Goal: Task Accomplishment & Management: Manage account settings

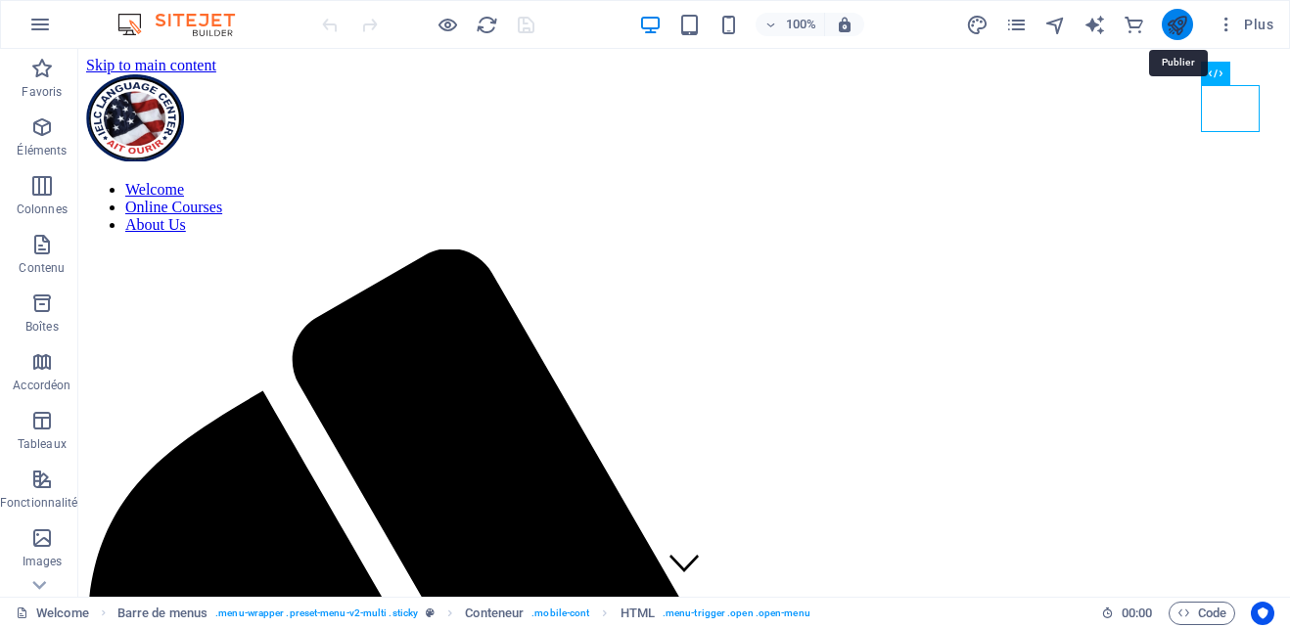
click at [1178, 23] on icon "publish" at bounding box center [1177, 25] width 23 height 23
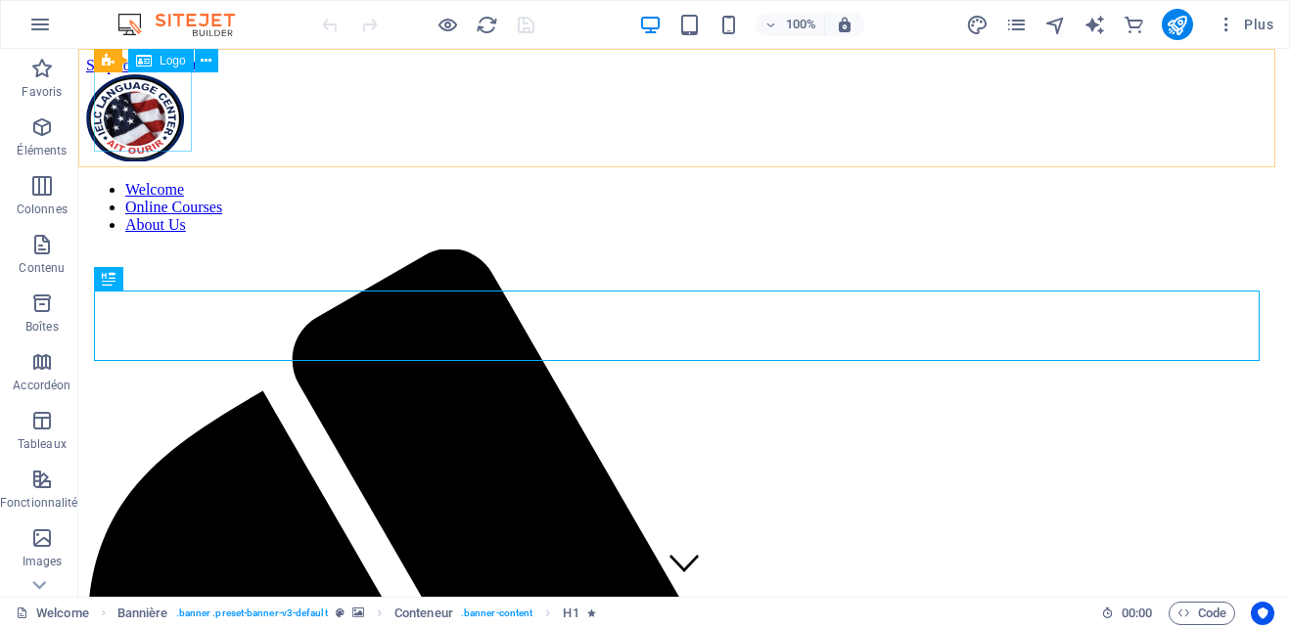
click at [135, 125] on div at bounding box center [684, 119] width 1196 height 91
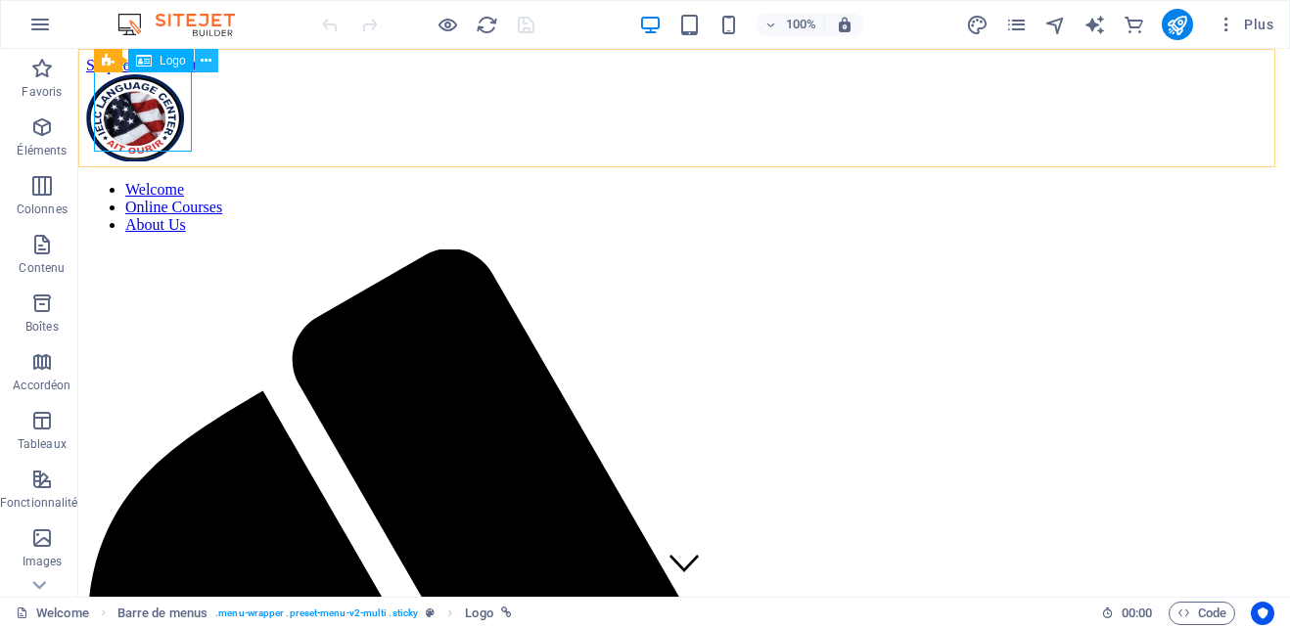
click at [206, 58] on icon at bounding box center [206, 61] width 11 height 21
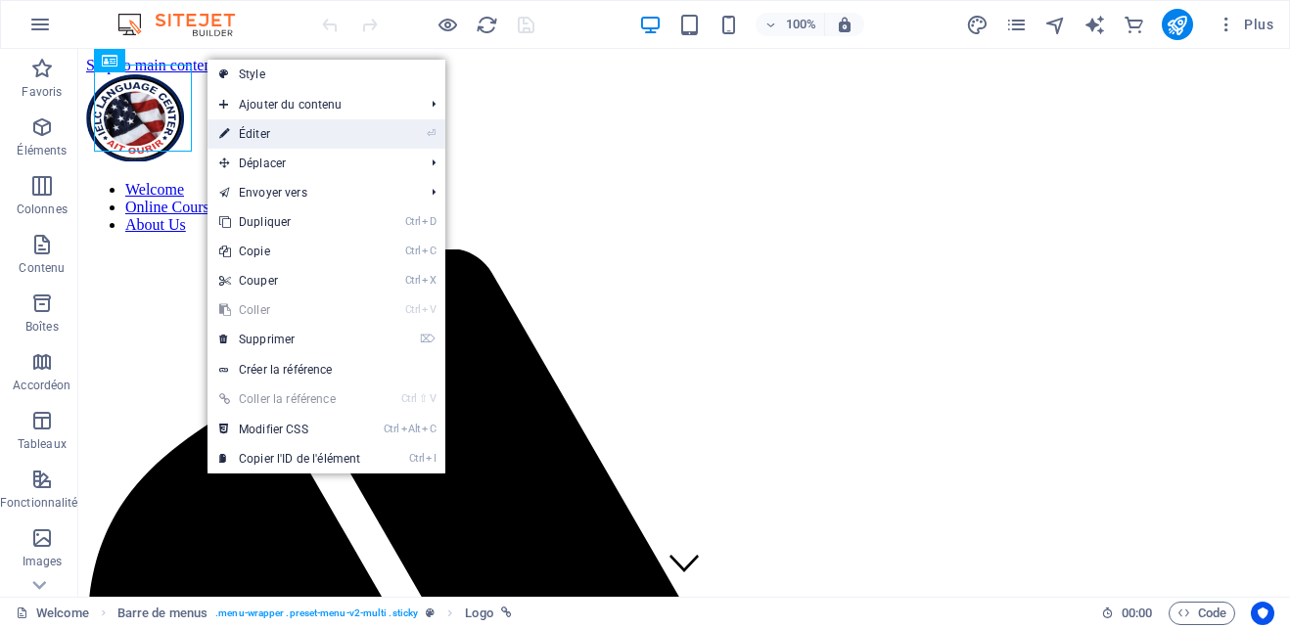
click at [266, 125] on link "⏎ Éditer" at bounding box center [290, 133] width 164 height 29
select select "px"
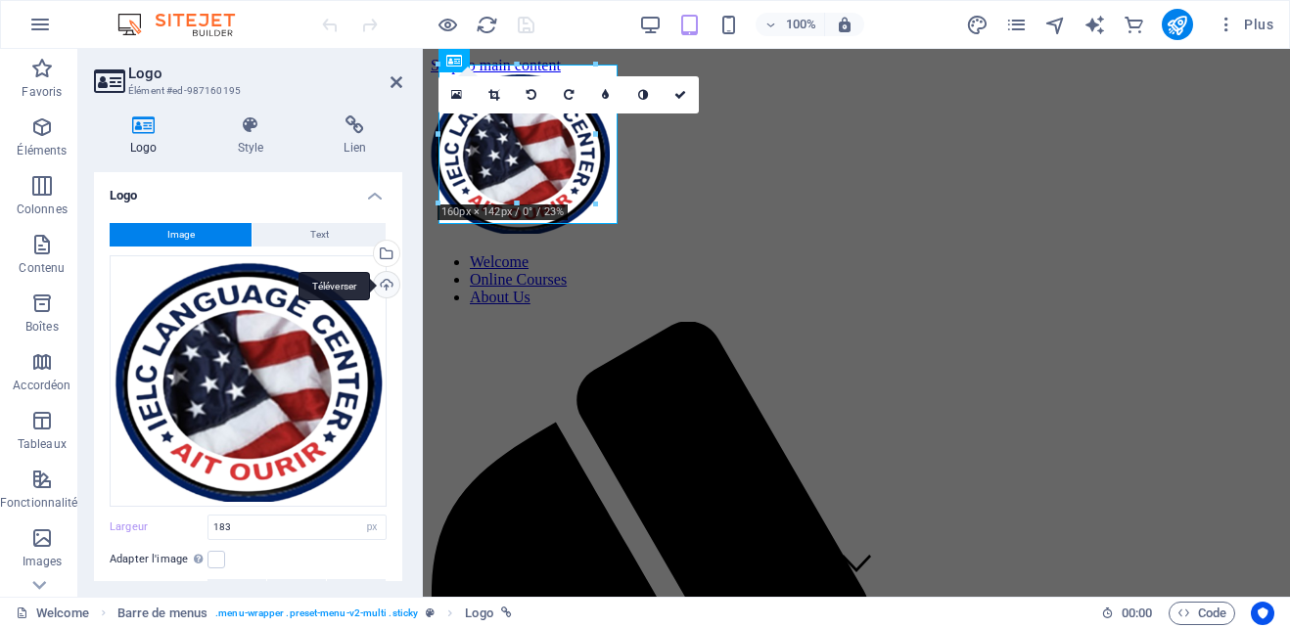
click at [383, 286] on div "Téléverser" at bounding box center [384, 286] width 29 height 29
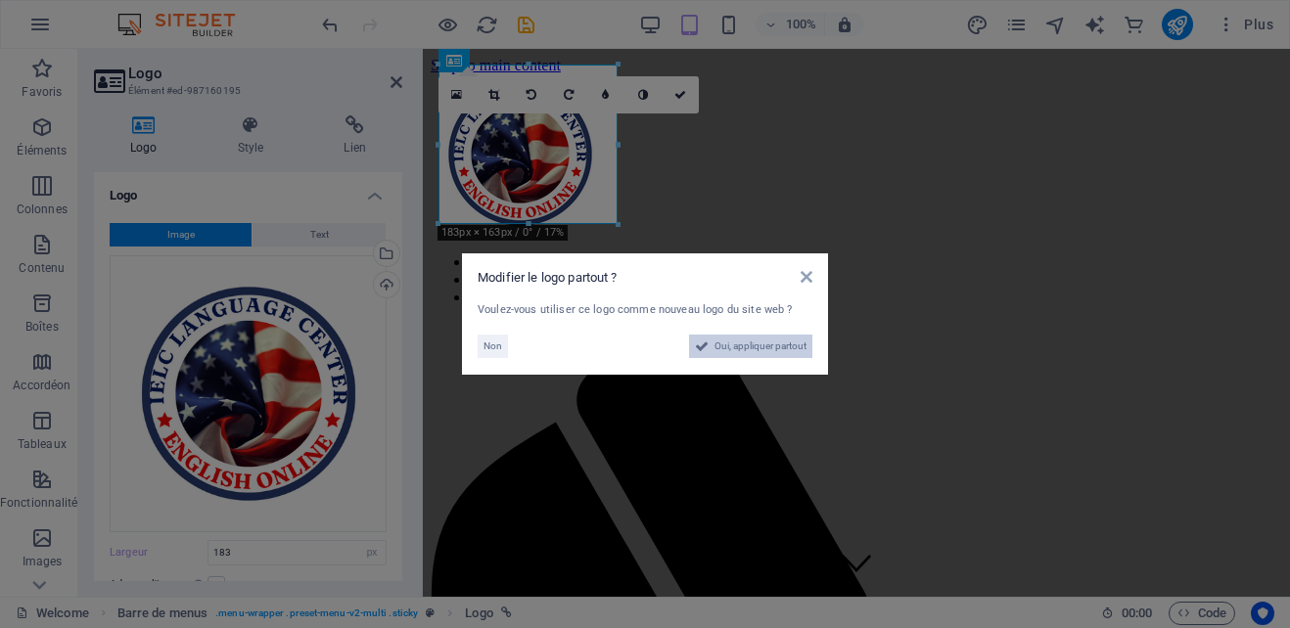
click at [762, 344] on span "Oui, appliquer partout" at bounding box center [761, 346] width 92 height 23
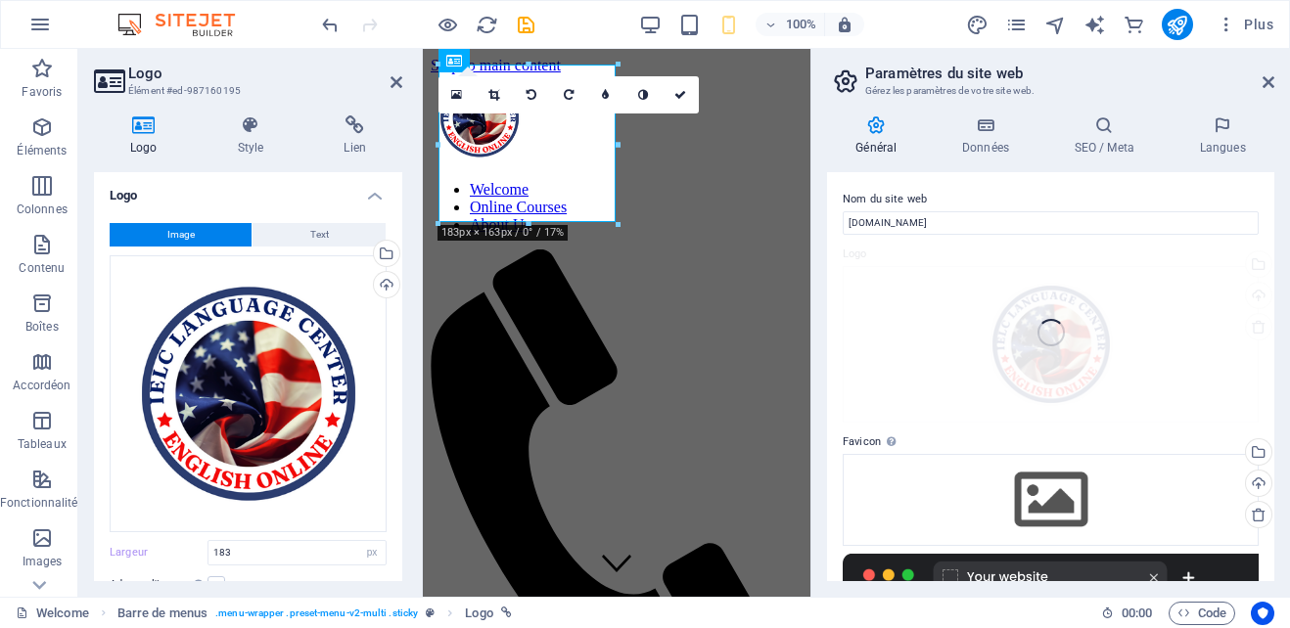
type input "100"
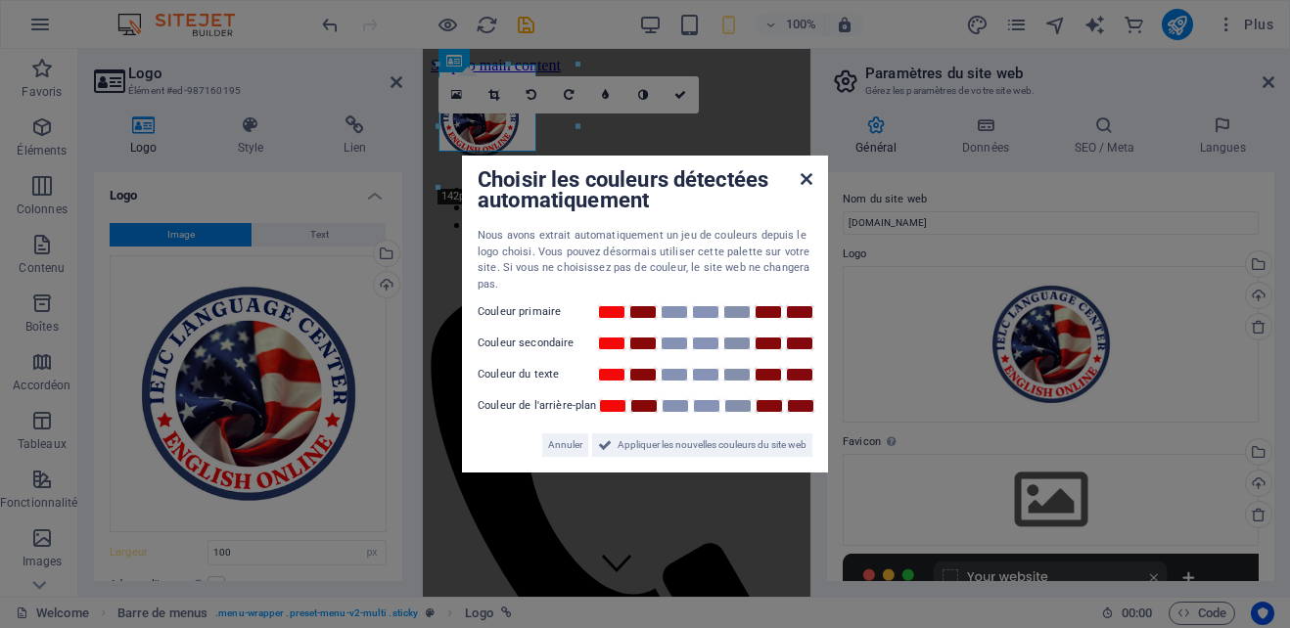
click at [808, 180] on icon at bounding box center [807, 179] width 12 height 16
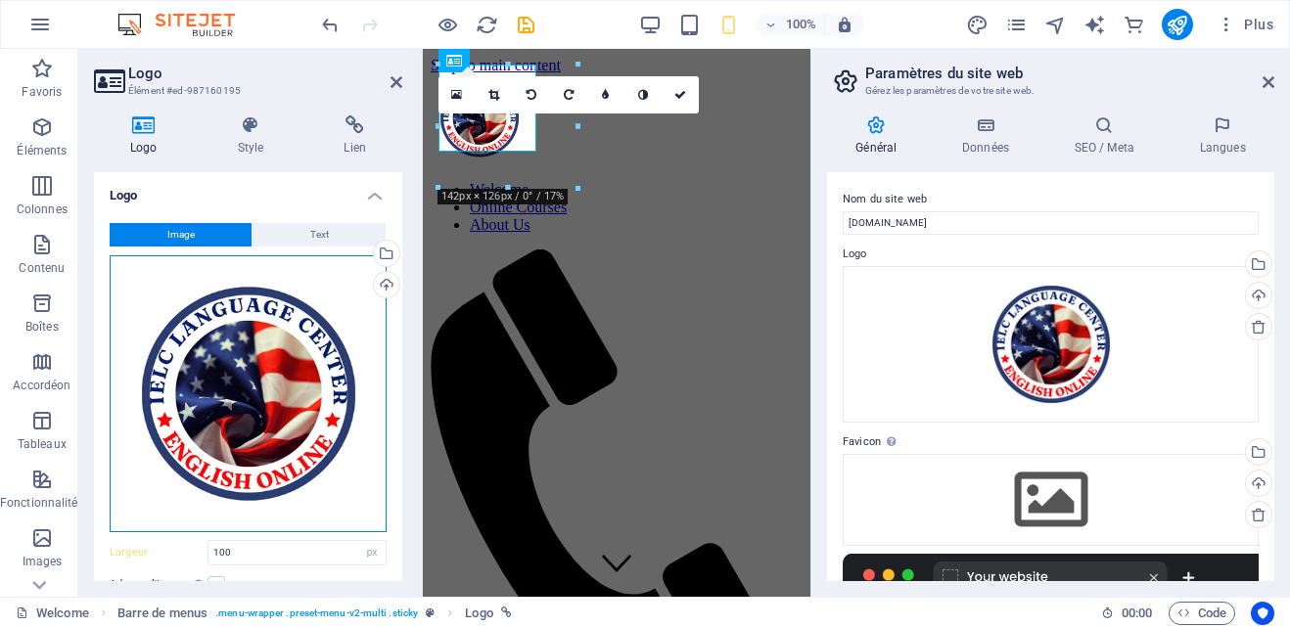
drag, startPoint x: 8, startPoint y: 265, endPoint x: 303, endPoint y: 403, distance: 326.2
click at [303, 403] on div "Glissez les fichiers ici, cliquez pour choisir les fichiers ou sélectionnez les…" at bounding box center [248, 393] width 277 height 277
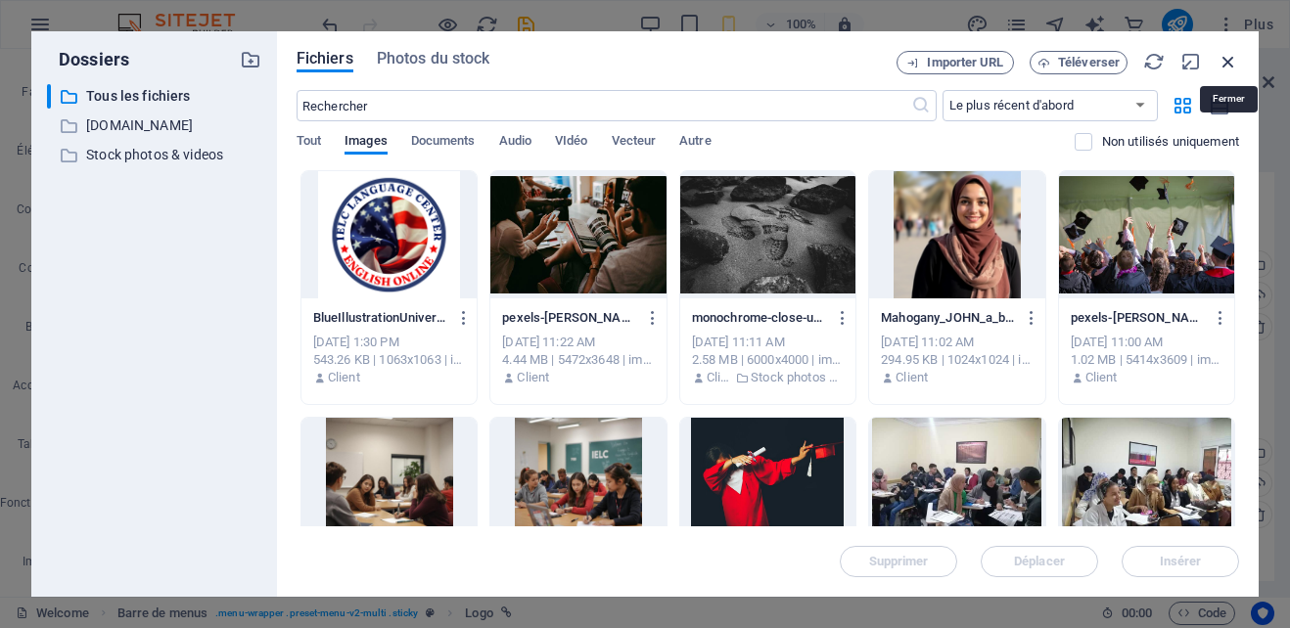
click at [1232, 56] on icon "button" at bounding box center [1229, 62] width 22 height 22
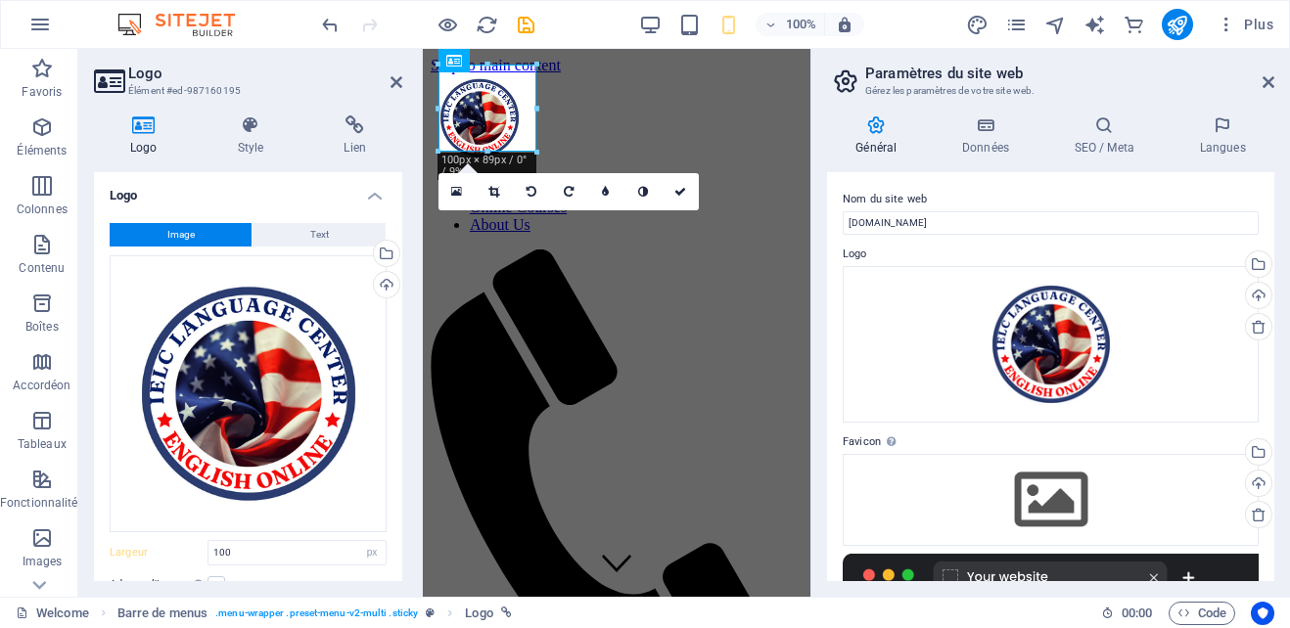
drag, startPoint x: 397, startPoint y: 243, endPoint x: 398, endPoint y: 418, distance: 175.2
click at [398, 418] on div "Logo Image Text Glissez les fichiers ici, cliquez pour choisir les fichiers ou …" at bounding box center [248, 376] width 308 height 409
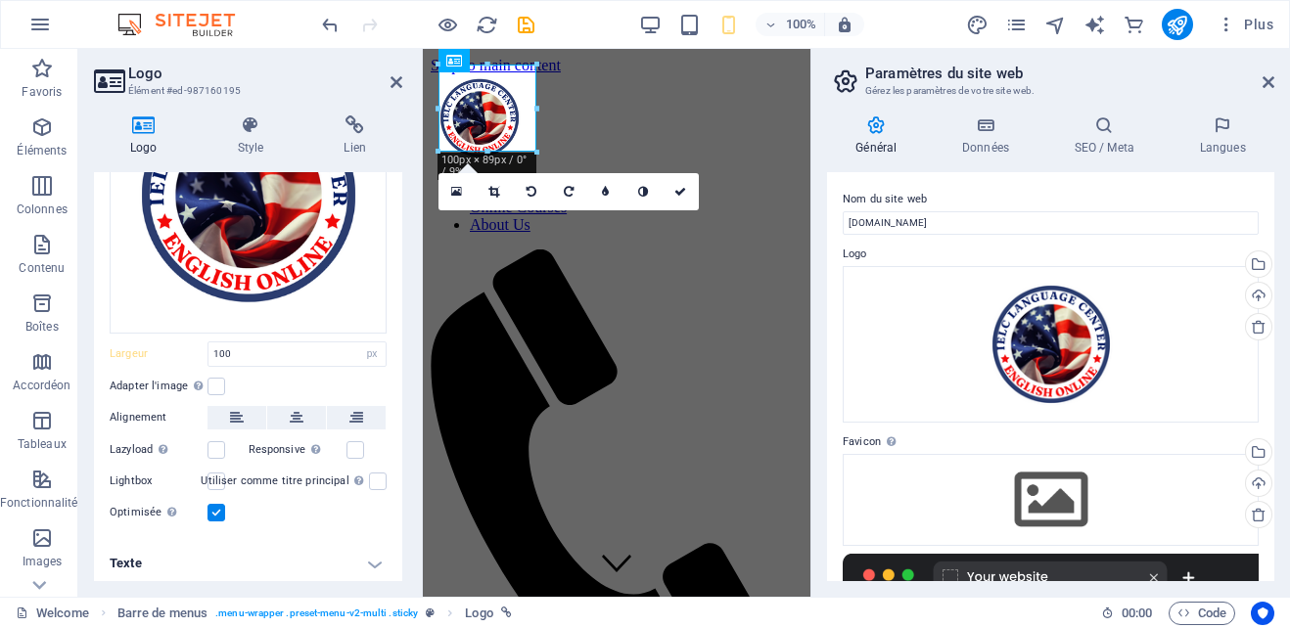
scroll to position [201, 0]
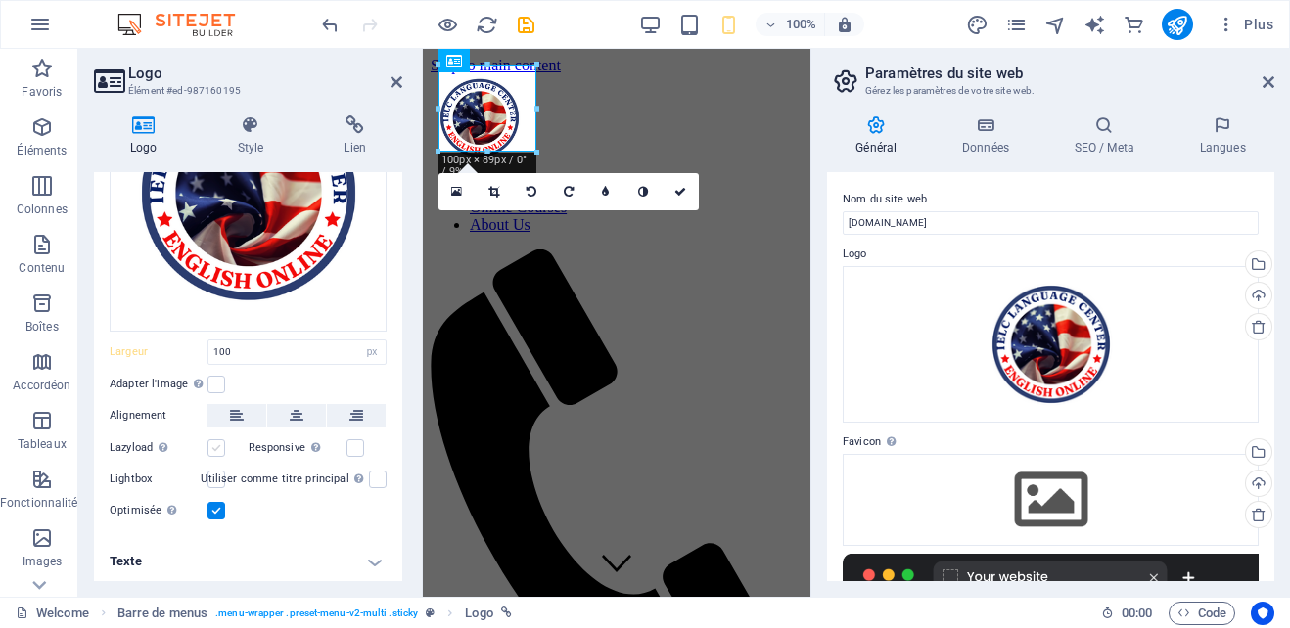
click at [212, 446] on label at bounding box center [217, 448] width 18 height 18
click at [0, 0] on input "Lazyload Charger les images après la page améliore le temps de chargement (vite…" at bounding box center [0, 0] width 0 height 0
click at [355, 447] on label at bounding box center [355, 448] width 18 height 18
click at [0, 0] on input "Responsive Chargez automatiquement des images Retina et les formats optimisés p…" at bounding box center [0, 0] width 0 height 0
click at [219, 474] on label at bounding box center [217, 480] width 18 height 18
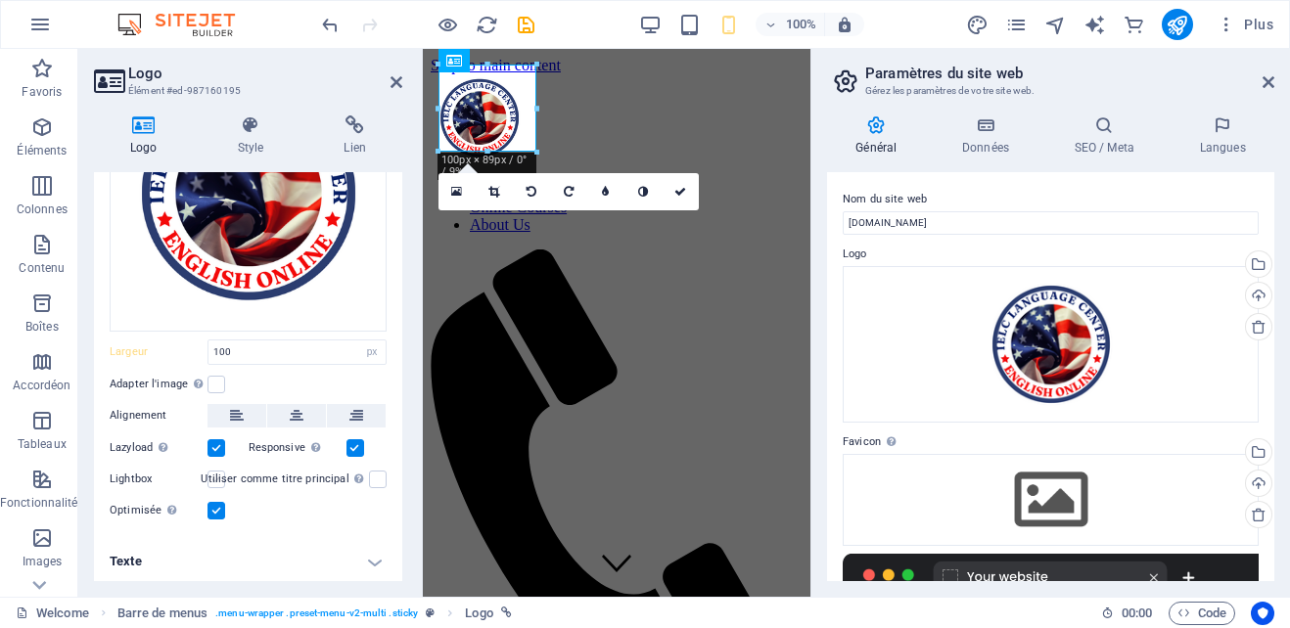
click at [0, 0] on input "Lightbox" at bounding box center [0, 0] width 0 height 0
click at [387, 471] on label at bounding box center [378, 480] width 18 height 18
click at [0, 0] on input "Utiliser comme titre principal Cette image sera incluse dans une balise titre H…" at bounding box center [0, 0] width 0 height 0
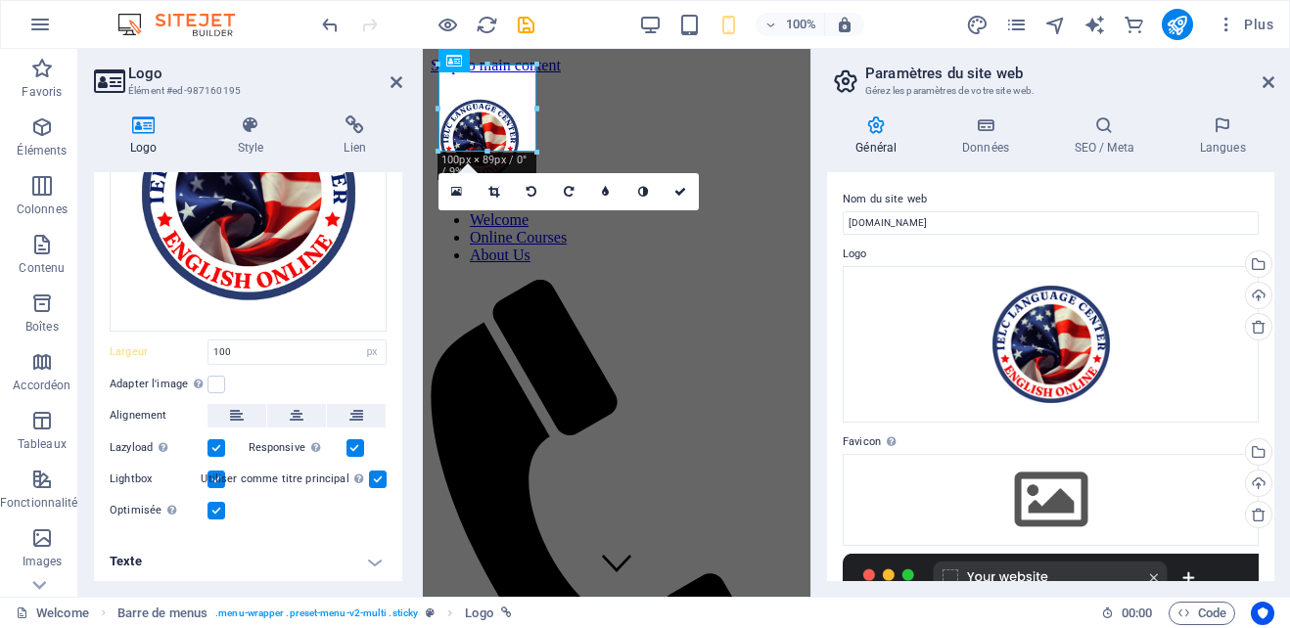
click at [377, 553] on h4 "Texte" at bounding box center [248, 561] width 308 height 47
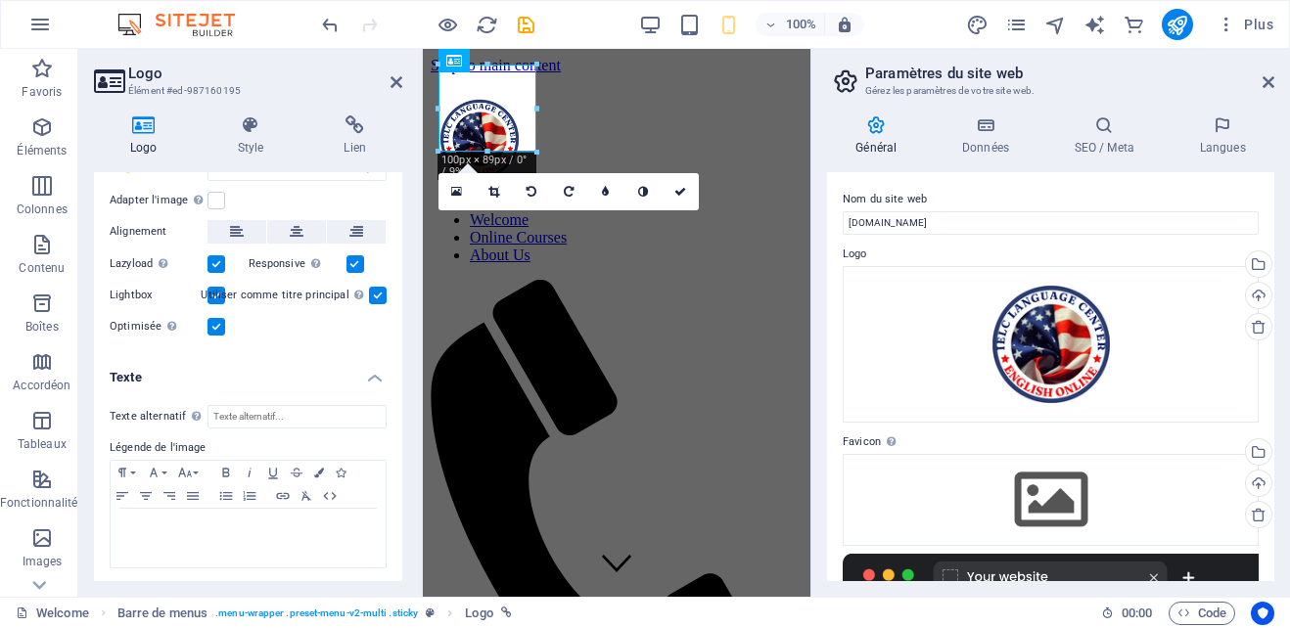
scroll to position [0, 0]
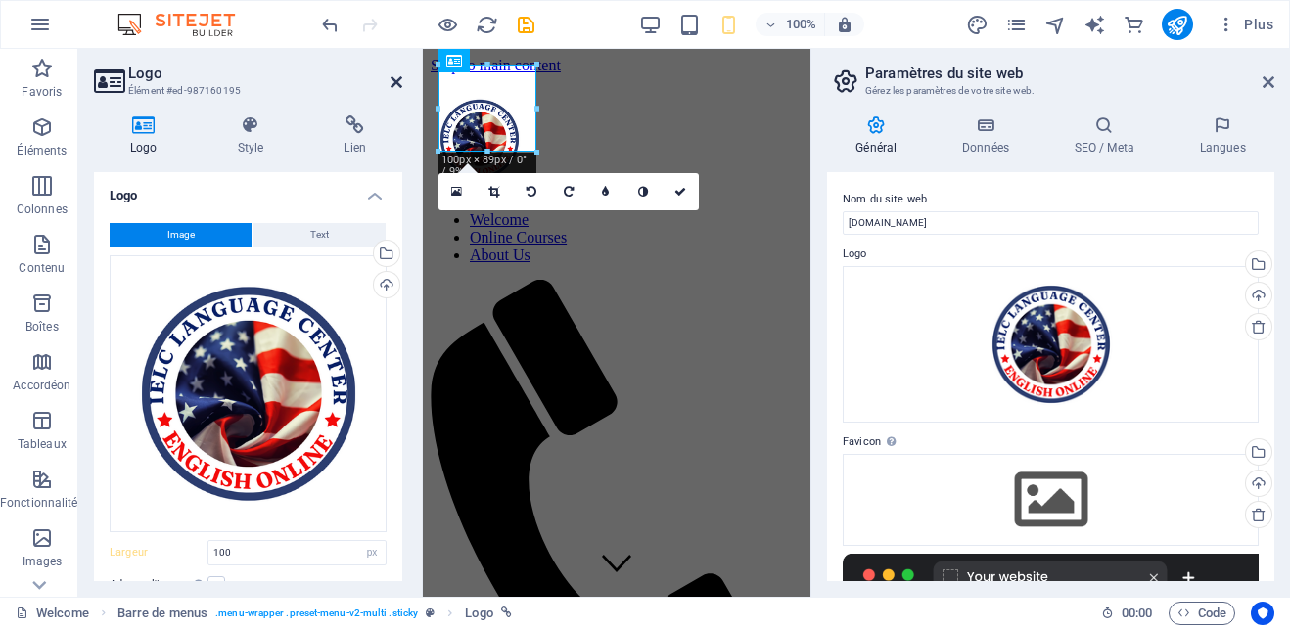
click at [396, 79] on icon at bounding box center [397, 82] width 12 height 16
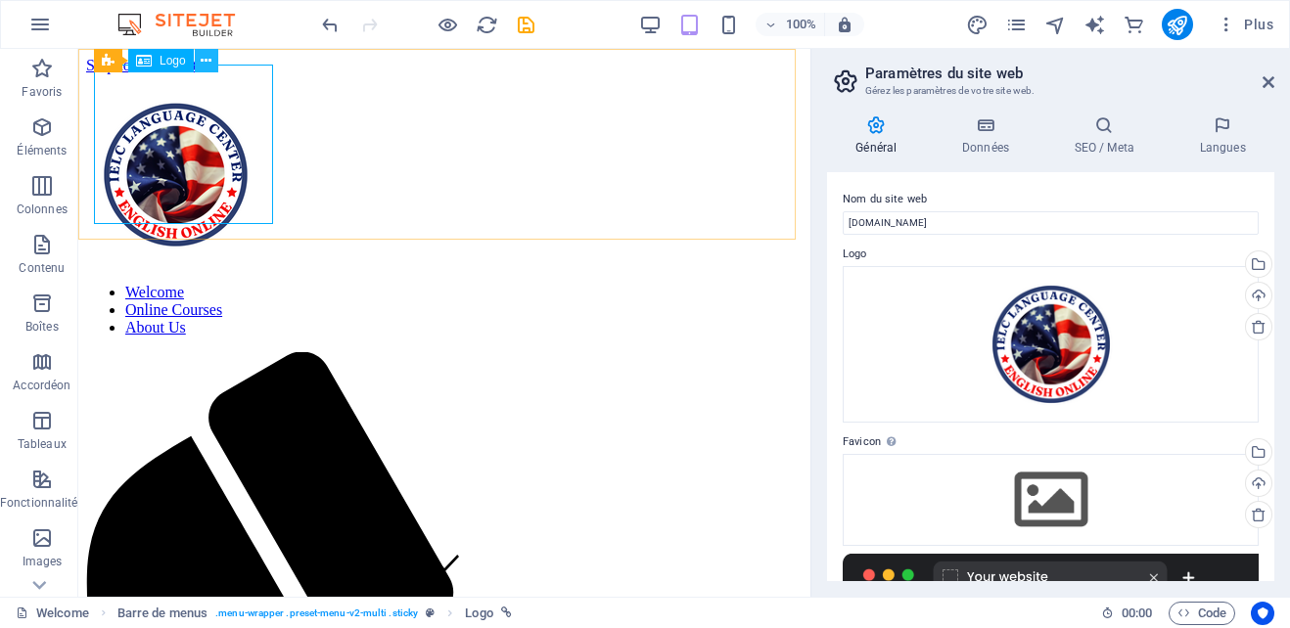
click at [207, 59] on icon at bounding box center [206, 61] width 11 height 21
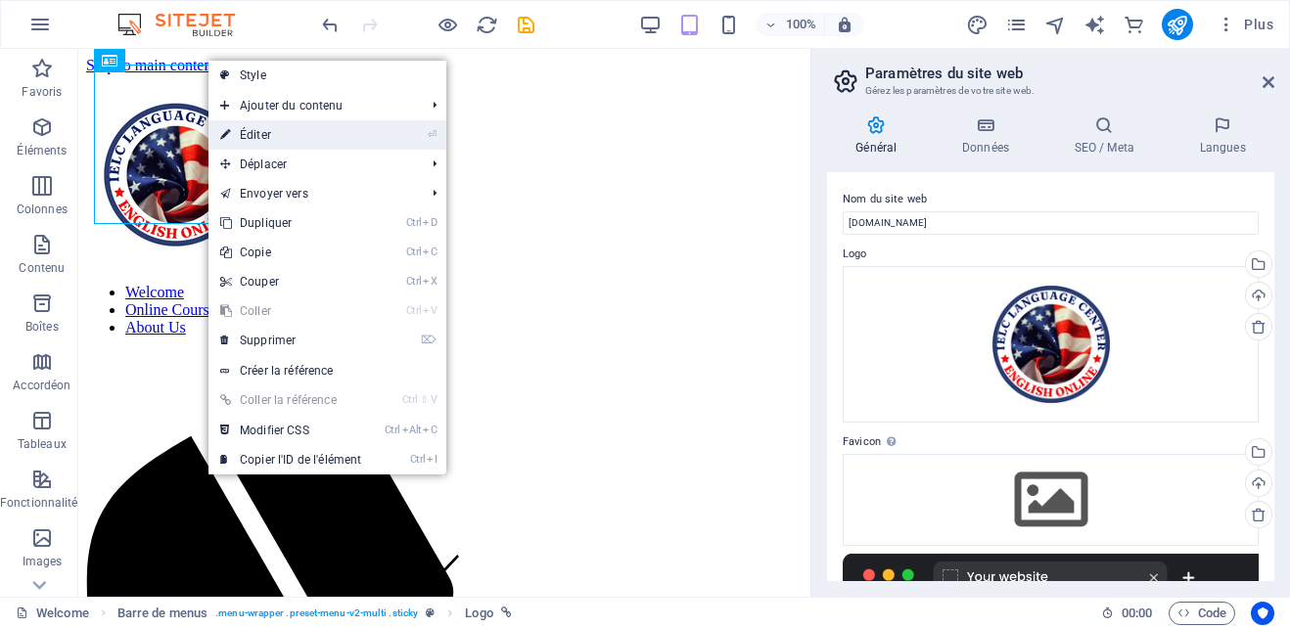
click at [282, 126] on link "⏎ Éditer" at bounding box center [290, 134] width 164 height 29
select select "px"
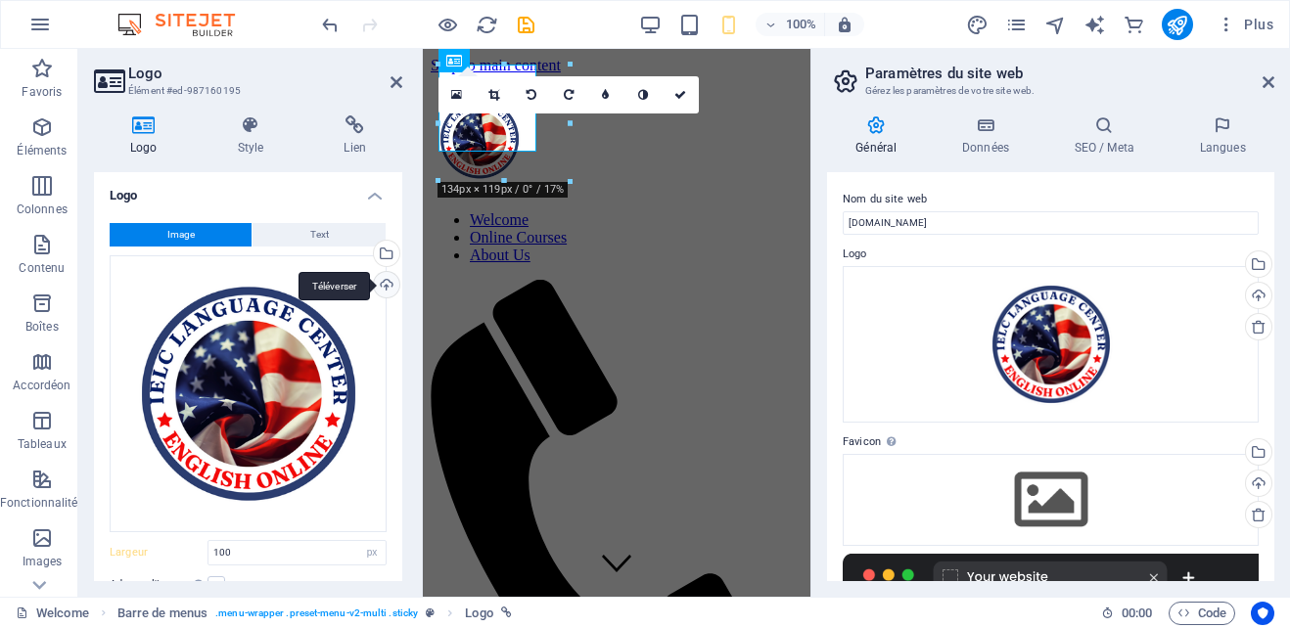
click at [381, 278] on div "Téléverser" at bounding box center [384, 286] width 29 height 29
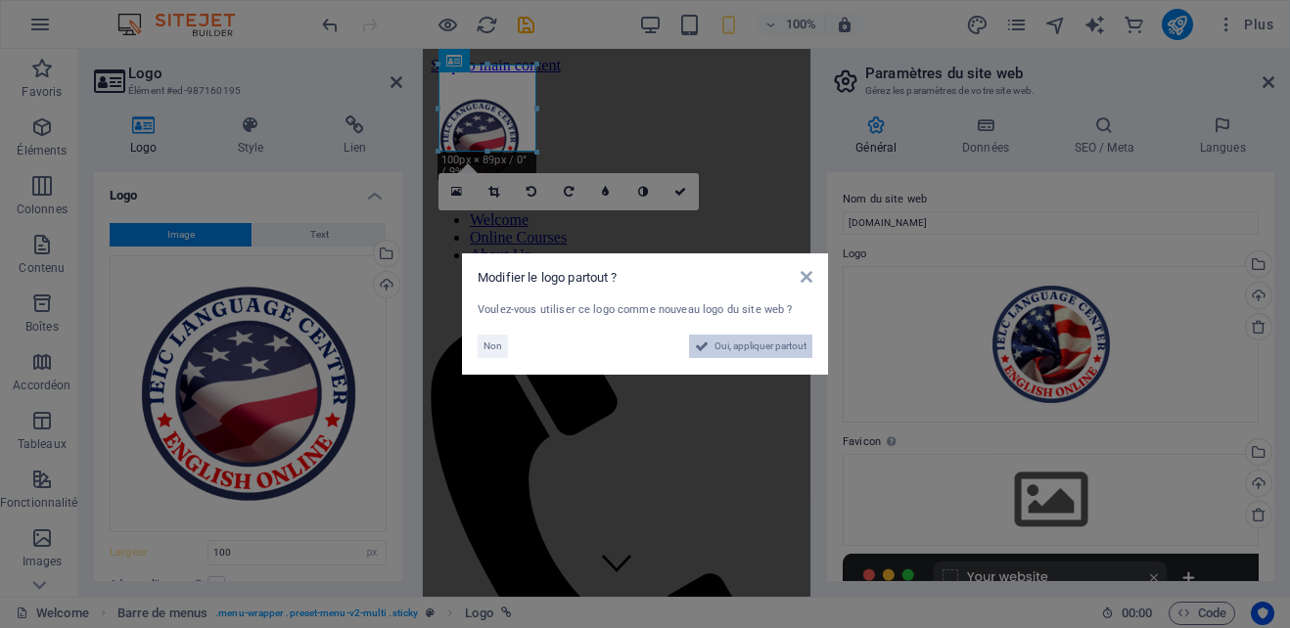
click at [756, 346] on span "Oui, appliquer partout" at bounding box center [761, 346] width 92 height 23
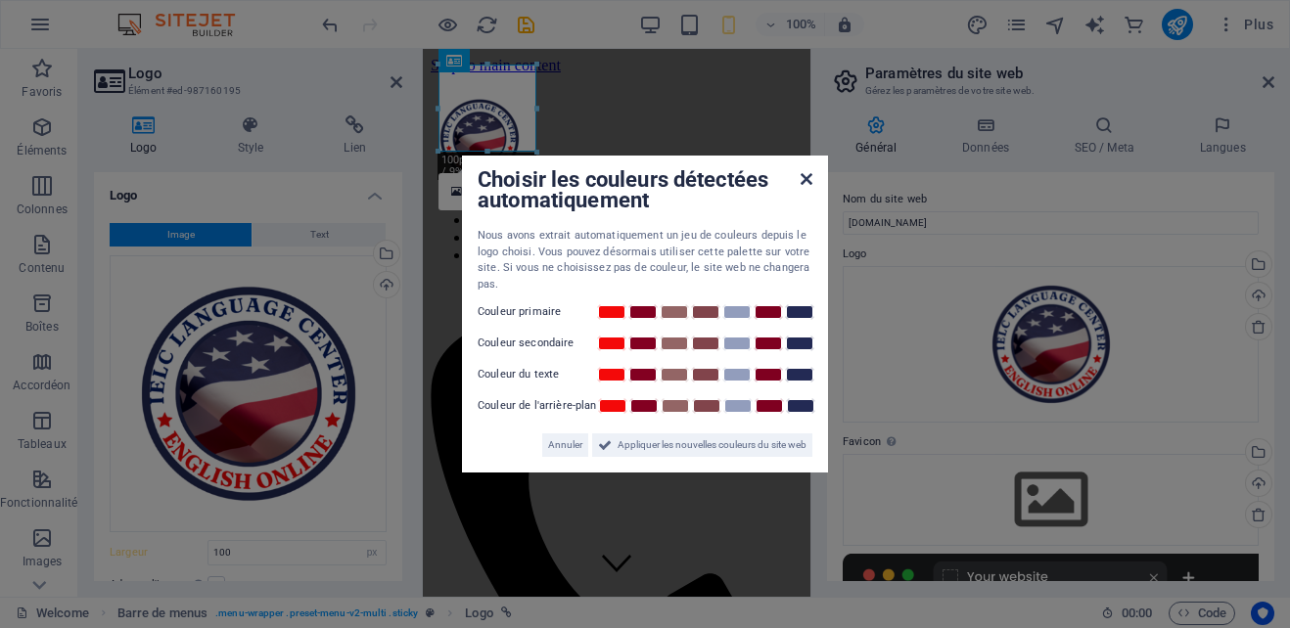
click at [805, 177] on icon at bounding box center [807, 179] width 12 height 16
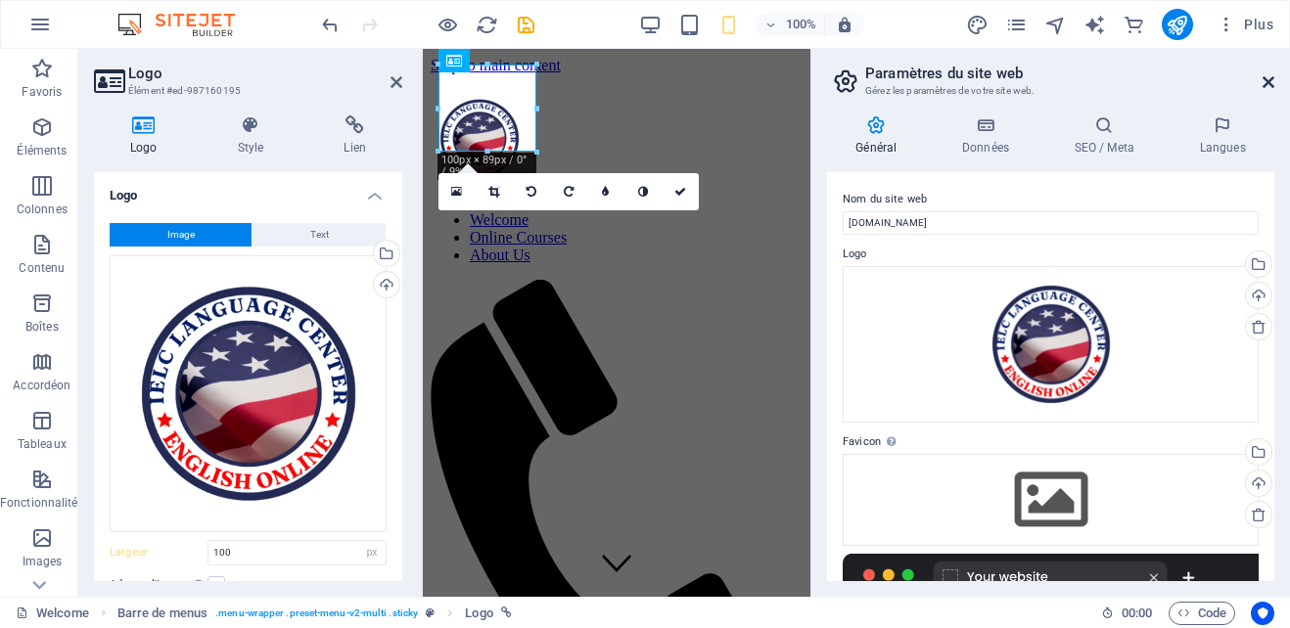
click at [1269, 80] on icon at bounding box center [1269, 82] width 12 height 16
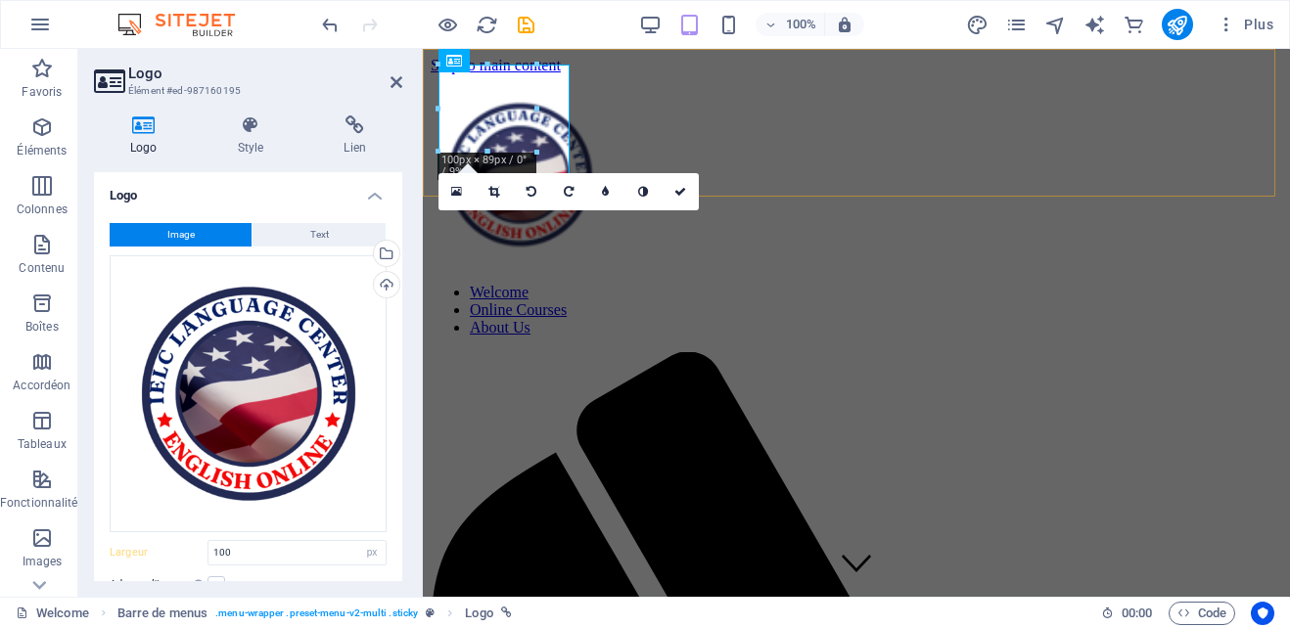
type input "183"
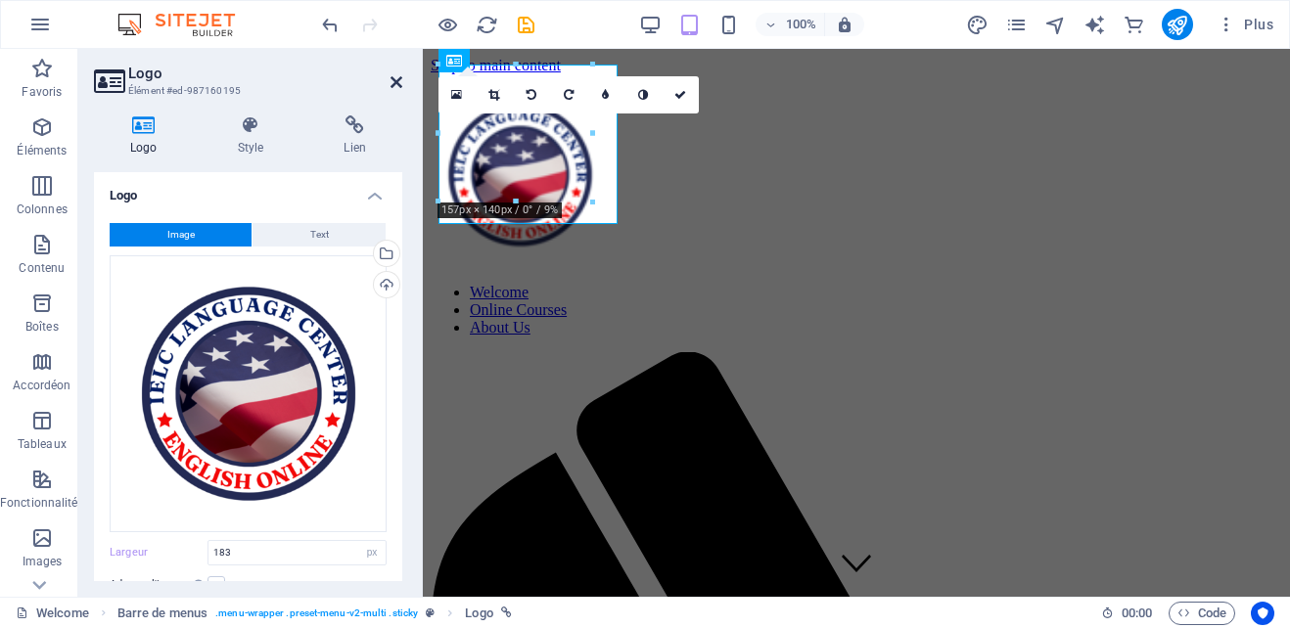
click at [393, 82] on icon at bounding box center [397, 82] width 12 height 16
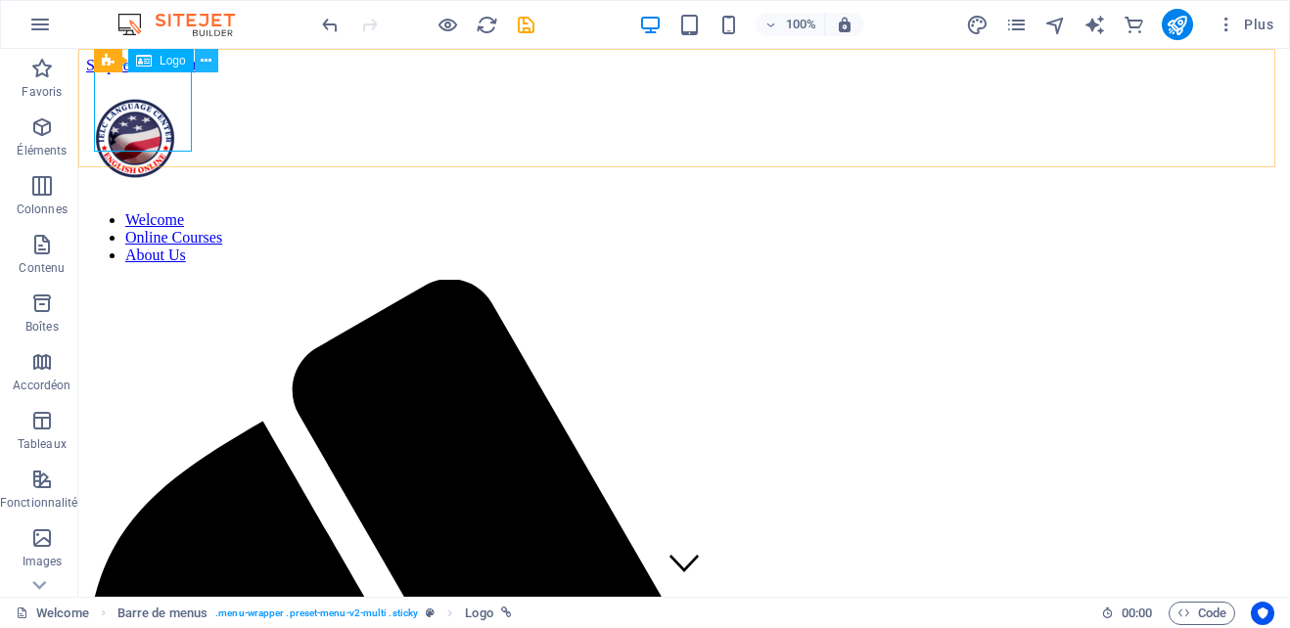
click at [205, 57] on icon at bounding box center [206, 61] width 11 height 21
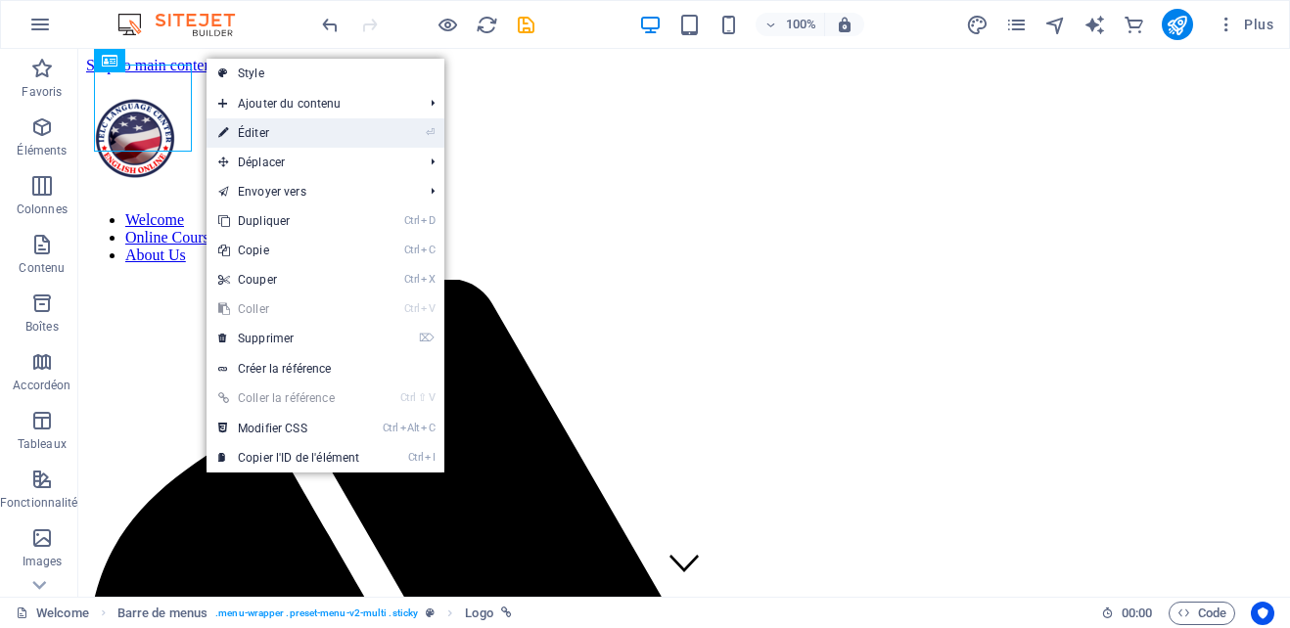
click at [282, 121] on link "⏎ Éditer" at bounding box center [289, 132] width 164 height 29
select select "px"
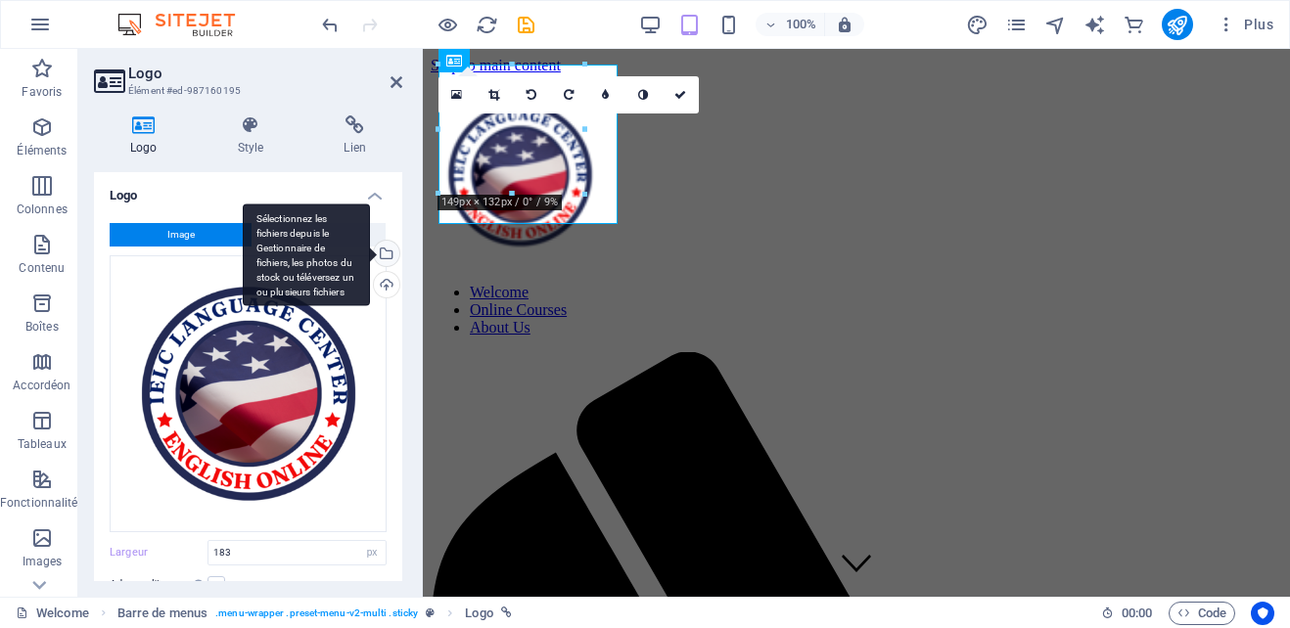
click at [384, 253] on div "Sélectionnez les fichiers depuis le Gestionnaire de fichiers, les photos du sto…" at bounding box center [384, 255] width 29 height 29
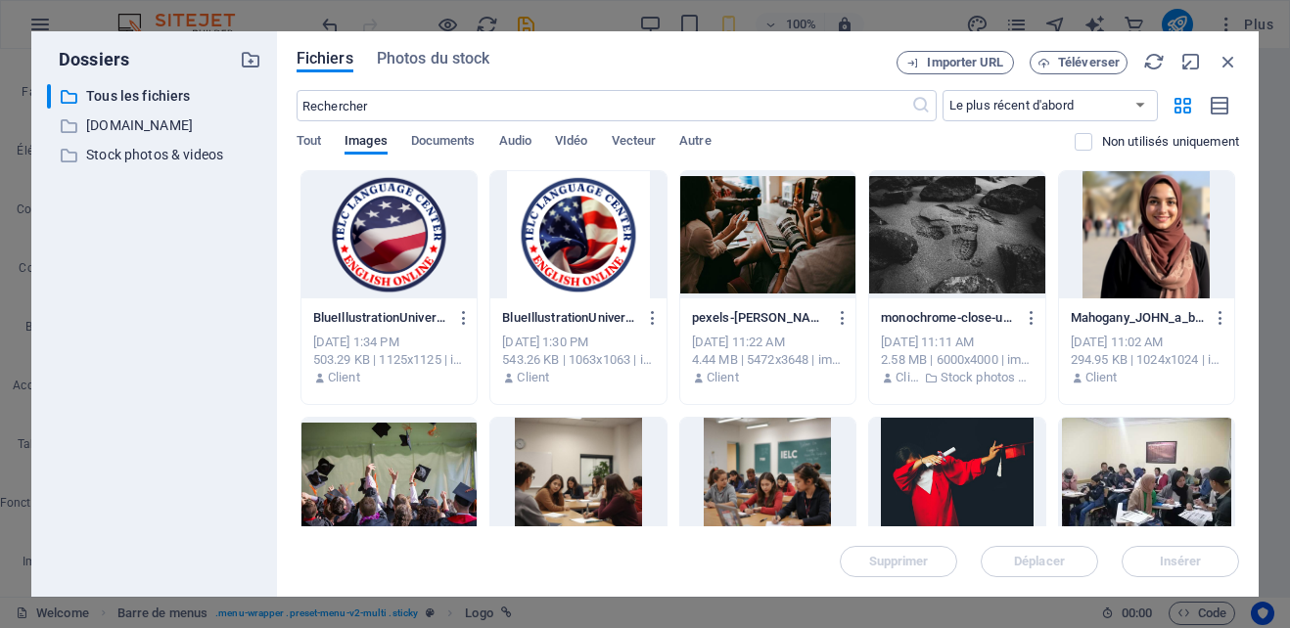
click at [583, 243] on div at bounding box center [577, 234] width 175 height 127
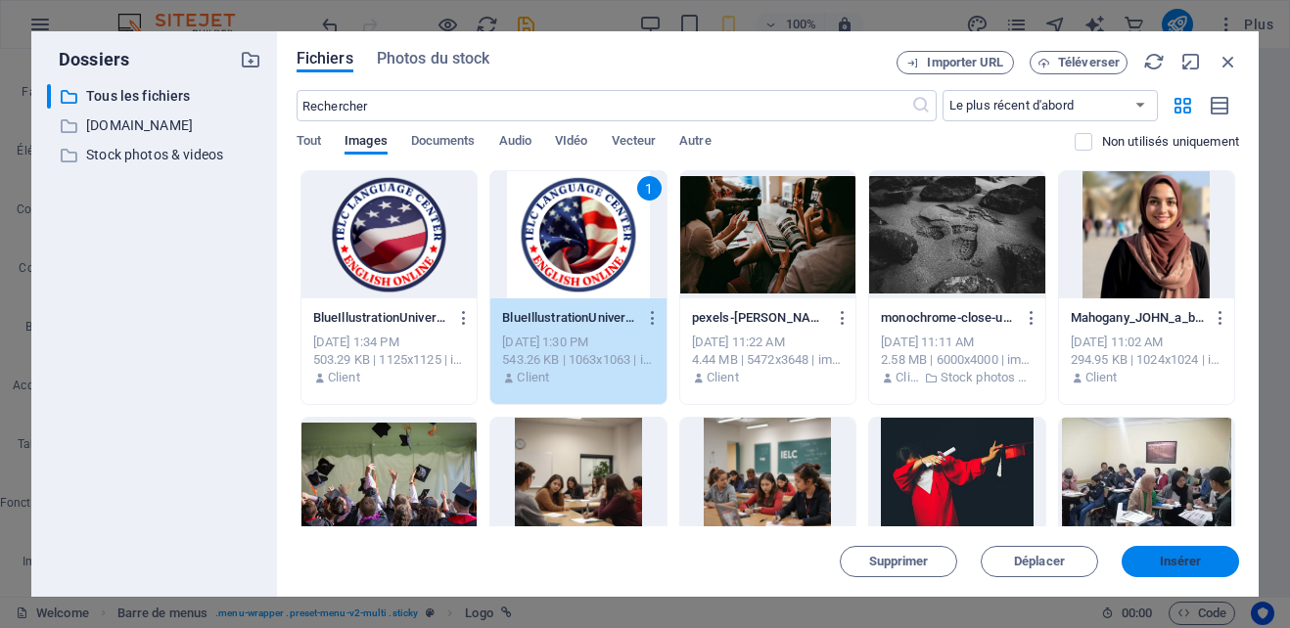
click at [1172, 556] on span "Insérer" at bounding box center [1181, 562] width 42 height 12
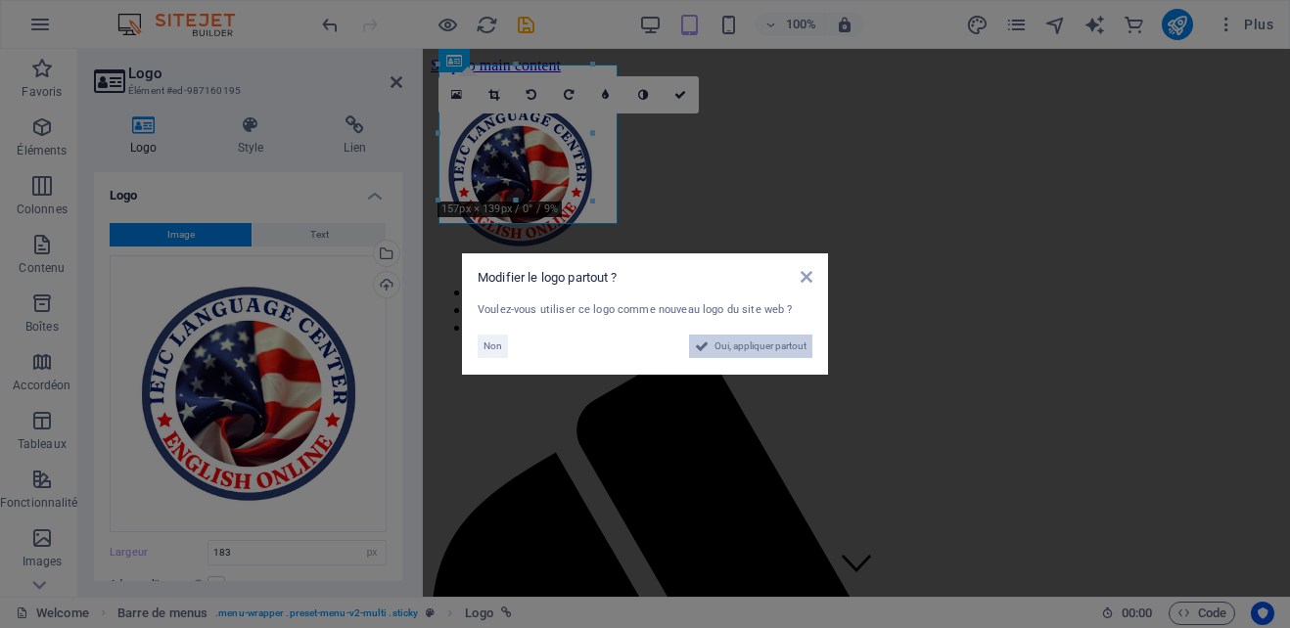
click at [754, 346] on span "Oui, appliquer partout" at bounding box center [761, 346] width 92 height 23
type input "100"
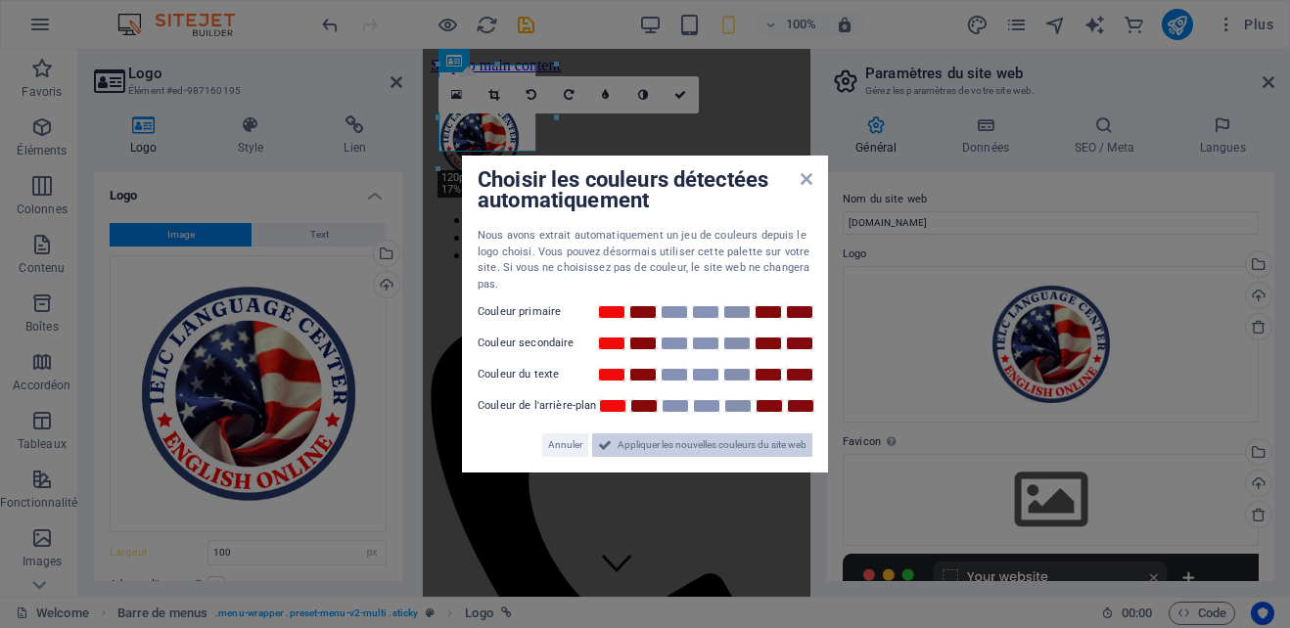
click at [691, 443] on span "Appliquer les nouvelles couleurs du site web" at bounding box center [712, 445] width 189 height 23
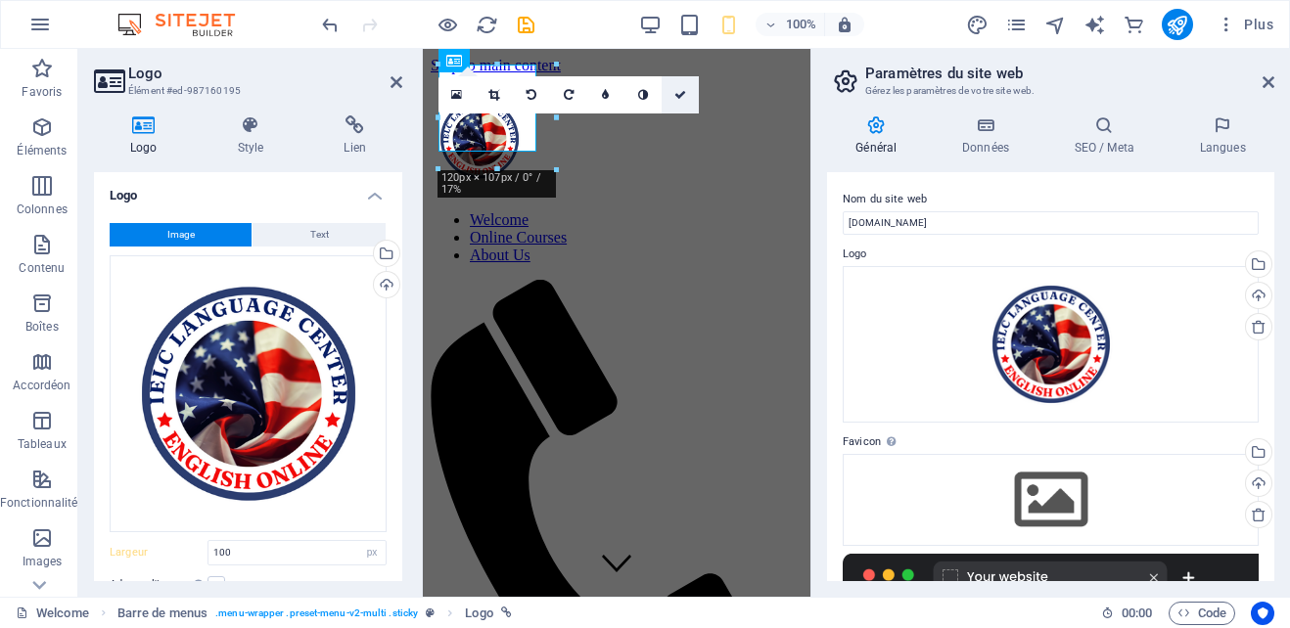
drag, startPoint x: 675, startPoint y: 92, endPoint x: 597, endPoint y: 50, distance: 88.9
click at [675, 92] on icon at bounding box center [680, 95] width 12 height 12
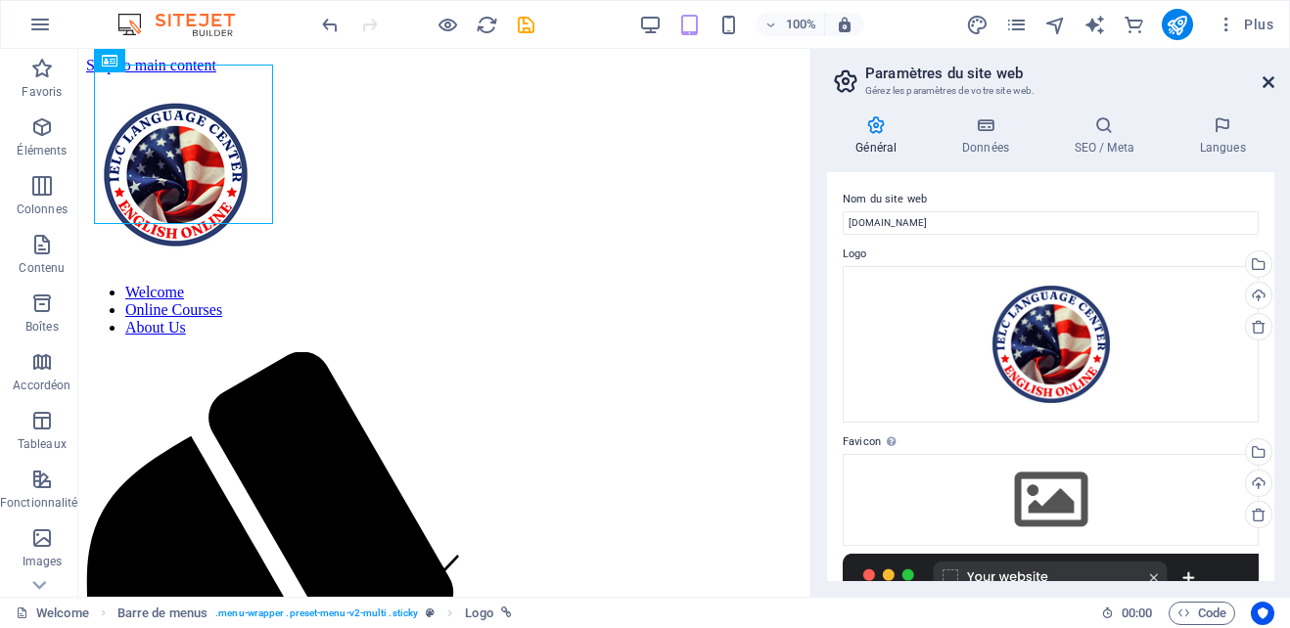
click at [1272, 79] on icon at bounding box center [1269, 82] width 12 height 16
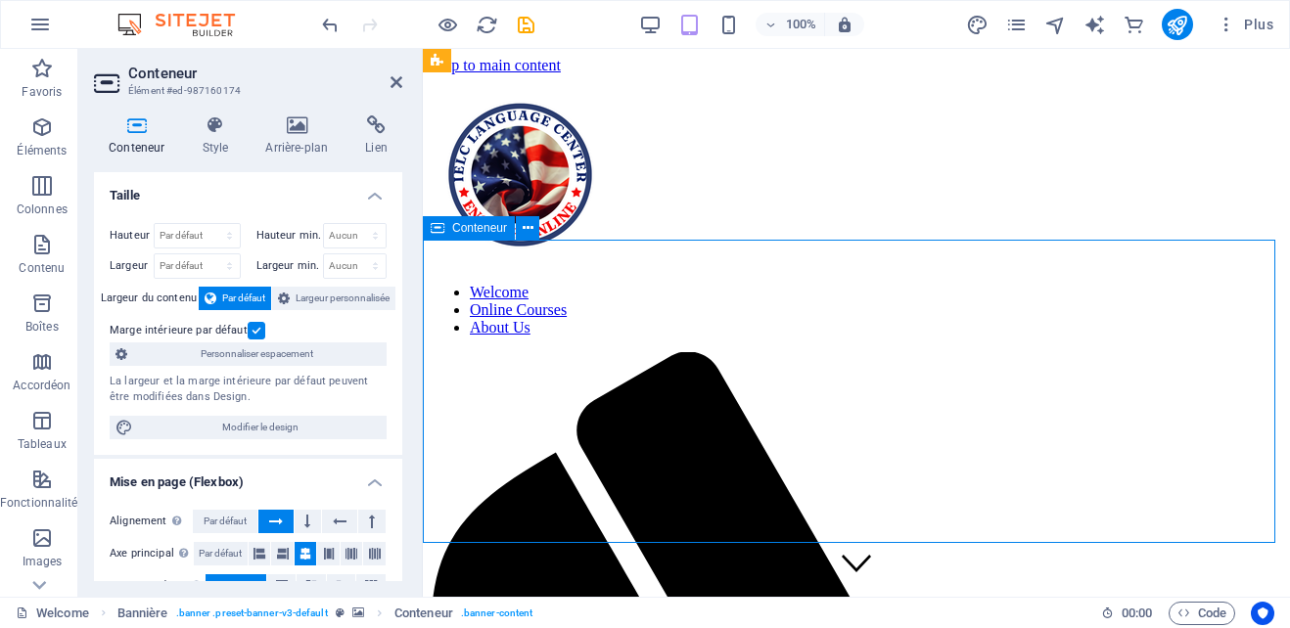
drag, startPoint x: 890, startPoint y: 282, endPoint x: 886, endPoint y: 300, distance: 19.0
drag, startPoint x: 886, startPoint y: 300, endPoint x: 884, endPoint y: 350, distance: 50.9
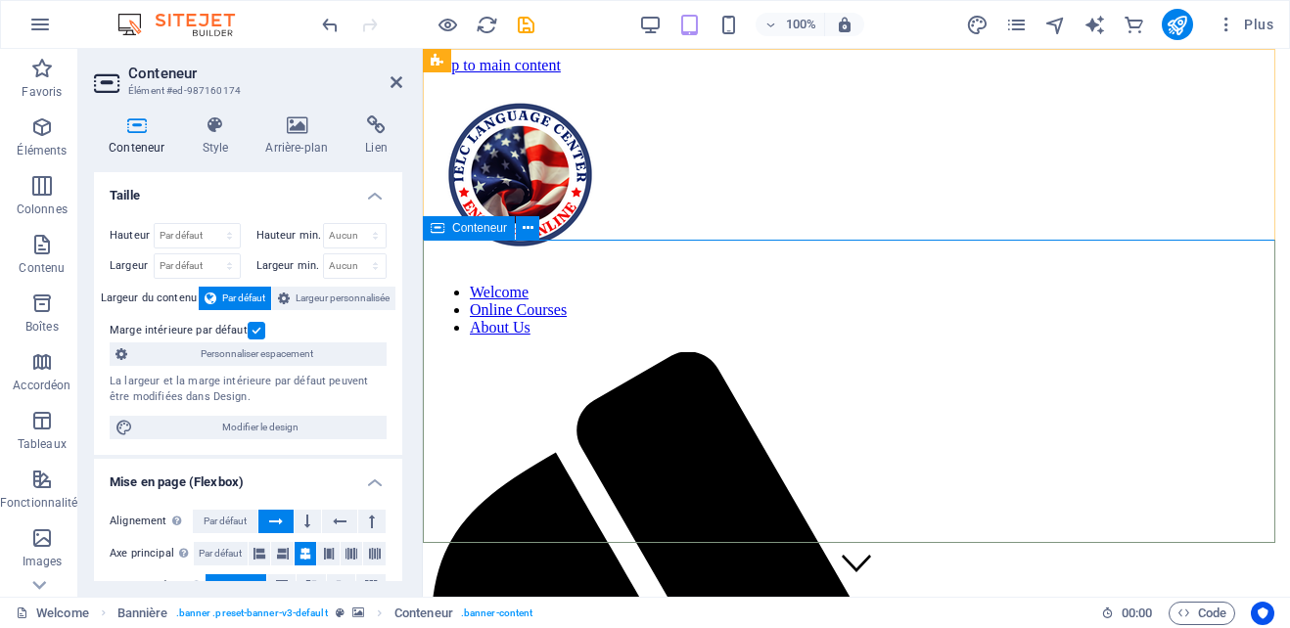
drag, startPoint x: 891, startPoint y: 291, endPoint x: 807, endPoint y: 446, distance: 176.9
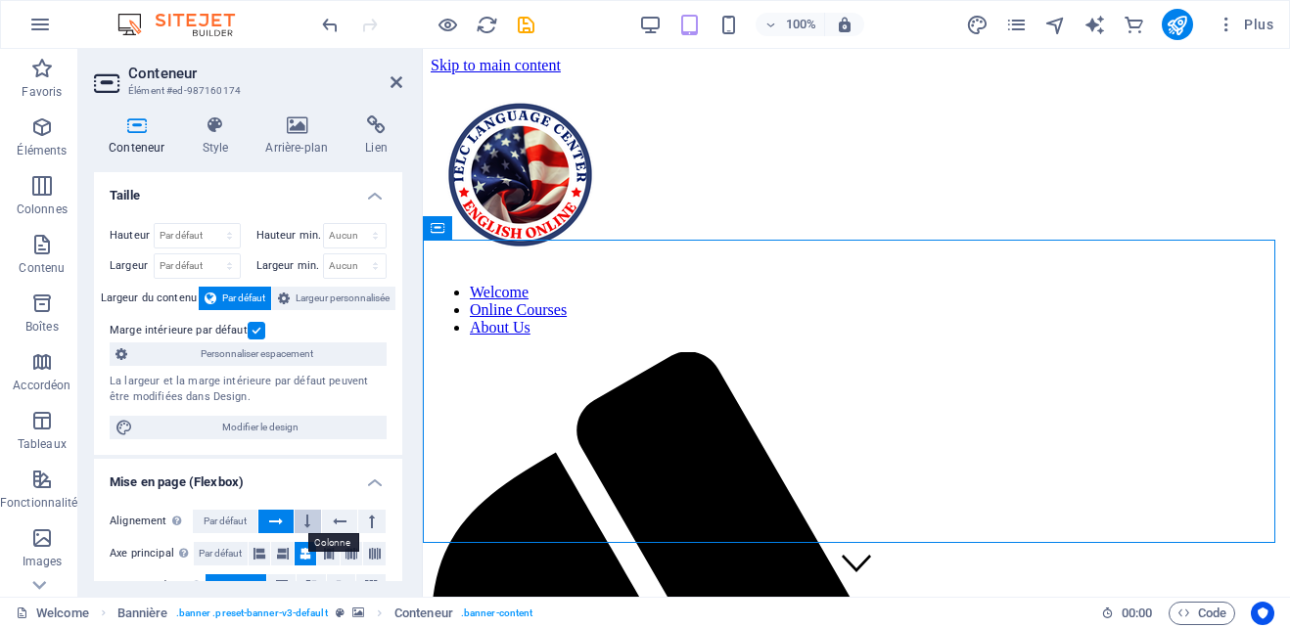
click at [300, 516] on button at bounding box center [308, 521] width 27 height 23
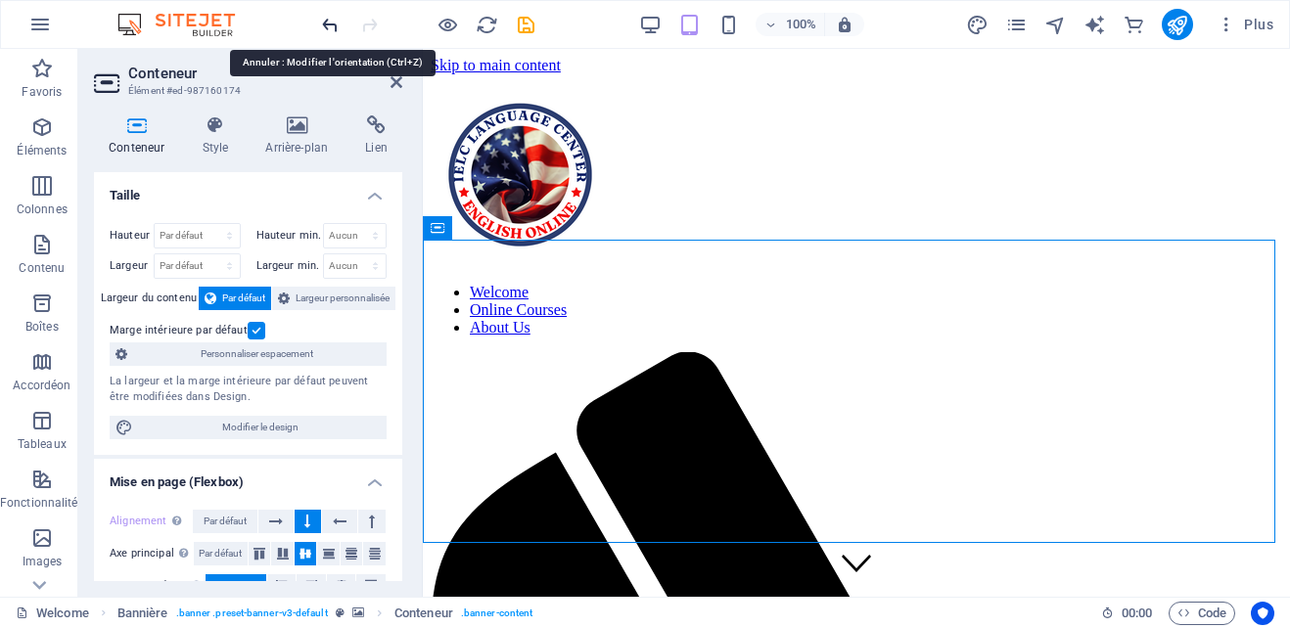
click at [335, 25] on icon "undo" at bounding box center [330, 25] width 23 height 23
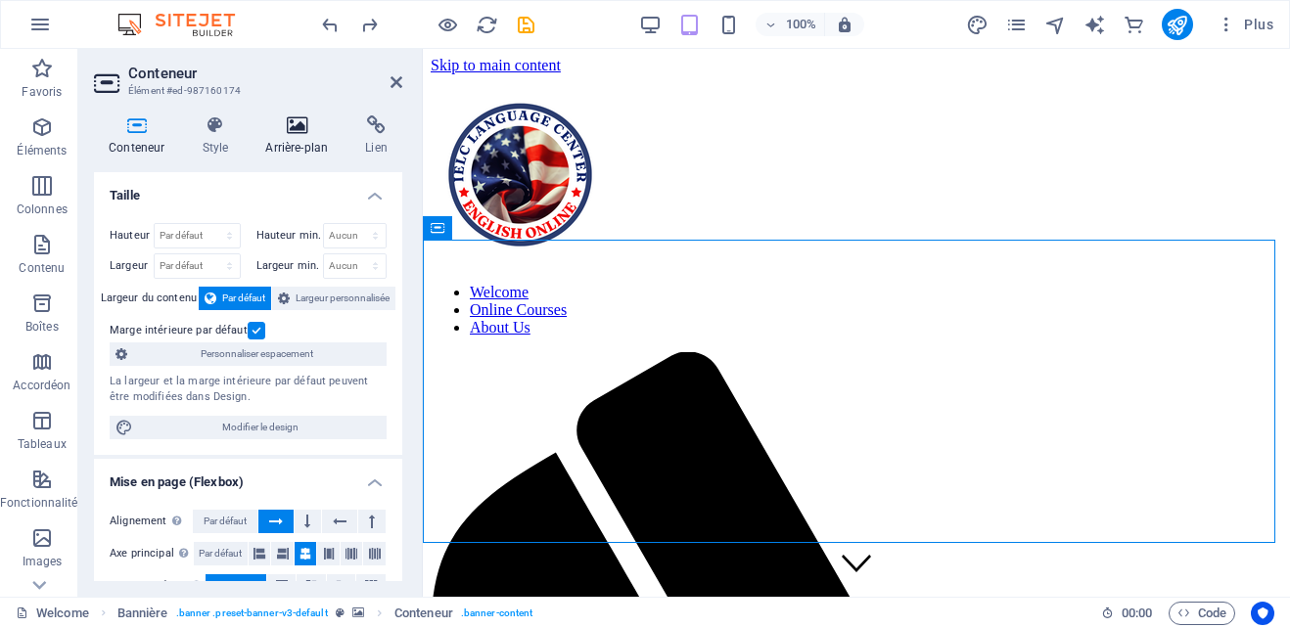
click at [292, 136] on h4 "Arrière-plan" at bounding box center [301, 135] width 100 height 41
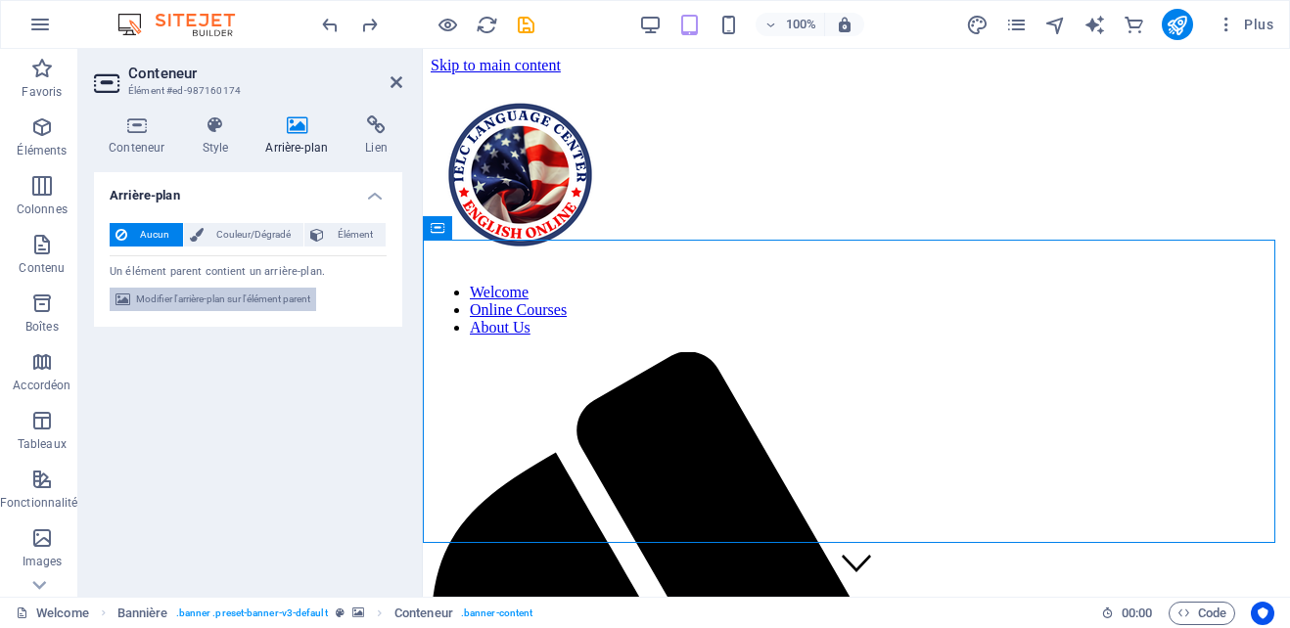
drag, startPoint x: 268, startPoint y: 297, endPoint x: 206, endPoint y: 358, distance: 87.9
click at [268, 297] on span "Modifier l'arrière-plan sur l'élément parent" at bounding box center [223, 299] width 174 height 23
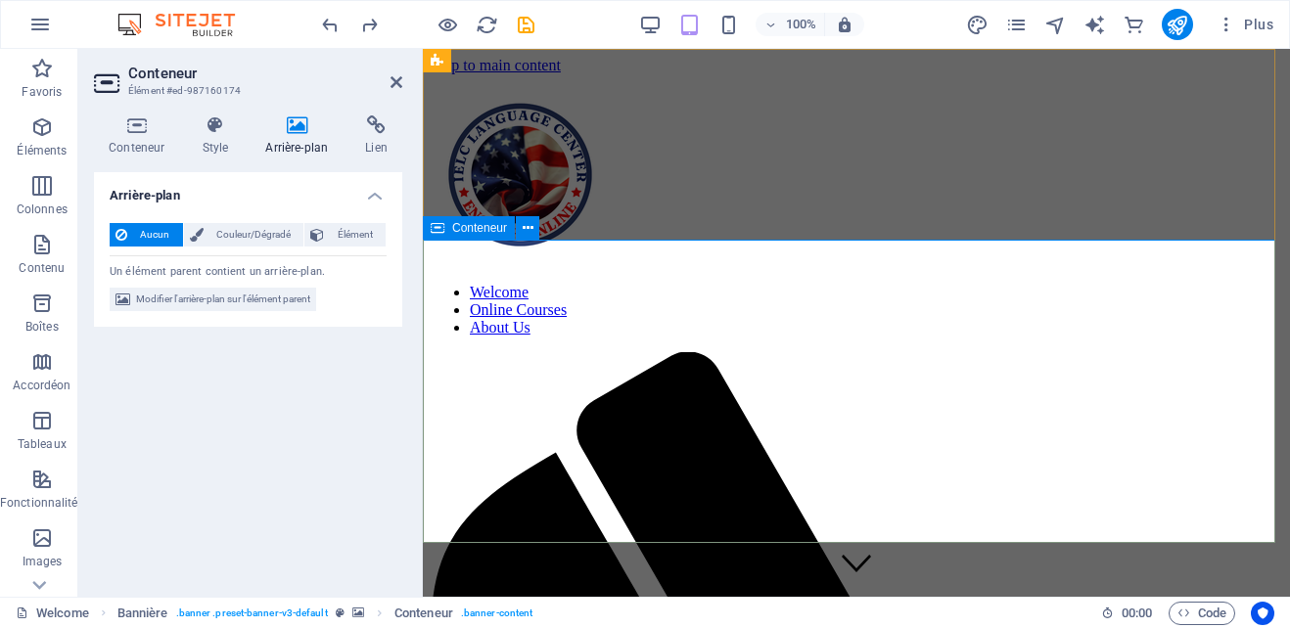
click at [524, 229] on icon at bounding box center [528, 228] width 11 height 21
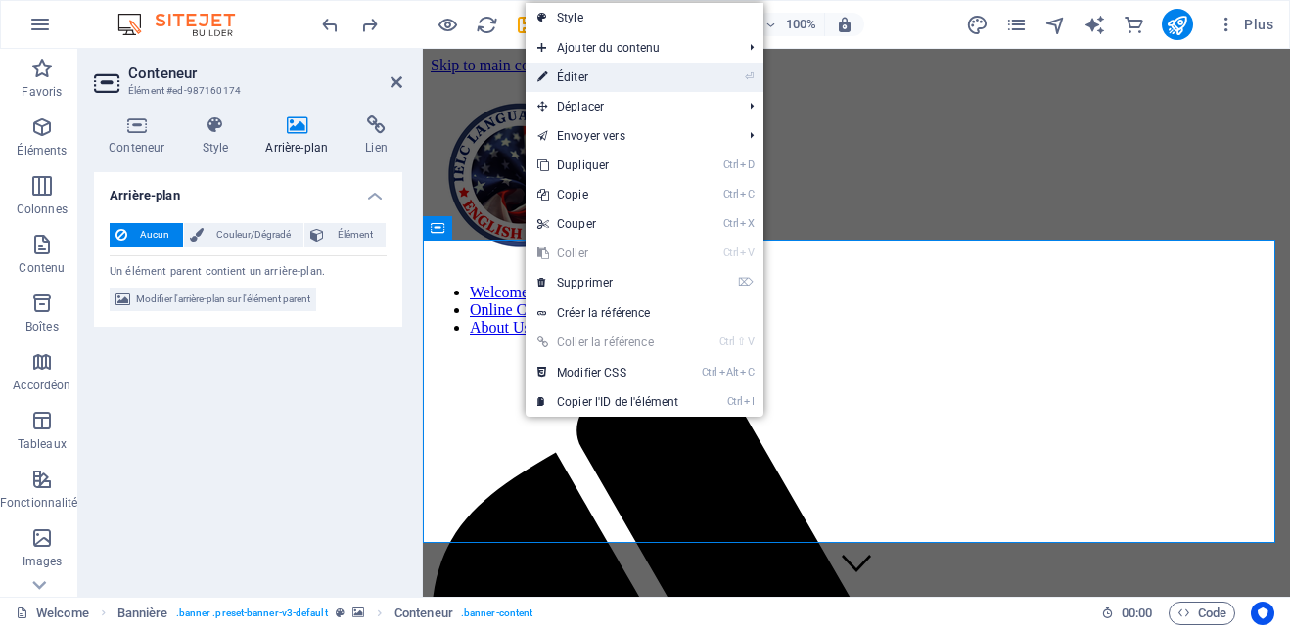
click at [586, 75] on link "⏎ Éditer" at bounding box center [608, 77] width 164 height 29
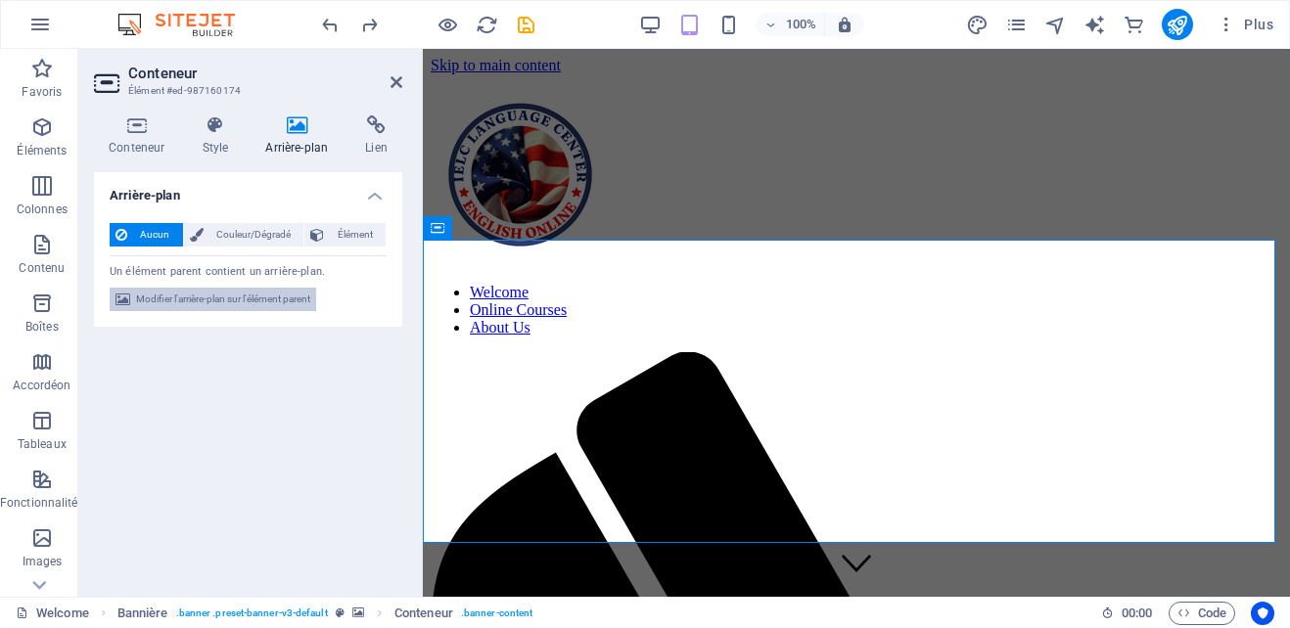
click at [171, 304] on span "Modifier l'arrière-plan sur l'élément parent" at bounding box center [223, 299] width 174 height 23
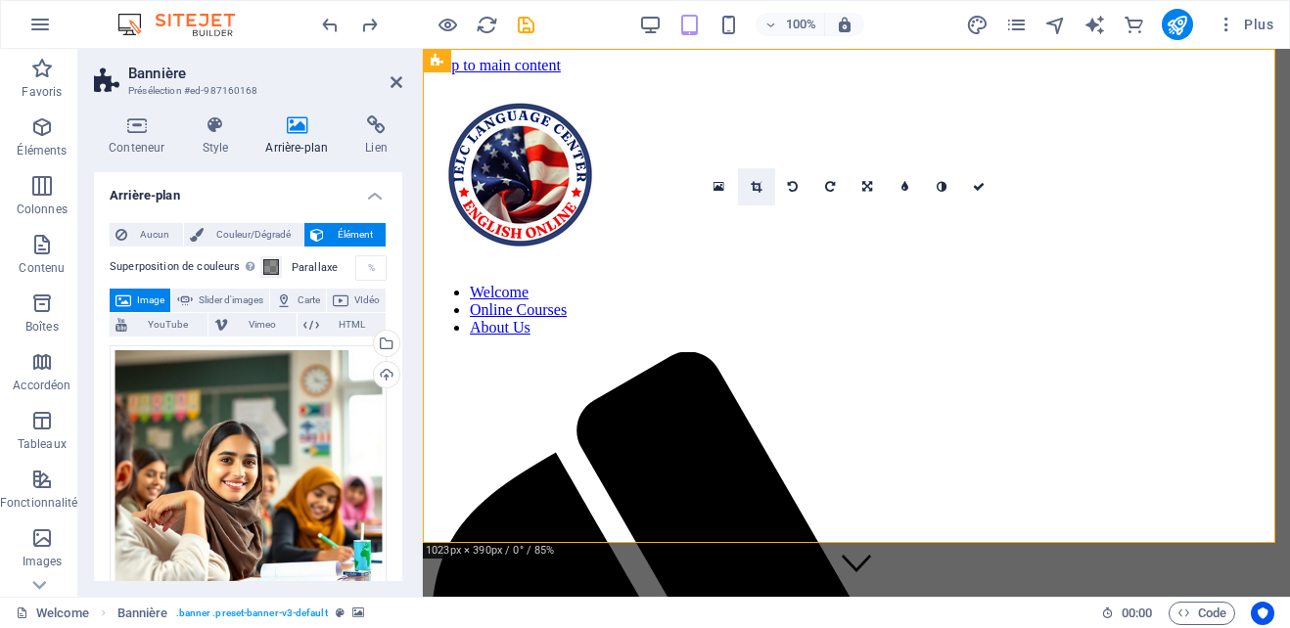
click at [753, 187] on icon at bounding box center [756, 187] width 11 height 12
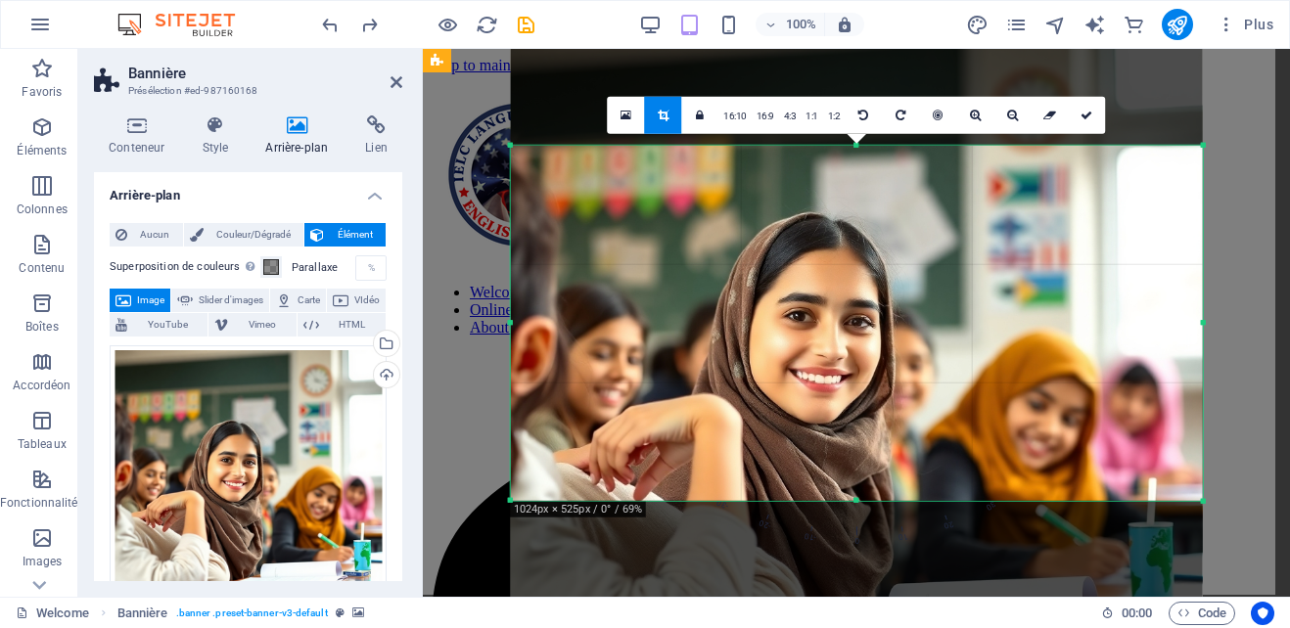
drag, startPoint x: 860, startPoint y: 103, endPoint x: 876, endPoint y: 186, distance: 84.7
click at [876, 186] on div "180 170 160 150 140 130 120 110 100 90 80 70 60 50 40 30 20 10 0 -10 -20 -30 -4…" at bounding box center [857, 323] width 692 height 355
click at [876, 186] on div at bounding box center [857, 377] width 692 height 692
click at [1095, 113] on link at bounding box center [1086, 115] width 37 height 37
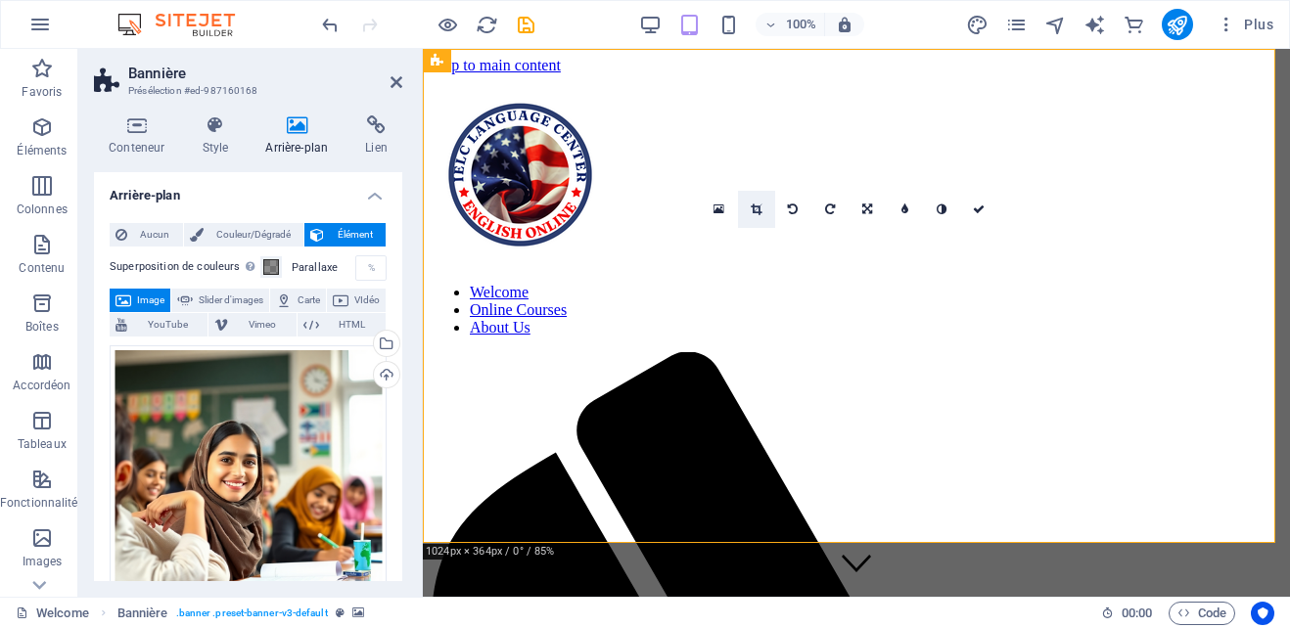
click at [758, 208] on icon at bounding box center [756, 210] width 11 height 12
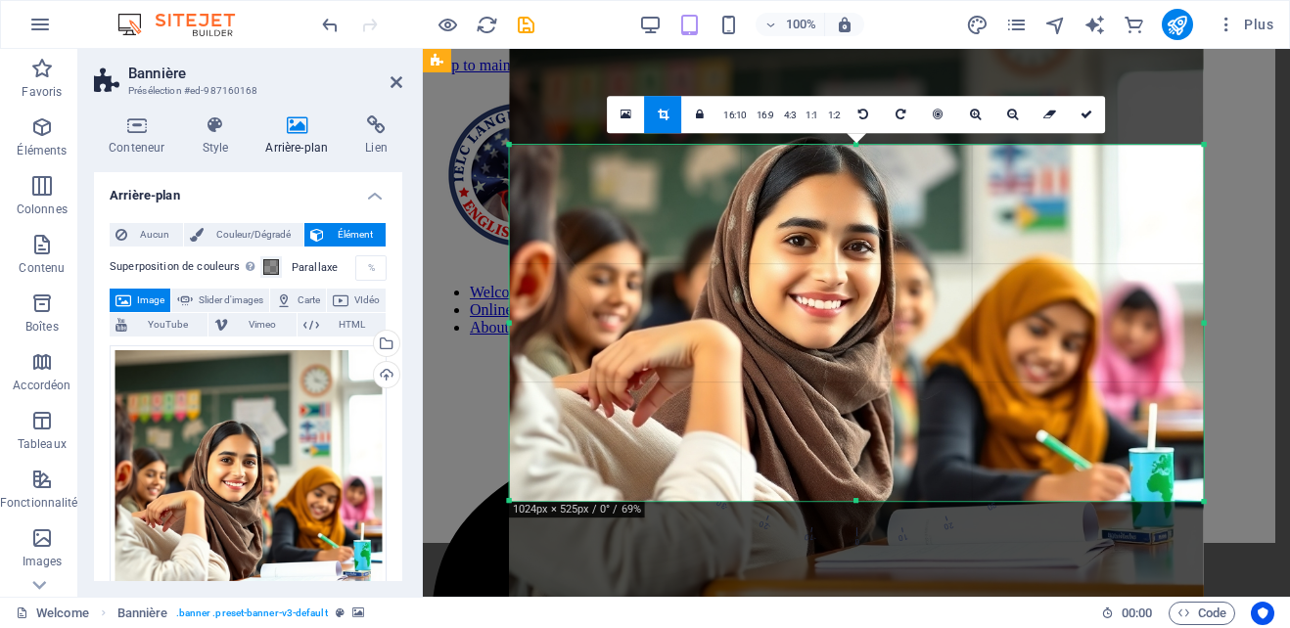
drag, startPoint x: 862, startPoint y: 253, endPoint x: 858, endPoint y: 176, distance: 76.4
click at [858, 176] on div at bounding box center [856, 302] width 694 height 694
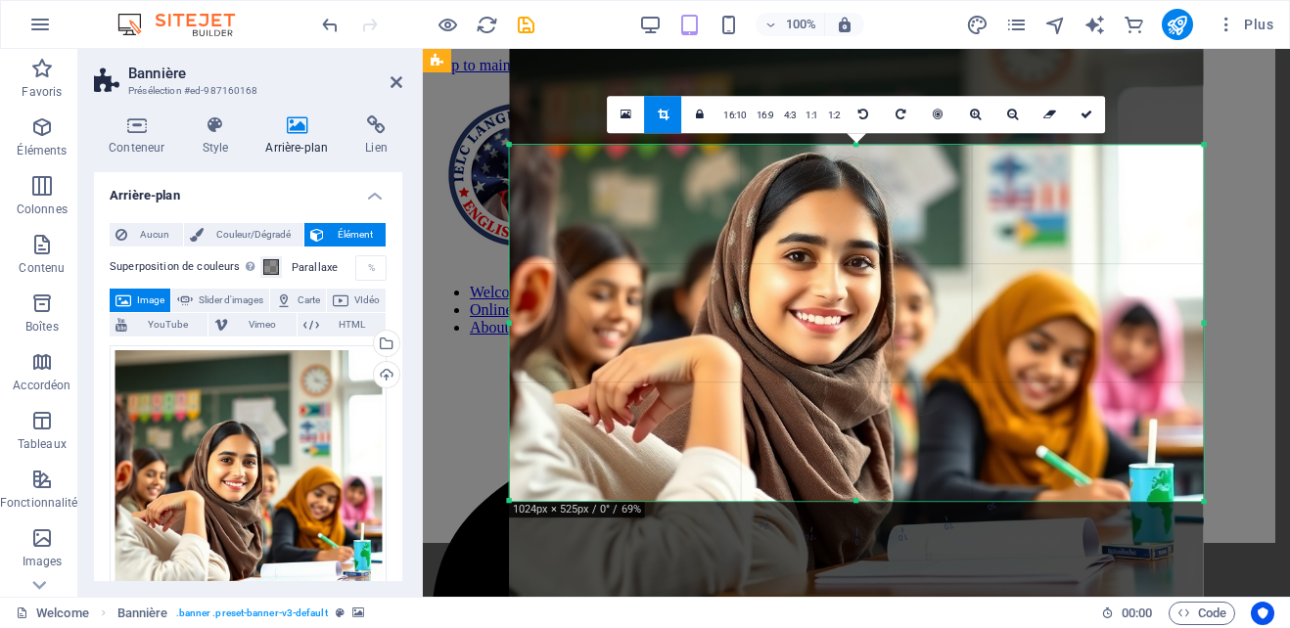
drag, startPoint x: 862, startPoint y: 212, endPoint x: 869, endPoint y: 229, distance: 18.0
click at [869, 229] on div at bounding box center [856, 318] width 694 height 694
click at [1086, 119] on icon at bounding box center [1087, 115] width 12 height 12
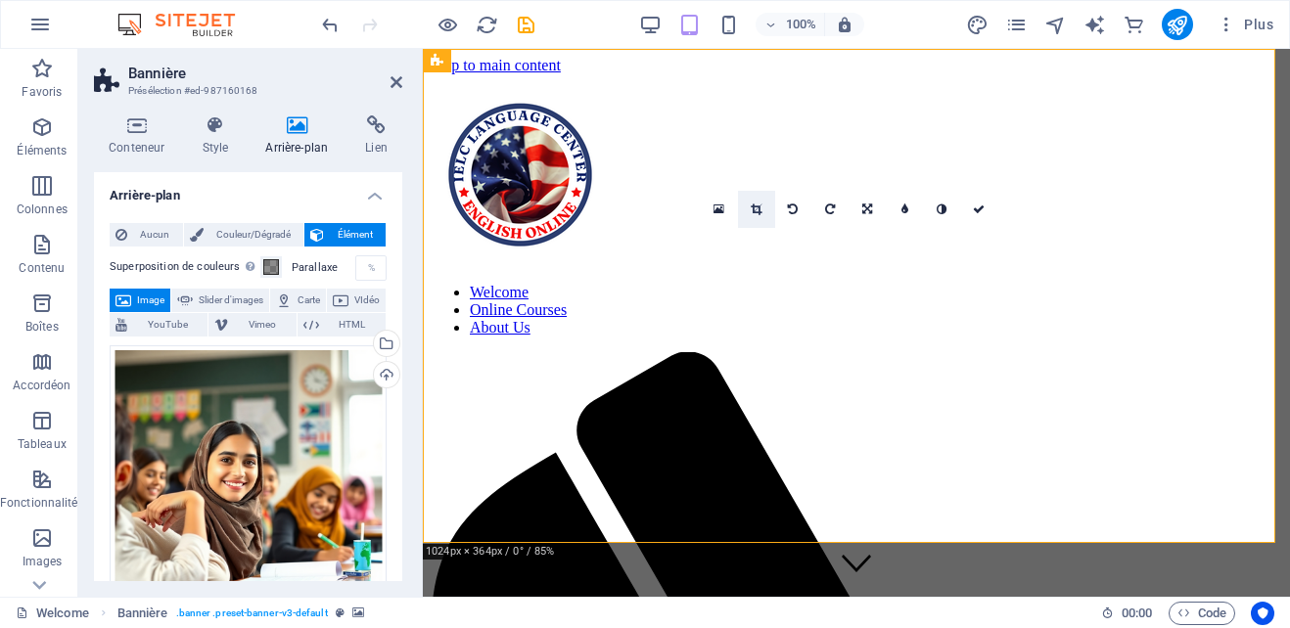
click at [761, 210] on icon at bounding box center [756, 210] width 11 height 12
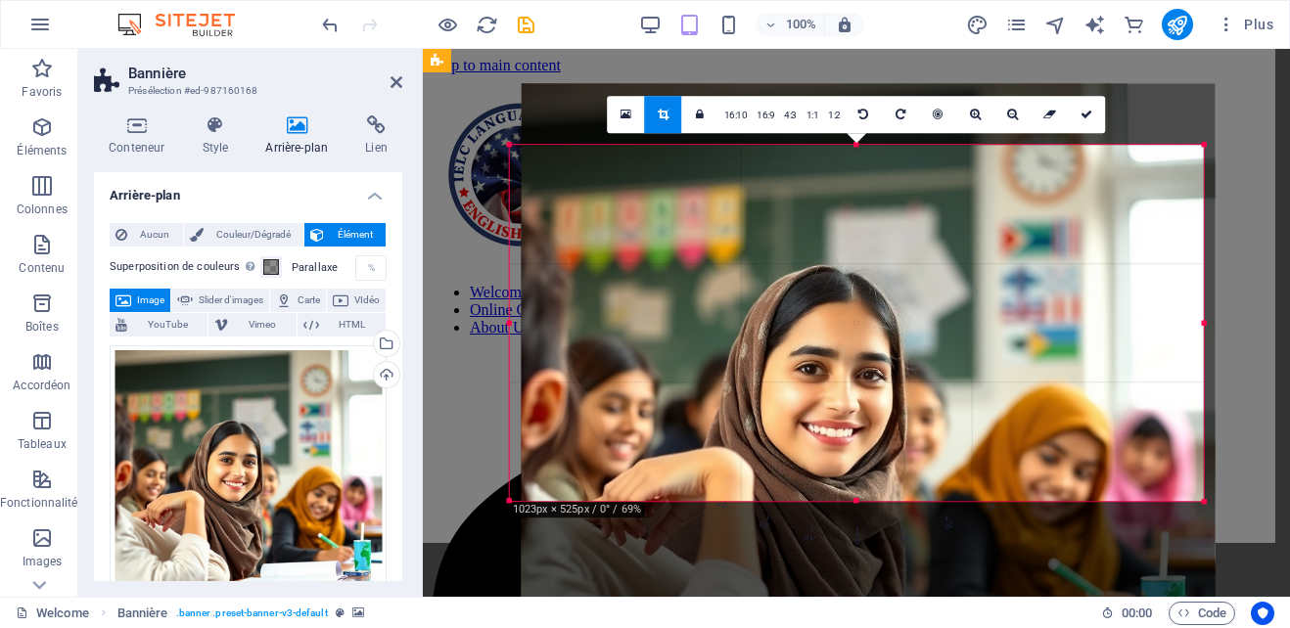
drag, startPoint x: 877, startPoint y: 231, endPoint x: 889, endPoint y: 344, distance: 113.2
click at [889, 344] on div at bounding box center [869, 430] width 694 height 694
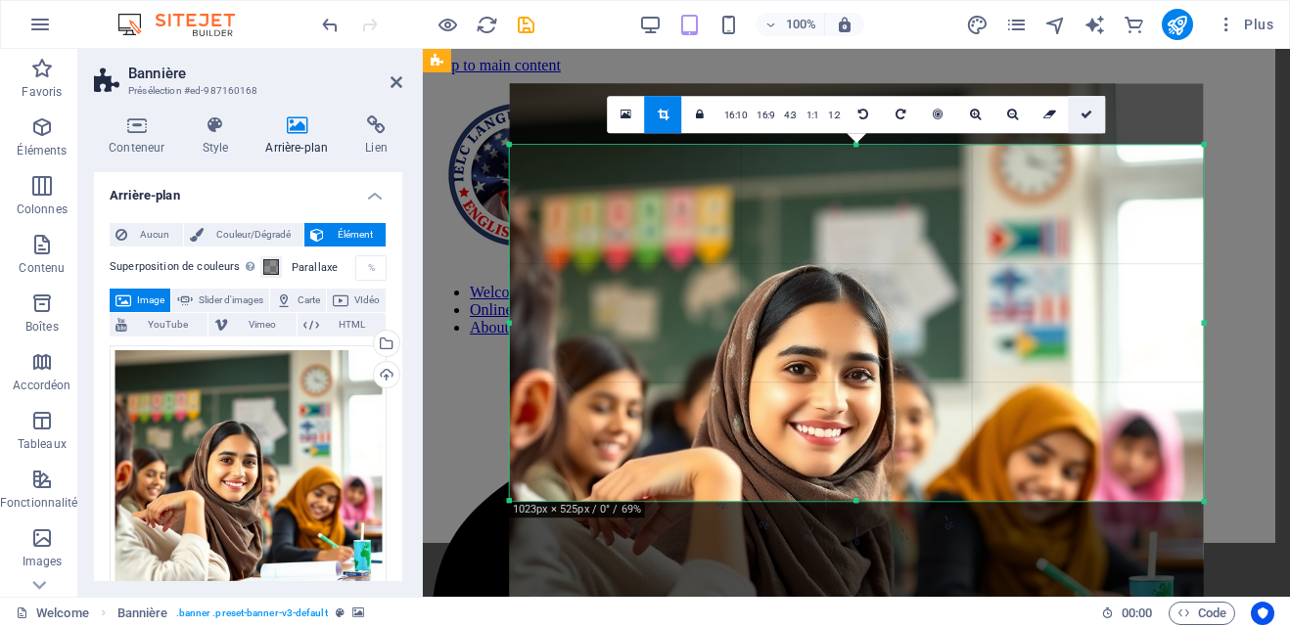
click at [1092, 116] on link at bounding box center [1087, 114] width 37 height 37
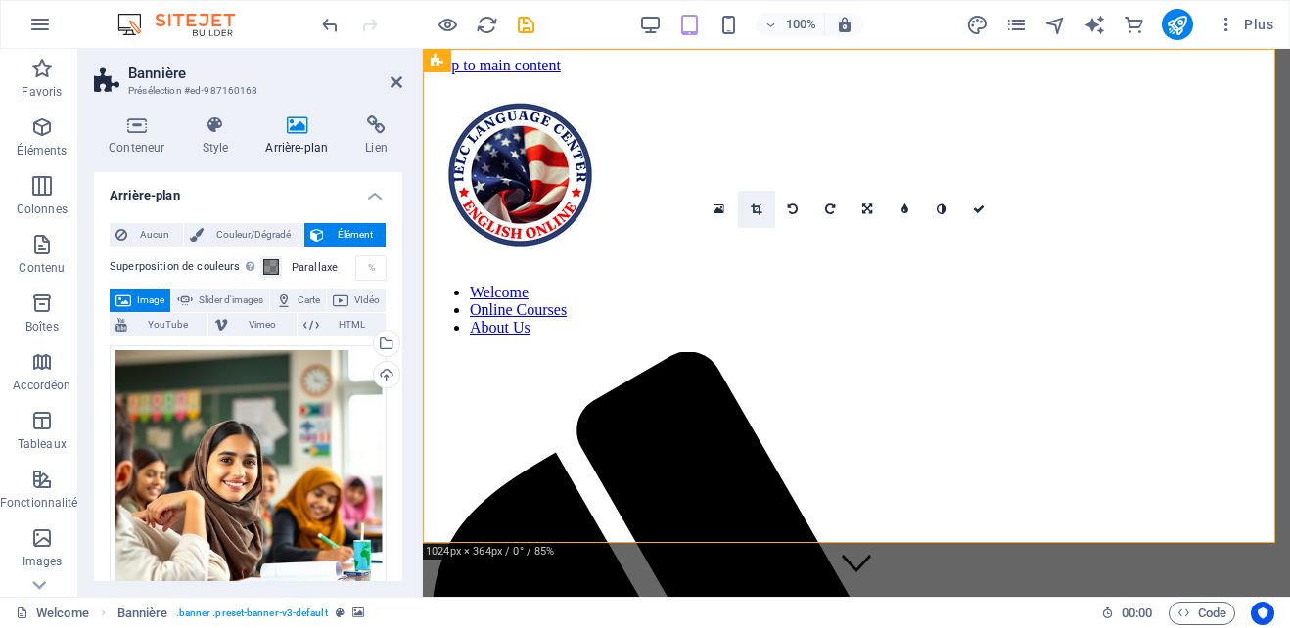
click at [766, 207] on link at bounding box center [756, 209] width 37 height 37
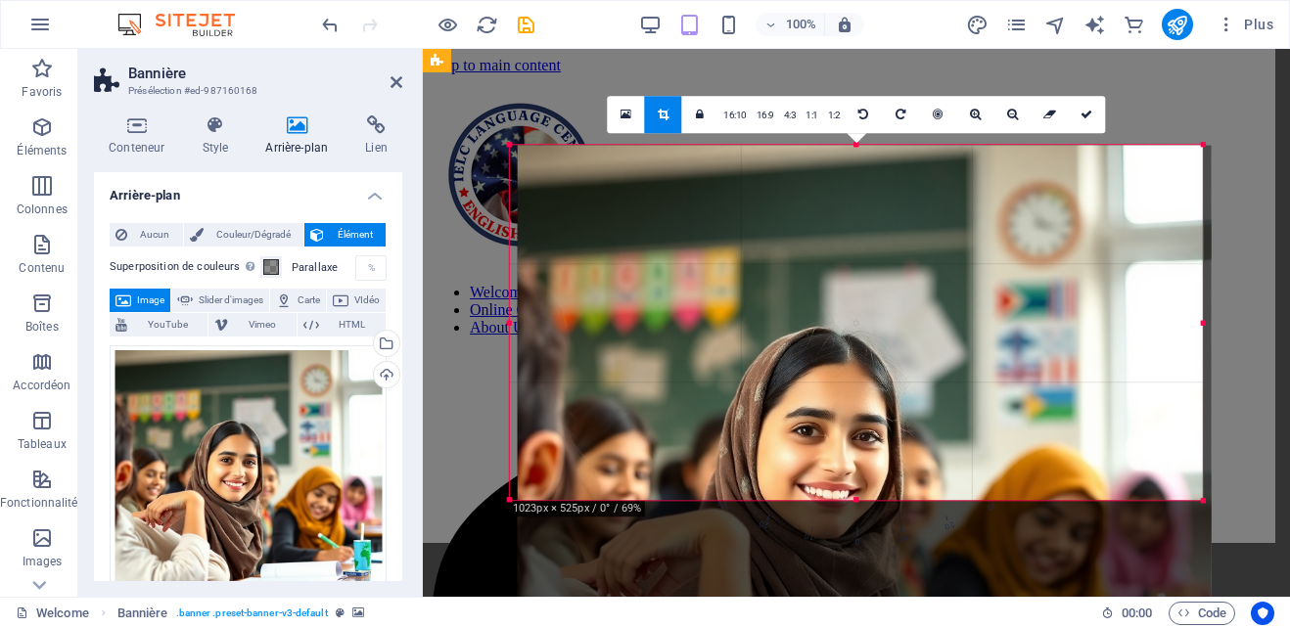
drag, startPoint x: 862, startPoint y: 302, endPoint x: 870, endPoint y: 362, distance: 60.2
click at [870, 362] on div at bounding box center [865, 492] width 694 height 694
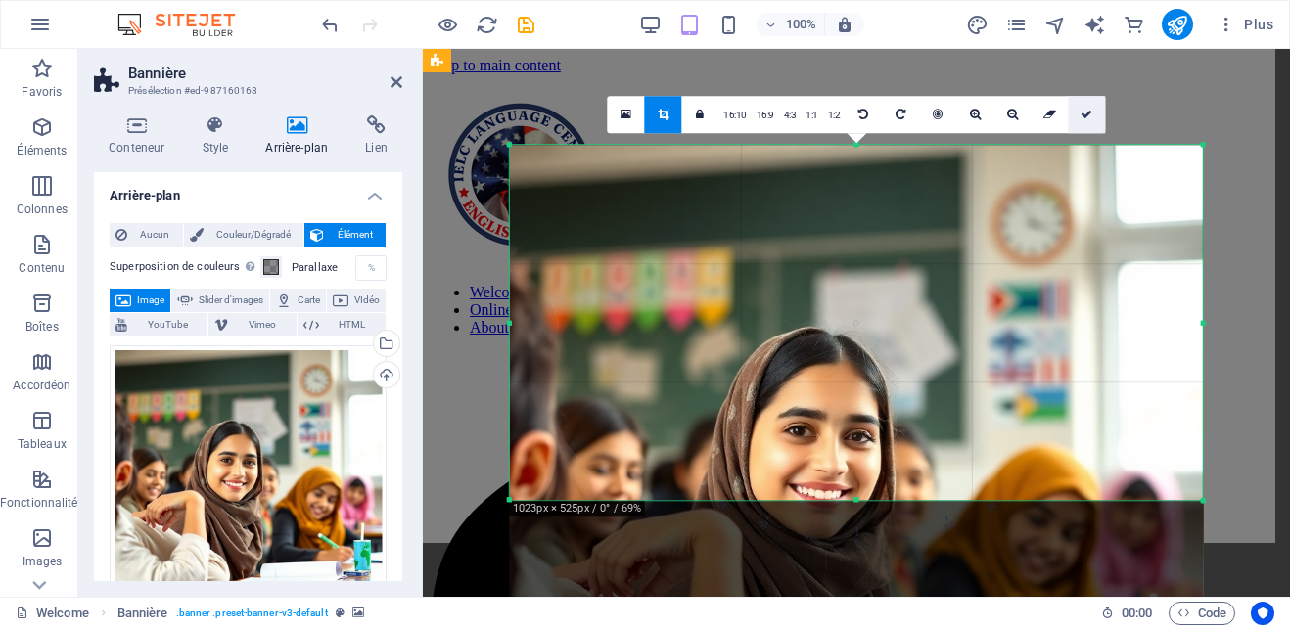
click at [1086, 121] on link at bounding box center [1086, 114] width 37 height 37
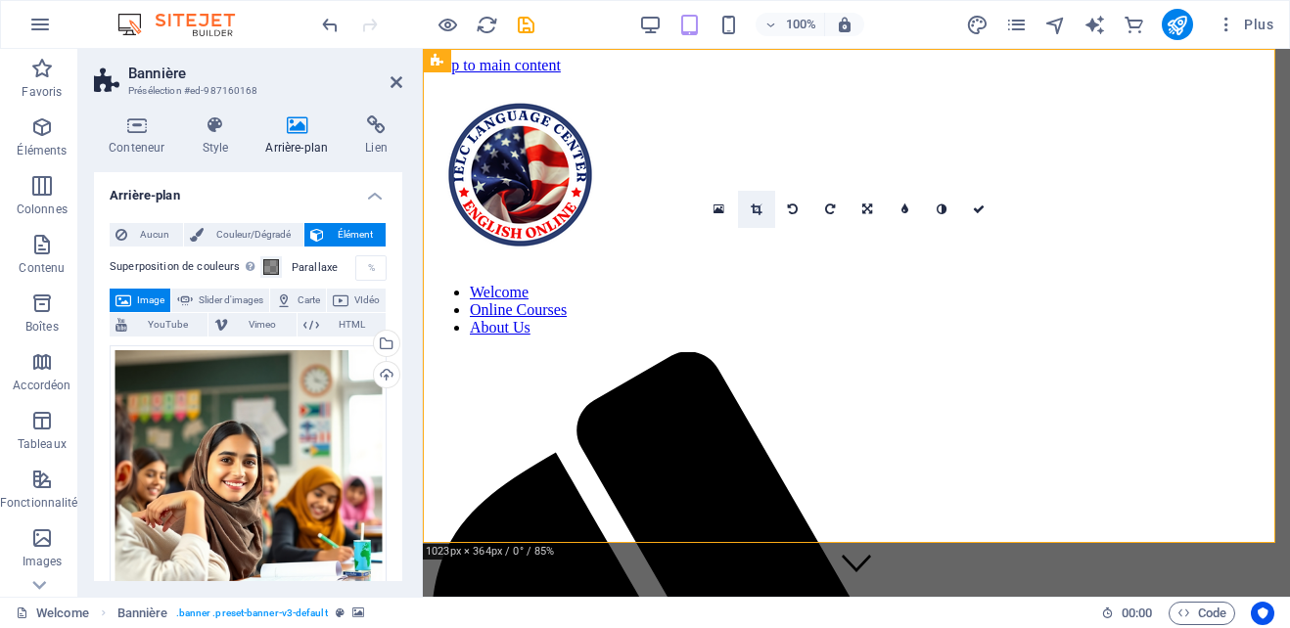
click at [762, 207] on link at bounding box center [756, 209] width 37 height 37
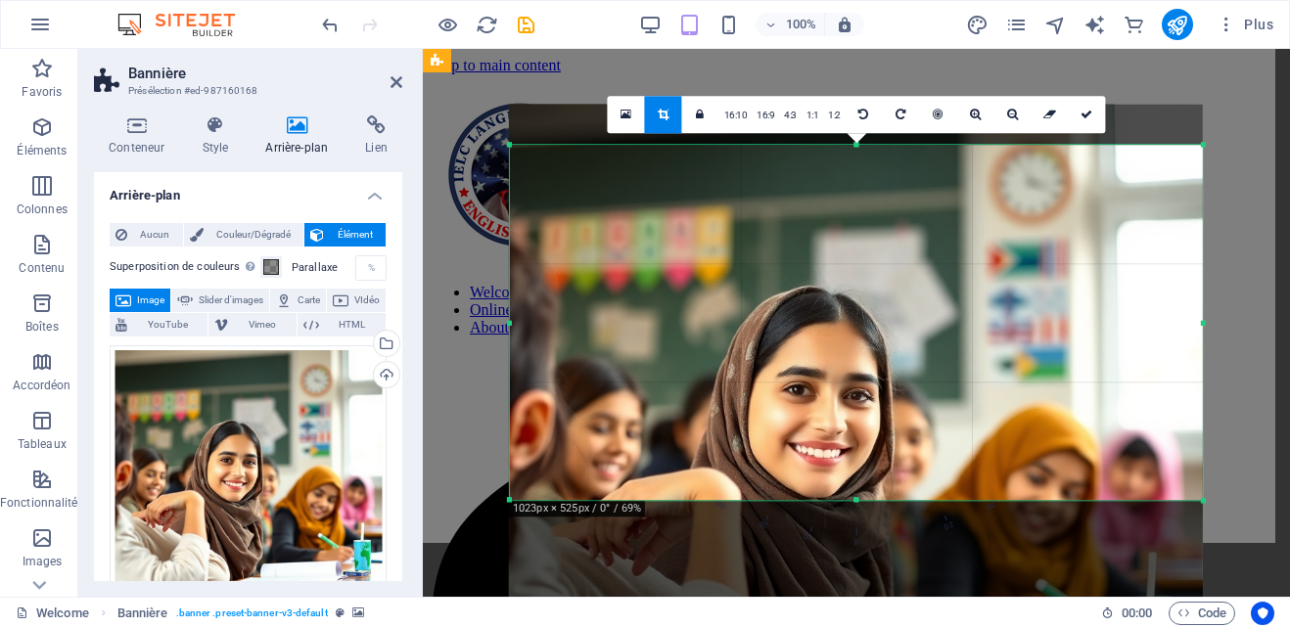
drag, startPoint x: 887, startPoint y: 297, endPoint x: 889, endPoint y: 255, distance: 41.2
click at [889, 255] on div at bounding box center [856, 451] width 694 height 694
click at [1093, 109] on link at bounding box center [1087, 114] width 37 height 37
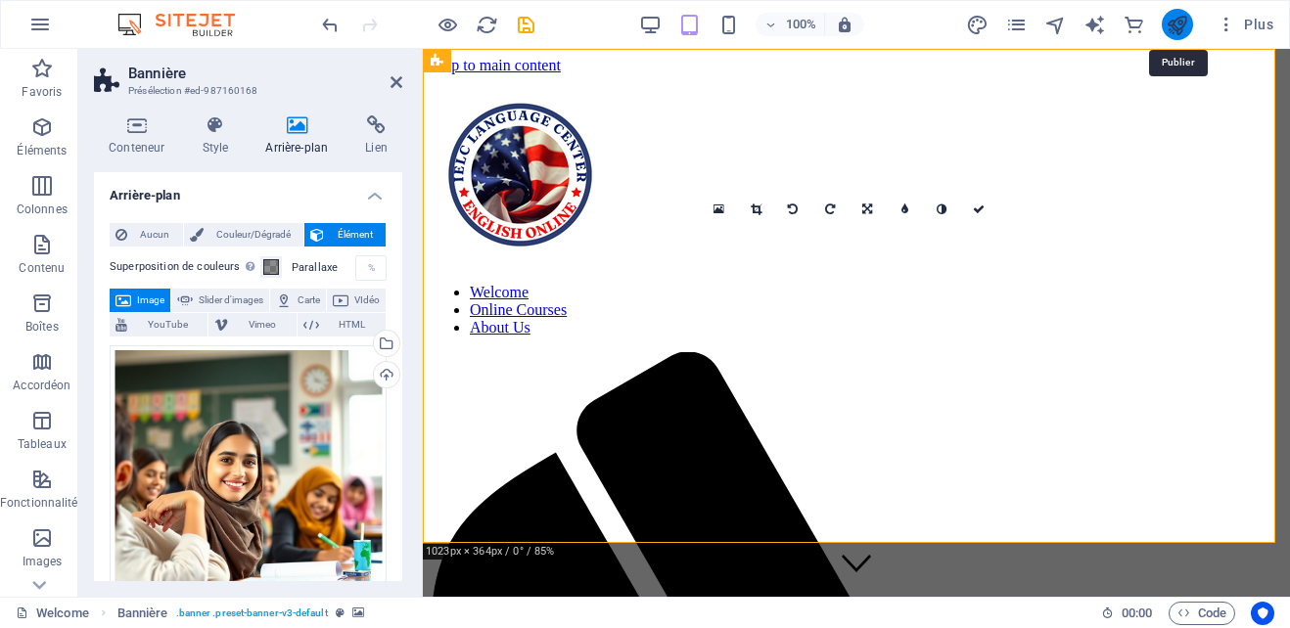
click at [1176, 28] on icon "publish" at bounding box center [1177, 25] width 23 height 23
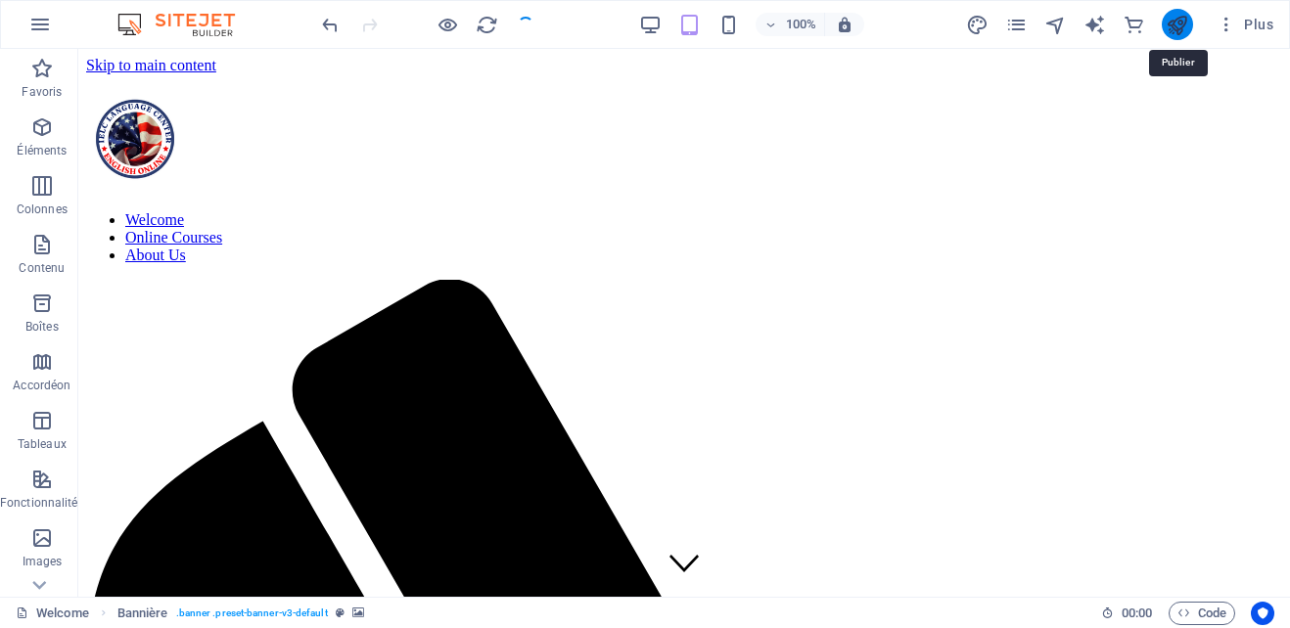
checkbox input "false"
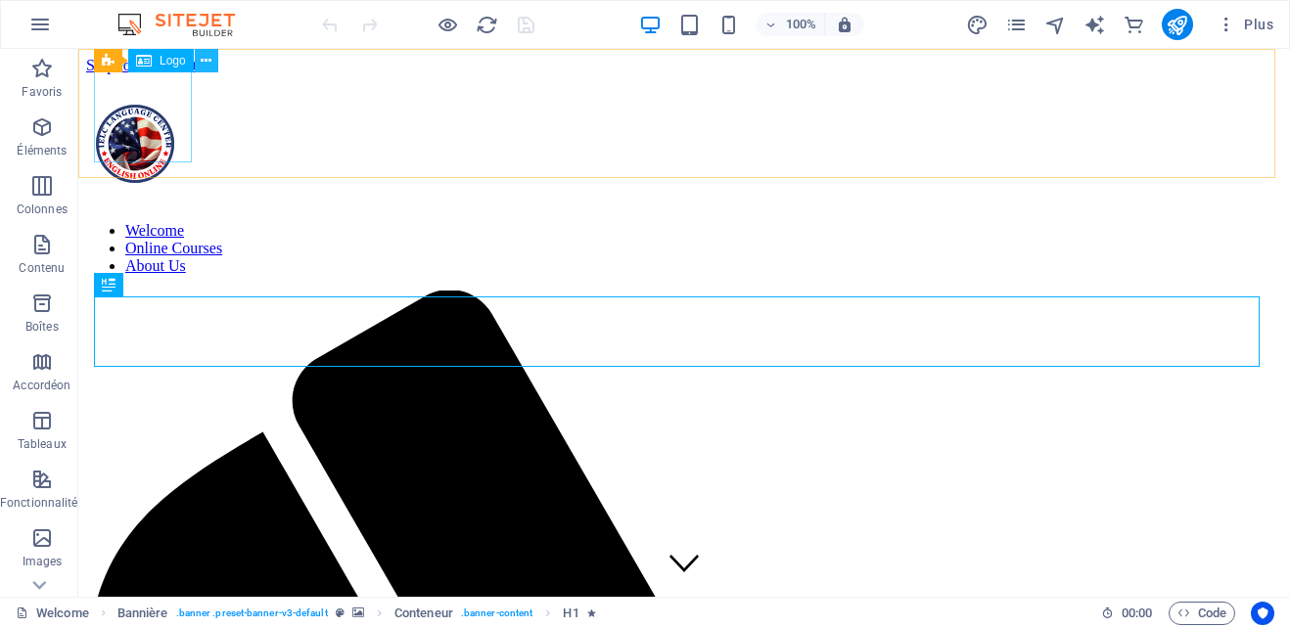
click at [204, 64] on icon at bounding box center [206, 61] width 11 height 21
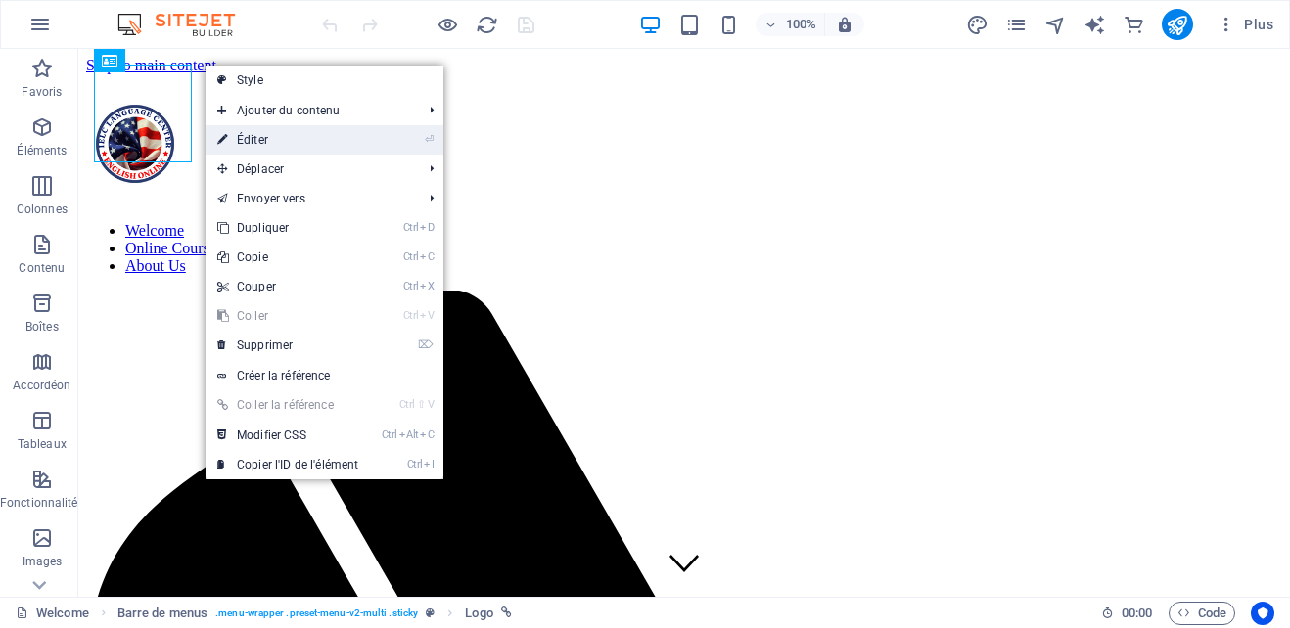
click at [257, 132] on link "⏎ Éditer" at bounding box center [288, 139] width 164 height 29
select select "px"
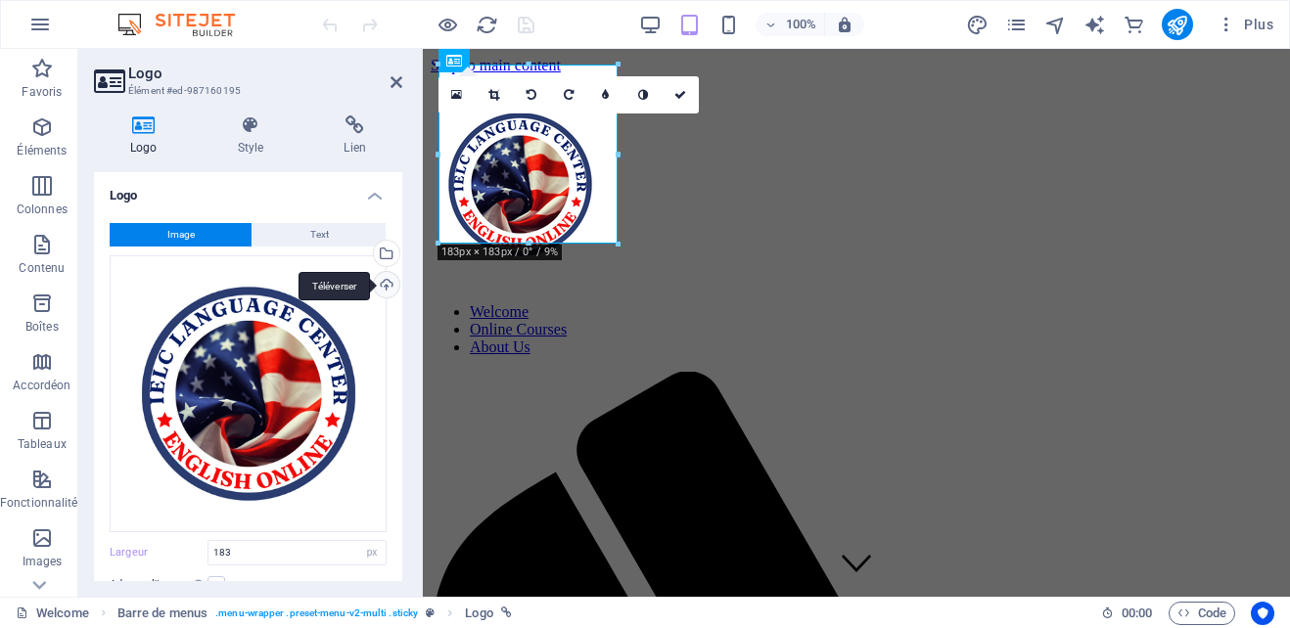
click at [383, 286] on div "Téléverser" at bounding box center [384, 286] width 29 height 29
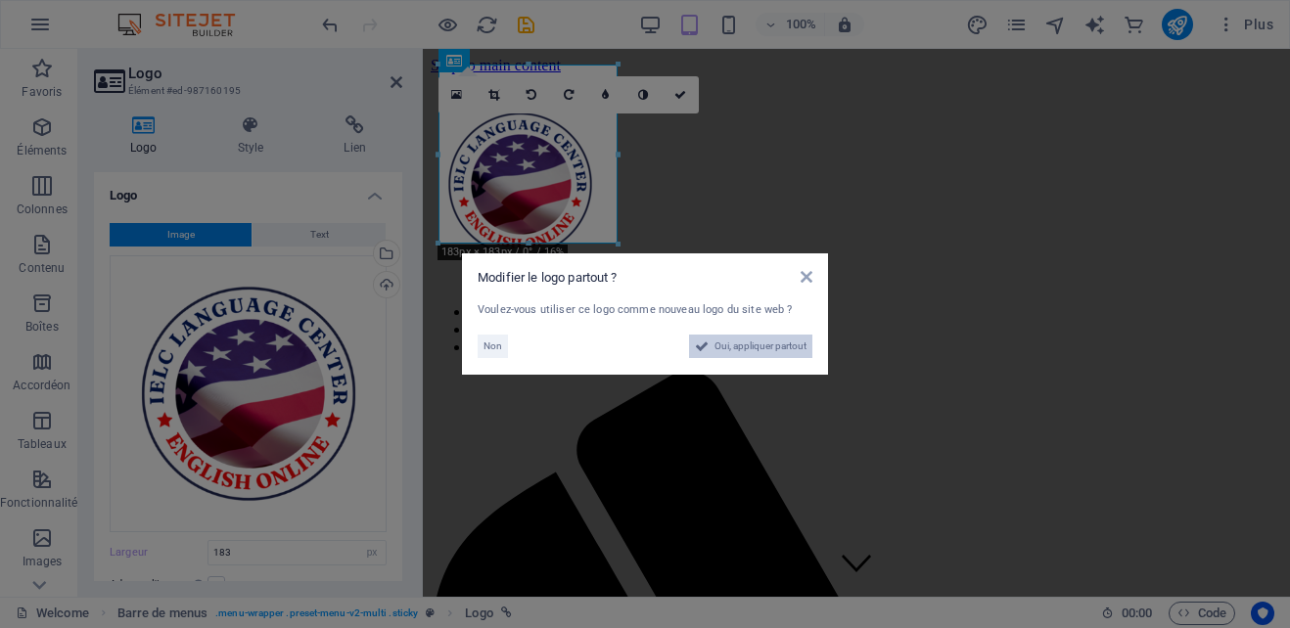
click at [762, 344] on span "Oui, appliquer partout" at bounding box center [761, 346] width 92 height 23
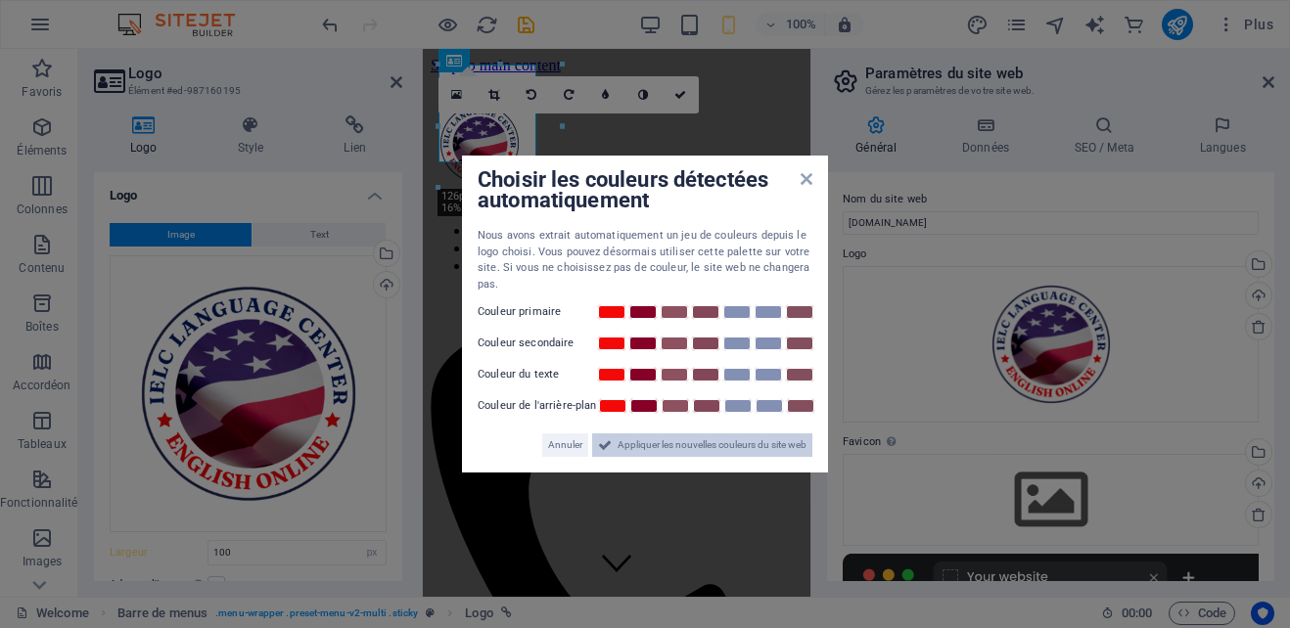
click at [679, 445] on span "Appliquer les nouvelles couleurs du site web" at bounding box center [712, 445] width 189 height 23
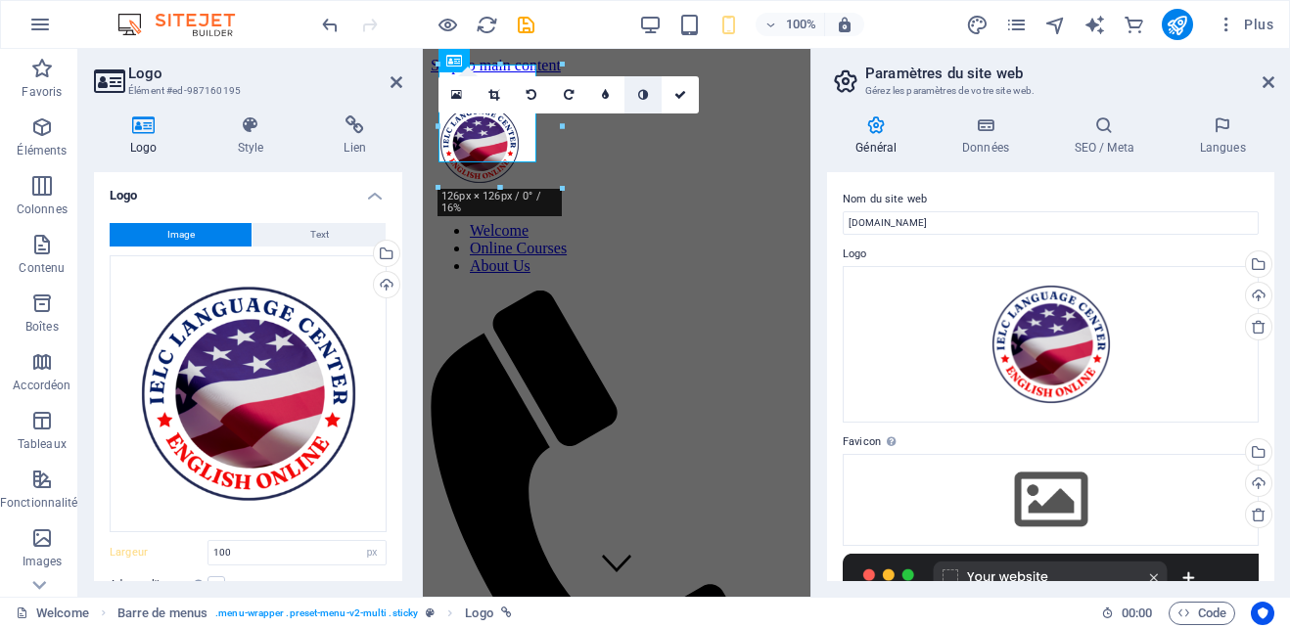
click at [639, 94] on icon at bounding box center [643, 95] width 10 height 12
type input "126"
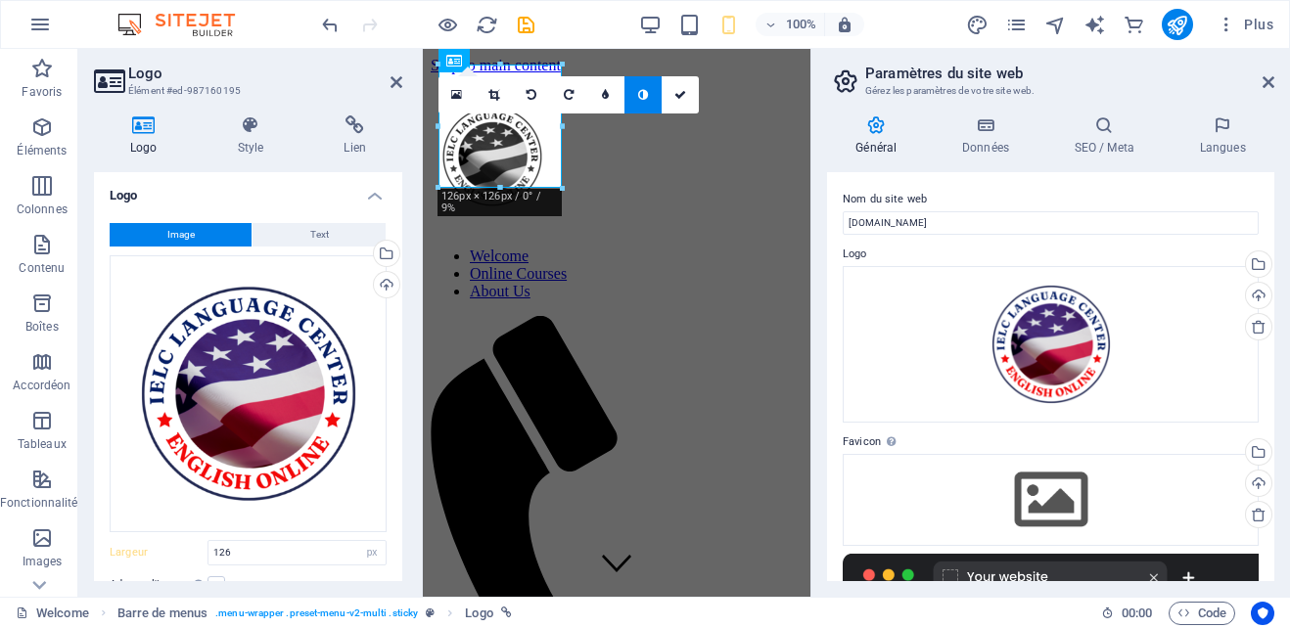
click at [634, 95] on link at bounding box center [642, 94] width 37 height 37
click at [607, 95] on icon at bounding box center [605, 95] width 7 height 12
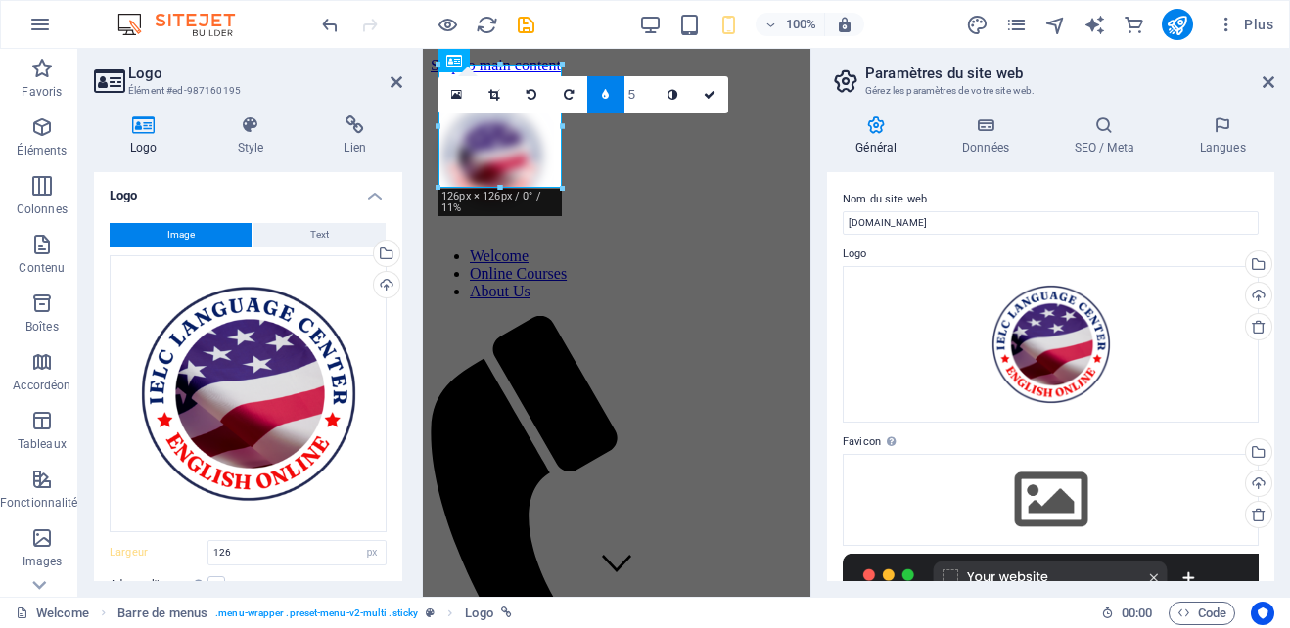
type input "4"
type input "5"
type input "4"
type input "5"
click at [534, 90] on icon at bounding box center [532, 95] width 10 height 12
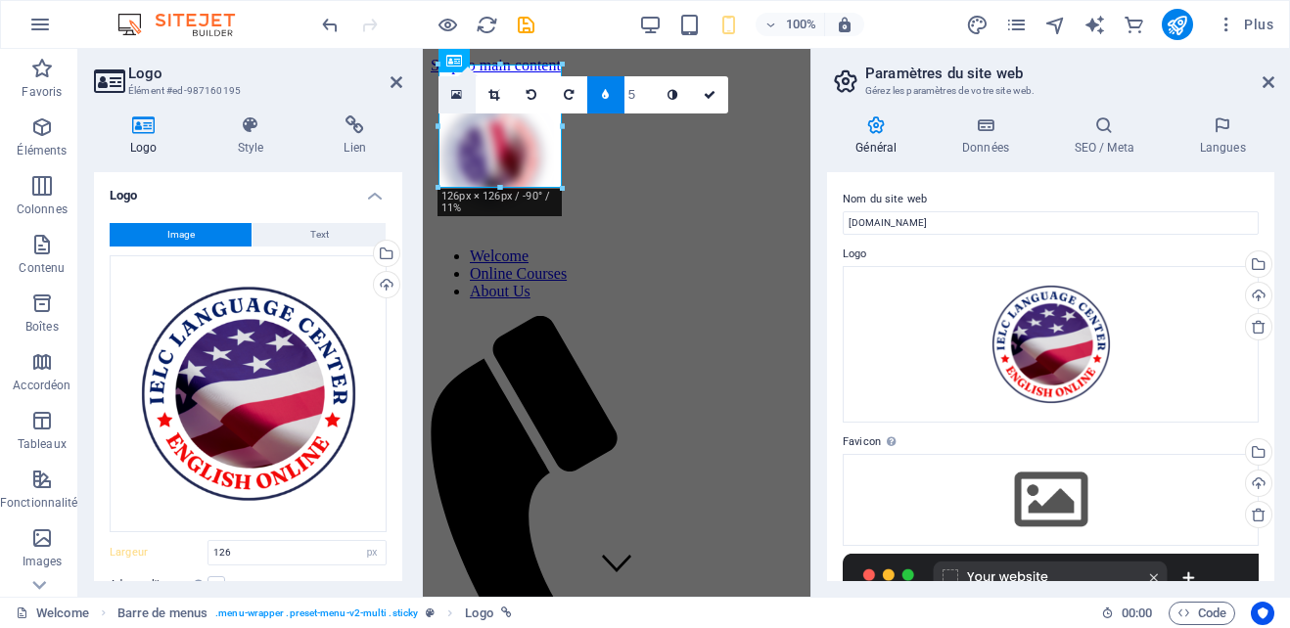
click at [459, 88] on icon at bounding box center [456, 95] width 11 height 14
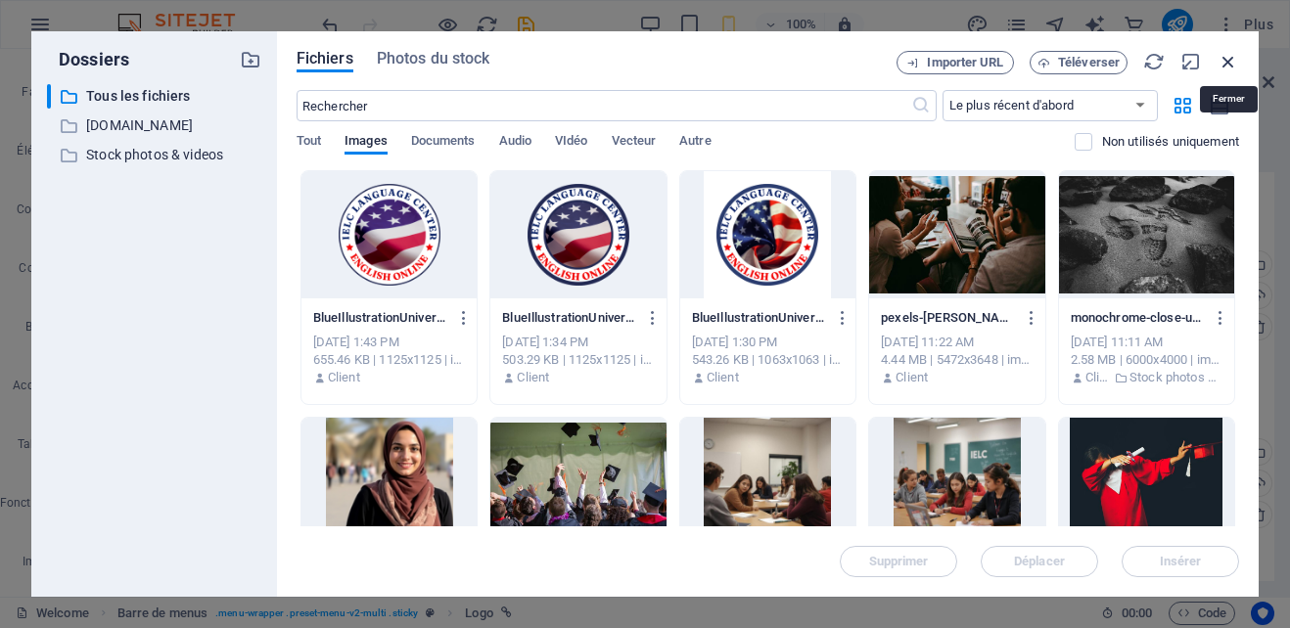
click at [1231, 56] on icon "button" at bounding box center [1229, 62] width 22 height 22
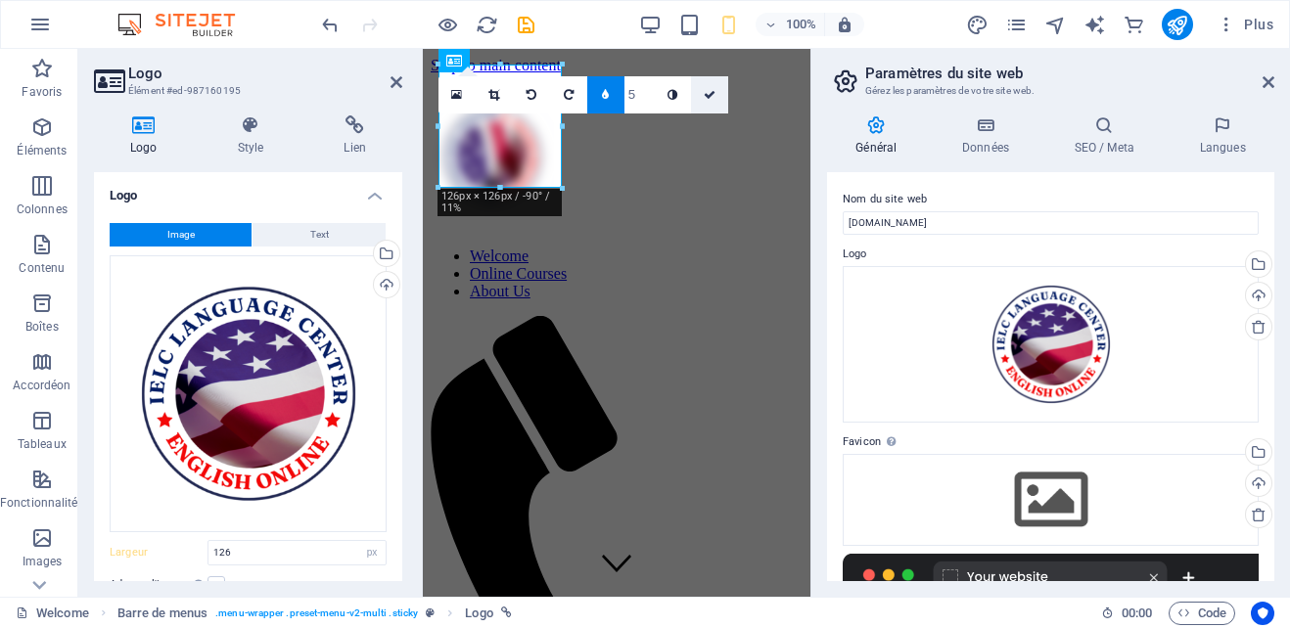
click at [710, 95] on icon at bounding box center [710, 95] width 12 height 12
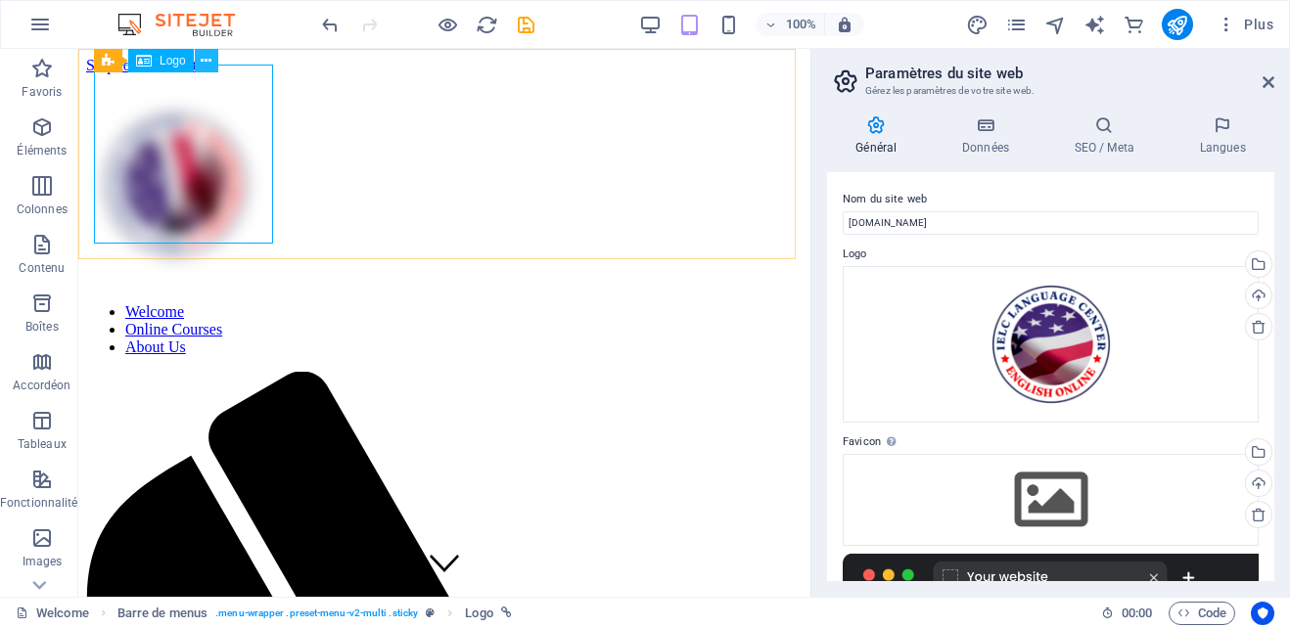
click at [202, 65] on icon at bounding box center [206, 61] width 11 height 21
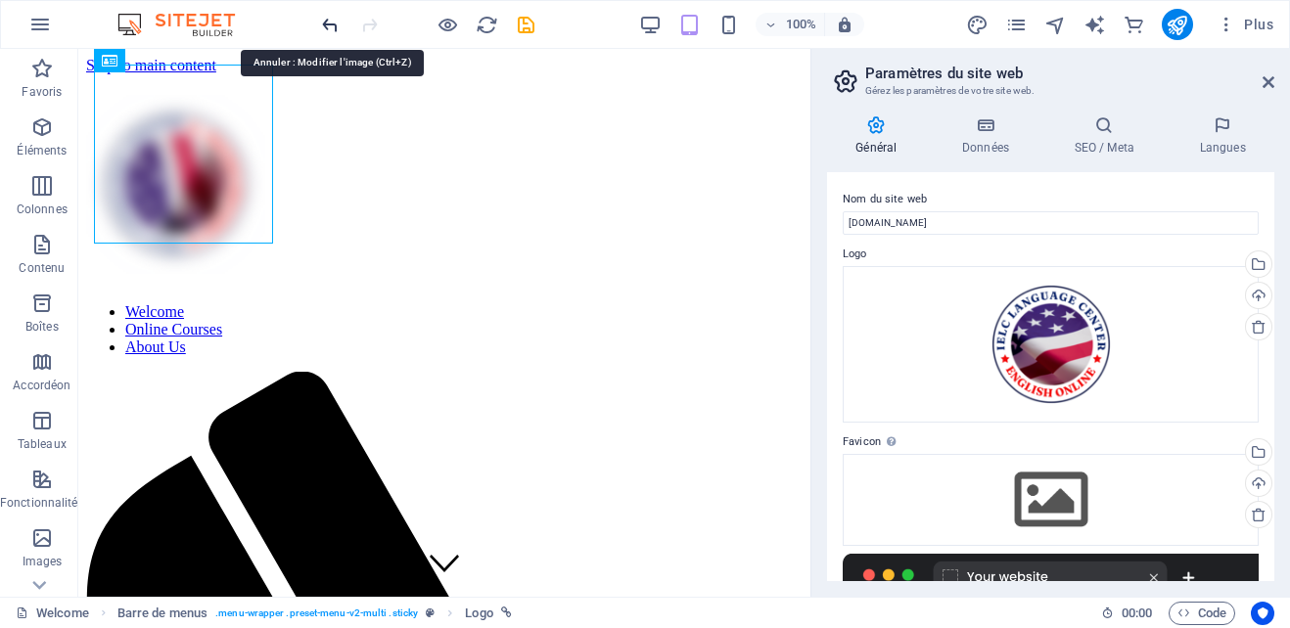
click at [329, 14] on icon "undo" at bounding box center [330, 25] width 23 height 23
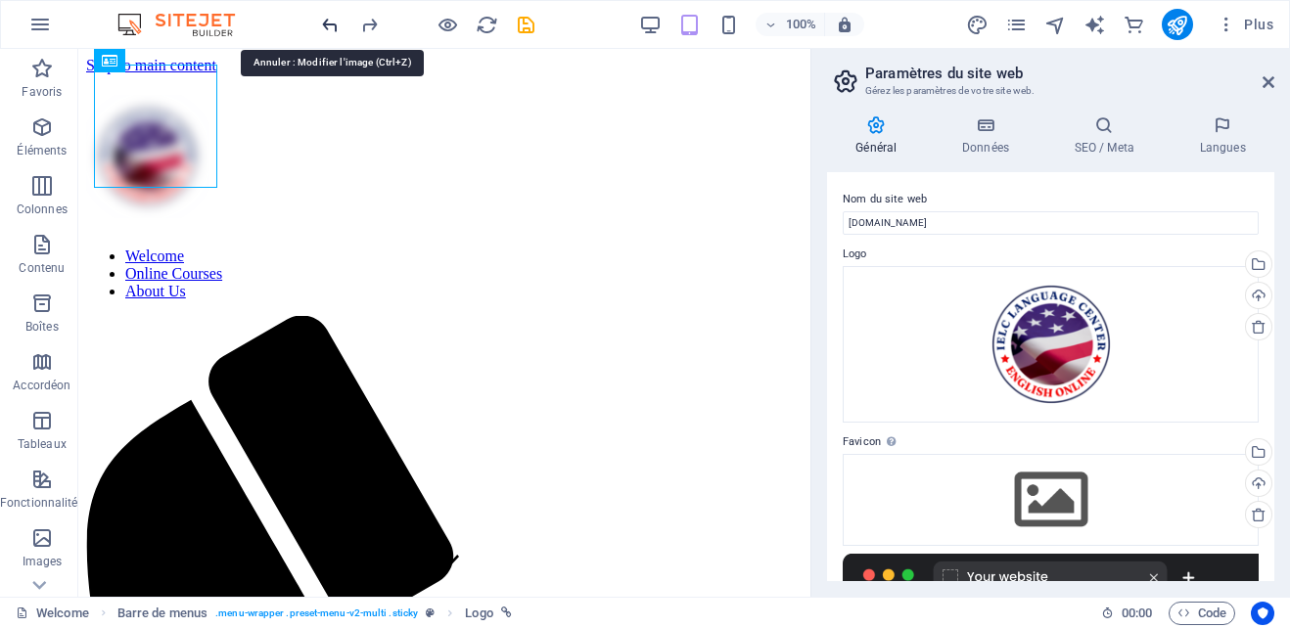
click at [329, 14] on icon "undo" at bounding box center [330, 25] width 23 height 23
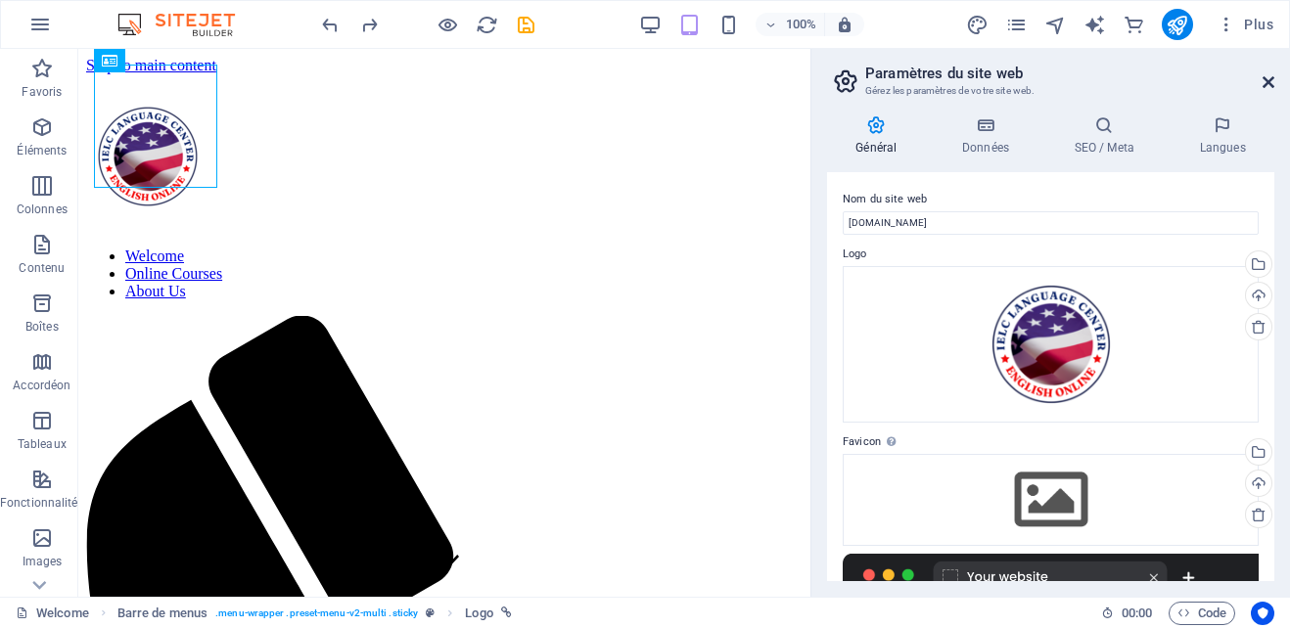
click at [1268, 81] on icon at bounding box center [1269, 82] width 12 height 16
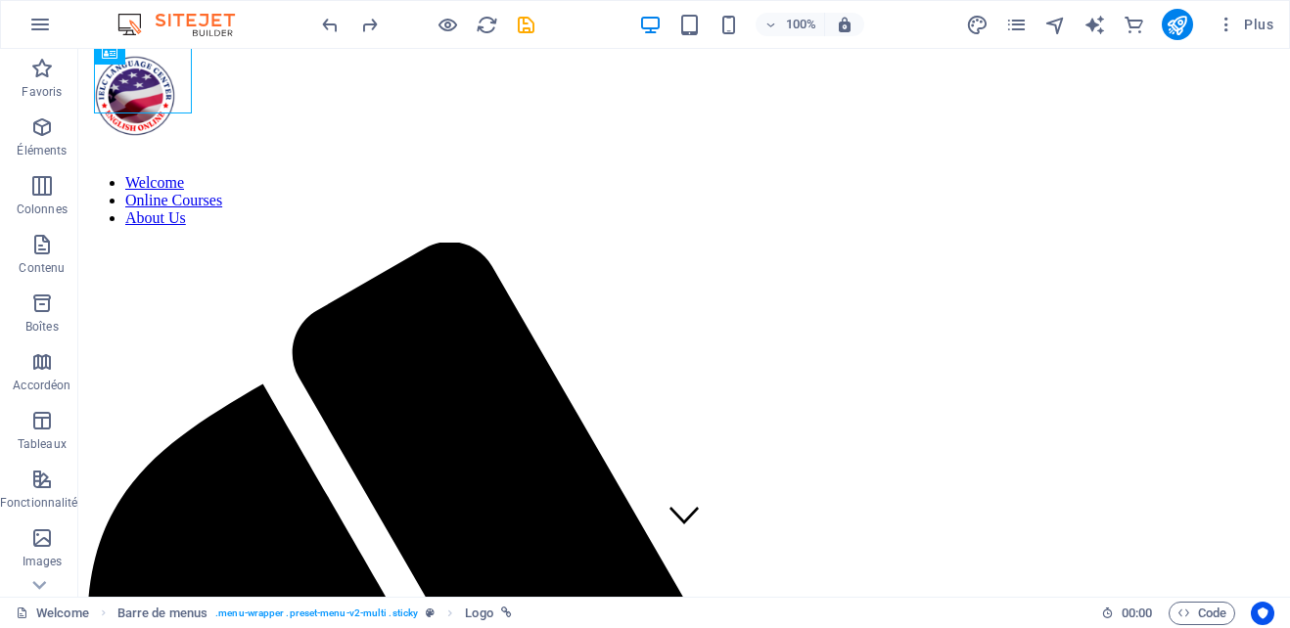
scroll to position [49, 0]
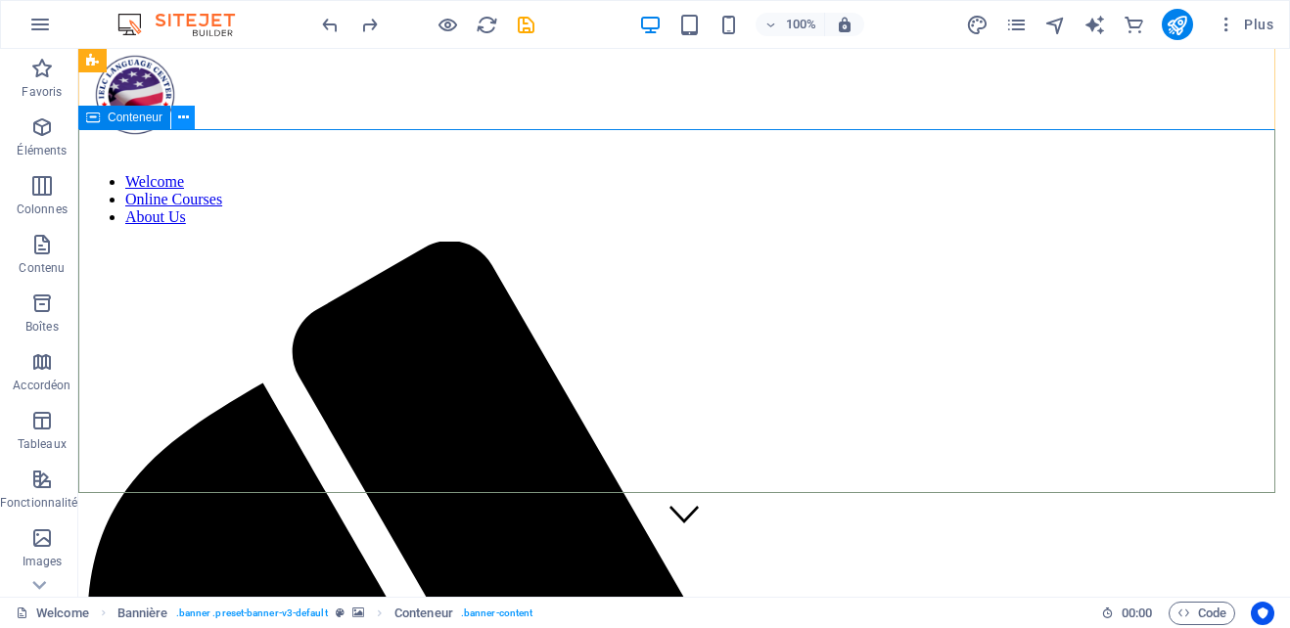
click at [184, 116] on icon at bounding box center [183, 118] width 11 height 21
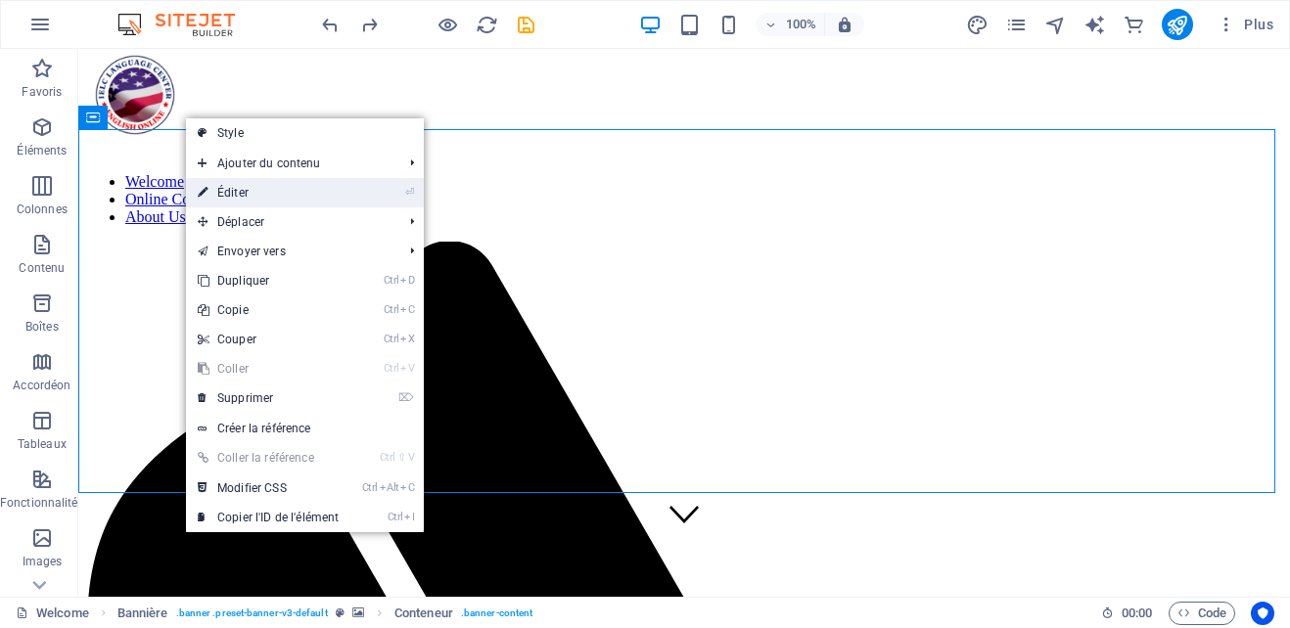
click at [239, 197] on link "⏎ Éditer" at bounding box center [268, 192] width 164 height 29
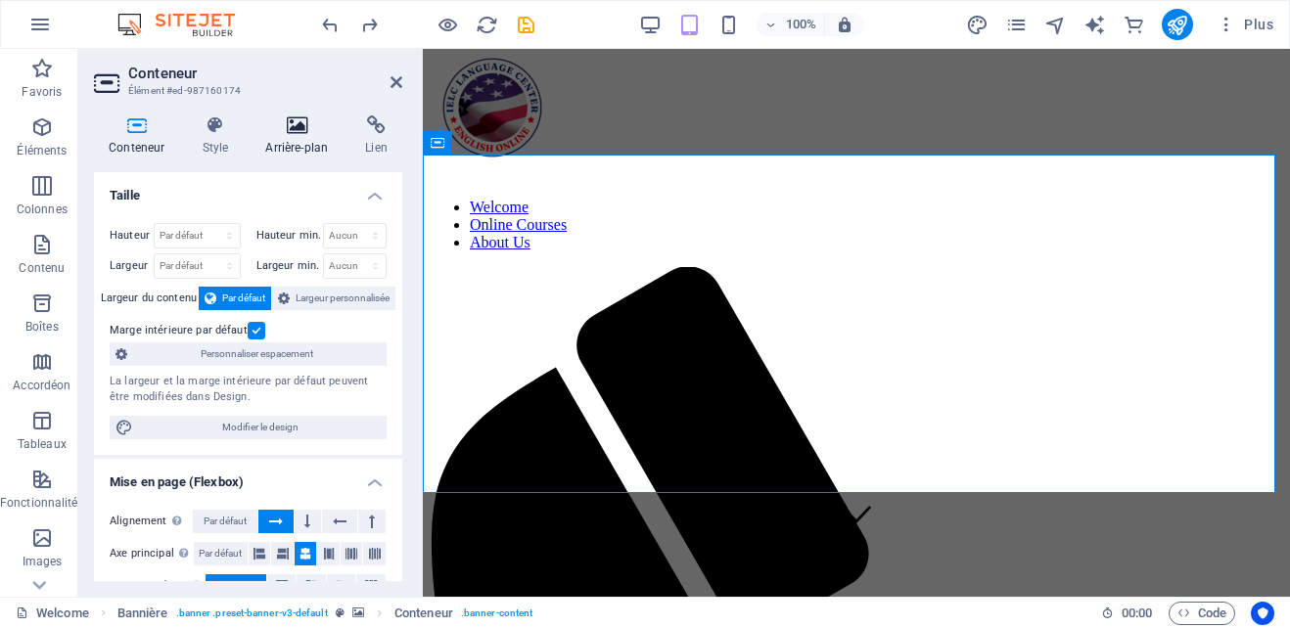
click at [281, 137] on h4 "Arrière-plan" at bounding box center [301, 135] width 100 height 41
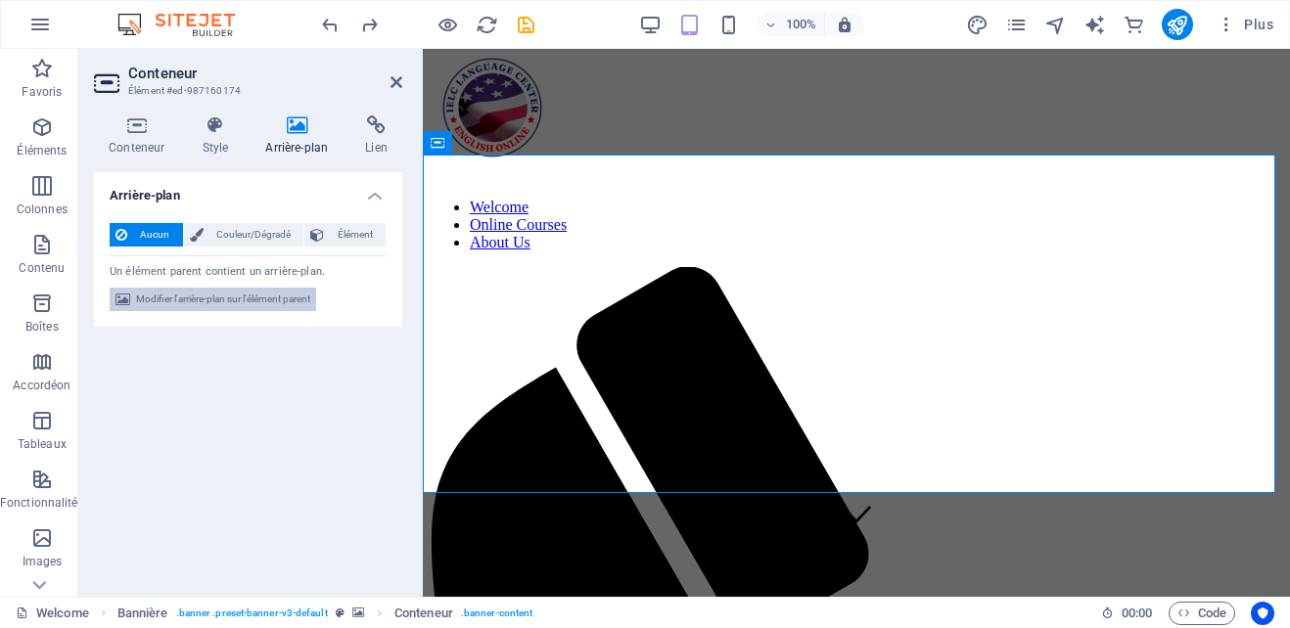
click at [255, 300] on span "Modifier l'arrière-plan sur l'élément parent" at bounding box center [223, 299] width 174 height 23
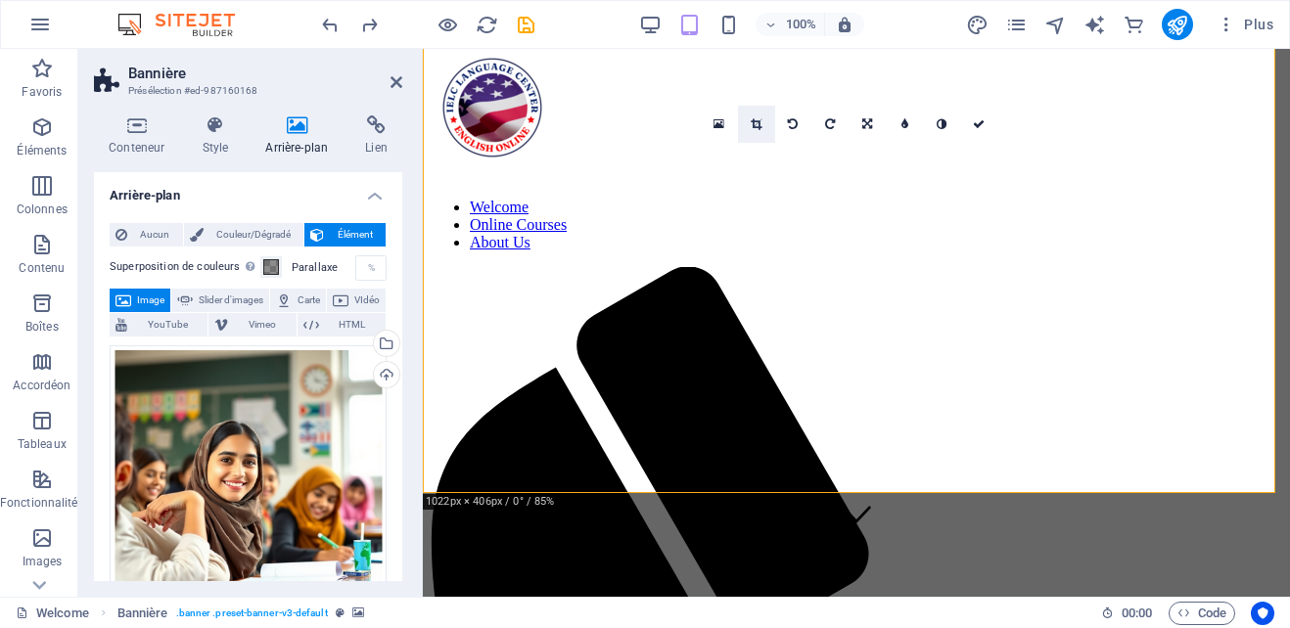
click at [760, 117] on link at bounding box center [756, 124] width 37 height 37
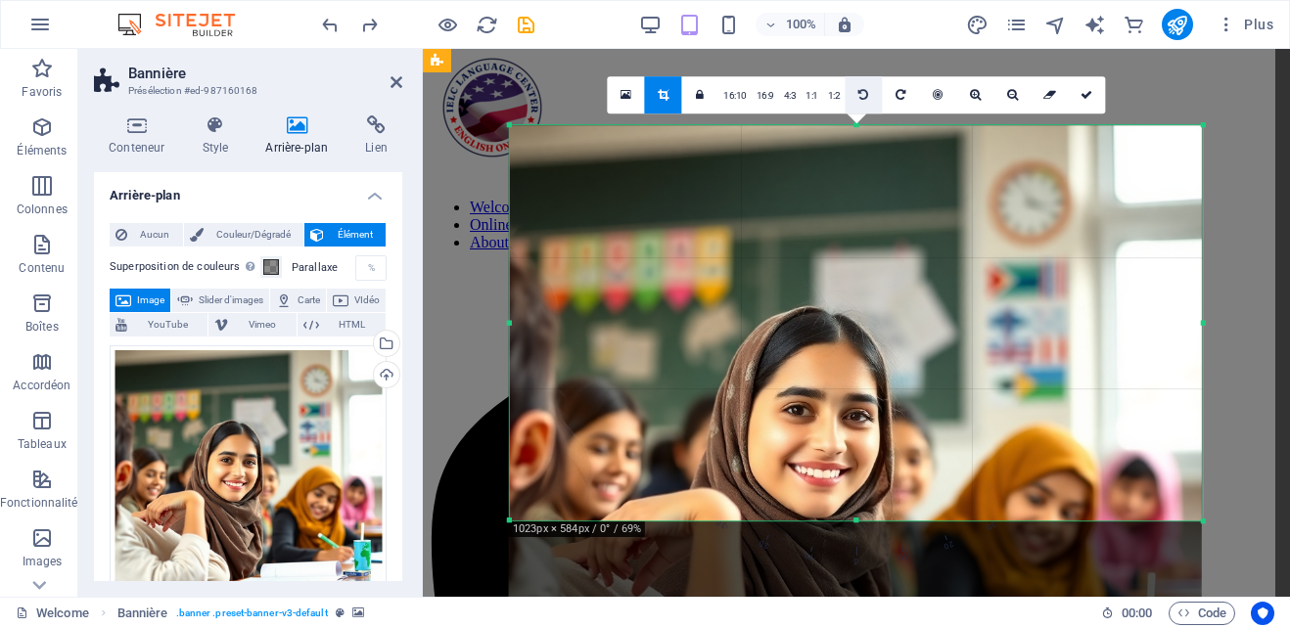
drag, startPoint x: 856, startPoint y: 139, endPoint x: 855, endPoint y: 102, distance: 37.2
click at [855, 125] on div "180 170 160 150 140 130 120 110 100 90 80 70 60 50 40 30 20 10 0 -10 -20 -30 -4…" at bounding box center [856, 322] width 693 height 395
click at [1083, 96] on icon at bounding box center [1087, 95] width 12 height 12
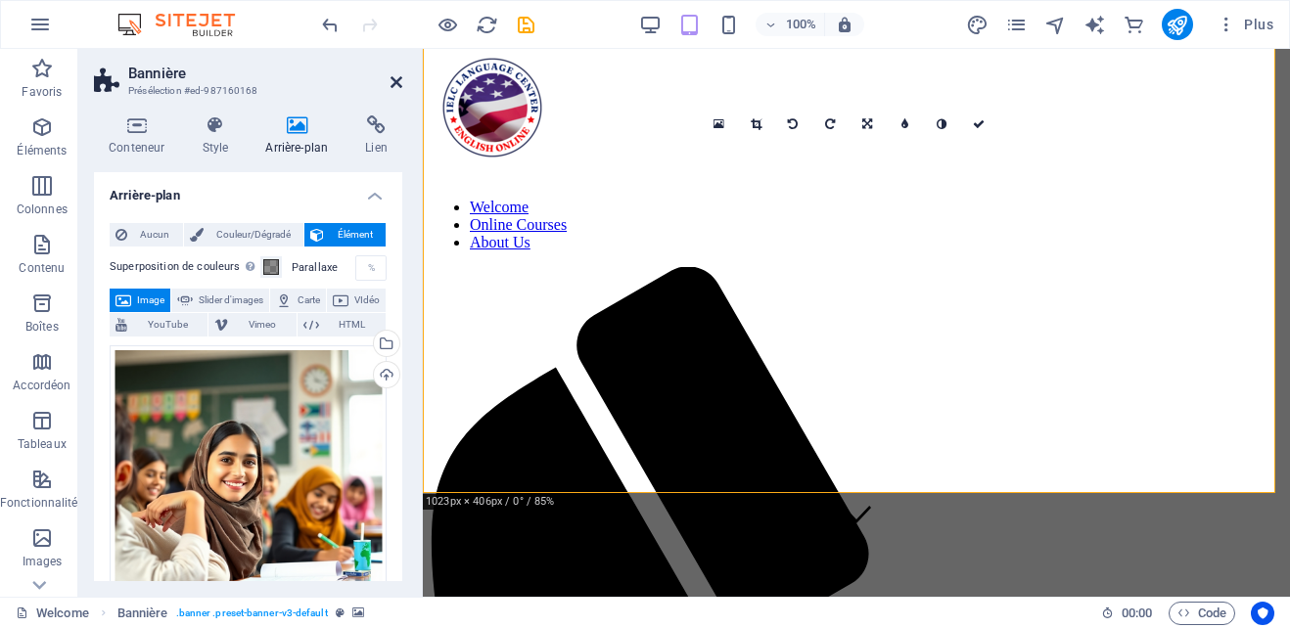
click at [398, 75] on icon at bounding box center [397, 82] width 12 height 16
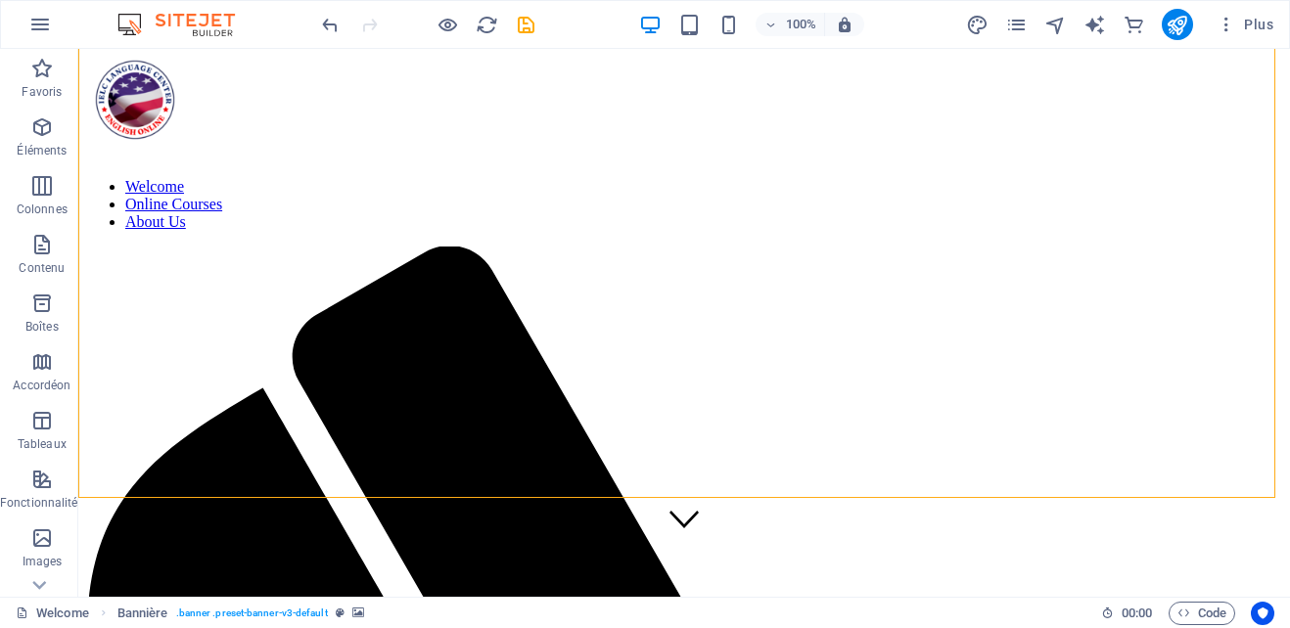
scroll to position [58, 0]
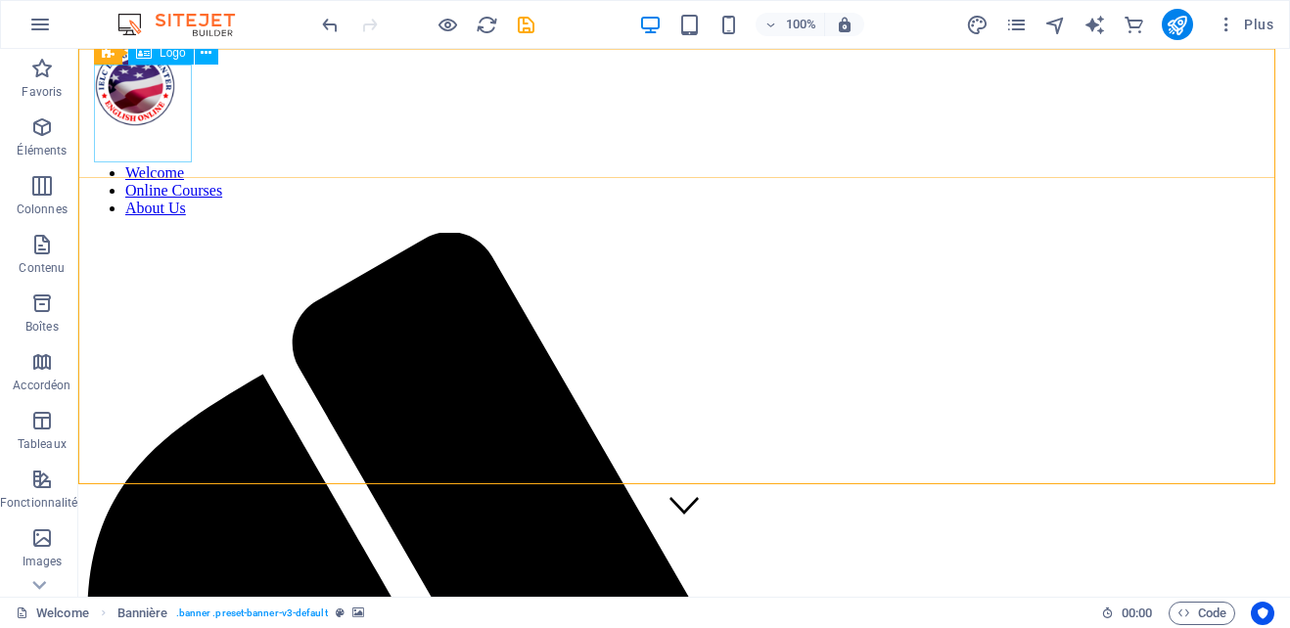
click at [155, 118] on div at bounding box center [684, 90] width 1196 height 106
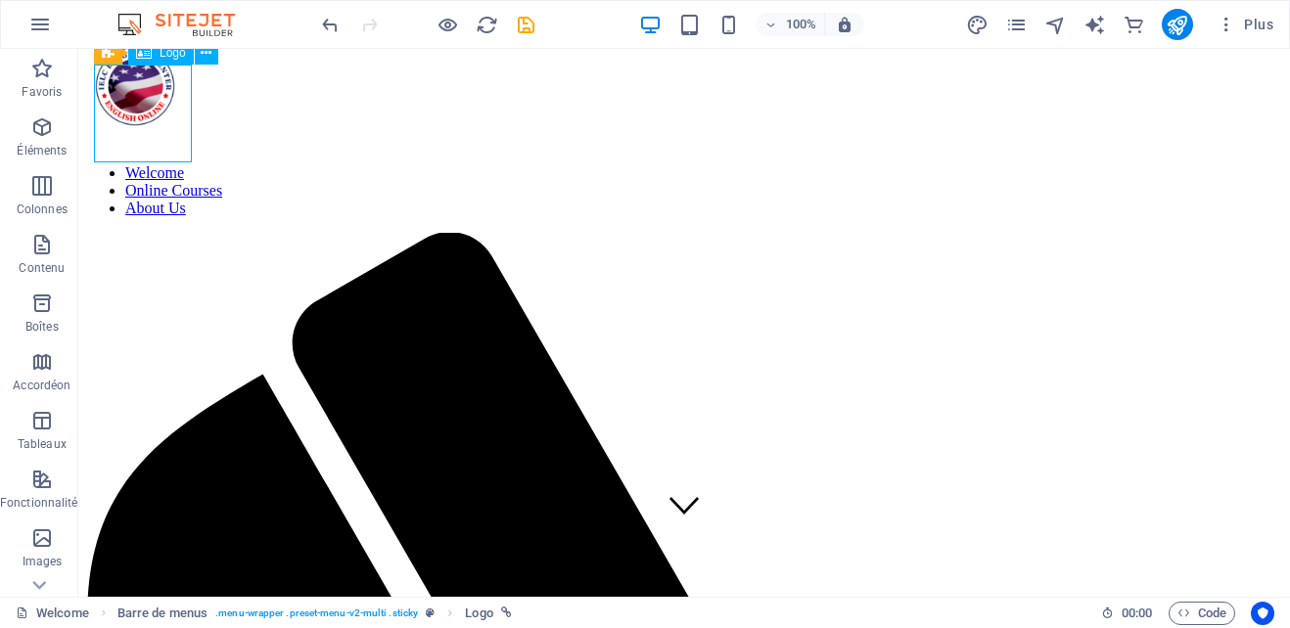
click at [155, 118] on div at bounding box center [684, 90] width 1196 height 106
select select "px"
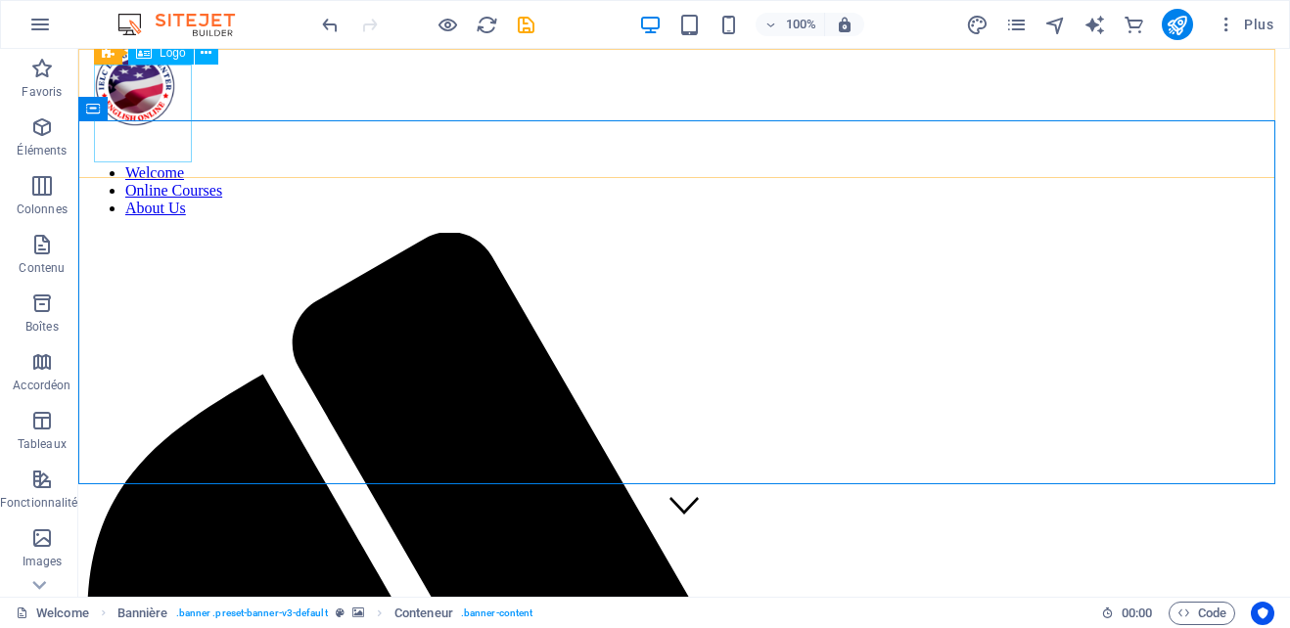
click at [149, 93] on div at bounding box center [684, 90] width 1196 height 106
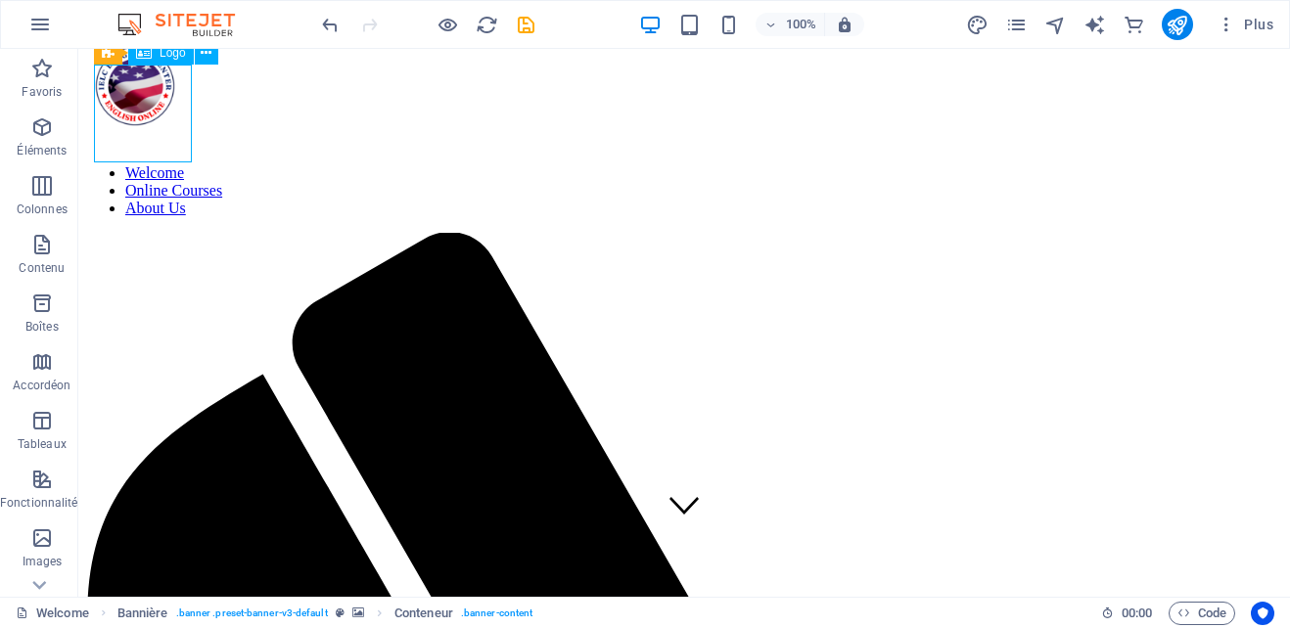
click at [149, 93] on div at bounding box center [684, 90] width 1196 height 106
select select "px"
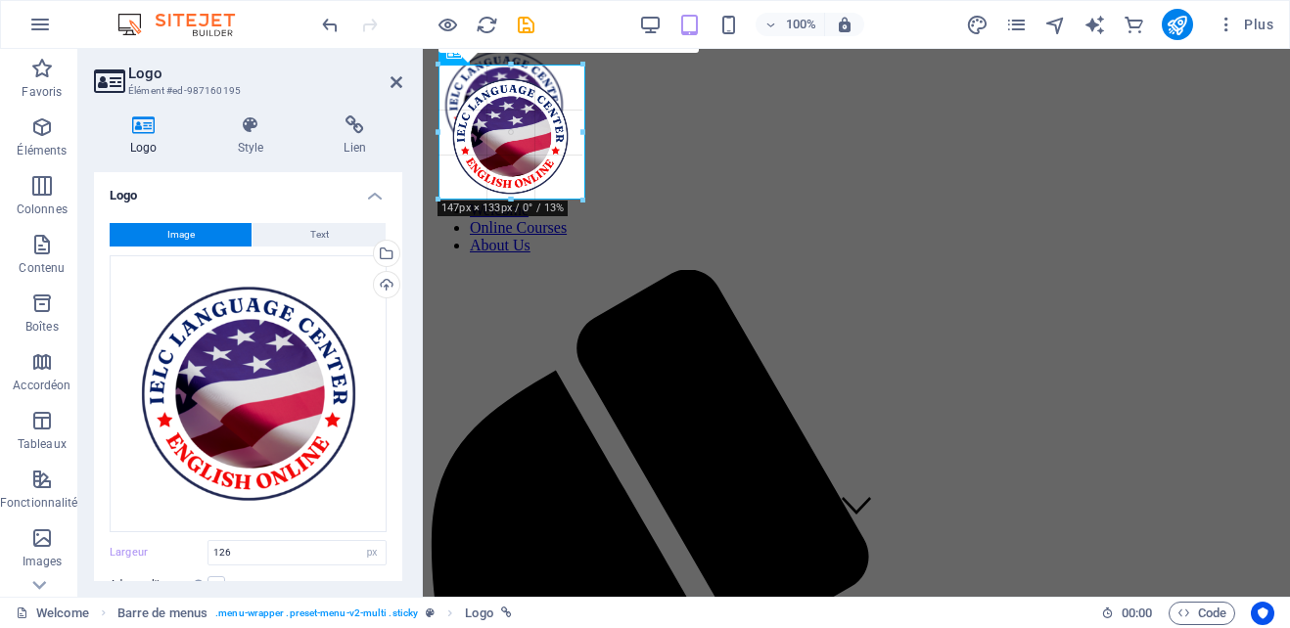
drag, startPoint x: 550, startPoint y: 183, endPoint x: 583, endPoint y: 193, distance: 34.7
type input "150"
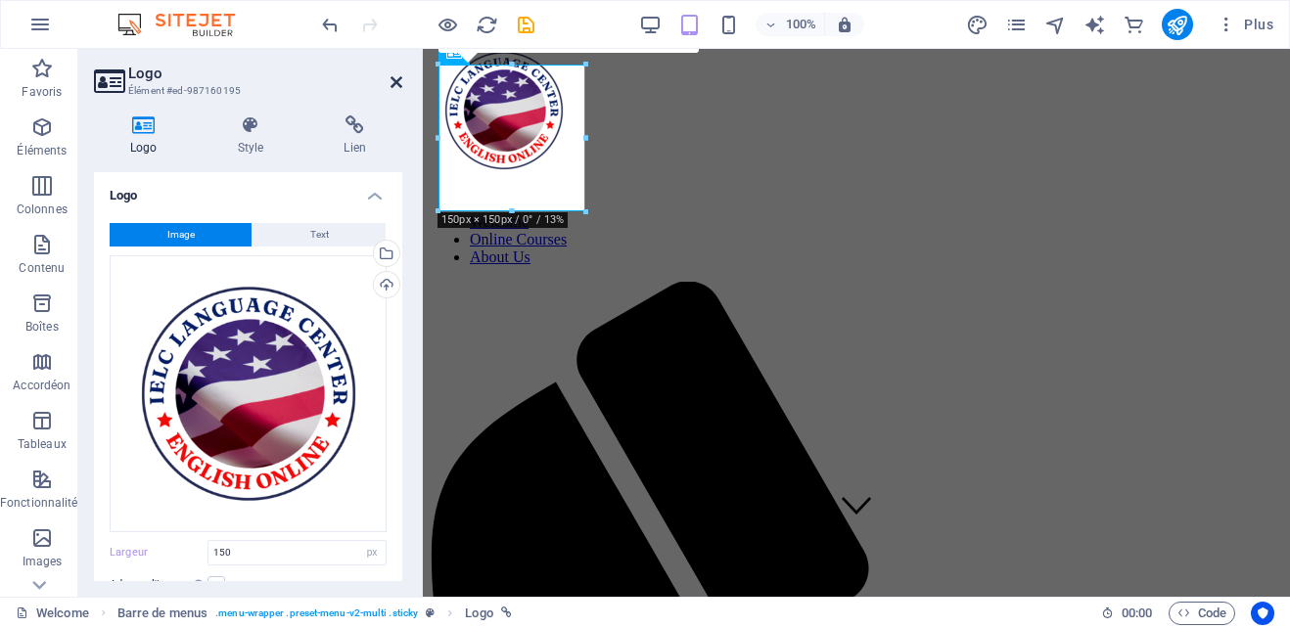
click at [395, 81] on icon at bounding box center [397, 82] width 12 height 16
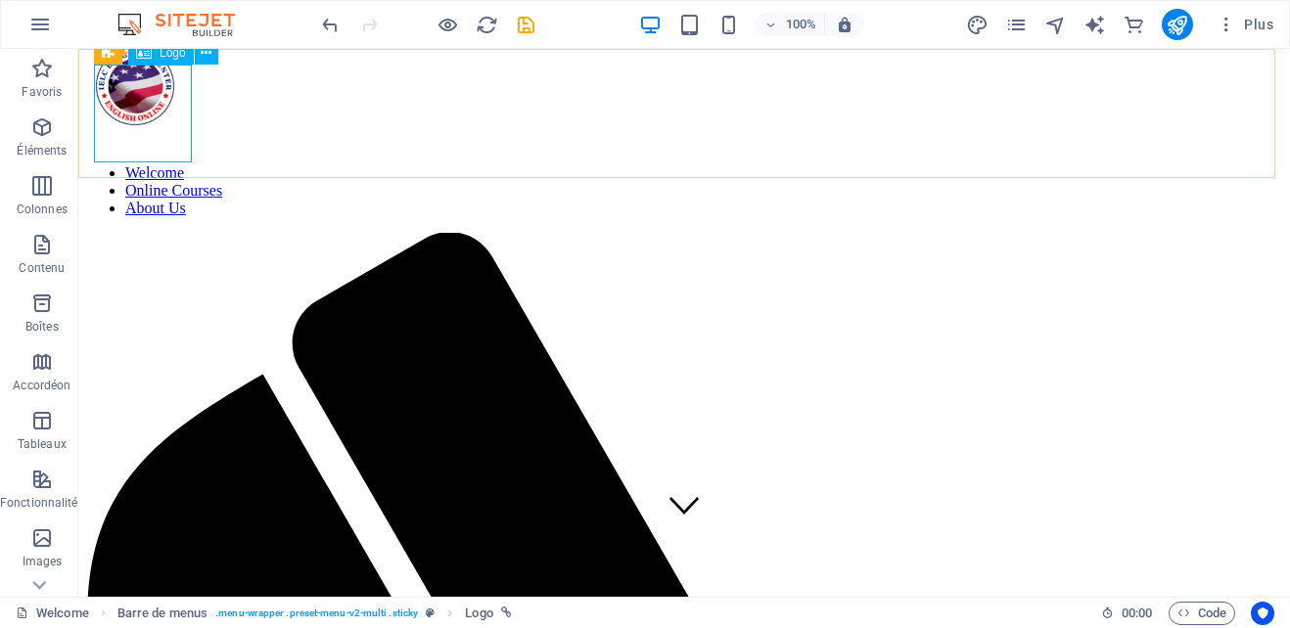
click at [141, 132] on div at bounding box center [684, 90] width 1196 height 106
select select "px"
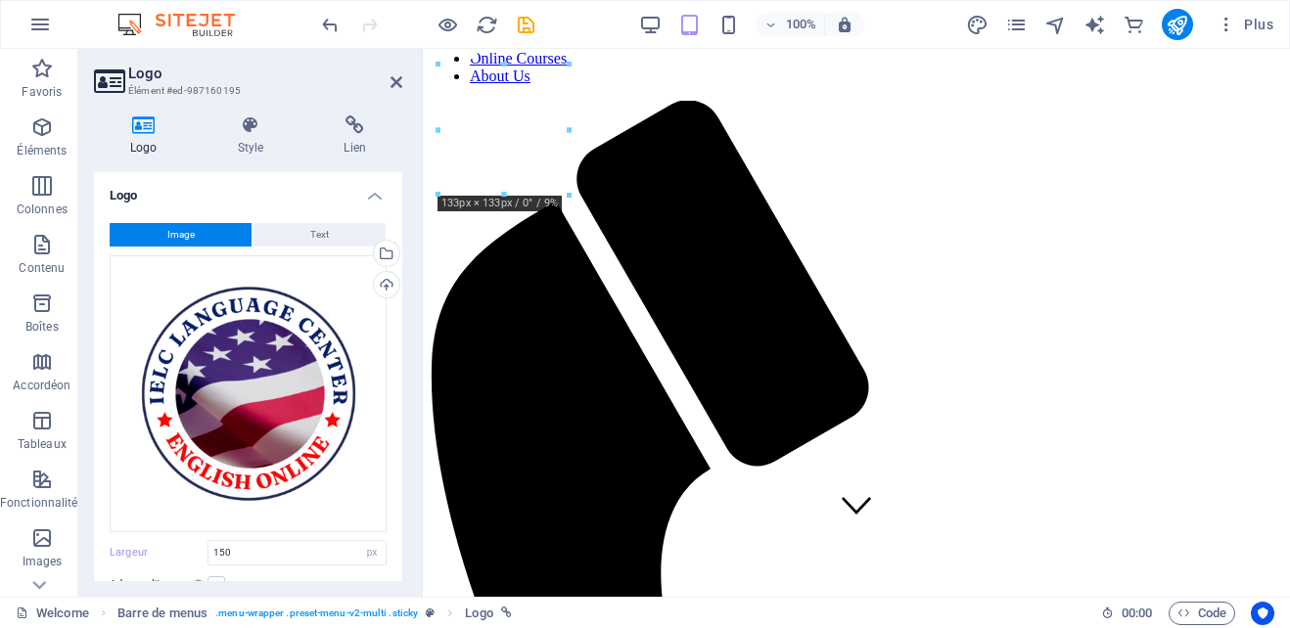
drag, startPoint x: 521, startPoint y: 141, endPoint x: 814, endPoint y: 135, distance: 293.7
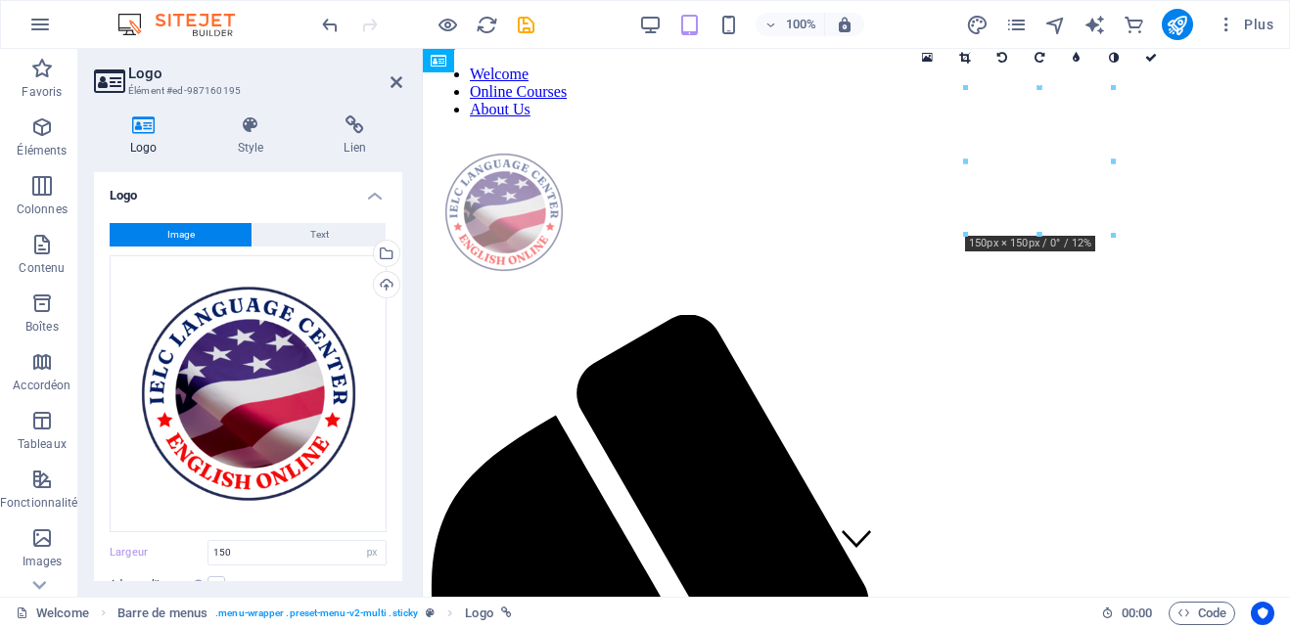
scroll to position [18, 0]
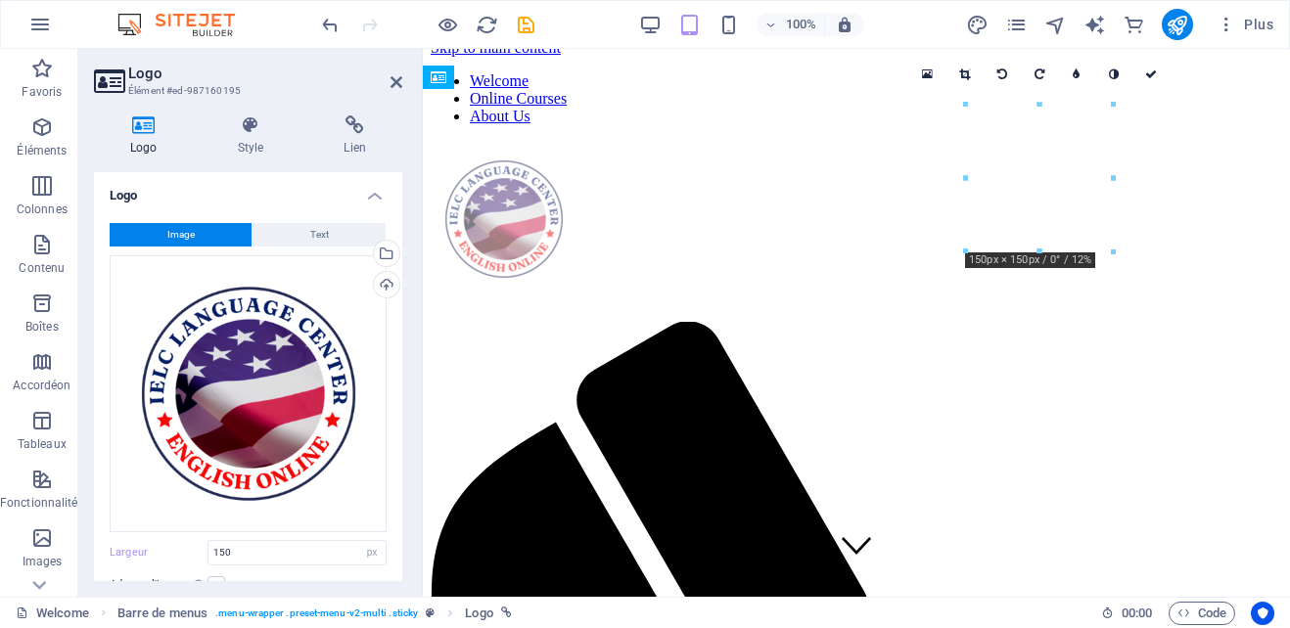
drag, startPoint x: 1163, startPoint y: 127, endPoint x: 860, endPoint y: 132, distance: 302.5
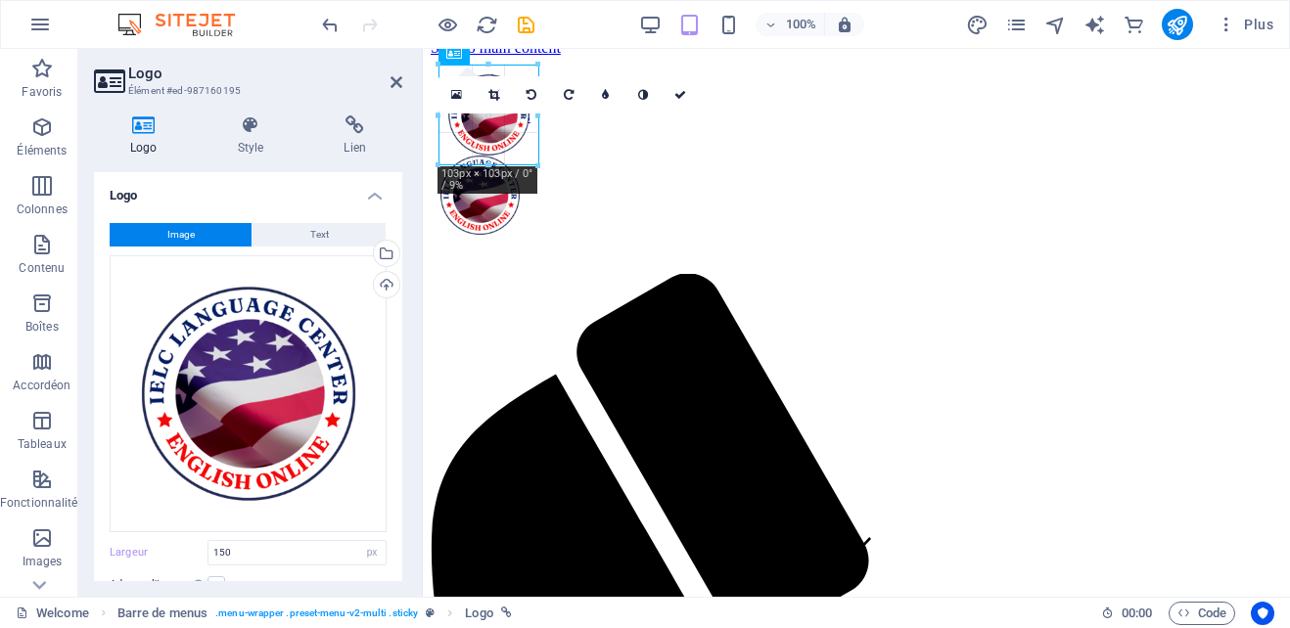
drag, startPoint x: 724, startPoint y: 208, endPoint x: 682, endPoint y: 163, distance: 60.9
type input "101"
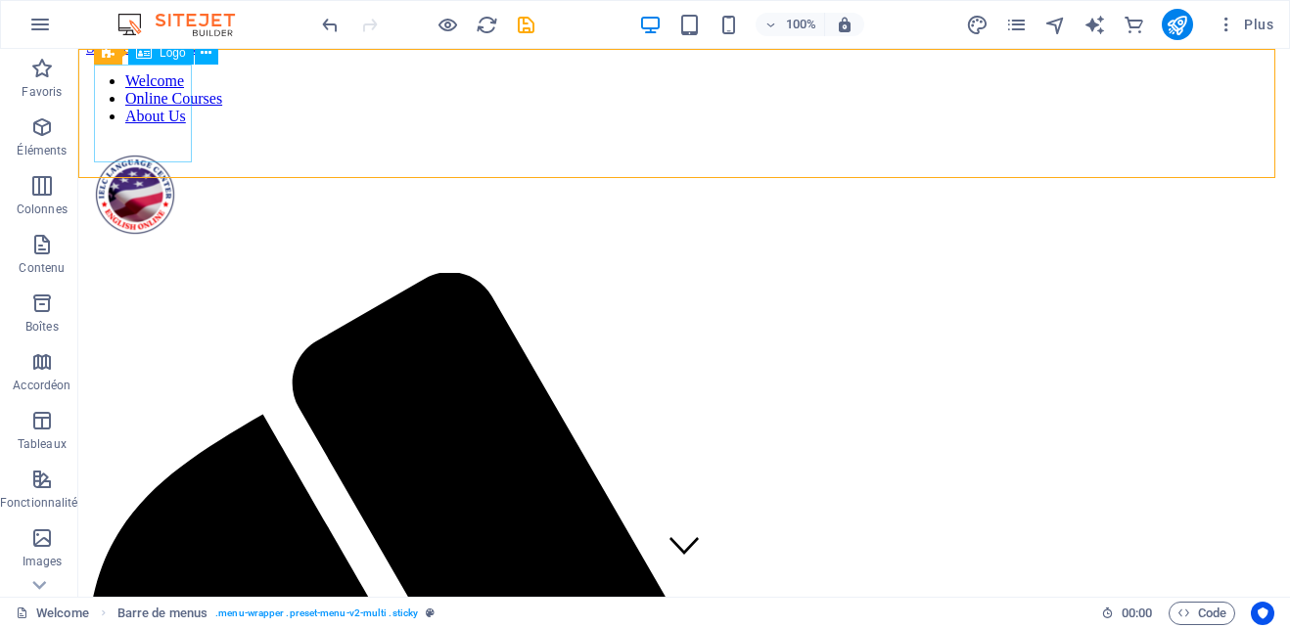
click at [161, 146] on div at bounding box center [684, 199] width 1196 height 106
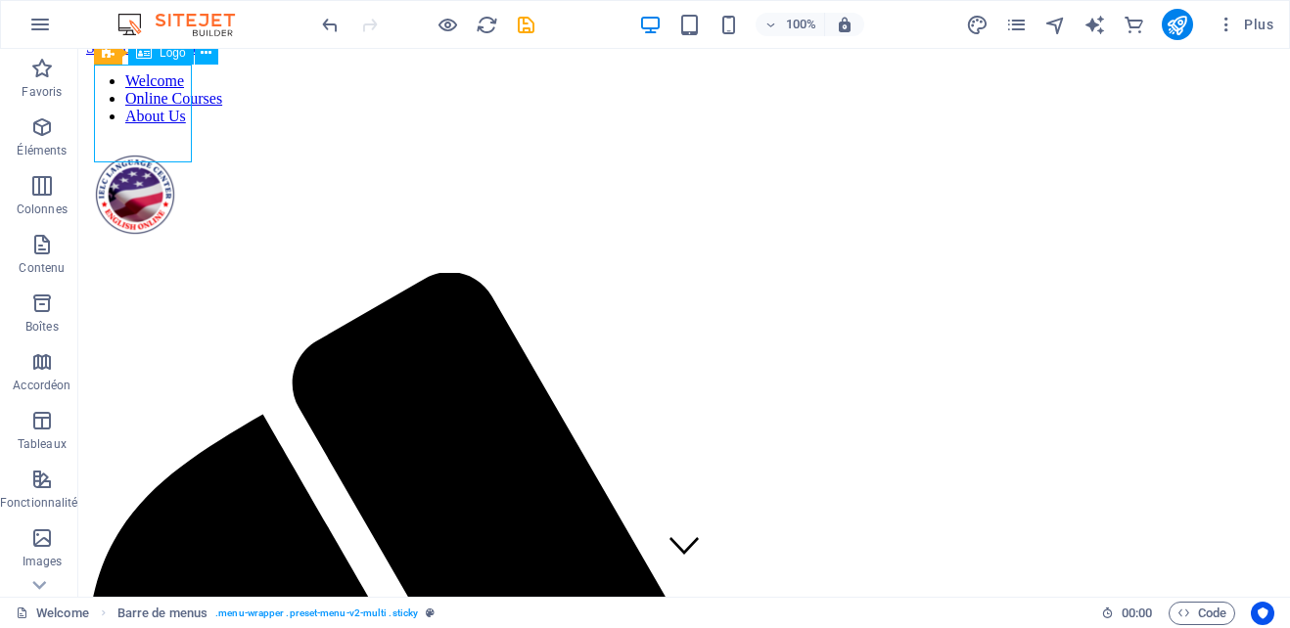
click at [161, 146] on div at bounding box center [684, 199] width 1196 height 106
select select "px"
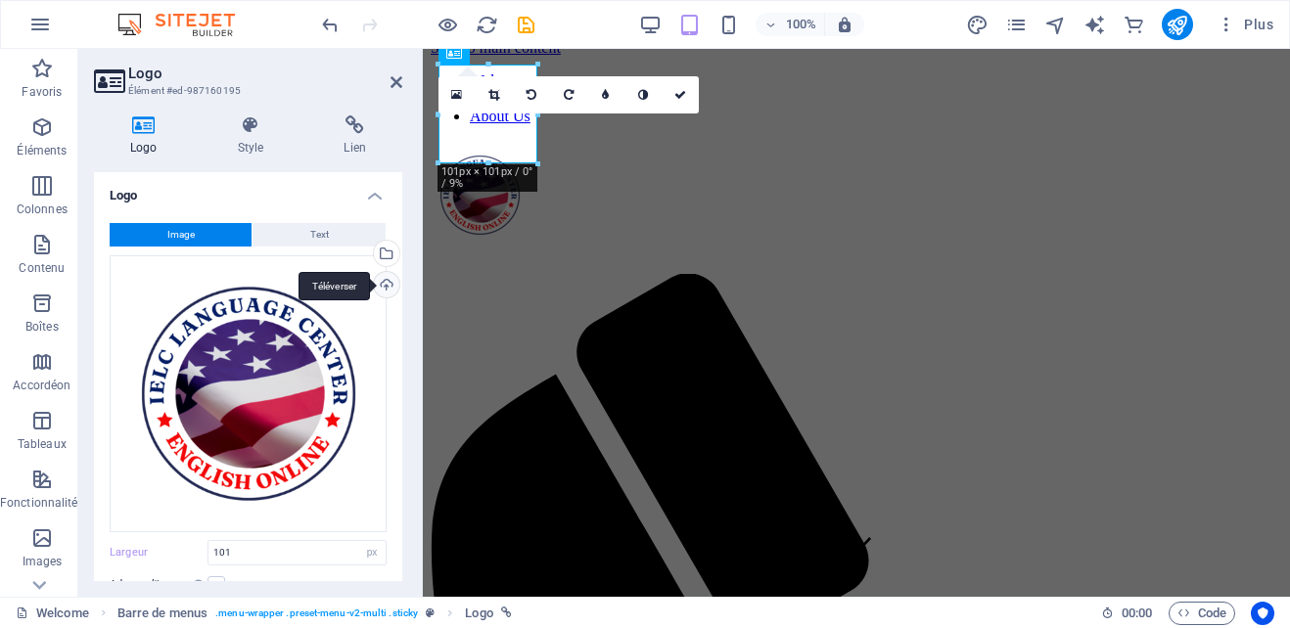
click at [383, 281] on div "Téléverser" at bounding box center [384, 286] width 29 height 29
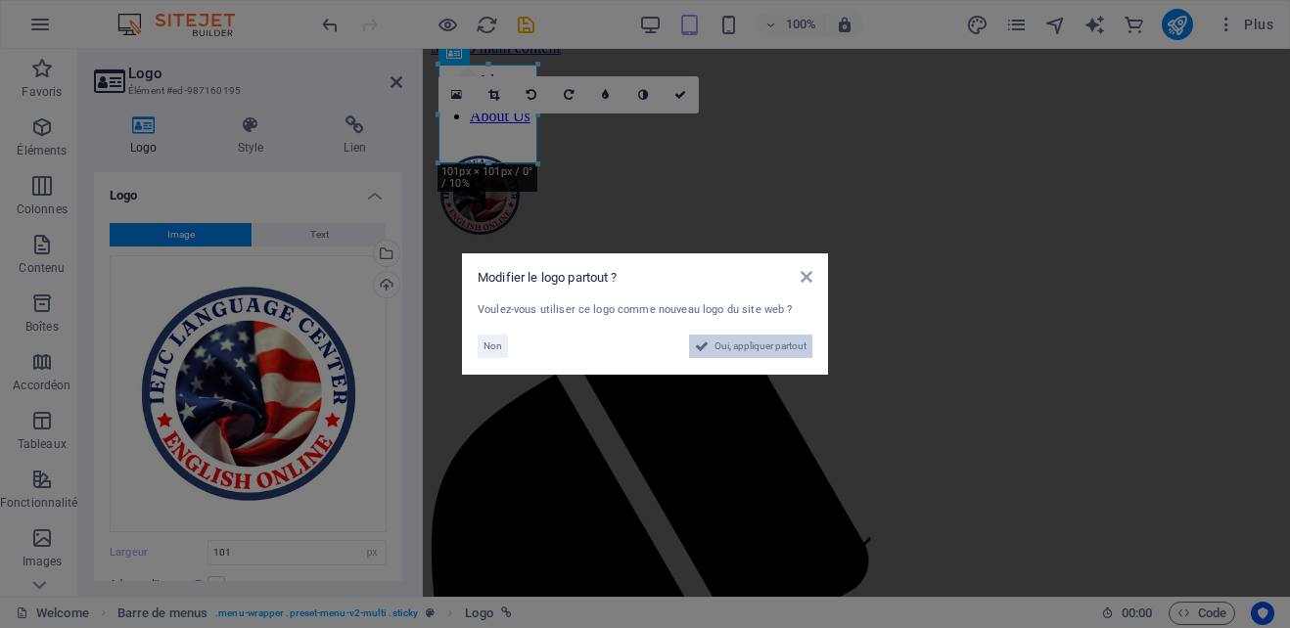
click at [752, 336] on span "Oui, appliquer partout" at bounding box center [761, 346] width 92 height 23
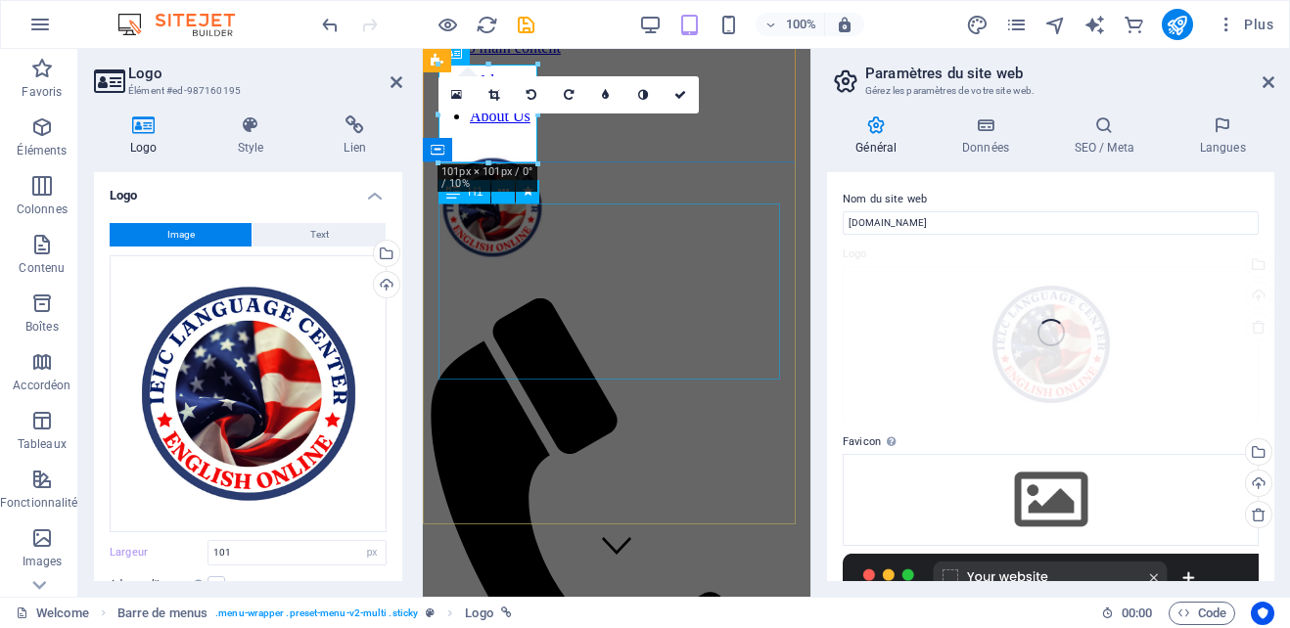
type input "126"
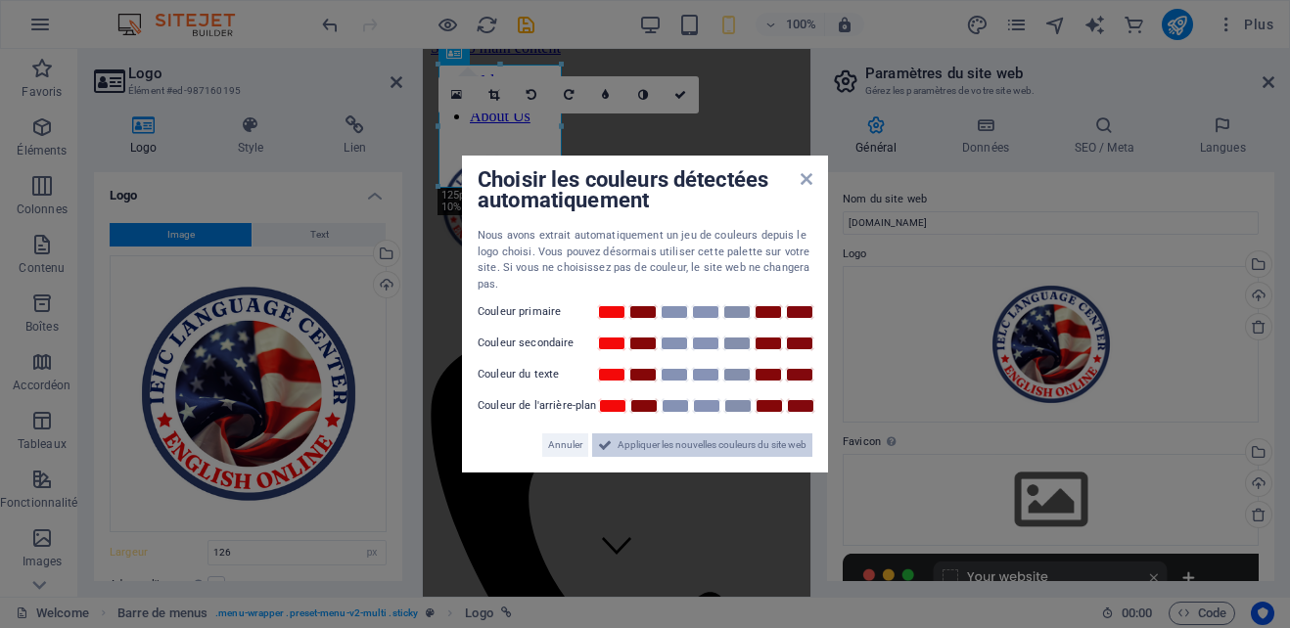
click at [713, 452] on span "Appliquer les nouvelles couleurs du site web" at bounding box center [712, 445] width 189 height 23
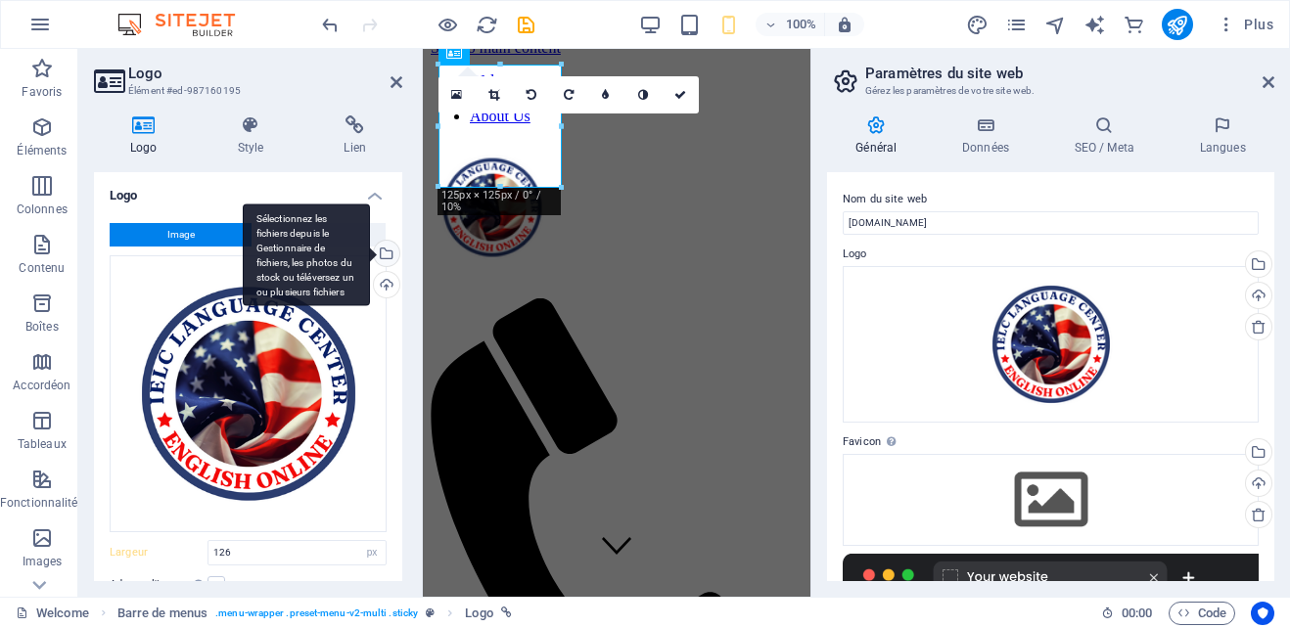
click at [387, 249] on div "Sélectionnez les fichiers depuis le Gestionnaire de fichiers, les photos du sto…" at bounding box center [384, 255] width 29 height 29
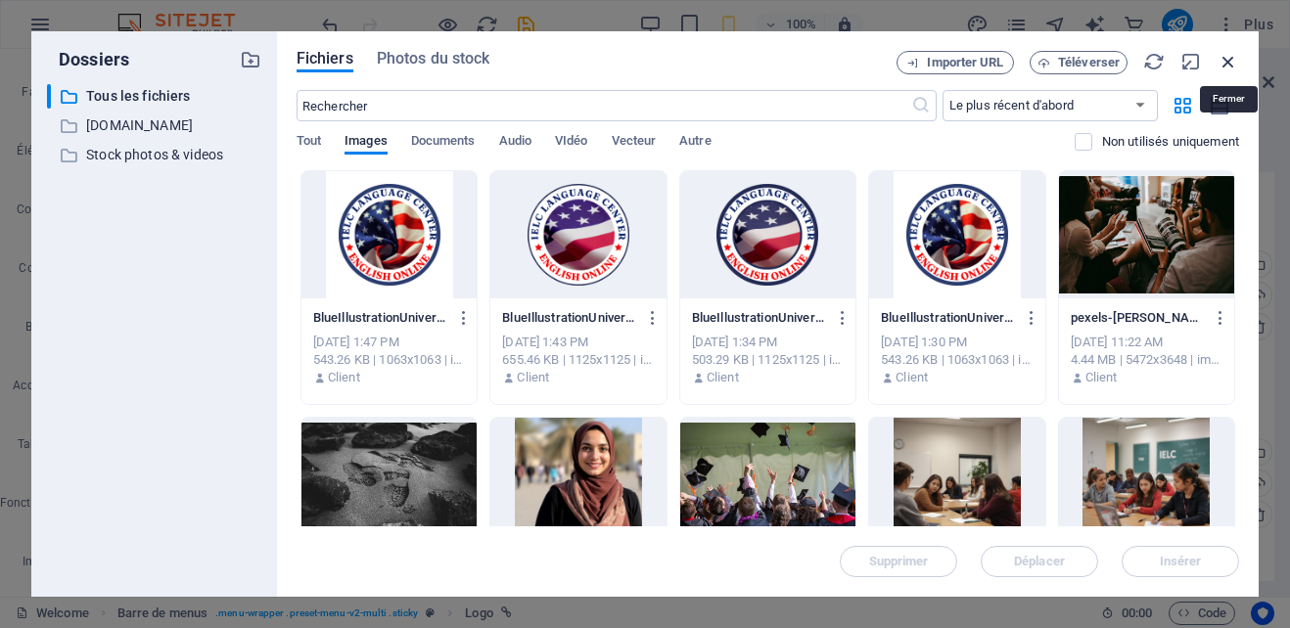
click at [1223, 63] on icon "button" at bounding box center [1229, 62] width 22 height 22
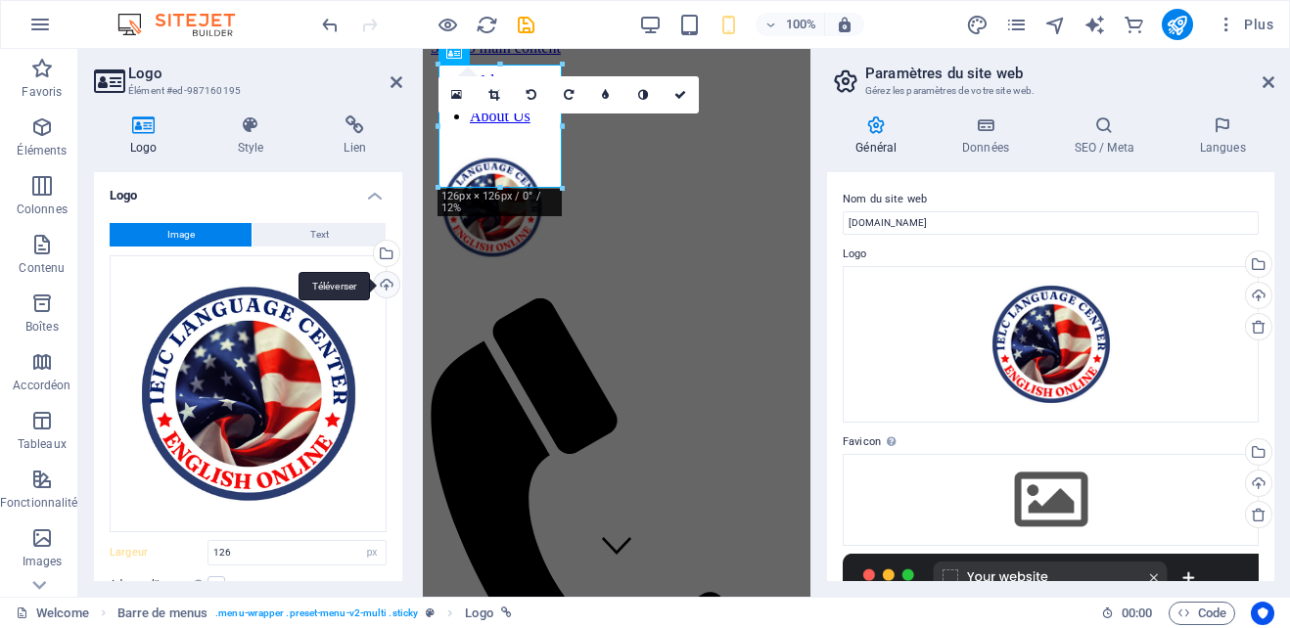
click at [383, 284] on div "Téléverser" at bounding box center [384, 286] width 29 height 29
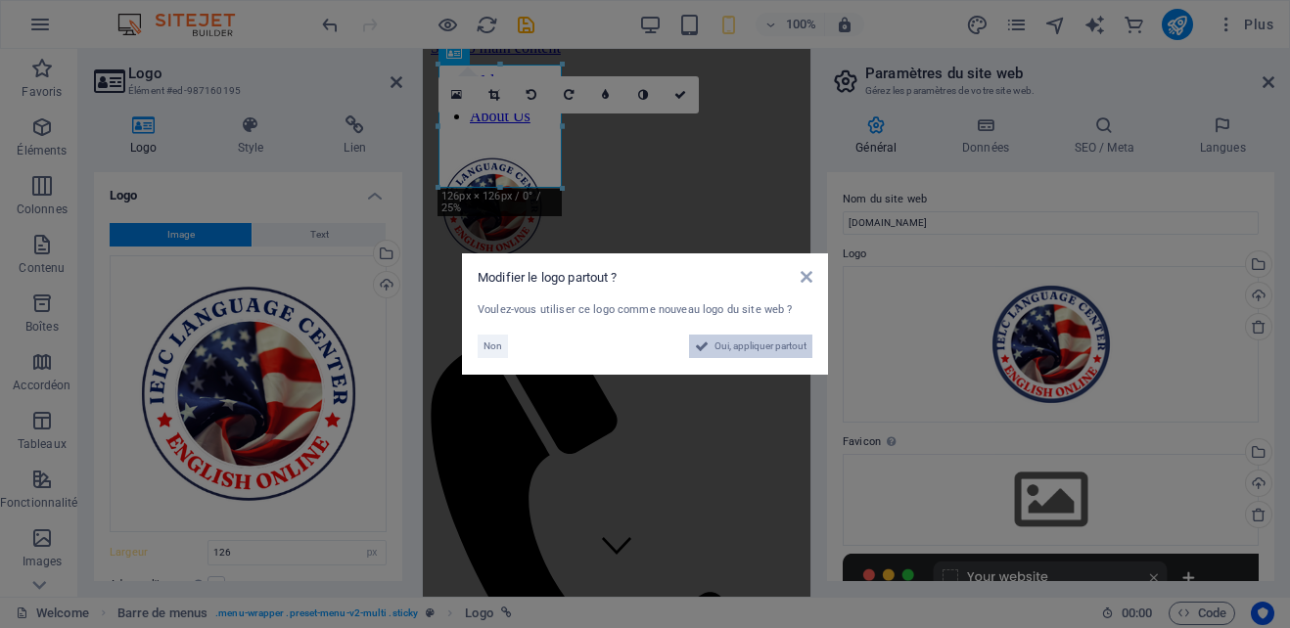
click at [759, 343] on span "Oui, appliquer partout" at bounding box center [761, 346] width 92 height 23
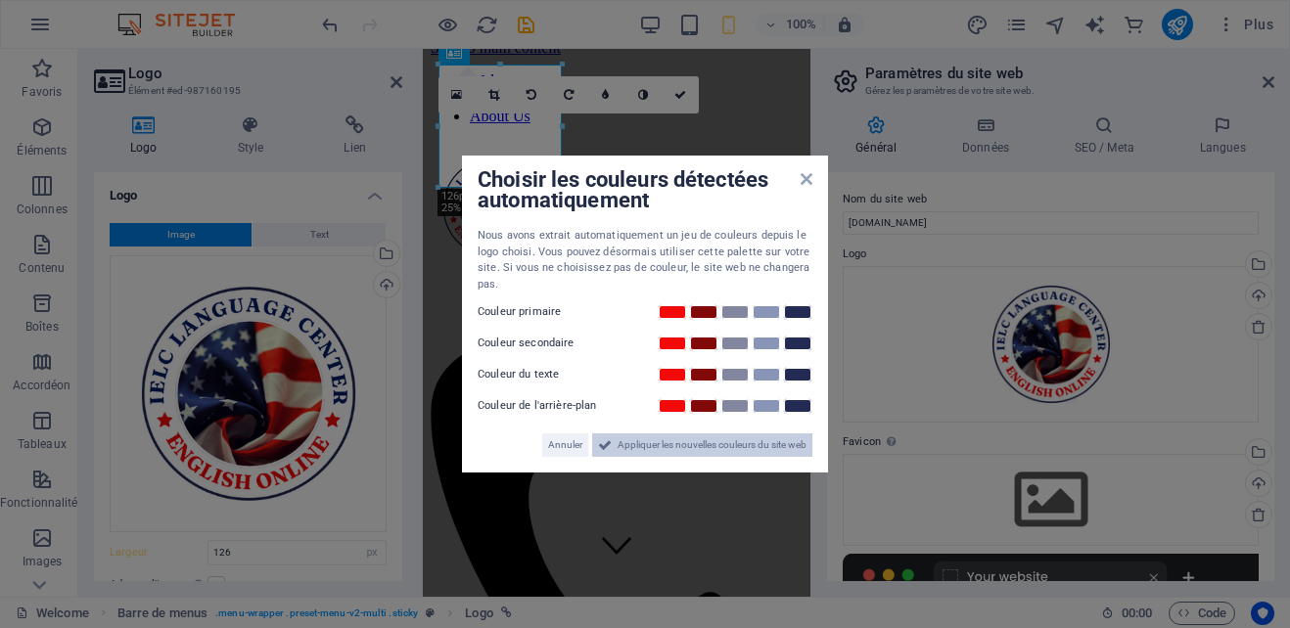
click at [685, 441] on span "Appliquer les nouvelles couleurs du site web" at bounding box center [712, 445] width 189 height 23
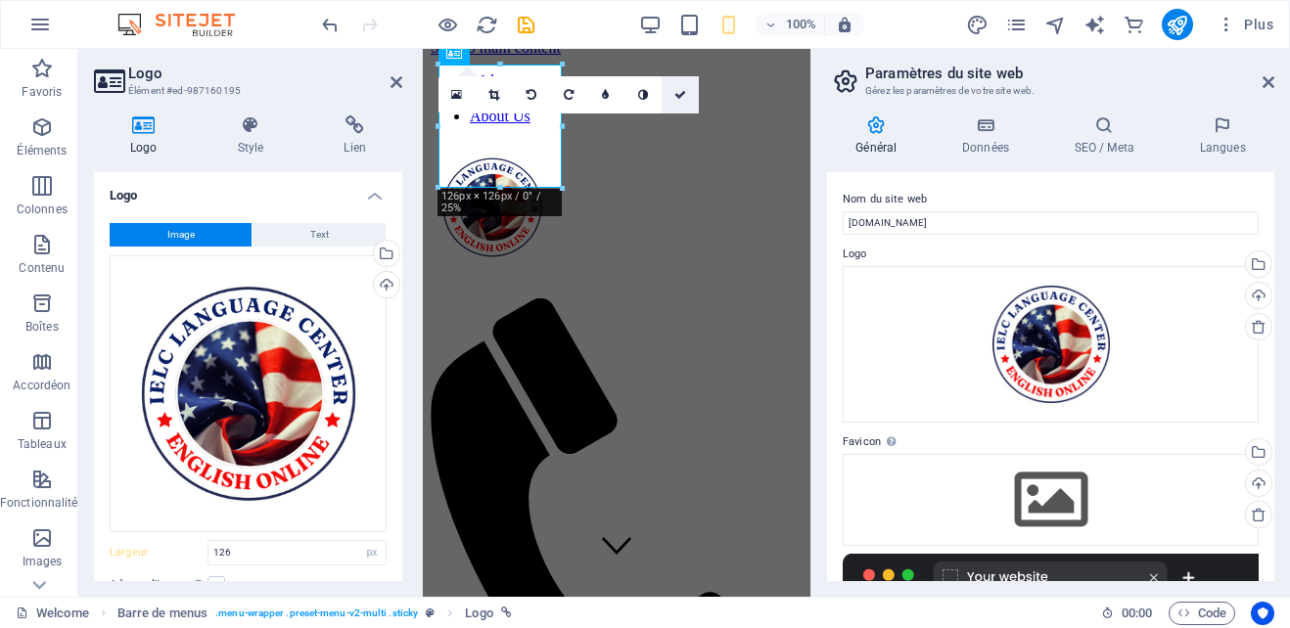
click at [679, 94] on icon at bounding box center [680, 95] width 12 height 12
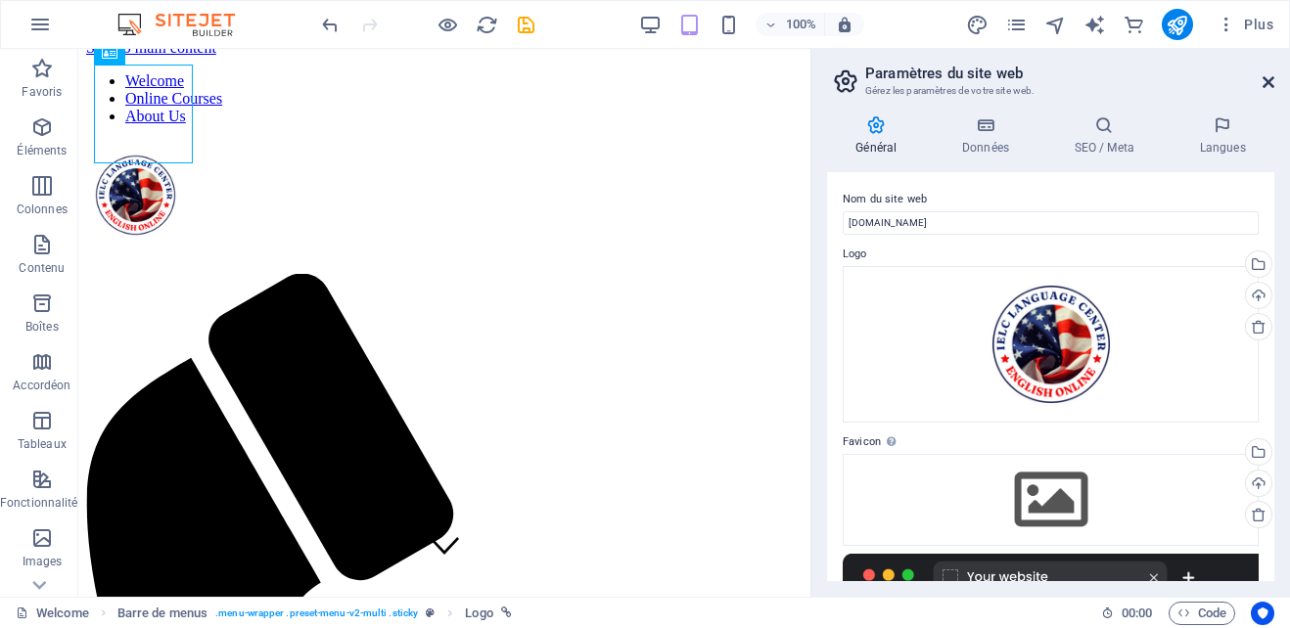
click at [1268, 79] on icon at bounding box center [1269, 82] width 12 height 16
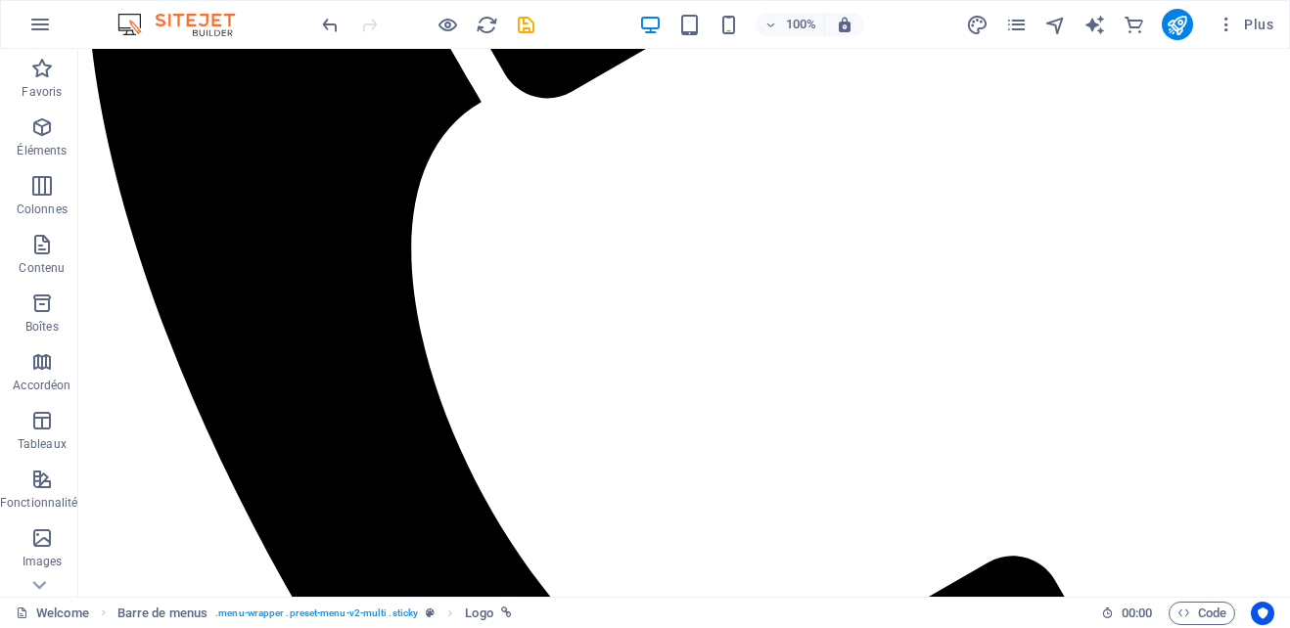
scroll to position [1003, 0]
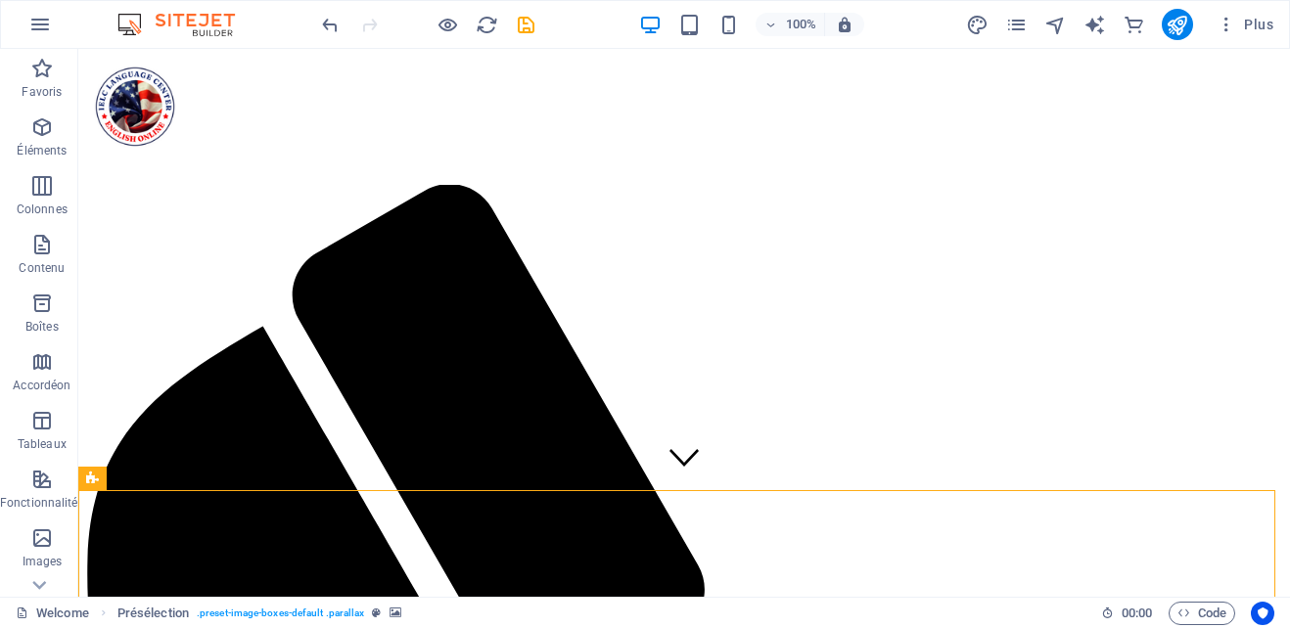
scroll to position [92, 0]
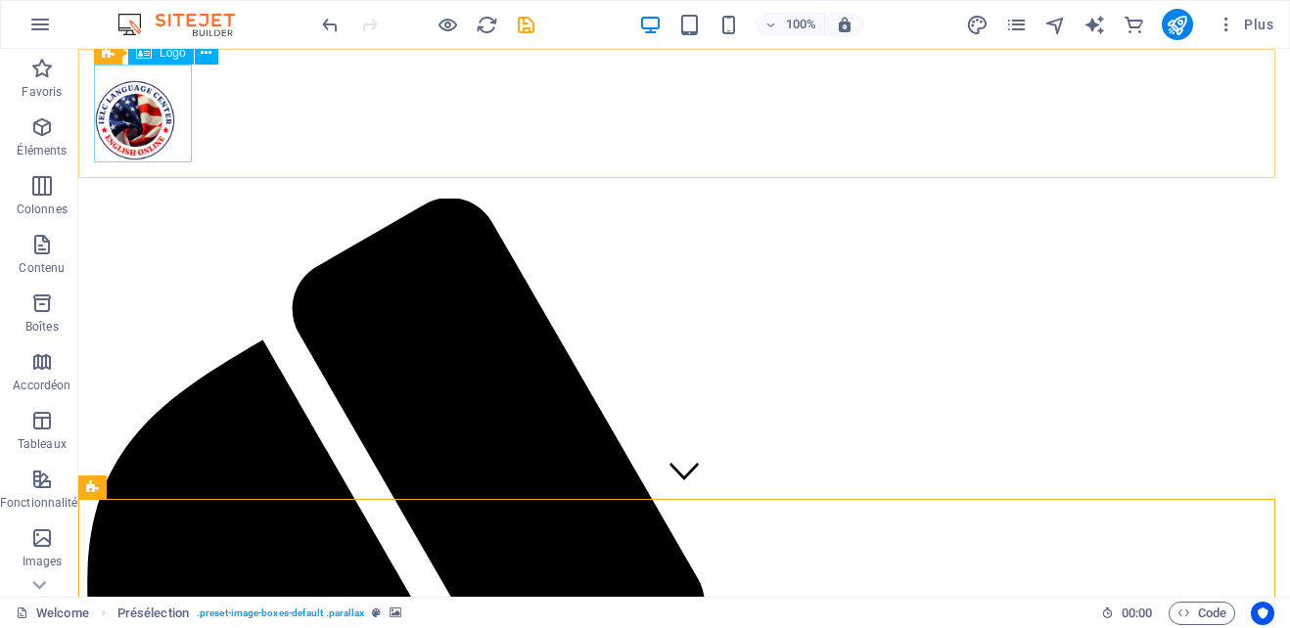
click at [145, 116] on div at bounding box center [684, 124] width 1196 height 106
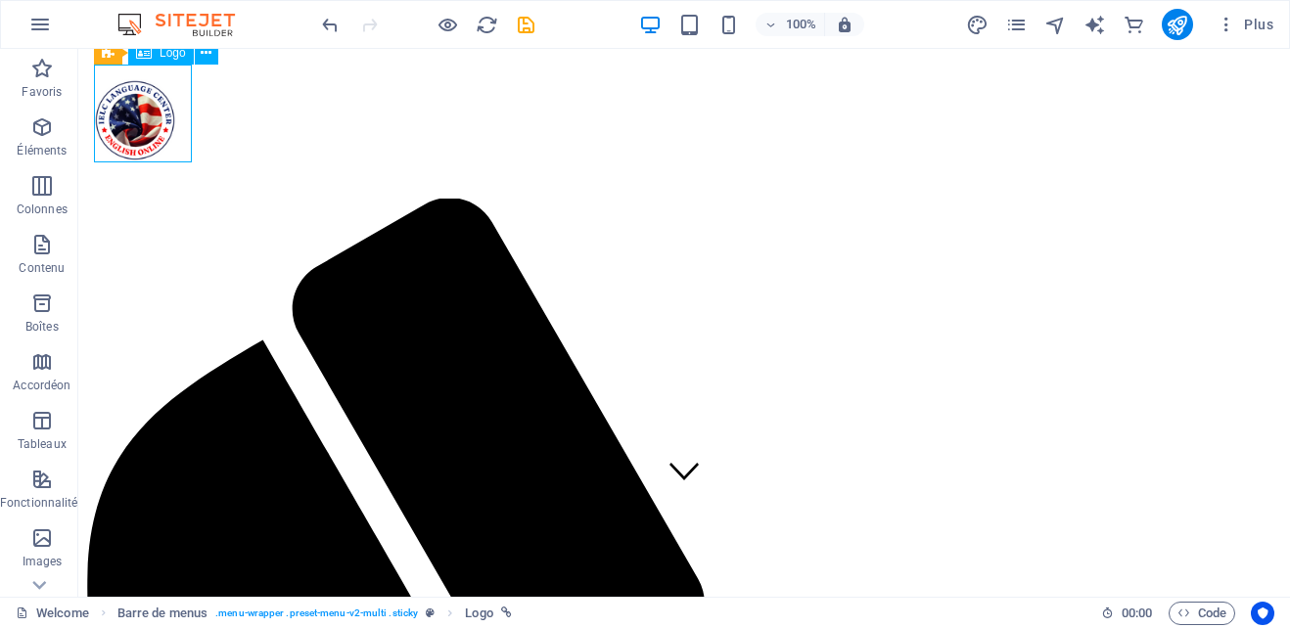
click at [145, 116] on div at bounding box center [684, 124] width 1196 height 106
select select "px"
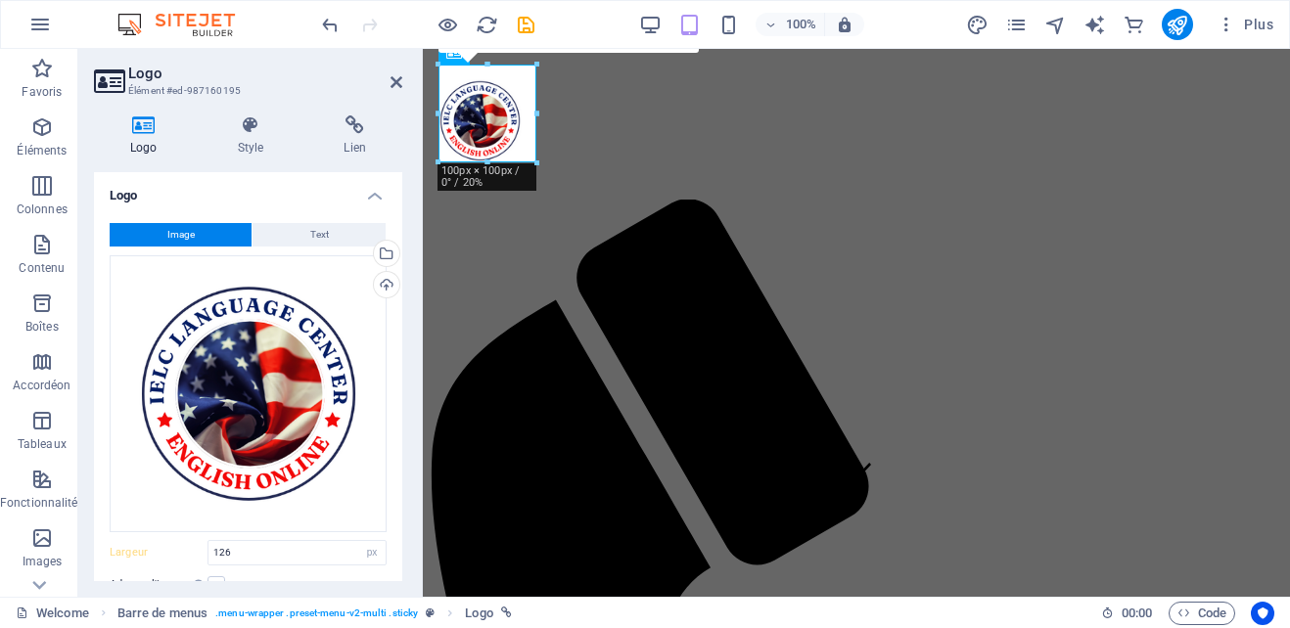
type input "101"
click at [250, 136] on h4 "Style" at bounding box center [255, 135] width 107 height 41
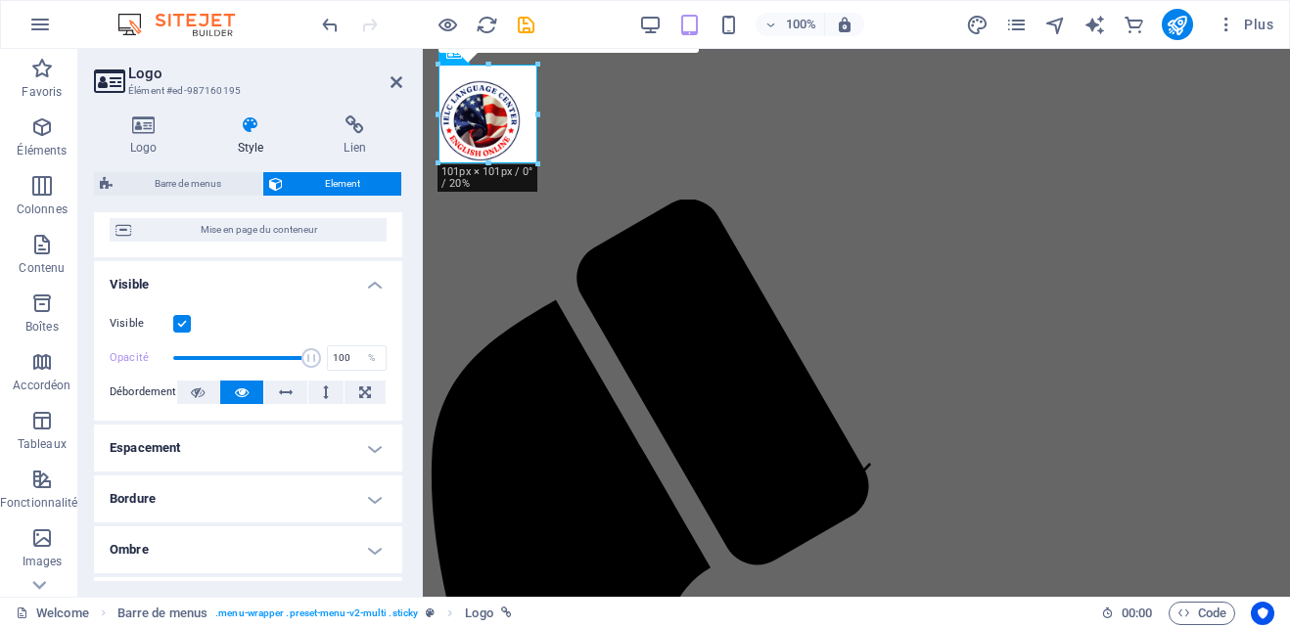
scroll to position [179, 0]
click at [353, 388] on button at bounding box center [365, 390] width 41 height 23
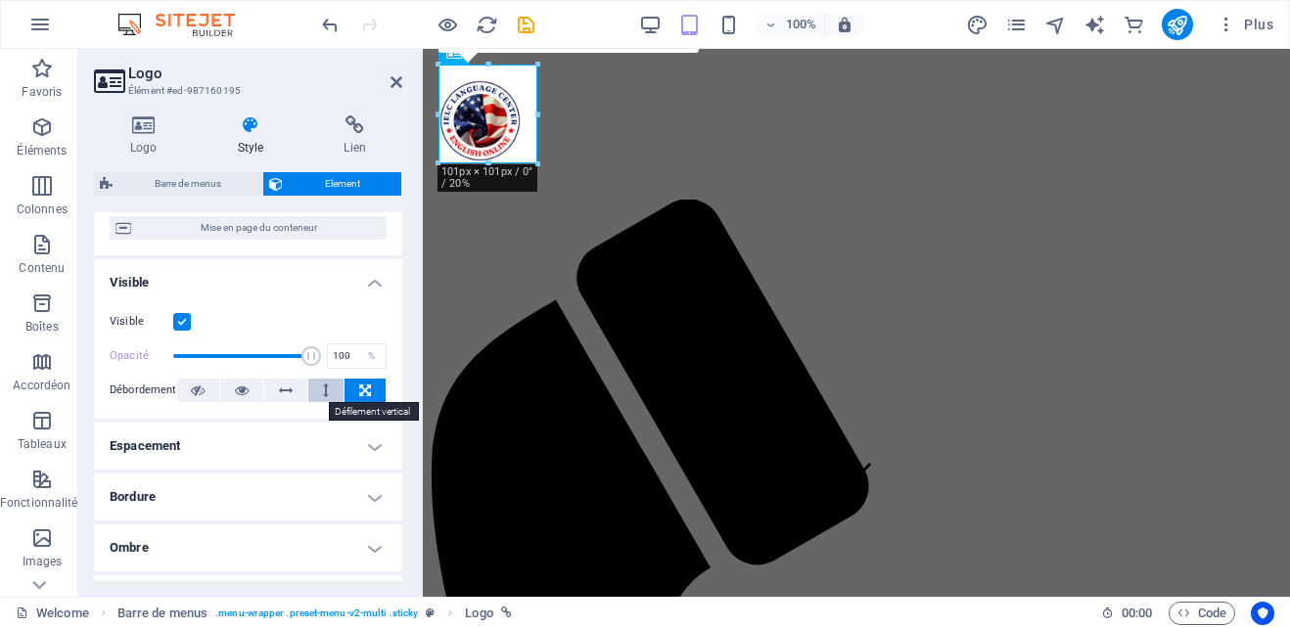
click at [319, 389] on button at bounding box center [325, 390] width 35 height 23
click at [353, 389] on button at bounding box center [365, 390] width 41 height 23
click at [247, 392] on icon at bounding box center [242, 390] width 14 height 23
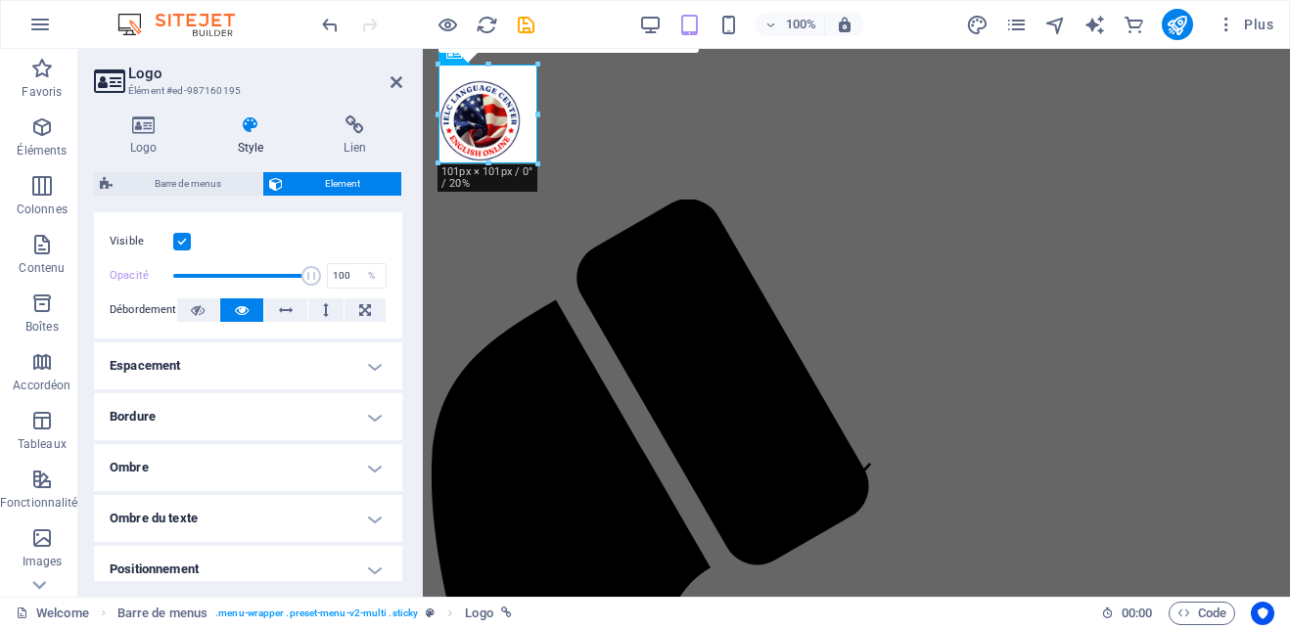
scroll to position [266, 0]
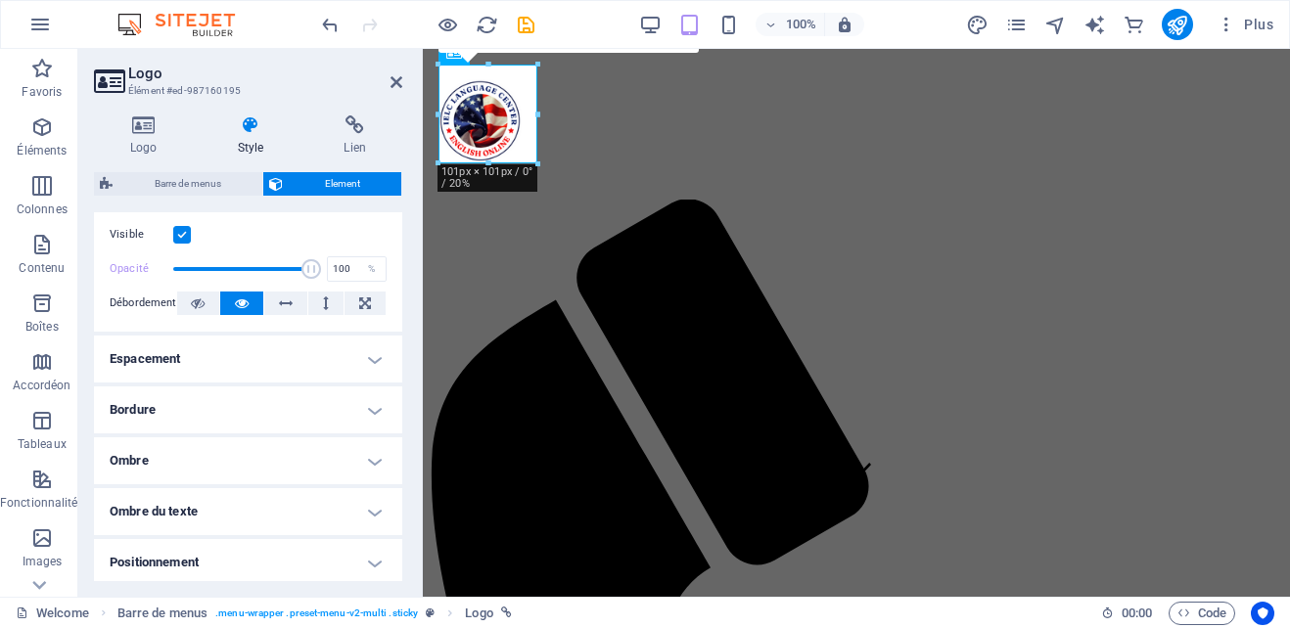
click at [368, 352] on h4 "Espacement" at bounding box center [248, 359] width 308 height 47
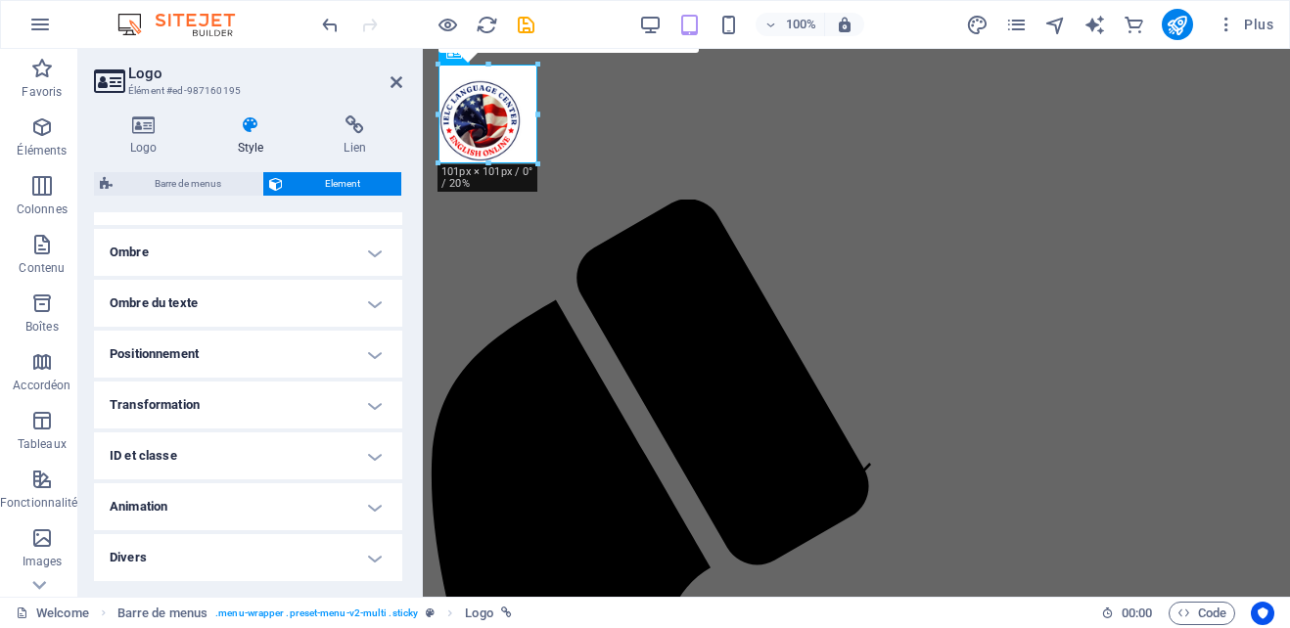
scroll to position [550, 0]
click at [367, 354] on h4 "Positionnement" at bounding box center [248, 357] width 308 height 47
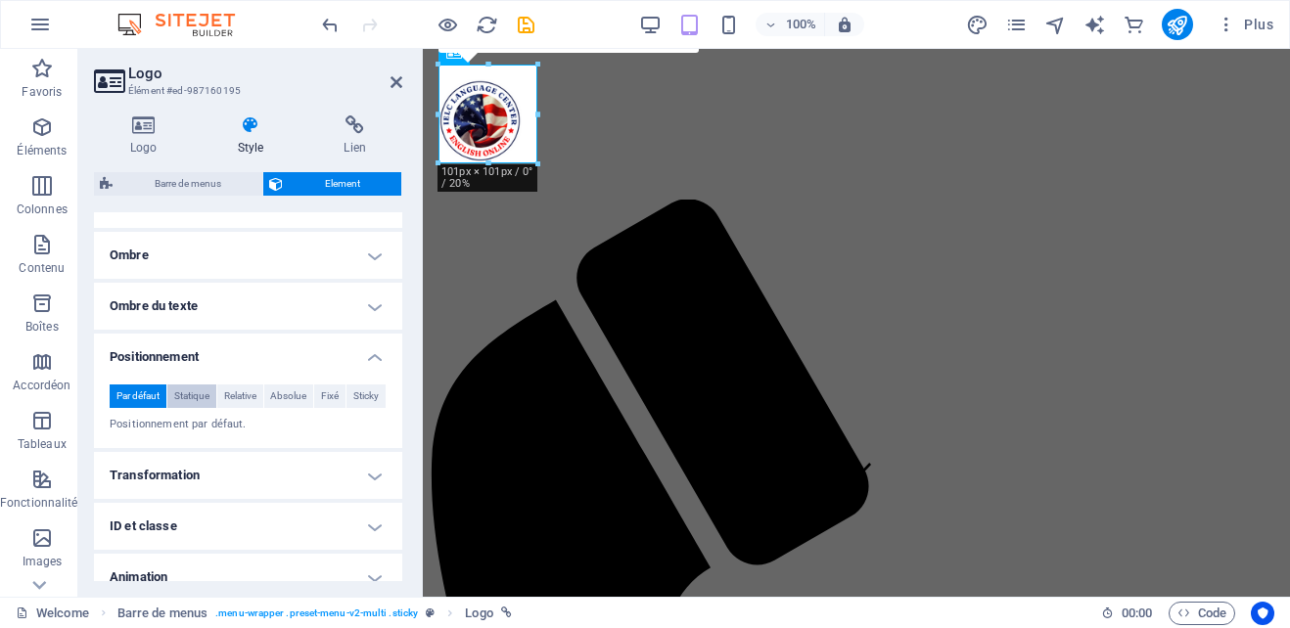
click at [196, 395] on span "Statique" at bounding box center [191, 396] width 35 height 23
click at [371, 466] on h4 "Transformation" at bounding box center [248, 475] width 308 height 47
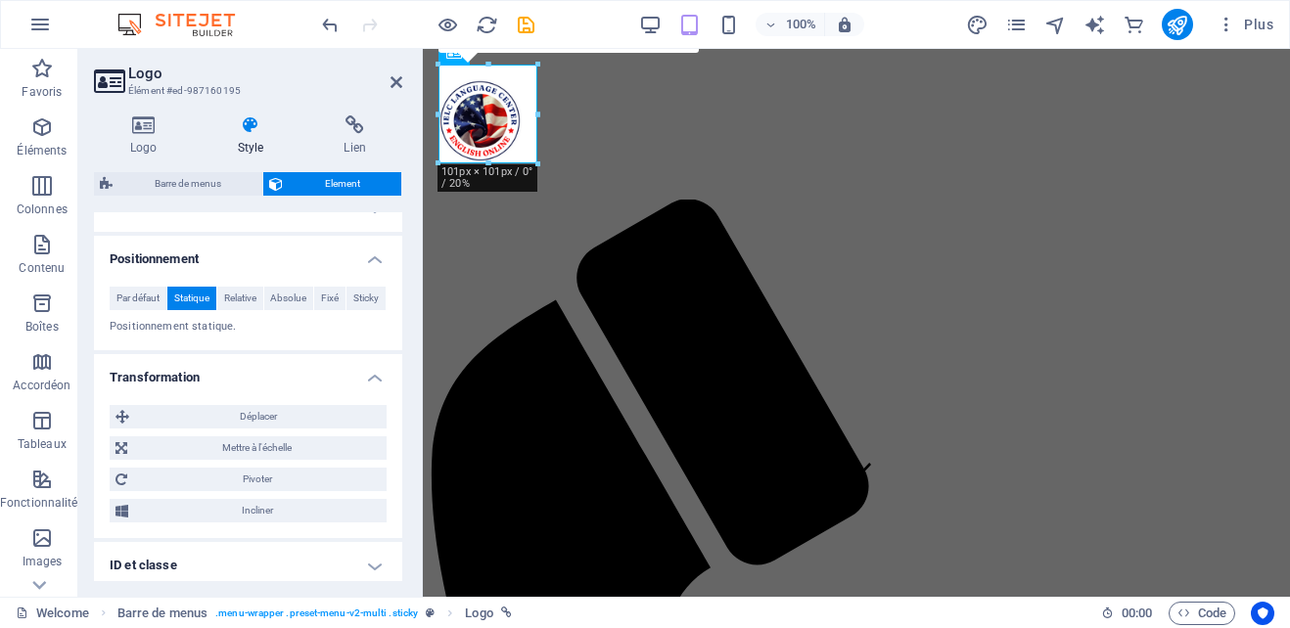
scroll to position [681, 0]
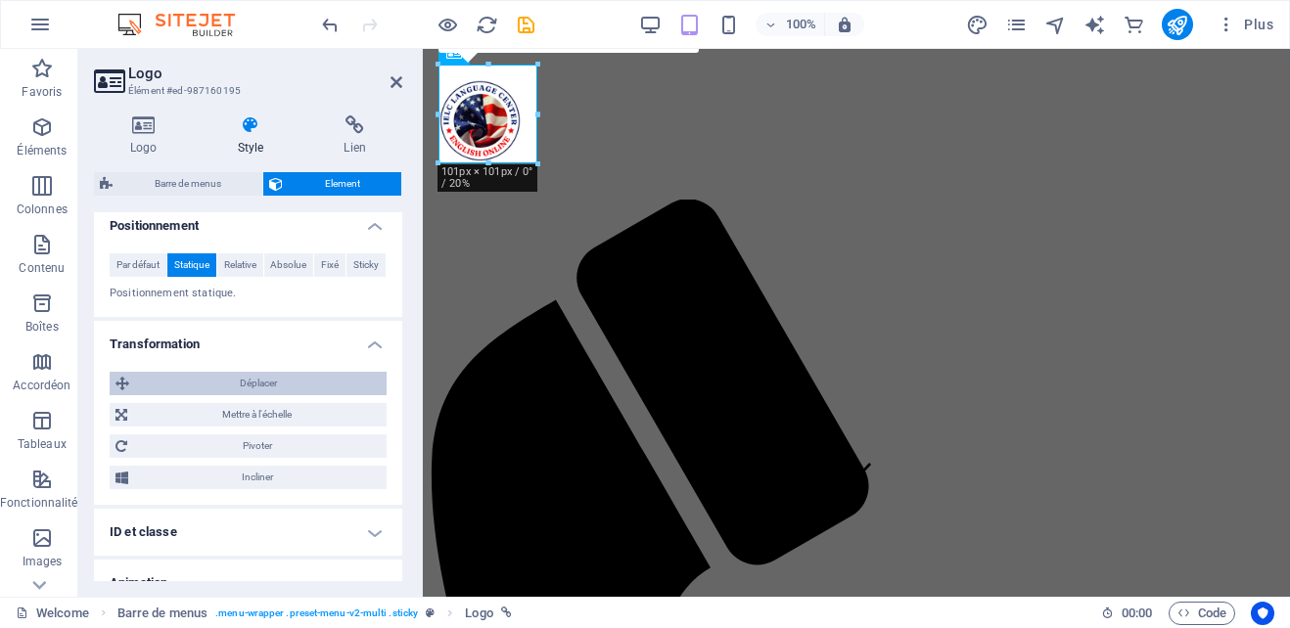
click at [246, 382] on span "Déplacer" at bounding box center [258, 383] width 246 height 23
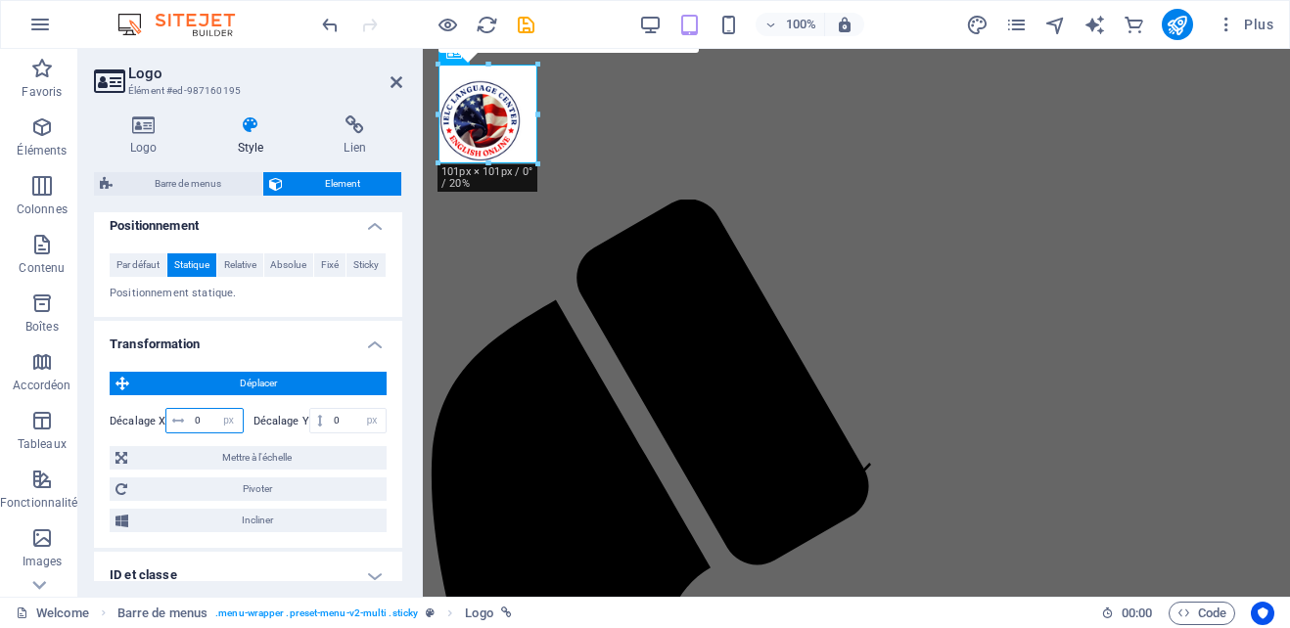
click at [202, 422] on input "0" at bounding box center [216, 420] width 52 height 23
drag, startPoint x: 202, startPoint y: 422, endPoint x: 191, endPoint y: 421, distance: 10.8
click at [191, 421] on input "0" at bounding box center [216, 420] width 52 height 23
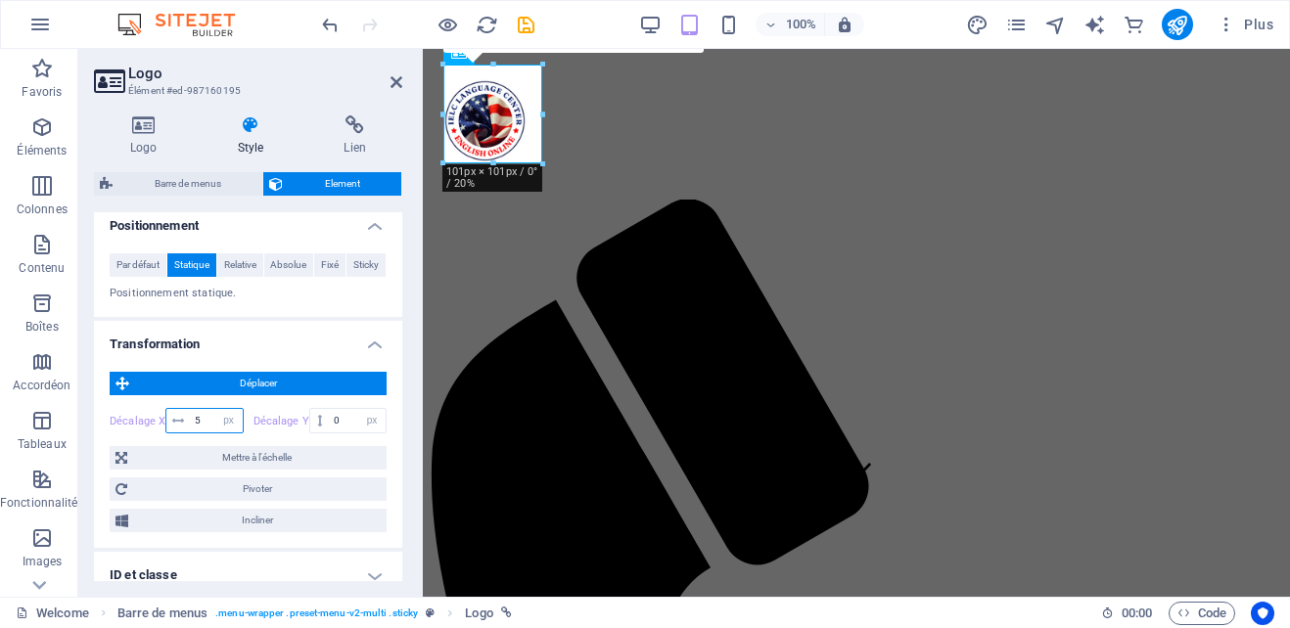
click at [196, 422] on input "5" at bounding box center [216, 420] width 52 height 23
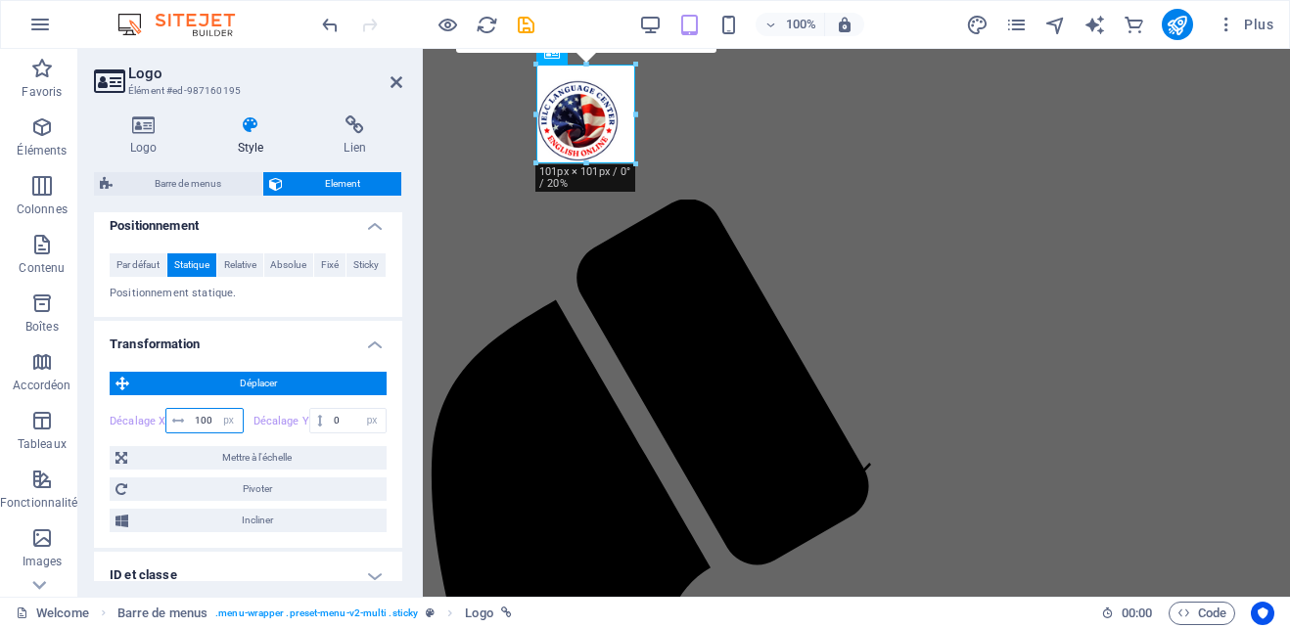
drag, startPoint x: 211, startPoint y: 422, endPoint x: 195, endPoint y: 421, distance: 16.7
click at [195, 421] on input "100" at bounding box center [216, 420] width 52 height 23
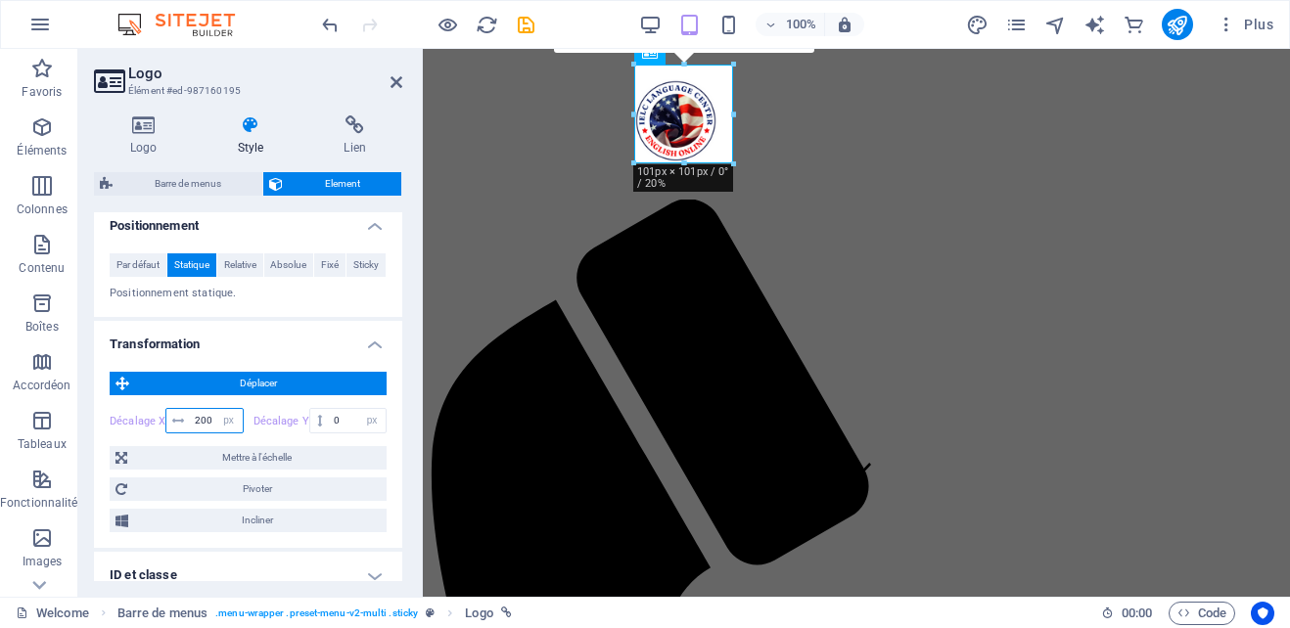
drag, startPoint x: 208, startPoint y: 421, endPoint x: 194, endPoint y: 422, distance: 14.7
click at [194, 422] on input "200" at bounding box center [216, 420] width 52 height 23
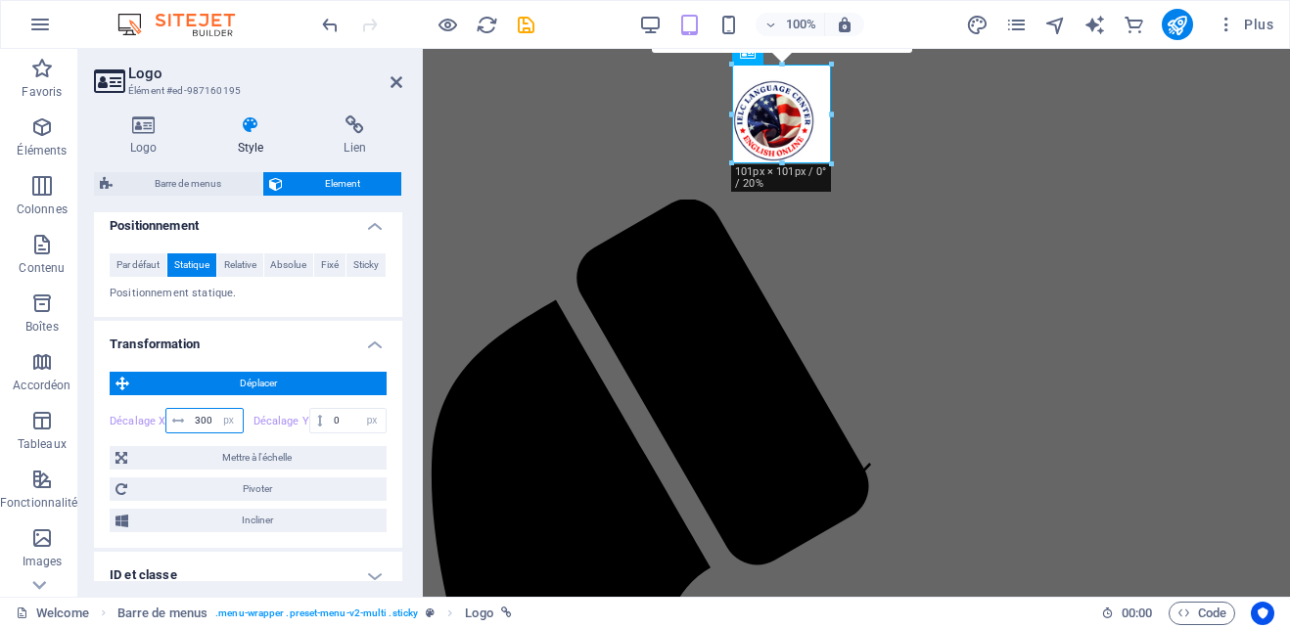
drag, startPoint x: 211, startPoint y: 420, endPoint x: 195, endPoint y: 420, distance: 16.6
click at [195, 420] on input "300" at bounding box center [216, 420] width 52 height 23
type input "350"
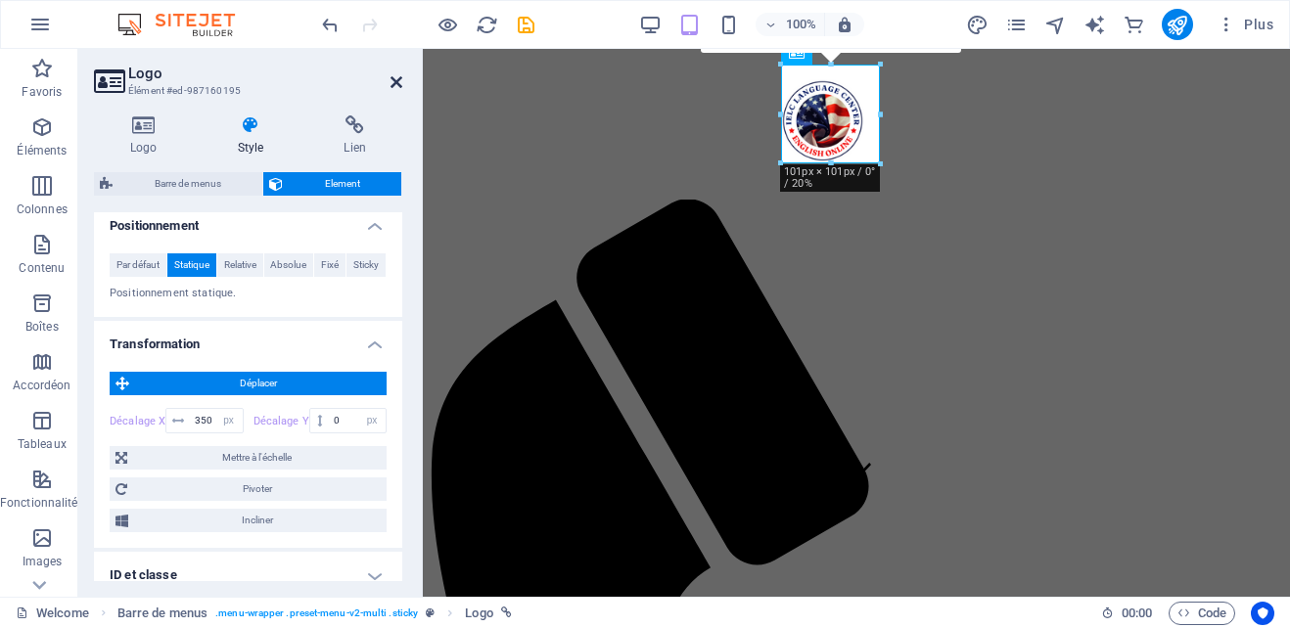
click at [392, 79] on icon at bounding box center [397, 82] width 12 height 16
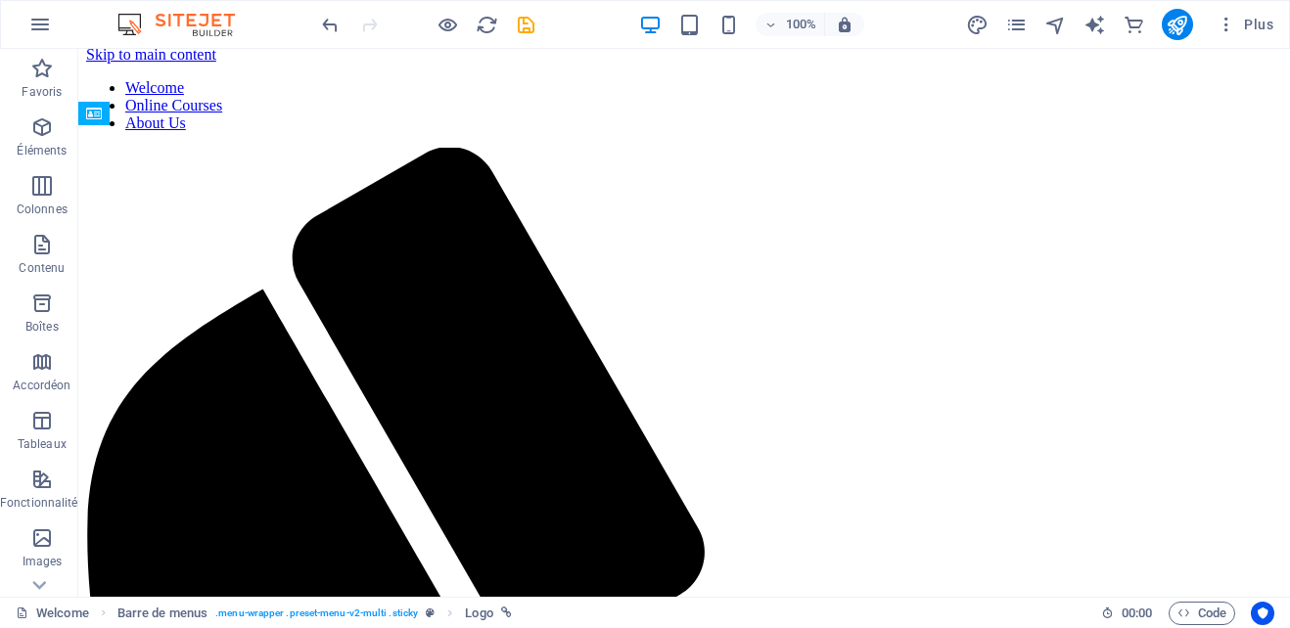
scroll to position [0, 0]
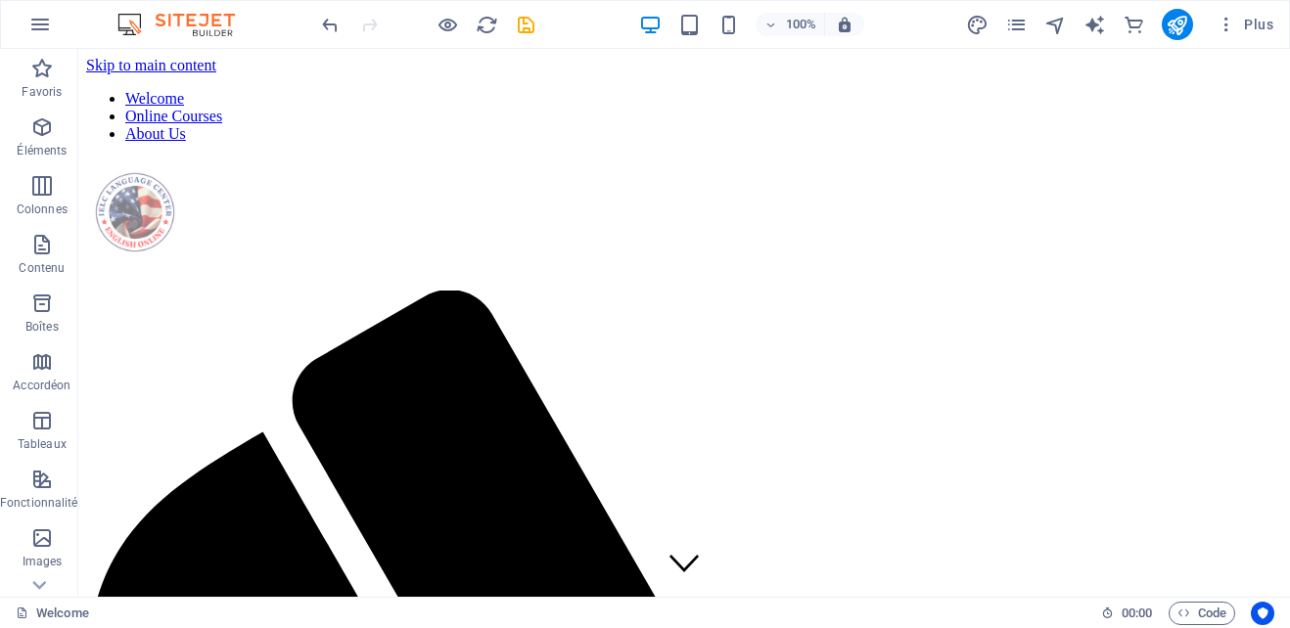
drag, startPoint x: 170, startPoint y: 127, endPoint x: 677, endPoint y: 120, distance: 507.1
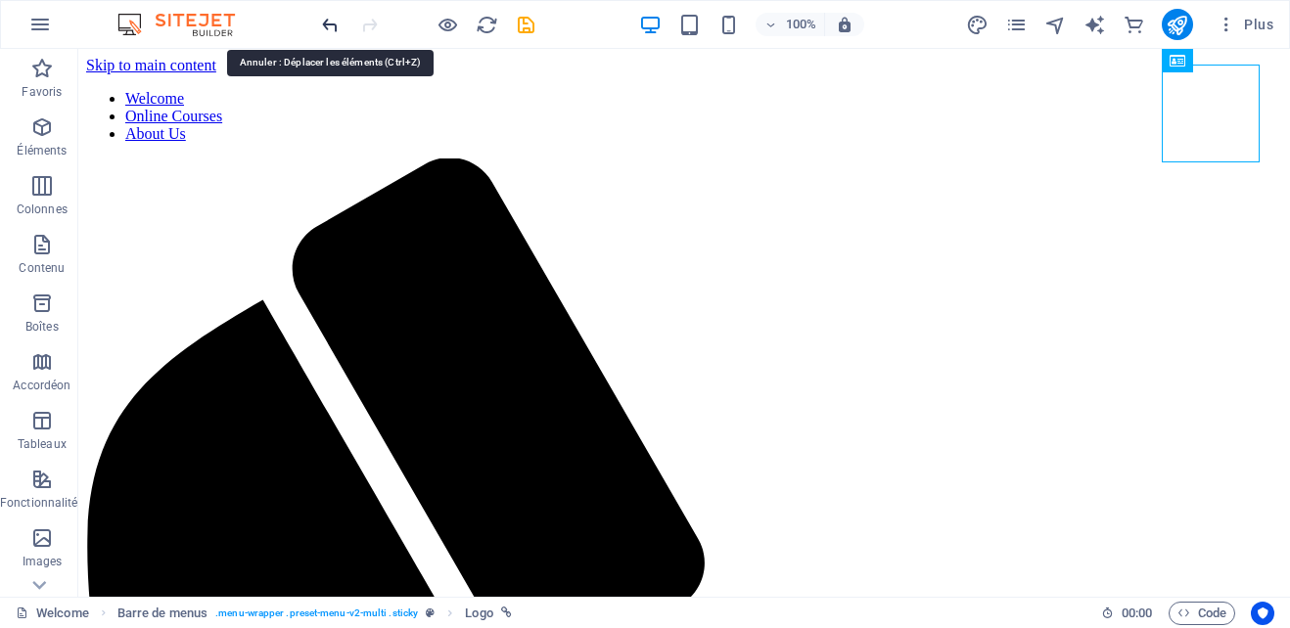
click at [329, 24] on icon "undo" at bounding box center [330, 25] width 23 height 23
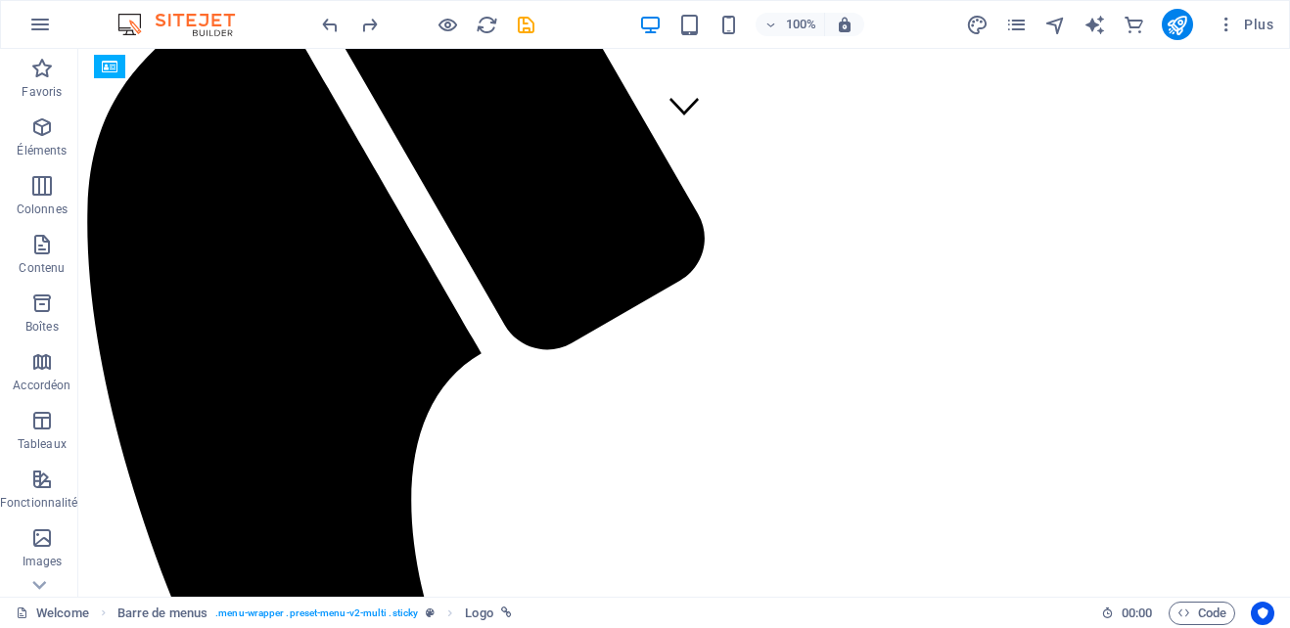
scroll to position [440, 0]
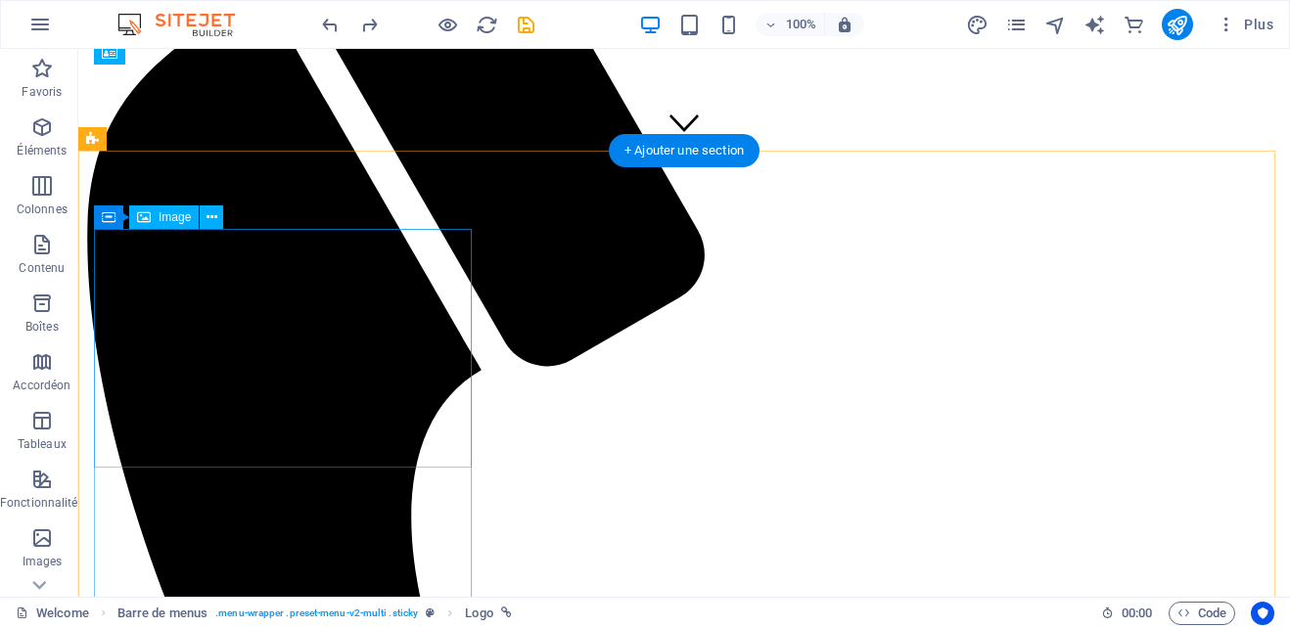
select select "px"
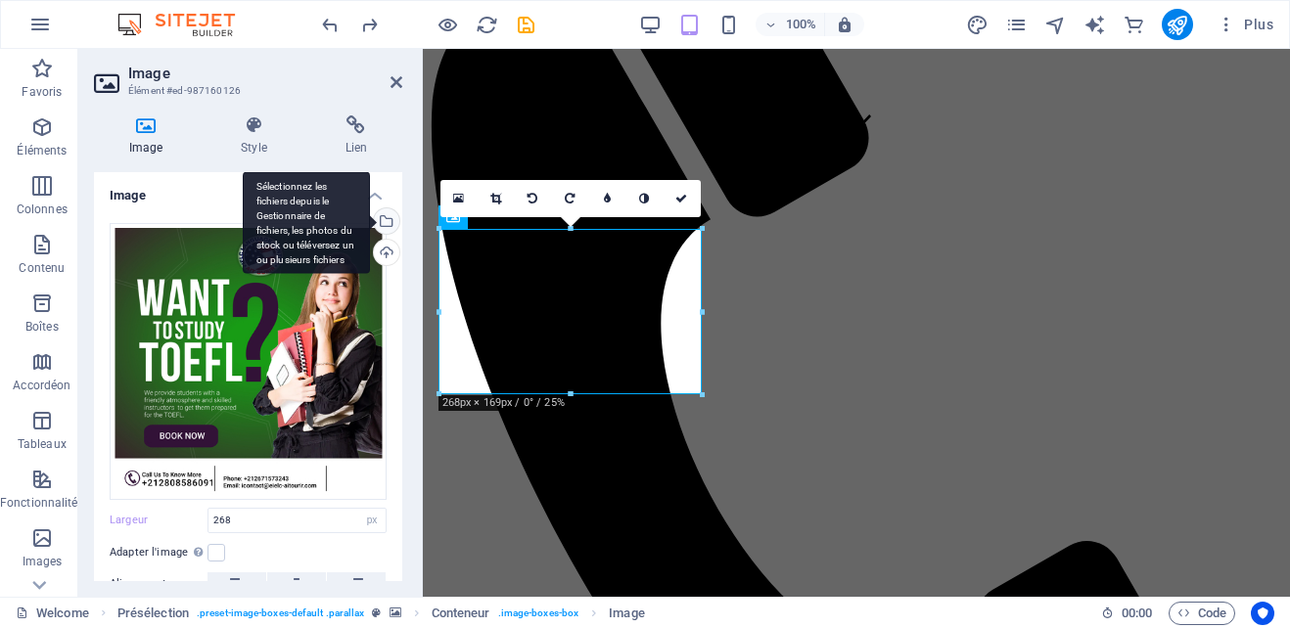
click at [370, 217] on div "Sélectionnez les fichiers depuis le Gestionnaire de fichiers, les photos du sto…" at bounding box center [306, 222] width 127 height 103
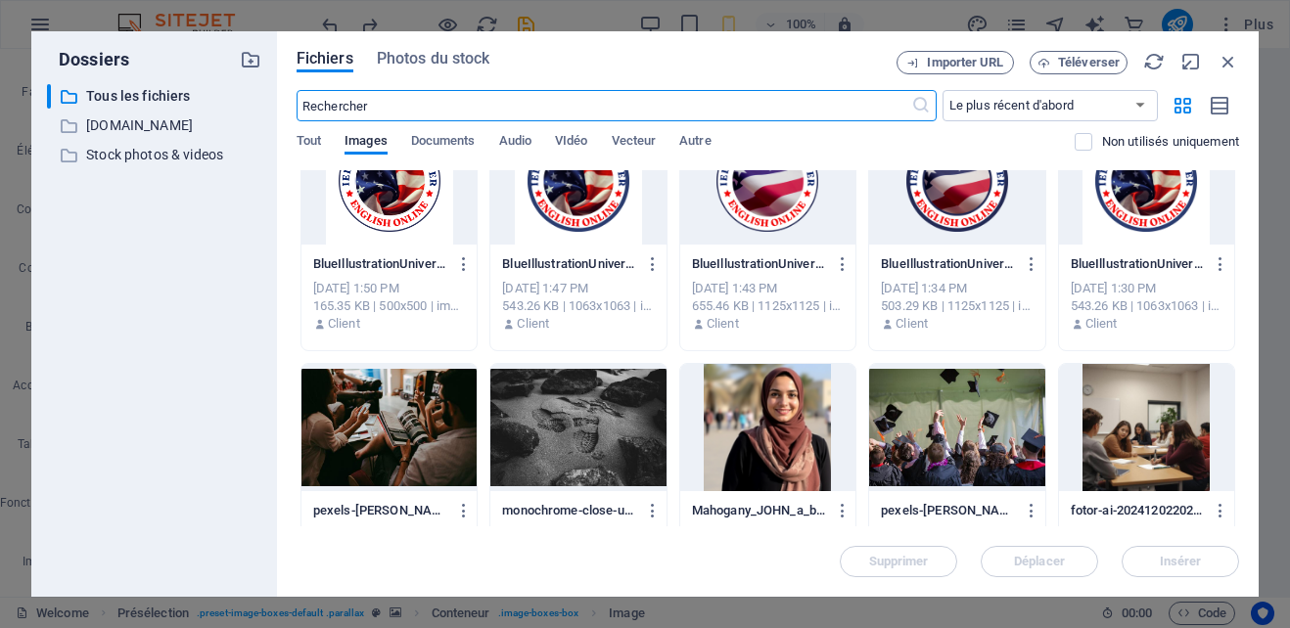
scroll to position [0, 0]
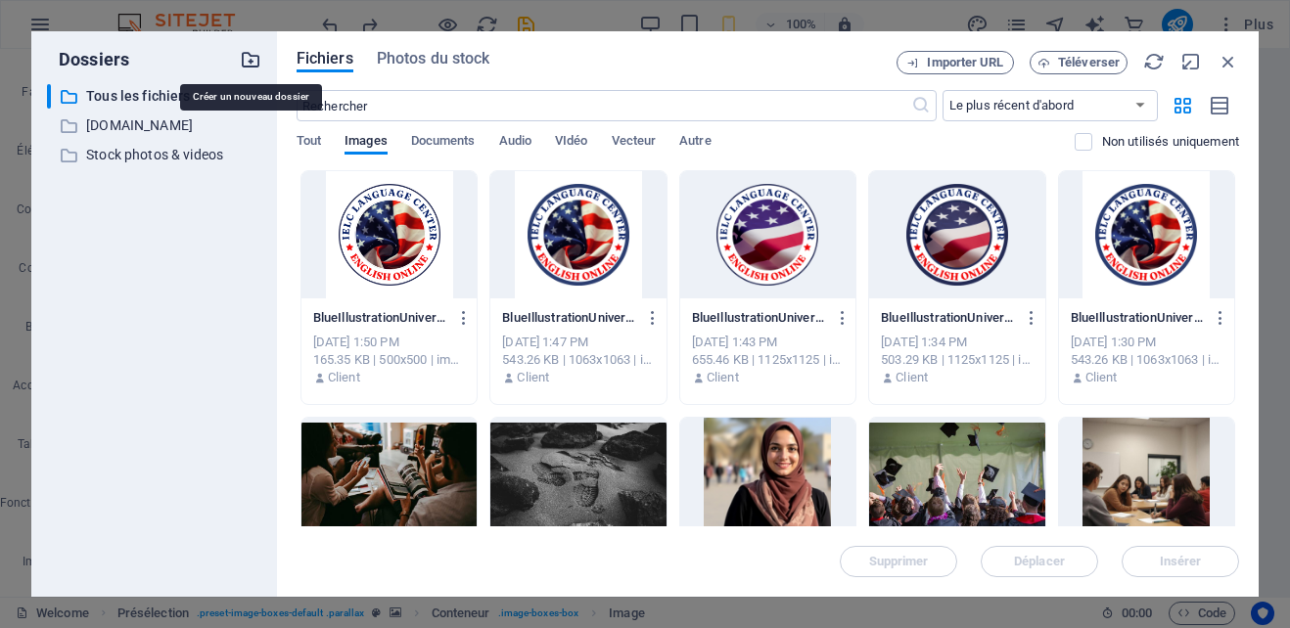
click at [253, 54] on icon "button" at bounding box center [251, 60] width 22 height 22
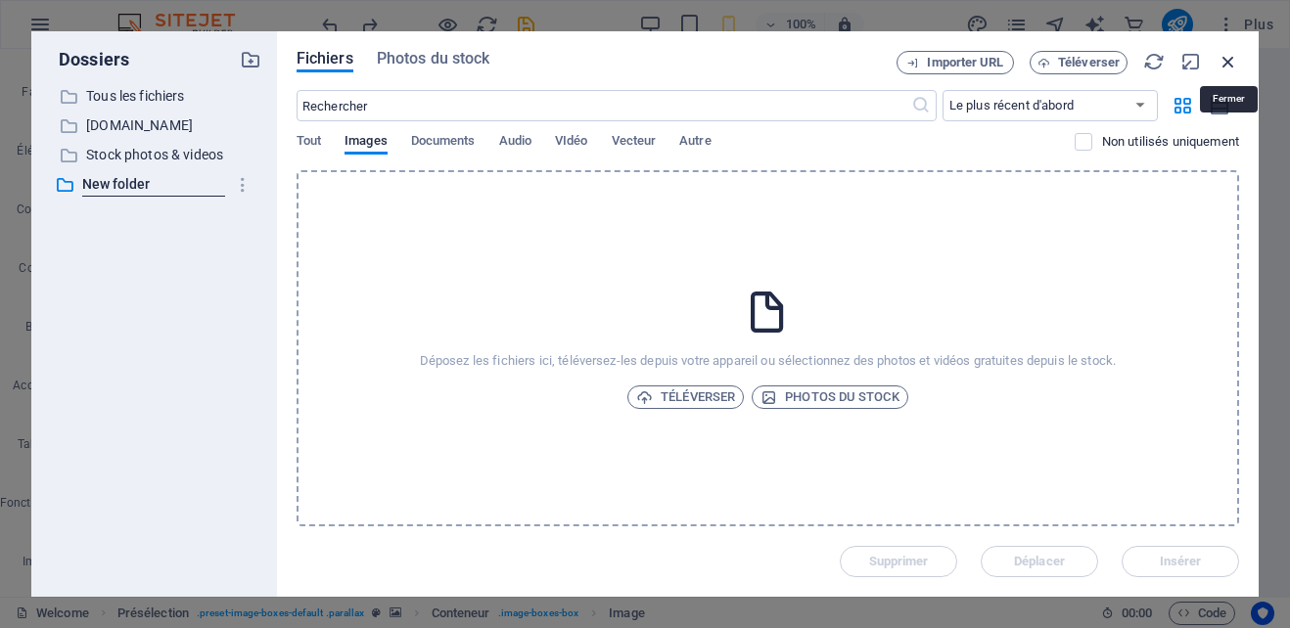
click at [1223, 64] on icon "button" at bounding box center [1229, 62] width 22 height 22
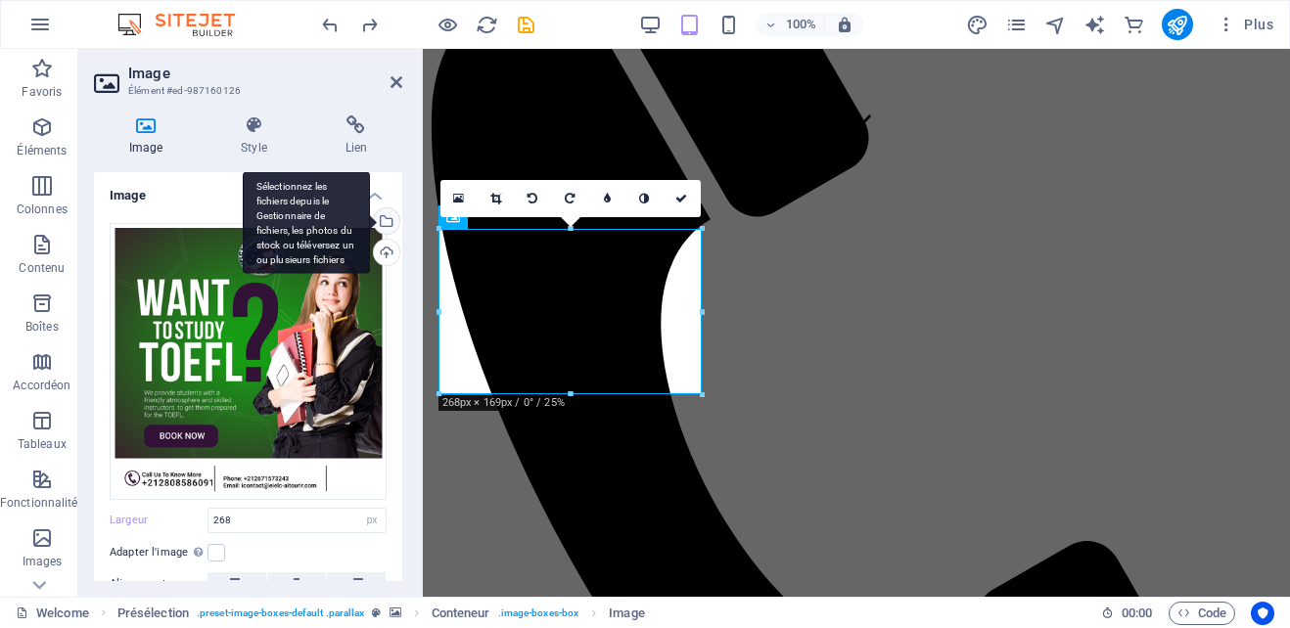
click at [384, 214] on div "Sélectionnez les fichiers depuis le Gestionnaire de fichiers, les photos du sto…" at bounding box center [384, 222] width 29 height 29
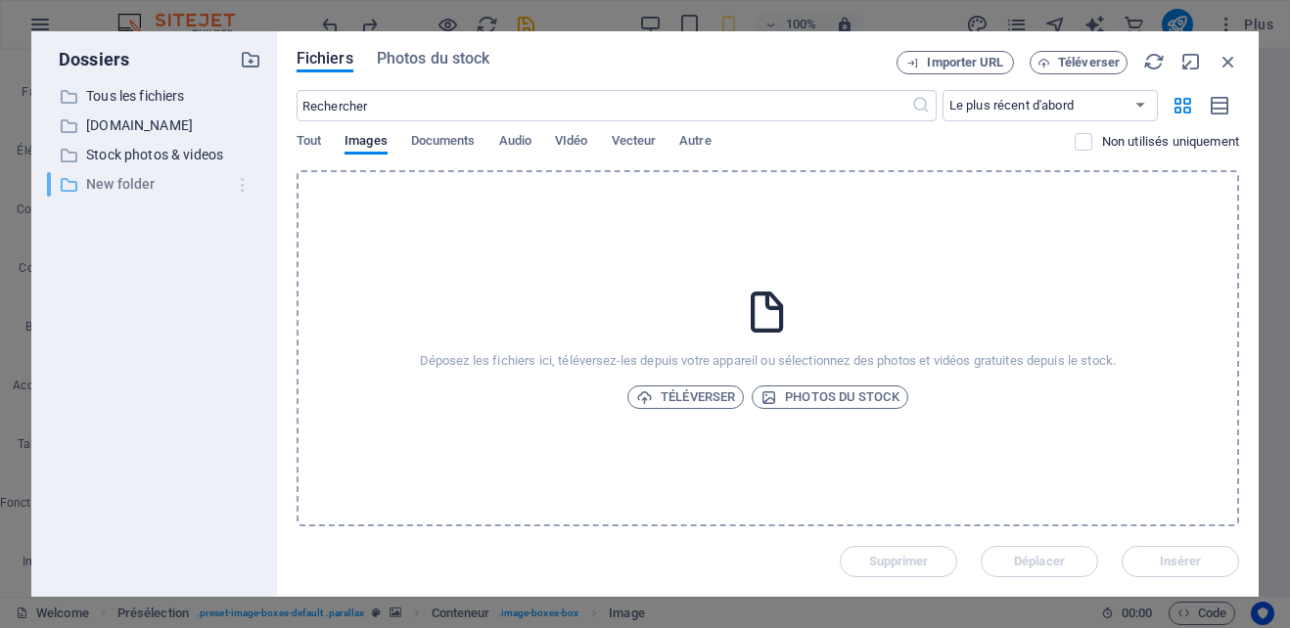
click at [240, 182] on icon "button" at bounding box center [243, 185] width 21 height 20
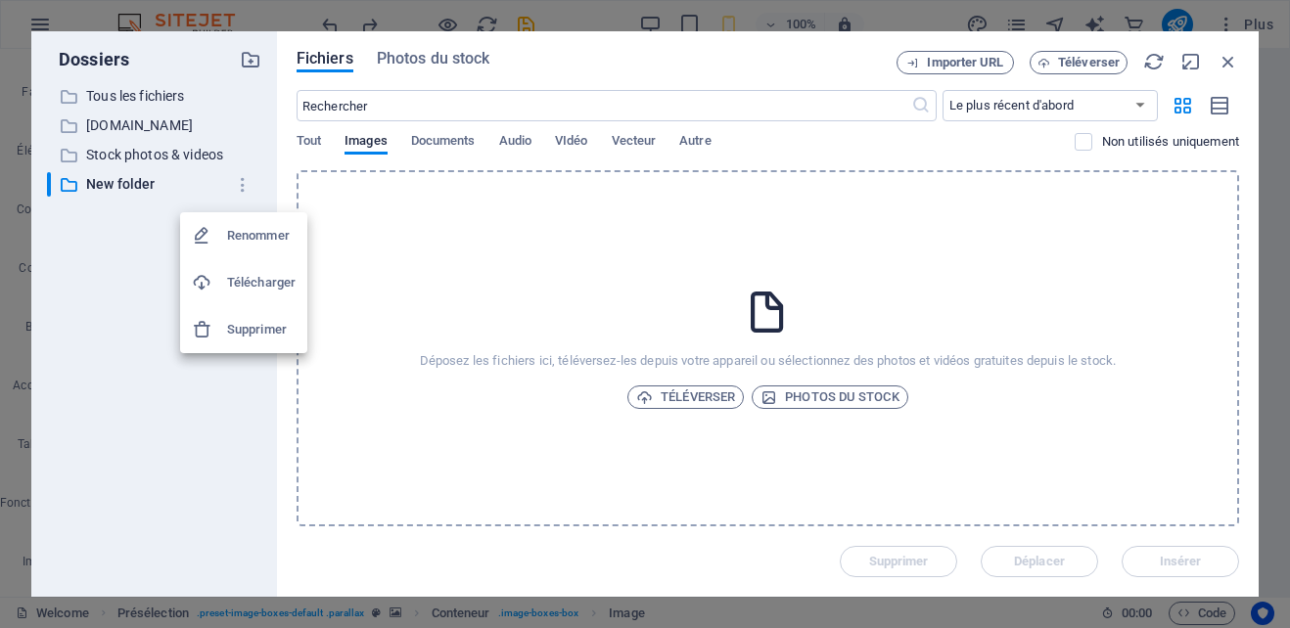
click at [246, 324] on h6 "Supprimer" at bounding box center [261, 329] width 69 height 23
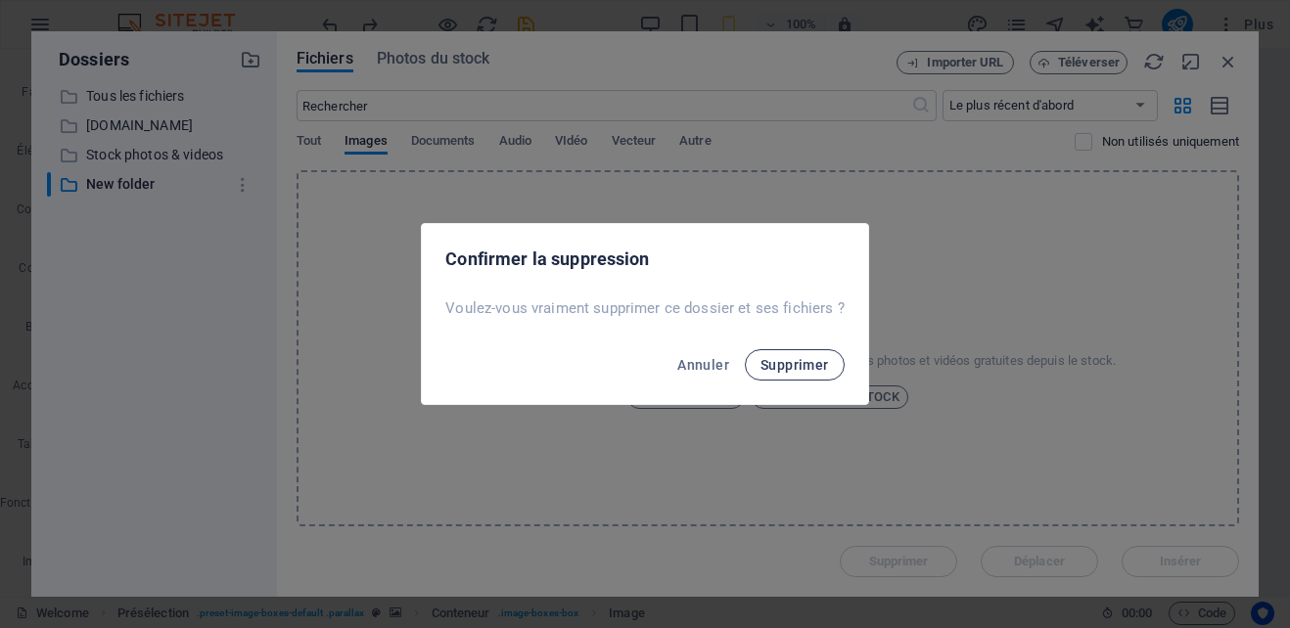
click at [802, 360] on span "Supprimer" at bounding box center [795, 365] width 69 height 16
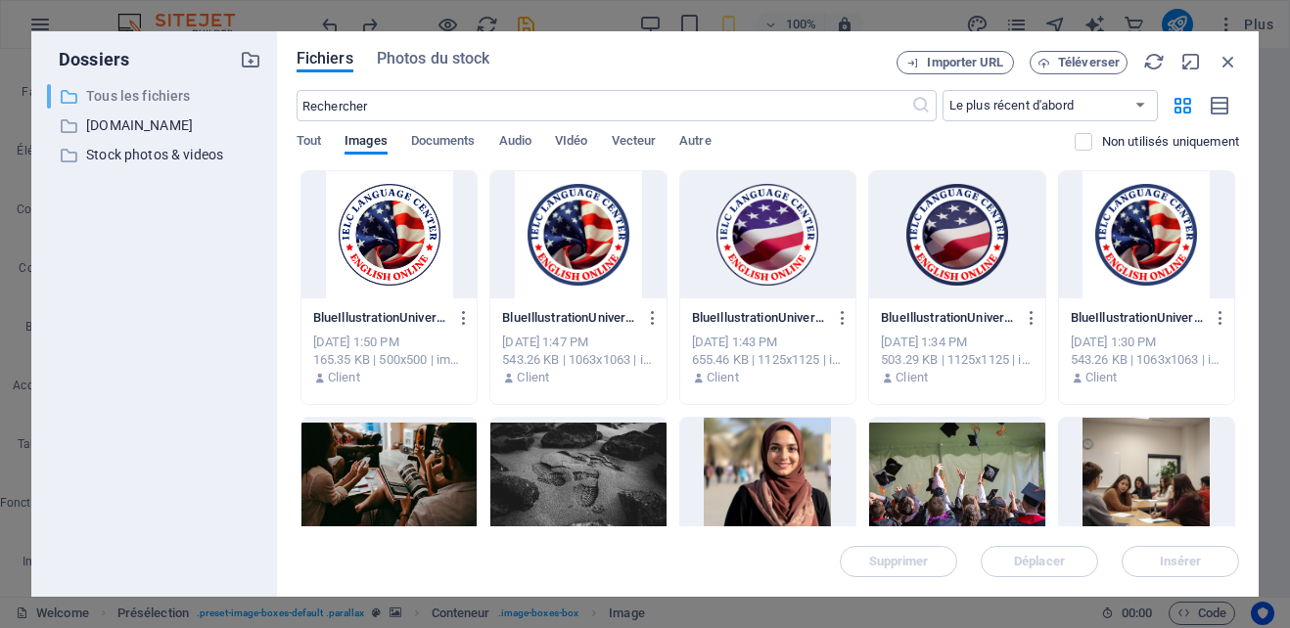
click at [157, 89] on p "Tous les fichiers" at bounding box center [155, 96] width 139 height 23
click at [1093, 59] on span "Téléverser" at bounding box center [1089, 63] width 62 height 12
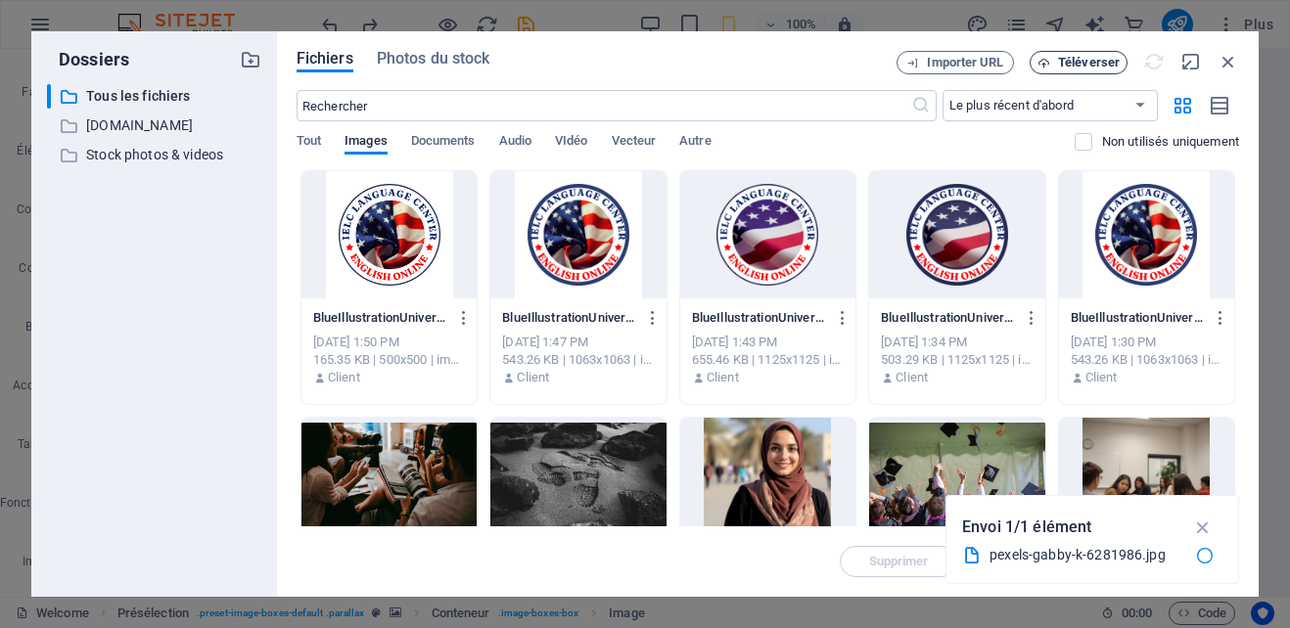
click at [1086, 58] on span "Téléverser" at bounding box center [1089, 63] width 62 height 12
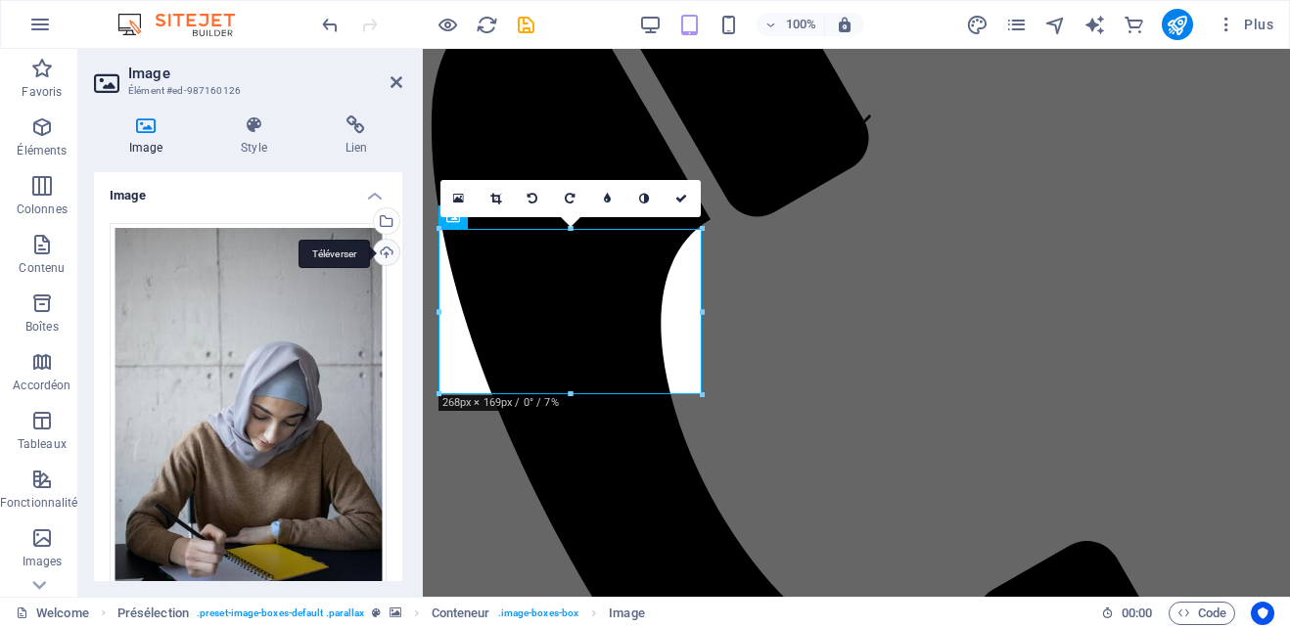
click at [382, 250] on div "Téléverser" at bounding box center [384, 254] width 29 height 29
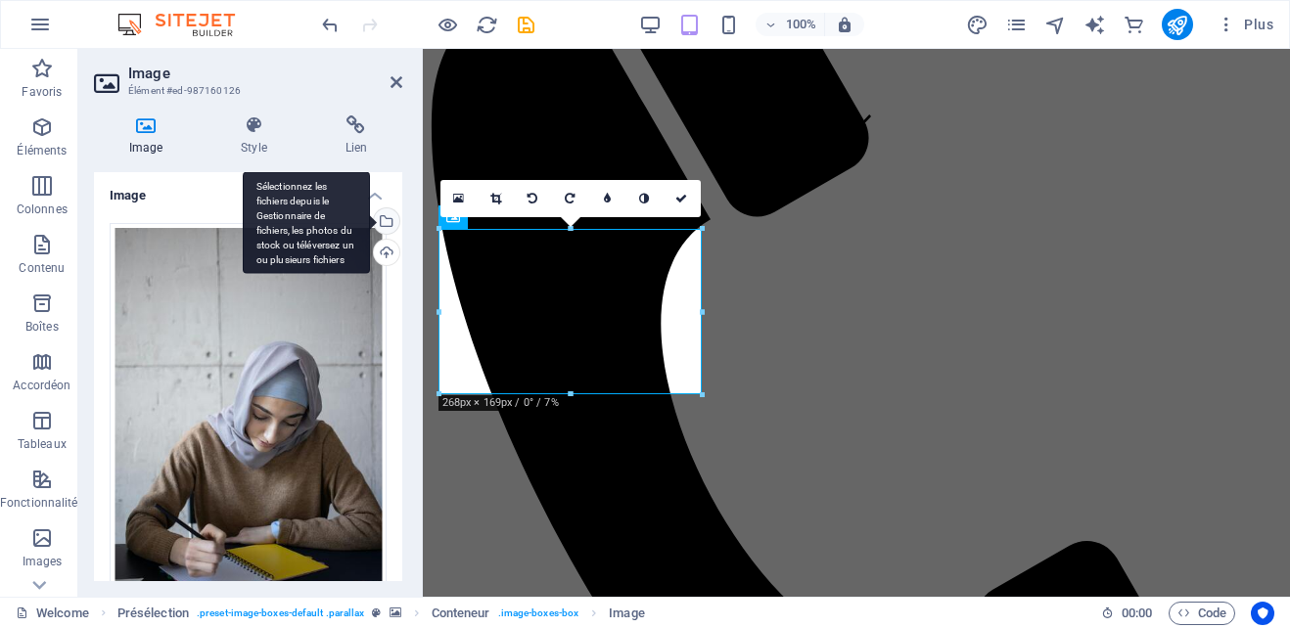
click at [385, 220] on div "Sélectionnez les fichiers depuis le Gestionnaire de fichiers, les photos du sto…" at bounding box center [384, 222] width 29 height 29
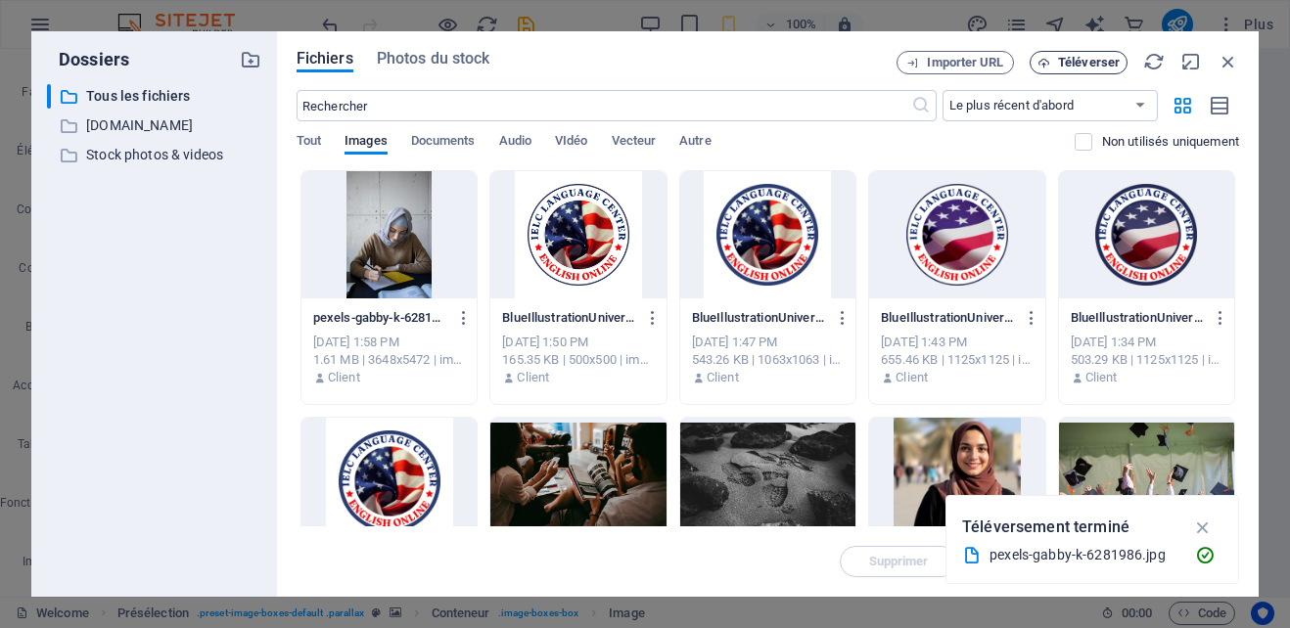
click at [1080, 52] on button "Téléverser" at bounding box center [1079, 62] width 98 height 23
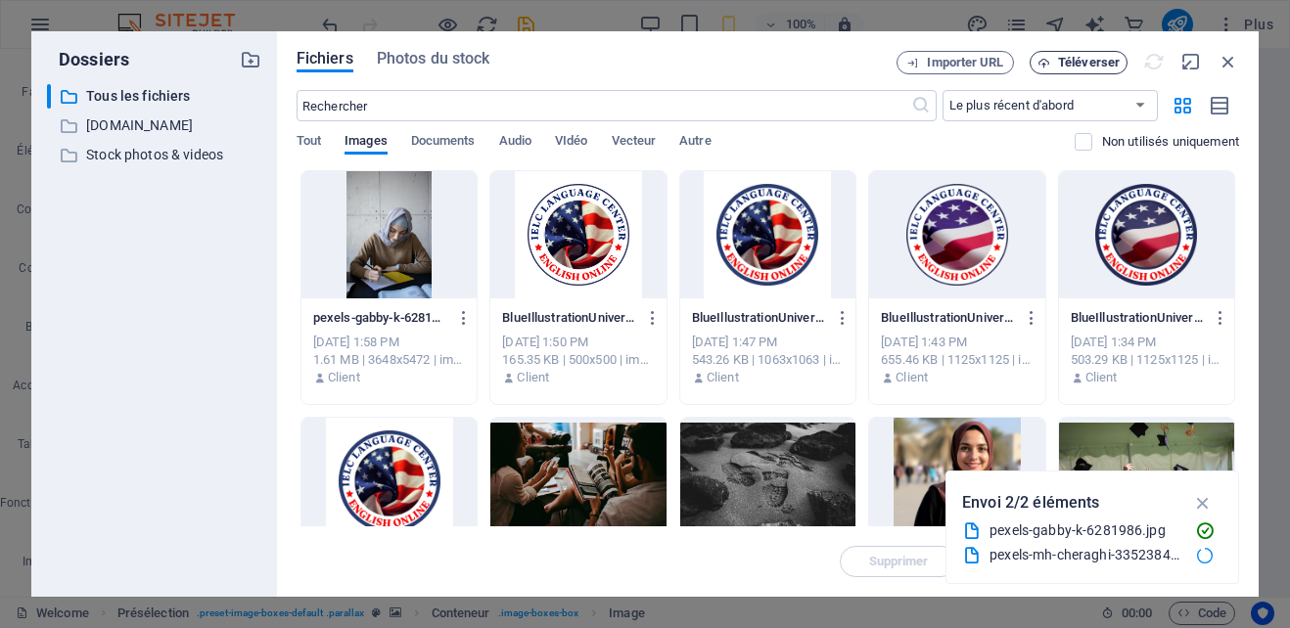
click at [1096, 62] on span "Téléverser" at bounding box center [1089, 63] width 62 height 12
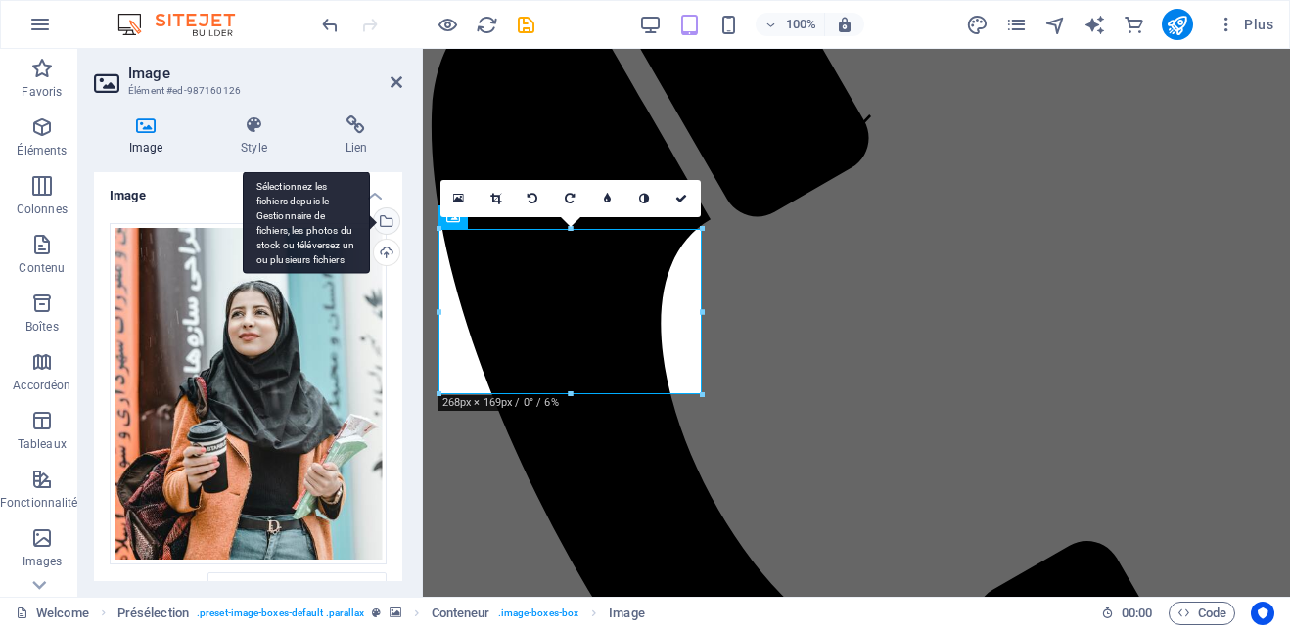
click at [370, 219] on div "Sélectionnez les fichiers depuis le Gestionnaire de fichiers, les photos du sto…" at bounding box center [306, 222] width 127 height 103
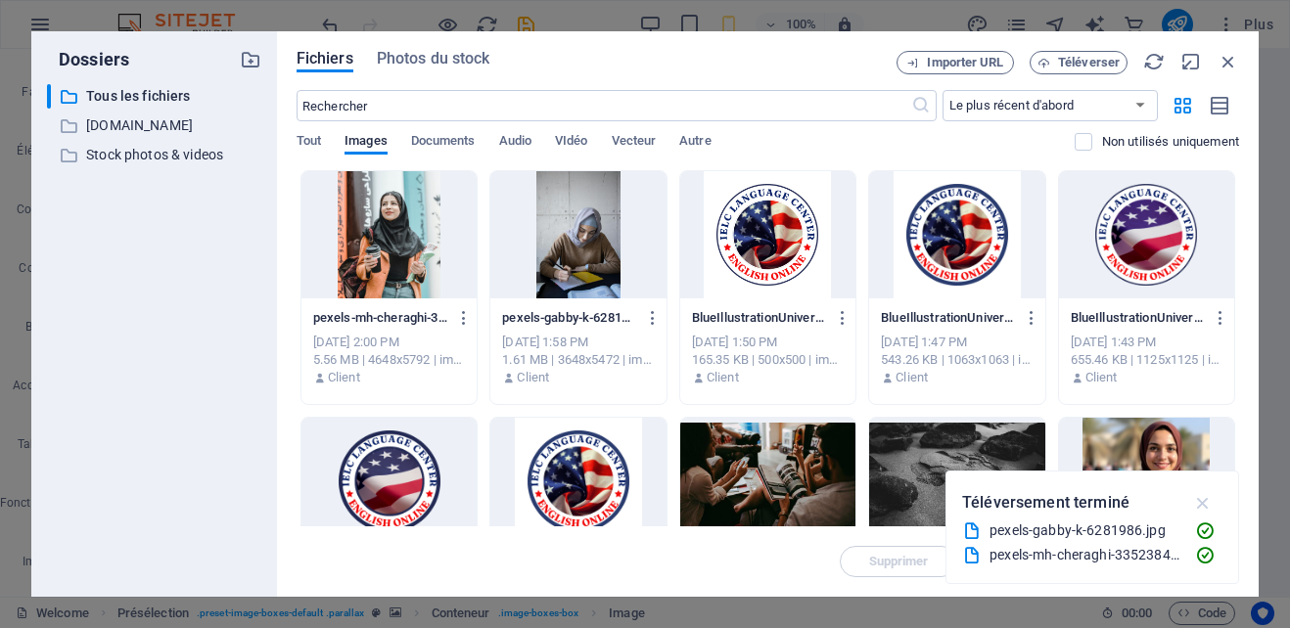
click at [1203, 502] on icon "button" at bounding box center [1203, 503] width 23 height 22
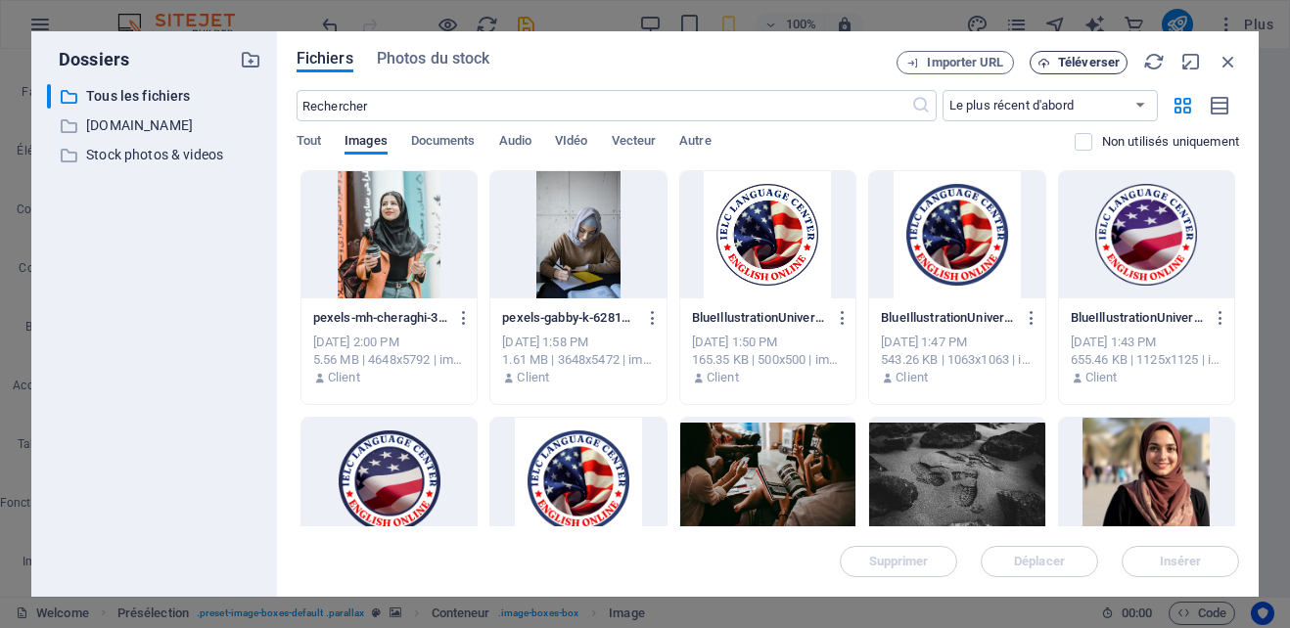
click at [1086, 62] on span "Téléverser" at bounding box center [1089, 63] width 62 height 12
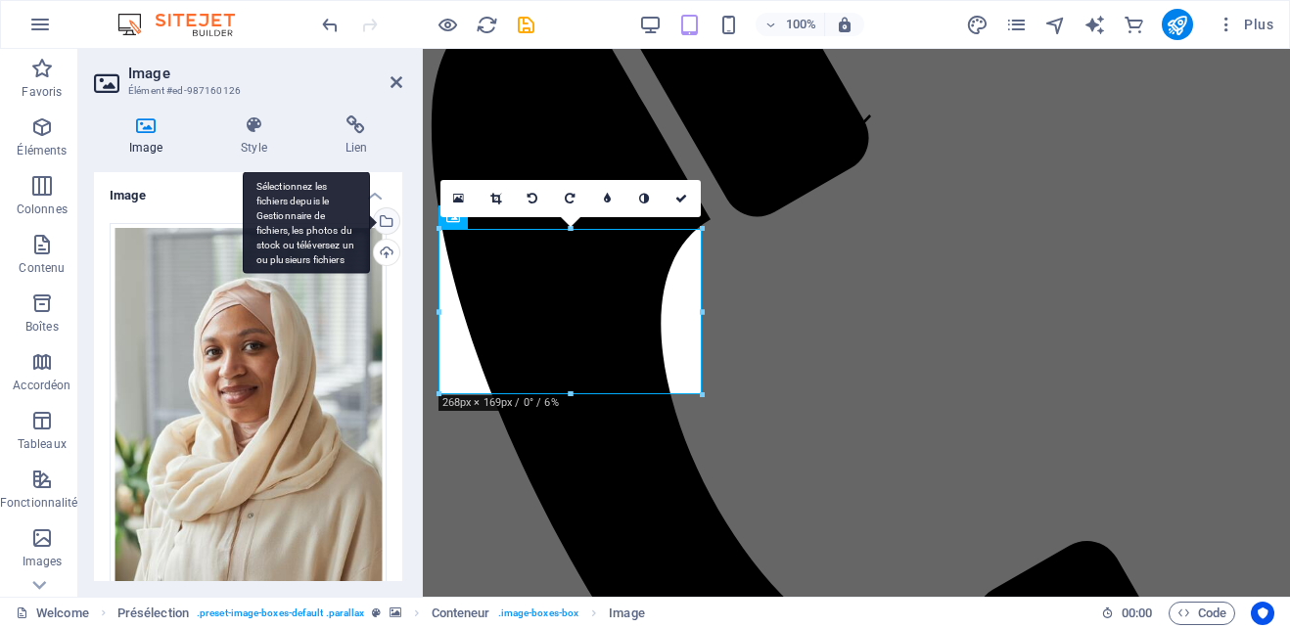
click at [383, 218] on div "Sélectionnez les fichiers depuis le Gestionnaire de fichiers, les photos du sto…" at bounding box center [384, 222] width 29 height 29
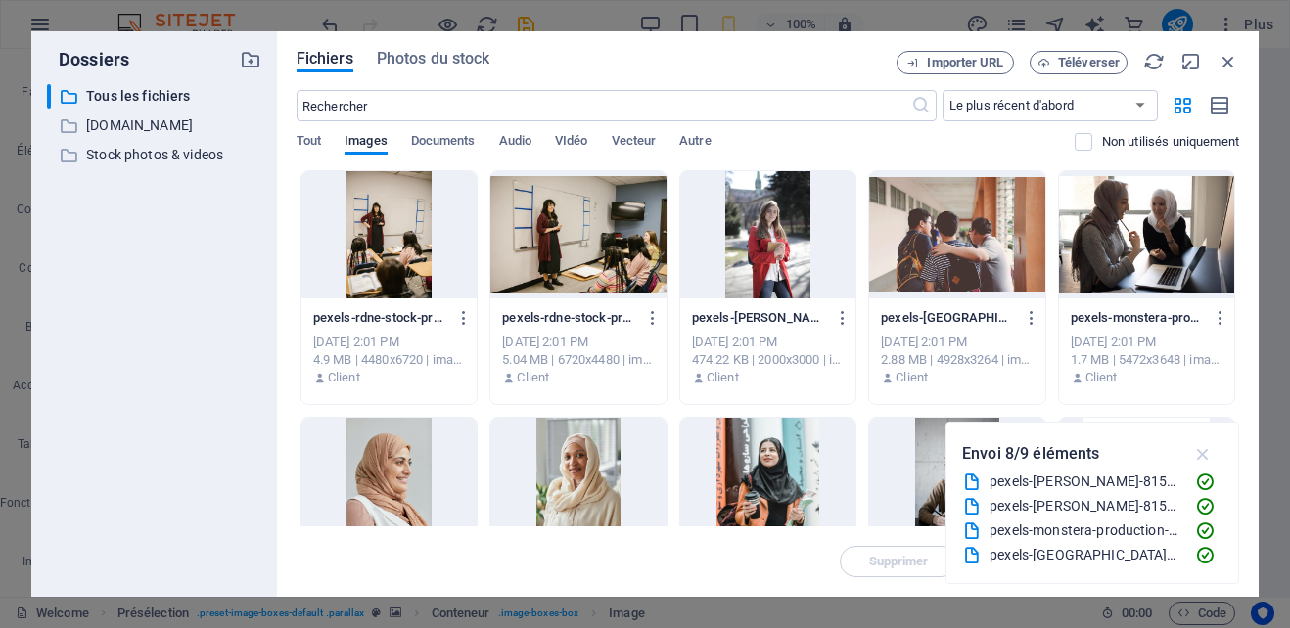
click at [1199, 449] on icon "button" at bounding box center [1203, 454] width 23 height 22
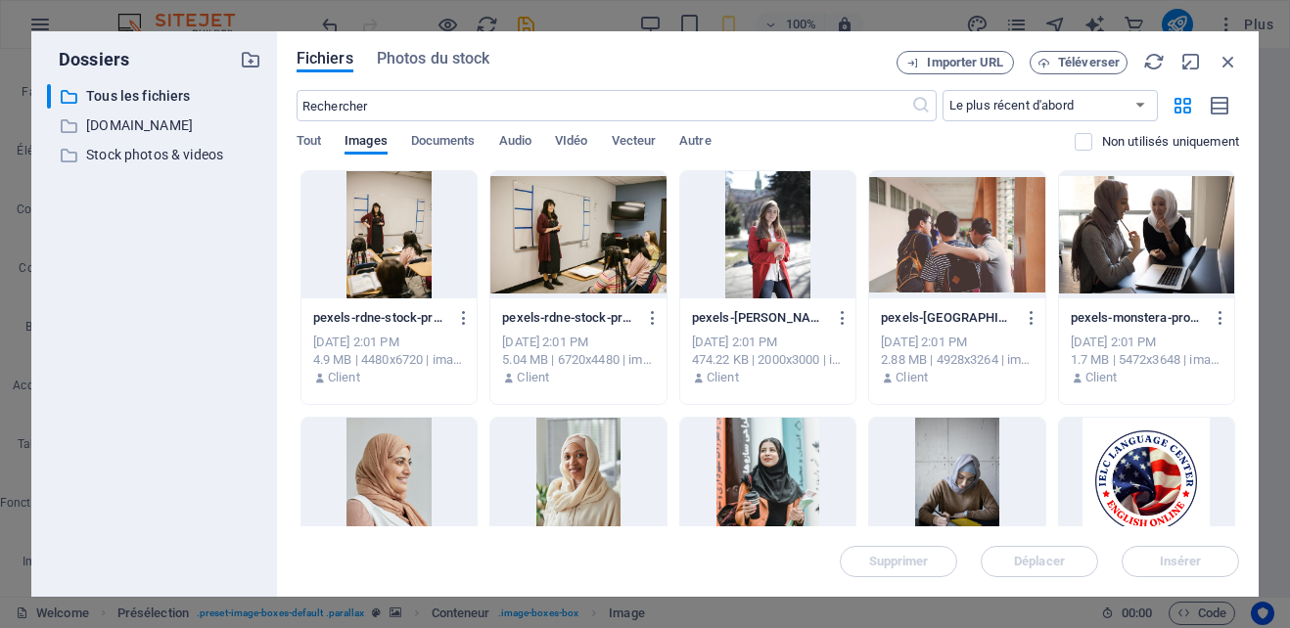
drag, startPoint x: 1233, startPoint y: 233, endPoint x: 1238, endPoint y: 254, distance: 22.1
click at [1238, 254] on div "Déposez les fichiers ici pour les téléverser automatiquement. pexels-rdne-stock…" at bounding box center [768, 348] width 943 height 356
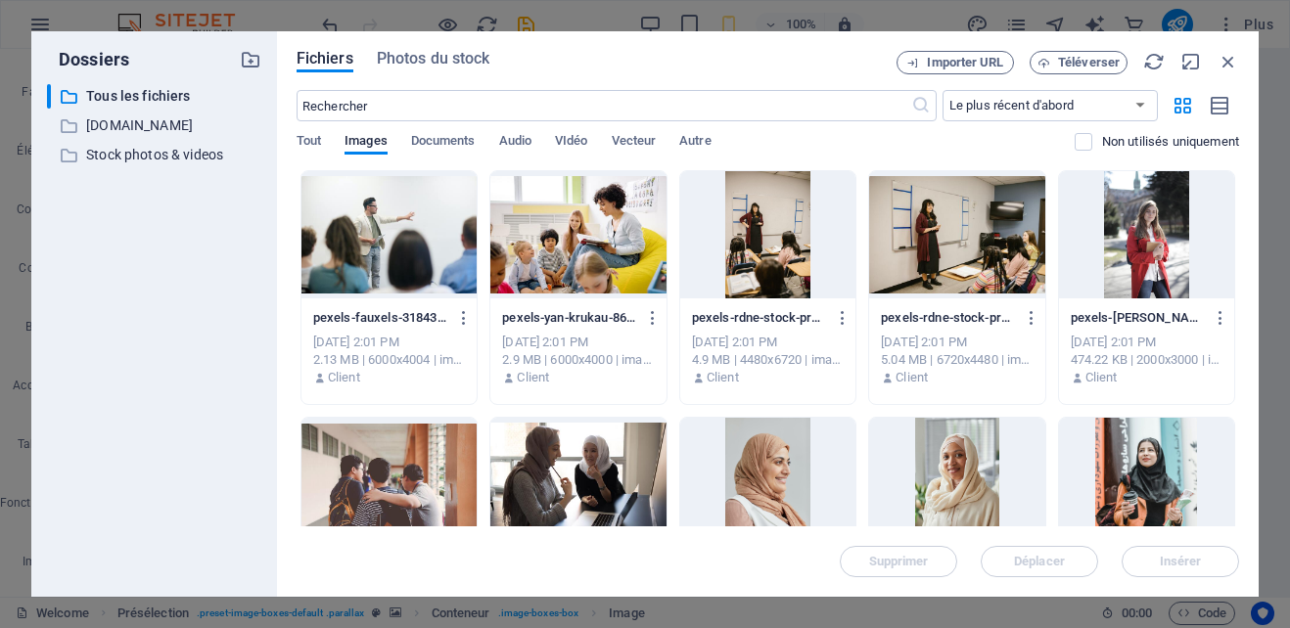
click at [584, 472] on div at bounding box center [577, 481] width 175 height 127
click at [1164, 565] on span "Insérer" at bounding box center [1181, 562] width 42 height 12
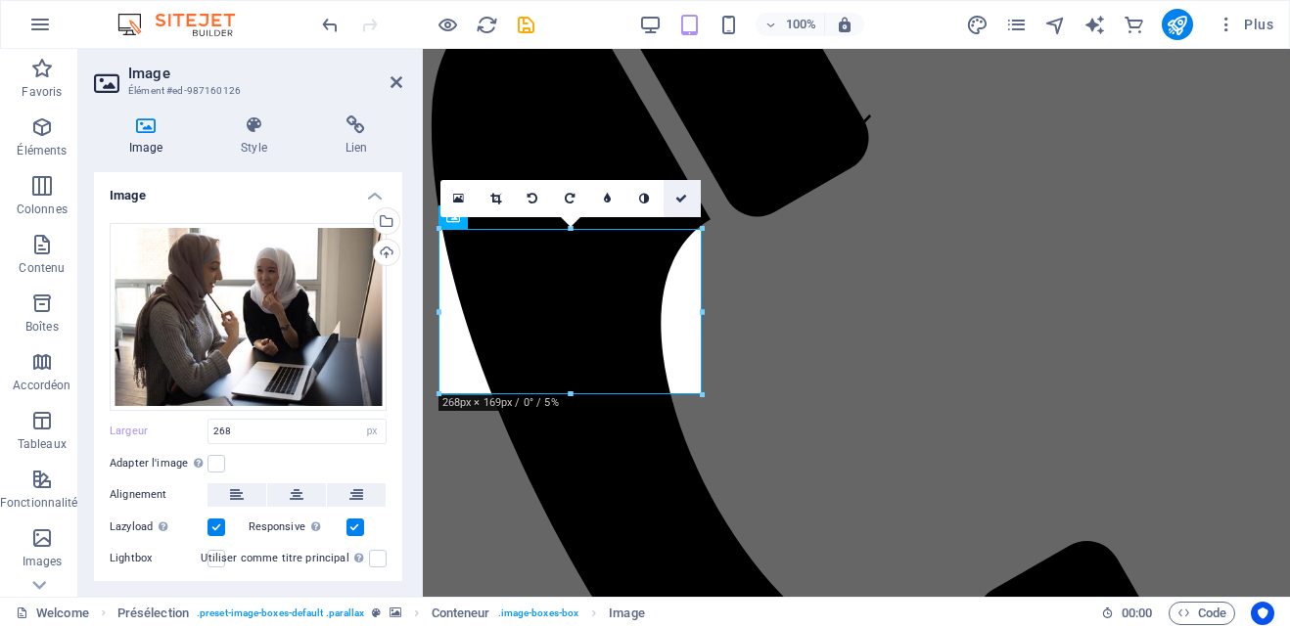
click at [679, 194] on icon at bounding box center [681, 199] width 12 height 12
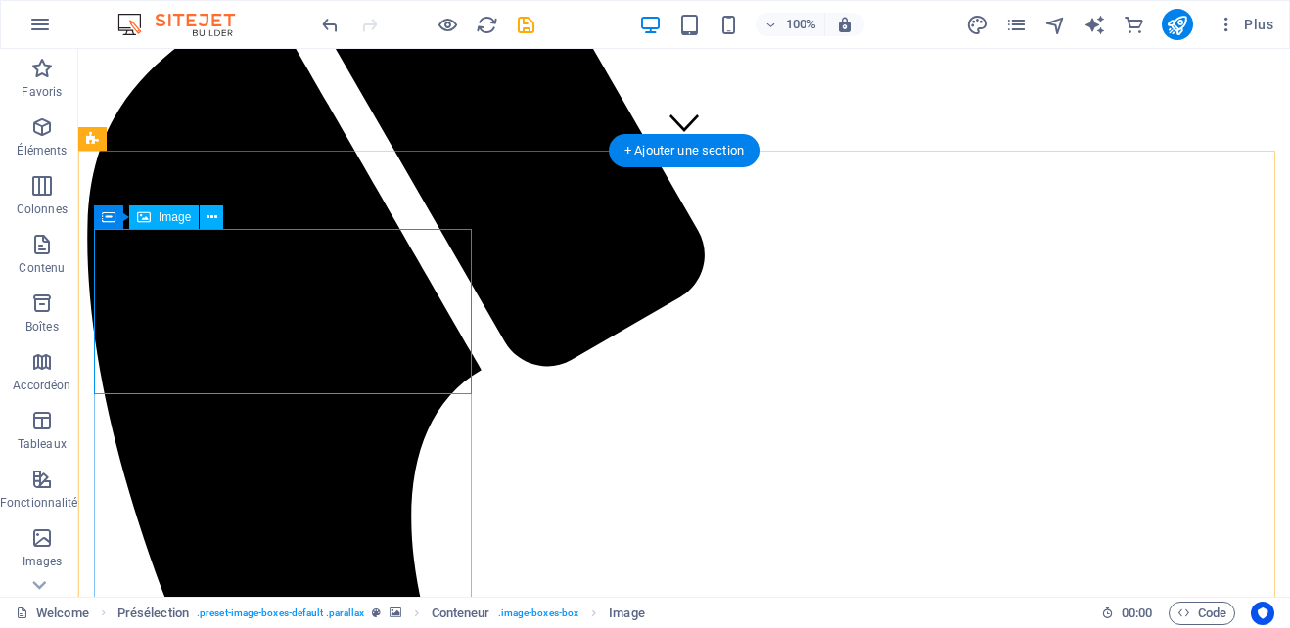
select select "px"
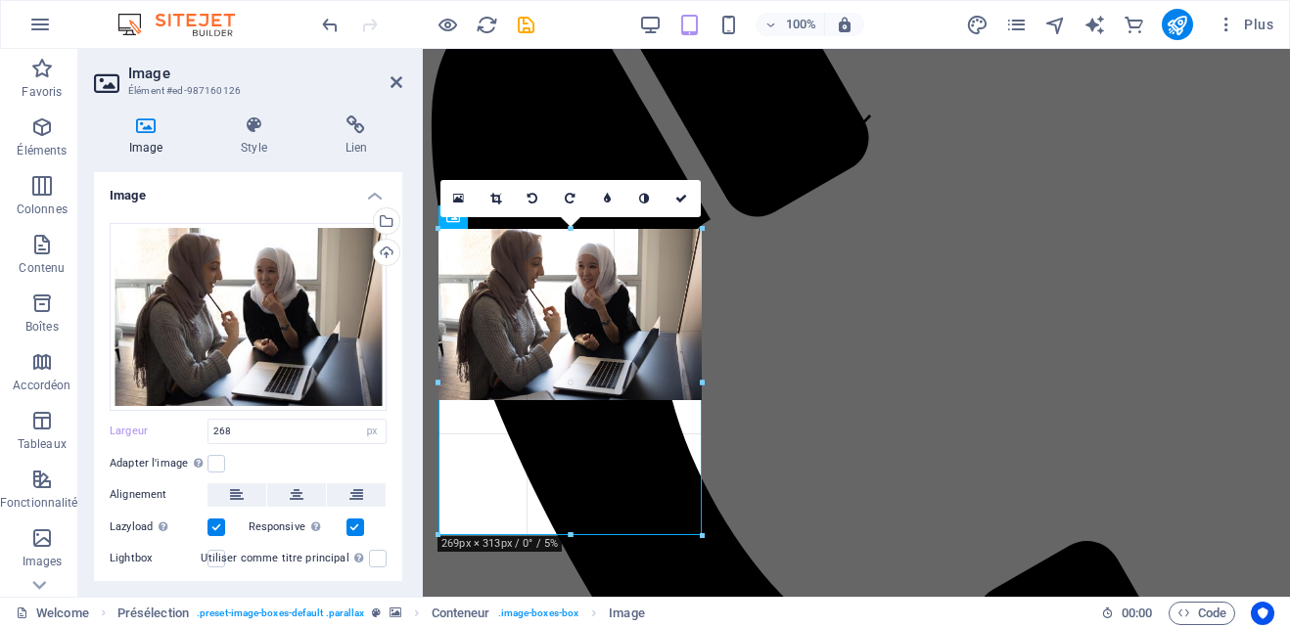
type input "269"
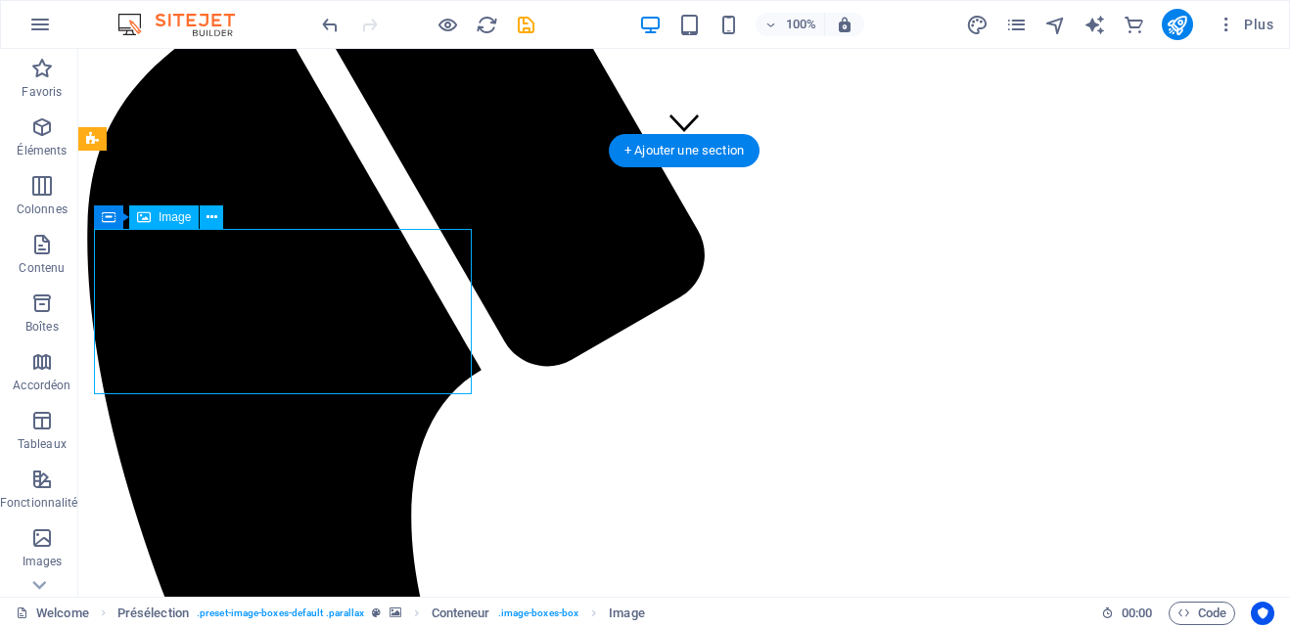
select select "px"
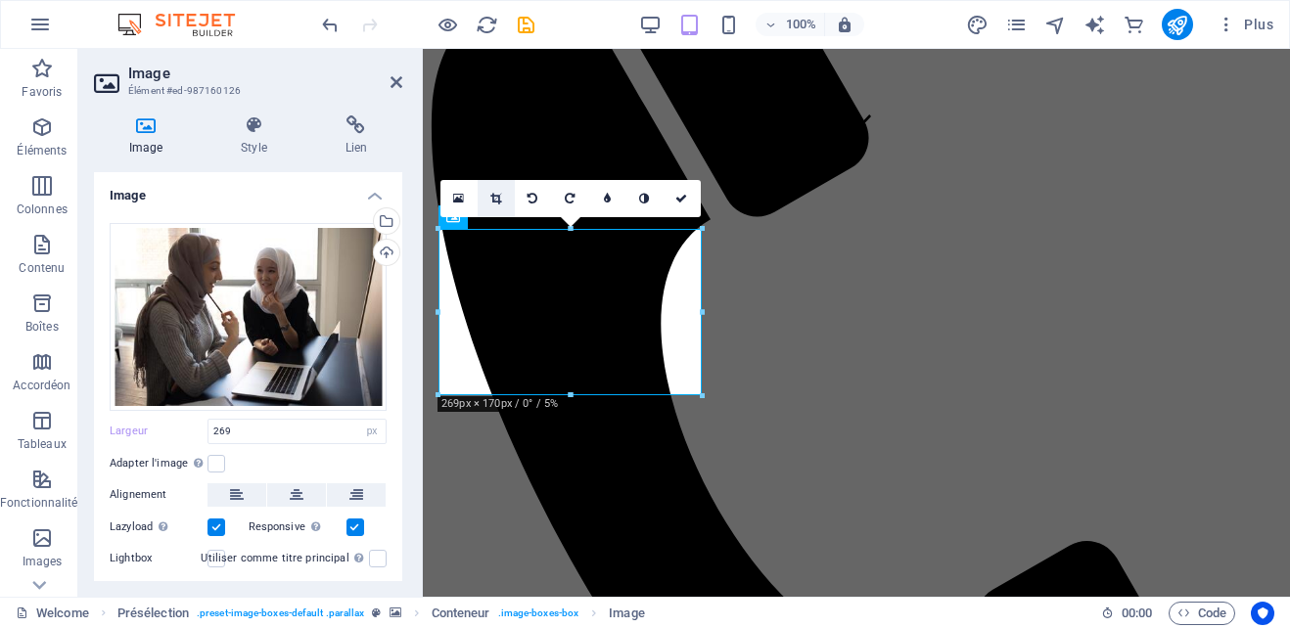
click at [489, 189] on link at bounding box center [496, 198] width 37 height 37
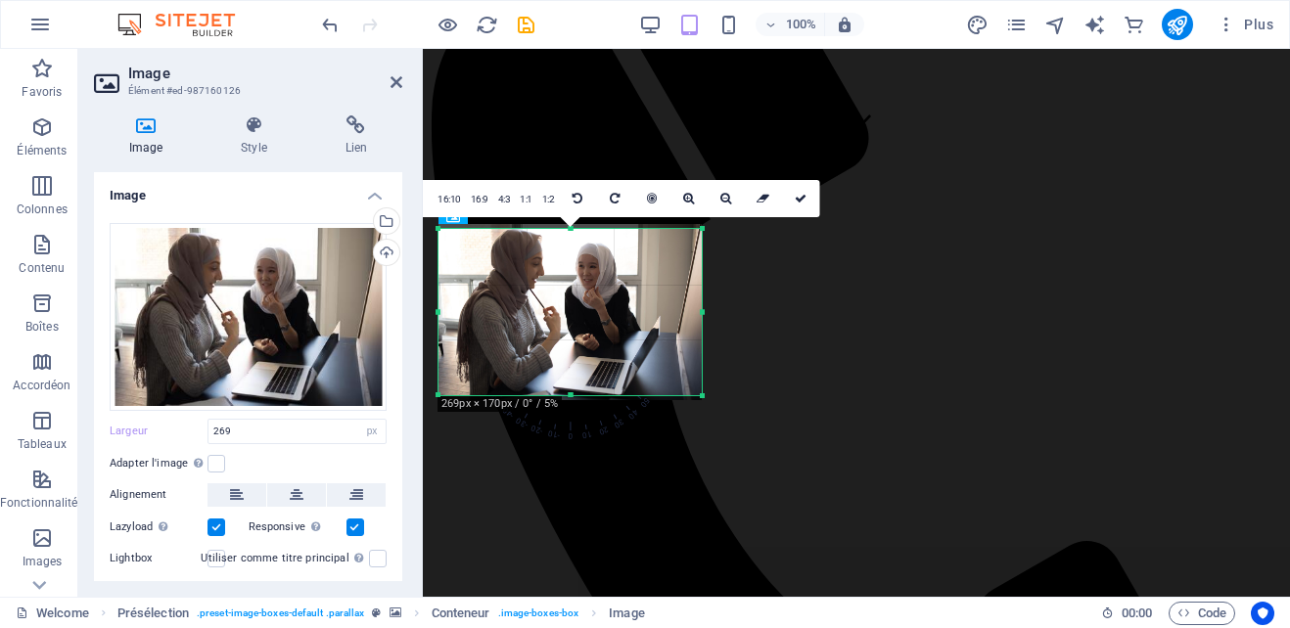
click at [707, 400] on div at bounding box center [703, 397] width 12 height 12
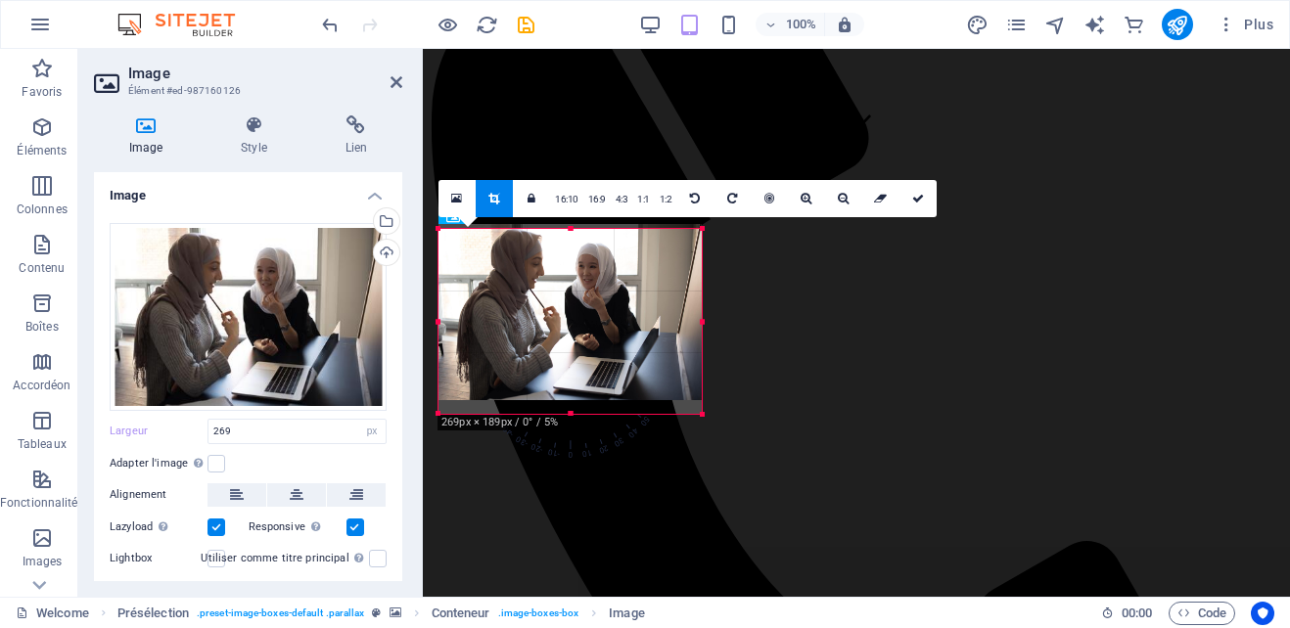
drag, startPoint x: 571, startPoint y: 394, endPoint x: 571, endPoint y: 413, distance: 18.6
click at [571, 413] on div at bounding box center [570, 414] width 263 height 7
drag, startPoint x: 570, startPoint y: 400, endPoint x: 569, endPoint y: 418, distance: 17.6
click at [569, 418] on div at bounding box center [570, 417] width 263 height 7
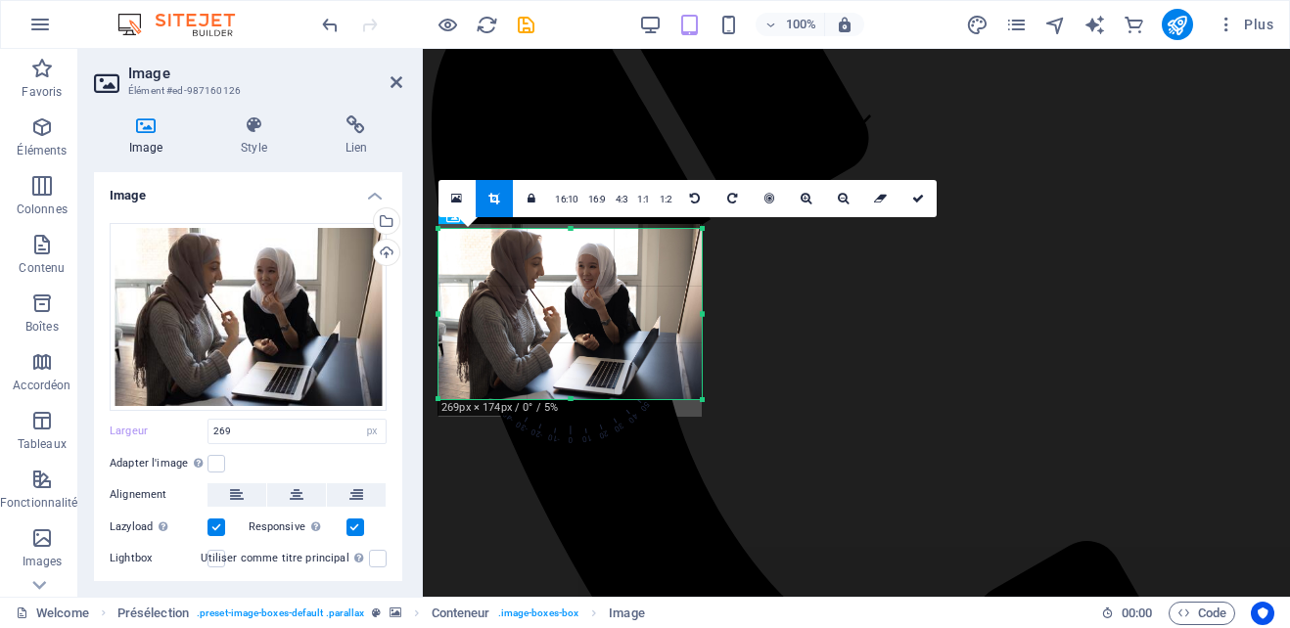
click at [572, 341] on div at bounding box center [570, 311] width 263 height 175
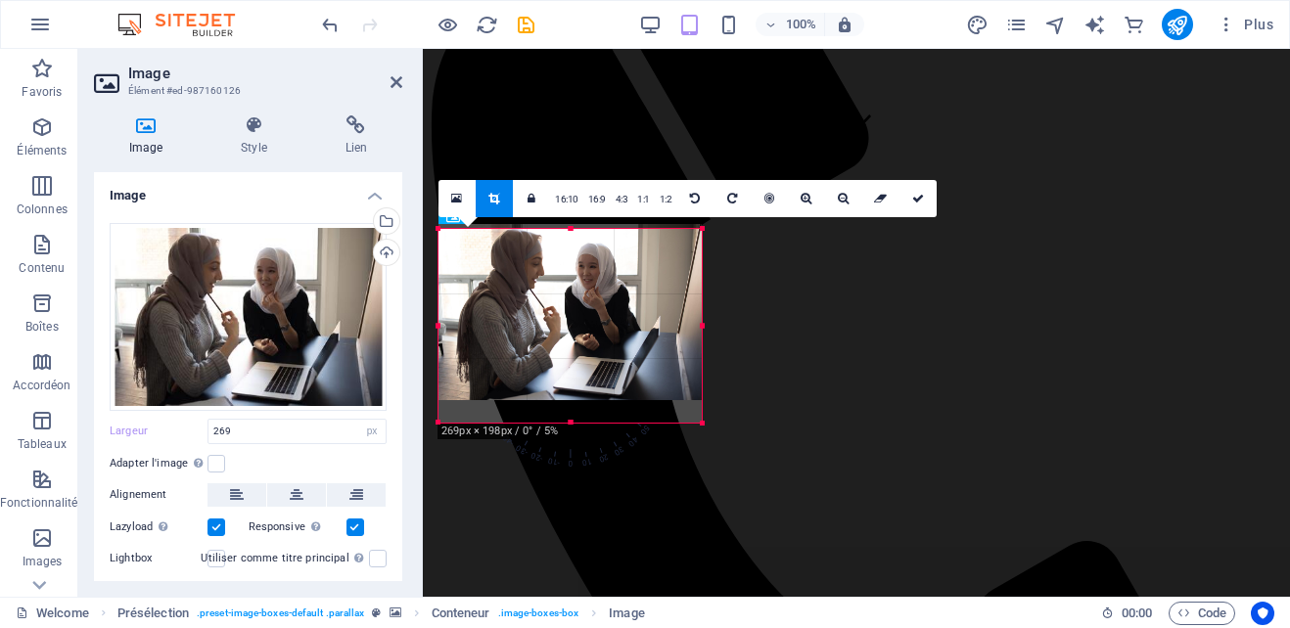
drag, startPoint x: 703, startPoint y: 402, endPoint x: 703, endPoint y: 422, distance: 19.6
click at [703, 422] on div at bounding box center [703, 424] width 12 height 12
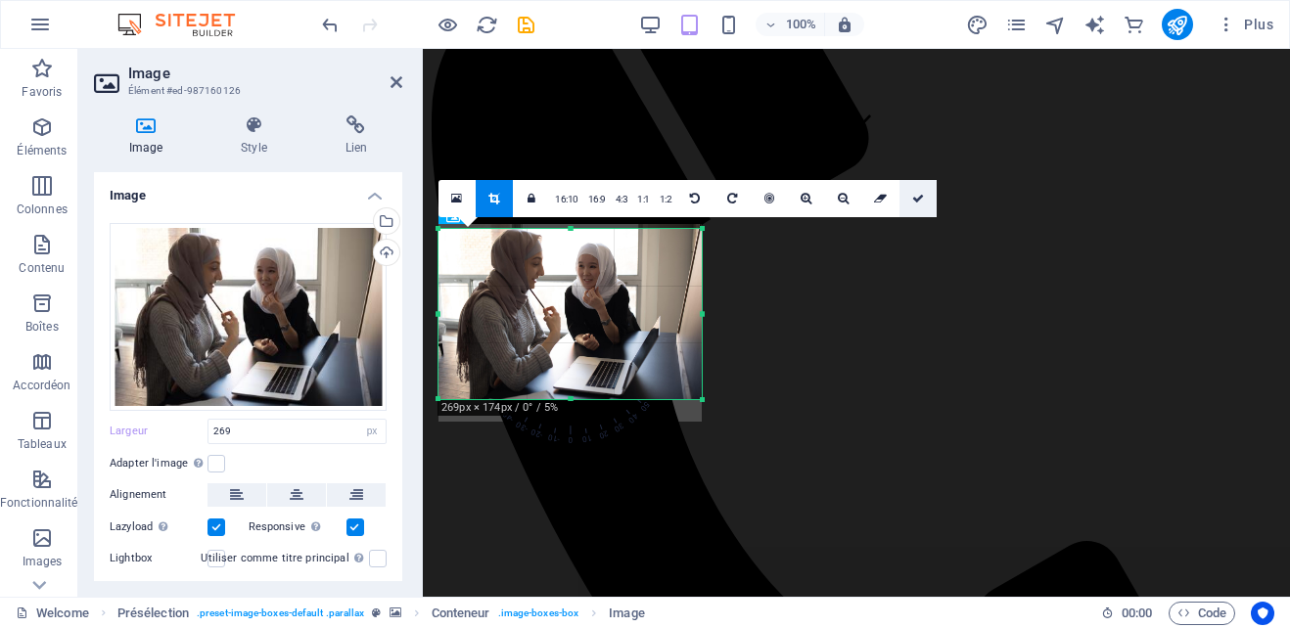
click at [918, 194] on icon at bounding box center [918, 199] width 12 height 12
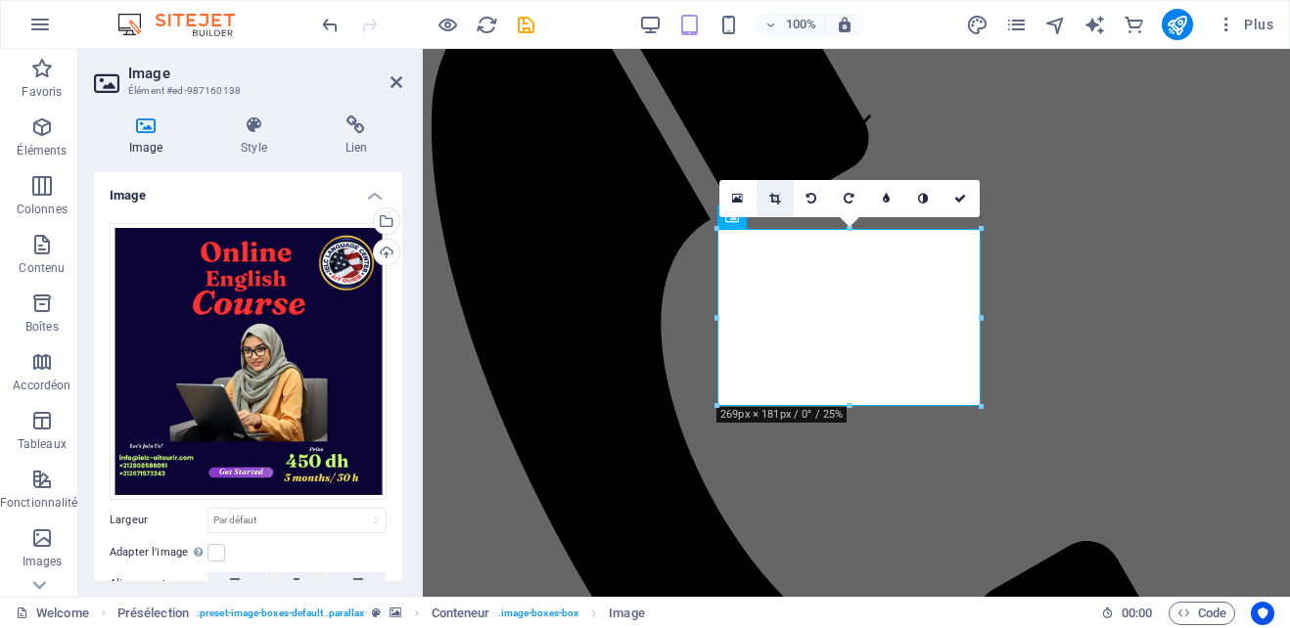
click at [780, 200] on icon at bounding box center [774, 199] width 11 height 12
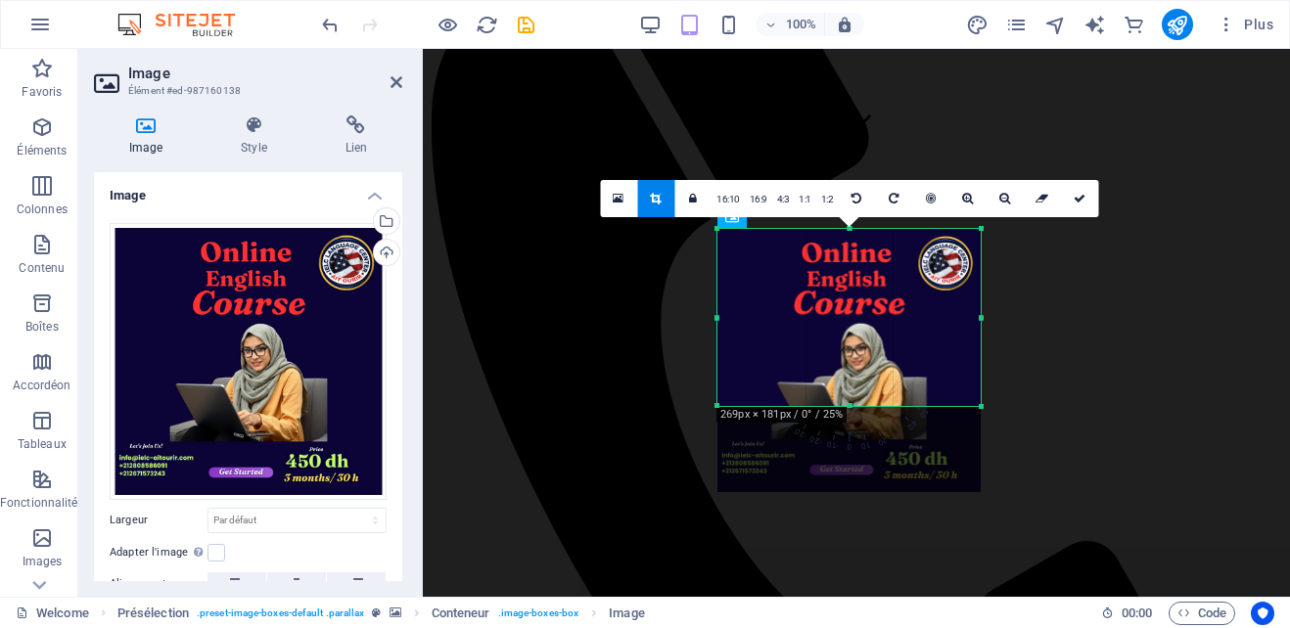
click at [912, 324] on div at bounding box center [848, 360] width 263 height 263
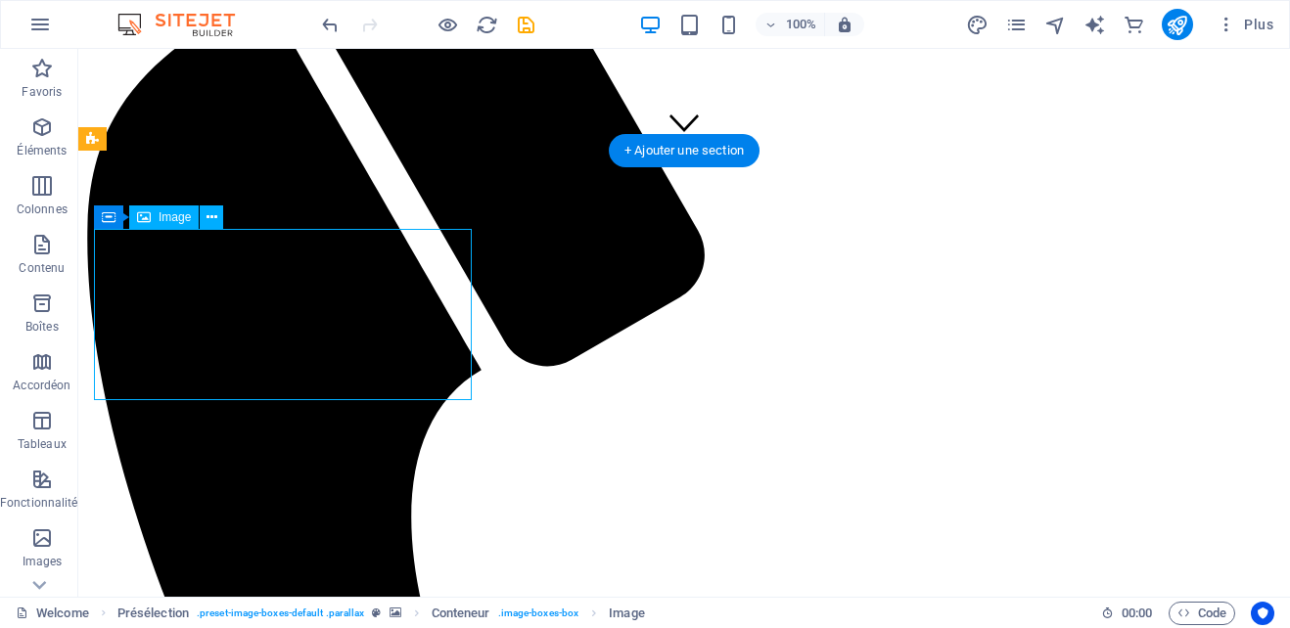
select select "px"
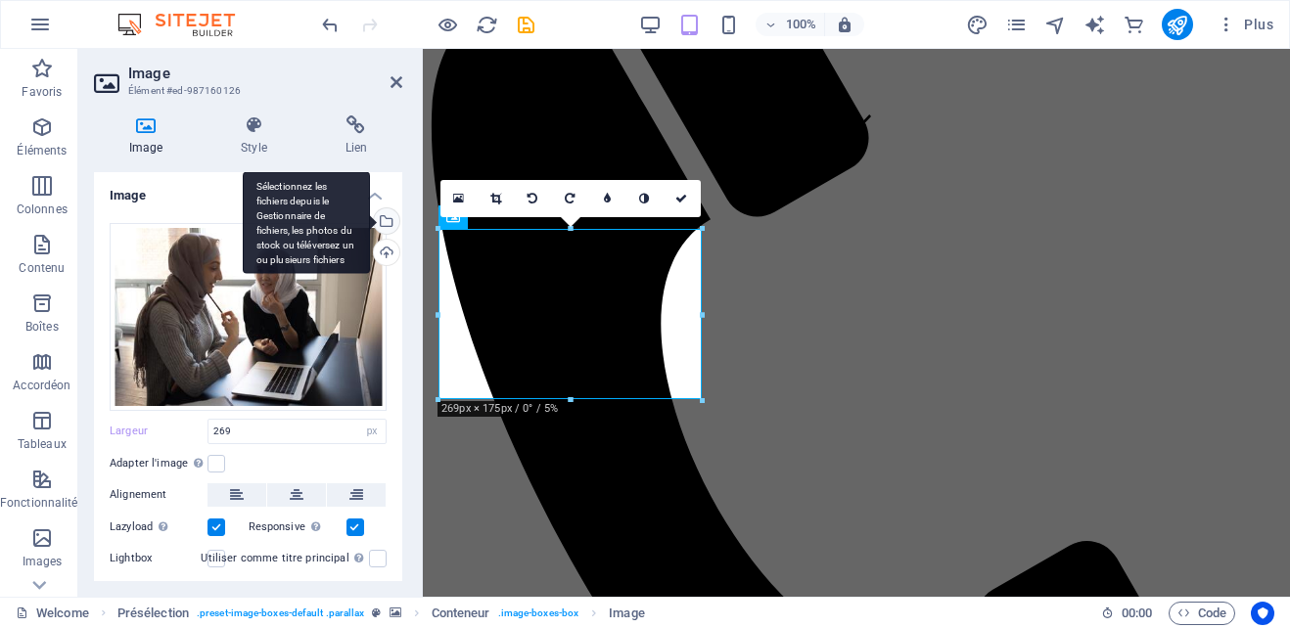
click at [382, 217] on div "Sélectionnez les fichiers depuis le Gestionnaire de fichiers, les photos du sto…" at bounding box center [384, 222] width 29 height 29
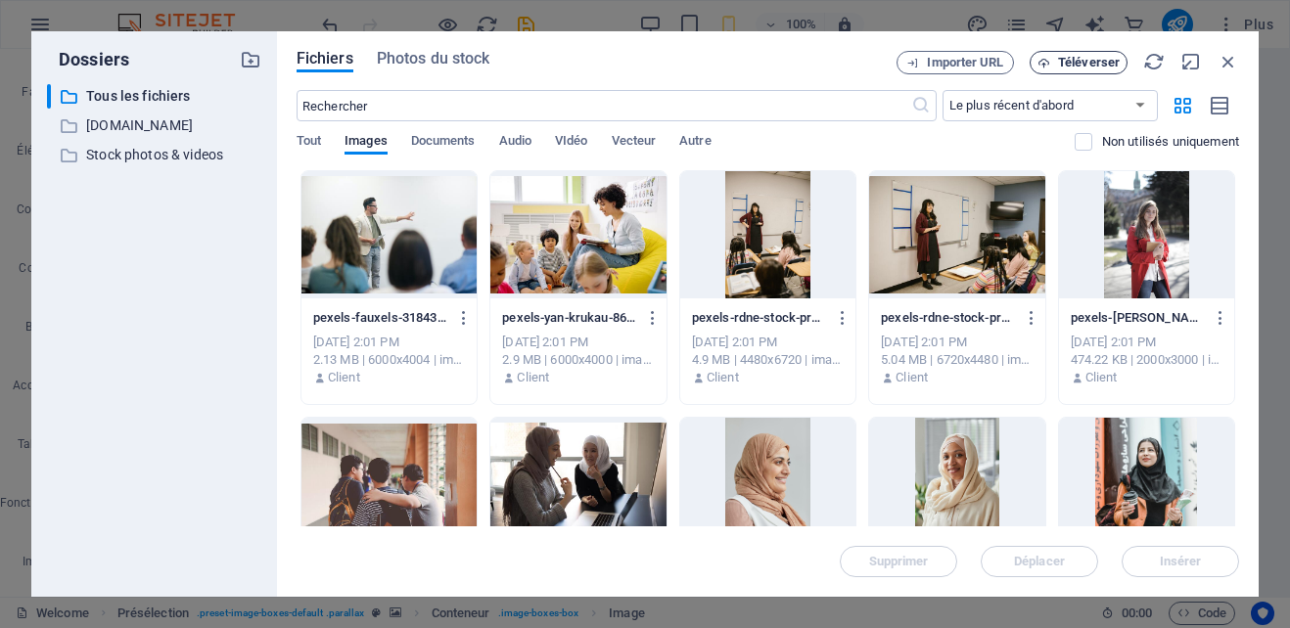
click at [1085, 61] on span "Téléverser" at bounding box center [1089, 63] width 62 height 12
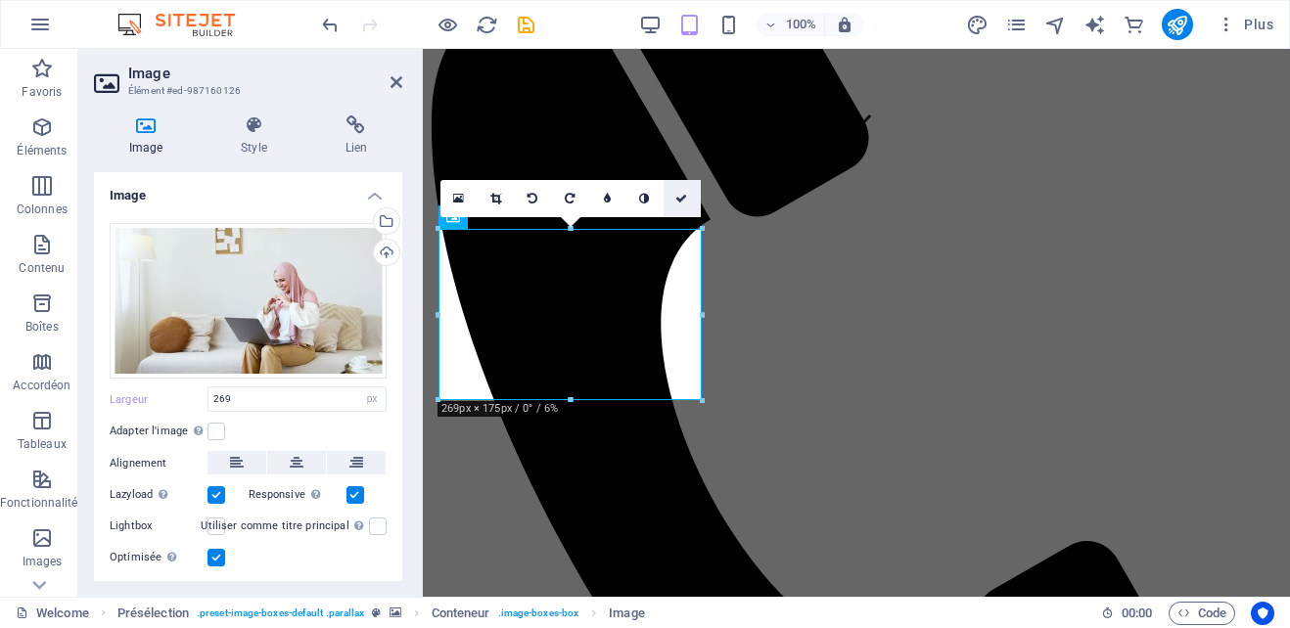
click at [680, 193] on icon at bounding box center [681, 199] width 12 height 12
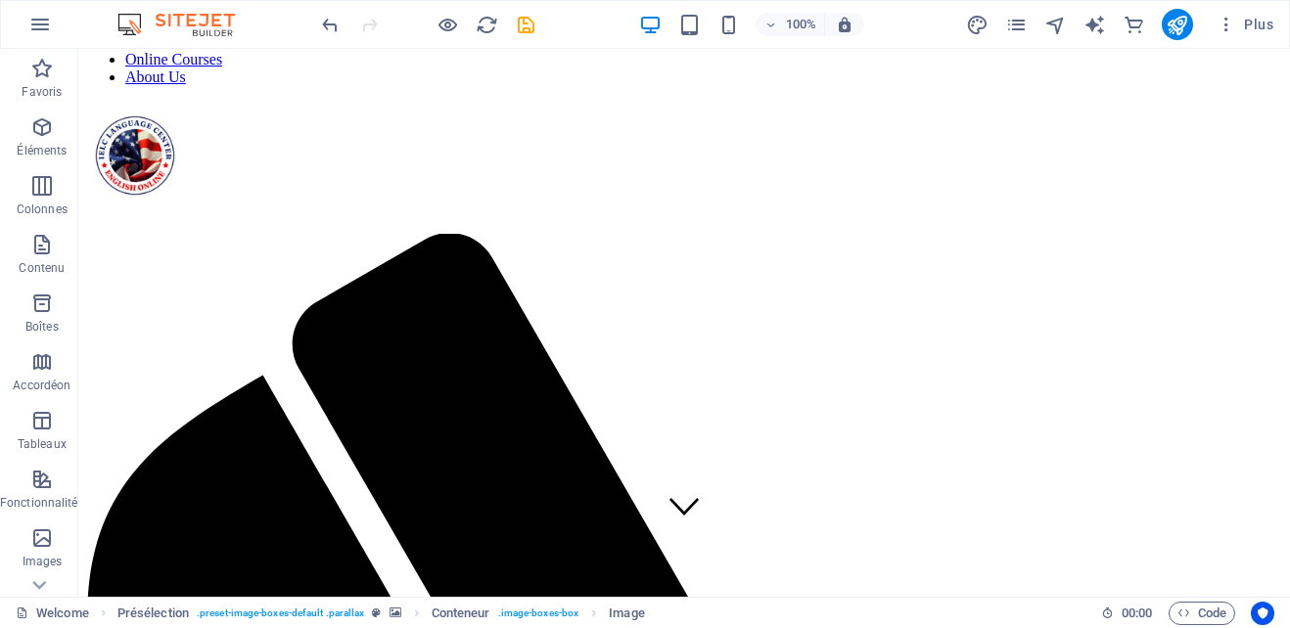
scroll to position [40, 0]
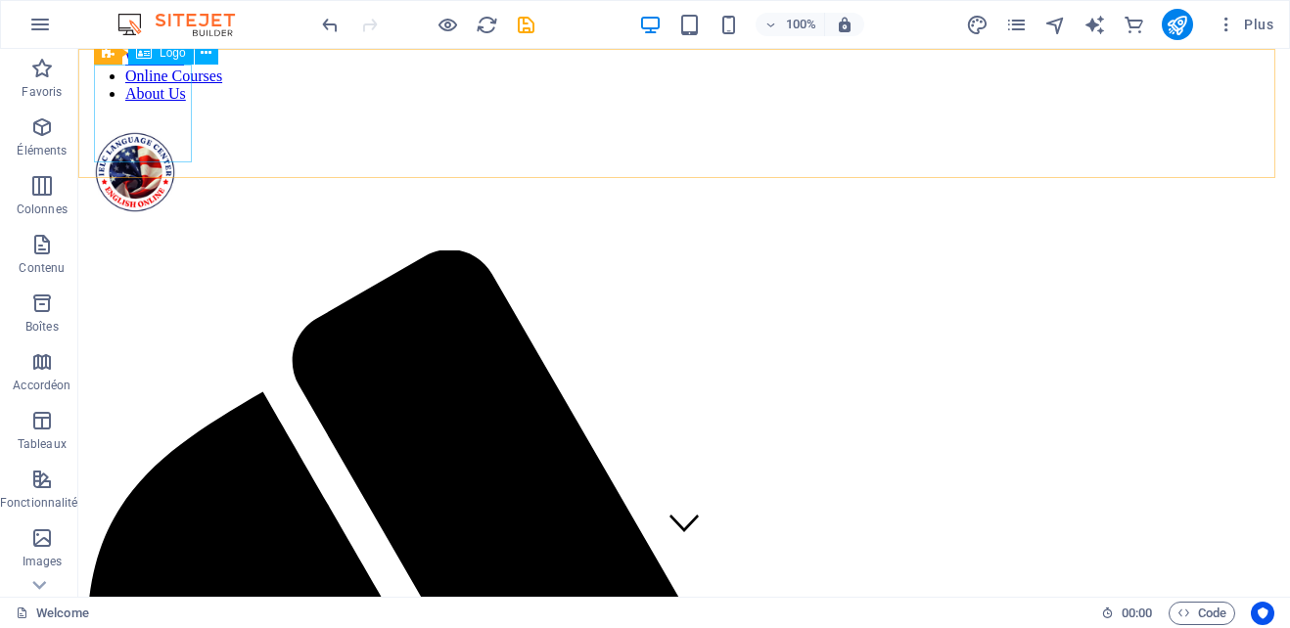
click at [150, 123] on div at bounding box center [684, 176] width 1196 height 106
select select "px"
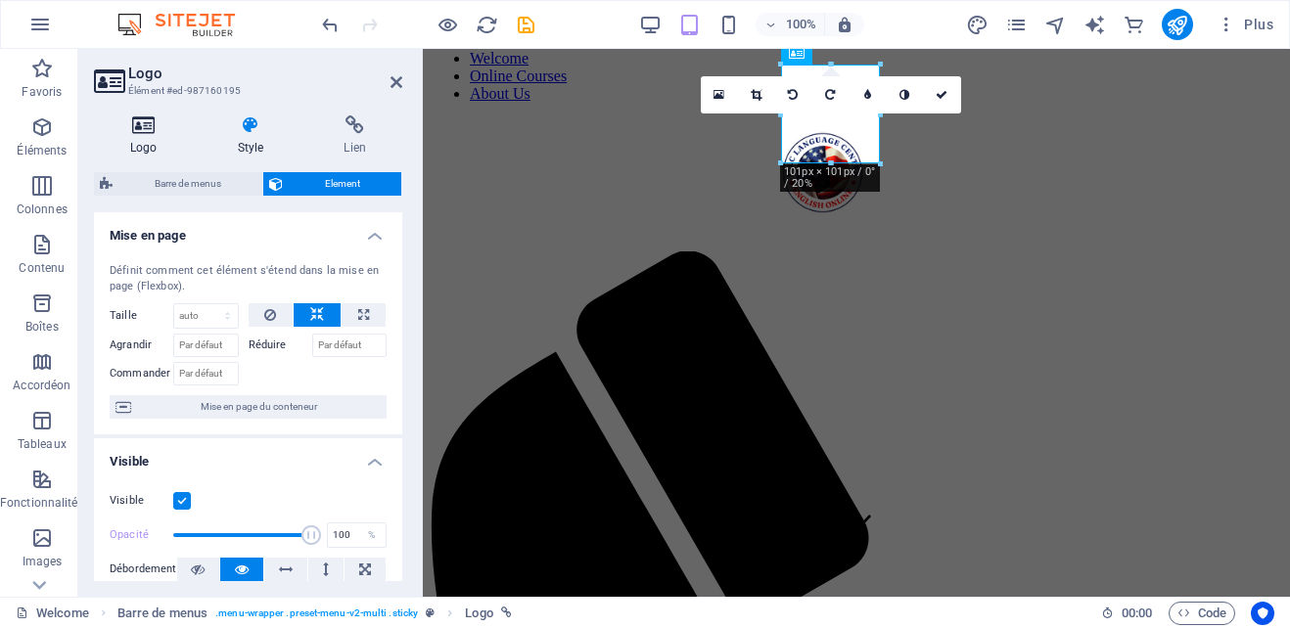
click at [130, 142] on h4 "Logo" at bounding box center [148, 135] width 108 height 41
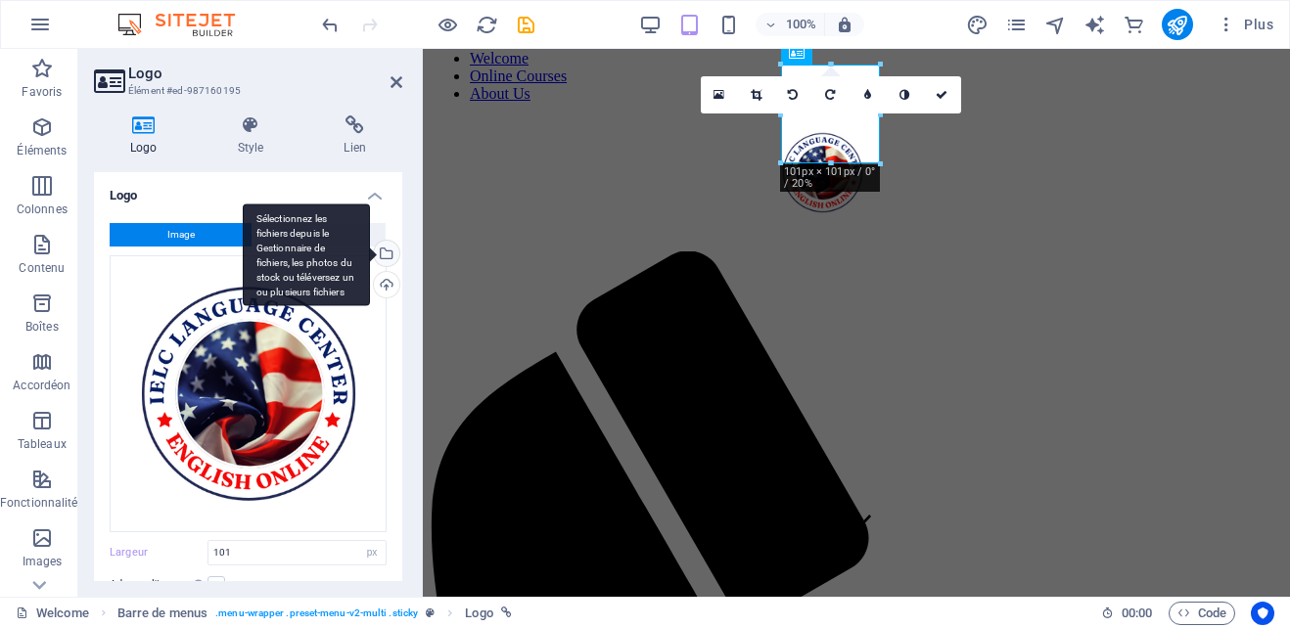
click at [381, 258] on div "Sélectionnez les fichiers depuis le Gestionnaire de fichiers, les photos du sto…" at bounding box center [384, 255] width 29 height 29
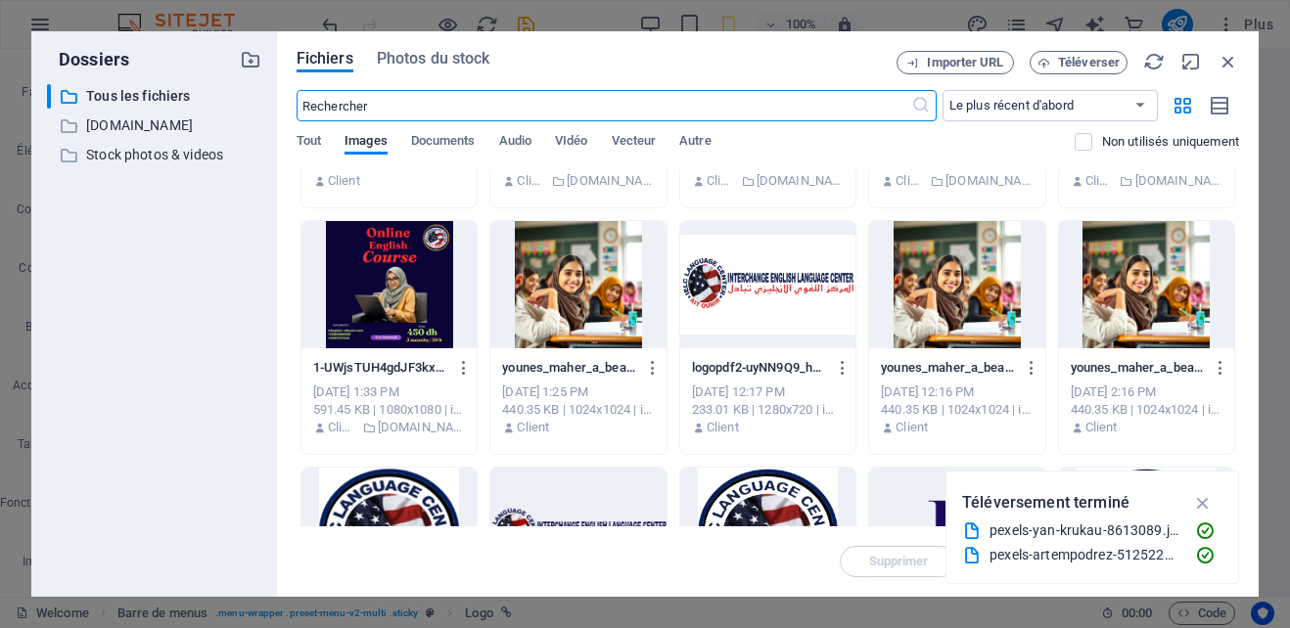
scroll to position [1958, 0]
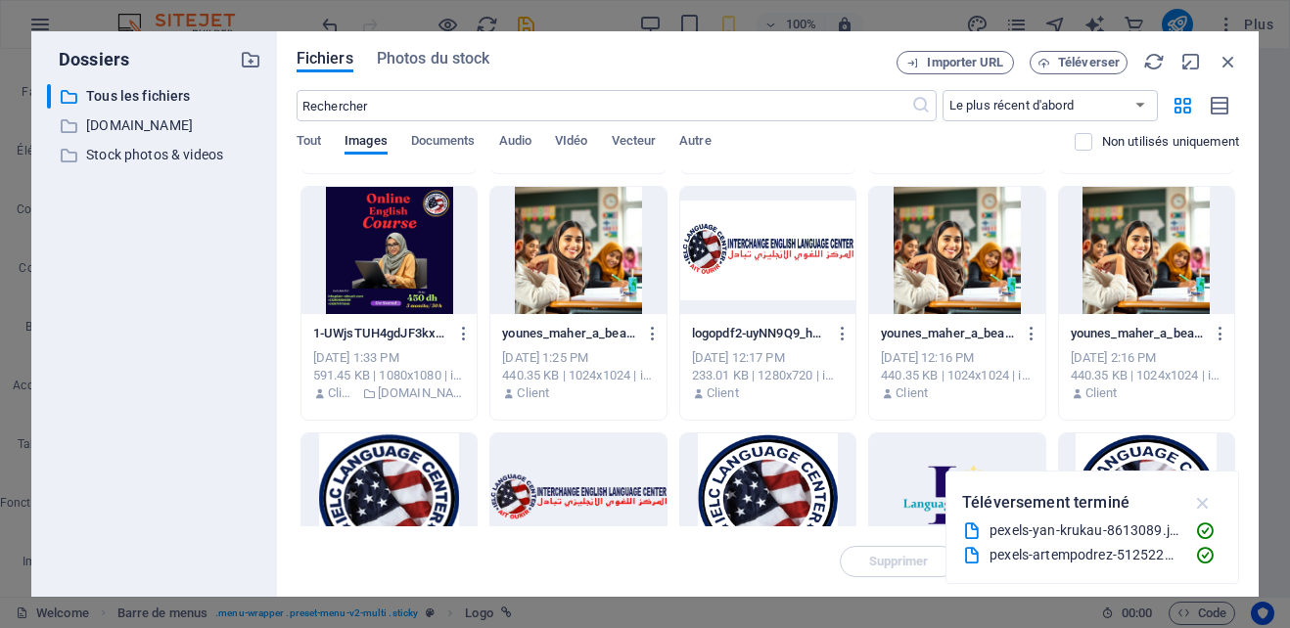
click at [1201, 501] on icon "button" at bounding box center [1203, 503] width 23 height 22
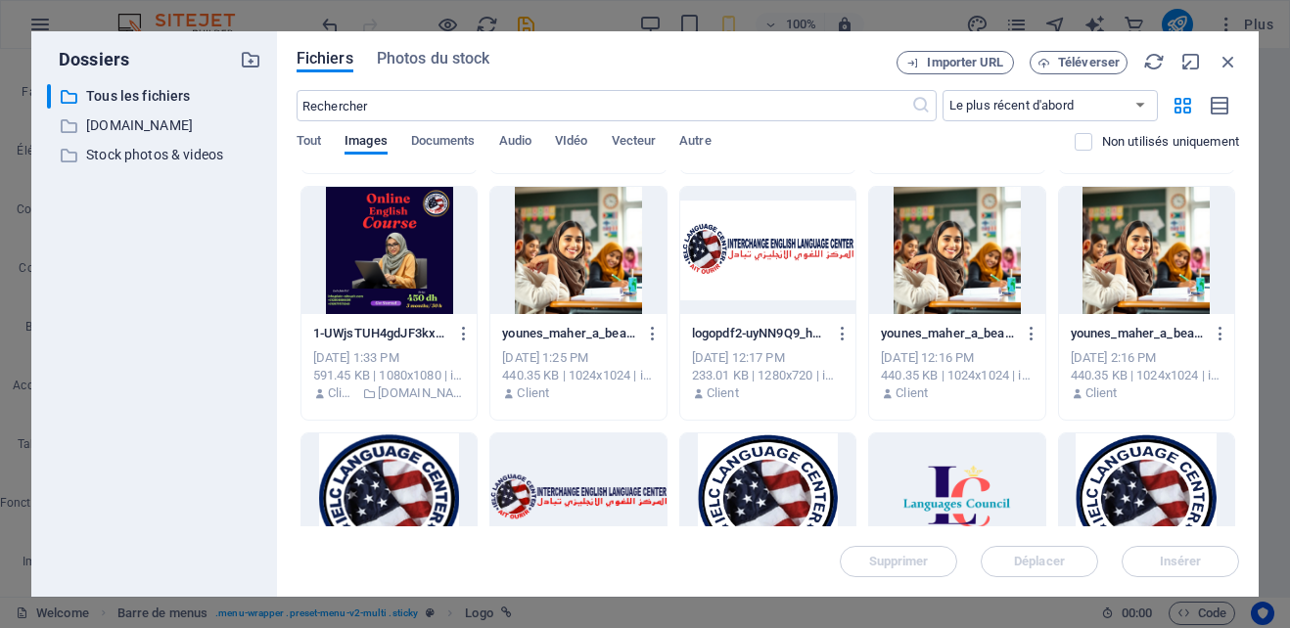
drag, startPoint x: 1240, startPoint y: 479, endPoint x: 1238, endPoint y: 495, distance: 16.8
click at [1239, 499] on div "Fichiers Photos du stock Importer URL Téléverser ​ Le plus récent d'abord Le pl…" at bounding box center [768, 314] width 982 height 566
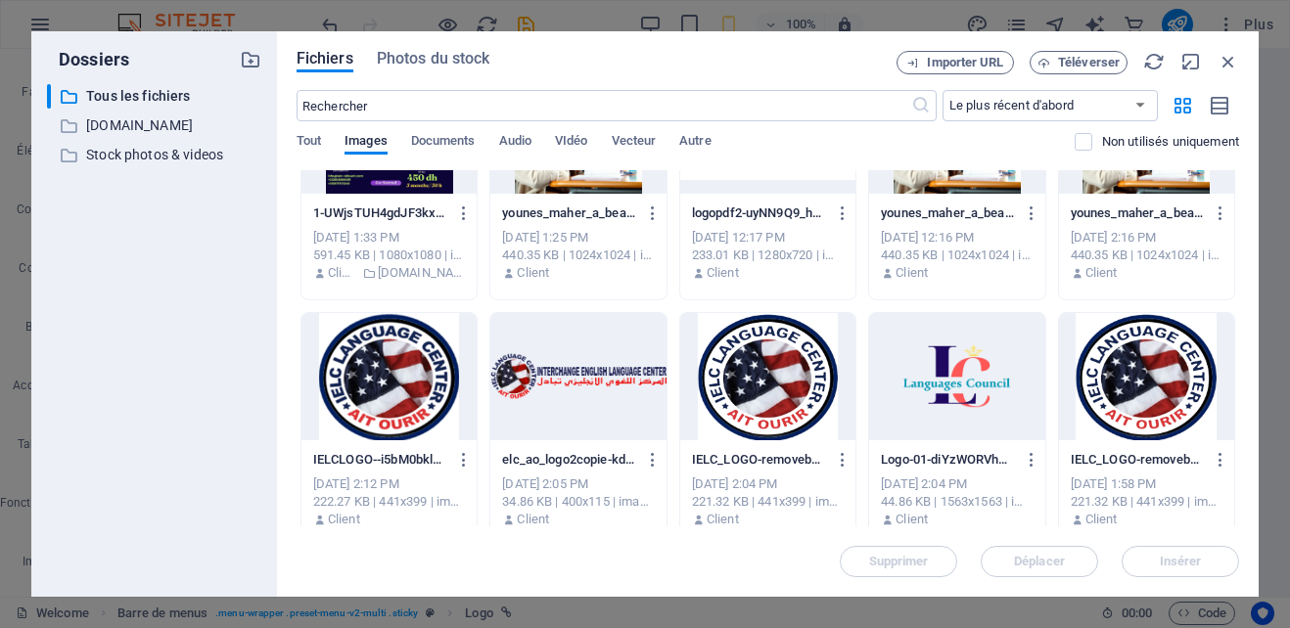
scroll to position [2065, 0]
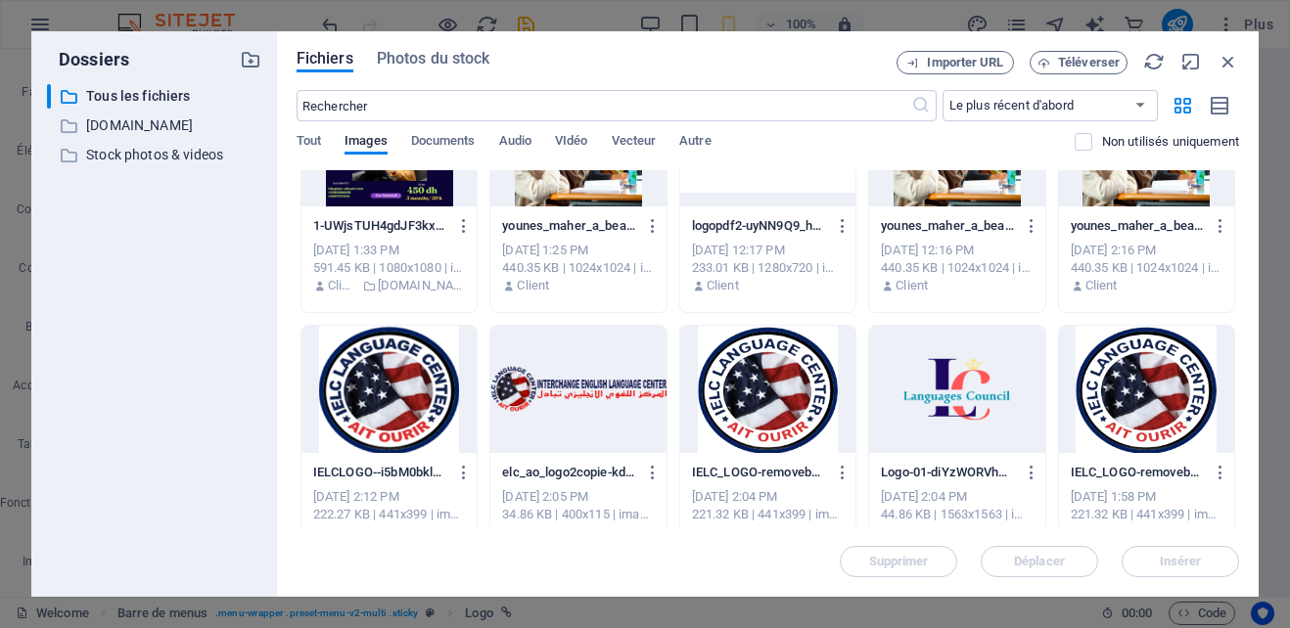
click at [390, 390] on div at bounding box center [388, 389] width 175 height 127
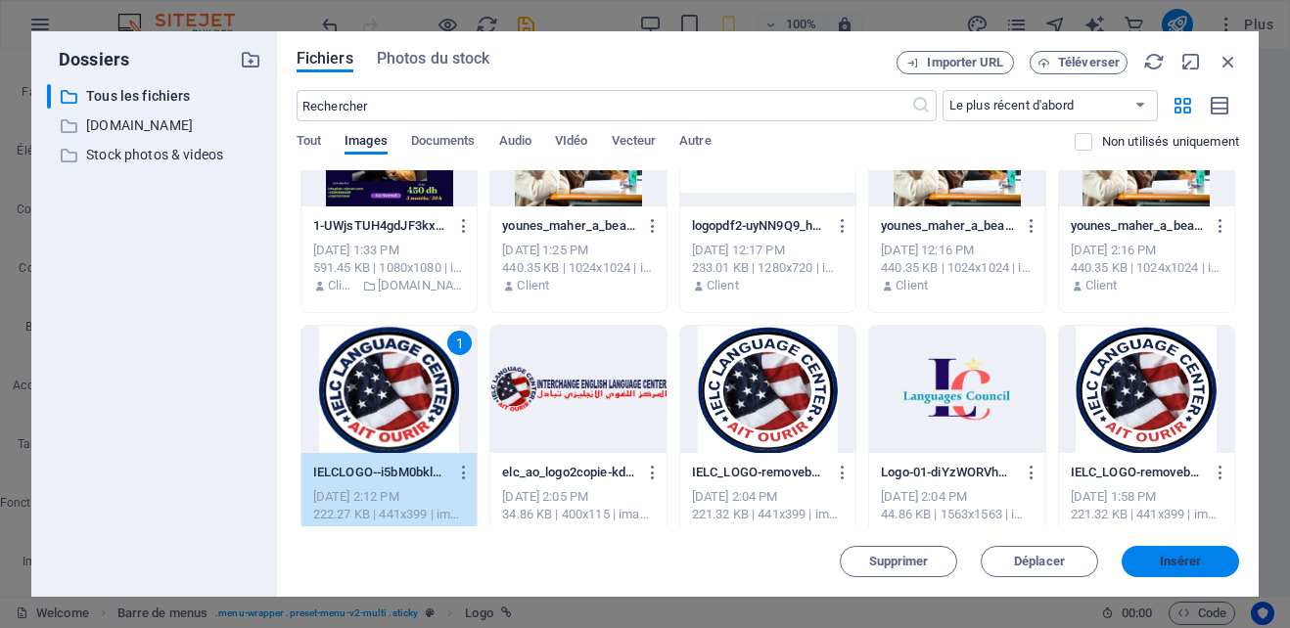
click at [1195, 552] on button "Insérer" at bounding box center [1180, 561] width 117 height 31
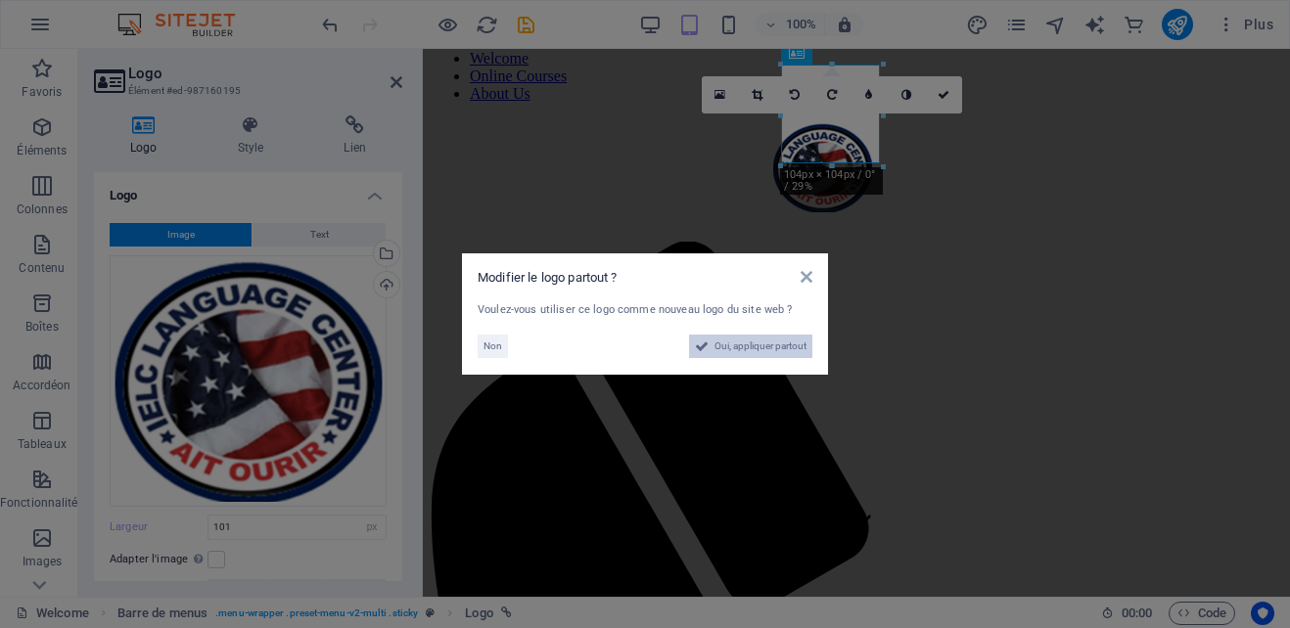
click at [731, 350] on span "Oui, appliquer partout" at bounding box center [761, 346] width 92 height 23
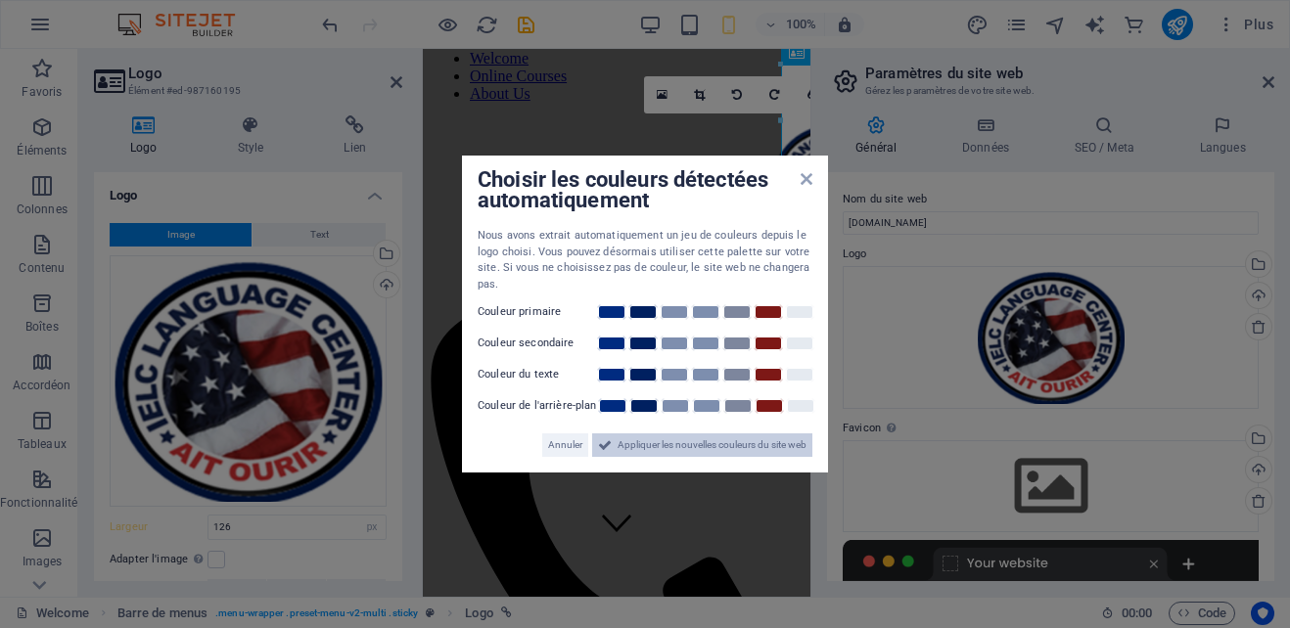
click at [714, 434] on span "Appliquer les nouvelles couleurs du site web" at bounding box center [712, 445] width 189 height 23
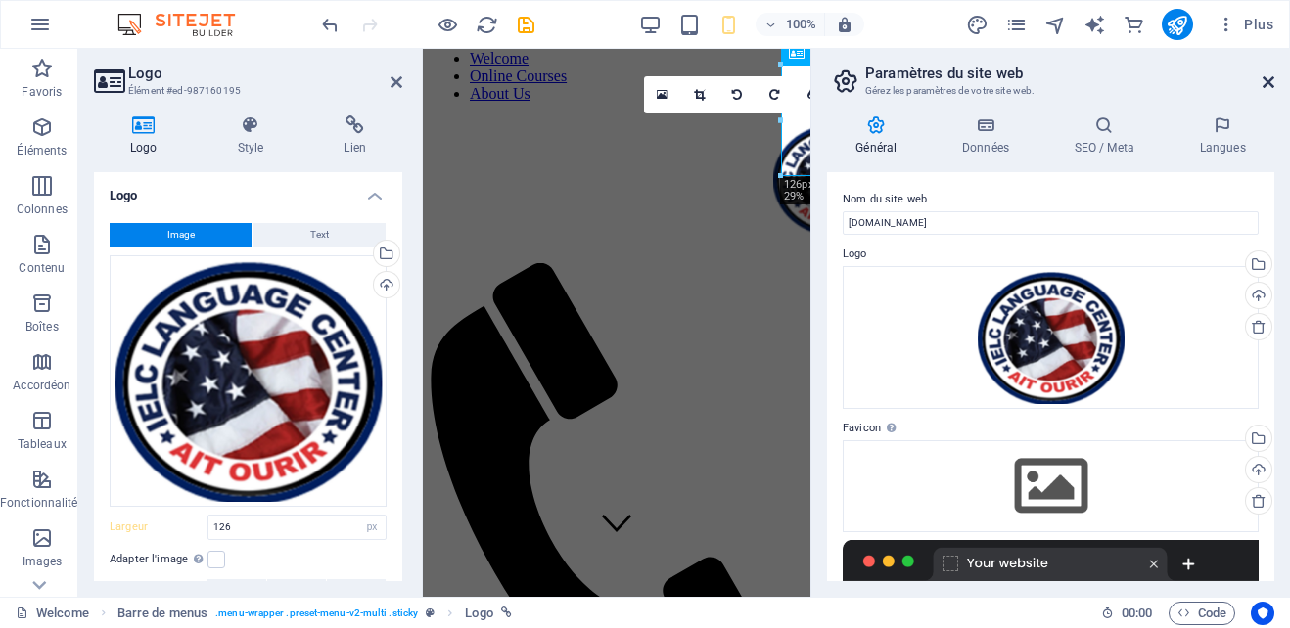
click at [1269, 82] on icon at bounding box center [1269, 82] width 12 height 16
type input "101"
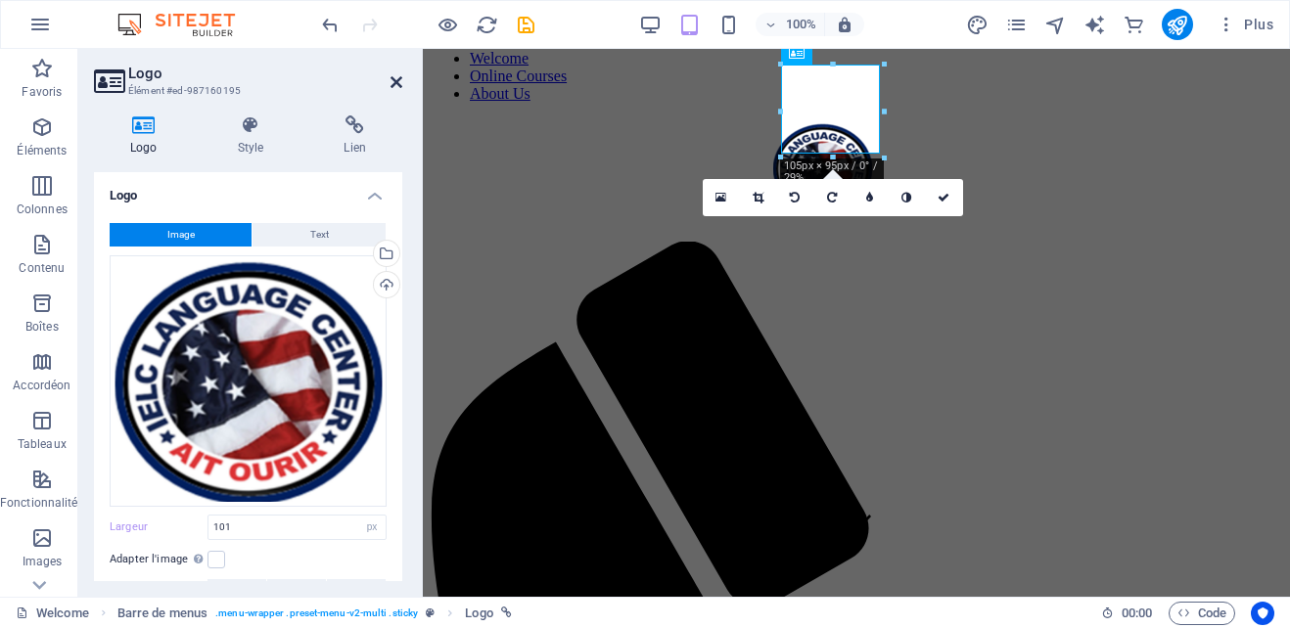
click at [397, 79] on icon at bounding box center [397, 82] width 12 height 16
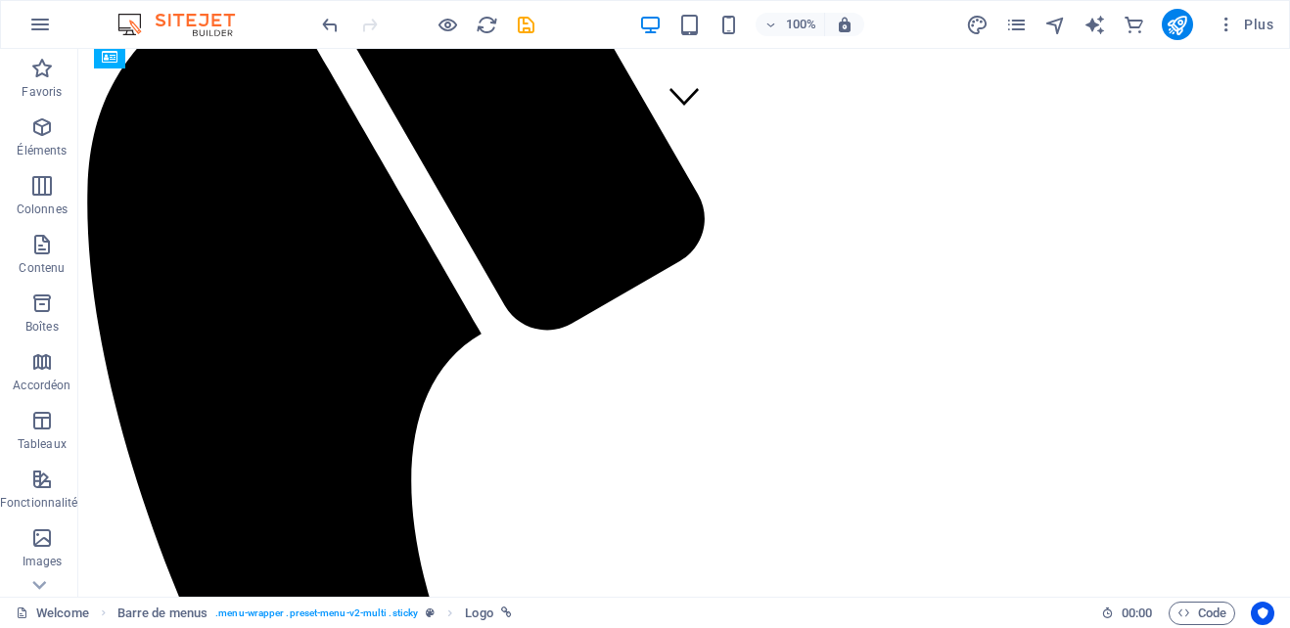
scroll to position [462, 0]
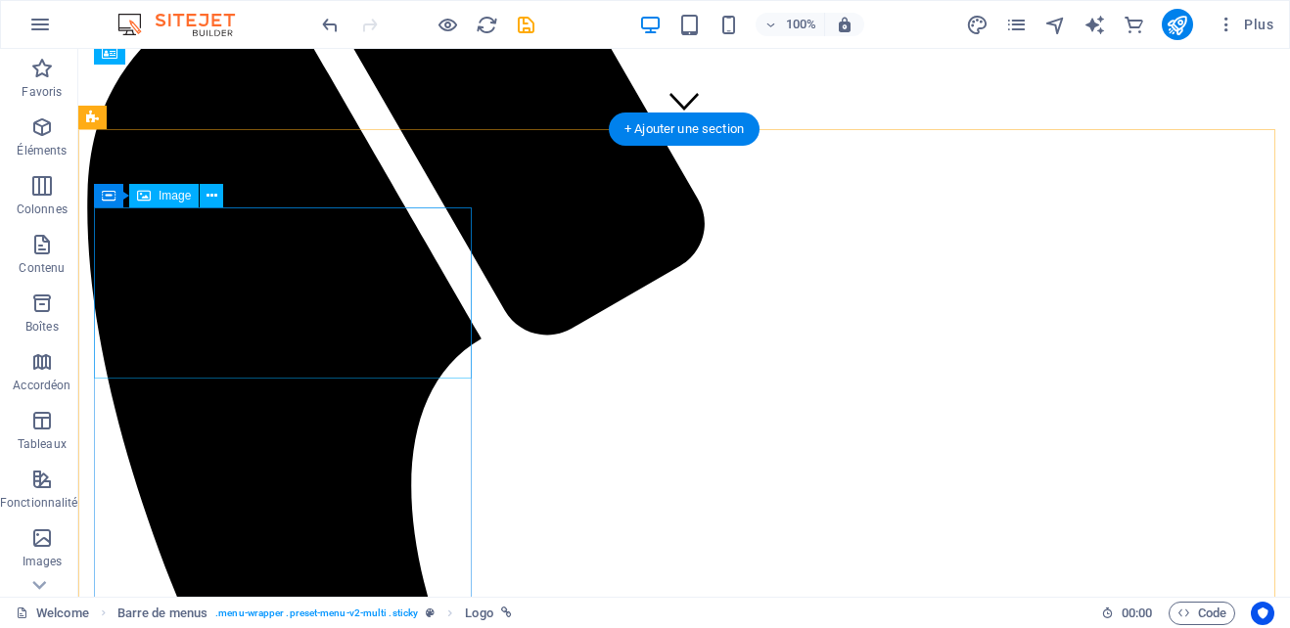
select select "px"
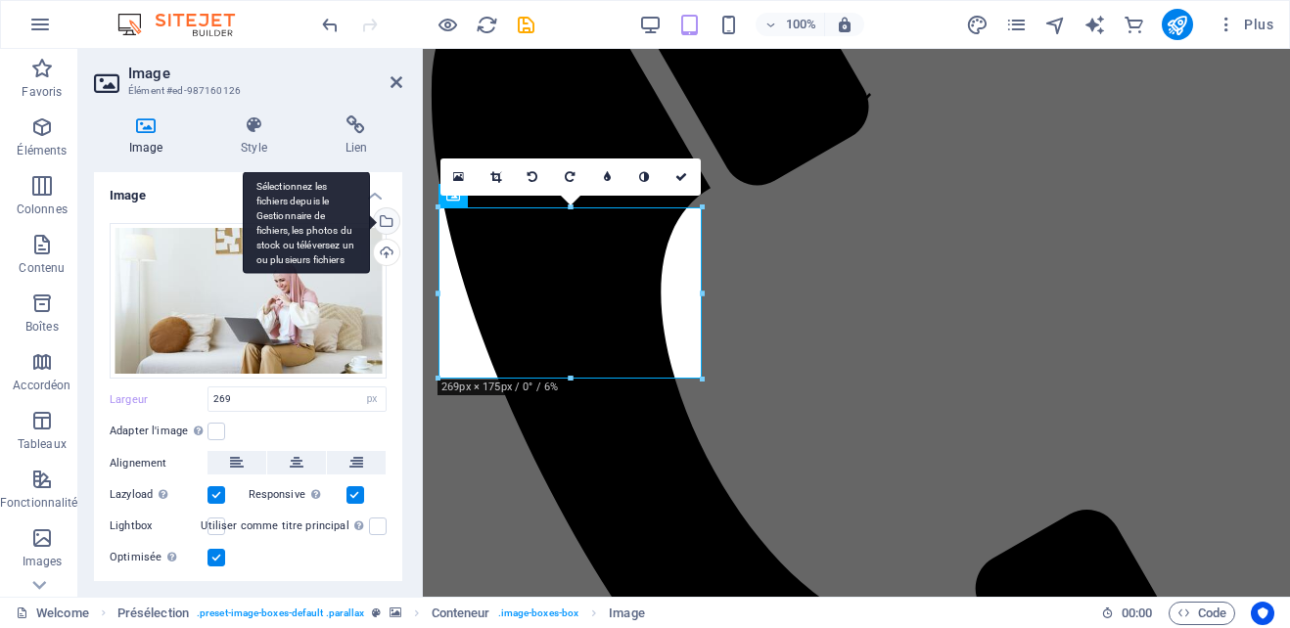
click at [389, 224] on div "Sélectionnez les fichiers depuis le Gestionnaire de fichiers, les photos du sto…" at bounding box center [384, 222] width 29 height 29
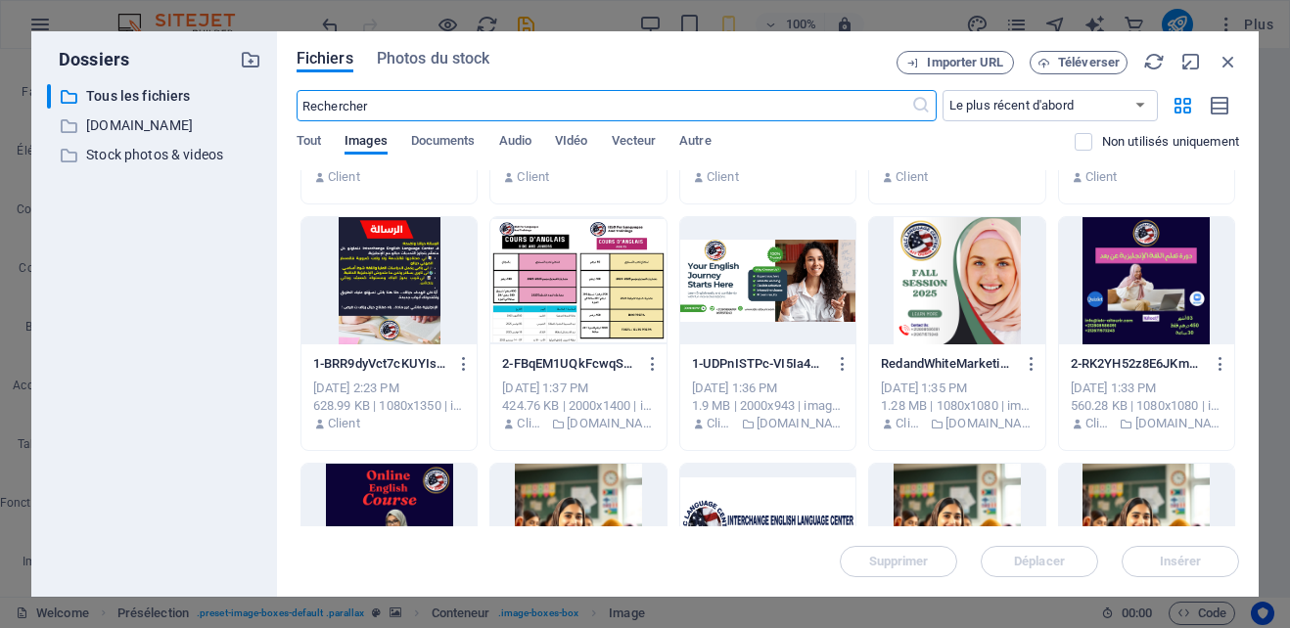
scroll to position [1673, 0]
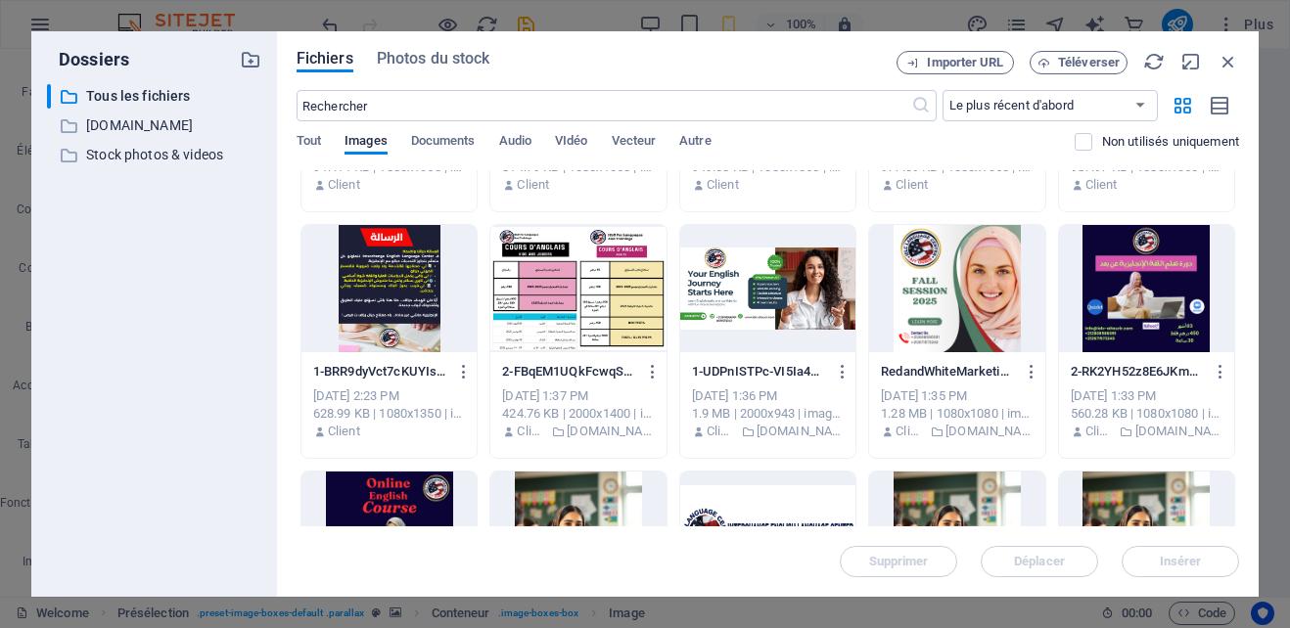
click at [1151, 300] on div at bounding box center [1146, 288] width 175 height 127
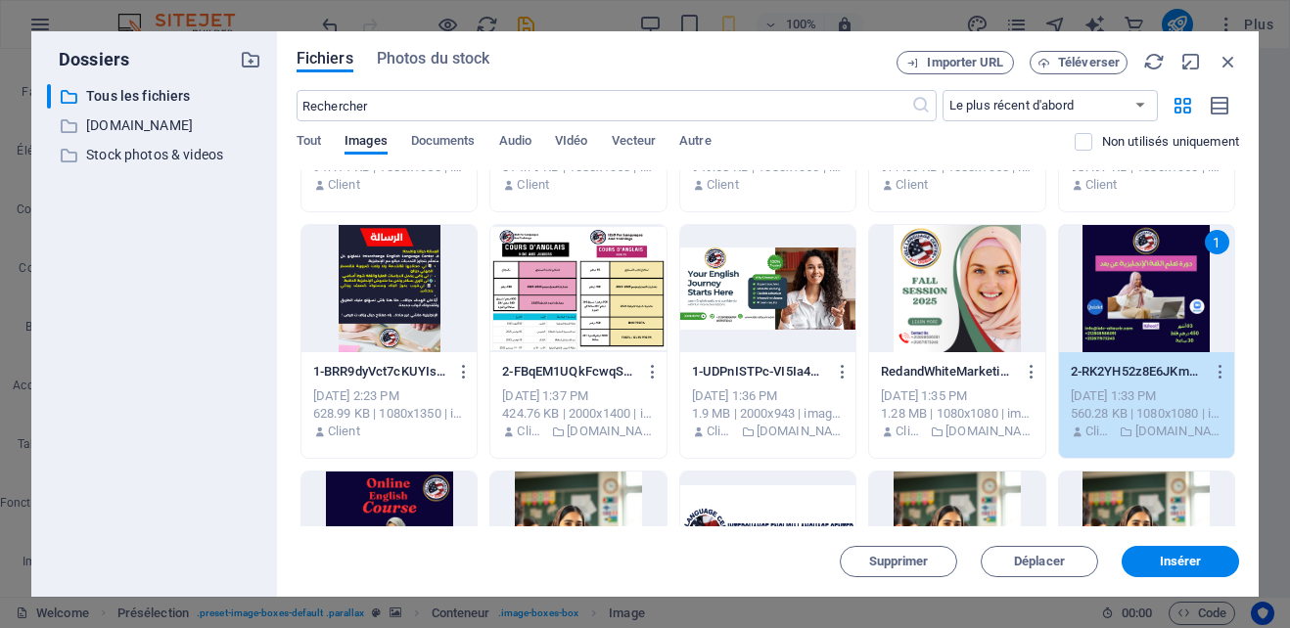
click at [1151, 300] on div "1" at bounding box center [1146, 288] width 175 height 127
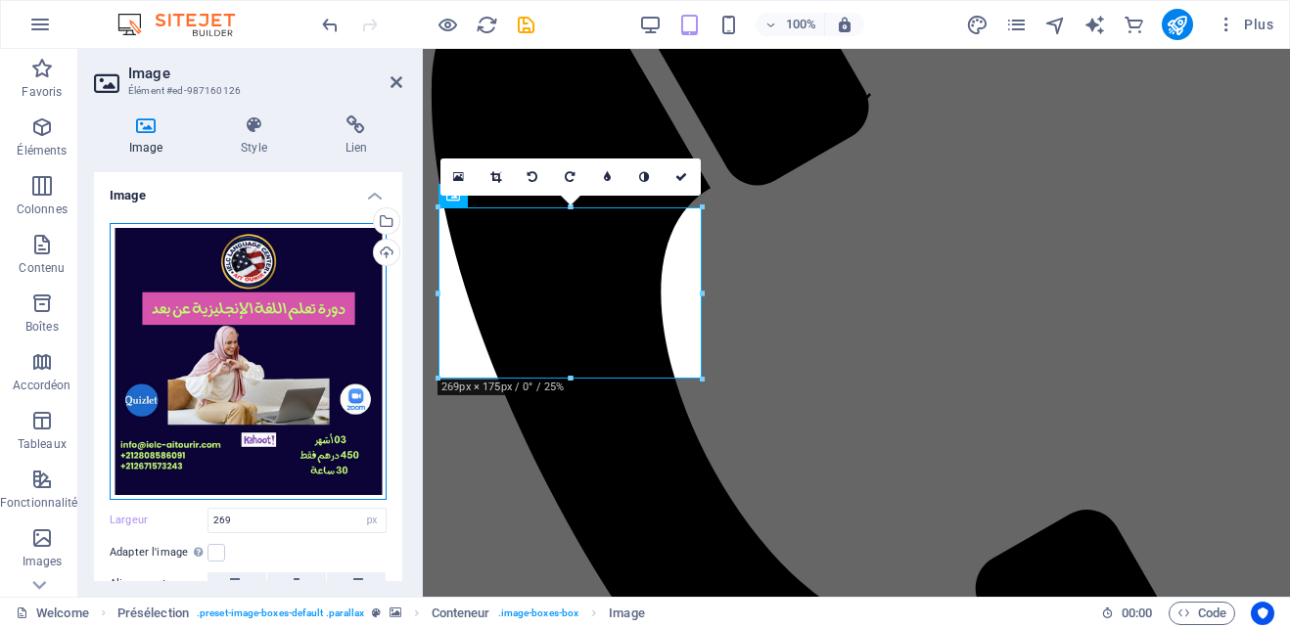
click at [258, 348] on div "Glissez les fichiers ici, cliquez pour choisir les fichiers ou sélectionnez les…" at bounding box center [248, 361] width 277 height 277
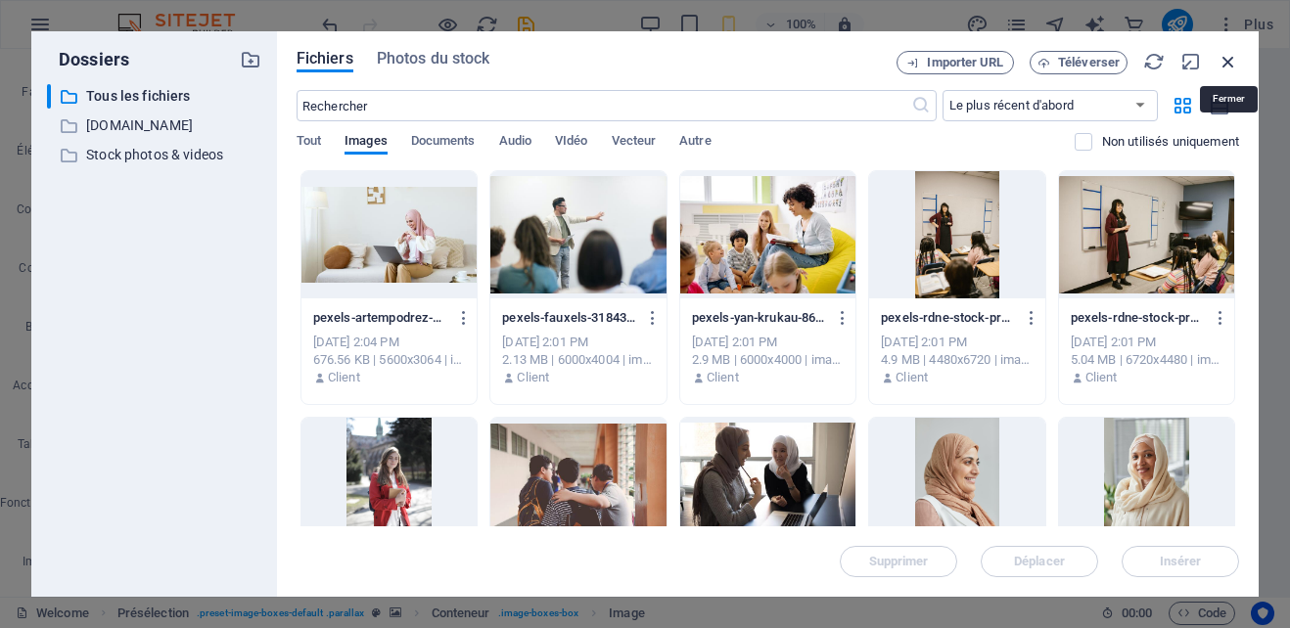
click at [1226, 61] on icon "button" at bounding box center [1229, 62] width 22 height 22
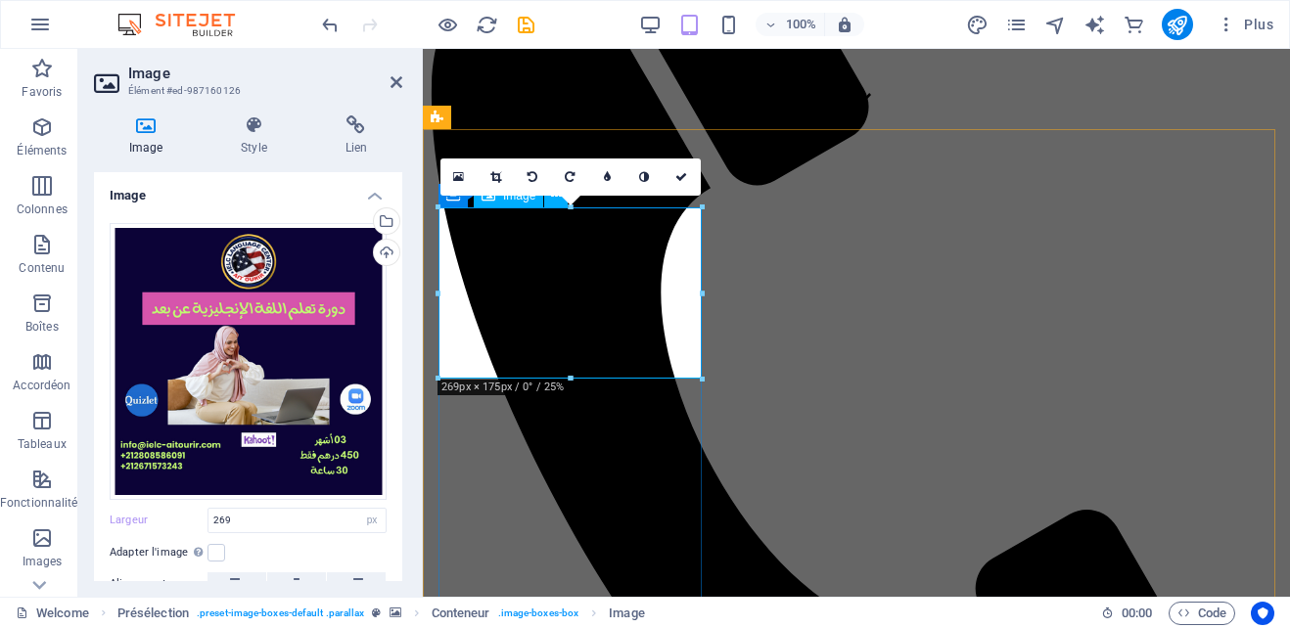
drag, startPoint x: 990, startPoint y: 425, endPoint x: 570, endPoint y: 365, distance: 424.1
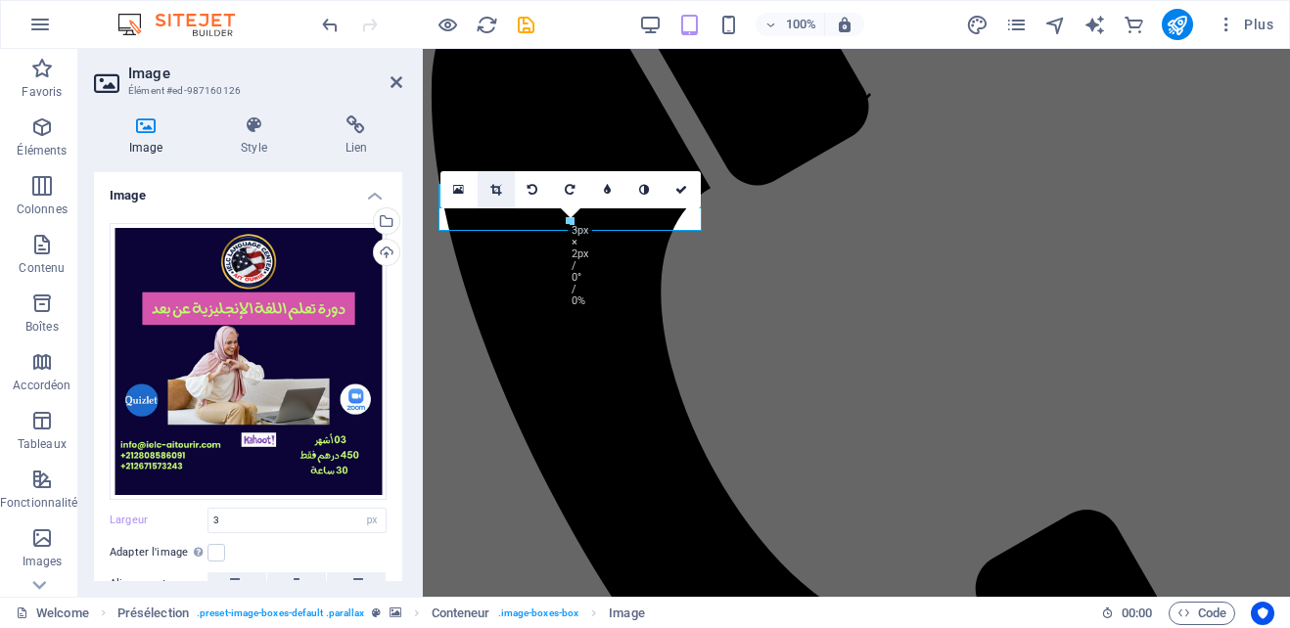
click at [491, 193] on icon at bounding box center [495, 190] width 11 height 12
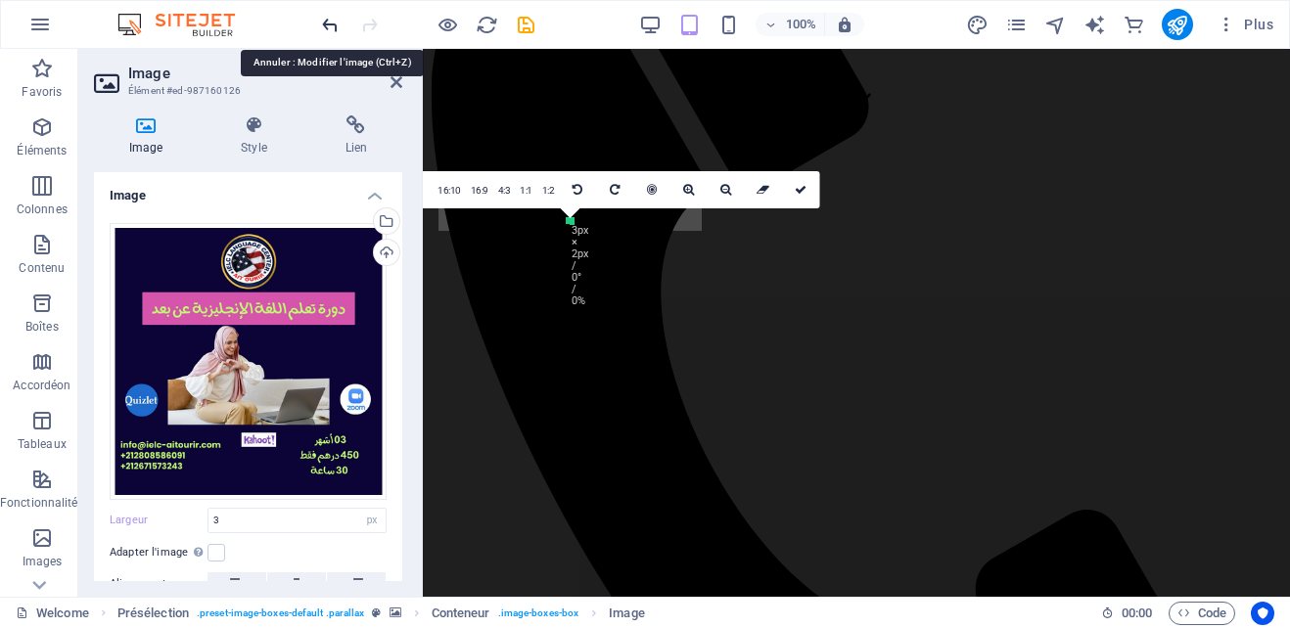
click at [329, 21] on icon "undo" at bounding box center [330, 25] width 23 height 23
type input "269"
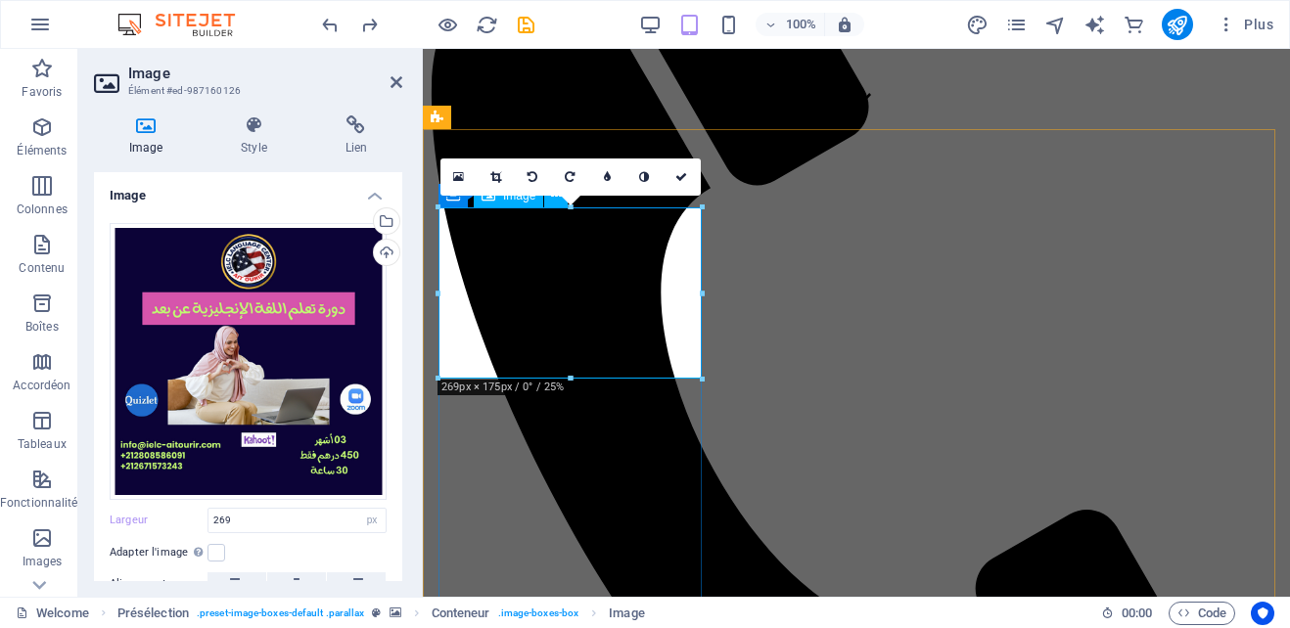
click at [494, 180] on icon at bounding box center [495, 177] width 11 height 12
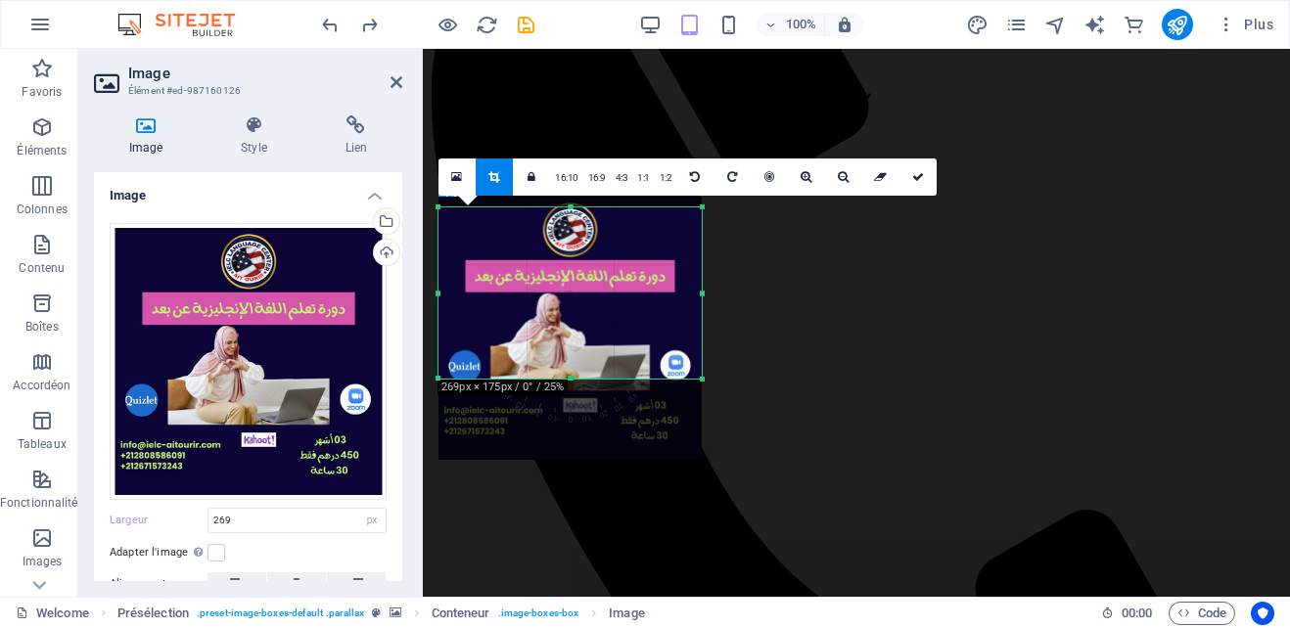
drag, startPoint x: 625, startPoint y: 286, endPoint x: 627, endPoint y: 321, distance: 35.3
click at [627, 321] on div at bounding box center [570, 328] width 263 height 263
drag, startPoint x: 572, startPoint y: 377, endPoint x: 576, endPoint y: 394, distance: 18.0
click at [576, 397] on div at bounding box center [570, 400] width 263 height 7
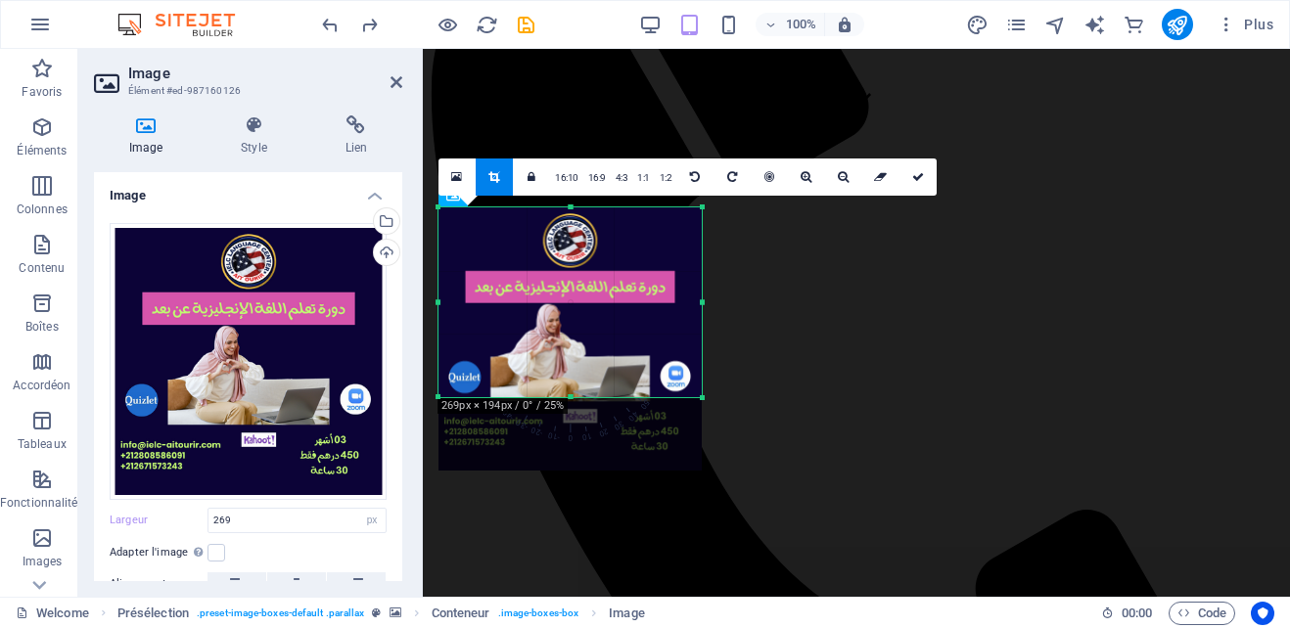
drag, startPoint x: 582, startPoint y: 282, endPoint x: 582, endPoint y: 293, distance: 10.8
click at [582, 293] on div at bounding box center [570, 339] width 263 height 263
click at [912, 173] on icon at bounding box center [918, 177] width 12 height 12
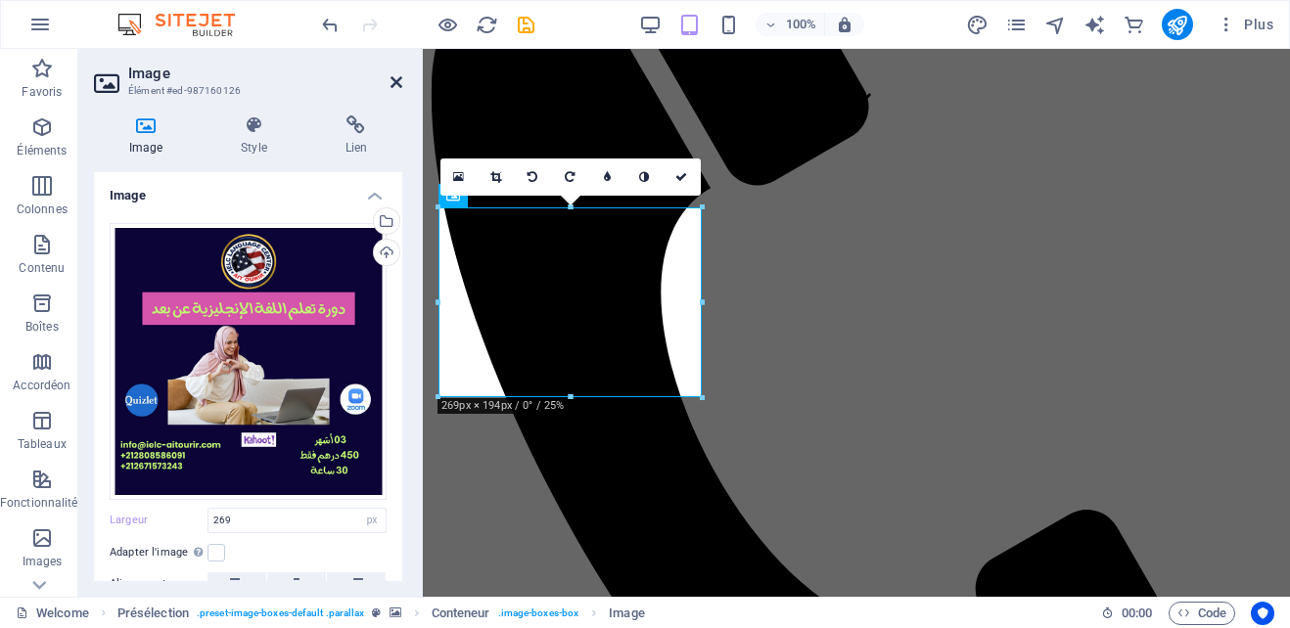
click at [392, 80] on icon at bounding box center [397, 82] width 12 height 16
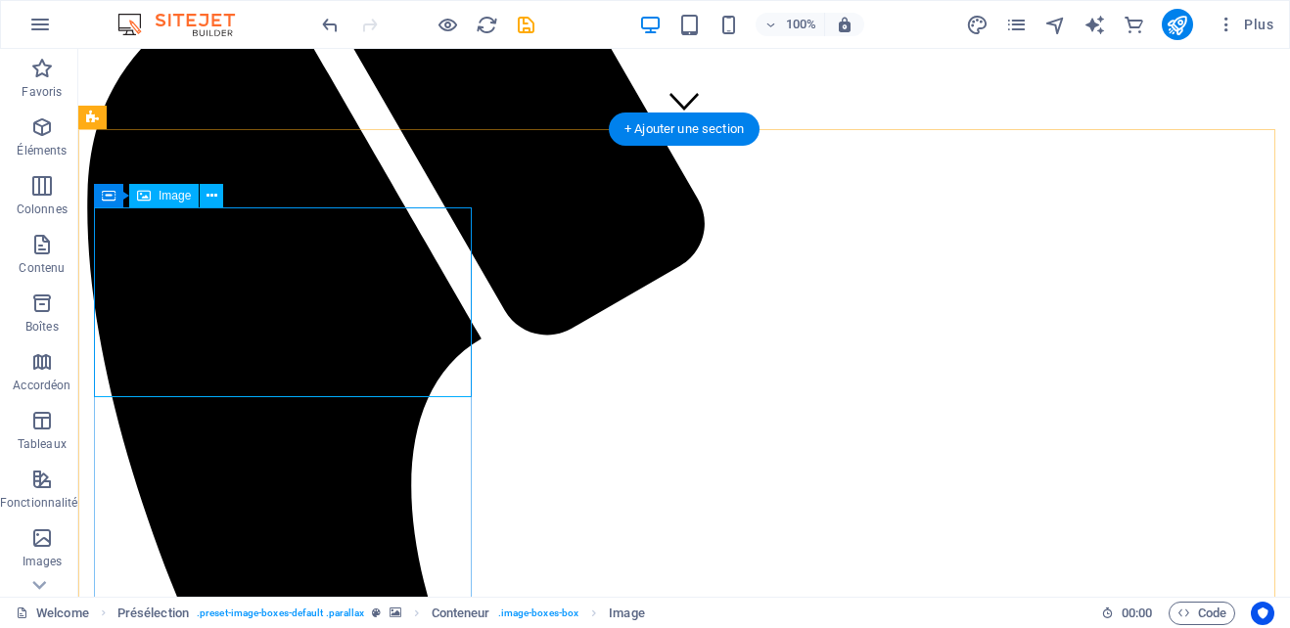
select select "px"
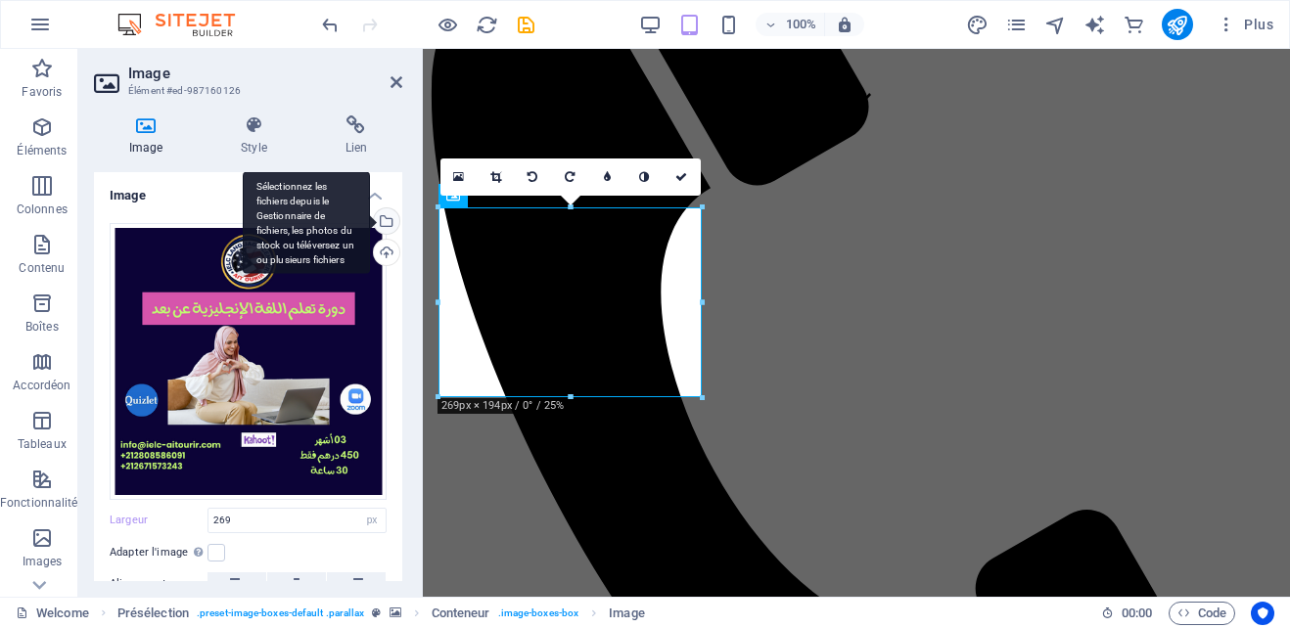
click at [385, 219] on div "Sélectionnez les fichiers depuis le Gestionnaire de fichiers, les photos du sto…" at bounding box center [384, 222] width 29 height 29
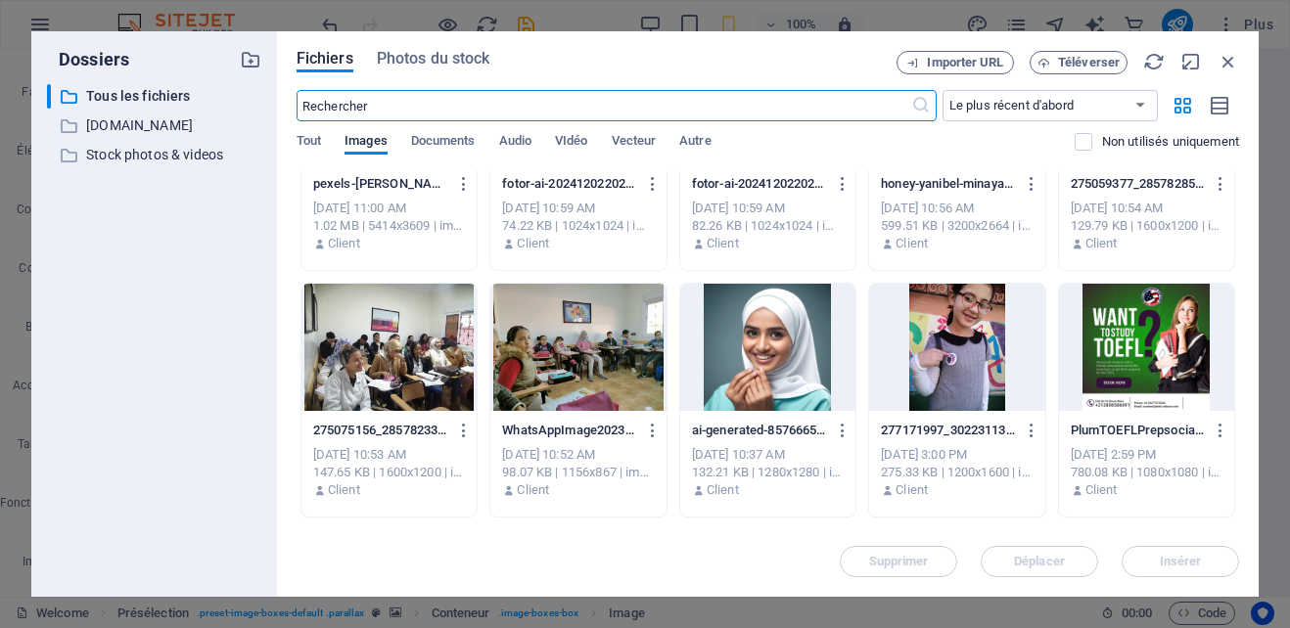
scroll to position [1127, 0]
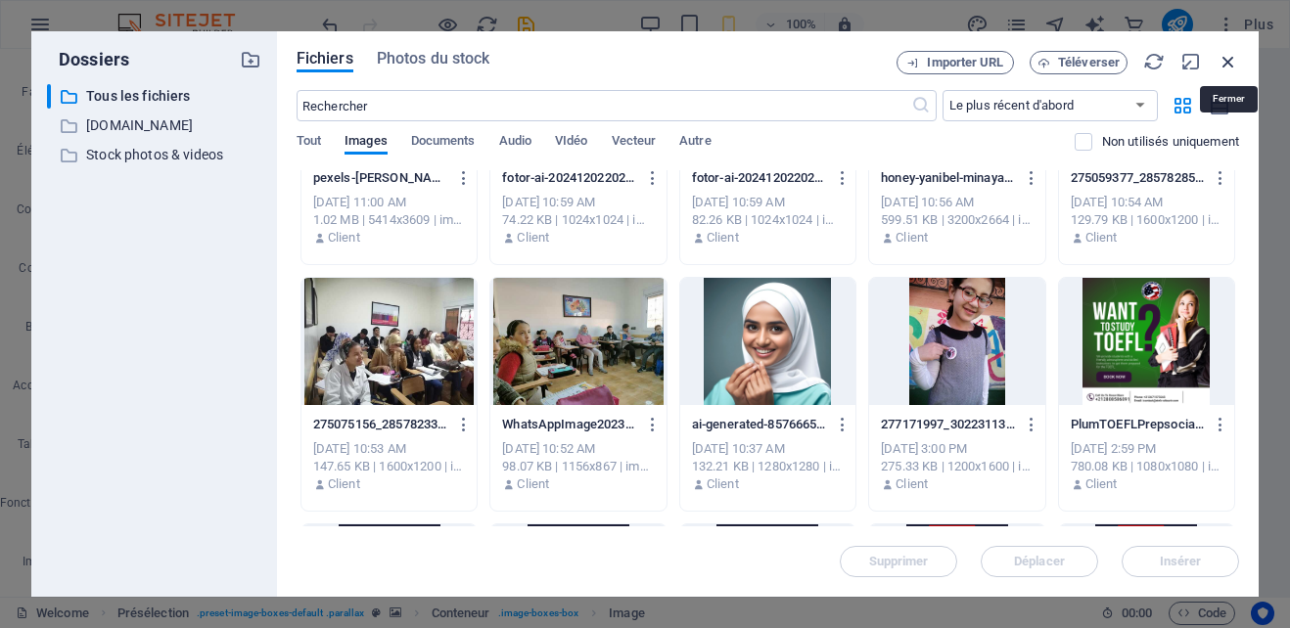
click at [1226, 69] on icon "button" at bounding box center [1229, 62] width 22 height 22
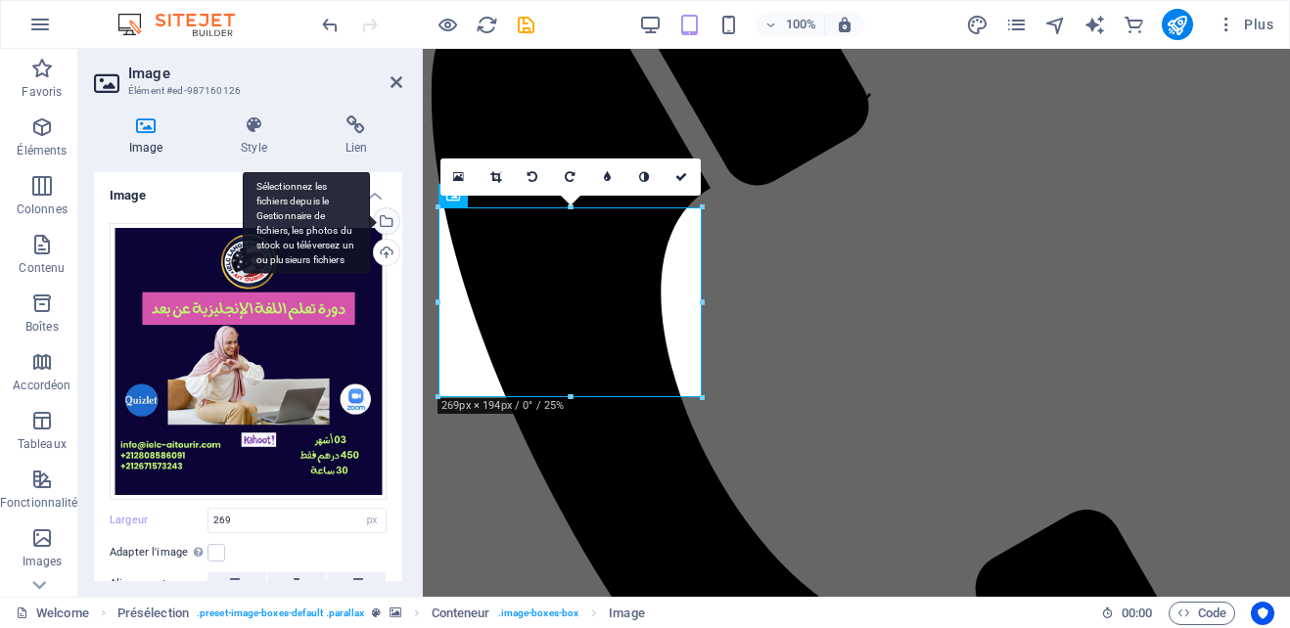
click at [370, 219] on div "Sélectionnez les fichiers depuis le Gestionnaire de fichiers, les photos du sto…" at bounding box center [306, 222] width 127 height 103
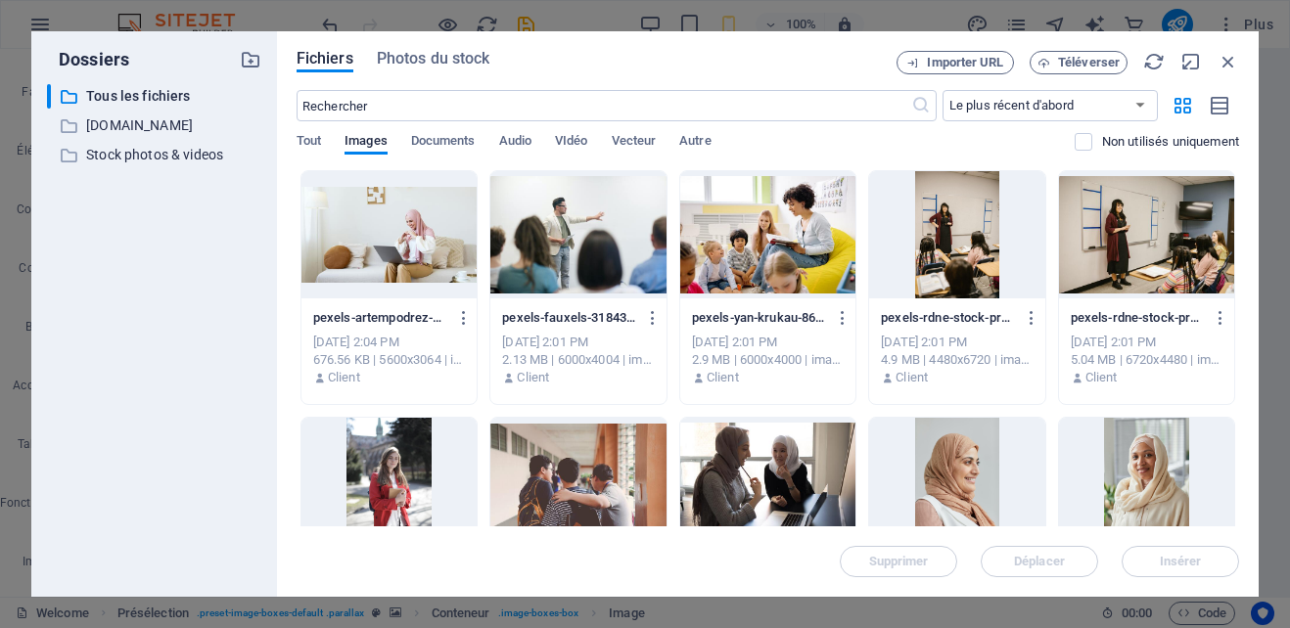
drag, startPoint x: 768, startPoint y: 143, endPoint x: 679, endPoint y: 556, distance: 422.5
click at [679, 556] on div "Supprimer Déplacer Insérer" at bounding box center [768, 552] width 943 height 51
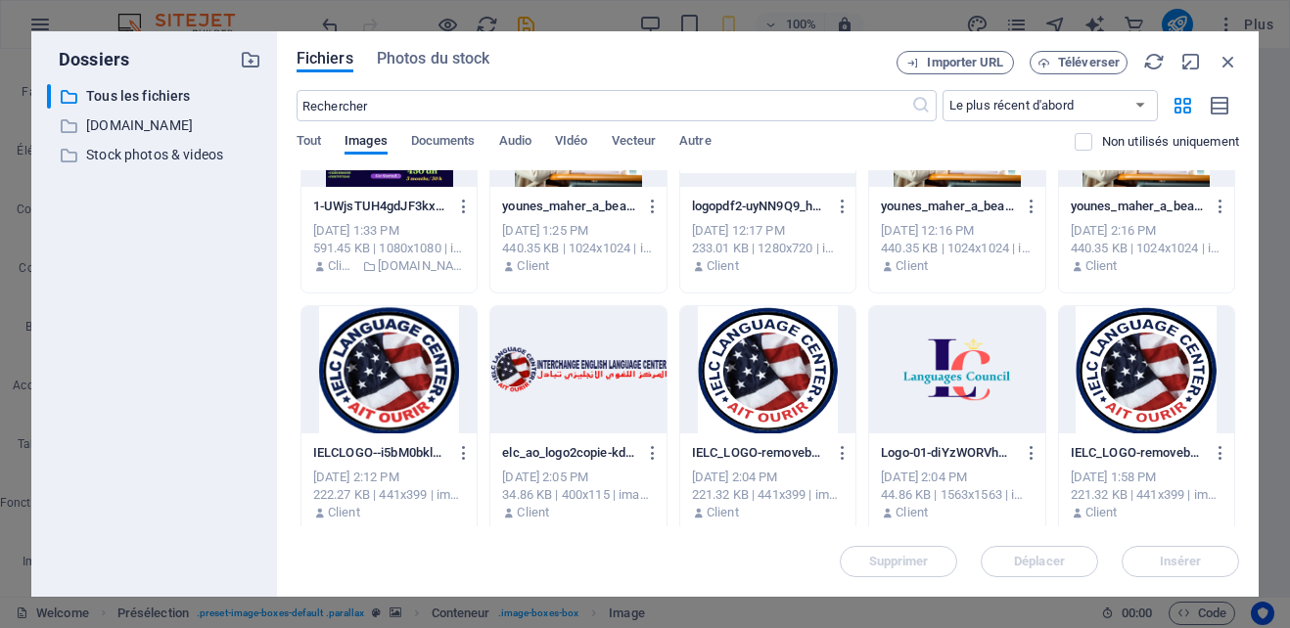
scroll to position [2099, 0]
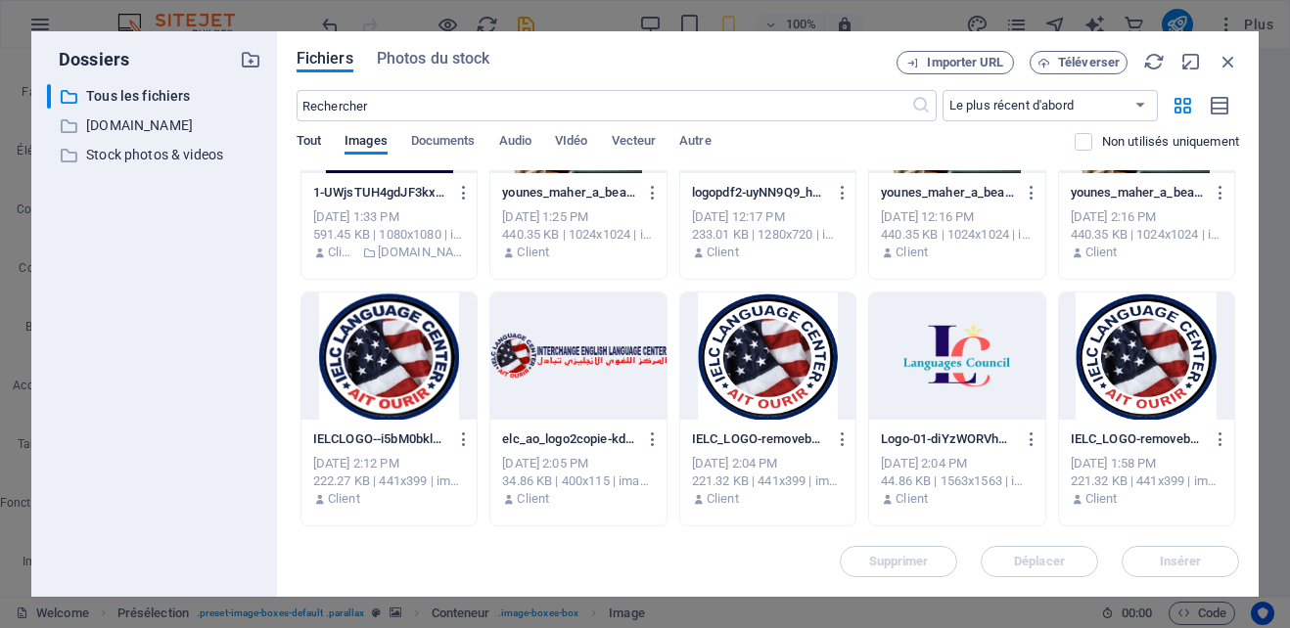
click at [307, 143] on span "Tout" at bounding box center [309, 142] width 24 height 27
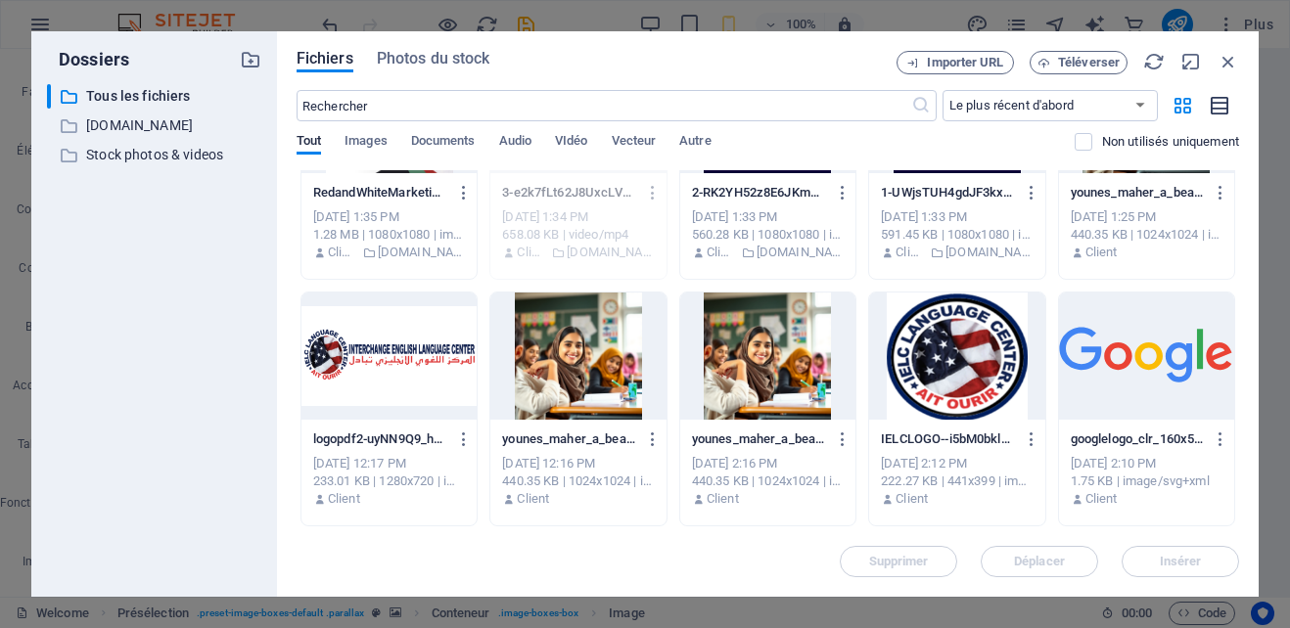
click at [1224, 100] on icon "button" at bounding box center [1221, 106] width 22 height 23
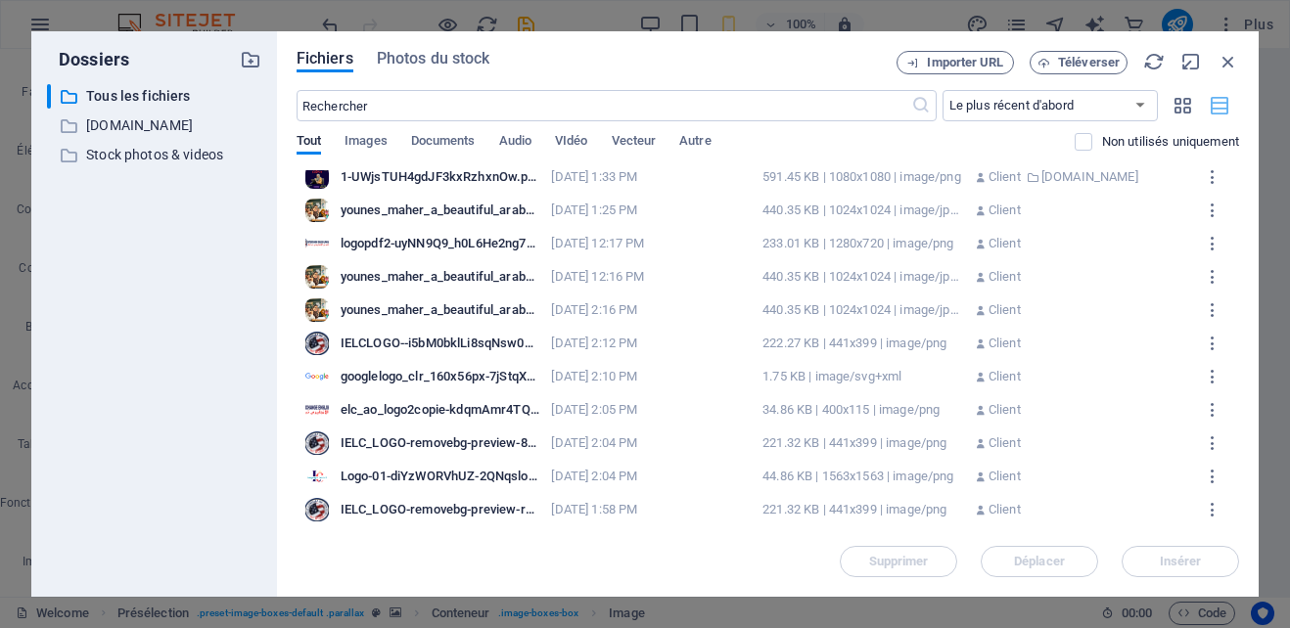
scroll to position [1441, 0]
click at [1172, 100] on icon "button" at bounding box center [1183, 106] width 23 height 22
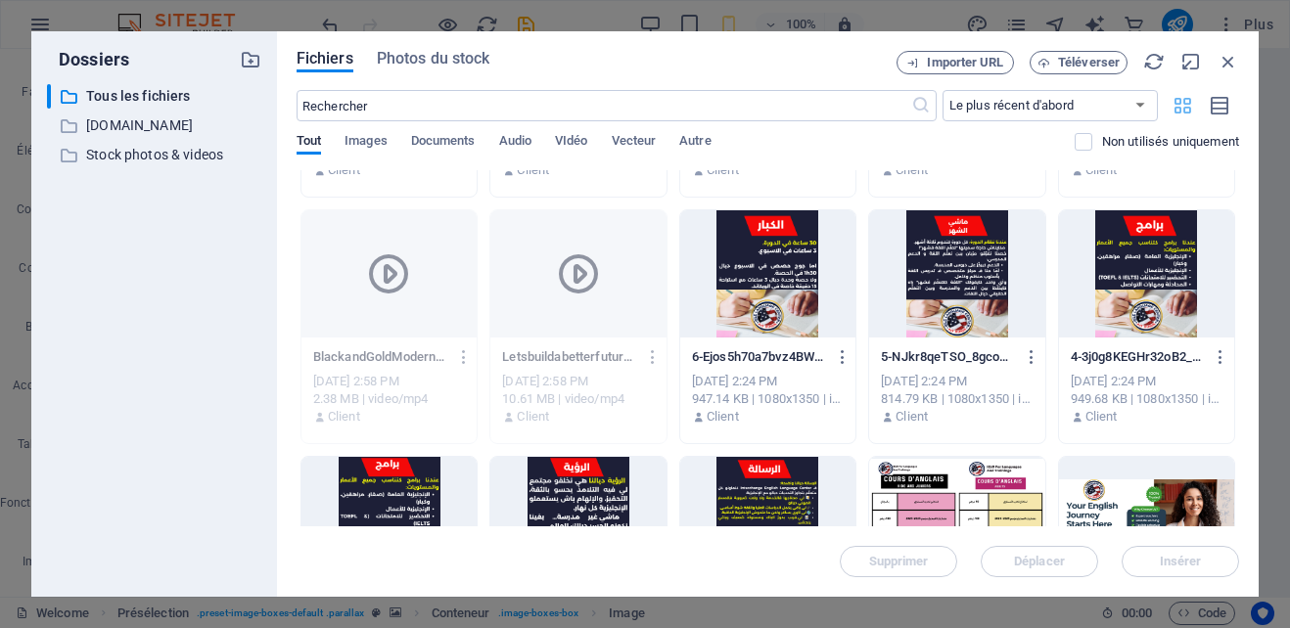
scroll to position [2099, 0]
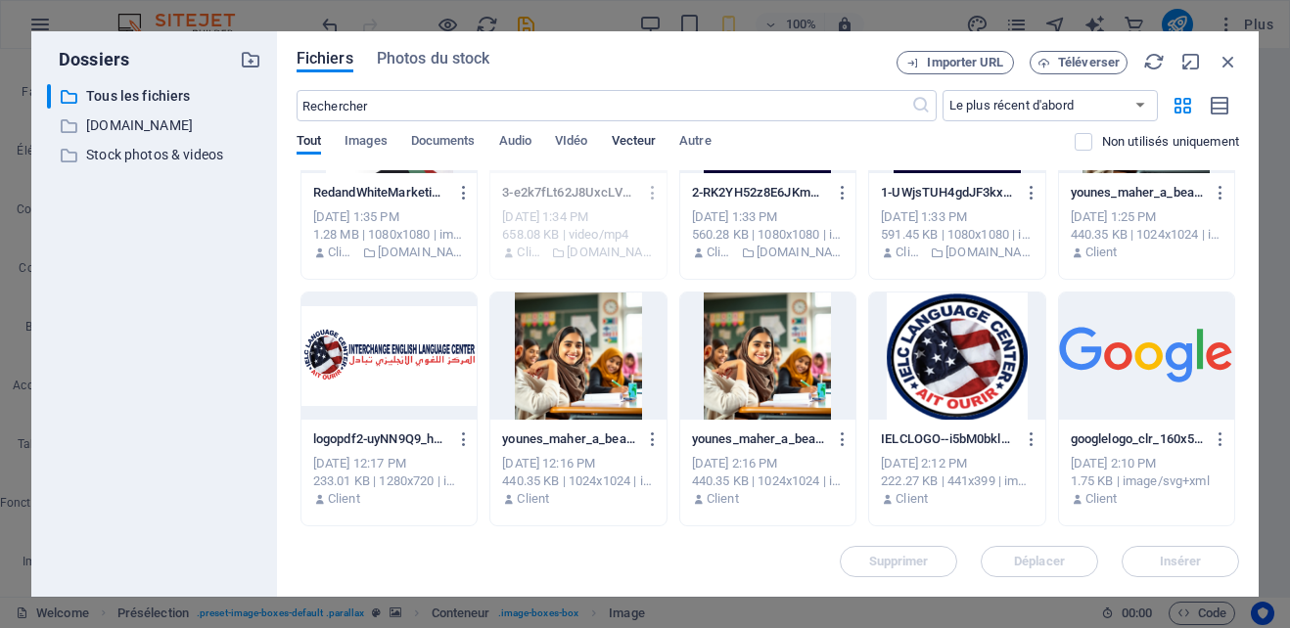
click at [630, 138] on span "Vecteur" at bounding box center [634, 142] width 45 height 27
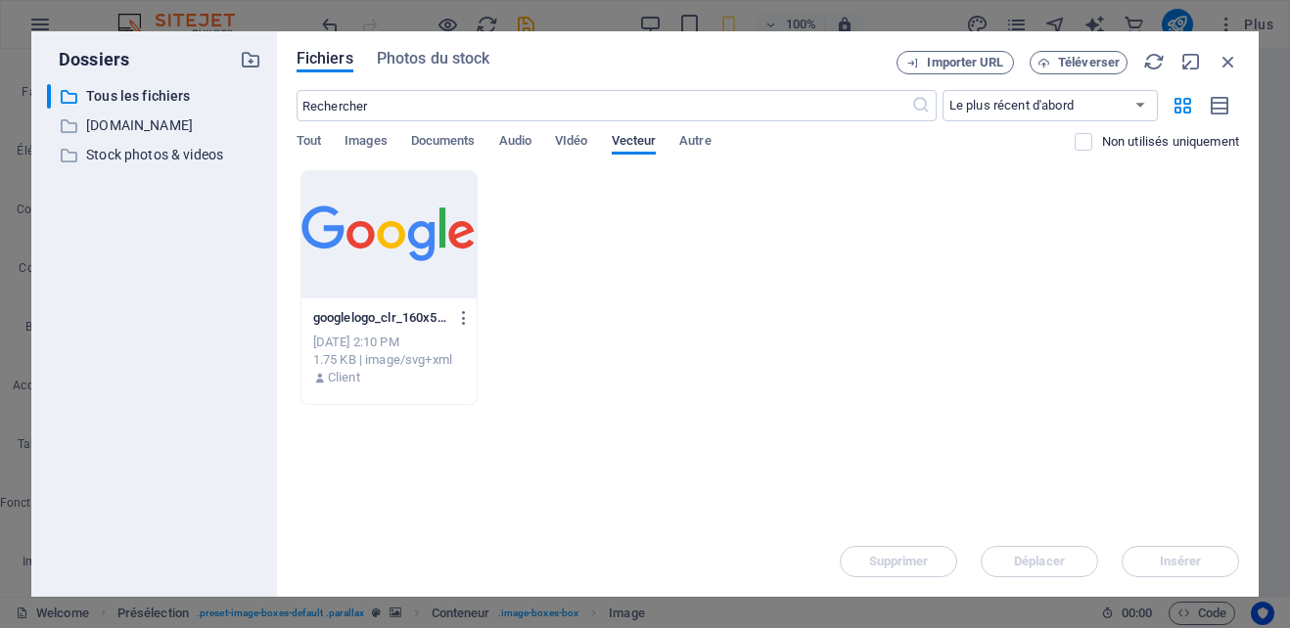
scroll to position [0, 0]
click at [573, 141] on span "VIdéo" at bounding box center [571, 142] width 32 height 27
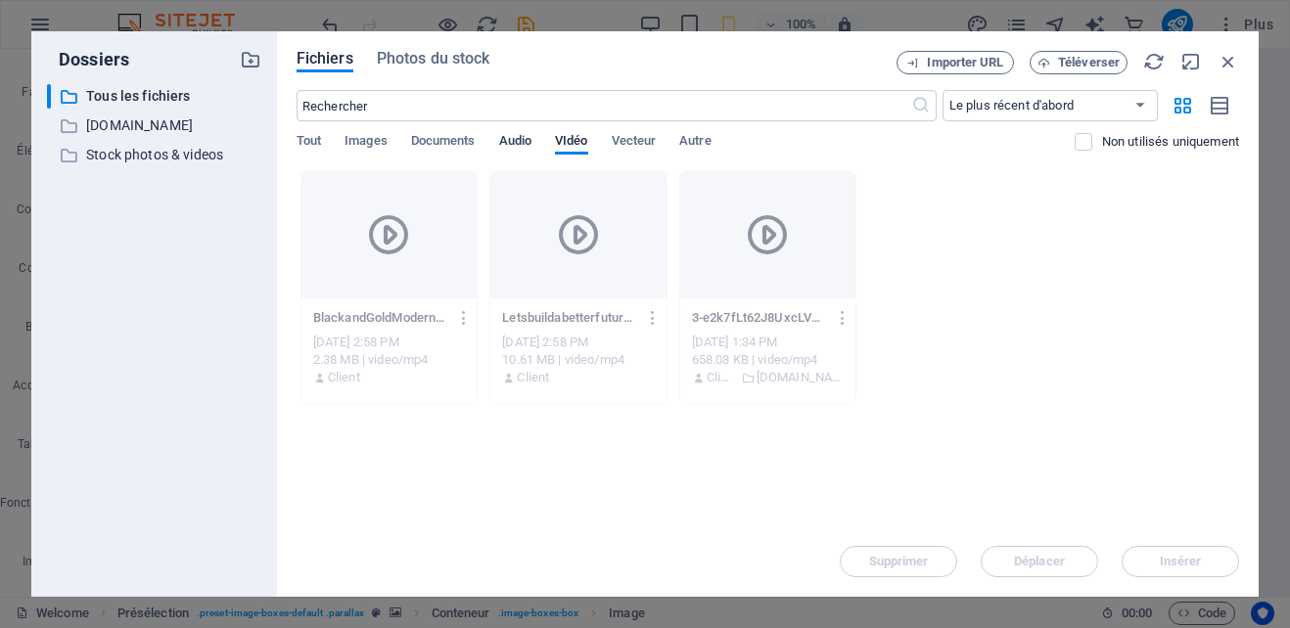
click at [511, 142] on span "Audio" at bounding box center [515, 142] width 32 height 27
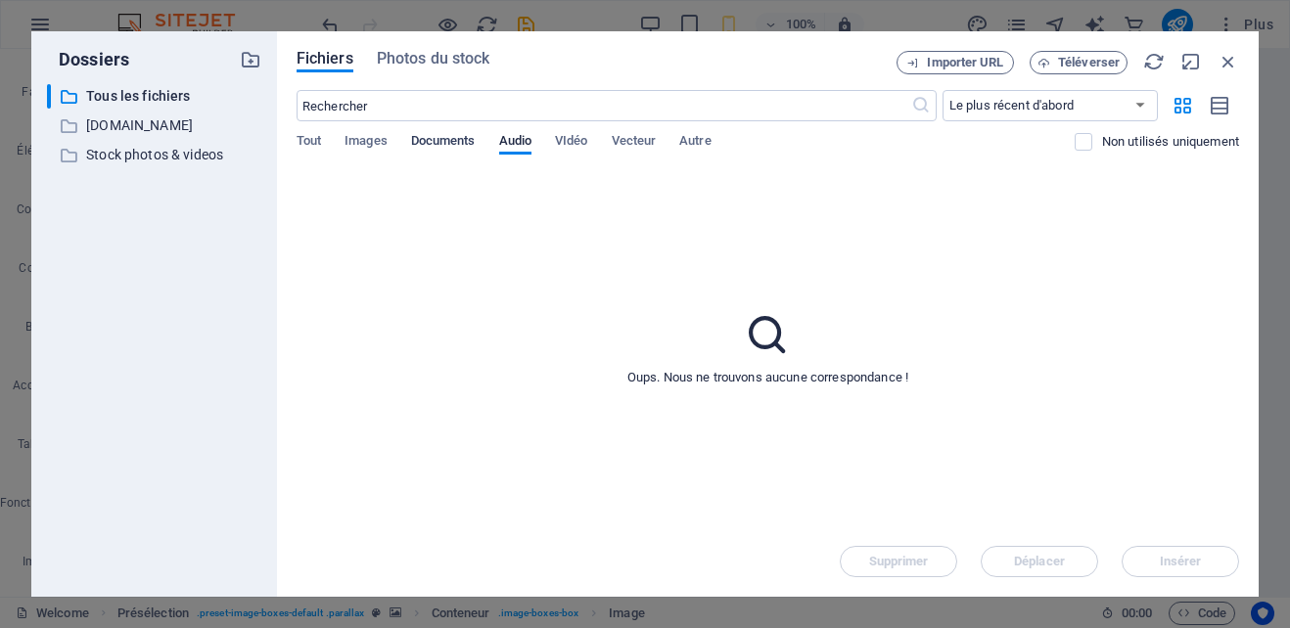
click at [444, 136] on span "Documents" at bounding box center [443, 142] width 65 height 27
click at [377, 137] on span "Images" at bounding box center [366, 142] width 43 height 27
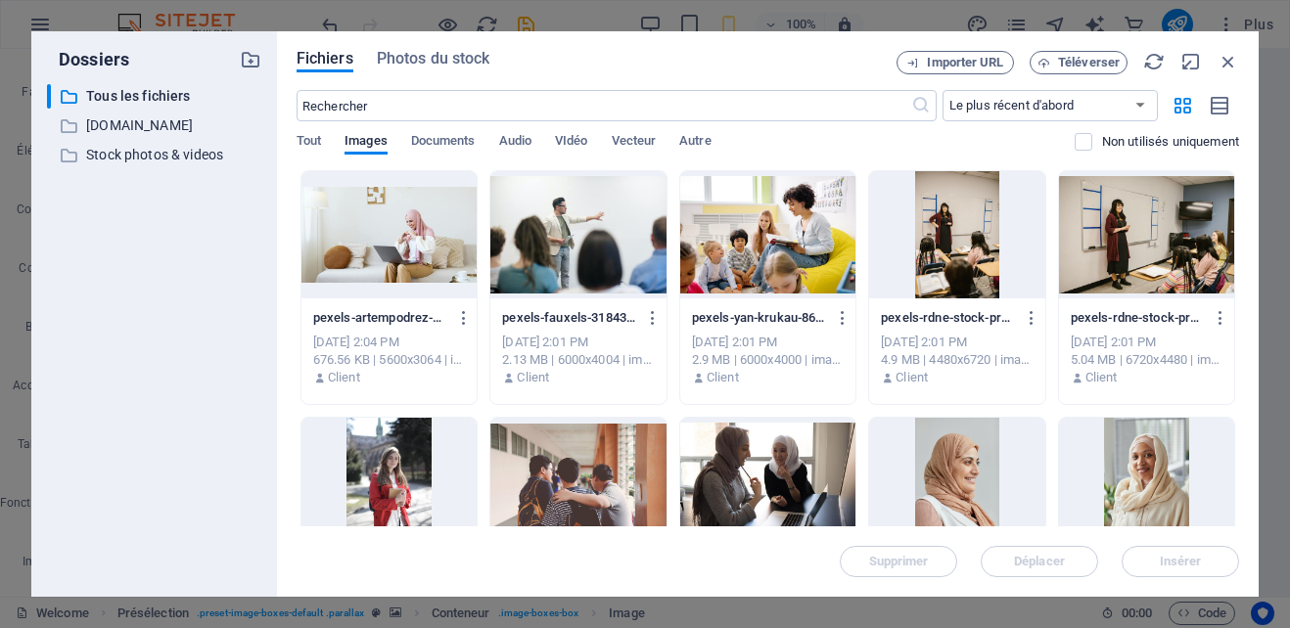
drag, startPoint x: 1234, startPoint y: 221, endPoint x: 1236, endPoint y: 396, distance: 175.2
click at [1236, 396] on div "Déposez les fichiers ici pour les téléverser automatiquement. pexels-artempodre…" at bounding box center [768, 348] width 943 height 356
click at [1072, 64] on span "Téléverser" at bounding box center [1089, 63] width 62 height 12
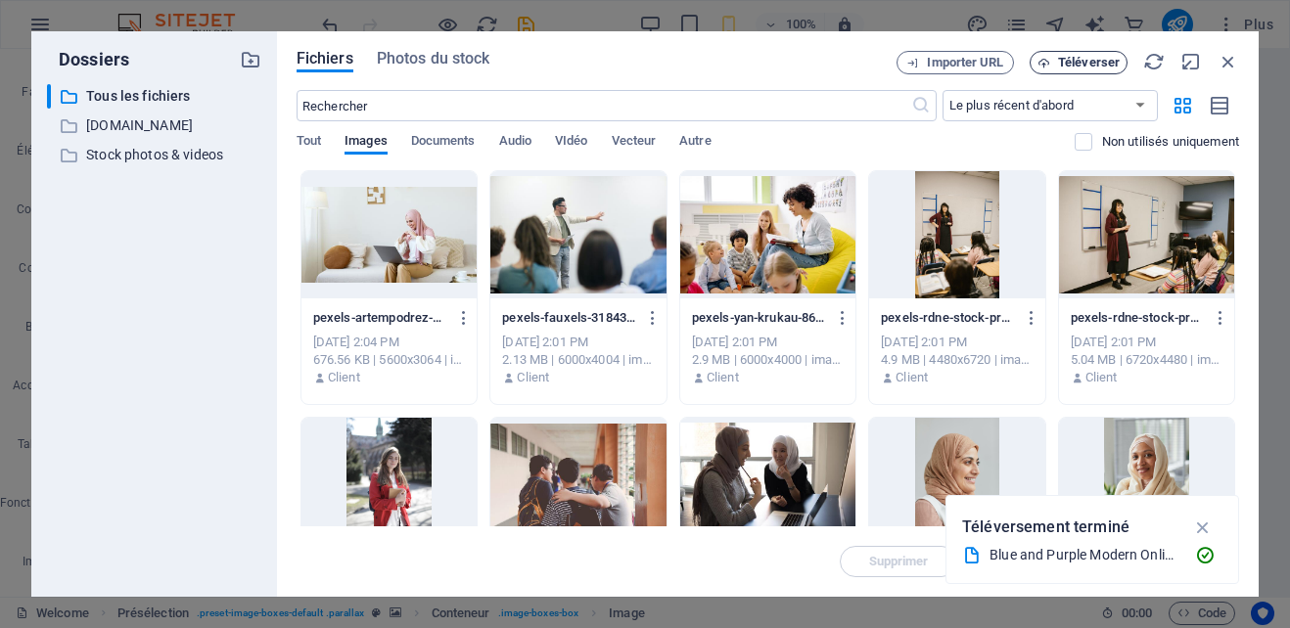
click at [1059, 62] on span "Téléverser" at bounding box center [1089, 63] width 62 height 12
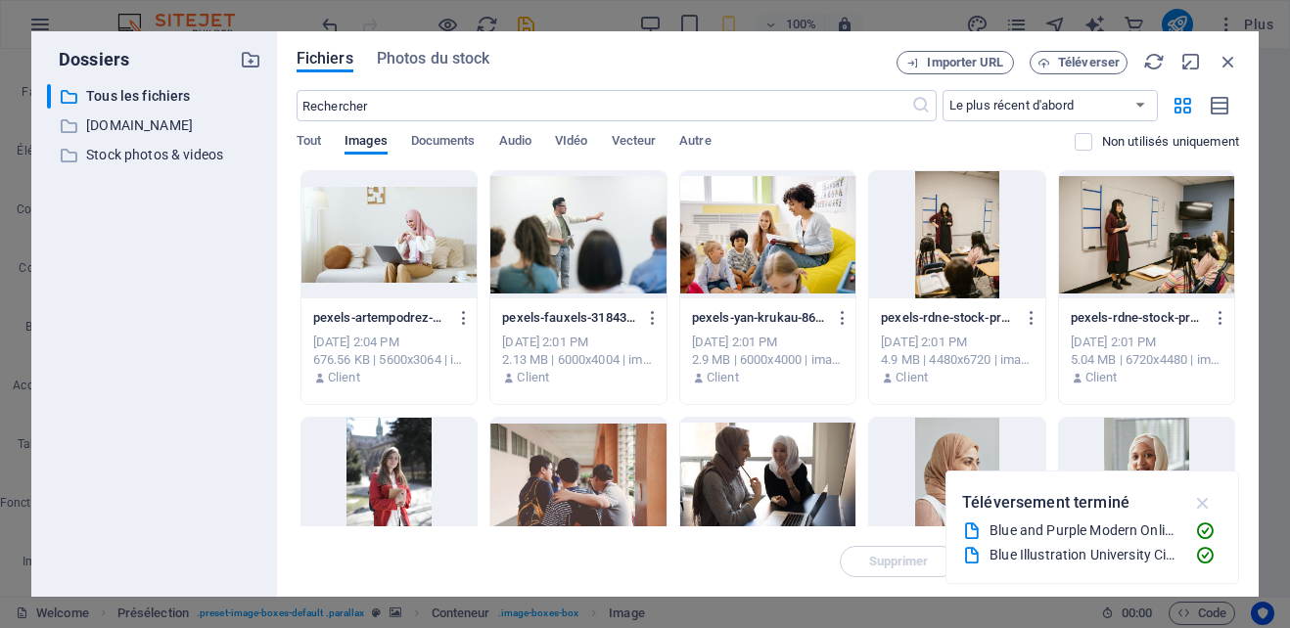
click at [1205, 504] on icon "button" at bounding box center [1203, 503] width 23 height 22
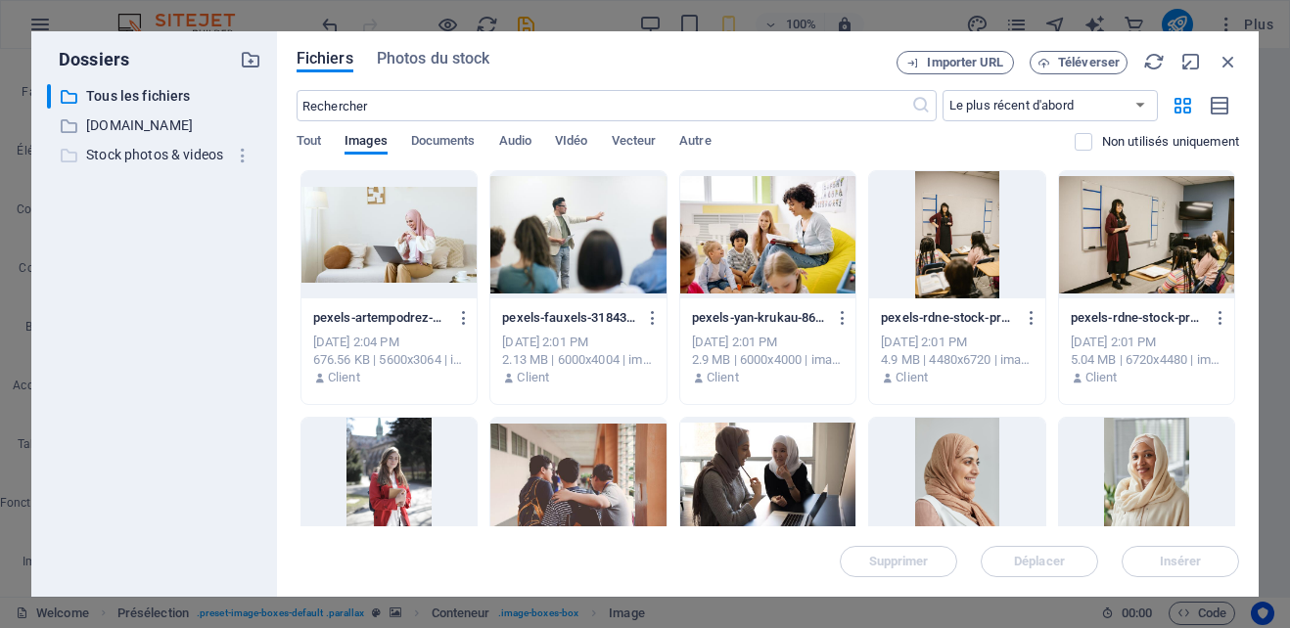
click at [156, 151] on p "Stock photos & videos" at bounding box center [155, 155] width 139 height 23
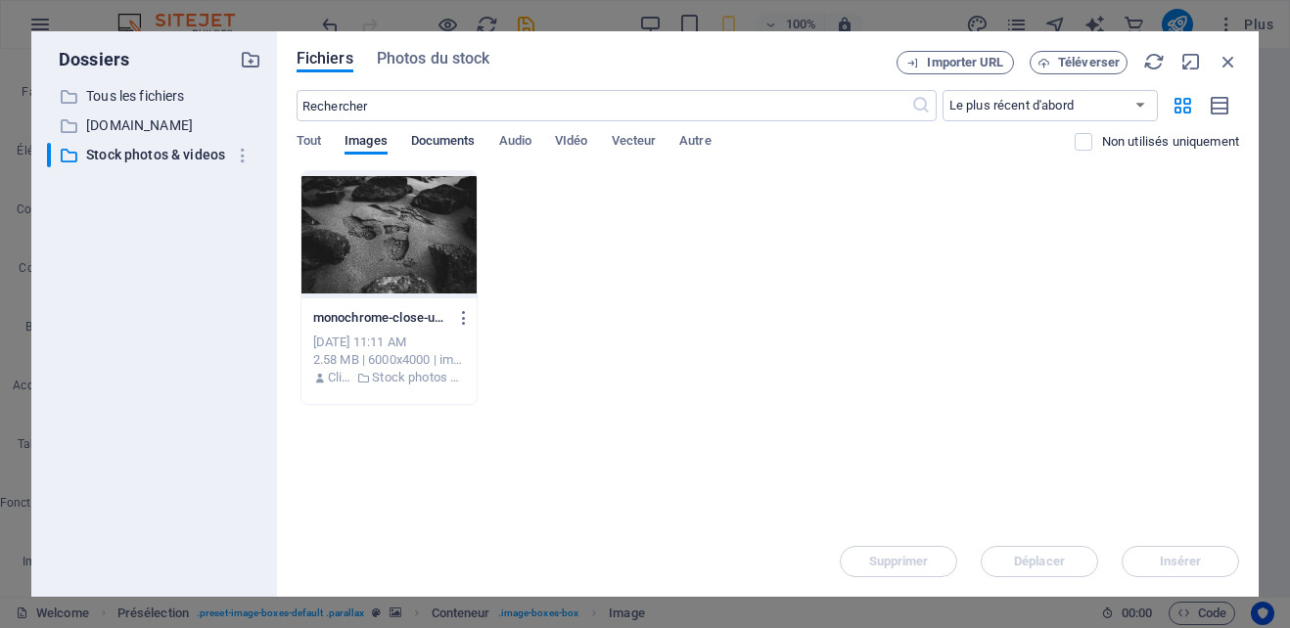
click at [438, 140] on span "Documents" at bounding box center [443, 142] width 65 height 27
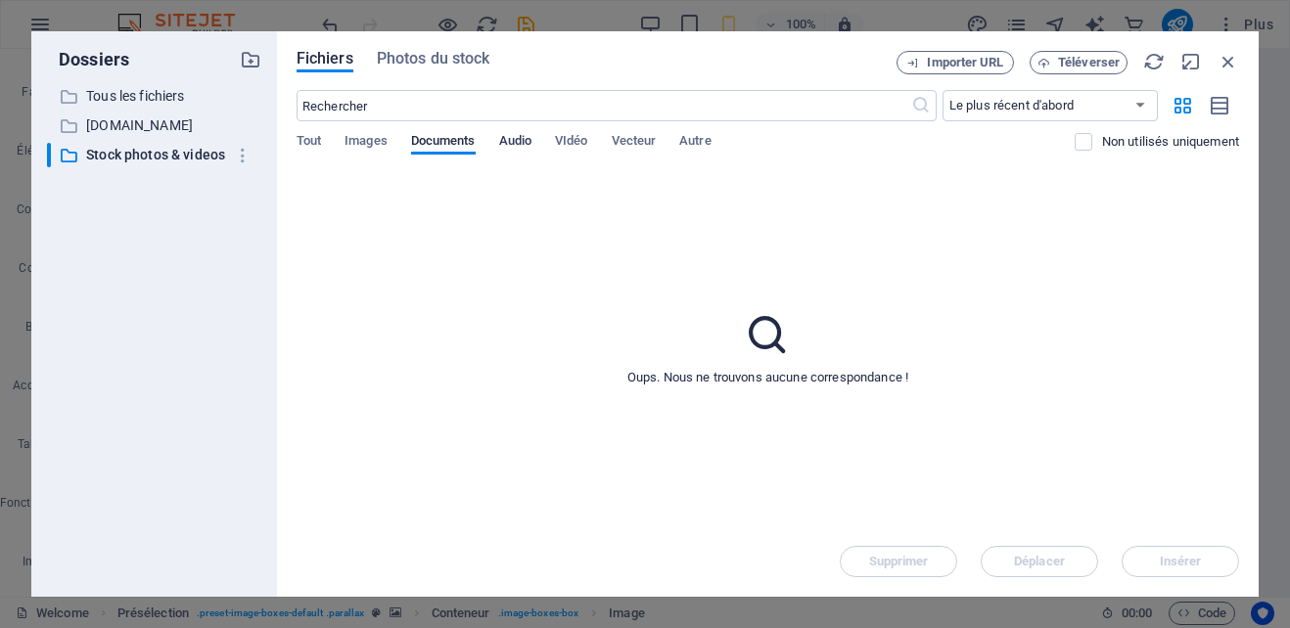
click at [509, 138] on span "Audio" at bounding box center [515, 142] width 32 height 27
click at [581, 145] on span "VIdéo" at bounding box center [571, 142] width 32 height 27
click at [624, 143] on span "Vecteur" at bounding box center [634, 142] width 45 height 27
click at [715, 140] on div "Tout Images Documents Audio VIdéo Vecteur Autre" at bounding box center [686, 151] width 778 height 37
click at [706, 140] on span "Autre" at bounding box center [694, 142] width 31 height 27
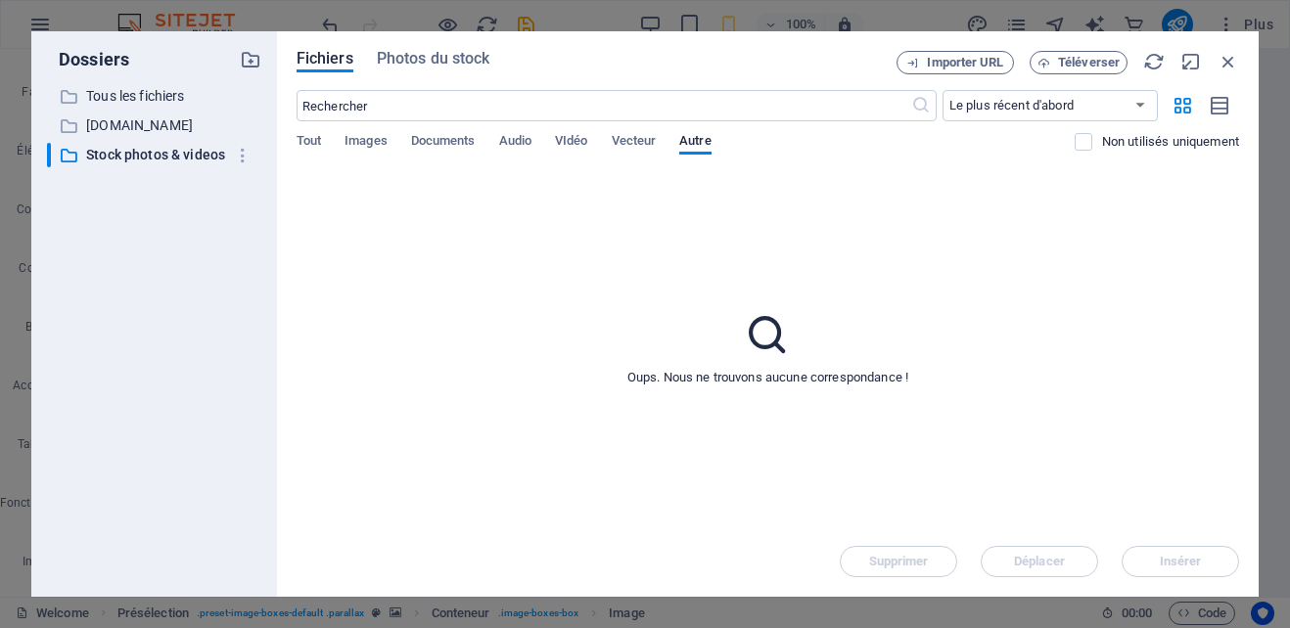
click at [310, 132] on div "​ Le plus récent d'abord Le plus ancien d'abord Nom (A-Z) Nom (Z-A) Taille (0-9…" at bounding box center [768, 130] width 943 height 80
click at [101, 122] on p "[DOMAIN_NAME]" at bounding box center [155, 126] width 139 height 23
click at [134, 89] on p "Tous les fichiers" at bounding box center [155, 96] width 139 height 23
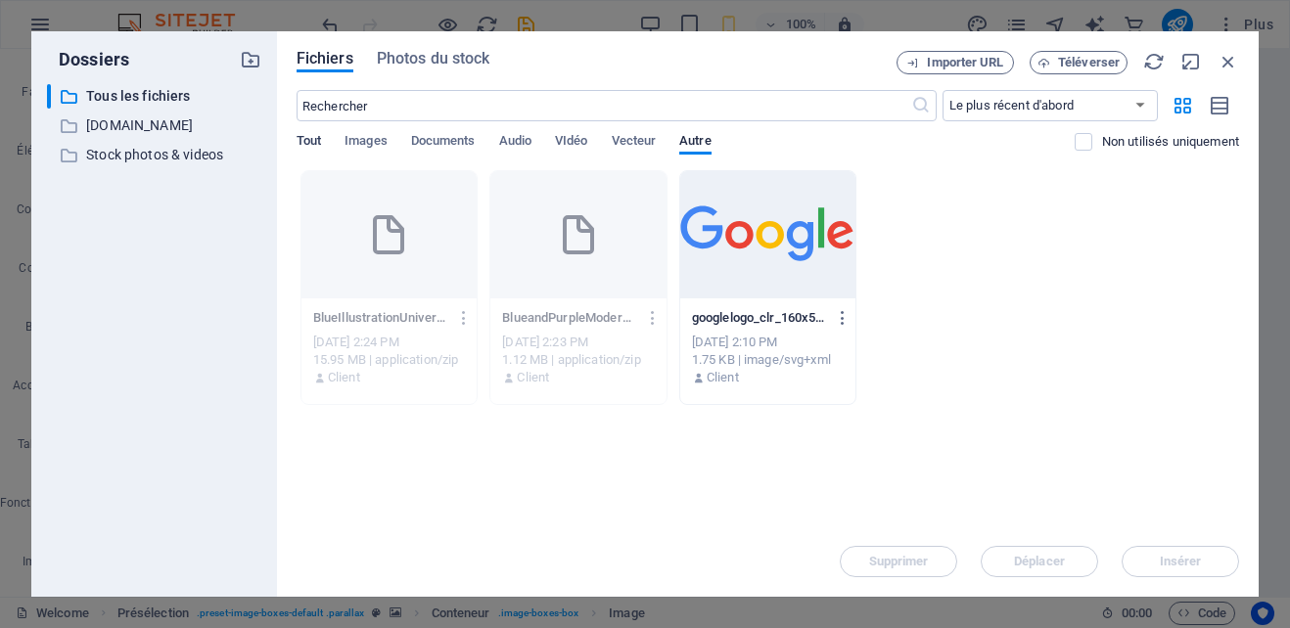
click at [317, 137] on span "Tout" at bounding box center [309, 142] width 24 height 27
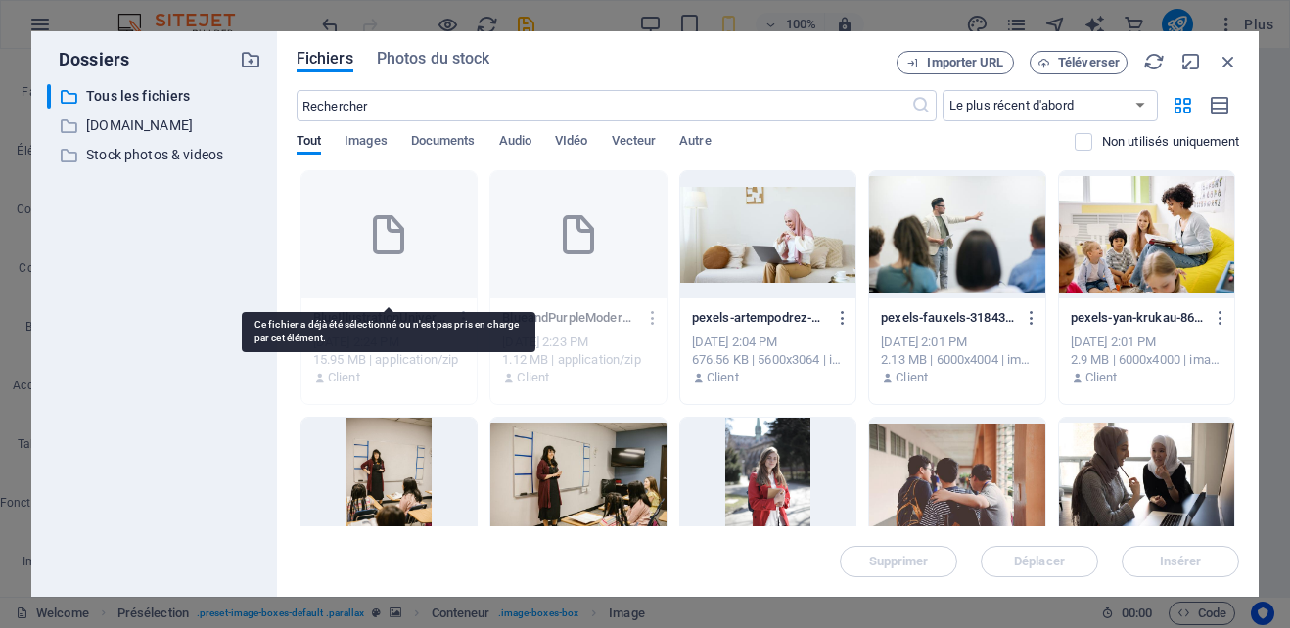
click at [392, 272] on div at bounding box center [388, 234] width 175 height 127
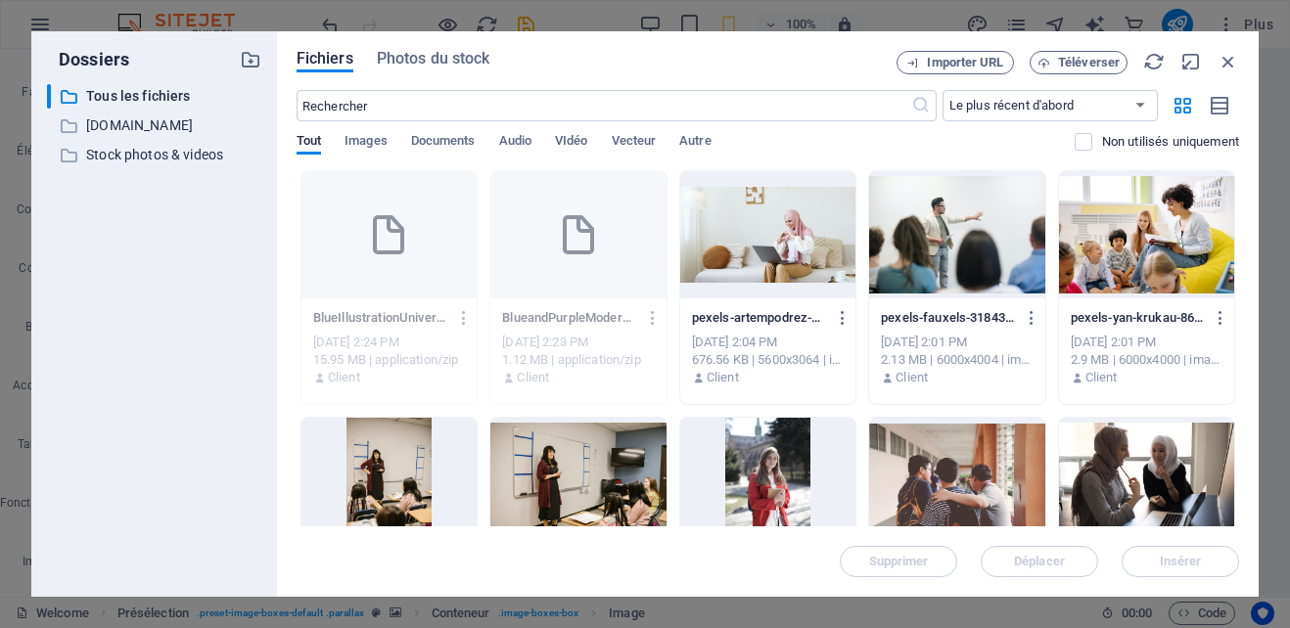
click at [379, 305] on div "BlueIllustrationUniversityCircleBrandLogo1280x1280px-3taXQZkiUWMAwFY-vIF80A.zip…" at bounding box center [389, 317] width 152 height 31
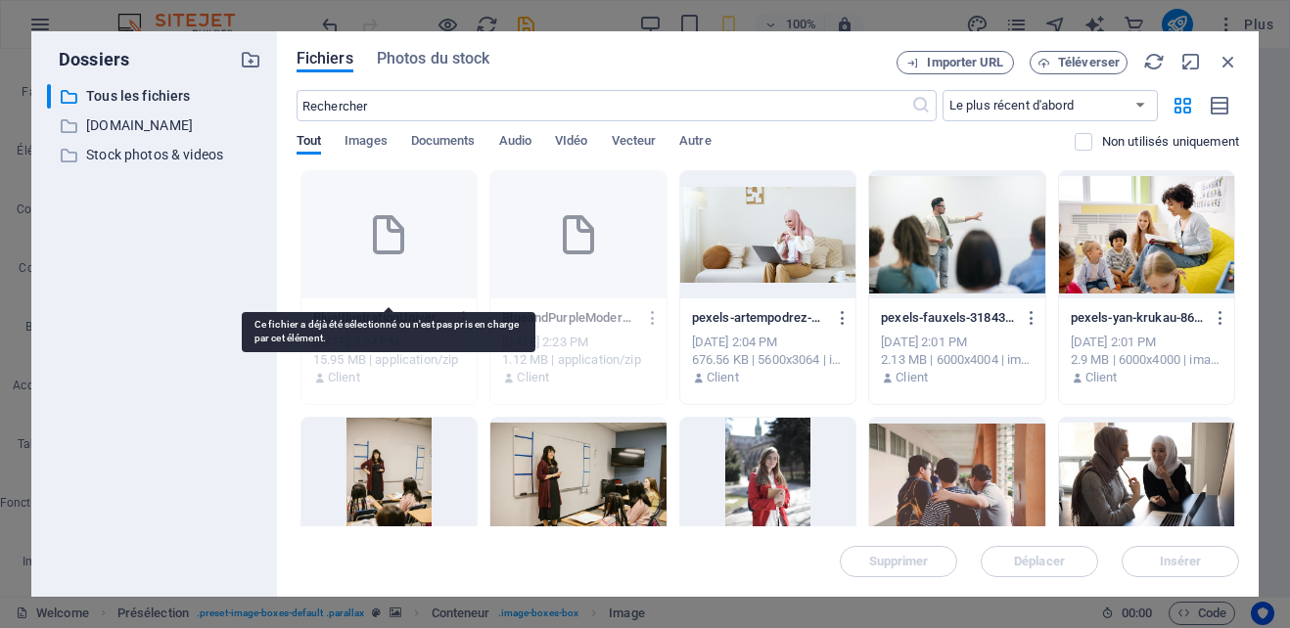
drag, startPoint x: 379, startPoint y: 305, endPoint x: 356, endPoint y: 267, distance: 44.3
click at [356, 267] on div at bounding box center [388, 234] width 175 height 127
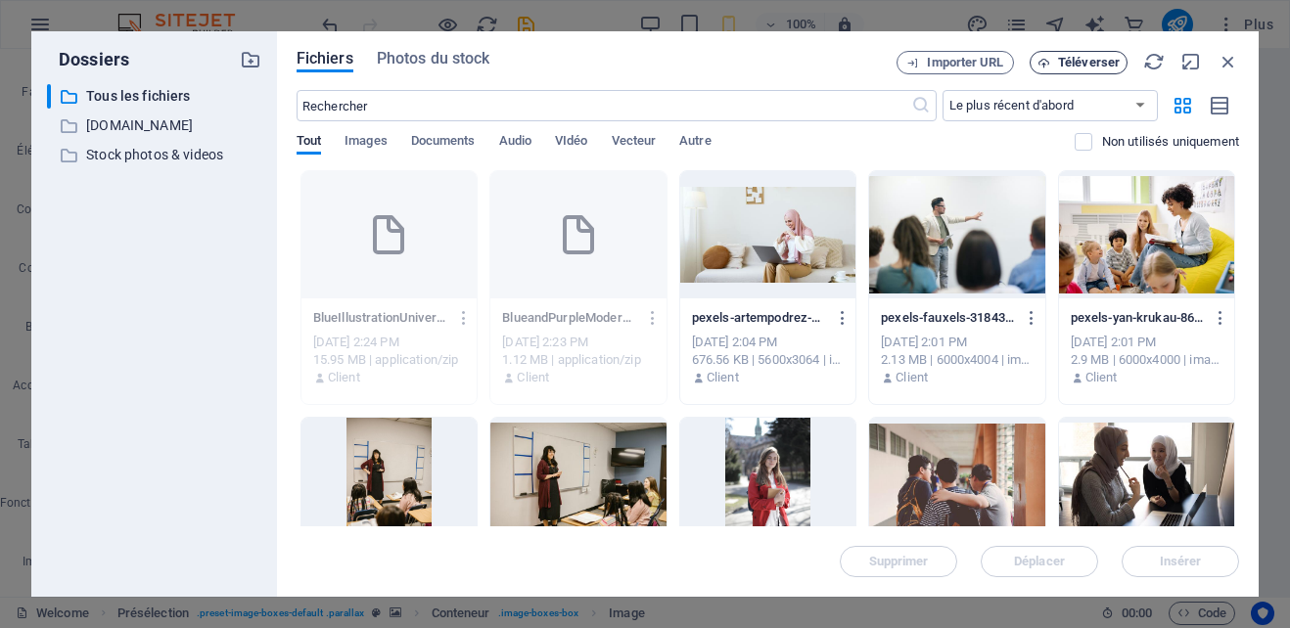
click at [1076, 60] on span "Téléverser" at bounding box center [1089, 63] width 62 height 12
click at [1084, 62] on span "Téléverser" at bounding box center [1089, 63] width 62 height 12
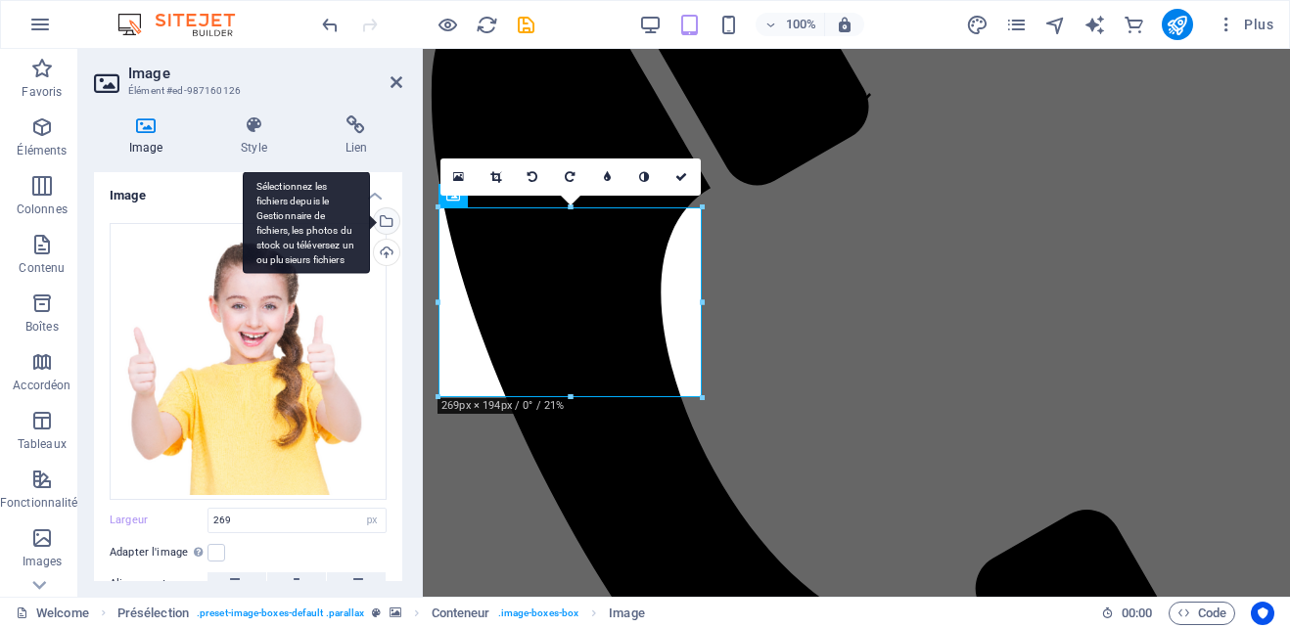
click at [370, 218] on div "Sélectionnez les fichiers depuis le Gestionnaire de fichiers, les photos du sto…" at bounding box center [306, 222] width 127 height 103
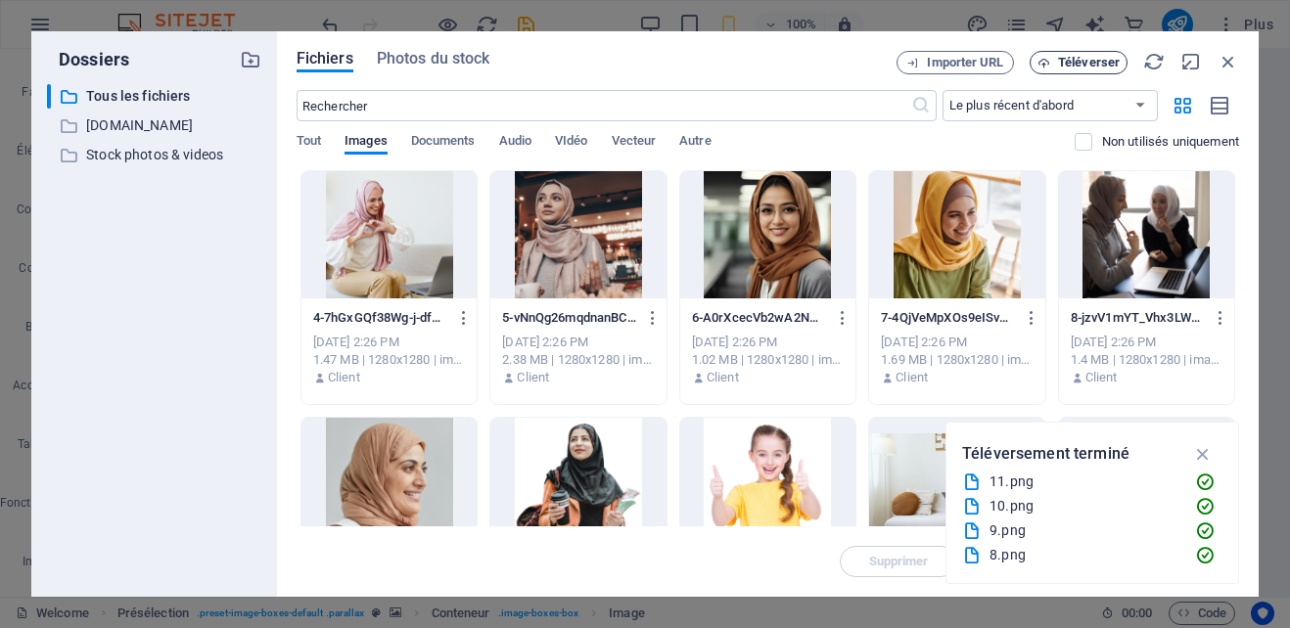
click at [1084, 52] on button "Téléverser" at bounding box center [1079, 62] width 98 height 23
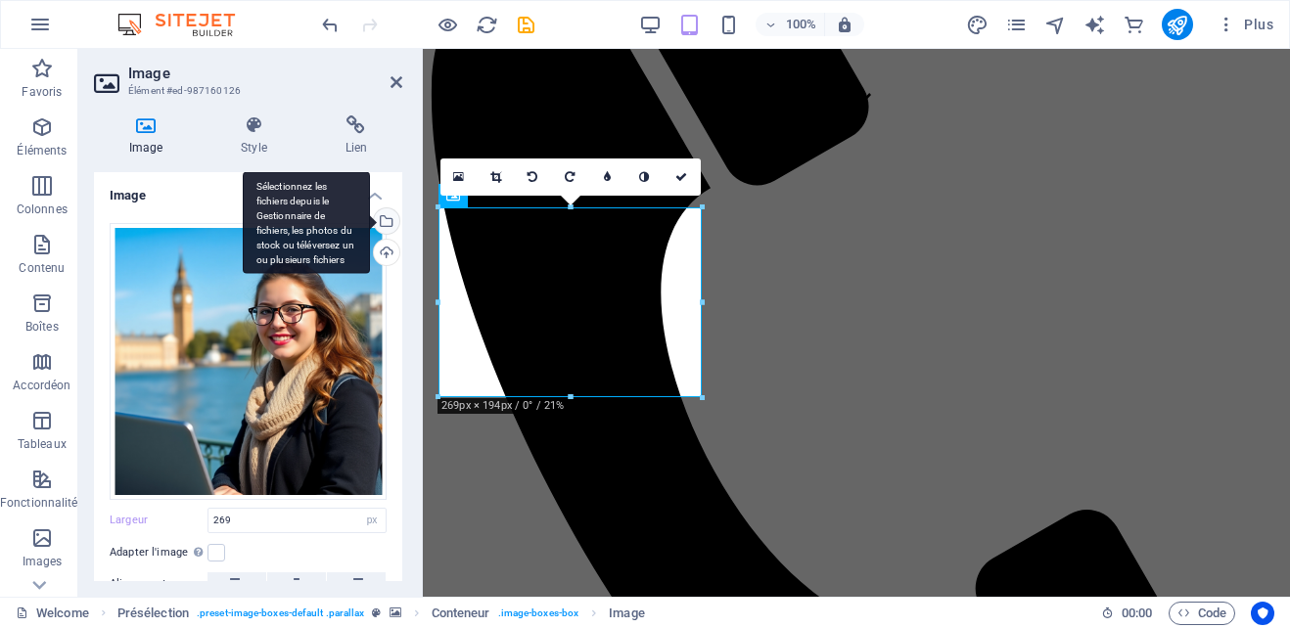
click at [384, 223] on div "Sélectionnez les fichiers depuis le Gestionnaire de fichiers, les photos du sto…" at bounding box center [384, 222] width 29 height 29
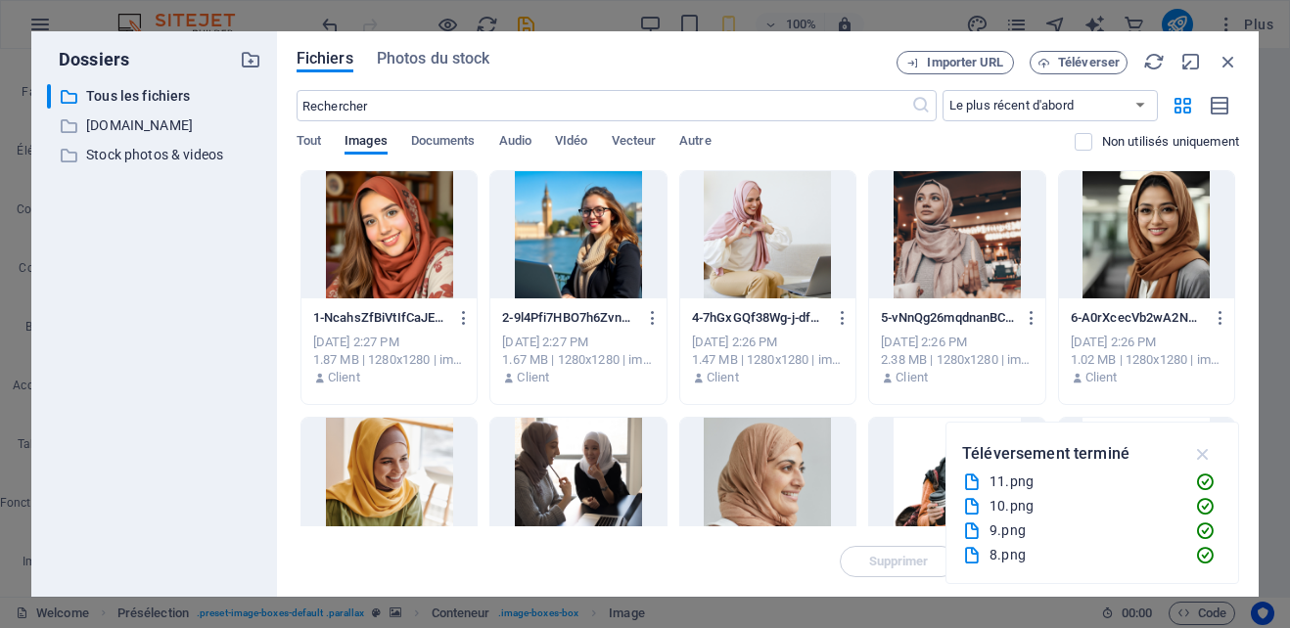
click at [1203, 454] on icon "button" at bounding box center [1203, 454] width 23 height 22
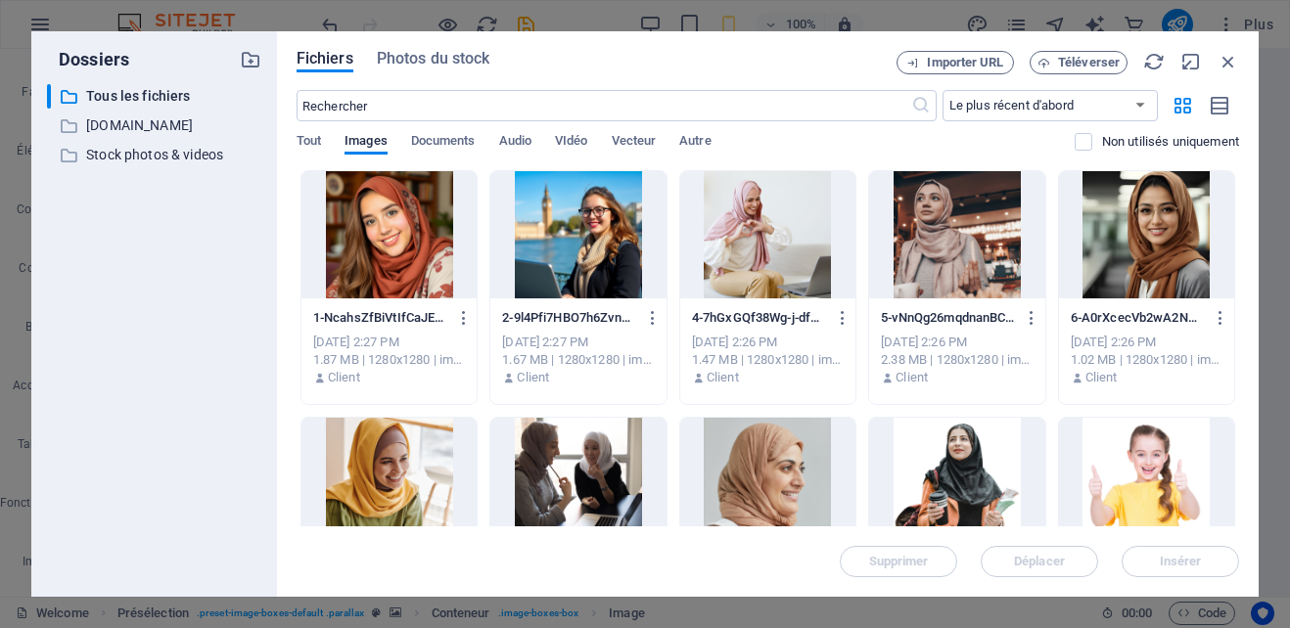
click at [608, 257] on div at bounding box center [577, 234] width 175 height 127
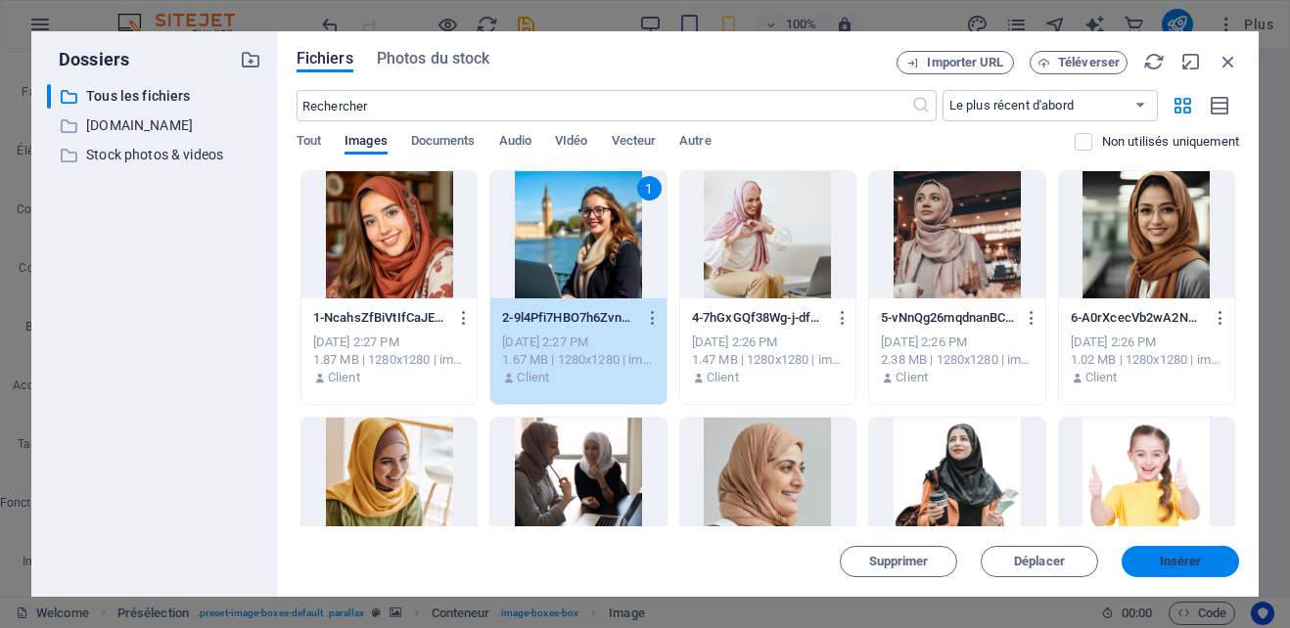
click at [1155, 554] on button "Insérer" at bounding box center [1180, 561] width 117 height 31
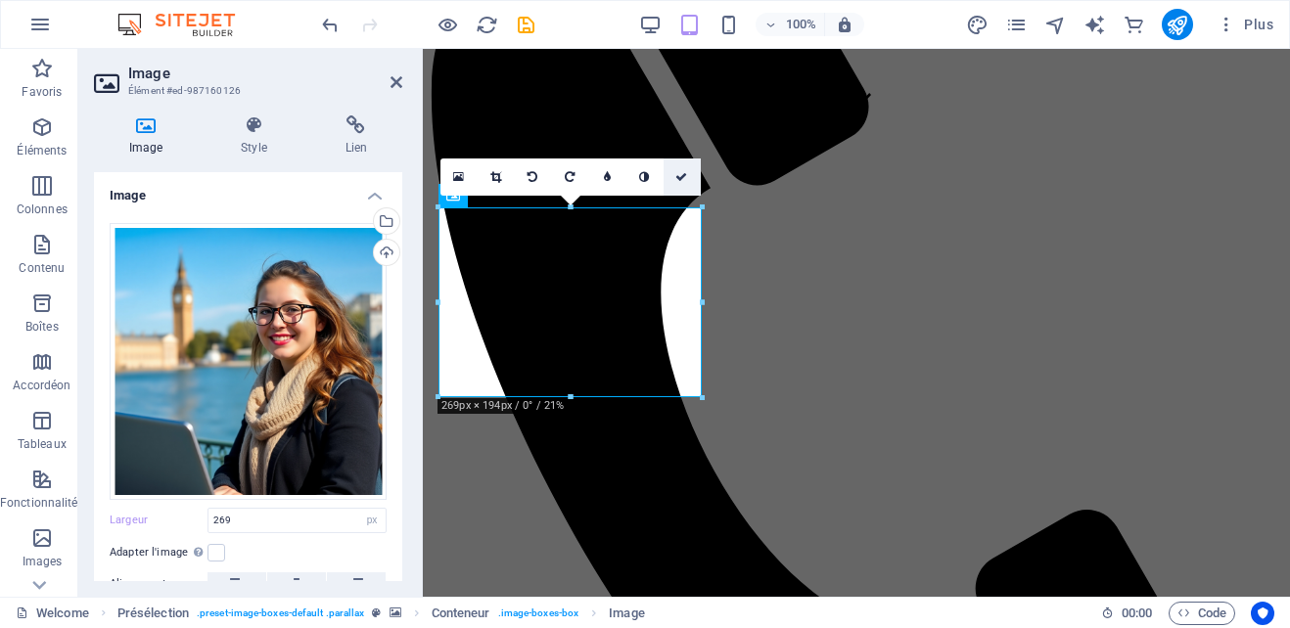
click at [686, 174] on icon at bounding box center [681, 177] width 12 height 12
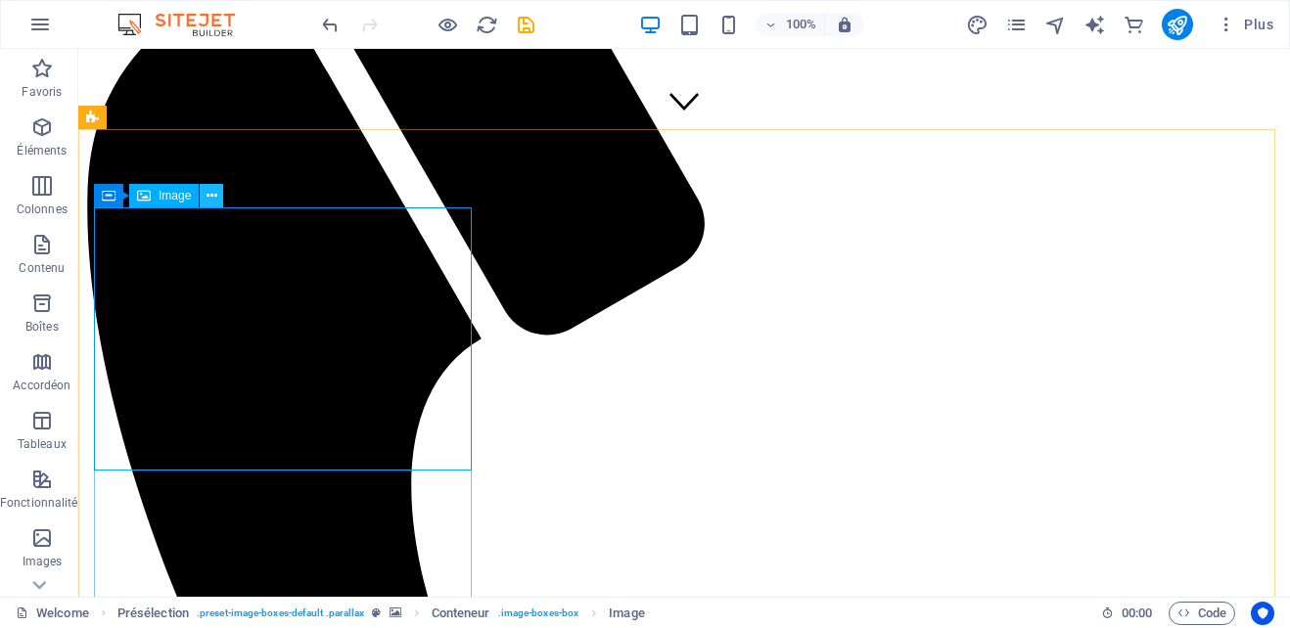
click at [210, 199] on icon at bounding box center [212, 196] width 11 height 21
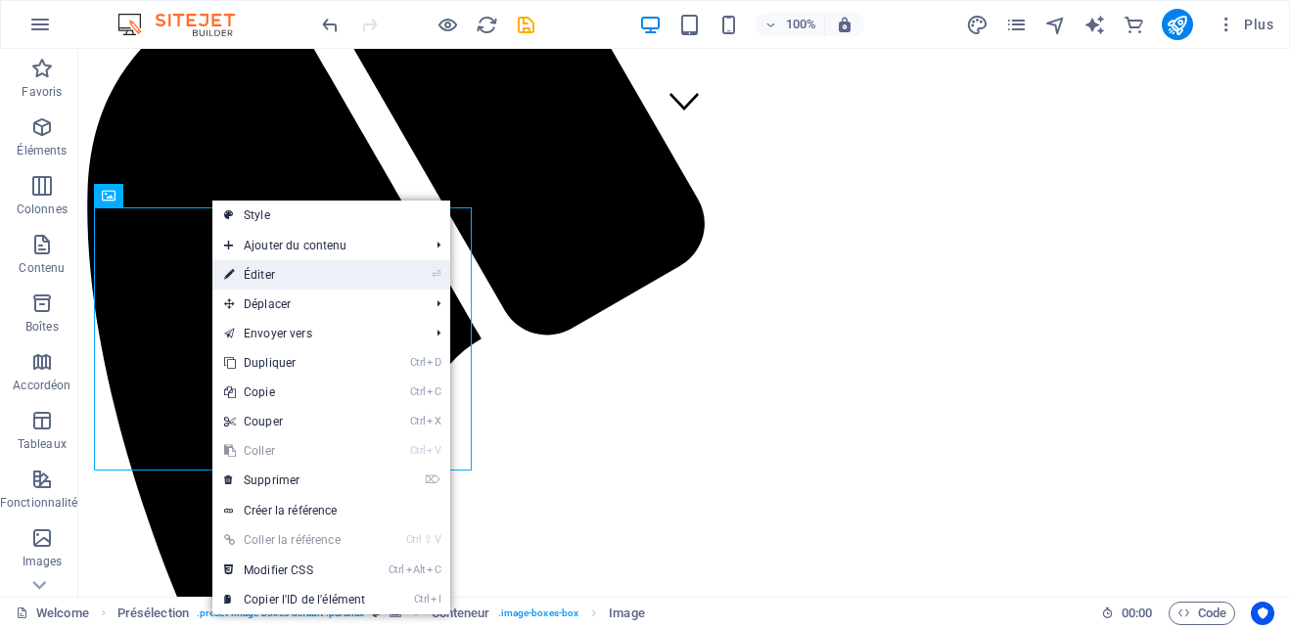
click at [287, 272] on link "⏎ Éditer" at bounding box center [294, 274] width 164 height 29
select select "px"
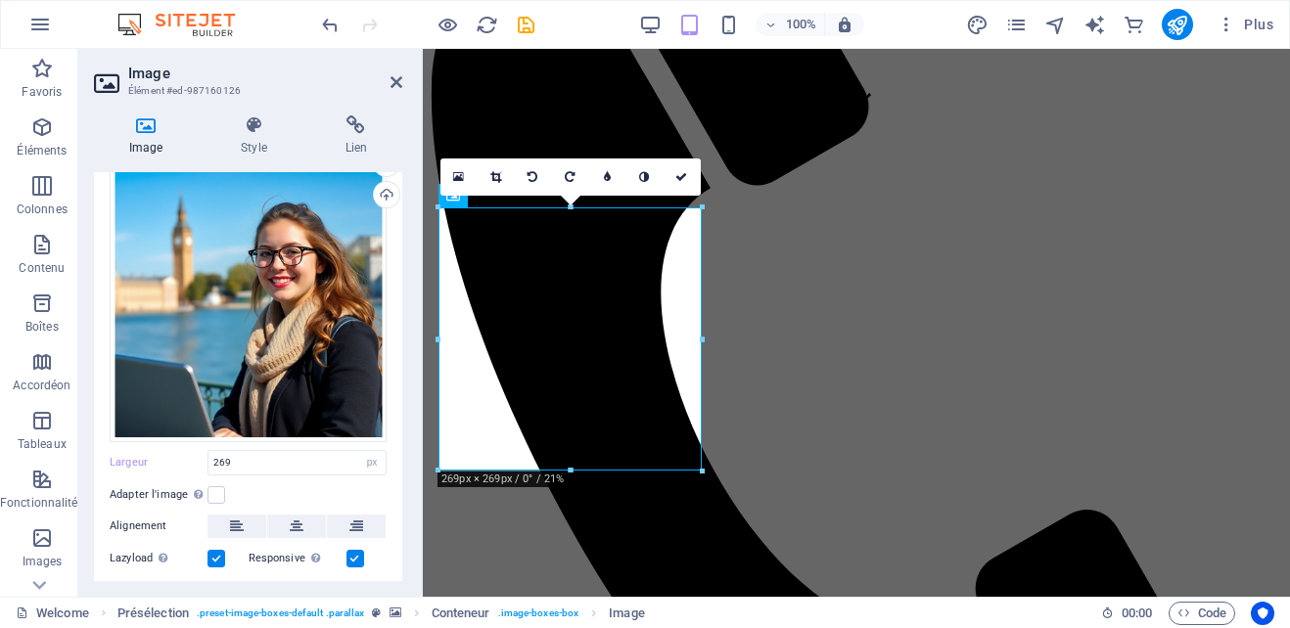
scroll to position [168, 0]
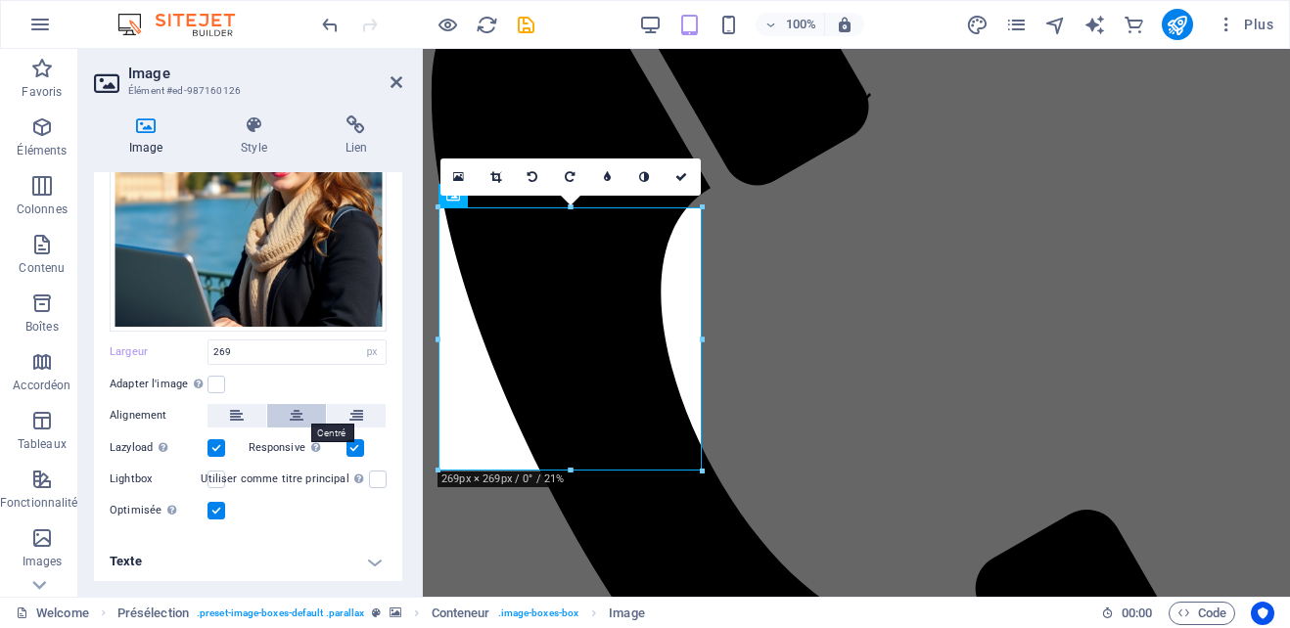
click at [292, 415] on icon at bounding box center [297, 415] width 14 height 23
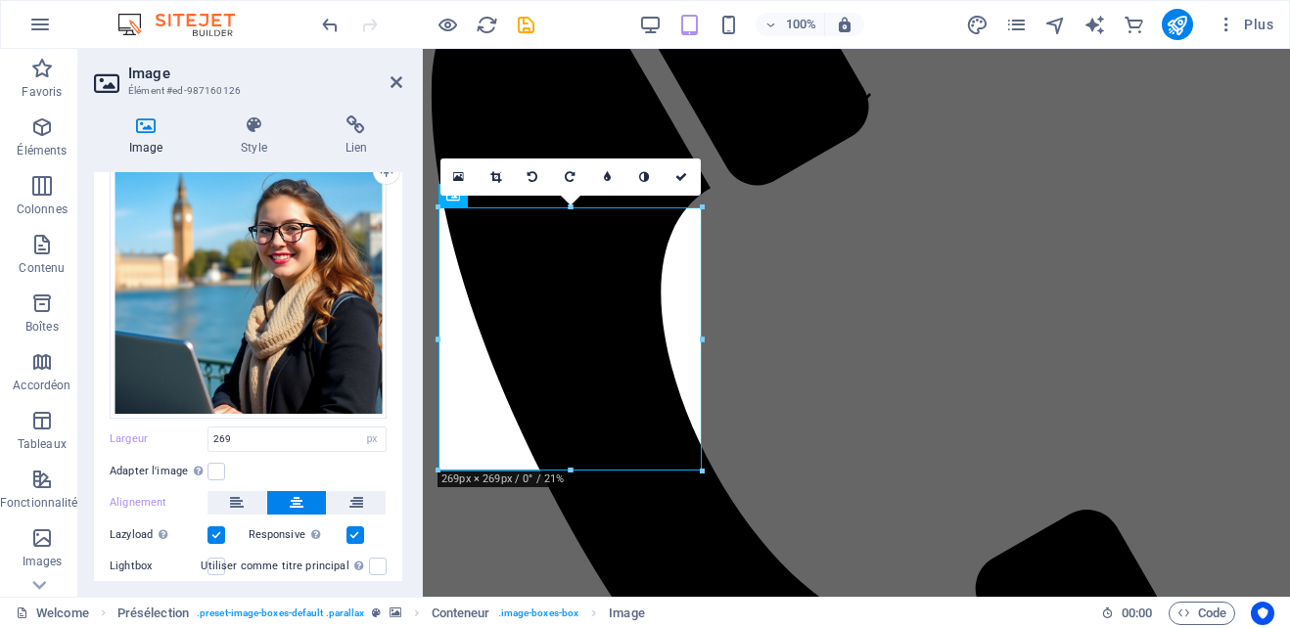
scroll to position [75, 0]
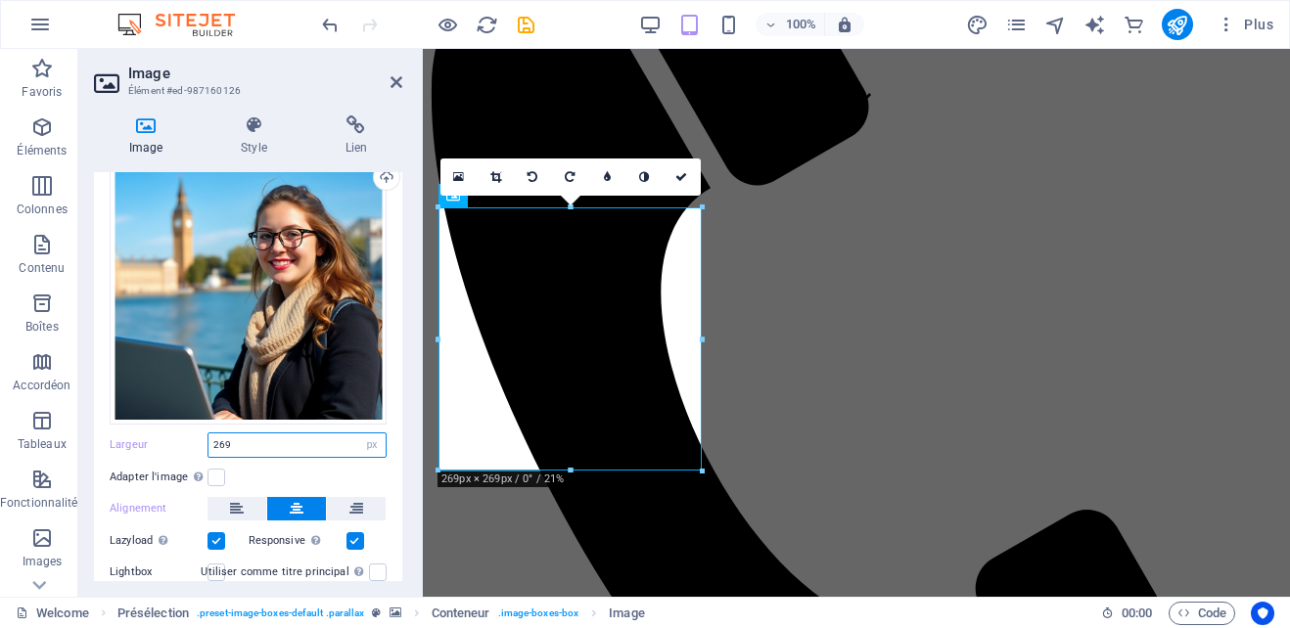
drag, startPoint x: 251, startPoint y: 440, endPoint x: 210, endPoint y: 439, distance: 40.2
click at [210, 439] on input "269" at bounding box center [296, 445] width 177 height 23
type input "300"
click at [378, 478] on div "Adapter l'image Adapter automatiquement l'image à une largeur et une hauteur fi…" at bounding box center [248, 477] width 277 height 23
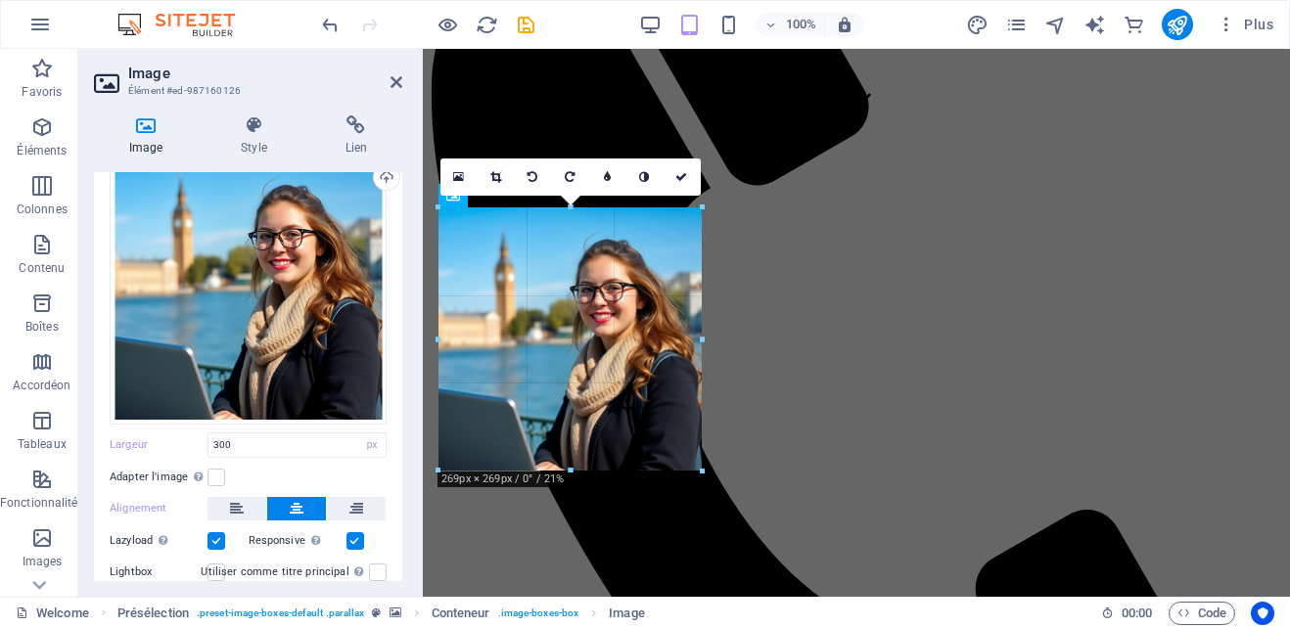
click at [437, 338] on div at bounding box center [439, 339] width 7 height 263
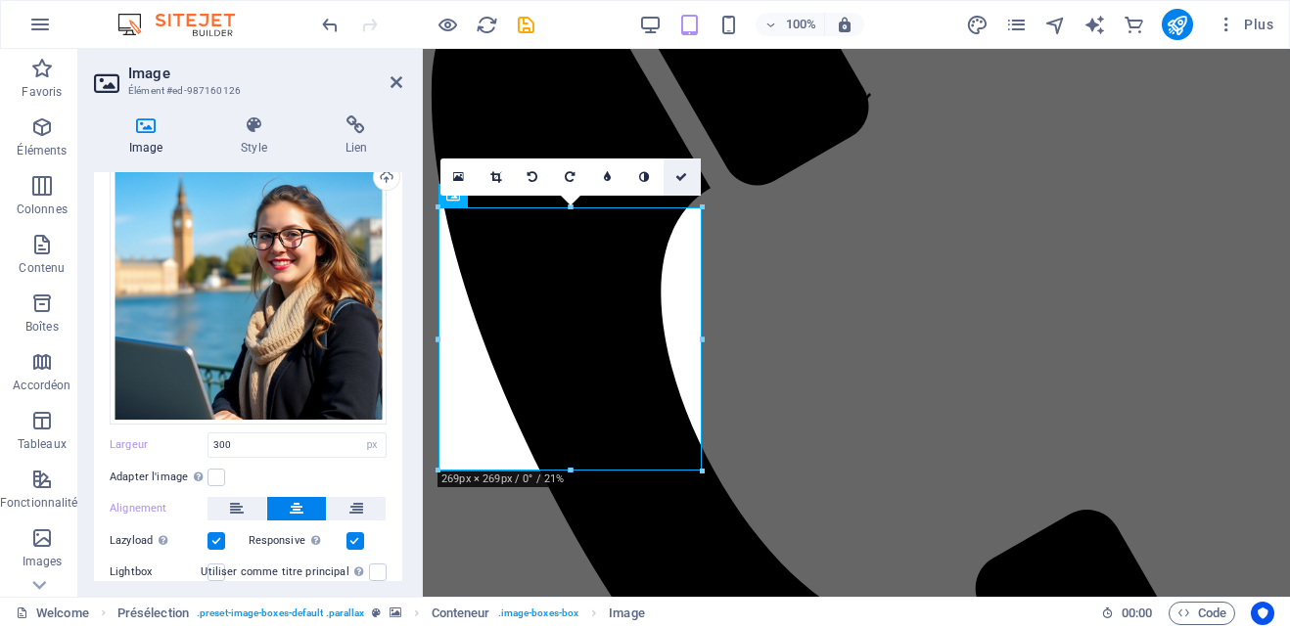
click at [683, 179] on icon at bounding box center [681, 177] width 12 height 12
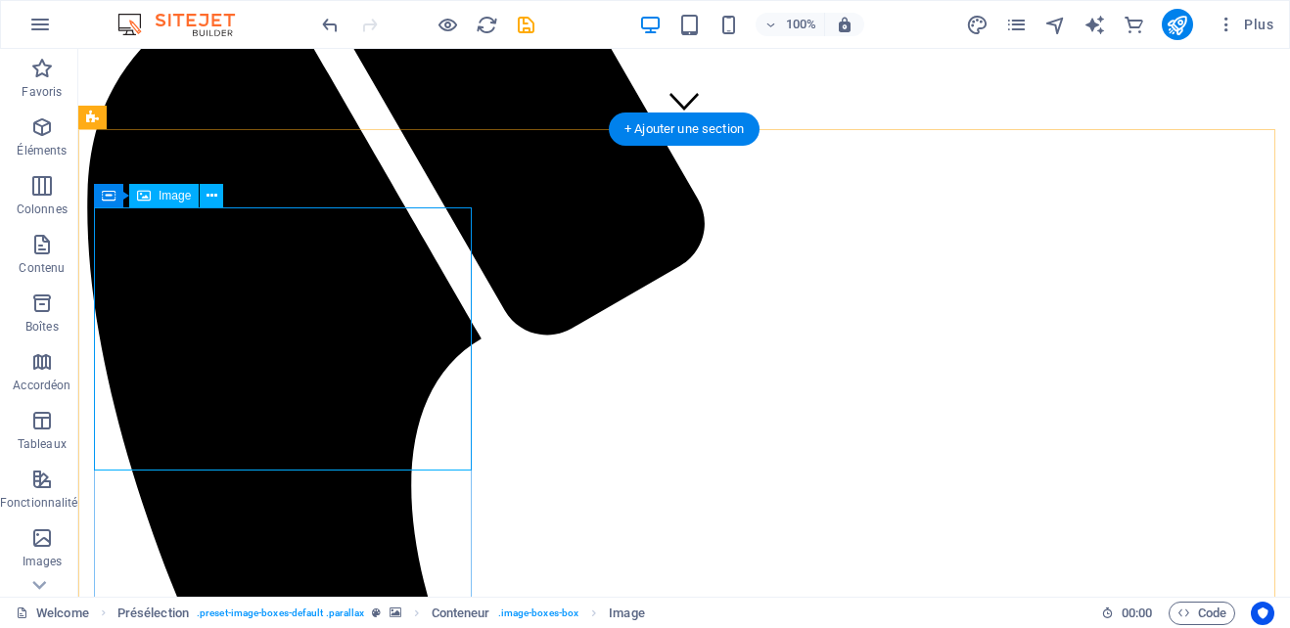
select select "px"
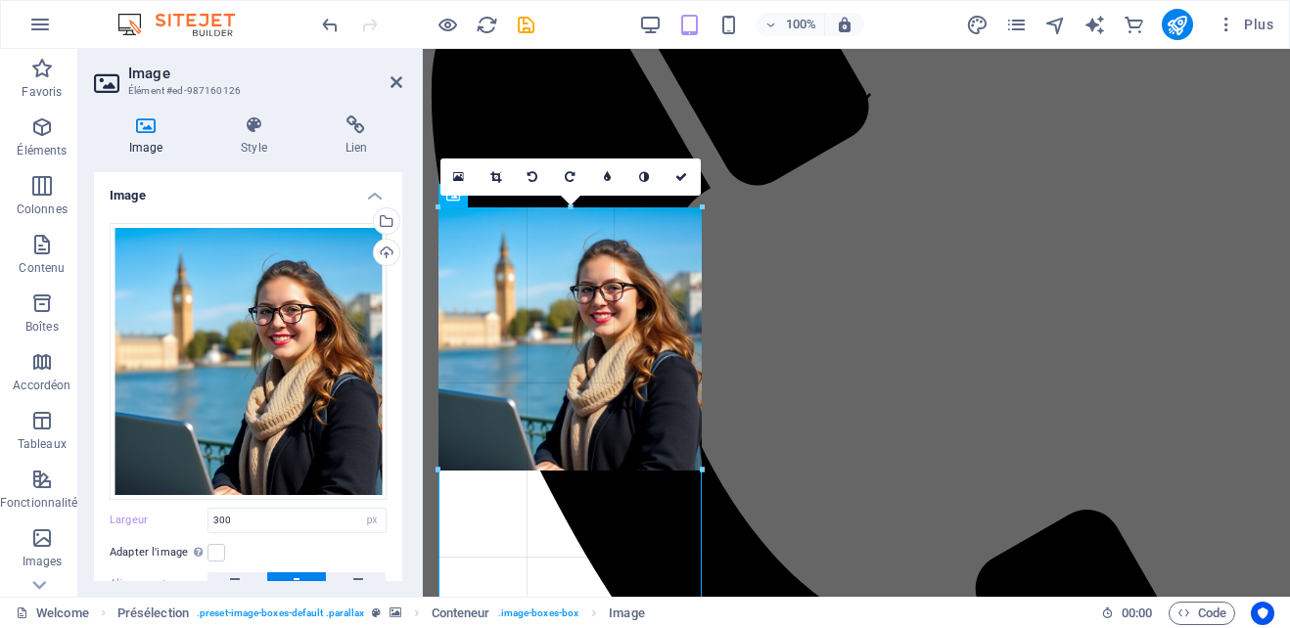
click at [440, 332] on div at bounding box center [439, 470] width 7 height 525
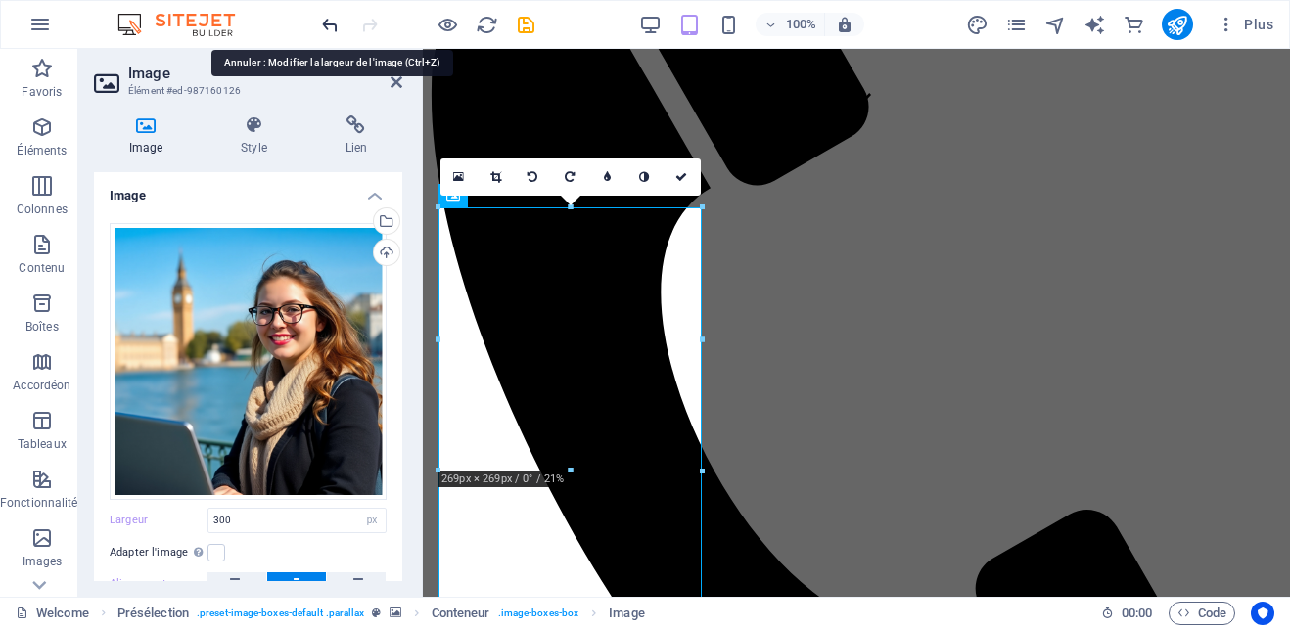
click at [329, 23] on icon "undo" at bounding box center [330, 25] width 23 height 23
click at [334, 29] on icon "undo" at bounding box center [330, 25] width 23 height 23
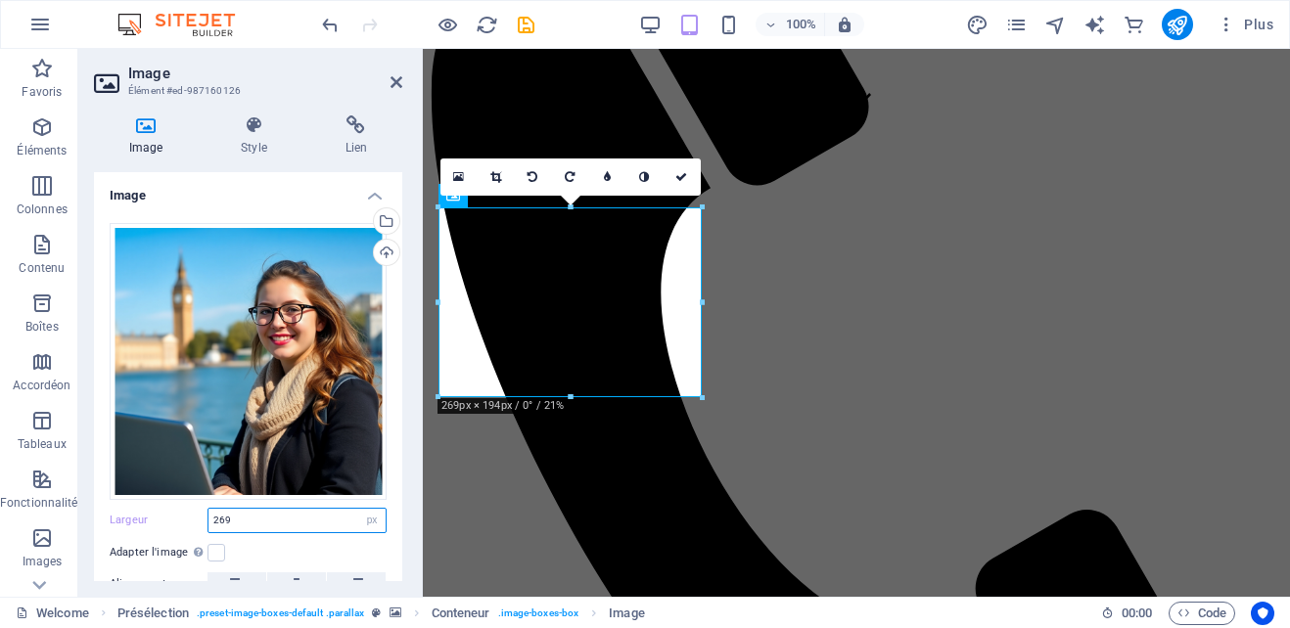
drag, startPoint x: 231, startPoint y: 515, endPoint x: 196, endPoint y: 512, distance: 35.4
click at [196, 512] on div "Largeur 269 Par défaut auto px rem % em vh vw" at bounding box center [248, 520] width 277 height 25
type input "300"
click at [218, 544] on label at bounding box center [217, 553] width 18 height 18
click at [0, 0] on input "Adapter l'image Adapter automatiquement l'image à une largeur et une hauteur fi…" at bounding box center [0, 0] width 0 height 0
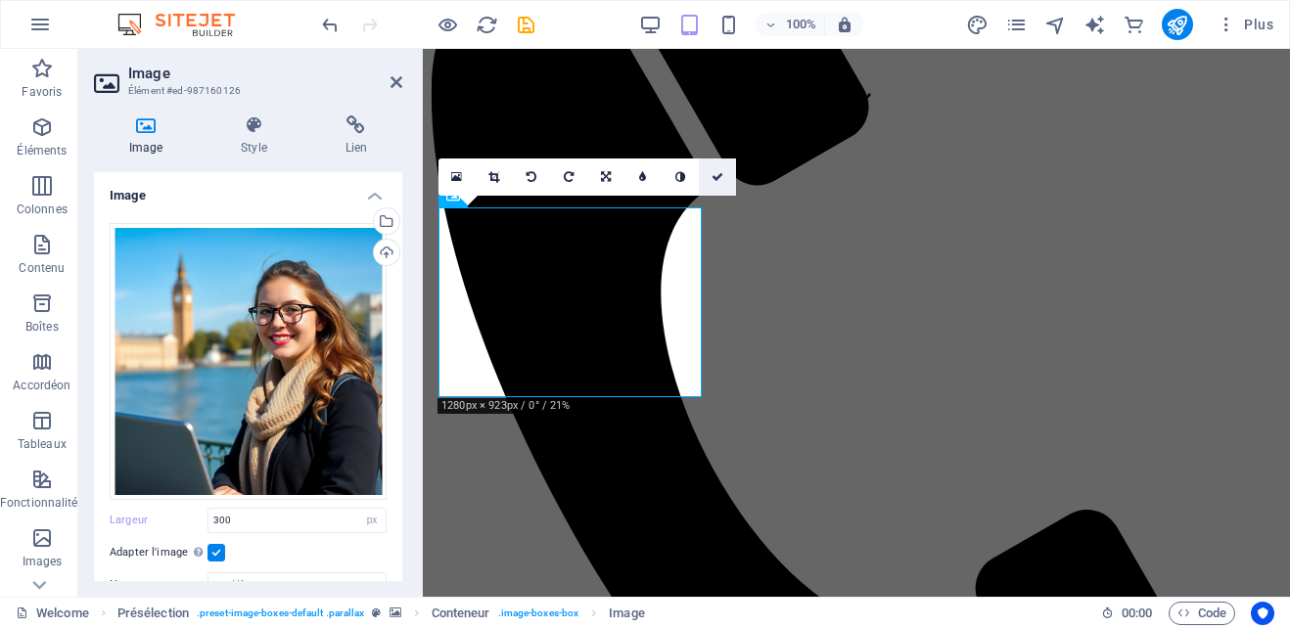
click at [721, 171] on icon at bounding box center [718, 177] width 12 height 12
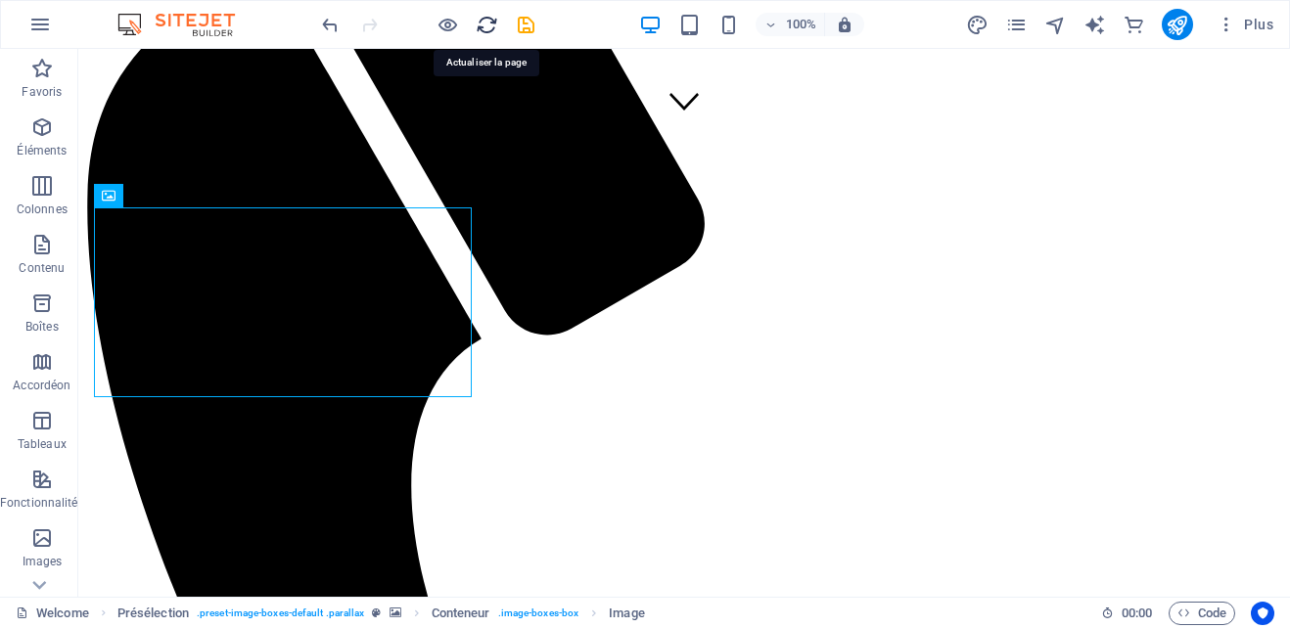
click at [484, 24] on icon "reload" at bounding box center [487, 25] width 23 height 23
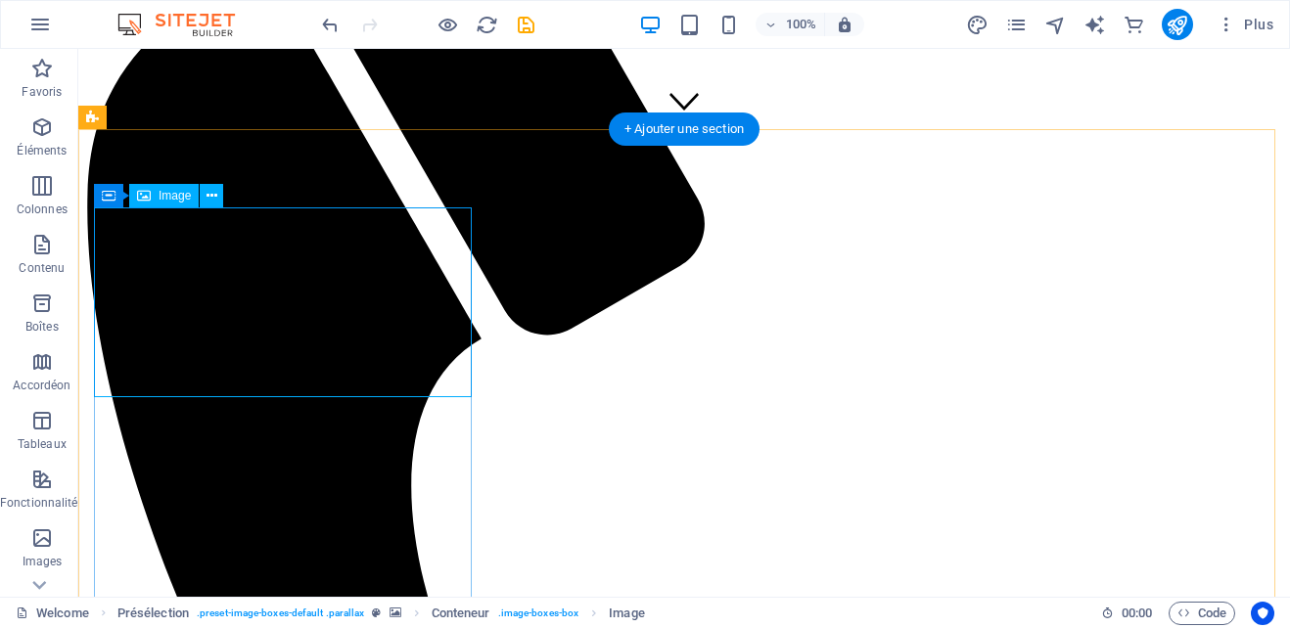
select select "px"
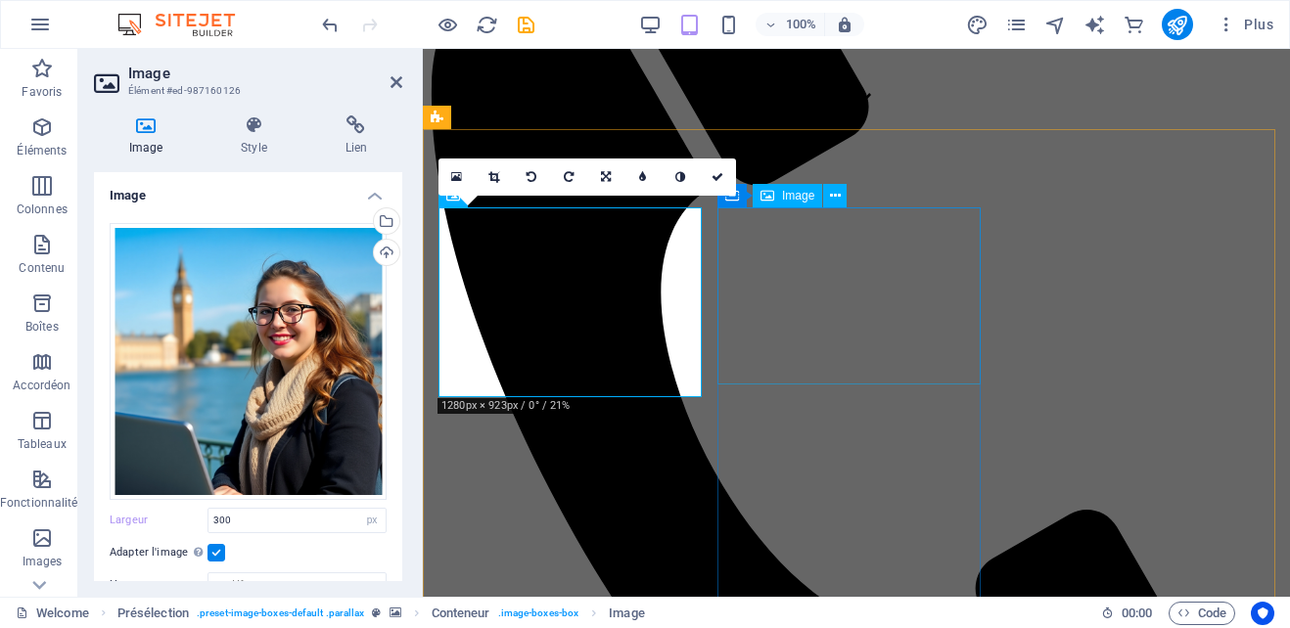
select select "px"
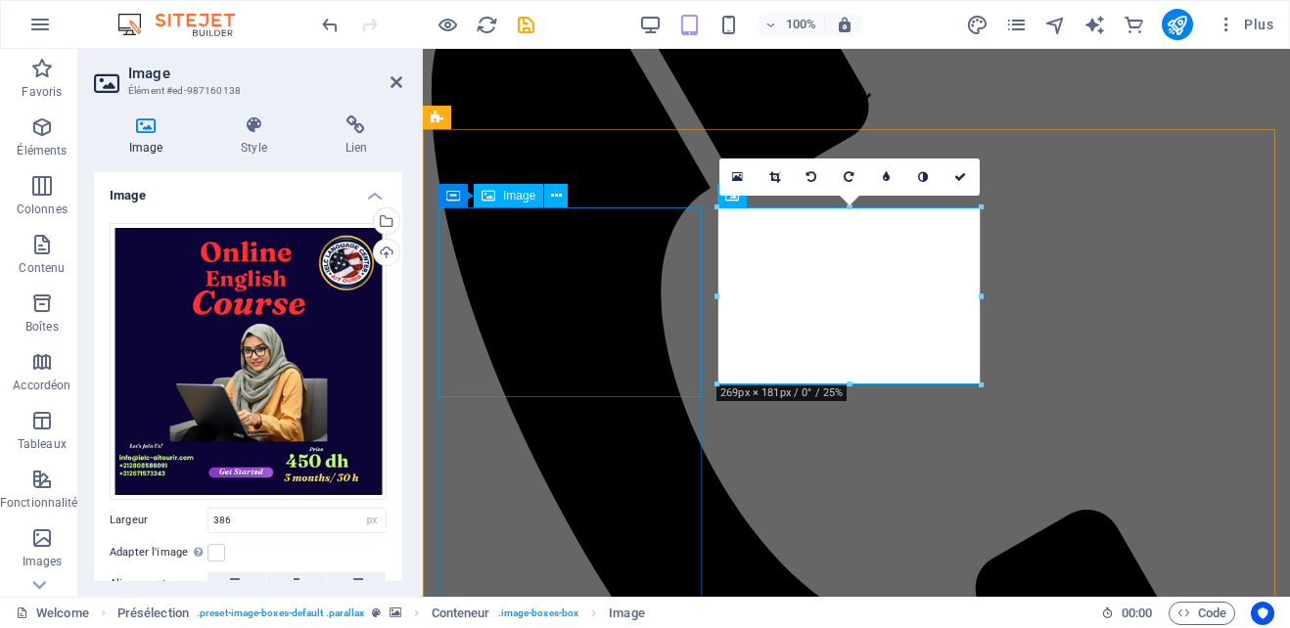
select select "px"
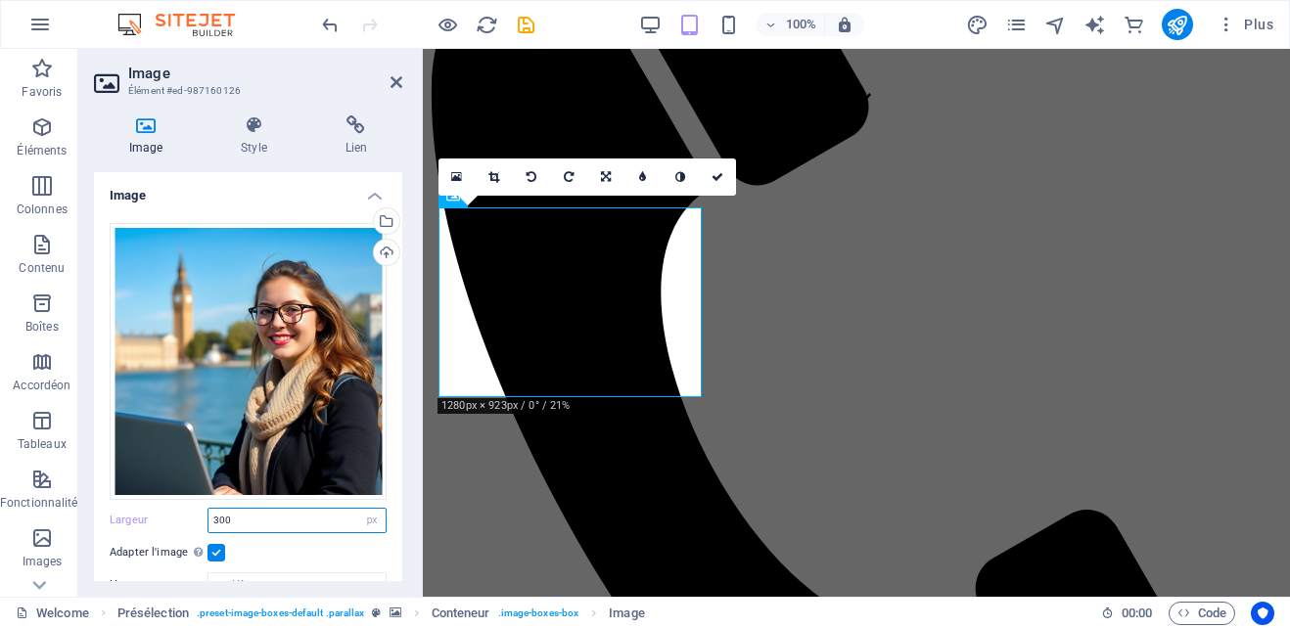
drag, startPoint x: 260, startPoint y: 516, endPoint x: 208, endPoint y: 509, distance: 52.3
click at [208, 509] on input "300" at bounding box center [296, 520] width 177 height 23
type input "386"
click at [218, 549] on label at bounding box center [217, 553] width 18 height 18
click at [0, 0] on input "Adapter l'image Adapter automatiquement l'image à une largeur et une hauteur fi…" at bounding box center [0, 0] width 0 height 0
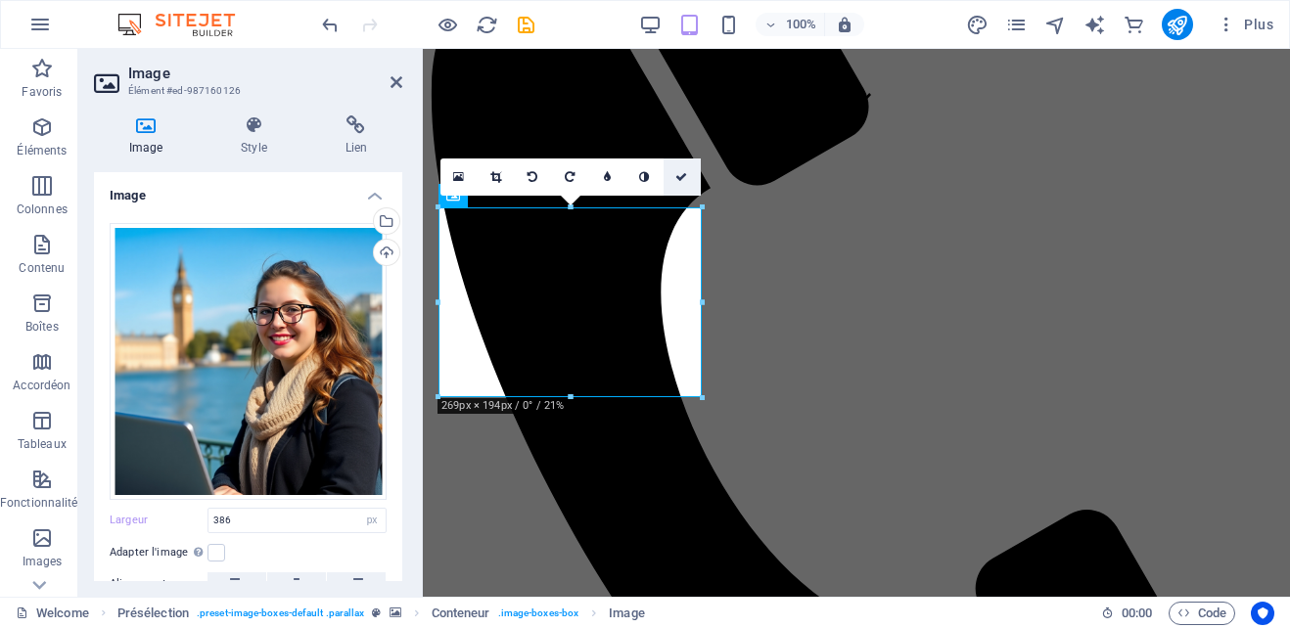
click at [686, 174] on icon at bounding box center [681, 177] width 12 height 12
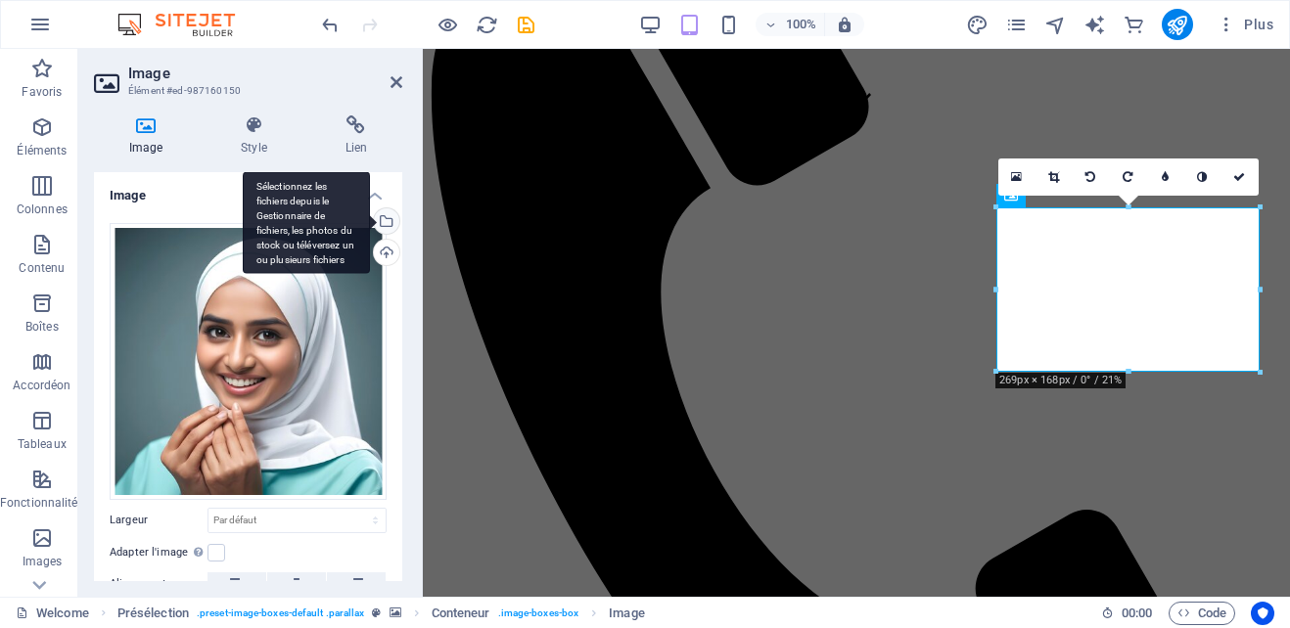
click at [387, 217] on div "Sélectionnez les fichiers depuis le Gestionnaire de fichiers, les photos du sto…" at bounding box center [384, 222] width 29 height 29
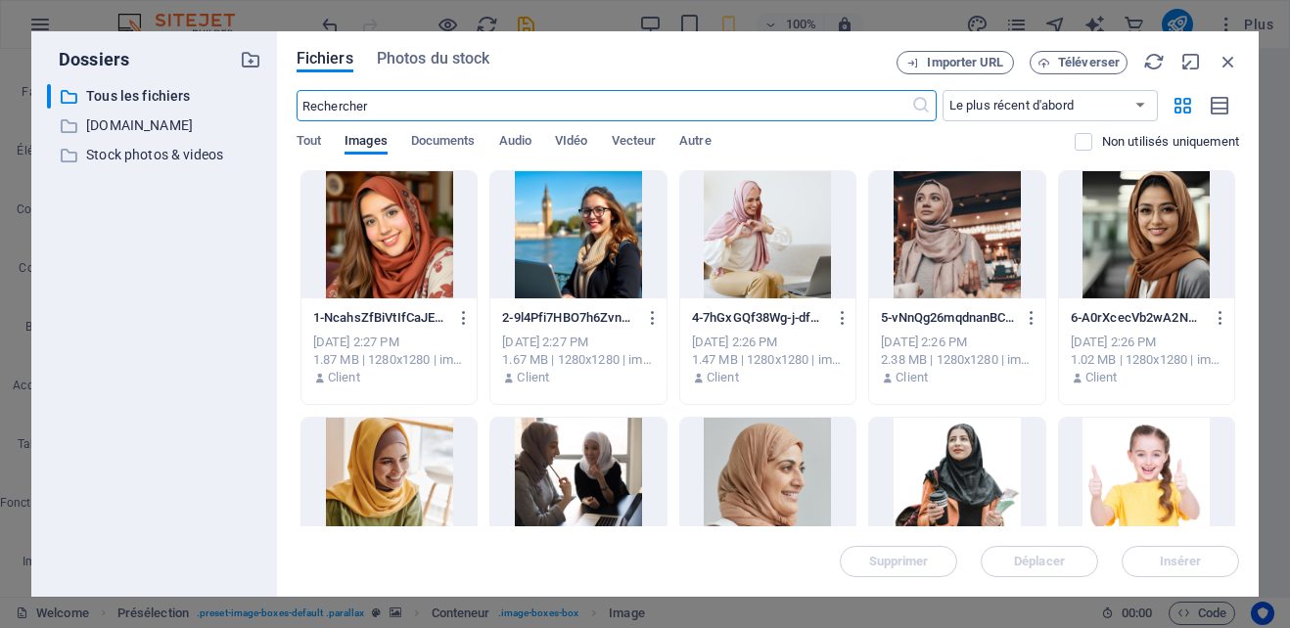
scroll to position [1340, 0]
click at [966, 246] on div at bounding box center [956, 234] width 175 height 127
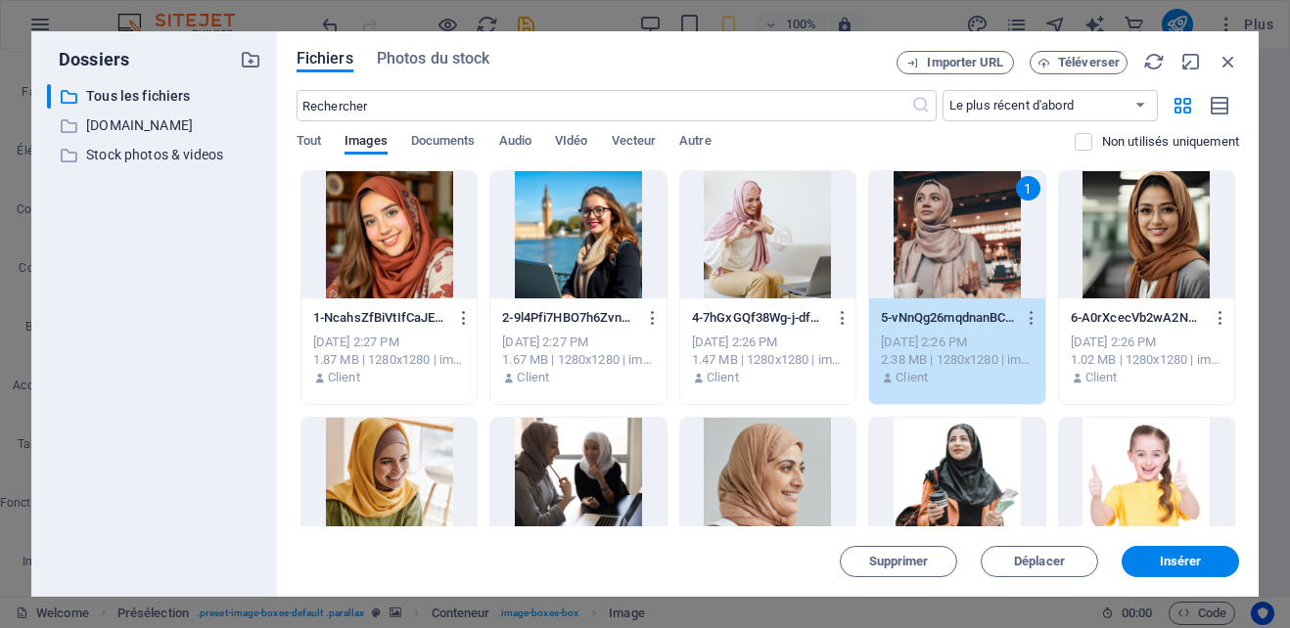
click at [775, 255] on div at bounding box center [767, 234] width 175 height 127
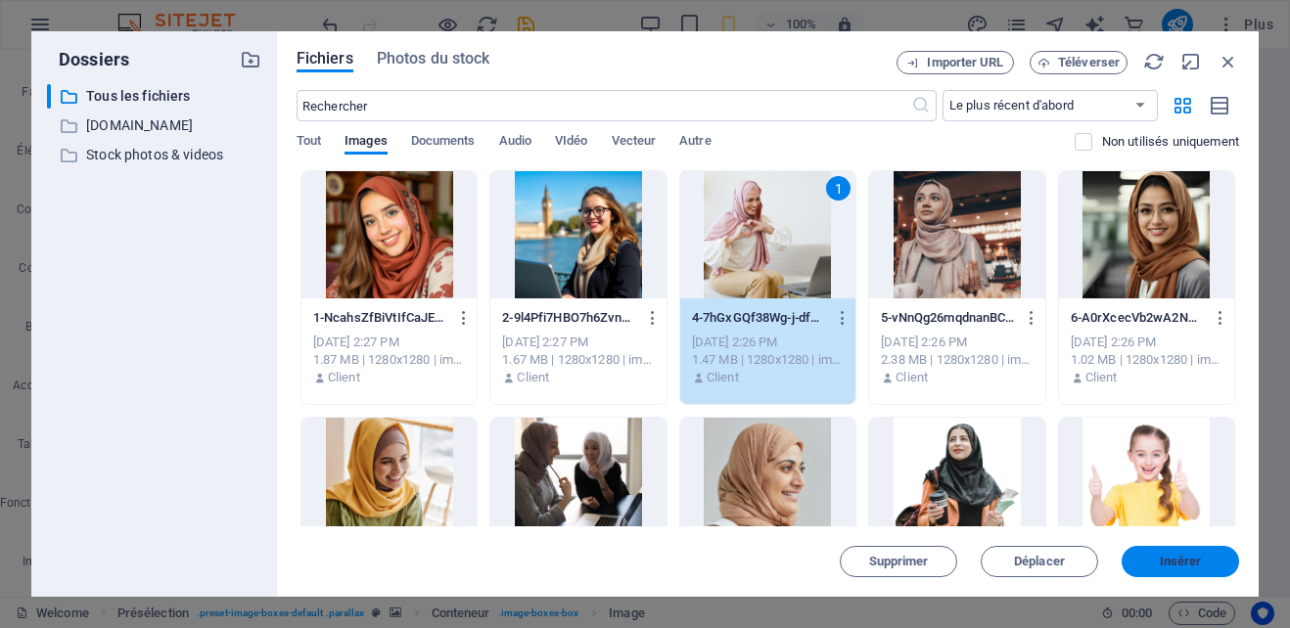
click at [1185, 570] on button "Insérer" at bounding box center [1180, 561] width 117 height 31
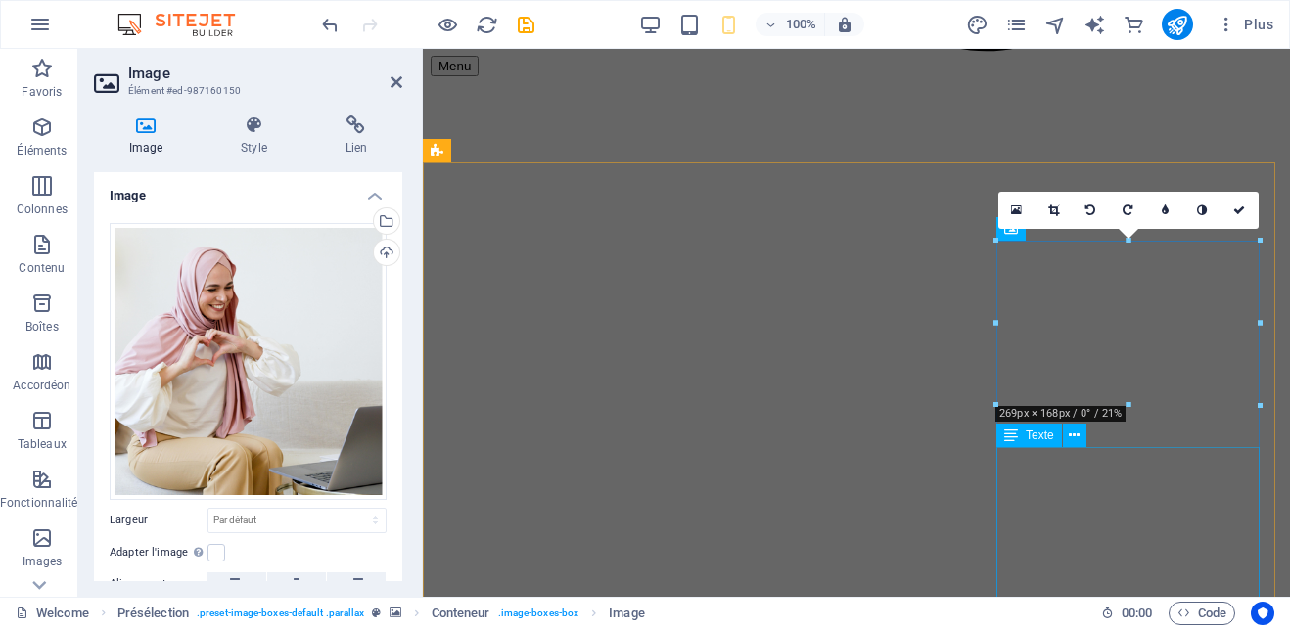
scroll to position [429, 0]
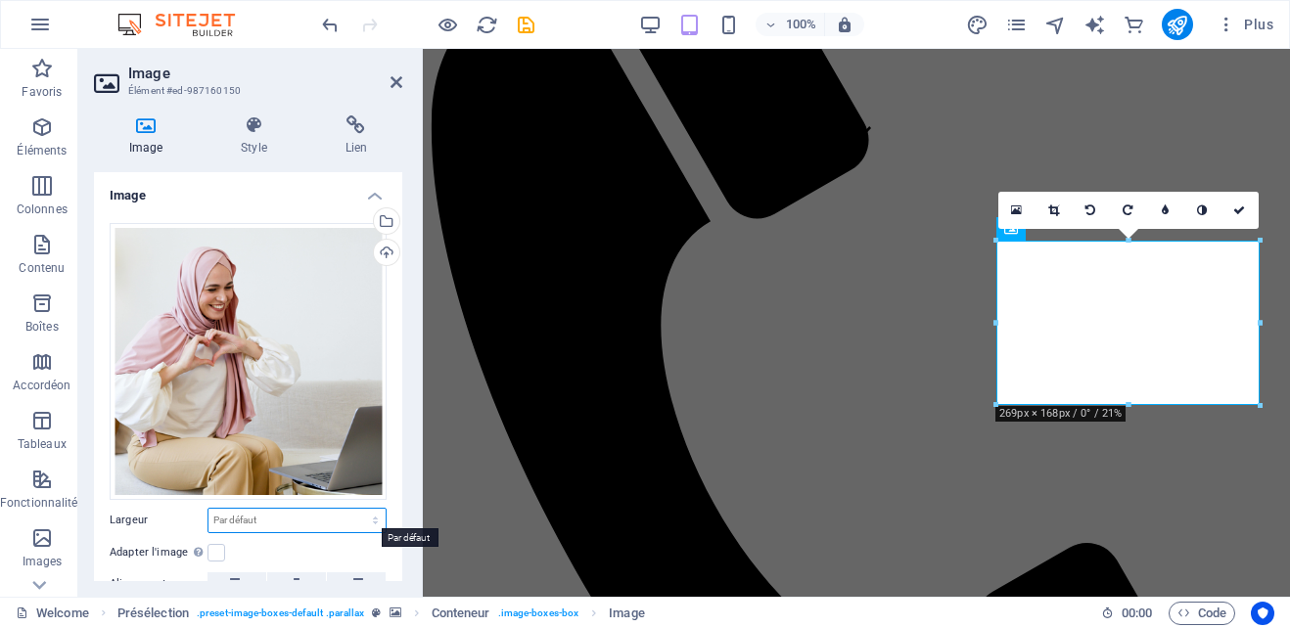
click at [255, 516] on select "Par défaut auto px rem % em vh vw" at bounding box center [296, 520] width 177 height 23
click at [208, 509] on select "Par défaut auto px rem % em vh vw" at bounding box center [296, 520] width 177 height 23
click at [257, 513] on select "Par défaut auto px rem % em vh vw" at bounding box center [296, 520] width 177 height 23
select select "px"
click at [354, 509] on select "Par défaut auto px rem % em vh vw" at bounding box center [296, 520] width 177 height 23
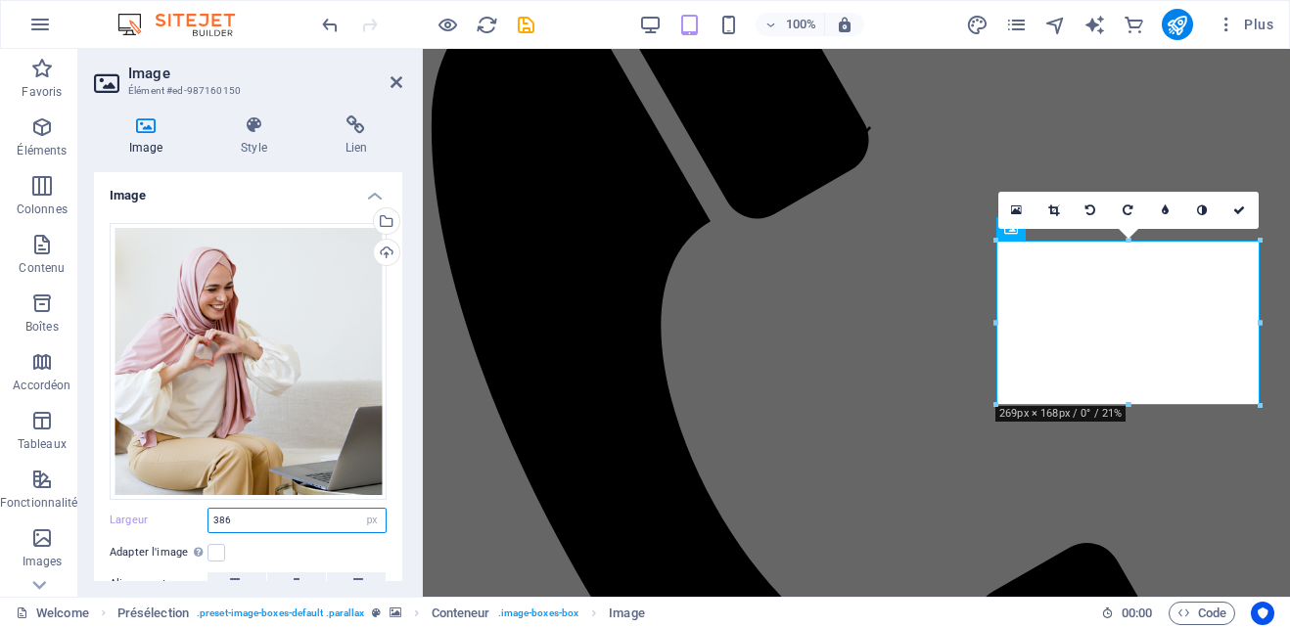
type input "386"
click at [1051, 208] on icon at bounding box center [1053, 211] width 11 height 12
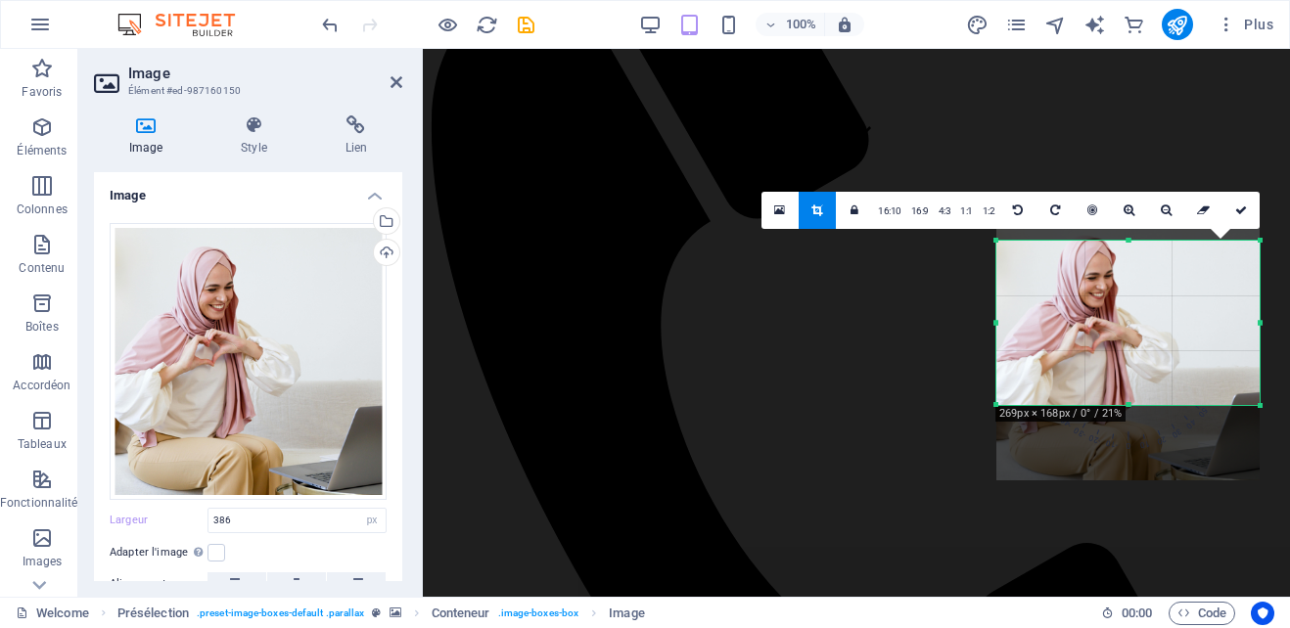
drag, startPoint x: 1140, startPoint y: 305, endPoint x: 1144, endPoint y: 332, distance: 26.7
click at [1144, 332] on div at bounding box center [1127, 348] width 263 height 263
click at [1243, 203] on link at bounding box center [1241, 210] width 37 height 37
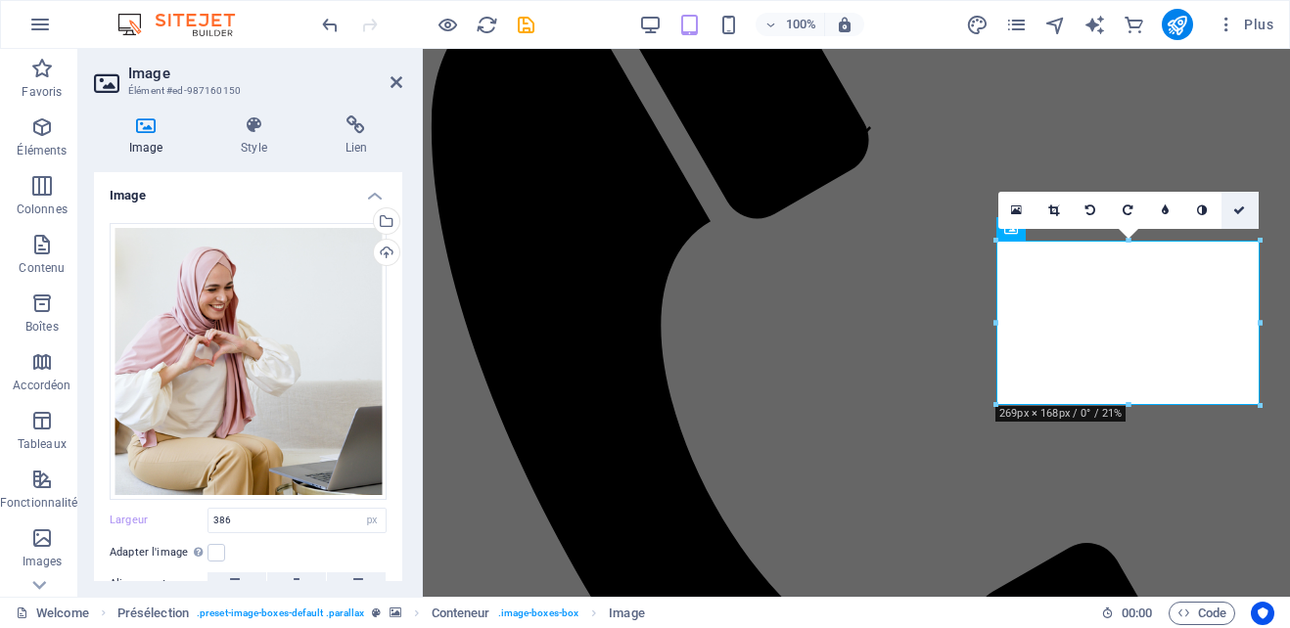
click at [1236, 208] on icon at bounding box center [1239, 211] width 12 height 12
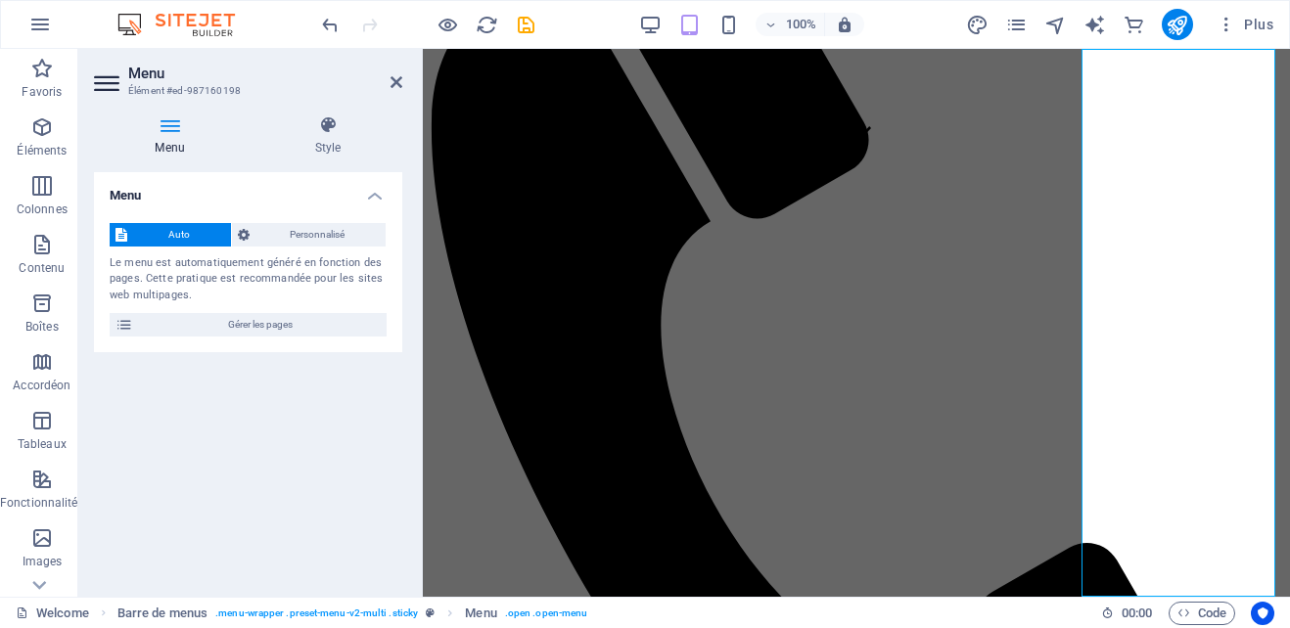
click at [168, 134] on icon at bounding box center [170, 125] width 152 height 20
click at [201, 327] on span "Gérer les pages" at bounding box center [260, 324] width 242 height 23
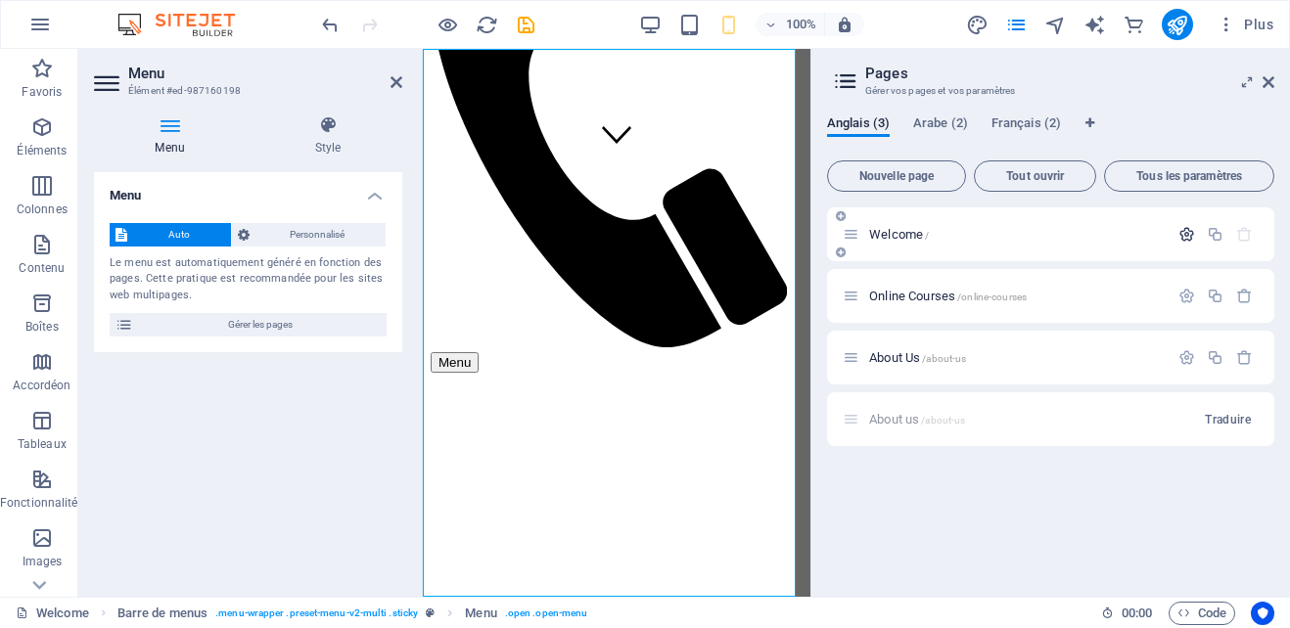
click at [1190, 236] on icon "button" at bounding box center [1186, 234] width 17 height 17
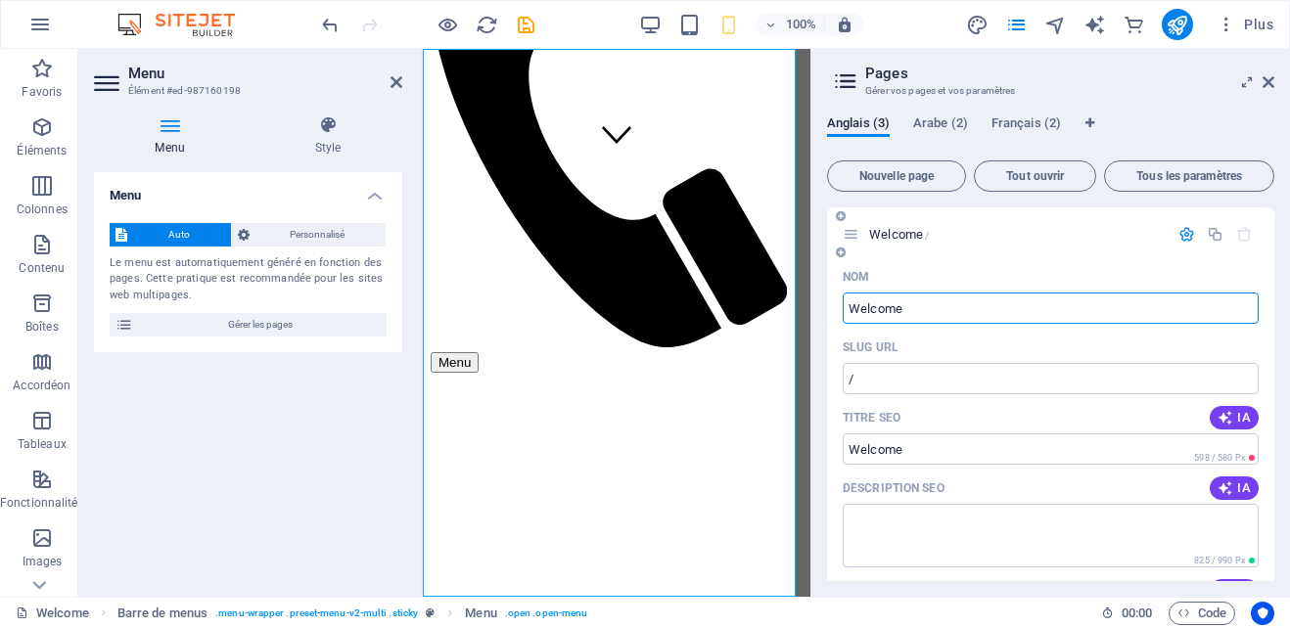
drag, startPoint x: 909, startPoint y: 302, endPoint x: 845, endPoint y: 303, distance: 64.6
click at [845, 303] on input "Welcome" at bounding box center [1051, 308] width 416 height 31
type input "Home"
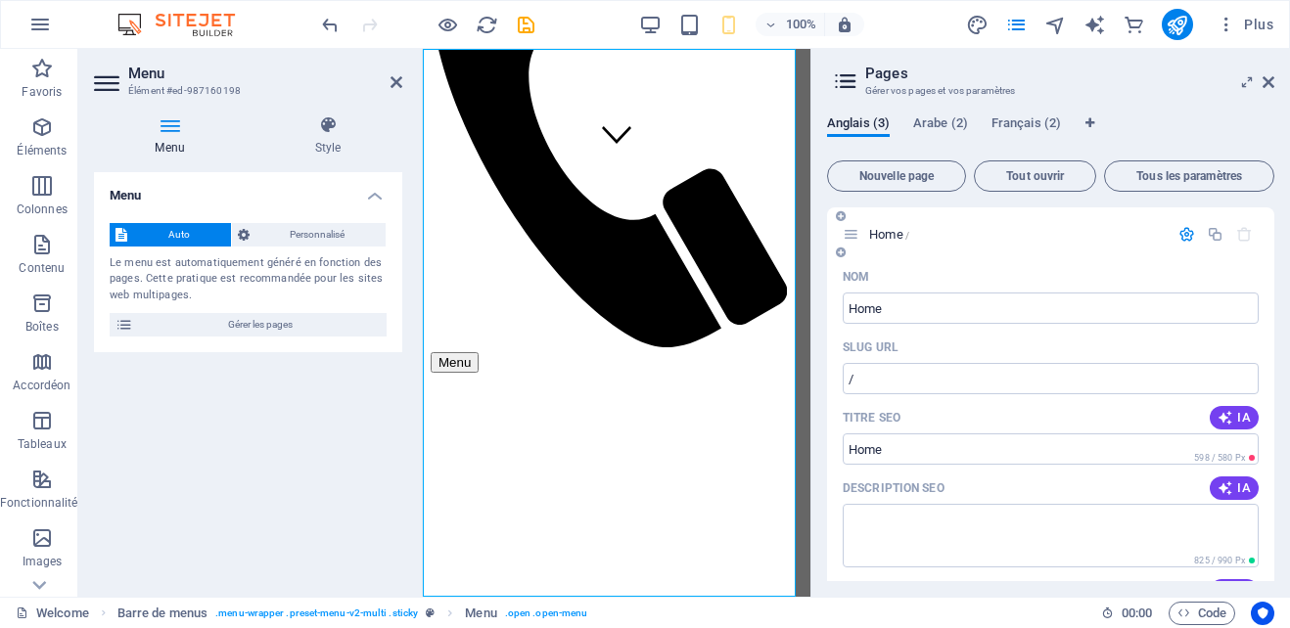
drag, startPoint x: 1275, startPoint y: 304, endPoint x: 1269, endPoint y: 344, distance: 39.7
click at [1269, 352] on div "Anglais (3) Arabe (2) [DEMOGRAPHIC_DATA] (2) Nouvelle page Tout ouvrir Tous les…" at bounding box center [1050, 348] width 479 height 497
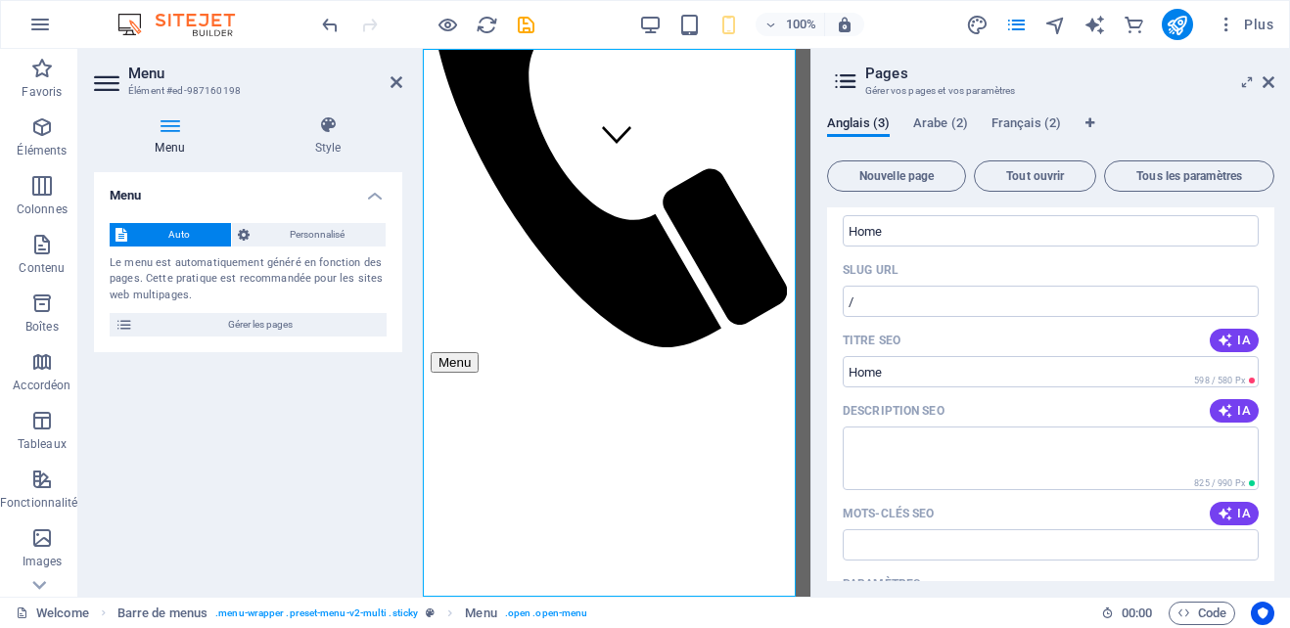
scroll to position [0, 0]
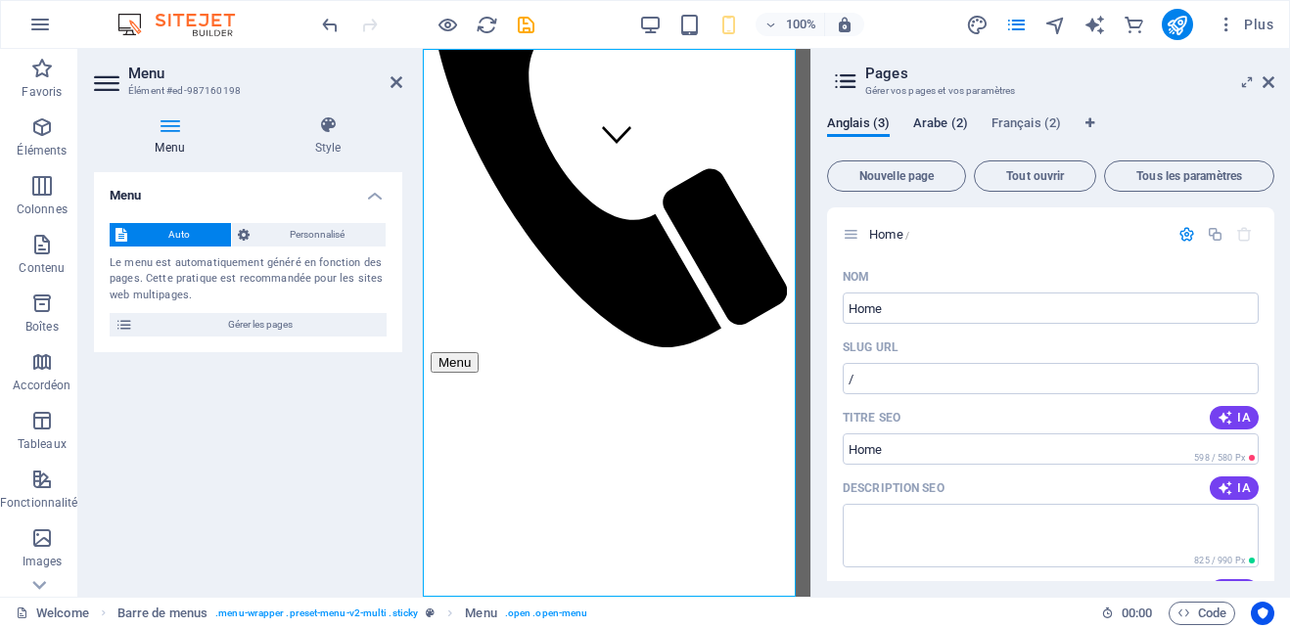
click at [928, 123] on span "Arabe (2)" at bounding box center [940, 125] width 55 height 27
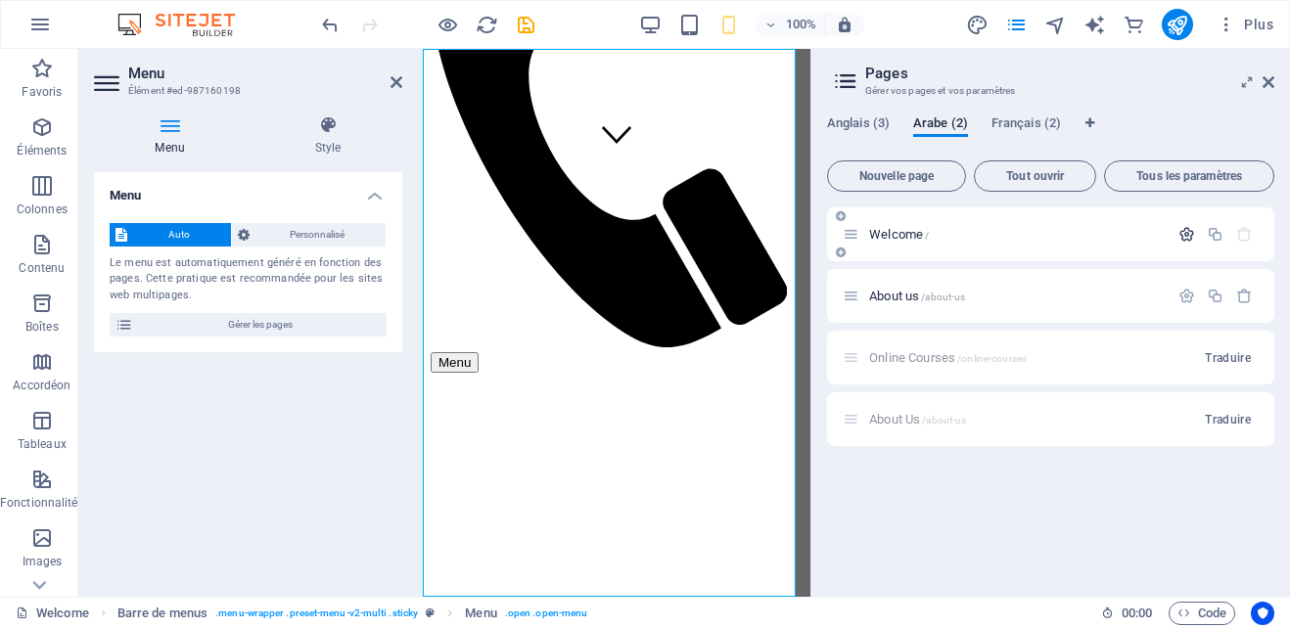
click at [1185, 235] on icon "button" at bounding box center [1186, 234] width 17 height 17
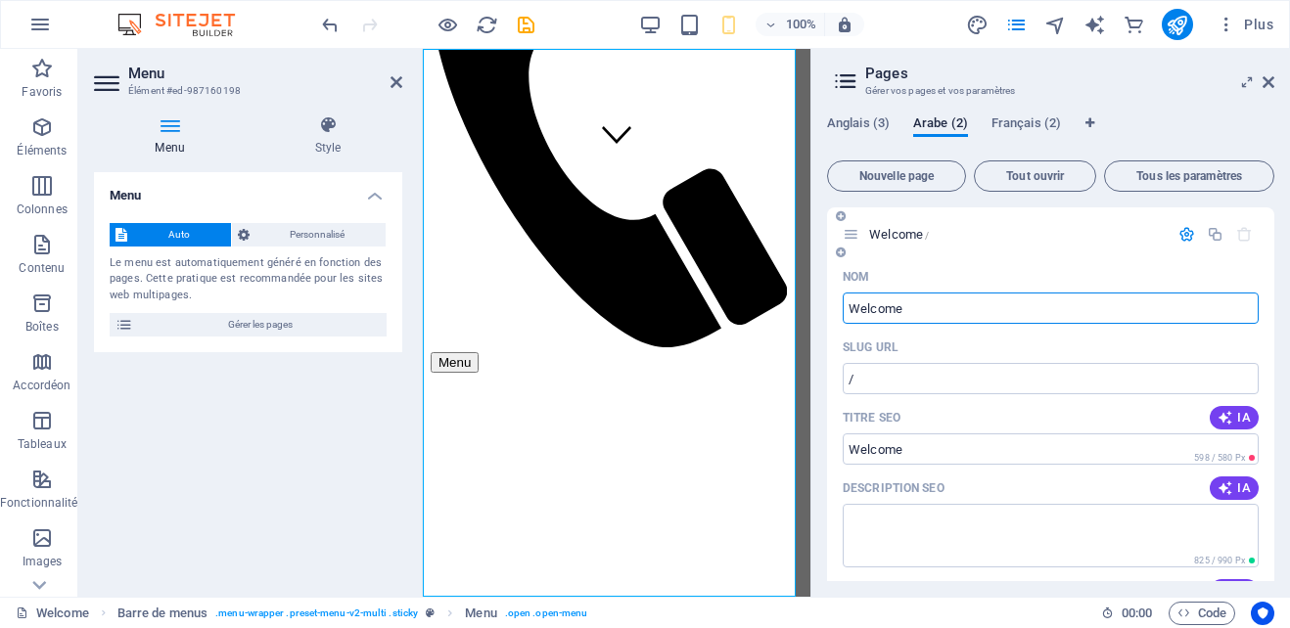
drag, startPoint x: 916, startPoint y: 305, endPoint x: 849, endPoint y: 306, distance: 67.5
click at [849, 306] on input "Welcome" at bounding box center [1051, 308] width 416 height 31
type input "home"
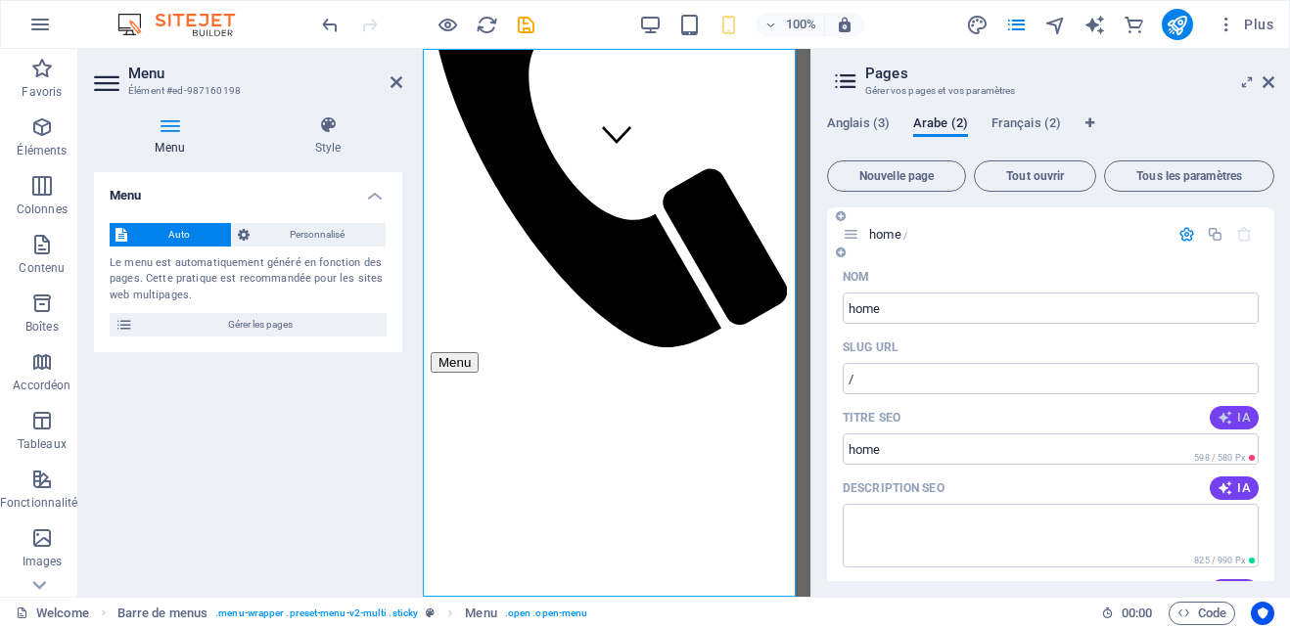
click at [1227, 413] on icon "button" at bounding box center [1226, 418] width 16 height 16
type input "فتح إمكانياتك مع IELC"
click at [1227, 484] on icon "button" at bounding box center [1226, 489] width 16 height 16
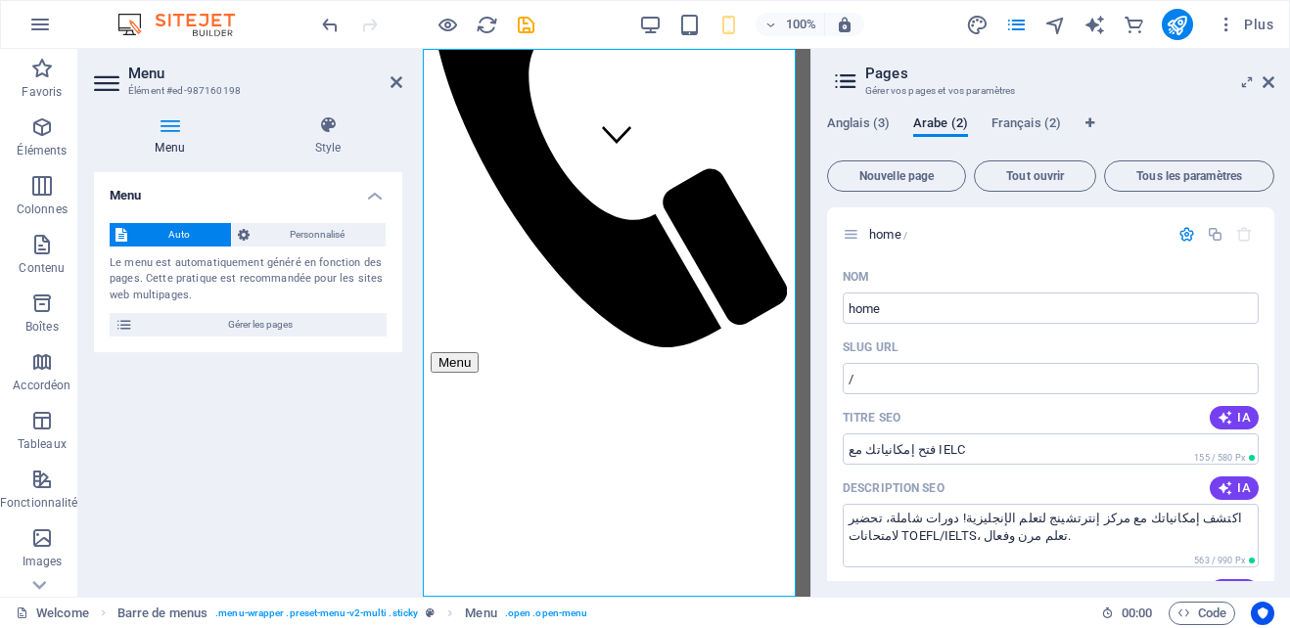
type textarea "اكتشف إمكانياتك مع مركز إنترتشينج لتعلم الإنجليزية! دورات شاملة، تحضير لامتحانا…"
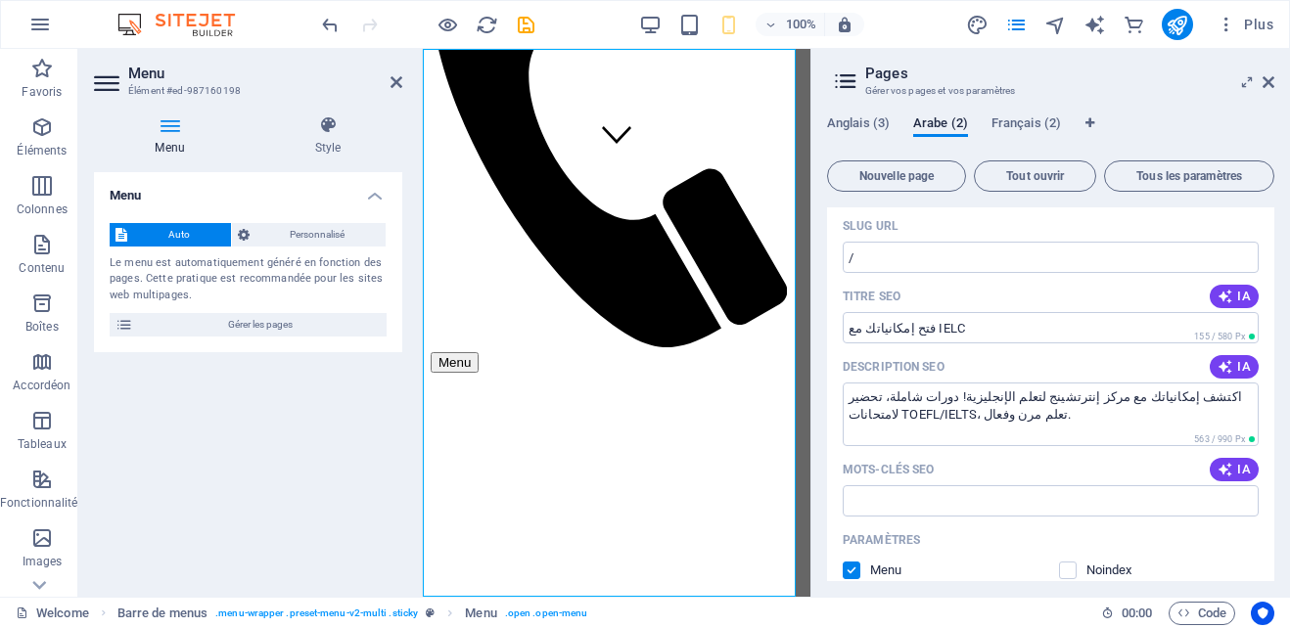
scroll to position [112, 0]
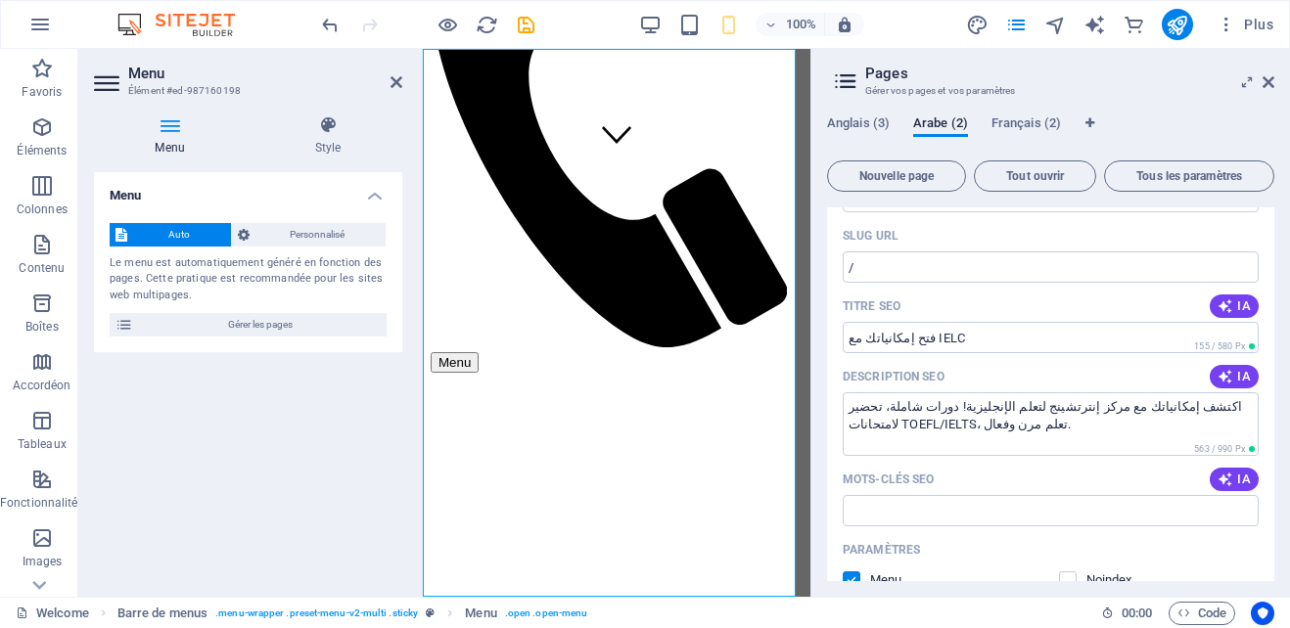
drag, startPoint x: 1269, startPoint y: 335, endPoint x: 1273, endPoint y: 387, distance: 52.0
click at [1273, 387] on div "home / Nom home ​ SLUG URL / ​ Titre SEO IA فتح إمكانياتك مع IELC ​ 155 / 580 P…" at bounding box center [1050, 395] width 447 height 374
drag, startPoint x: 1269, startPoint y: 335, endPoint x: 1270, endPoint y: 371, distance: 36.2
click at [1270, 371] on div "home / Nom home ​ SLUG URL / ​ Titre SEO IA فتح إمكانياتك مع IELC ​ 155 / 580 P…" at bounding box center [1050, 395] width 447 height 374
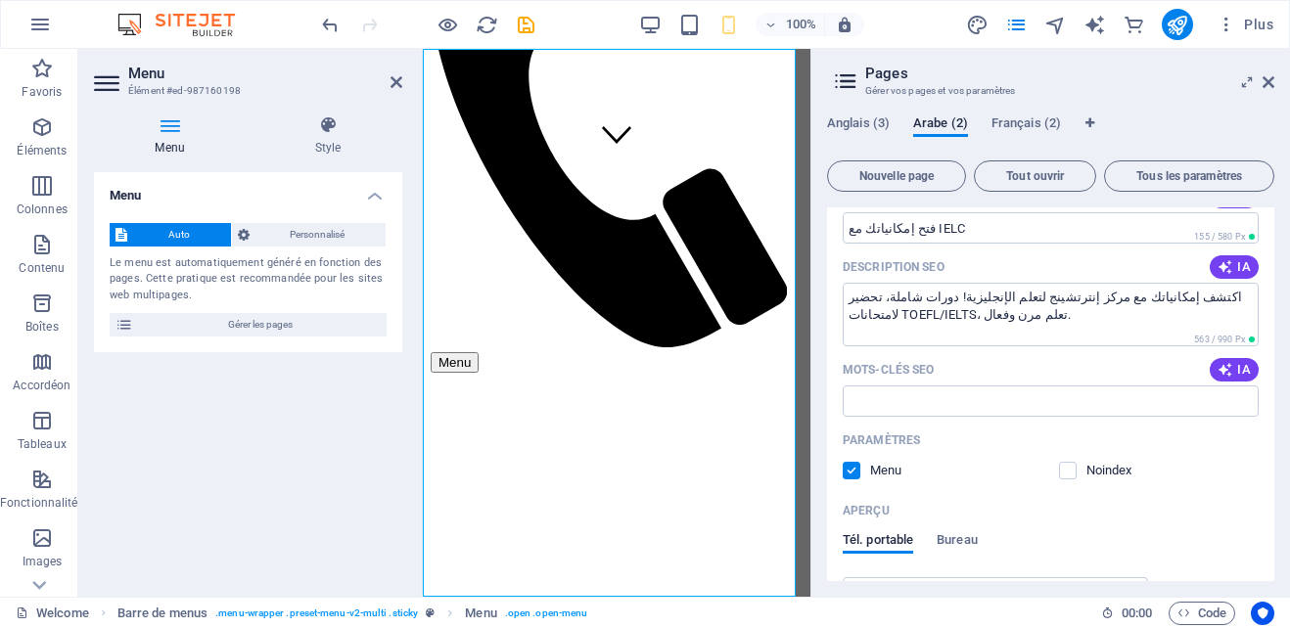
scroll to position [223, 0]
click at [1226, 370] on icon "button" at bounding box center [1226, 368] width 16 height 16
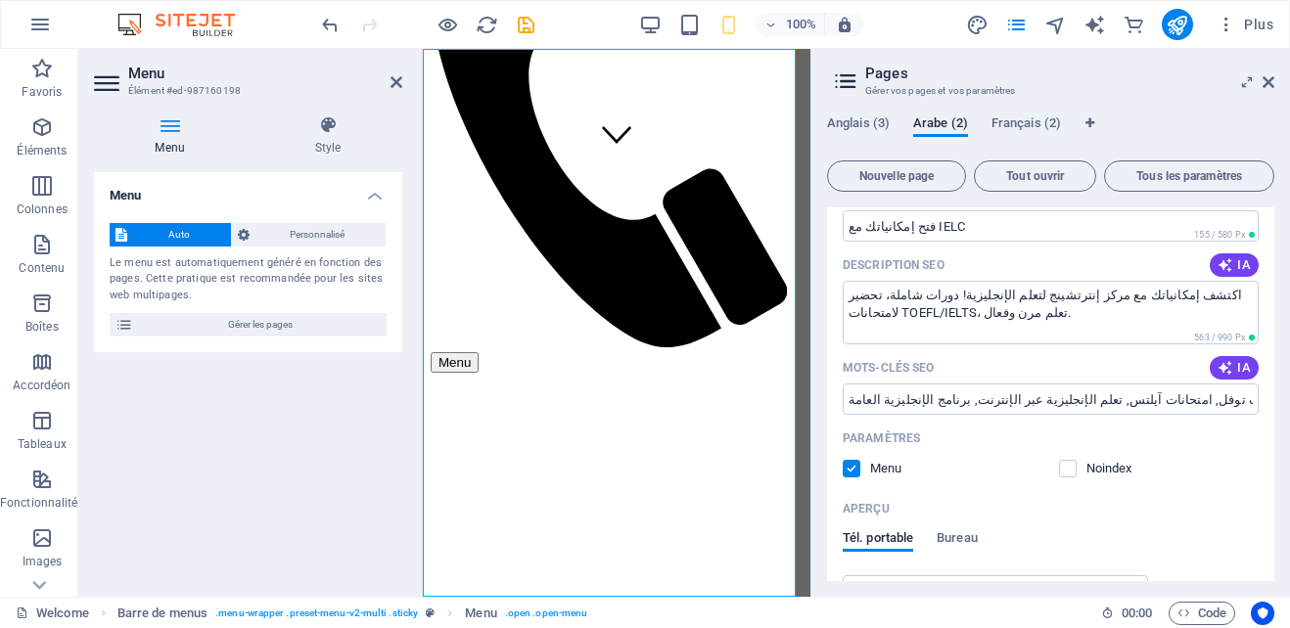
type input "دورات الإنجليزية, مركز تعليم اللغة الإنجليزية, امتحانات توفل, امتحانات آيلتس, ت…"
drag, startPoint x: 1269, startPoint y: 393, endPoint x: 1269, endPoint y: 427, distance: 33.3
click at [1269, 427] on div "Nom home ​ SLUG URL / ​ Titre SEO IA فتح إمكانياتك مع IELC ​ 155 / 580 Px Descr…" at bounding box center [1050, 422] width 447 height 768
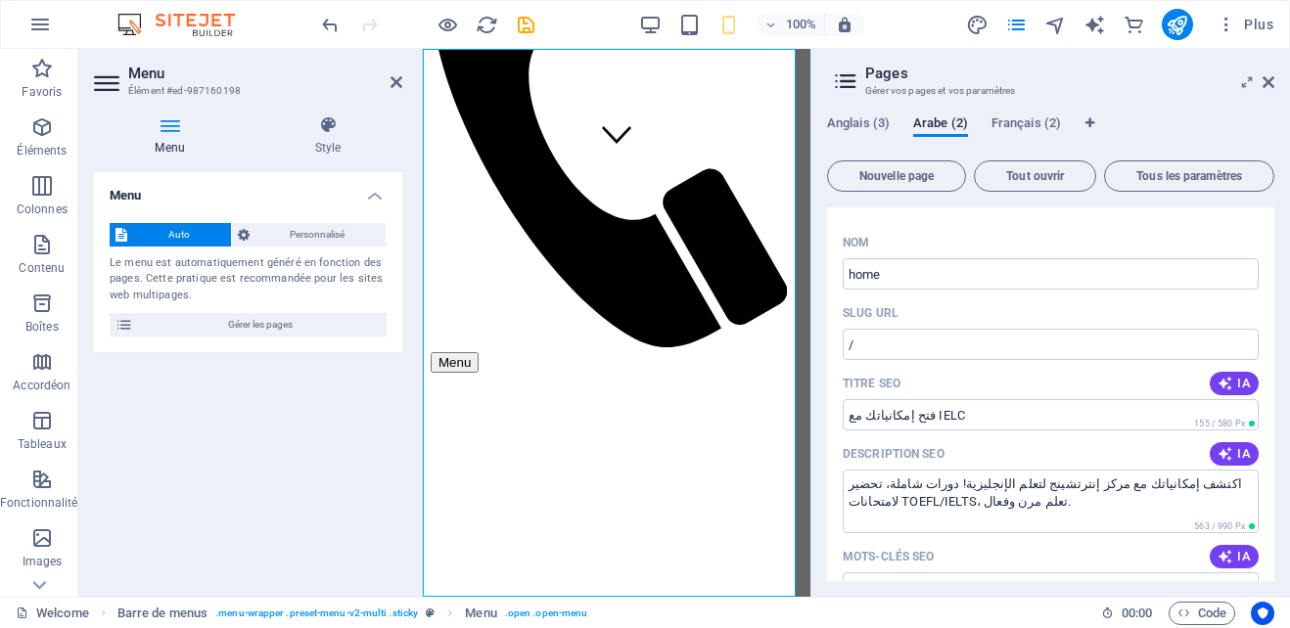
scroll to position [36, 0]
click at [886, 274] on input "home" at bounding box center [1051, 271] width 416 height 31
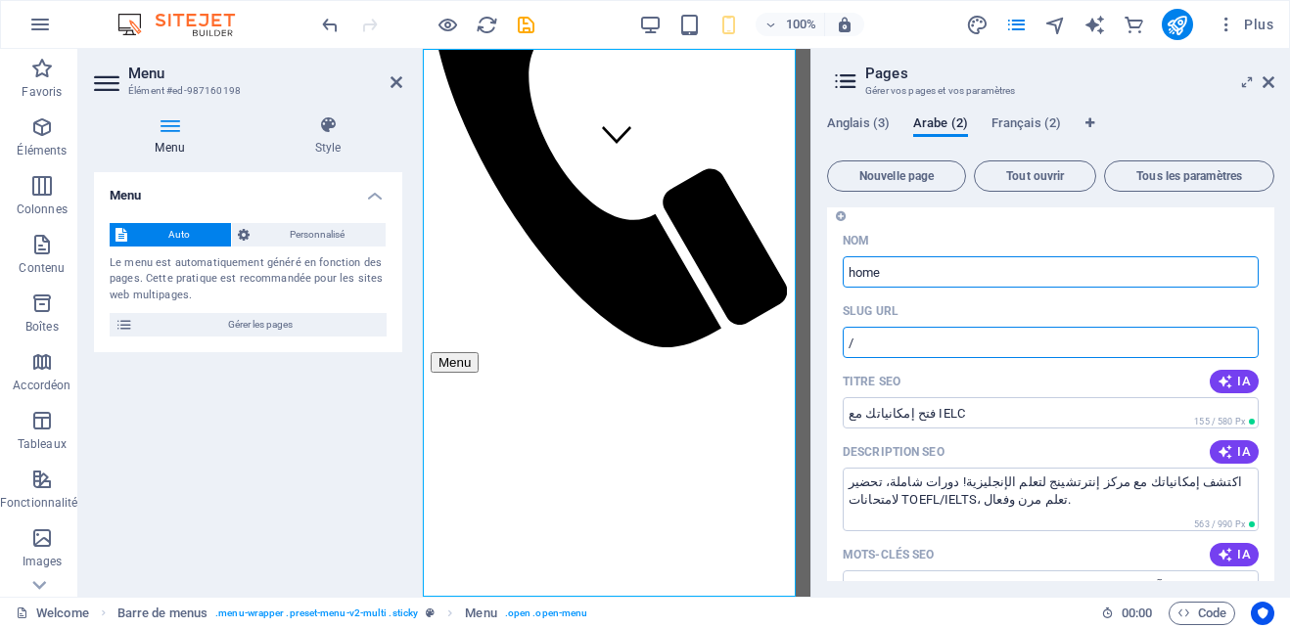
click at [882, 333] on input "/" at bounding box center [1051, 342] width 416 height 31
click at [885, 330] on input "/" at bounding box center [1051, 342] width 416 height 31
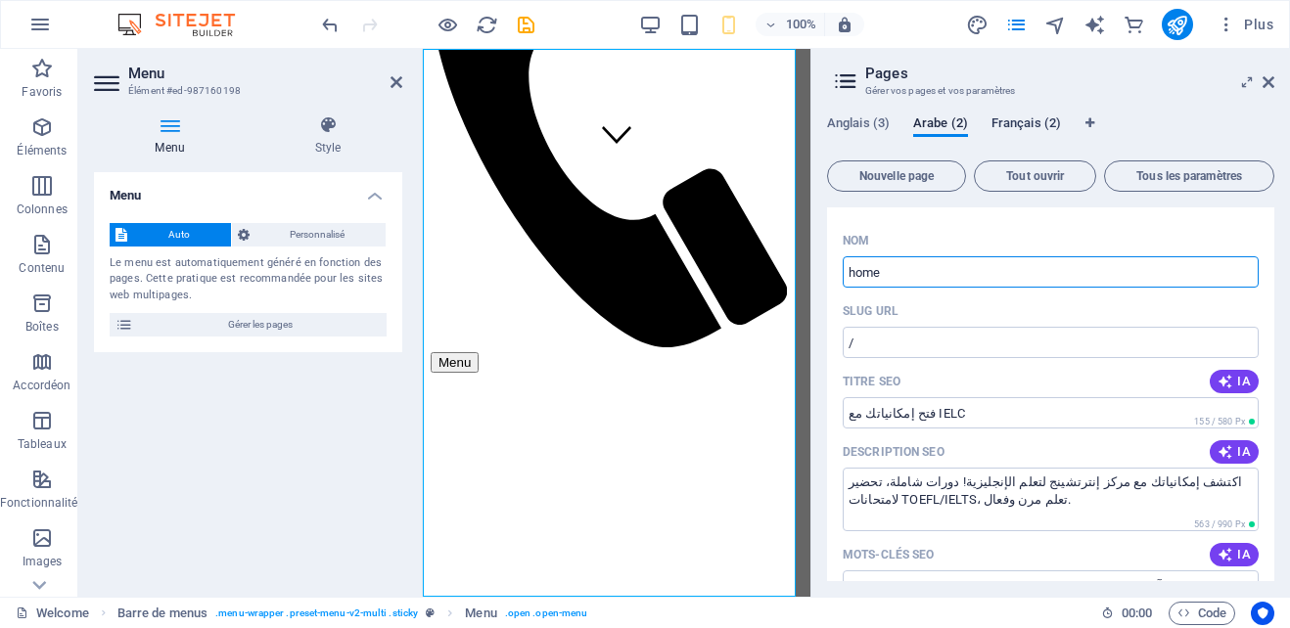
click at [1011, 117] on span "Français (2)" at bounding box center [1026, 125] width 69 height 27
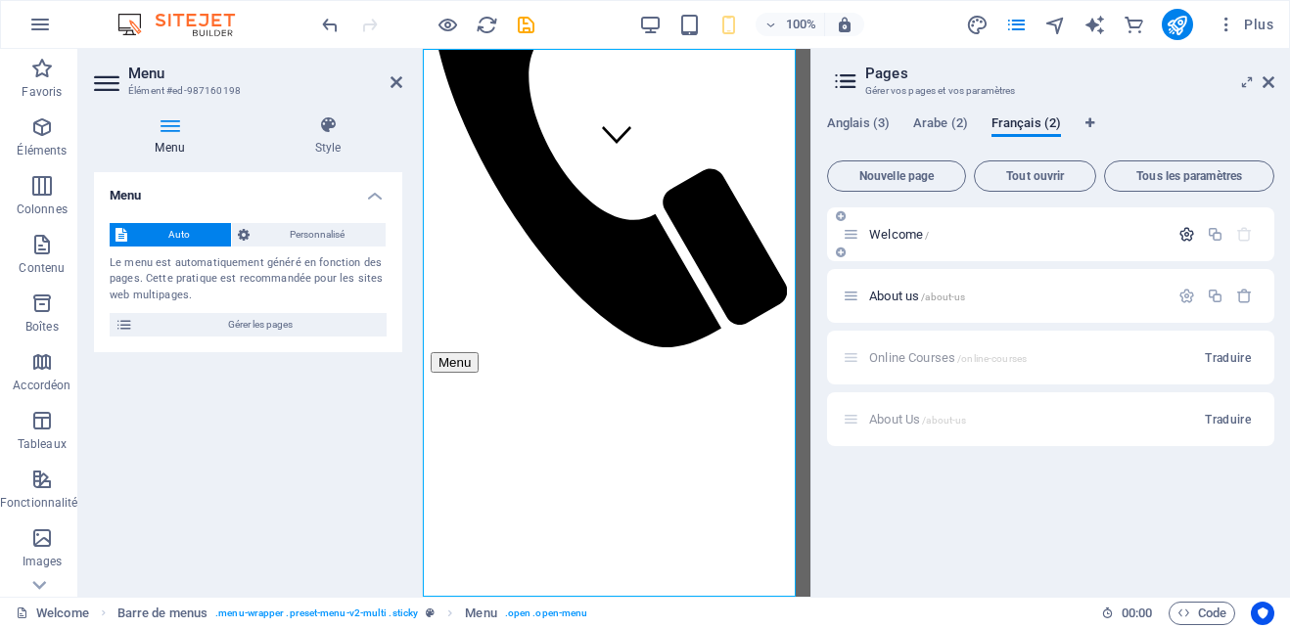
click at [1185, 234] on icon "button" at bounding box center [1186, 234] width 17 height 17
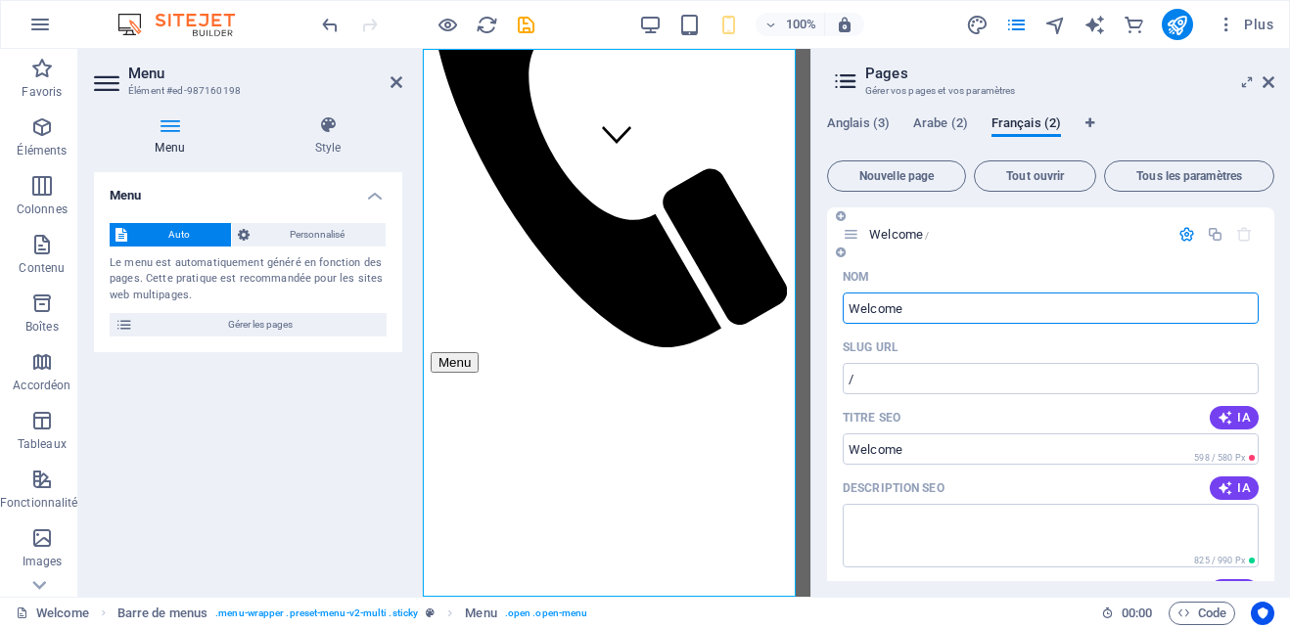
drag, startPoint x: 906, startPoint y: 305, endPoint x: 848, endPoint y: 306, distance: 58.7
click at [848, 306] on input "Welcome" at bounding box center [1051, 308] width 416 height 31
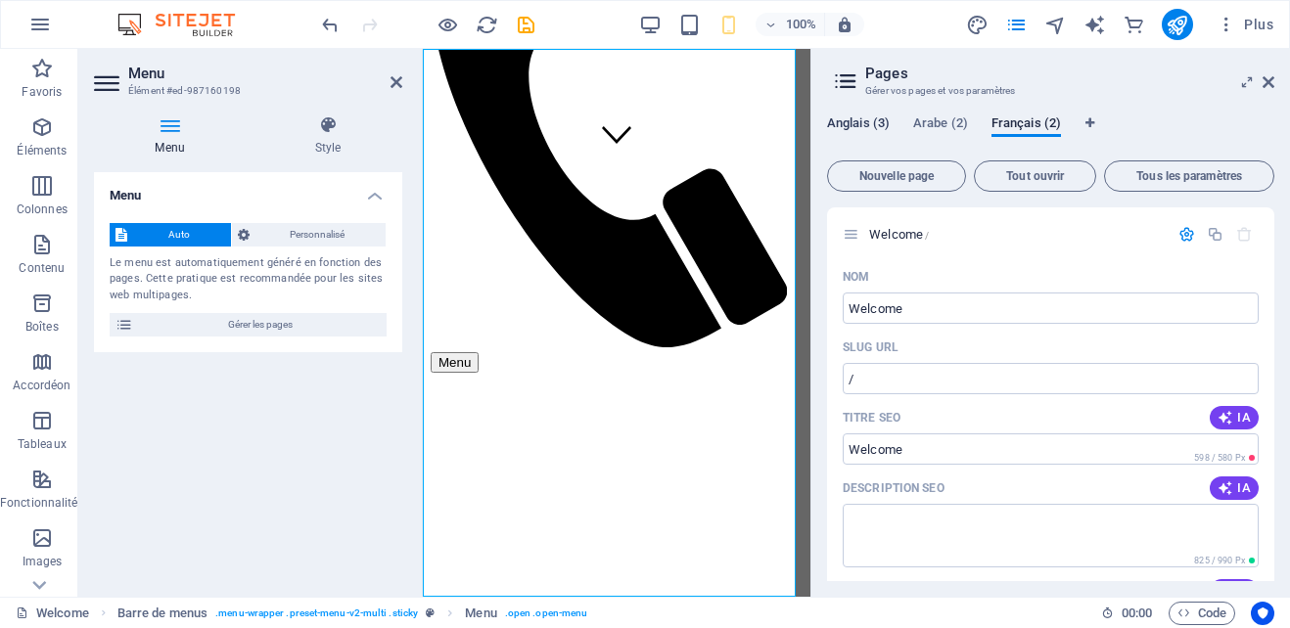
click at [870, 119] on span "Anglais (3)" at bounding box center [858, 125] width 63 height 27
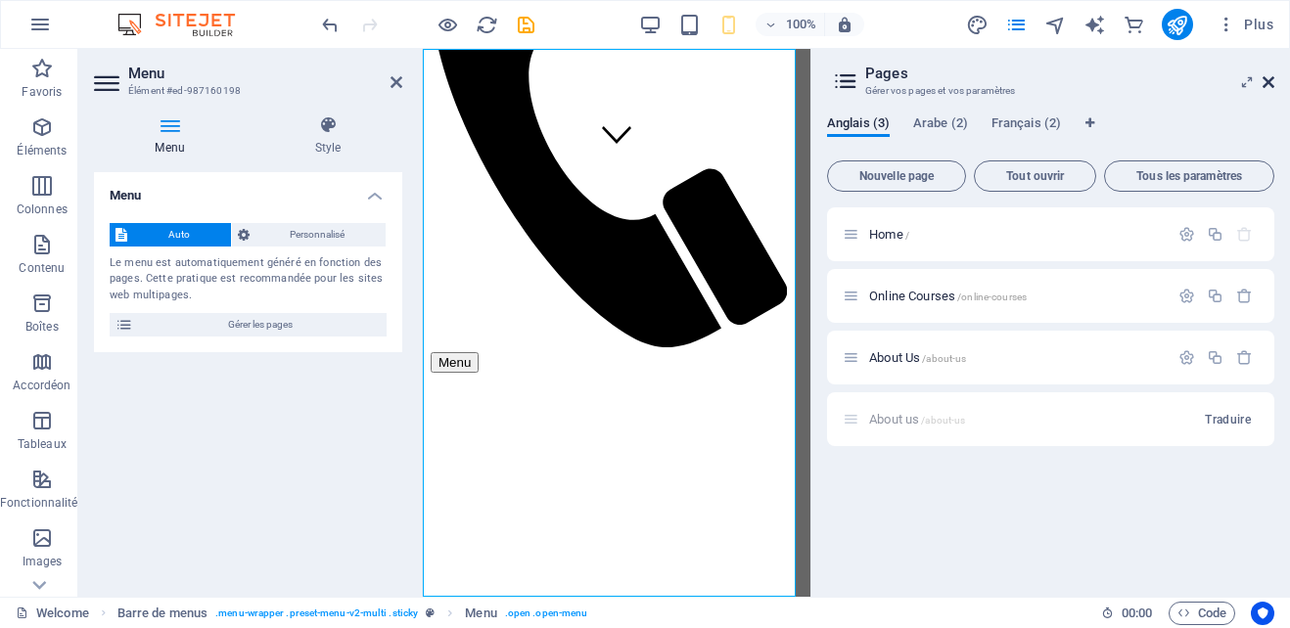
click at [1266, 80] on icon at bounding box center [1269, 82] width 12 height 16
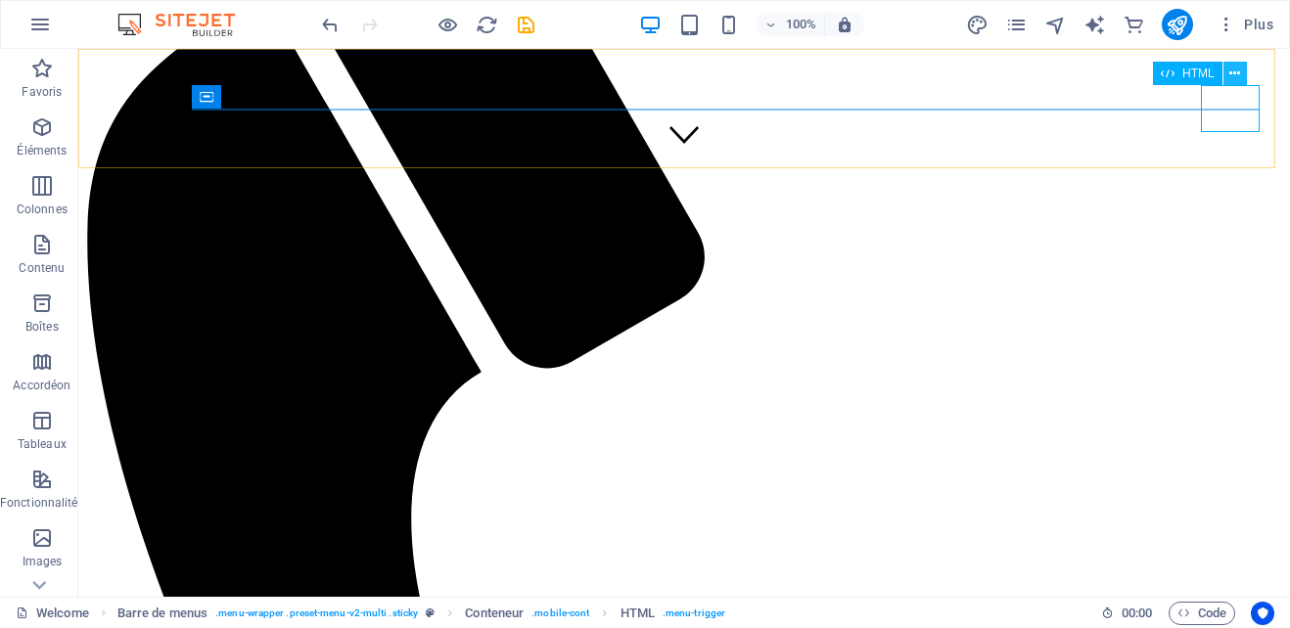
click at [1230, 78] on icon at bounding box center [1234, 74] width 11 height 21
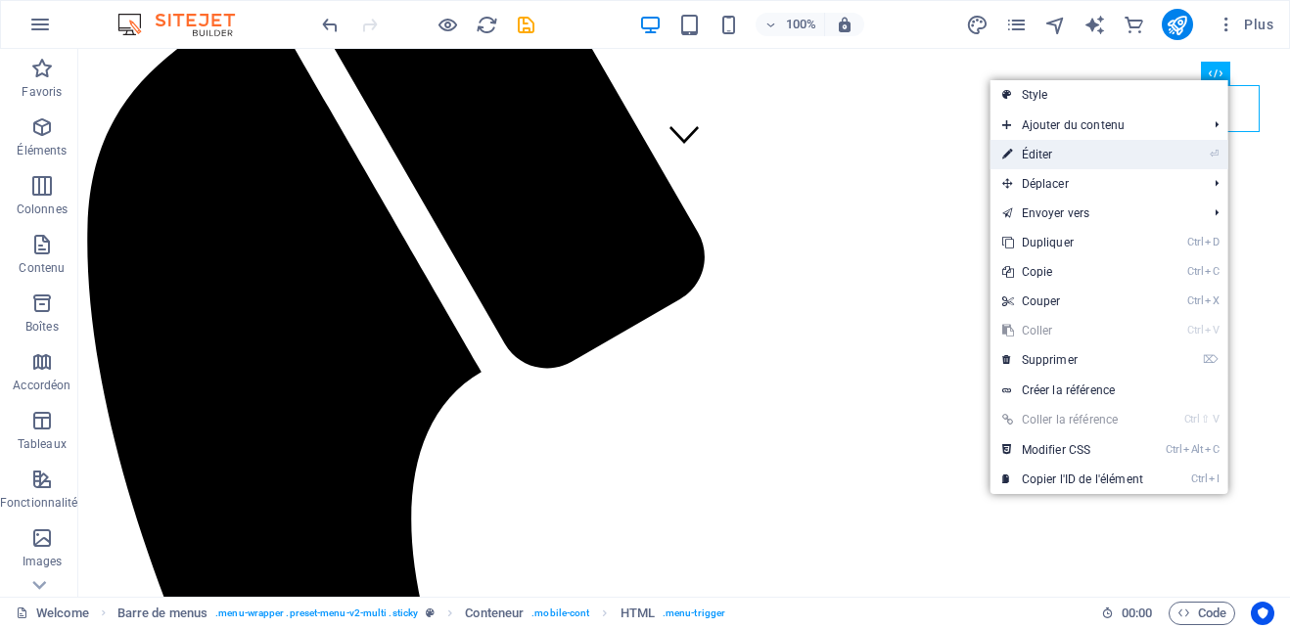
click at [1093, 145] on link "⏎ Éditer" at bounding box center [1073, 154] width 164 height 29
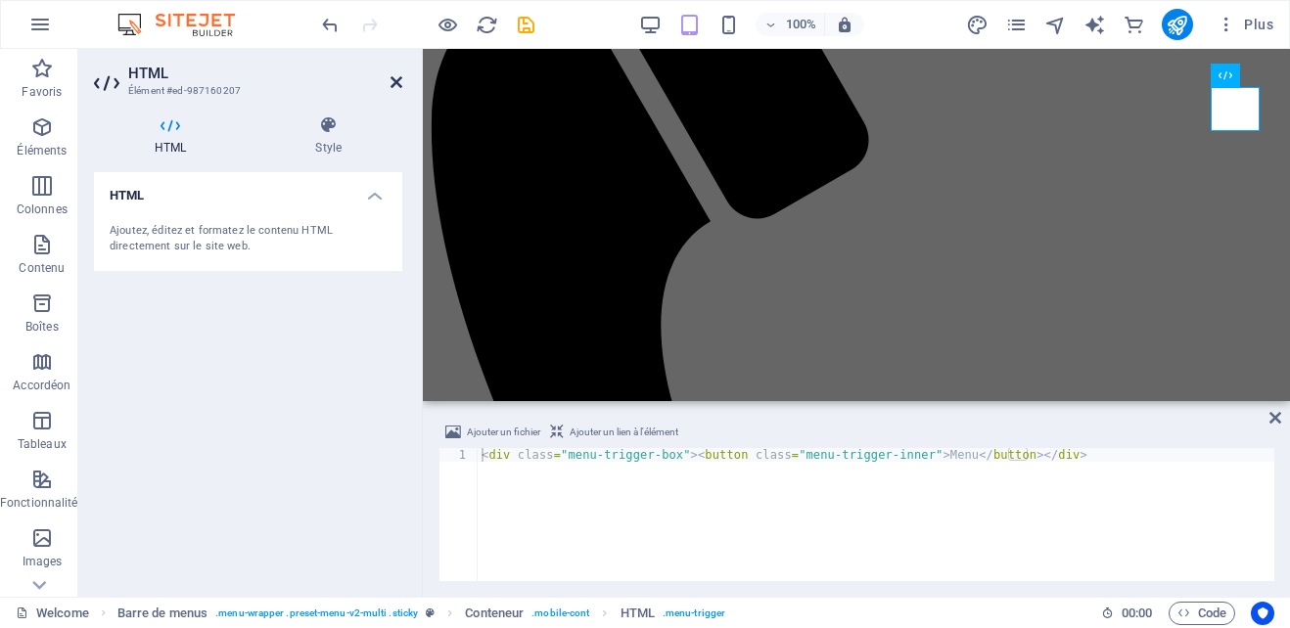
click at [393, 80] on icon at bounding box center [397, 82] width 12 height 16
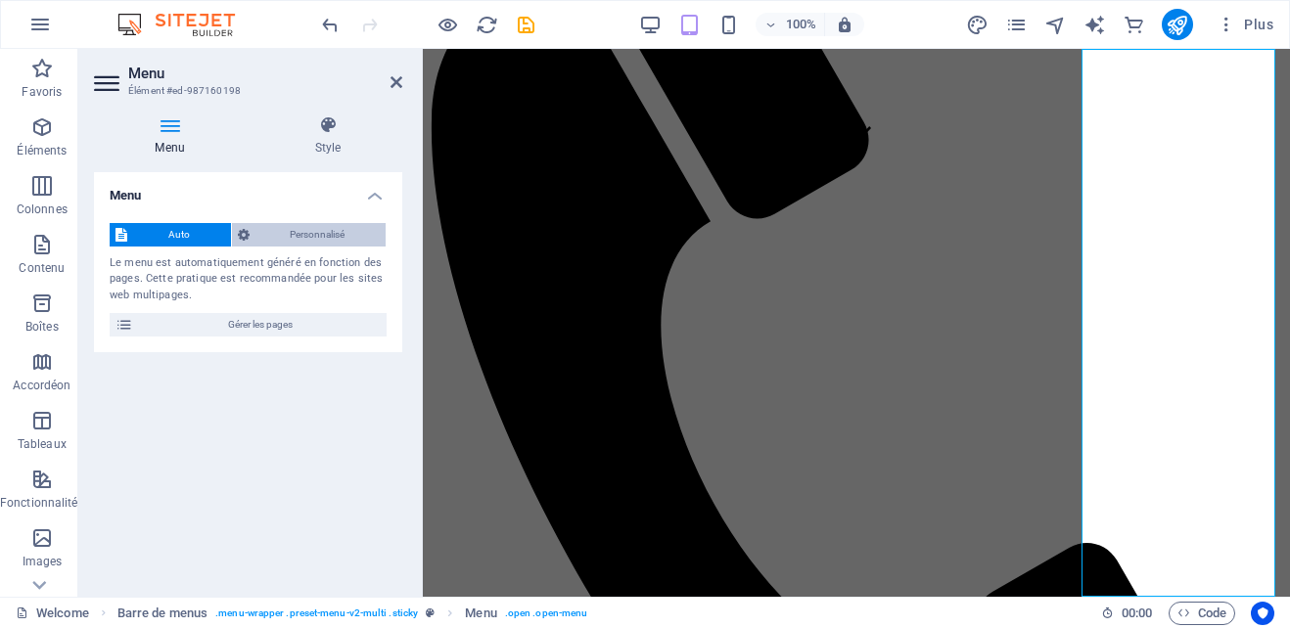
click at [293, 232] on span "Personnalisé" at bounding box center [317, 234] width 125 height 23
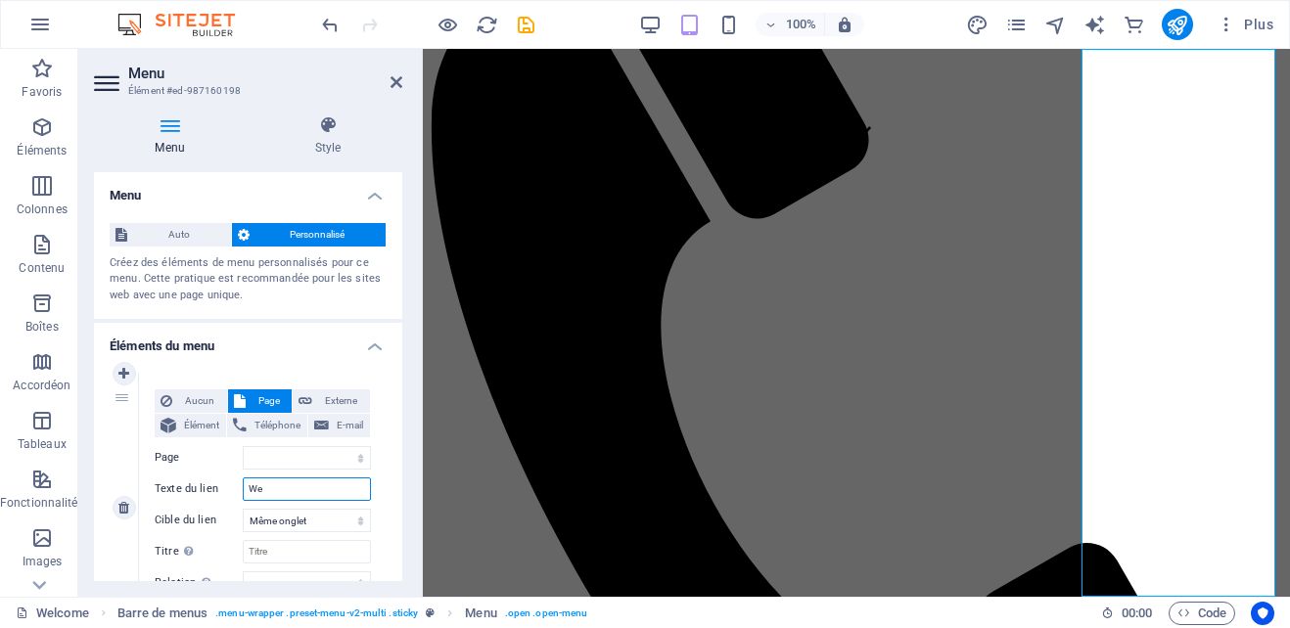
type input "W"
select select
type input "Home"
select select
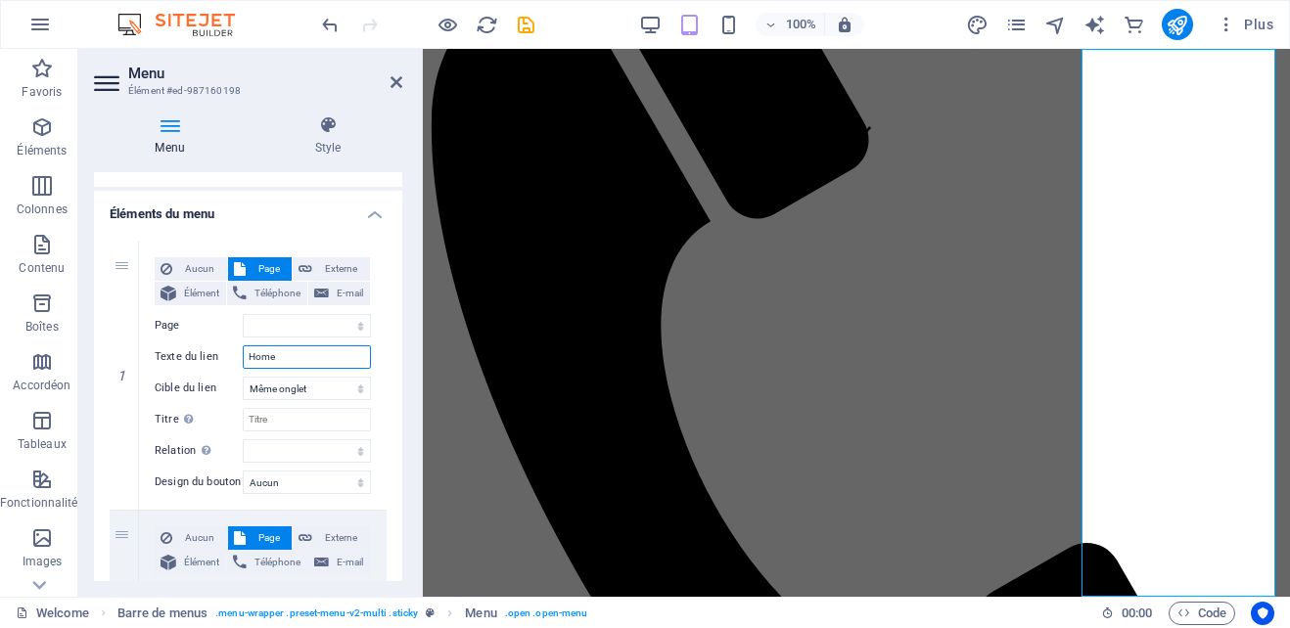
scroll to position [168, 0]
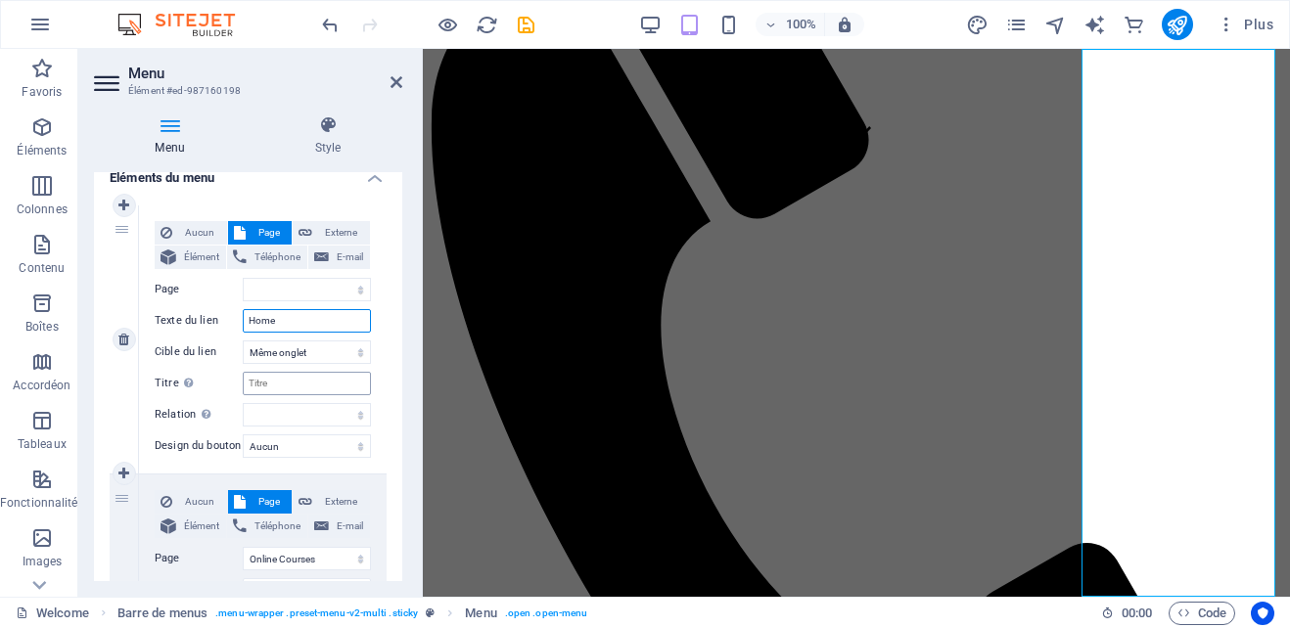
type input "Home"
drag, startPoint x: 279, startPoint y: 387, endPoint x: 243, endPoint y: 386, distance: 36.2
click at [243, 386] on input "Titre Description supplémentaire du lien. Celle-ci doit être différente du text…" at bounding box center [307, 383] width 128 height 23
type input "Home"
select select
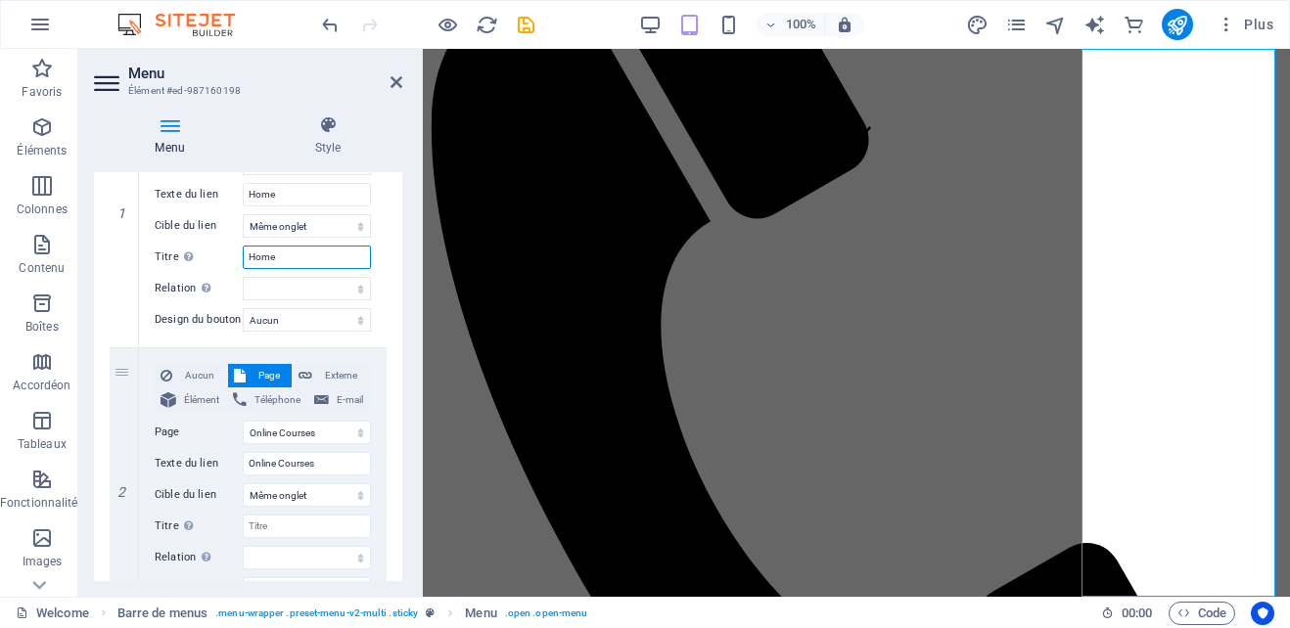
scroll to position [298, 0]
type input "Home"
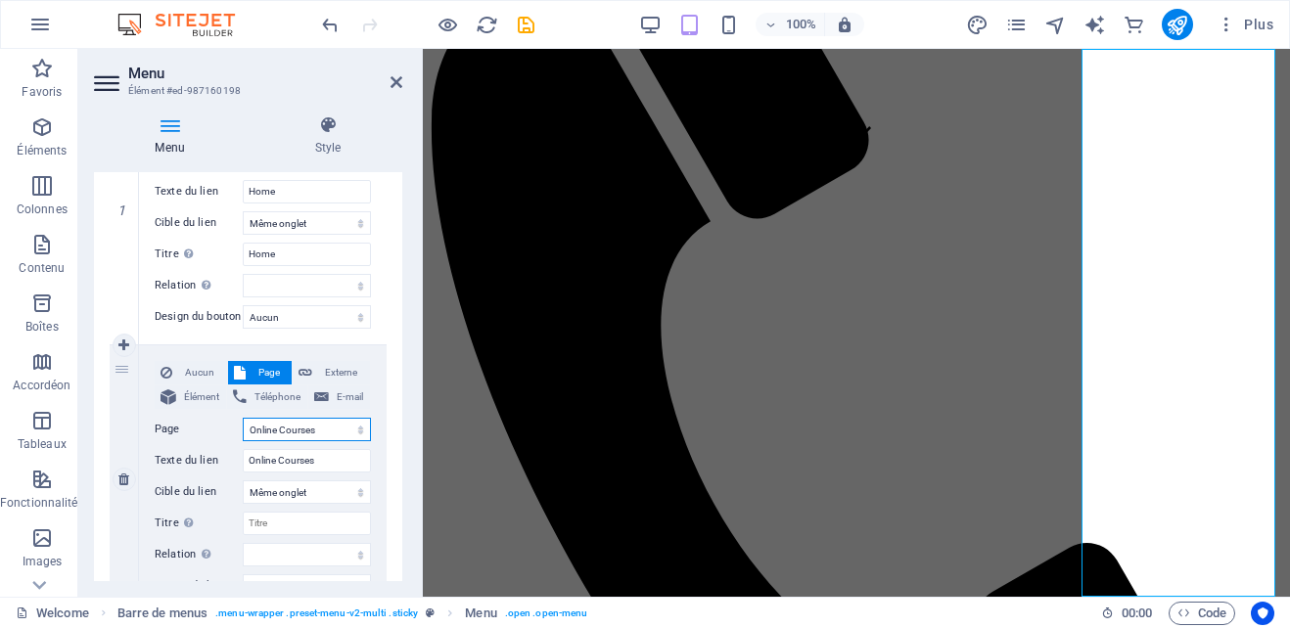
click at [318, 427] on select "Home Online Courses About Us home About us Welcome About us" at bounding box center [307, 429] width 128 height 23
click at [318, 428] on select "Home Online Courses About Us home About us Welcome About us" at bounding box center [307, 429] width 128 height 23
click at [301, 428] on select "Home Online Courses About Us home About us Welcome About us" at bounding box center [307, 429] width 128 height 23
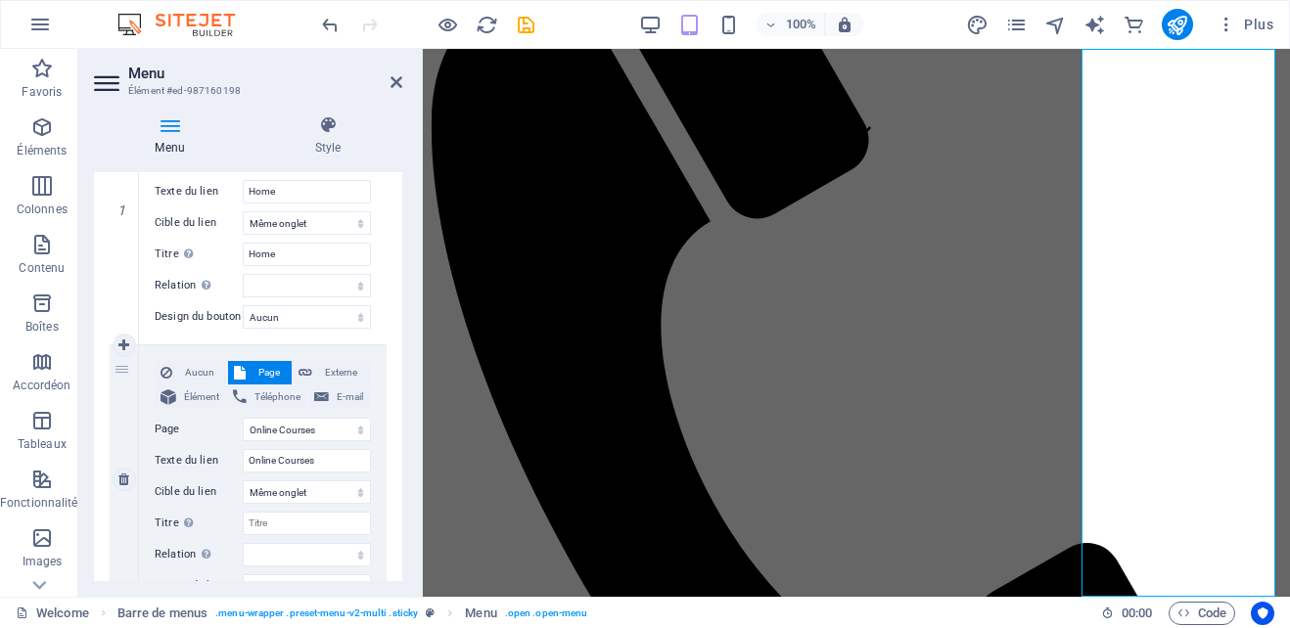
click at [283, 444] on div "Aucun Page Externe Élément Téléphone E-mail Page Home Online Courses About Us h…" at bounding box center [263, 464] width 216 height 206
click at [296, 437] on select "Home Online Courses About Us home About us Welcome About us" at bounding box center [307, 429] width 128 height 23
select select "6"
click at [243, 418] on select "Home Online Courses About Us home About us Welcome About us" at bounding box center [307, 429] width 128 height 23
select select
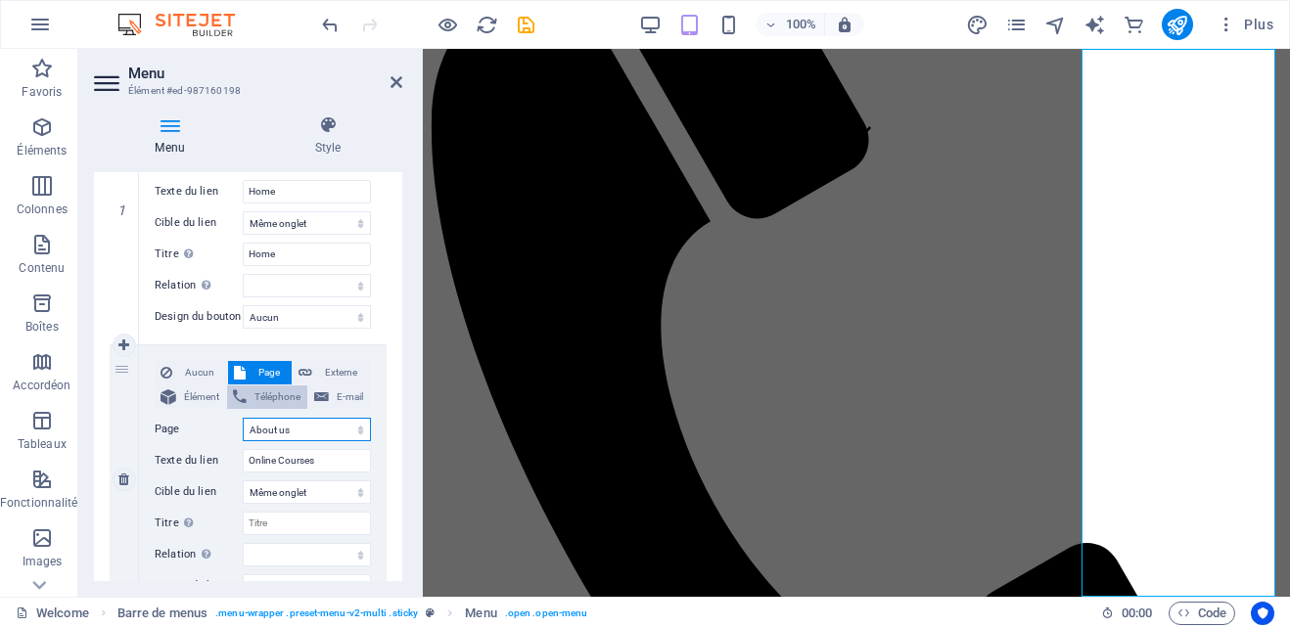
type input "About us"
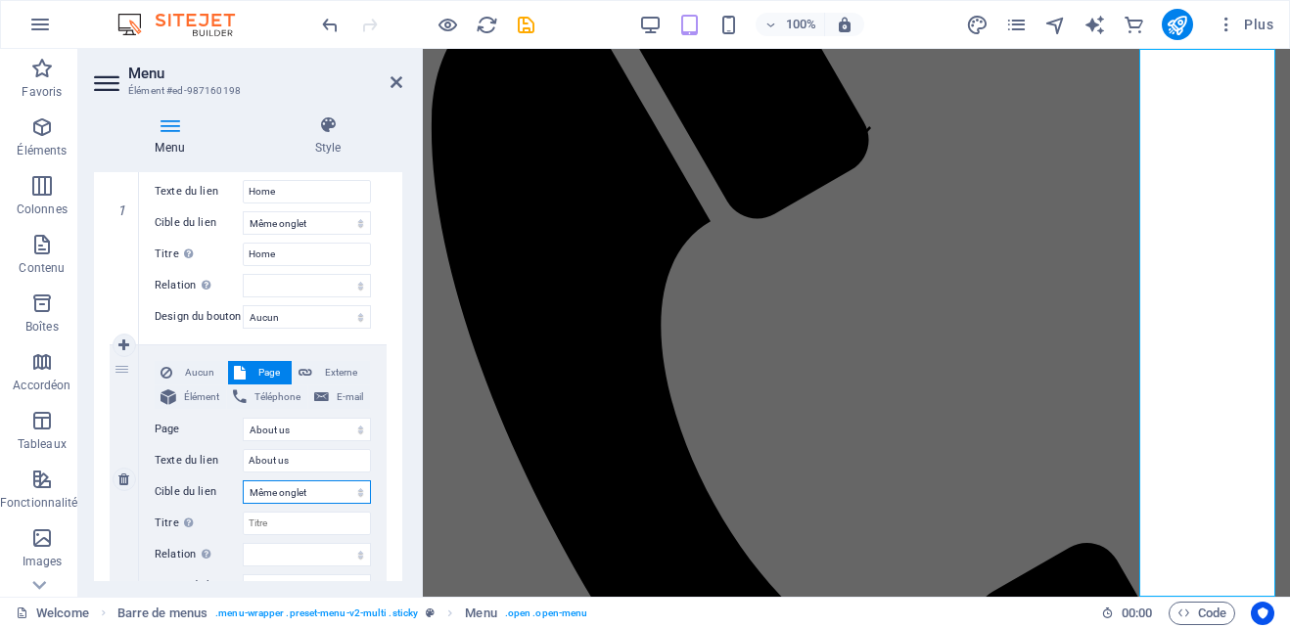
click at [331, 495] on select "Nouvel onglet Même onglet Superposition" at bounding box center [307, 492] width 128 height 23
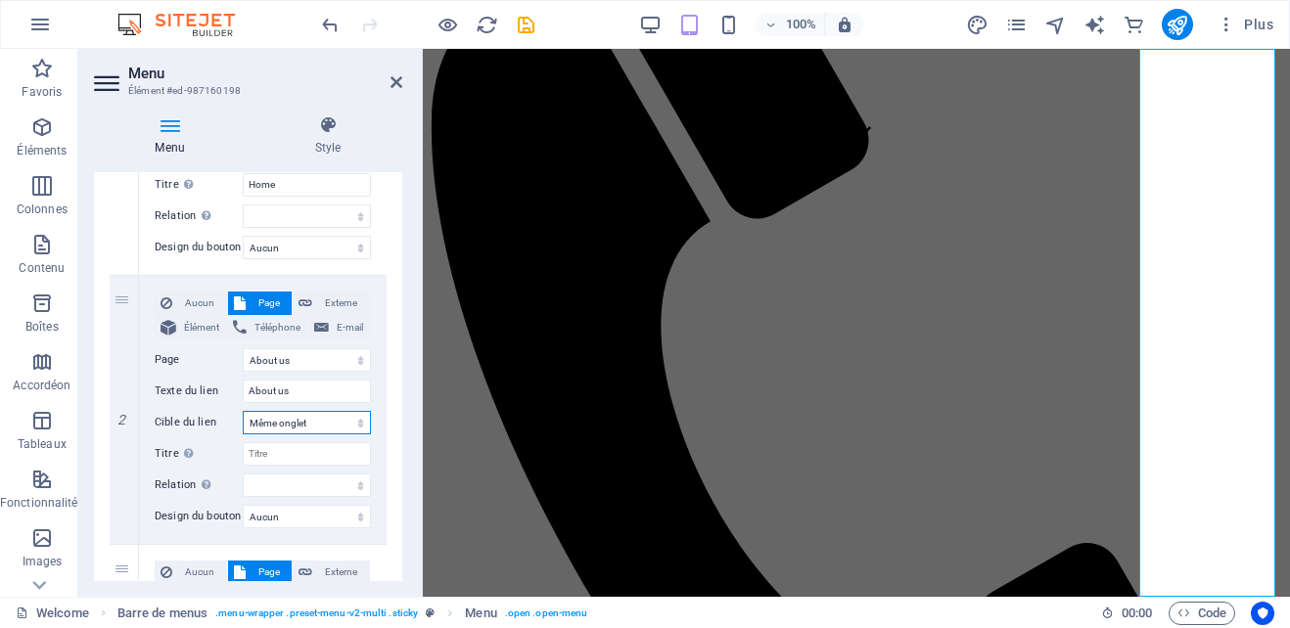
scroll to position [380, 0]
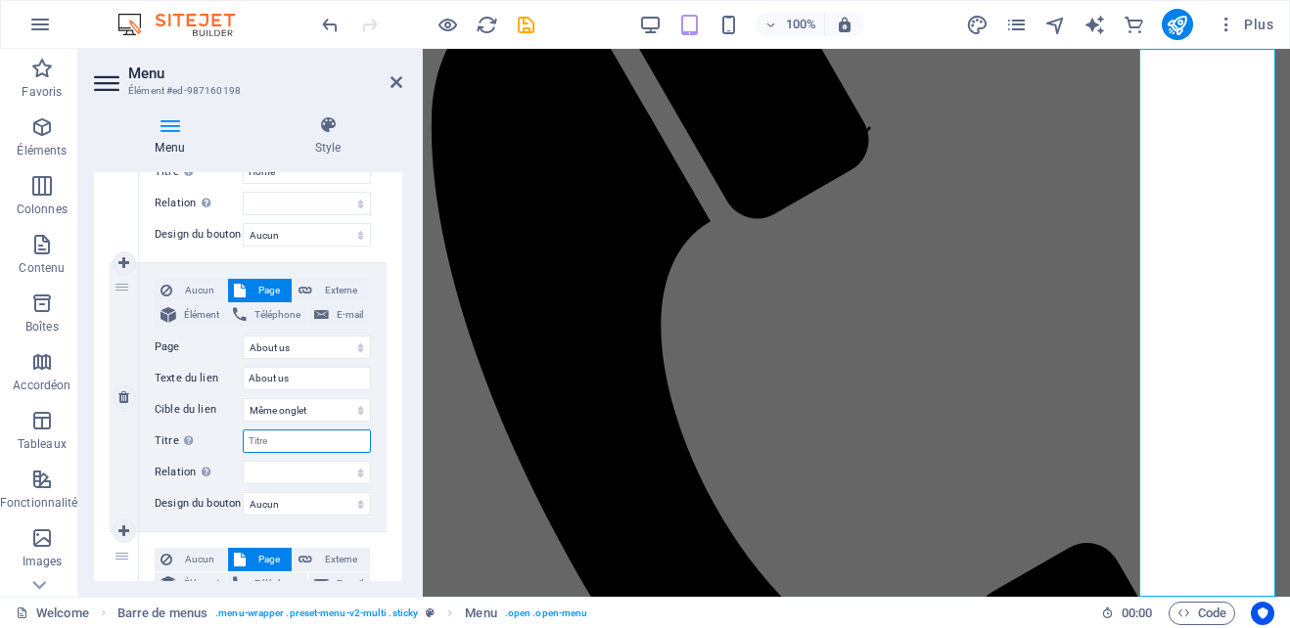
drag, startPoint x: 278, startPoint y: 444, endPoint x: 236, endPoint y: 443, distance: 42.1
click at [236, 443] on div "Titre Description supplémentaire du lien. Celle-ci doit être différente du text…" at bounding box center [263, 441] width 216 height 23
type input "About U"
select select
type input "About Us"
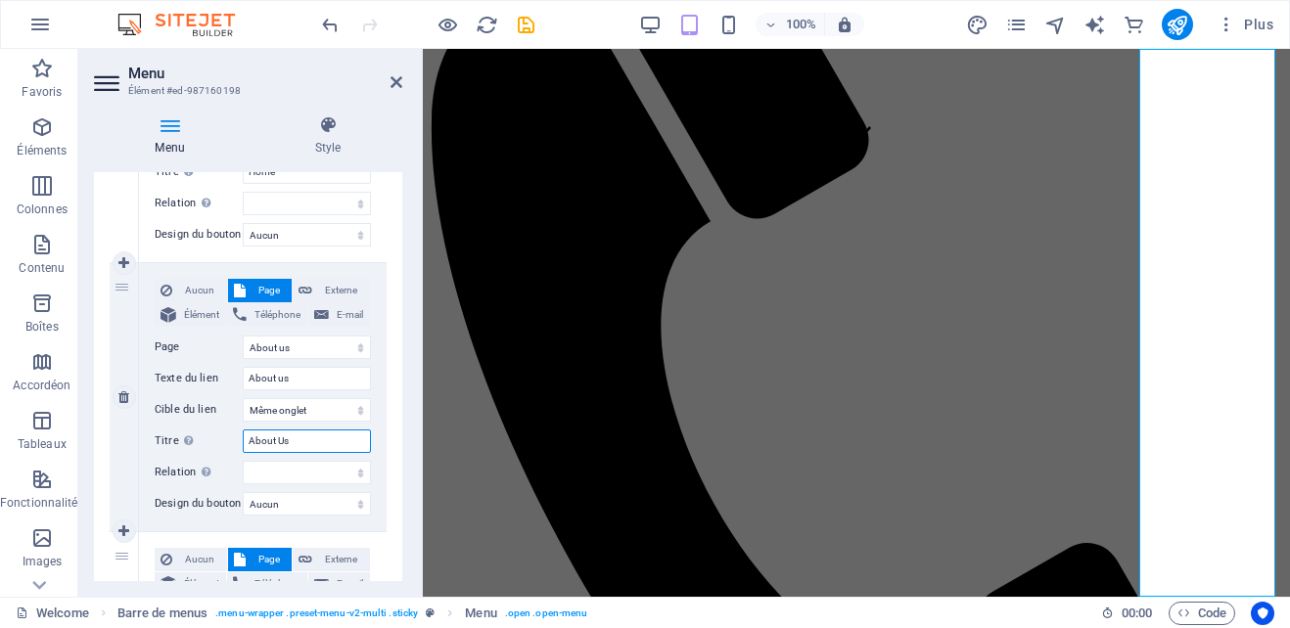
select select
type input "A"
select select
type input "AB"
select select
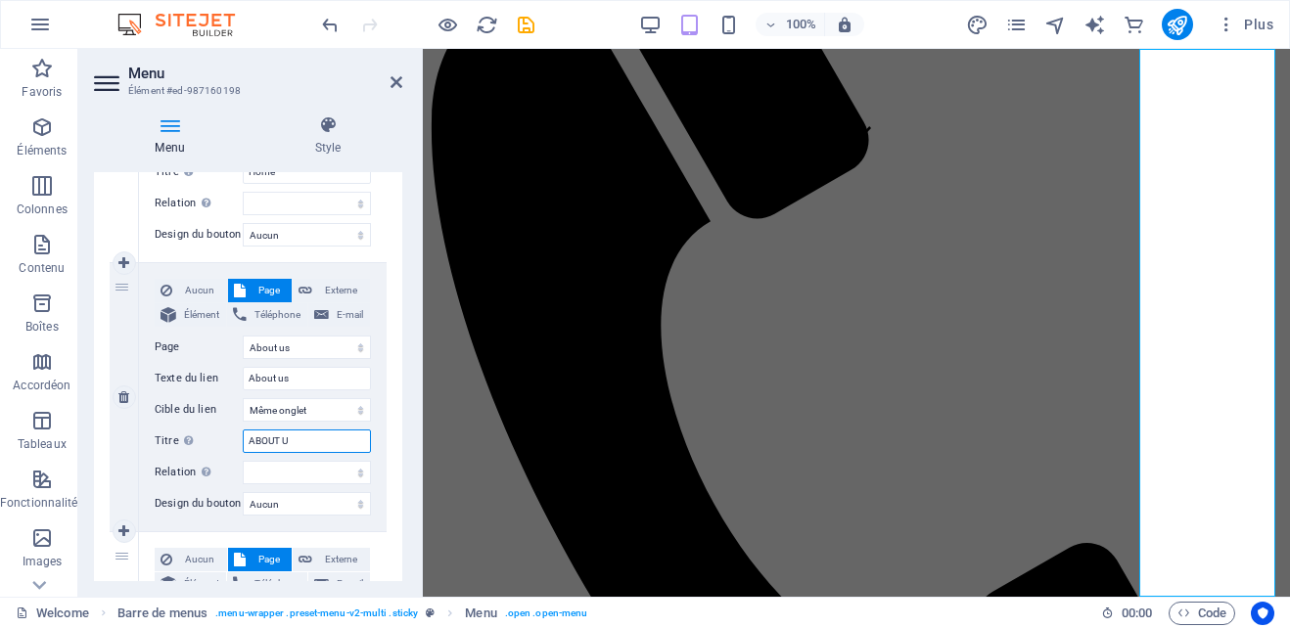
type input "ABOUT US"
select select
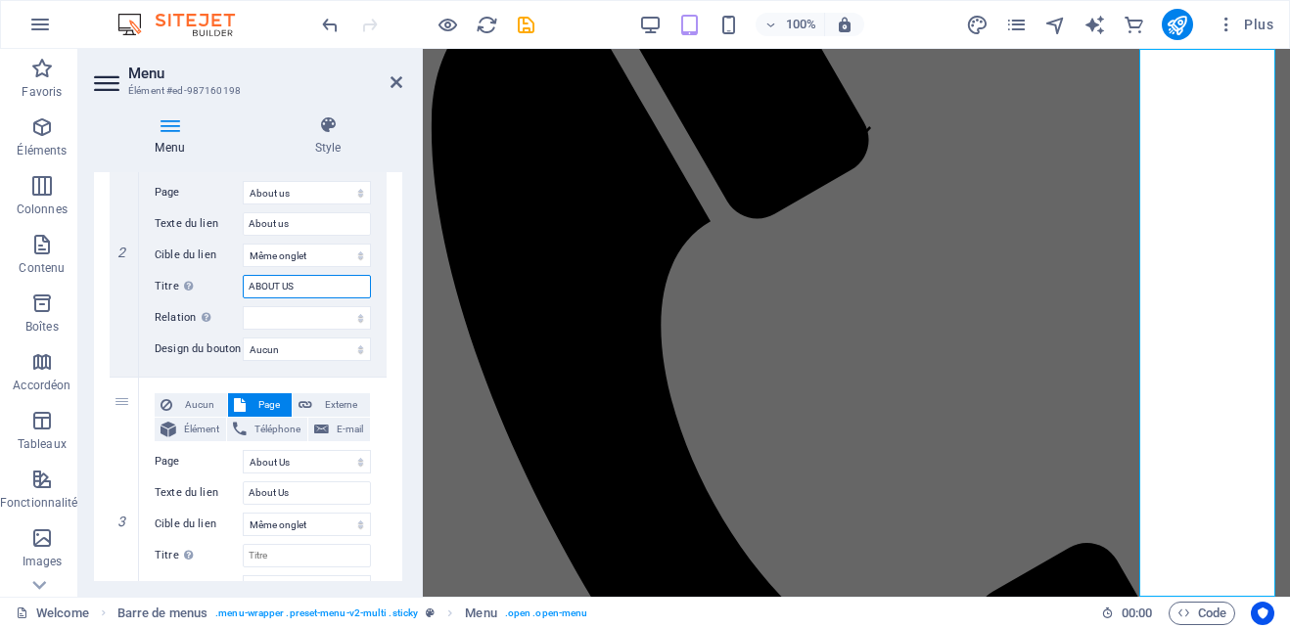
scroll to position [558, 0]
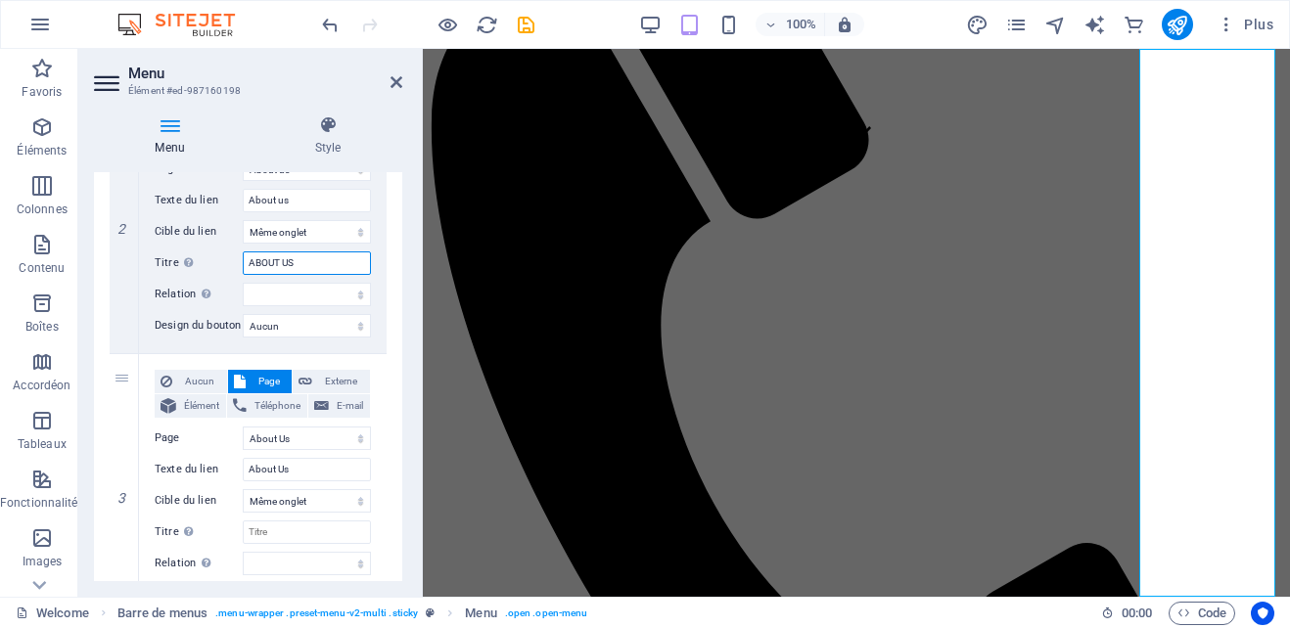
type input "ABOUT US"
click at [358, 326] on select "Aucun Par défaut Principal Secondaire" at bounding box center [307, 325] width 128 height 23
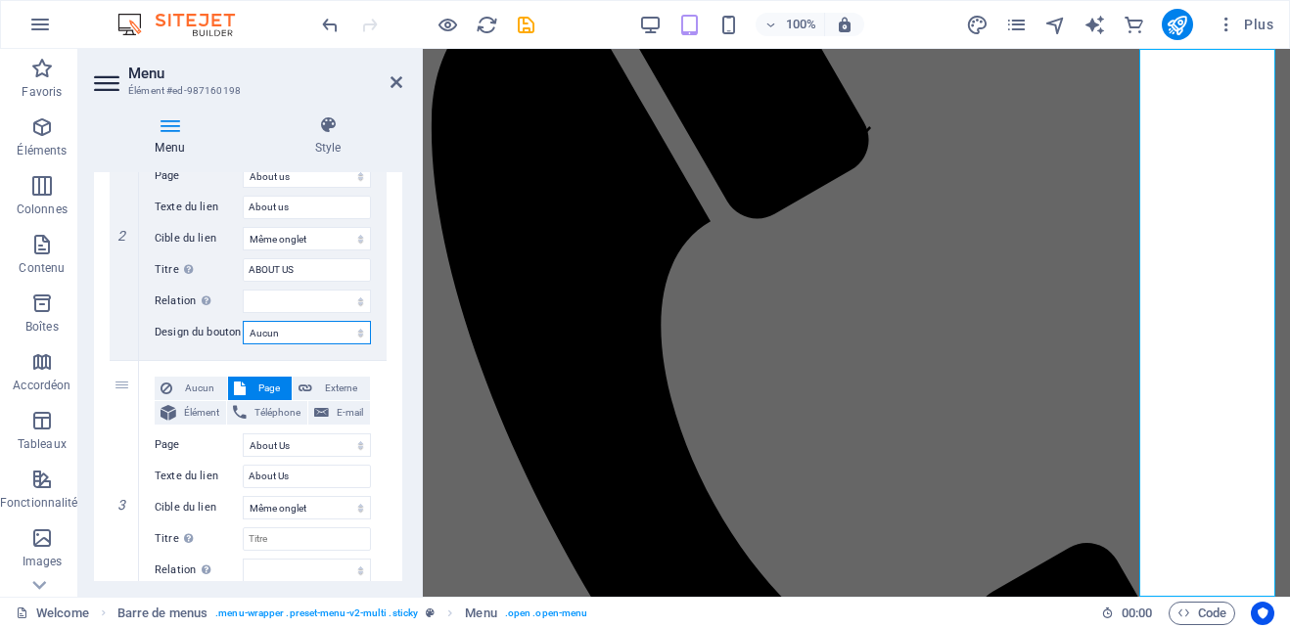
scroll to position [548, 0]
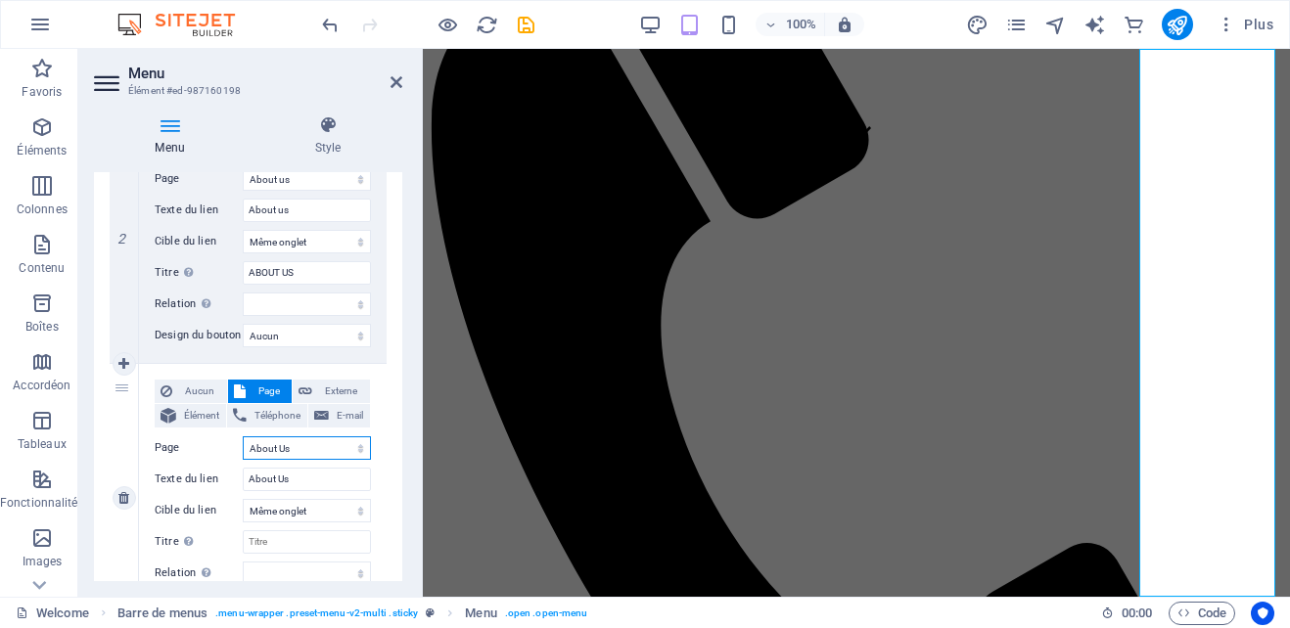
click at [298, 453] on select "Home Online Courses About Us home About us Welcome About us" at bounding box center [307, 448] width 128 height 23
click at [291, 480] on input "About Us" at bounding box center [307, 479] width 128 height 23
drag, startPoint x: 291, startPoint y: 480, endPoint x: 243, endPoint y: 480, distance: 48.0
click at [243, 480] on input "About Us" at bounding box center [307, 479] width 128 height 23
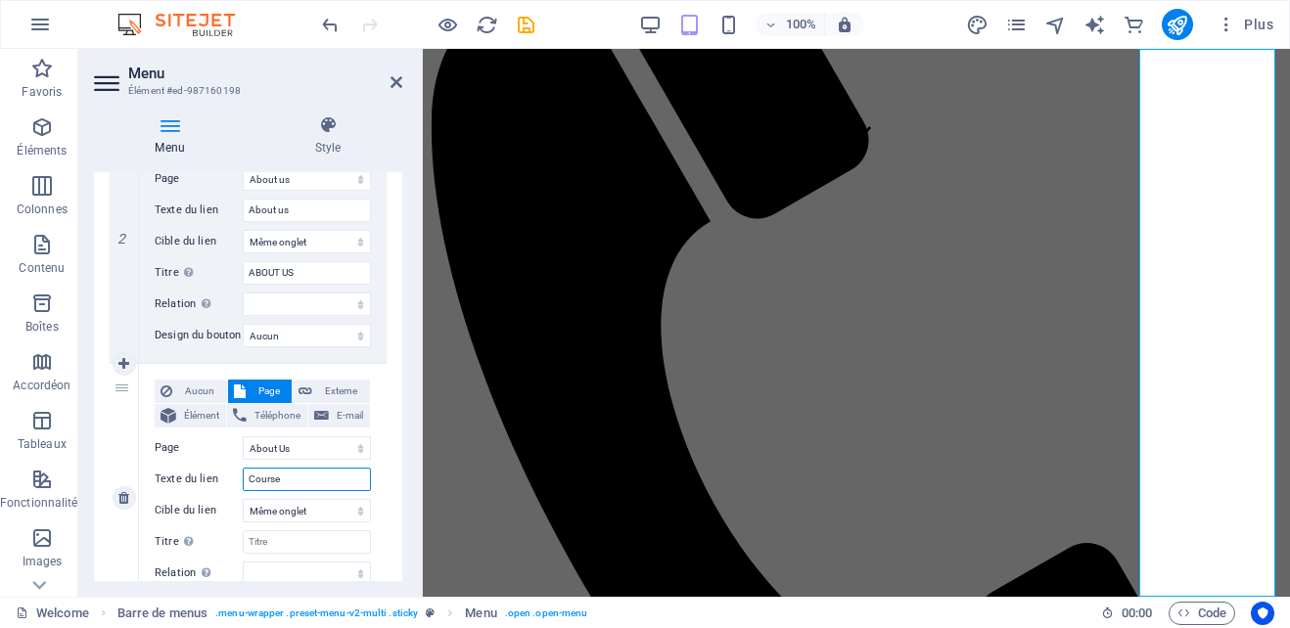
type input "Courses"
select select
type input "C"
select select
type input "Online"
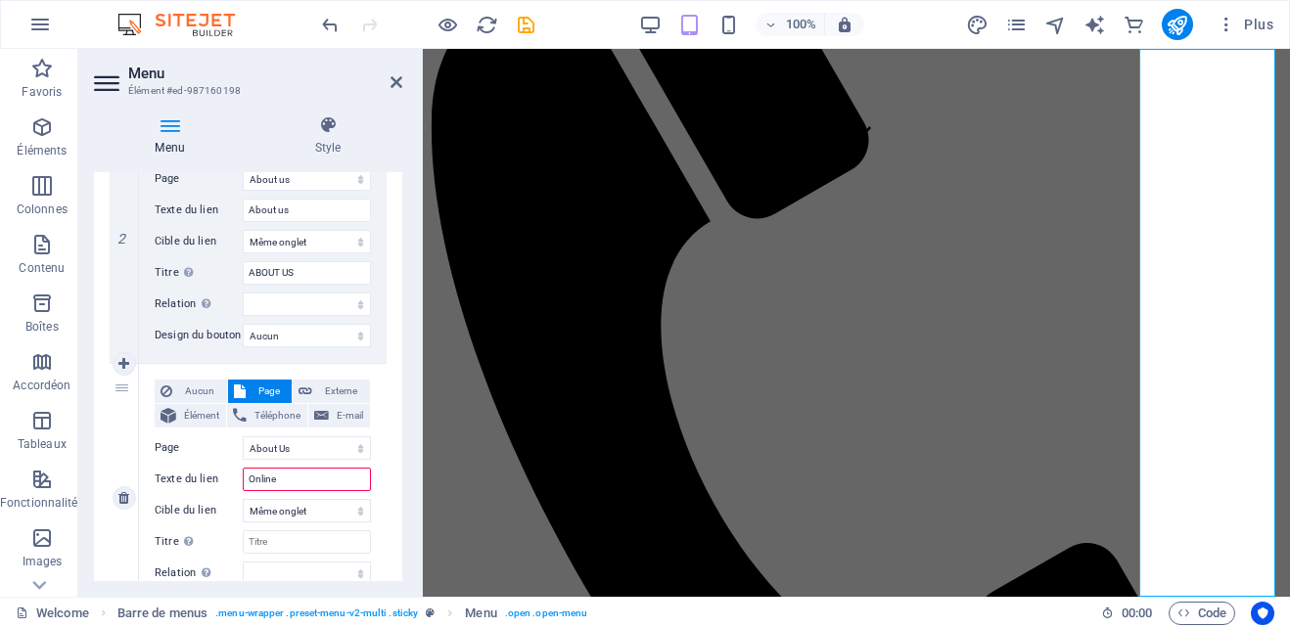
select select
type input "Online Courses"
select select
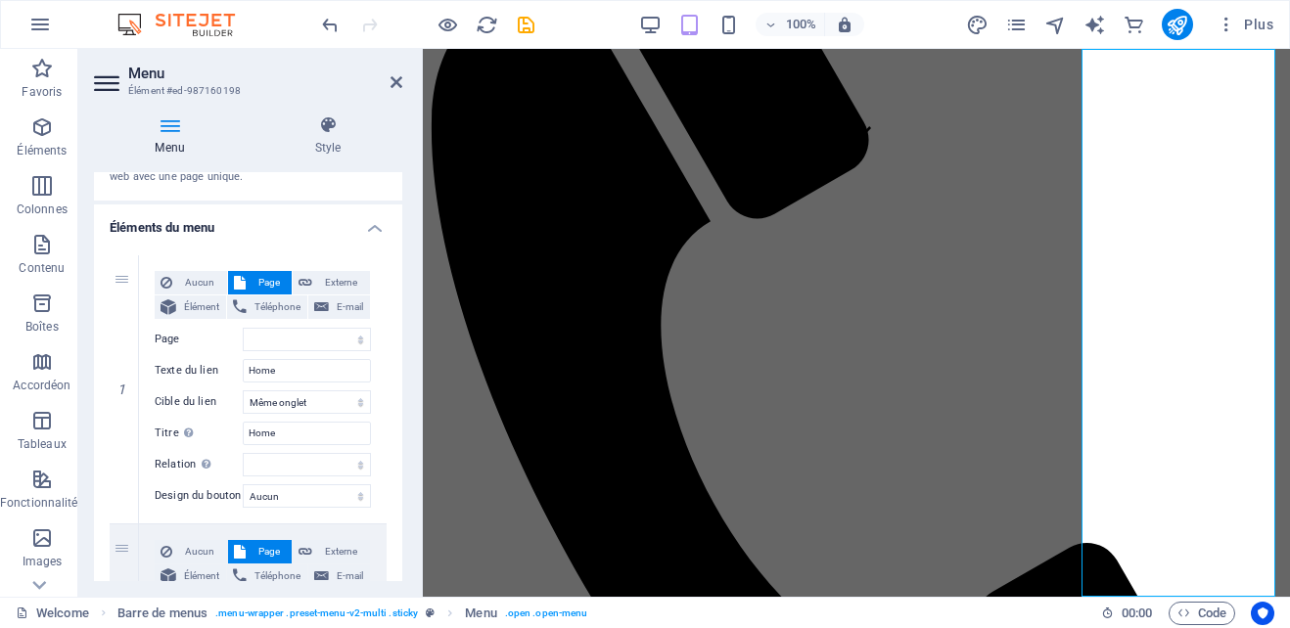
scroll to position [0, 0]
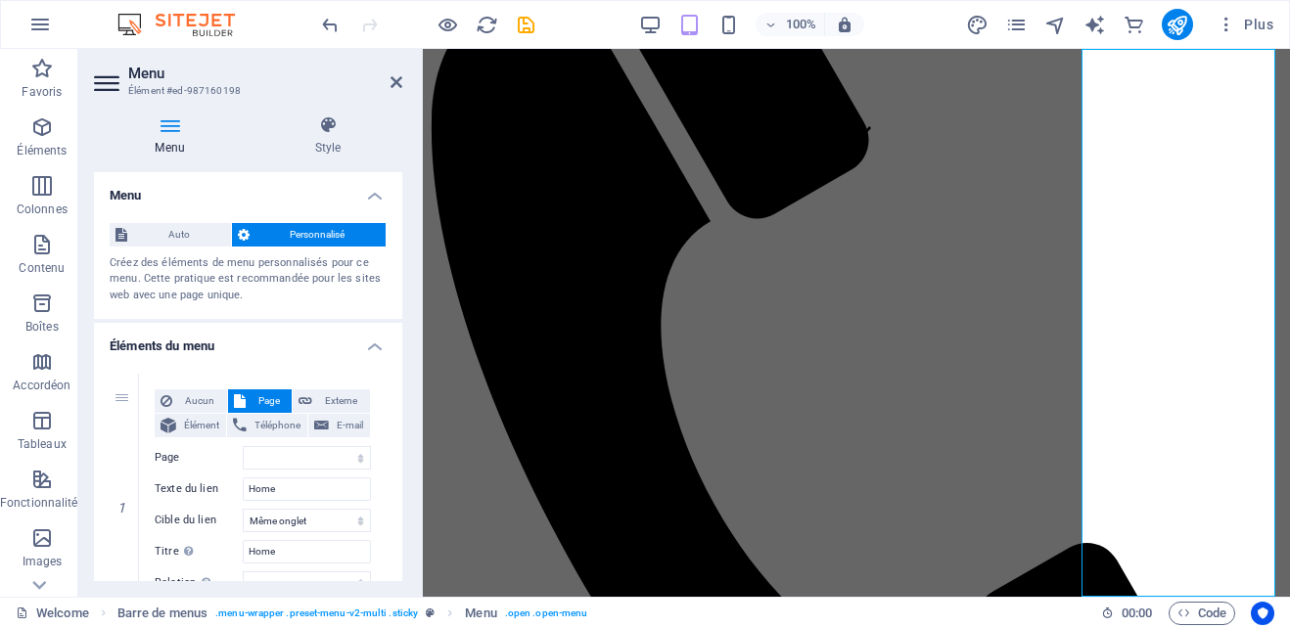
type input "Online Courses"
click at [173, 128] on icon at bounding box center [170, 125] width 152 height 20
click at [330, 127] on icon at bounding box center [328, 125] width 149 height 20
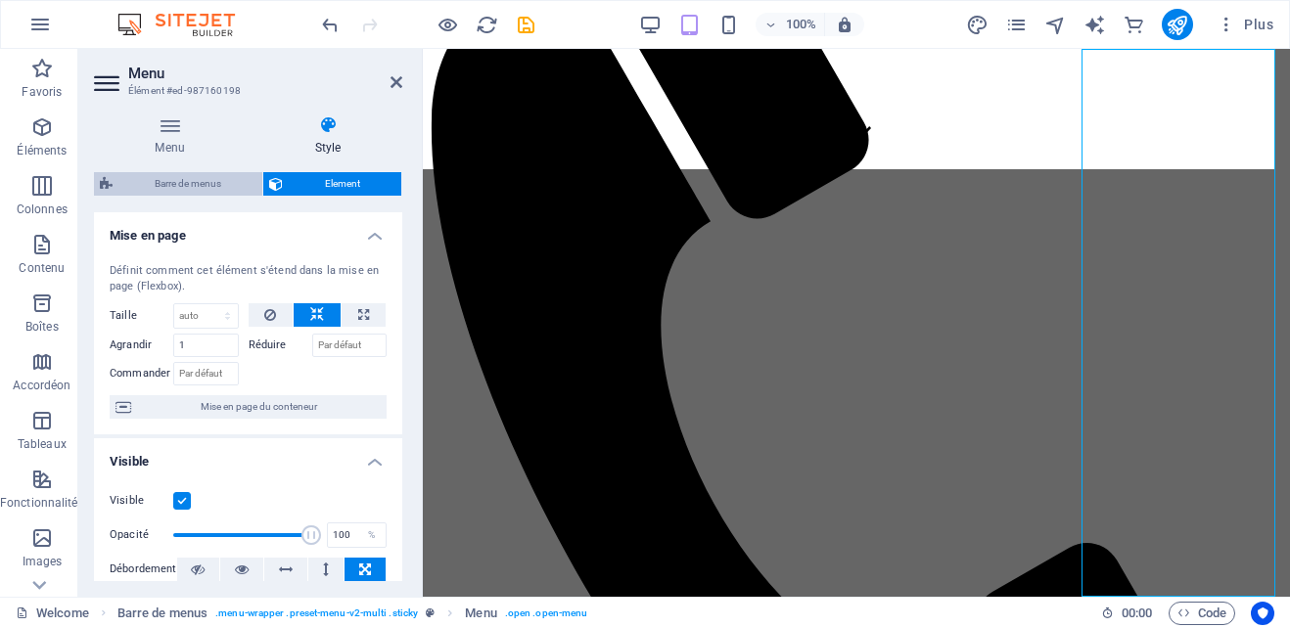
click at [162, 173] on span "Barre de menus" at bounding box center [187, 183] width 138 height 23
select select "rem"
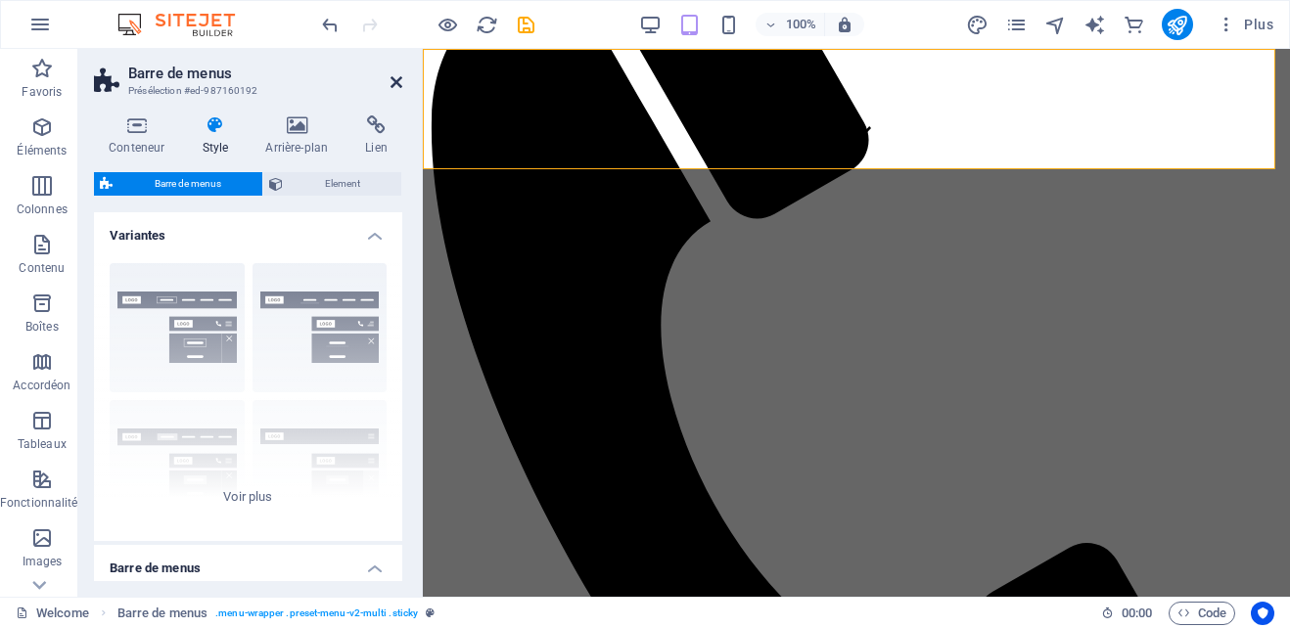
drag, startPoint x: 392, startPoint y: 76, endPoint x: 1039, endPoint y: 68, distance: 646.1
click at [392, 76] on icon at bounding box center [397, 82] width 12 height 16
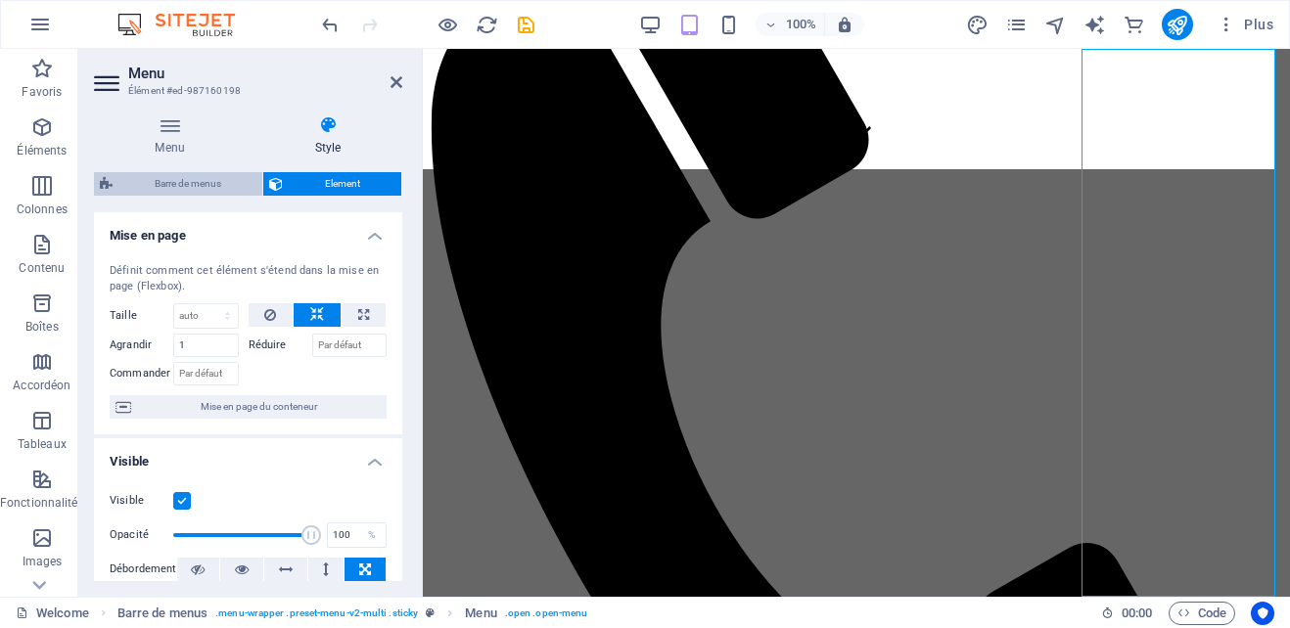
click at [179, 187] on span "Barre de menus" at bounding box center [187, 183] width 138 height 23
select select "rem"
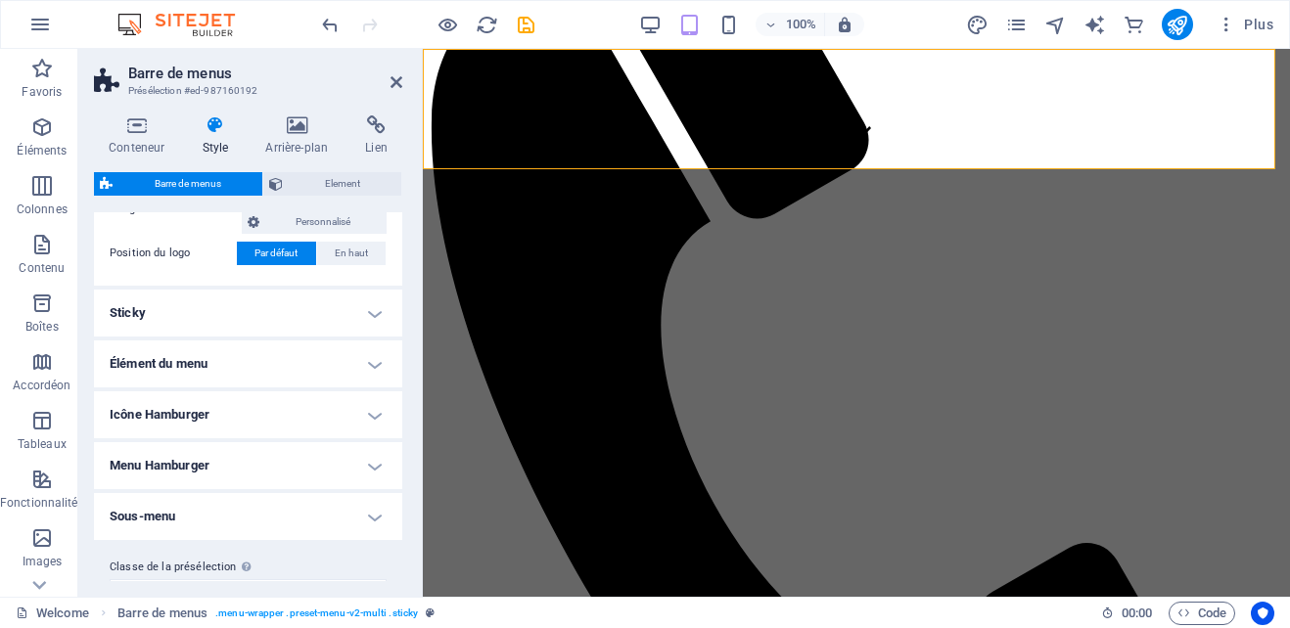
scroll to position [483, 0]
click at [360, 367] on h4 "Élément du menu" at bounding box center [248, 362] width 308 height 47
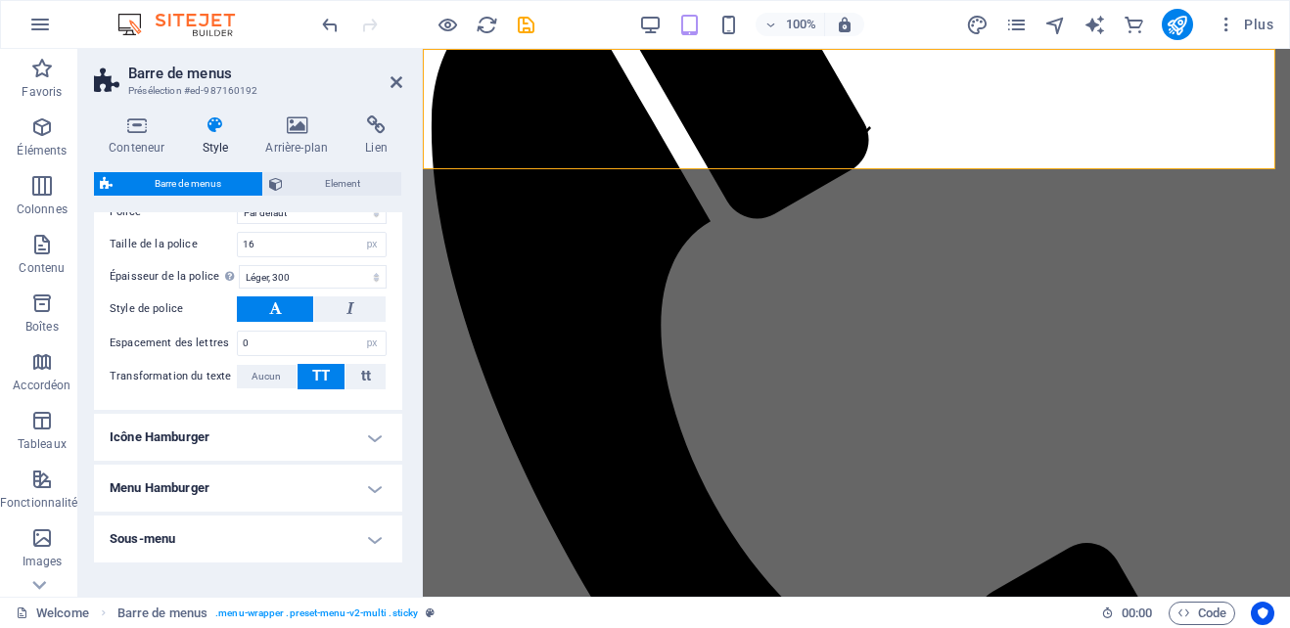
scroll to position [995, 0]
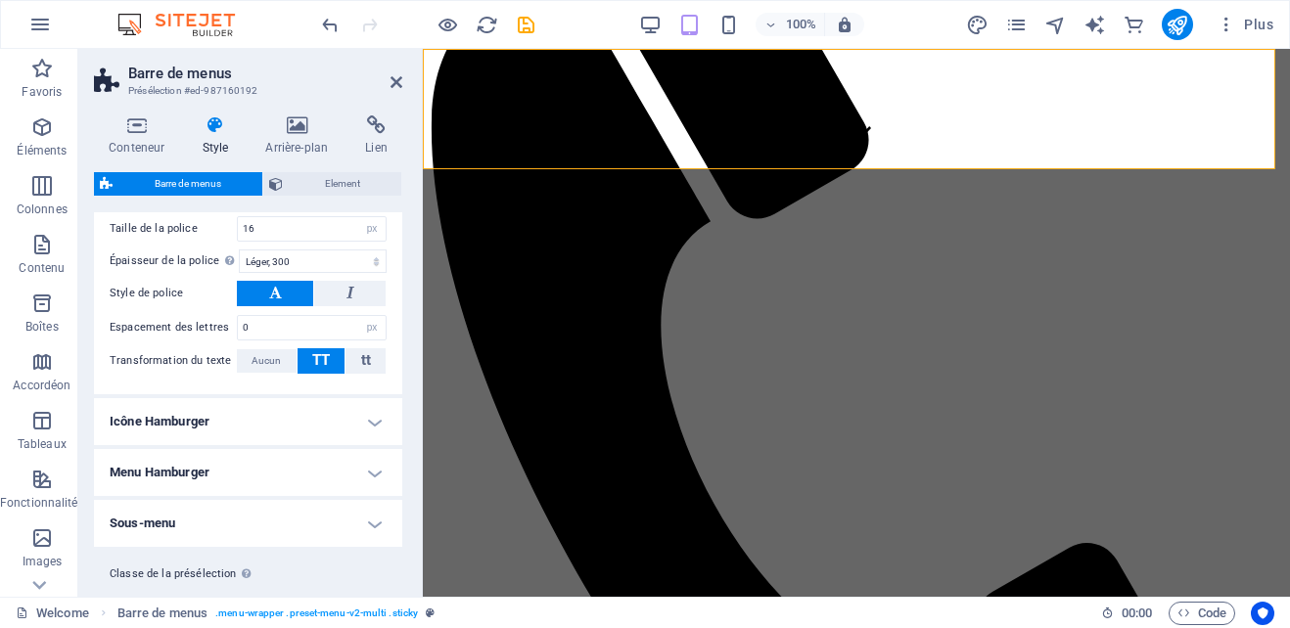
click at [346, 465] on h4 "Menu Hamburger" at bounding box center [248, 472] width 308 height 47
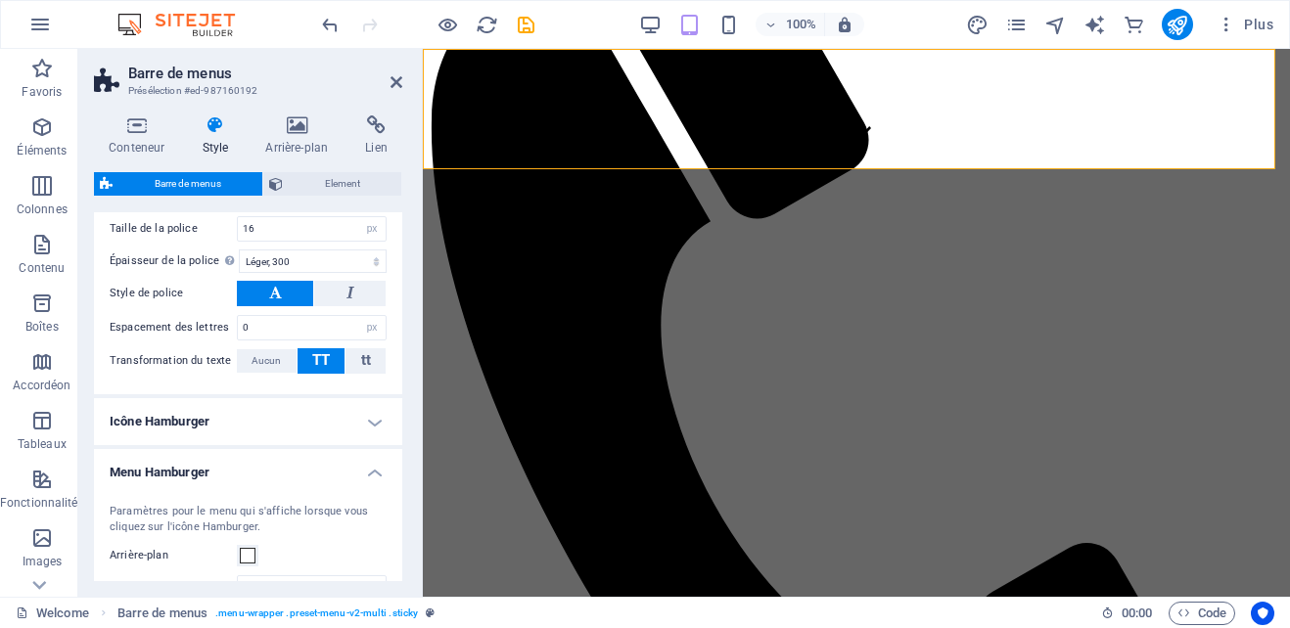
drag, startPoint x: 397, startPoint y: 453, endPoint x: 400, endPoint y: 487, distance: 34.4
click at [400, 487] on div "Variantes Bordure Centré Par défaut Fixé Loki Déclencheur Large XXL Barre de me…" at bounding box center [248, 396] width 308 height 369
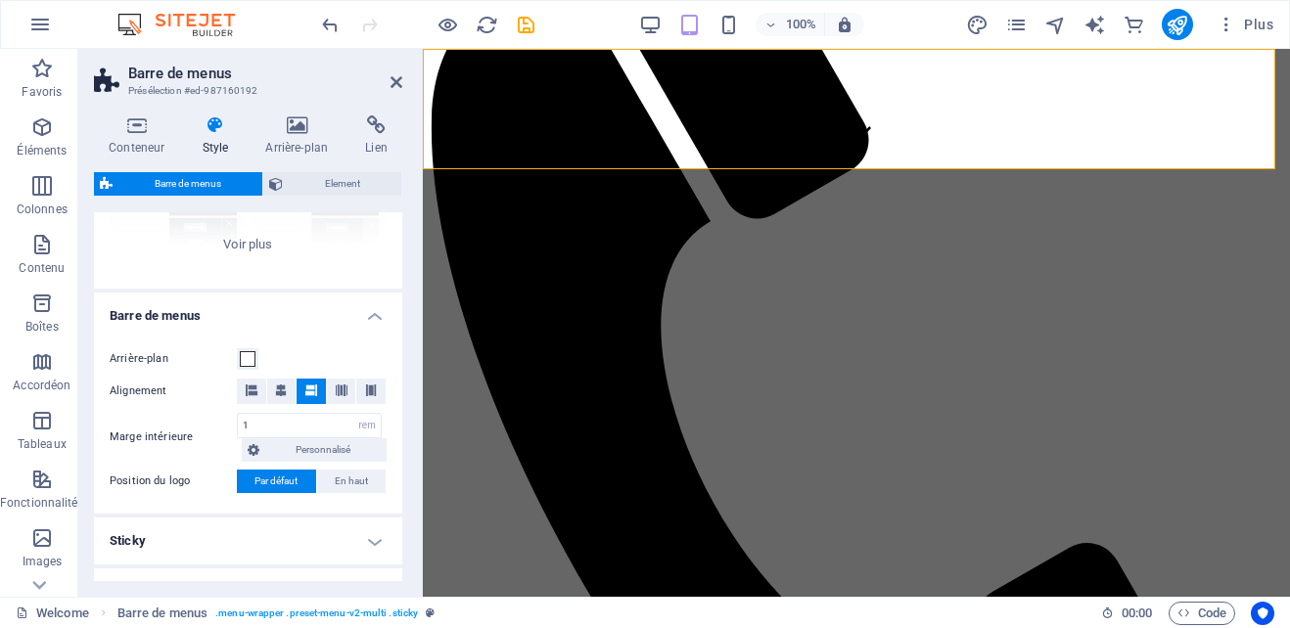
scroll to position [339, 0]
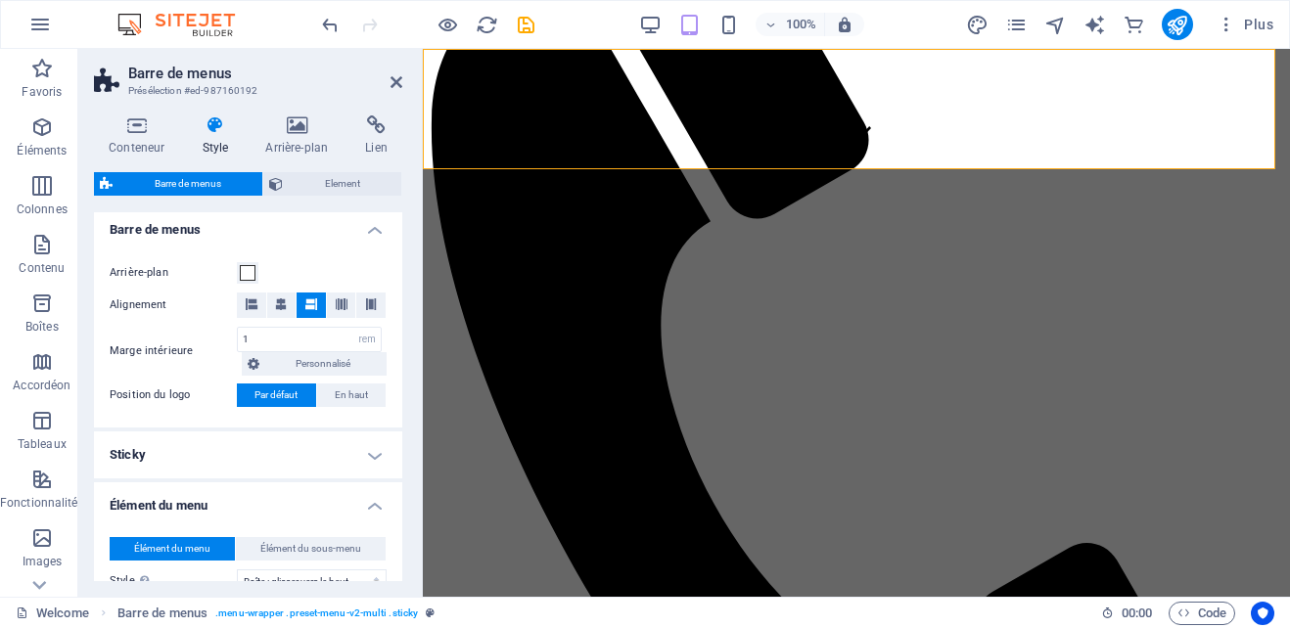
click at [373, 451] on h4 "Sticky" at bounding box center [248, 455] width 308 height 47
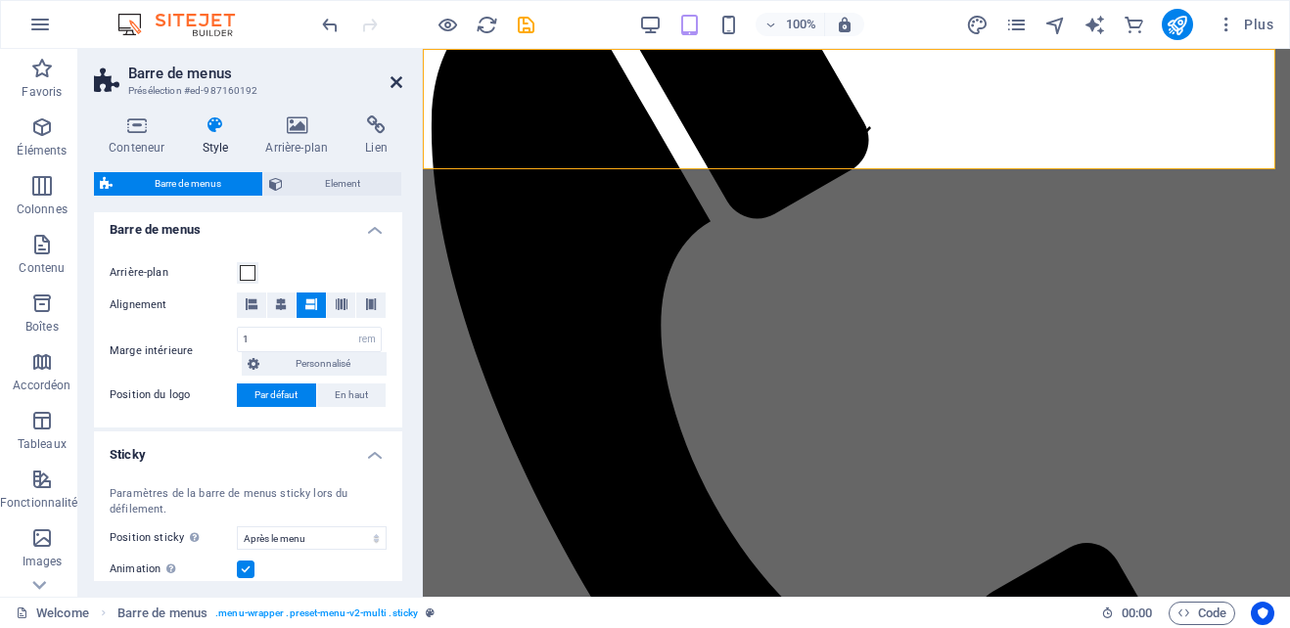
click at [395, 75] on icon at bounding box center [397, 82] width 12 height 16
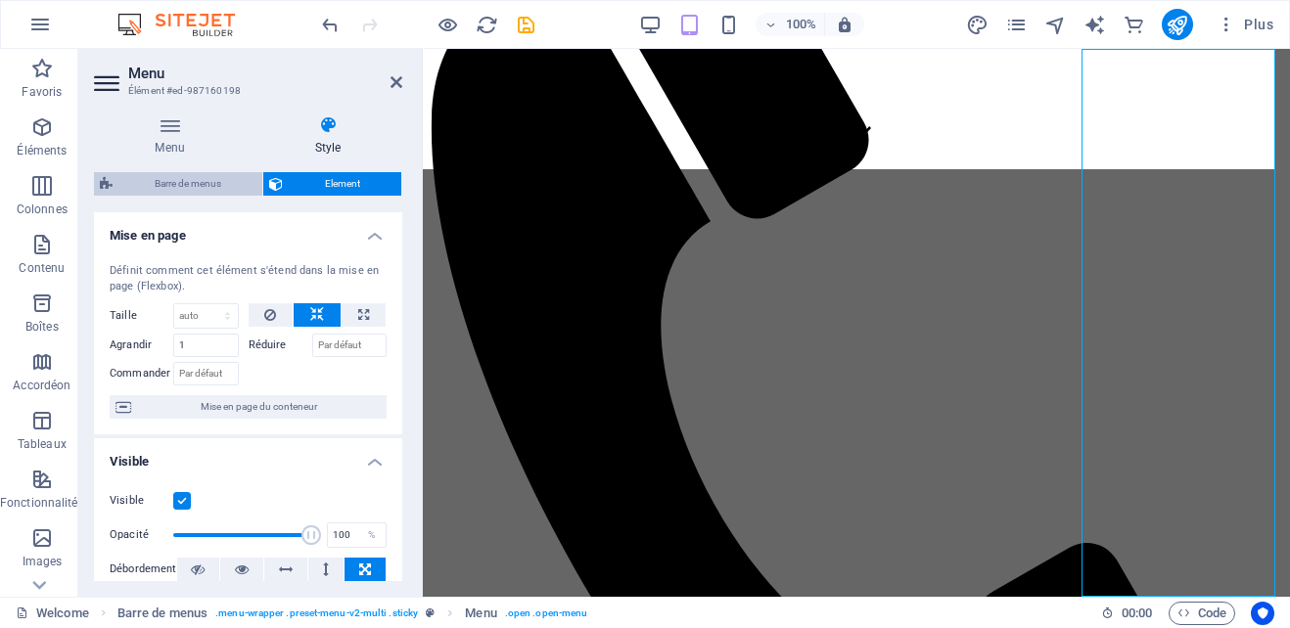
click at [207, 176] on span "Barre de menus" at bounding box center [187, 183] width 138 height 23
select select "rem"
select select "sticky_menu"
select select "px"
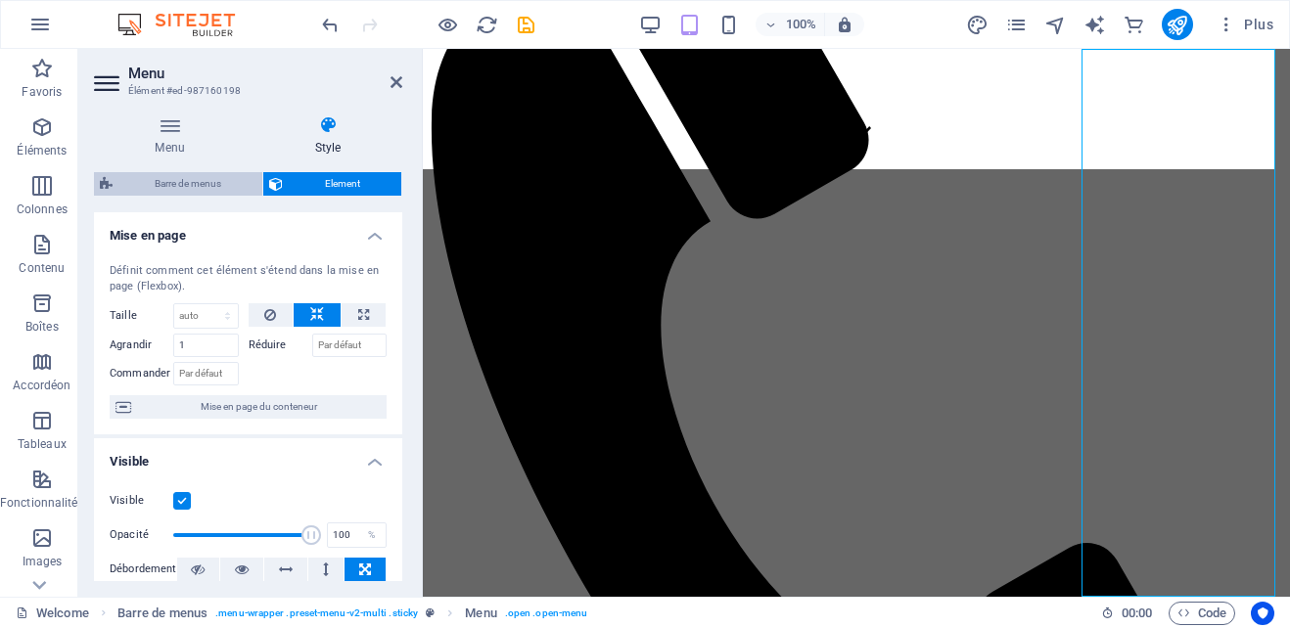
select select "px"
select select "hover_box_bottom"
select select "px"
select select "rem"
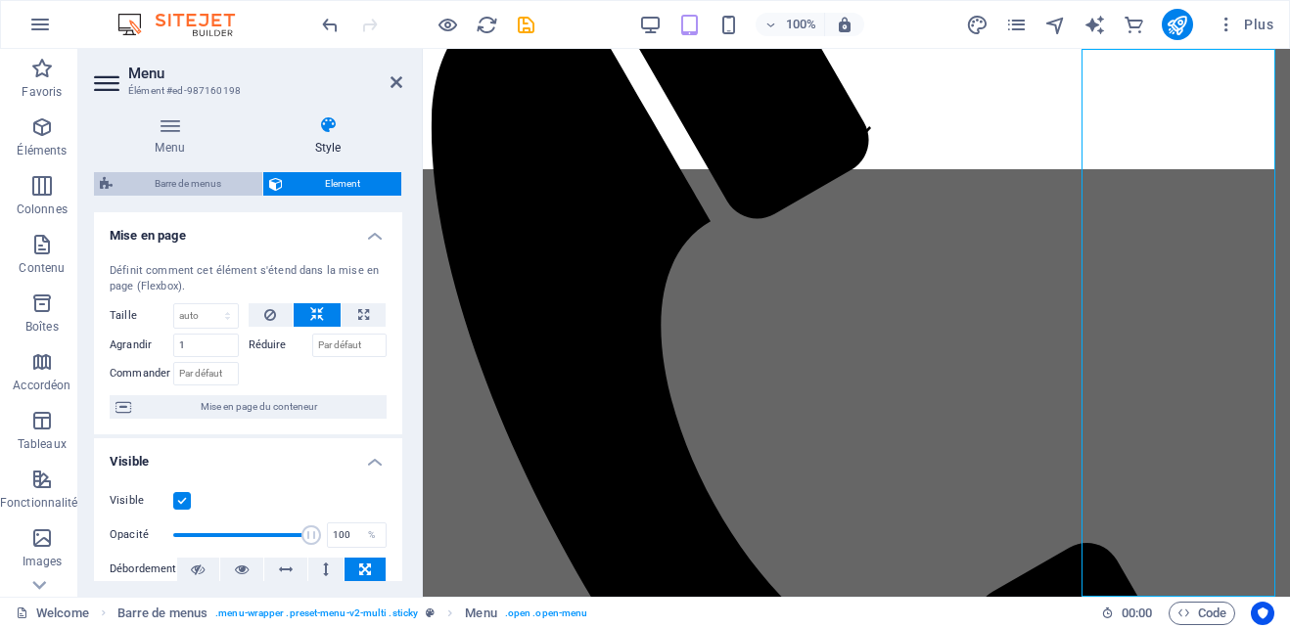
select select "rem"
select select "px"
select select "300"
select select "px"
select select "%"
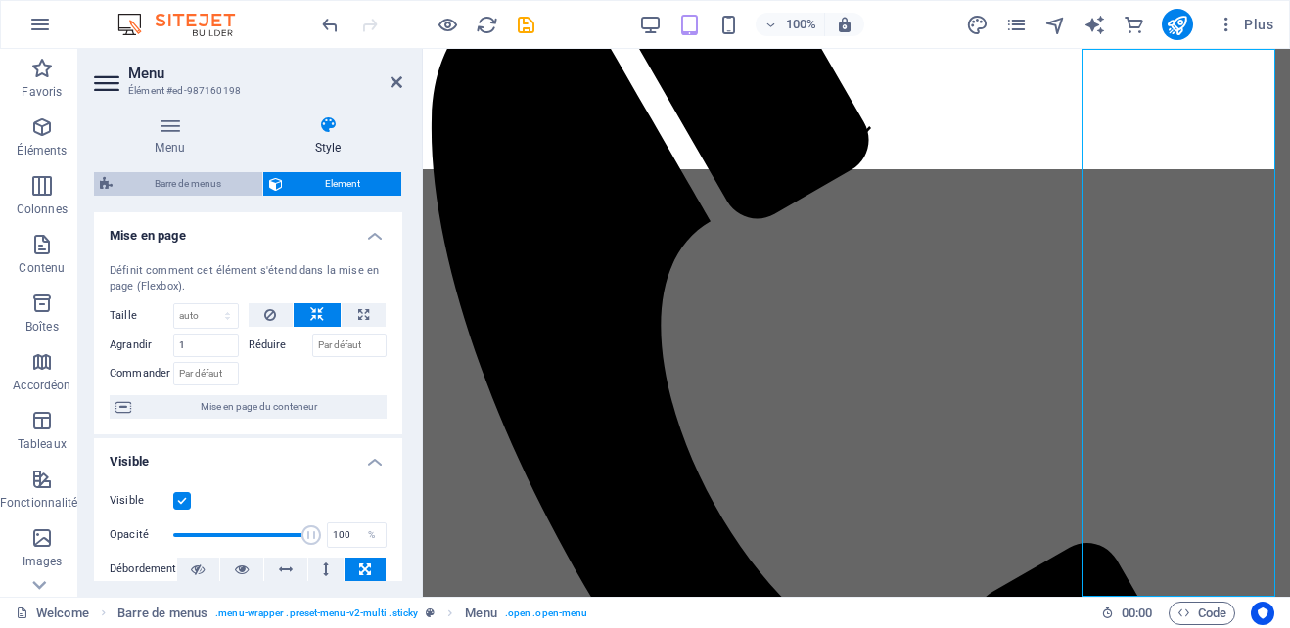
select select "rem"
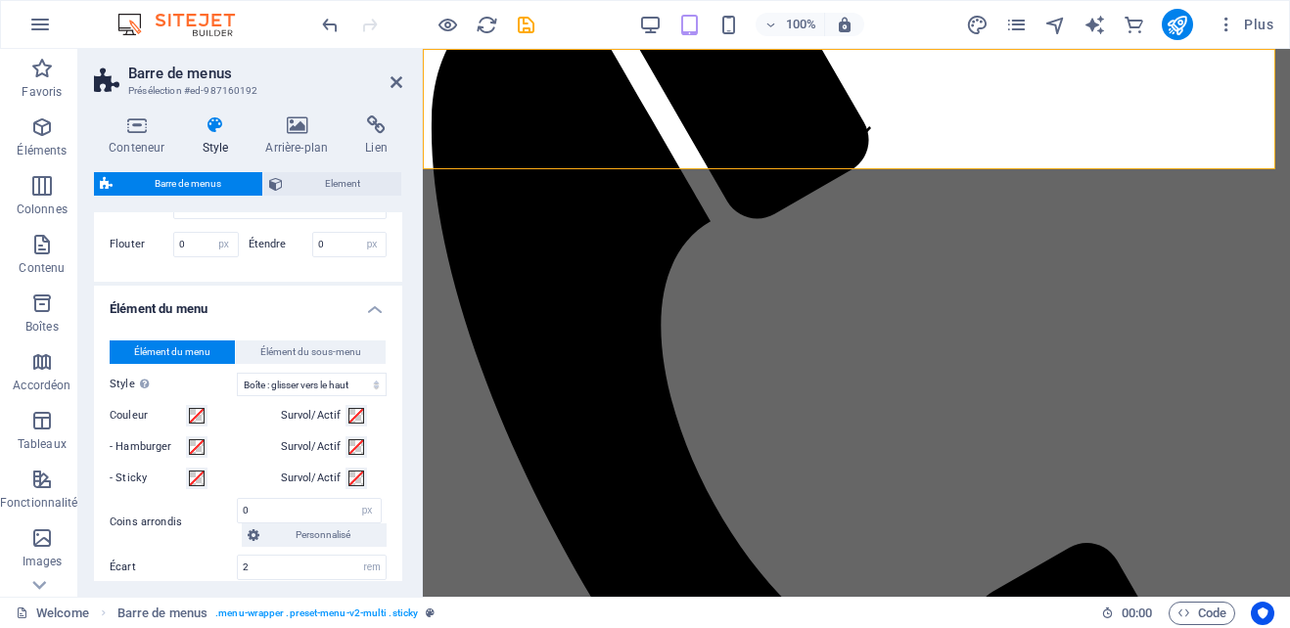
scroll to position [882, 0]
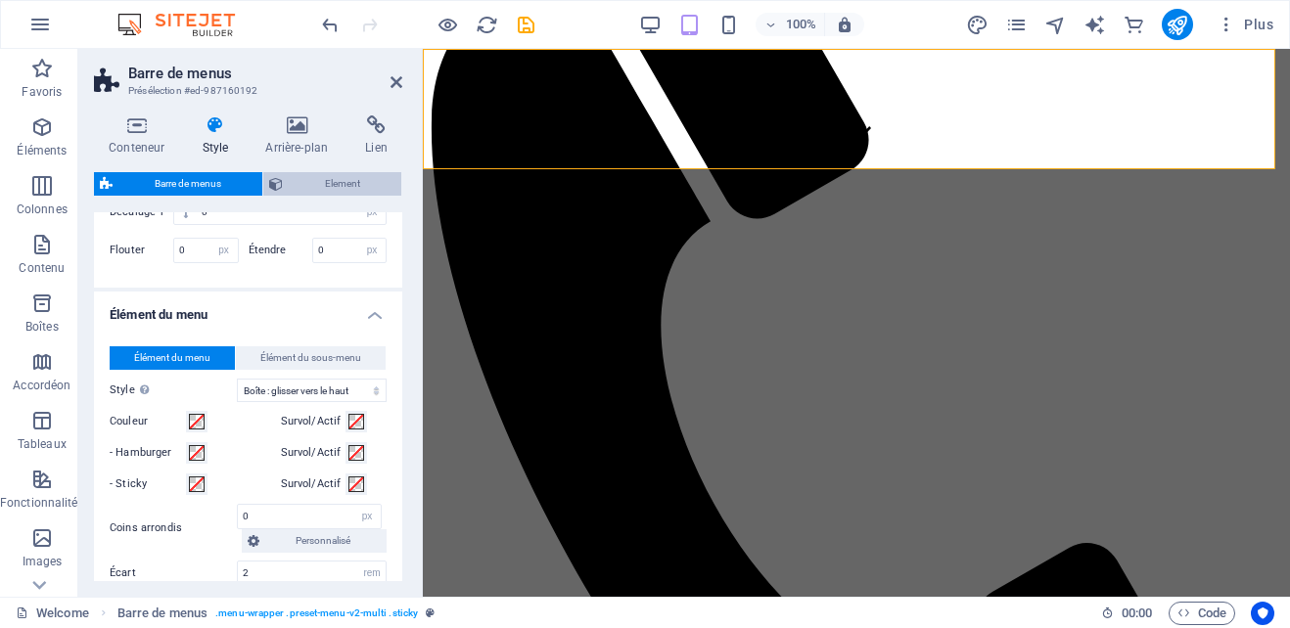
click at [301, 175] on span "Element" at bounding box center [342, 183] width 107 height 23
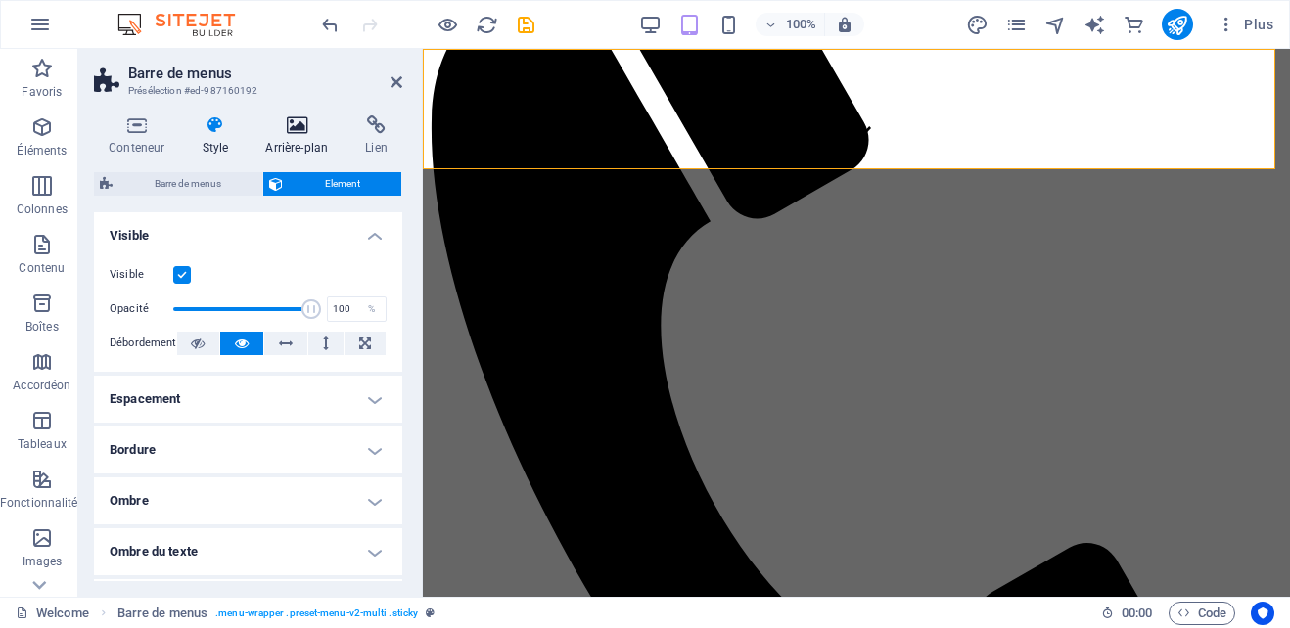
click at [309, 133] on icon at bounding box center [297, 125] width 92 height 20
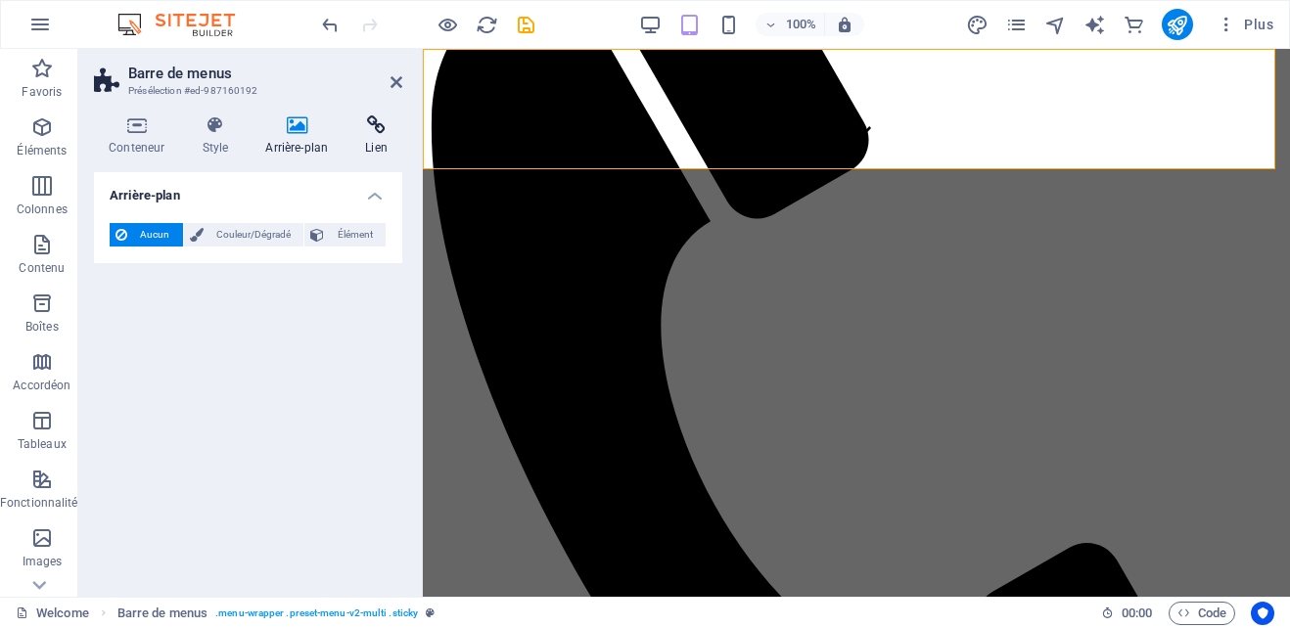
click at [373, 151] on h4 "Lien" at bounding box center [376, 135] width 52 height 41
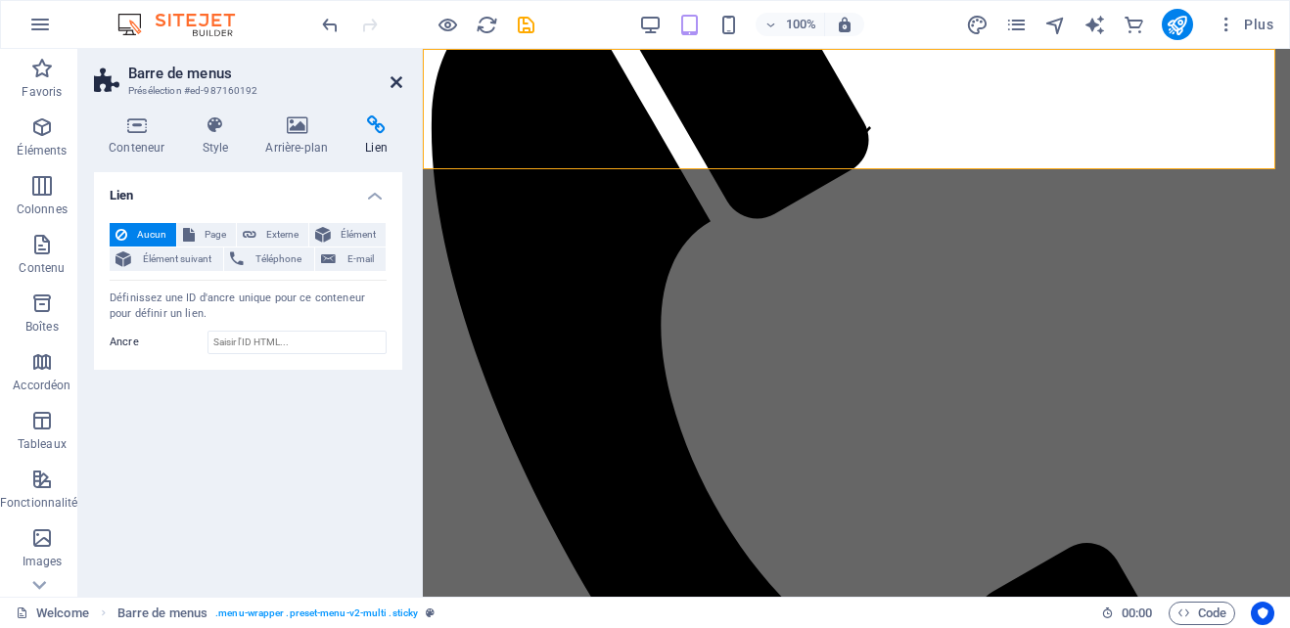
click at [395, 77] on icon at bounding box center [397, 82] width 12 height 16
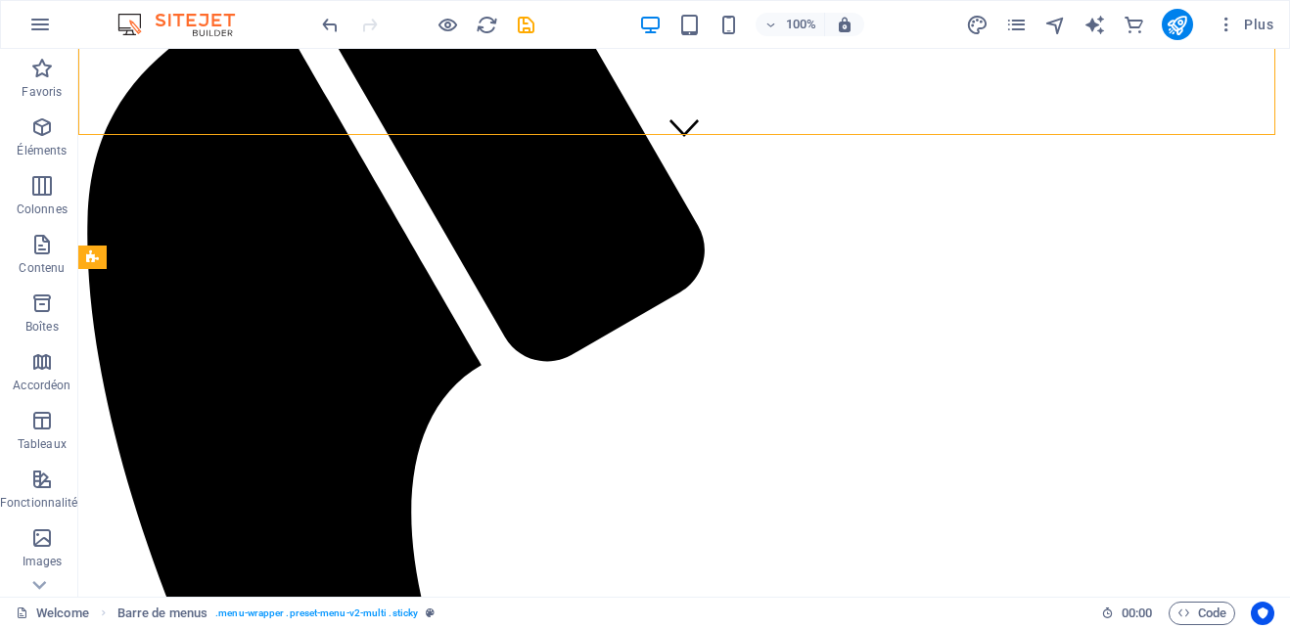
scroll to position [432, 0]
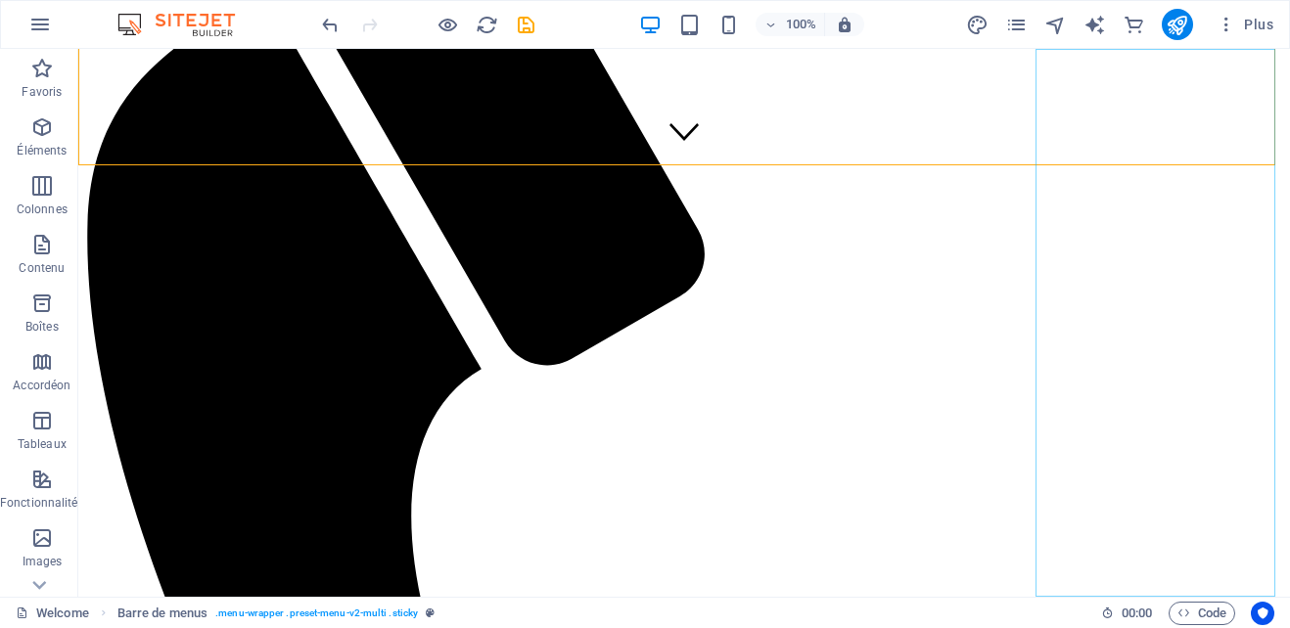
select select
select select "6"
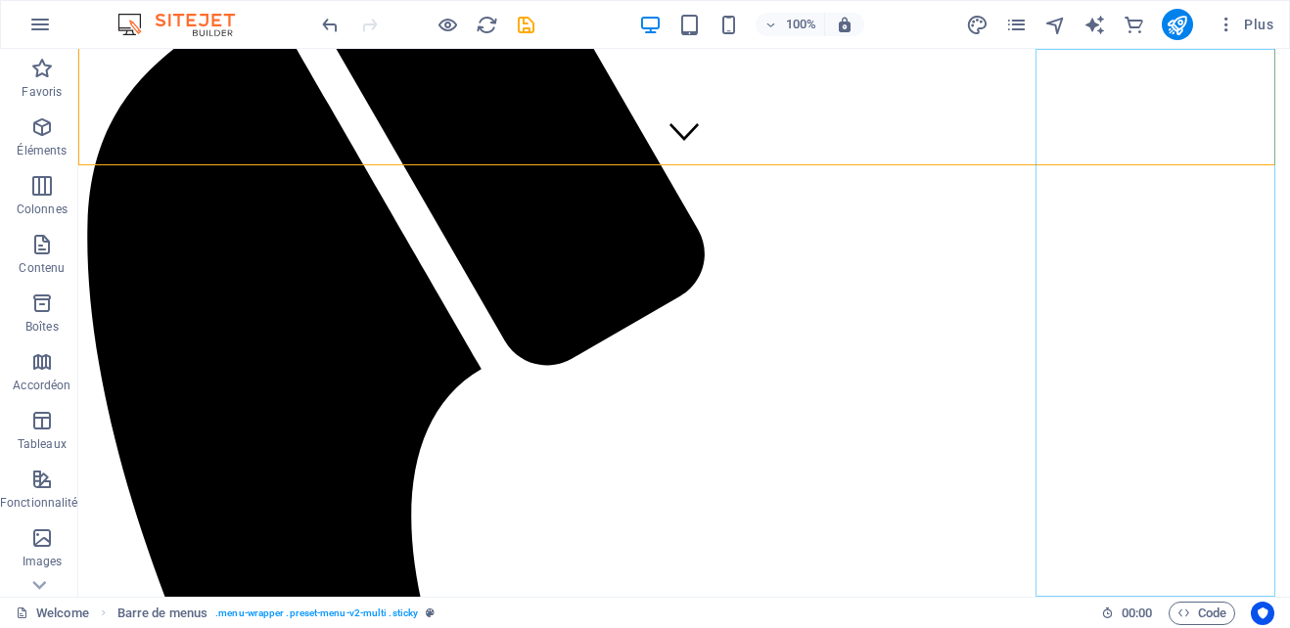
select select
select select "2"
select select
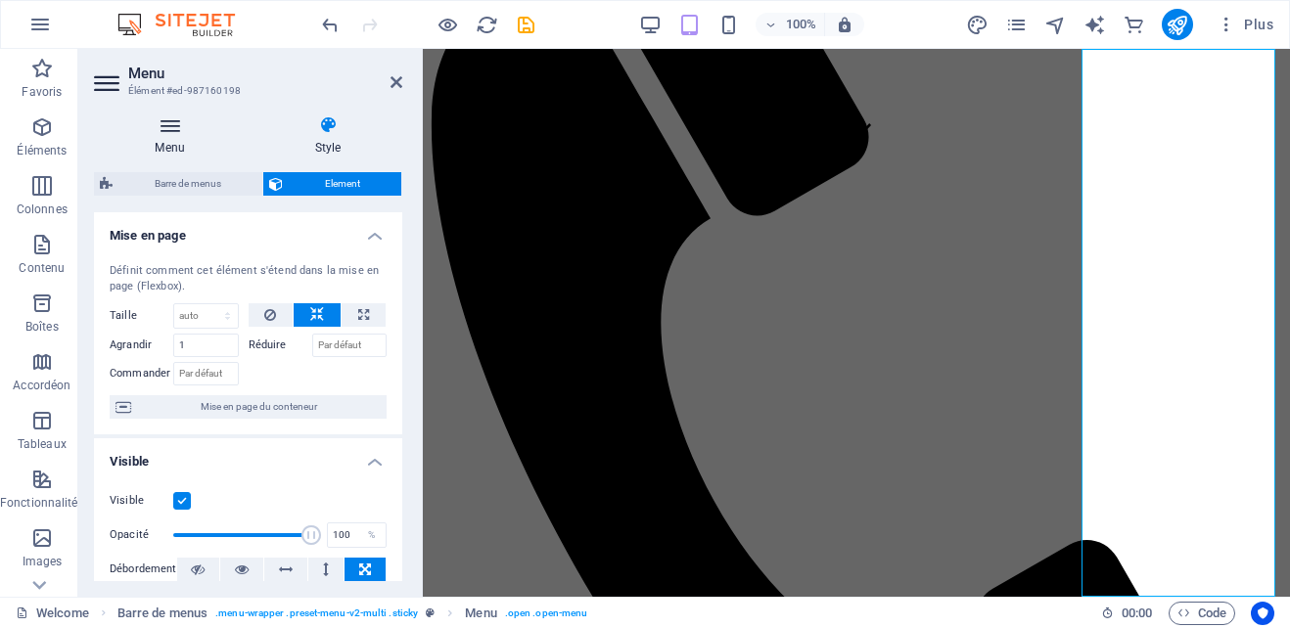
click at [166, 126] on icon at bounding box center [170, 125] width 152 height 20
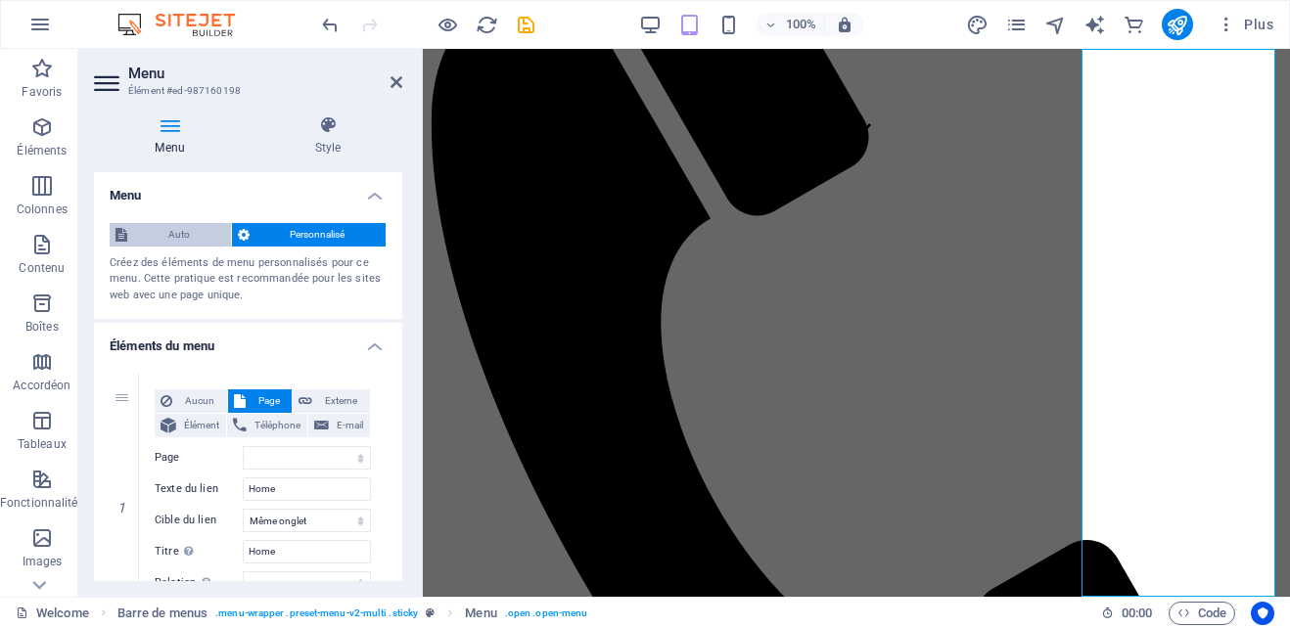
click at [156, 230] on span "Auto" at bounding box center [179, 234] width 92 height 23
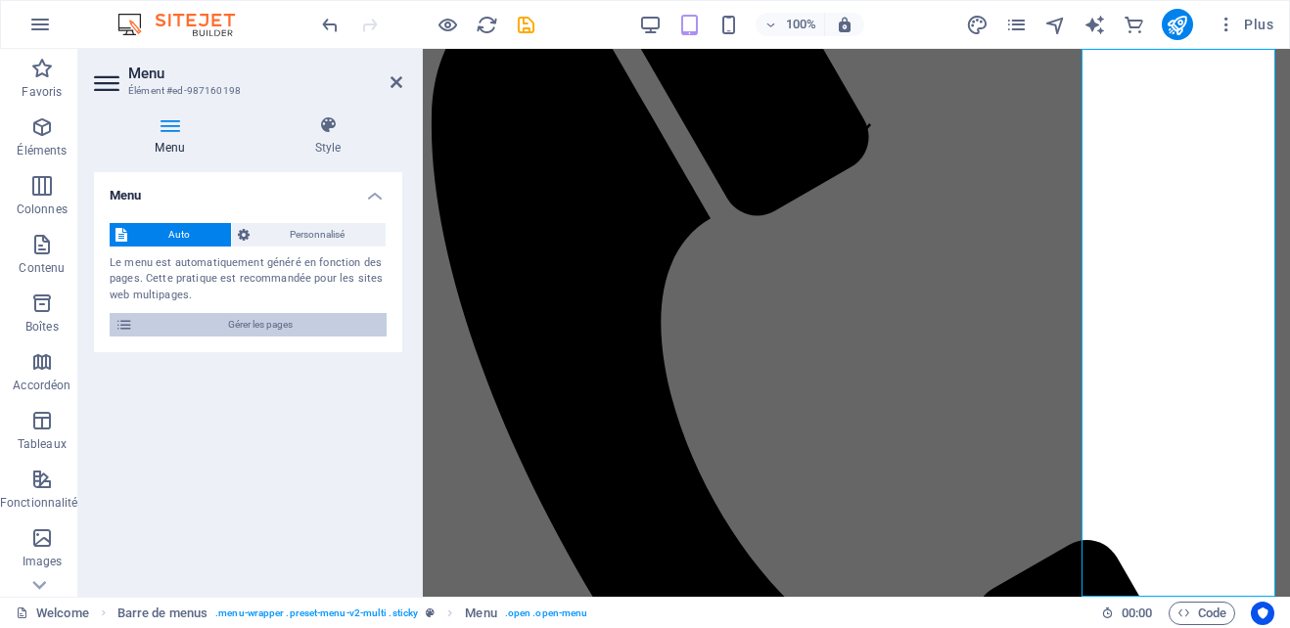
click at [276, 325] on span "Gérer les pages" at bounding box center [260, 324] width 242 height 23
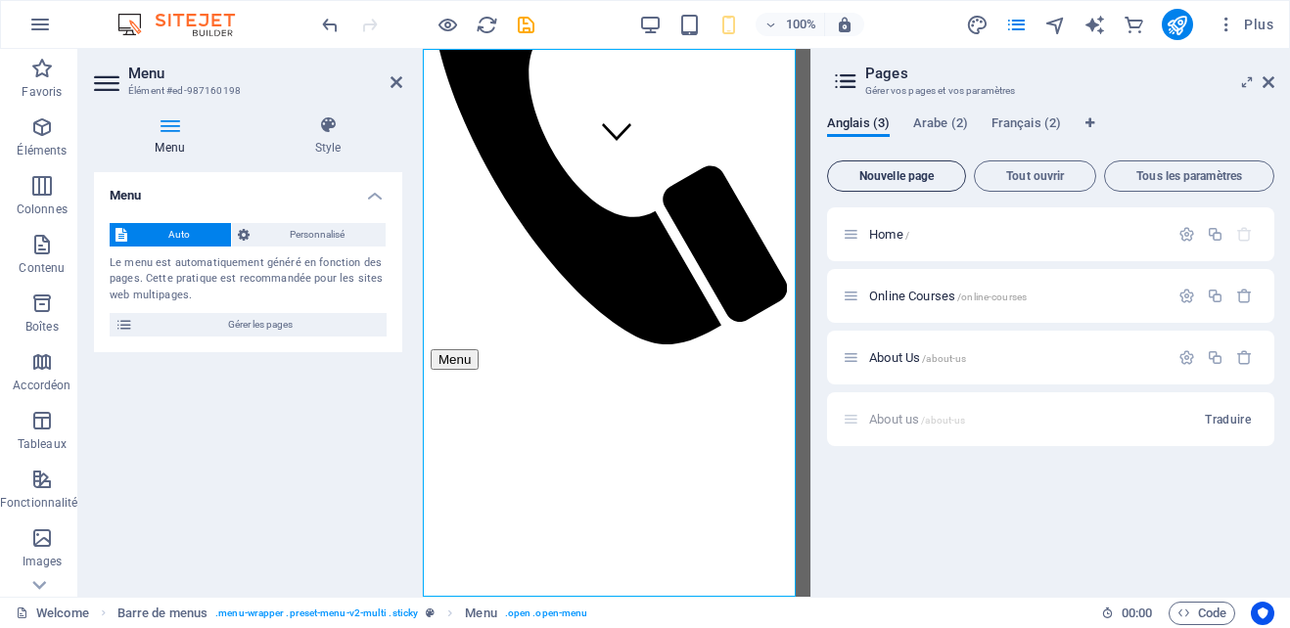
click at [890, 174] on span "Nouvelle page" at bounding box center [896, 176] width 121 height 12
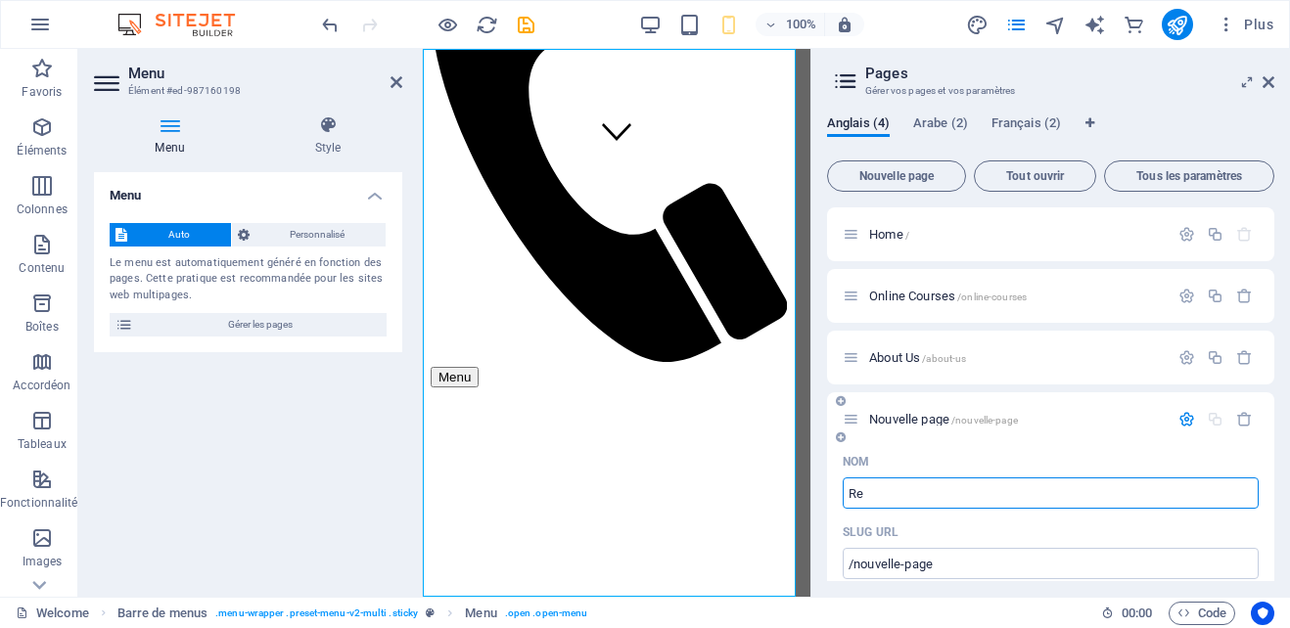
type input "Reg"
type input "/re"
type input "Register"
type input "/register"
type input "Register NOw"
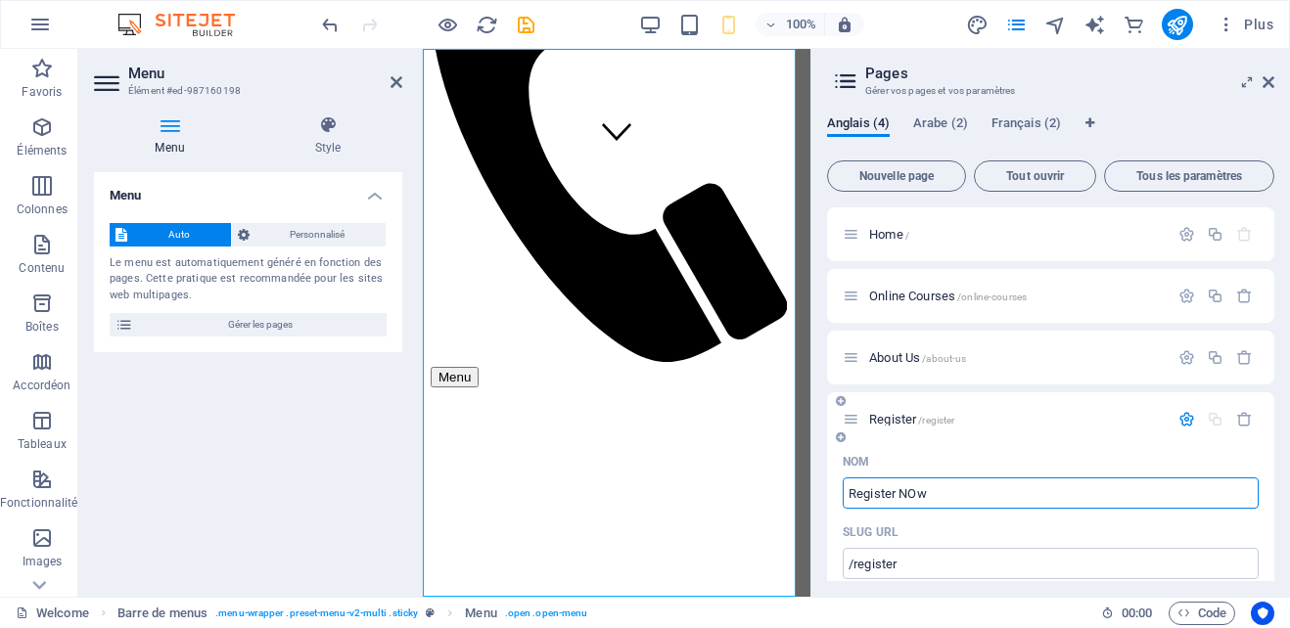
type input "/register-now"
type input "Register"
type input "/register"
type input "Register Now"
type input "/register-now"
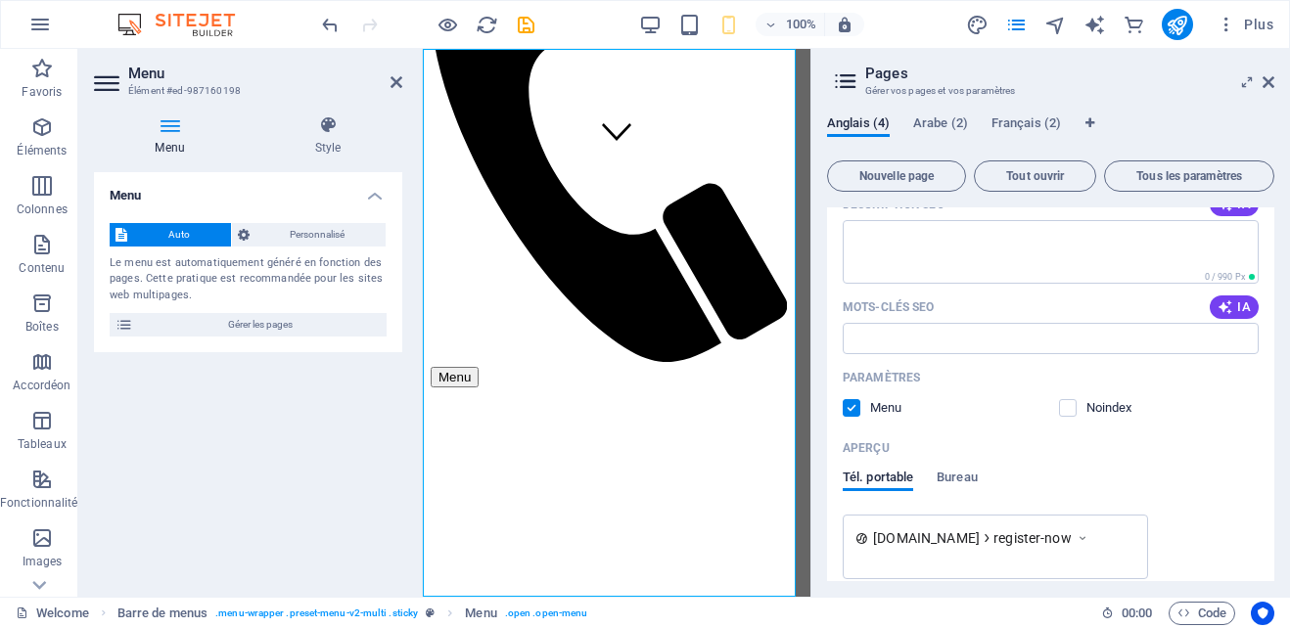
scroll to position [461, 0]
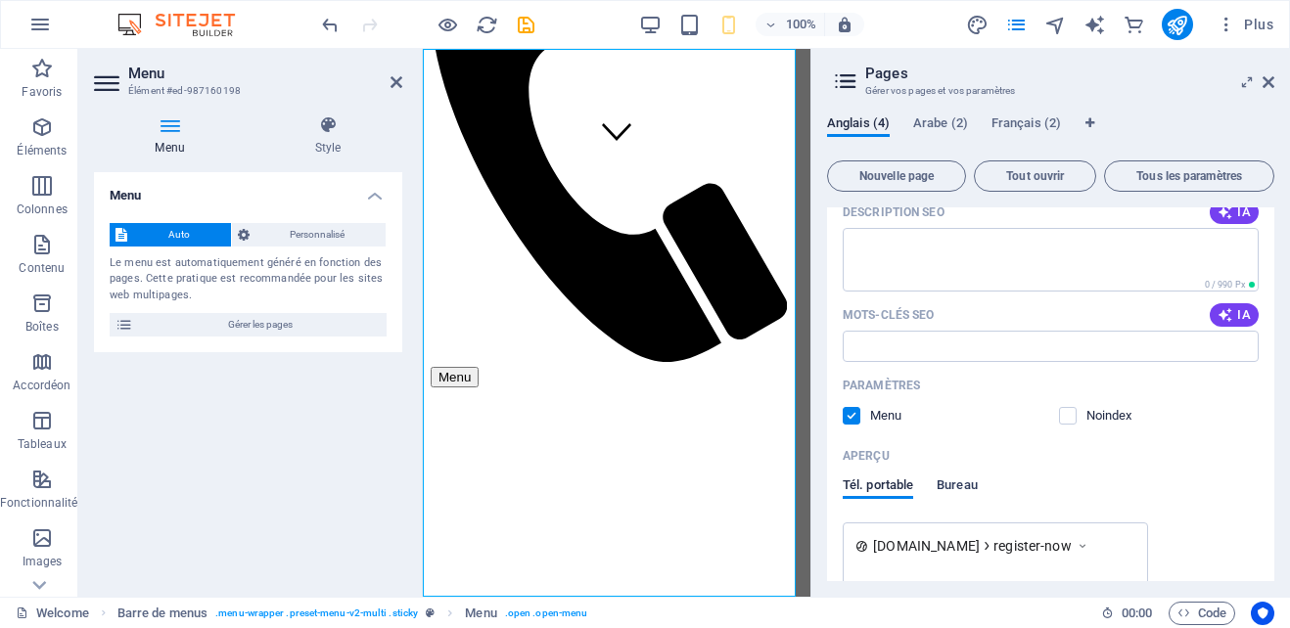
type input "Register Now"
click at [977, 481] on span "Bureau" at bounding box center [957, 487] width 41 height 27
click at [887, 486] on span "Tél. portable" at bounding box center [878, 487] width 70 height 27
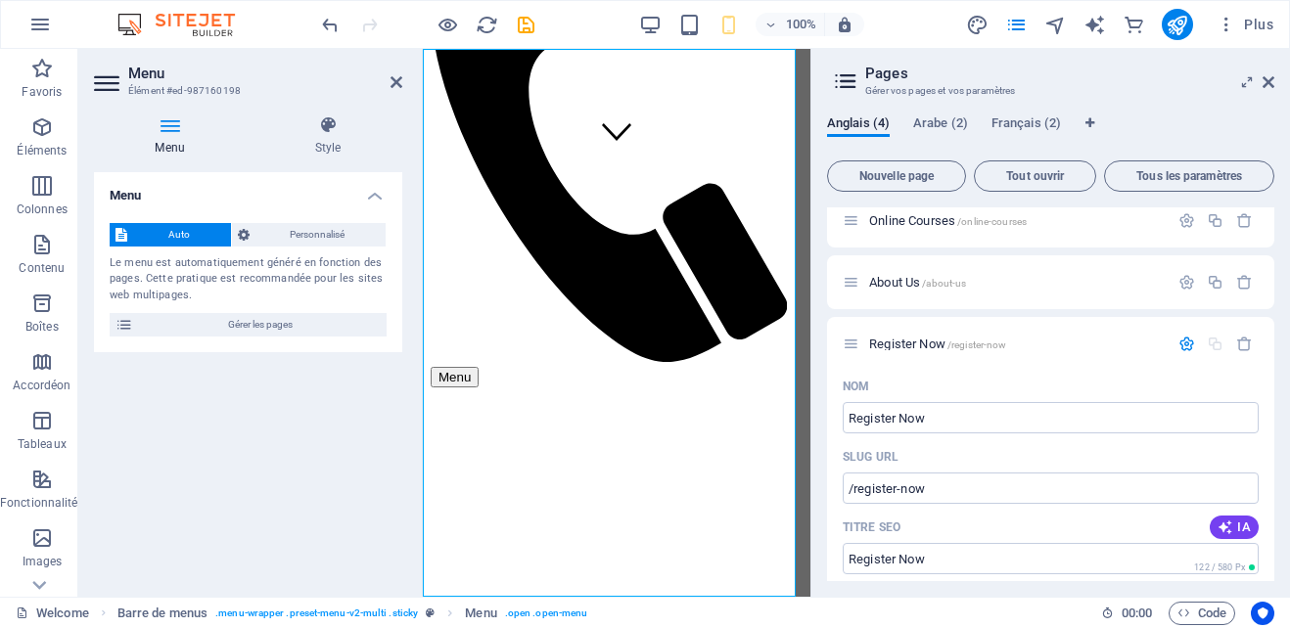
scroll to position [0, 0]
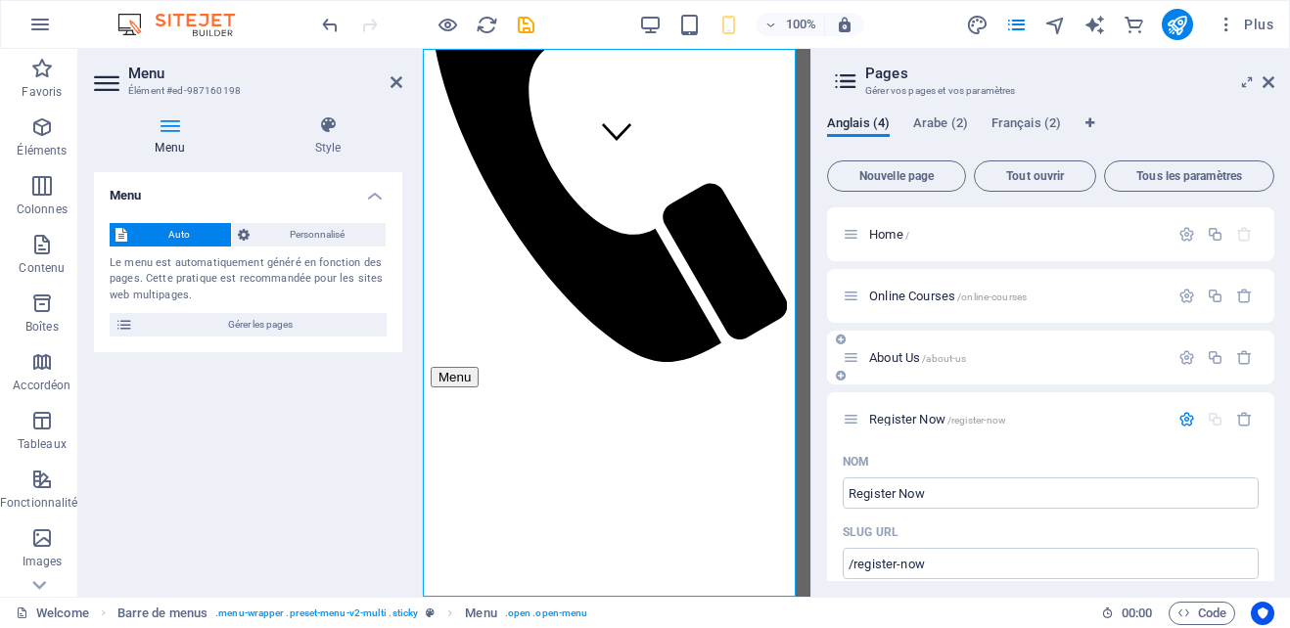
drag, startPoint x: 994, startPoint y: 362, endPoint x: 967, endPoint y: 364, distance: 27.5
click at [982, 364] on div "About Us /about-us" at bounding box center [1006, 357] width 326 height 23
click at [1047, 175] on span "Tout ouvrir" at bounding box center [1035, 176] width 105 height 12
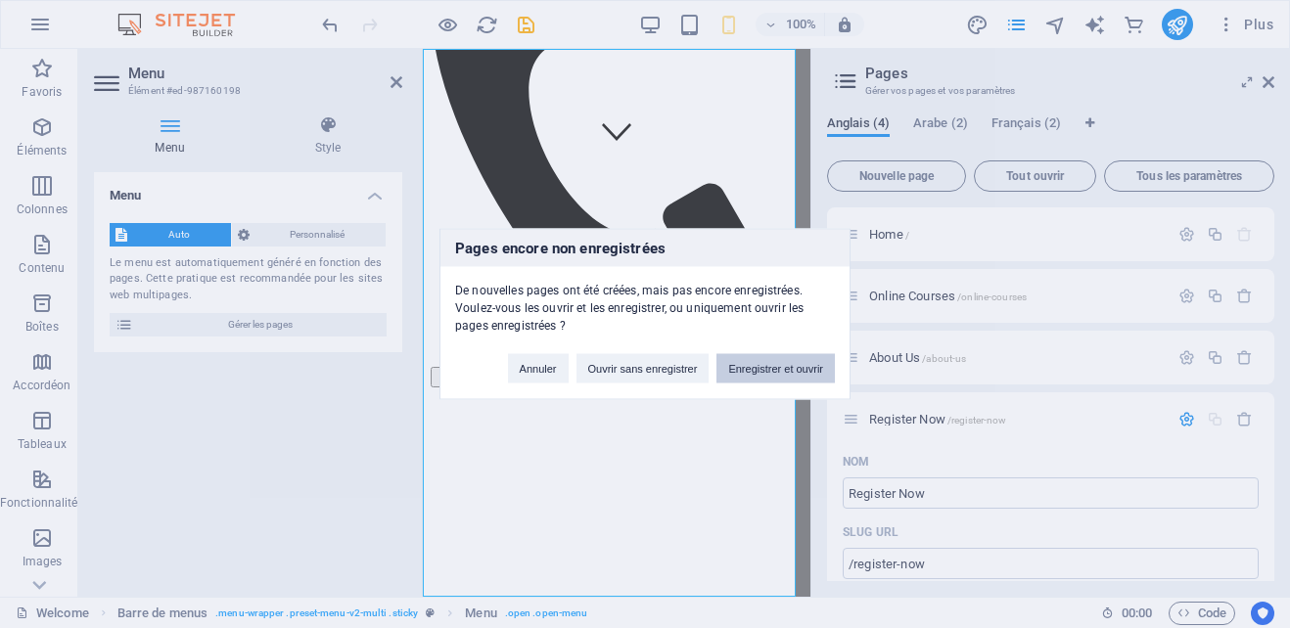
click at [756, 368] on button "Enregistrer et ouvrir" at bounding box center [775, 368] width 118 height 29
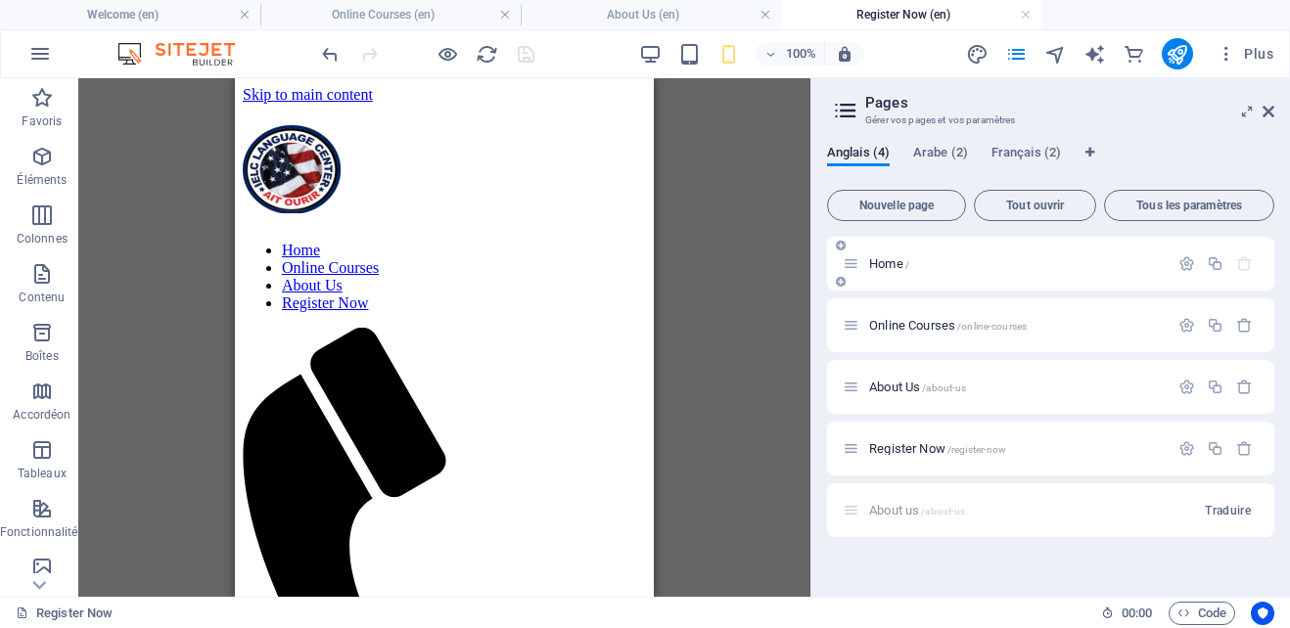
click at [923, 271] on div "Home /" at bounding box center [1006, 264] width 326 height 23
click at [1265, 112] on icon at bounding box center [1269, 112] width 12 height 16
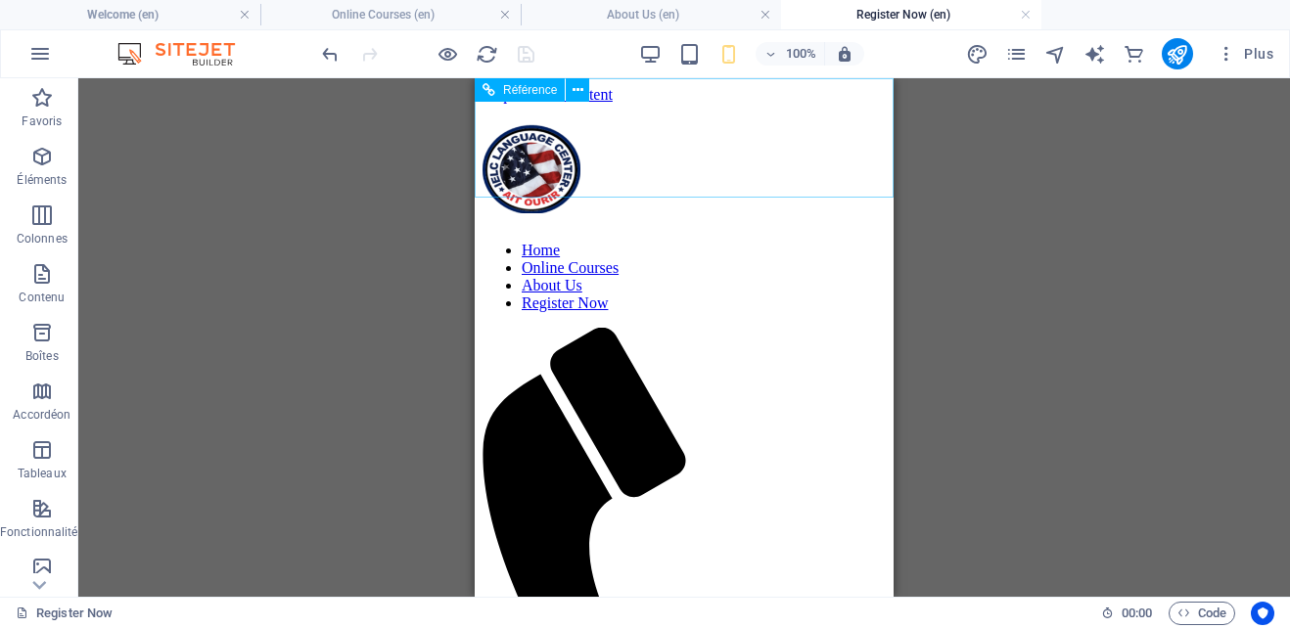
click at [683, 242] on nav "Home Online Courses About Us Register Now" at bounding box center [684, 277] width 403 height 70
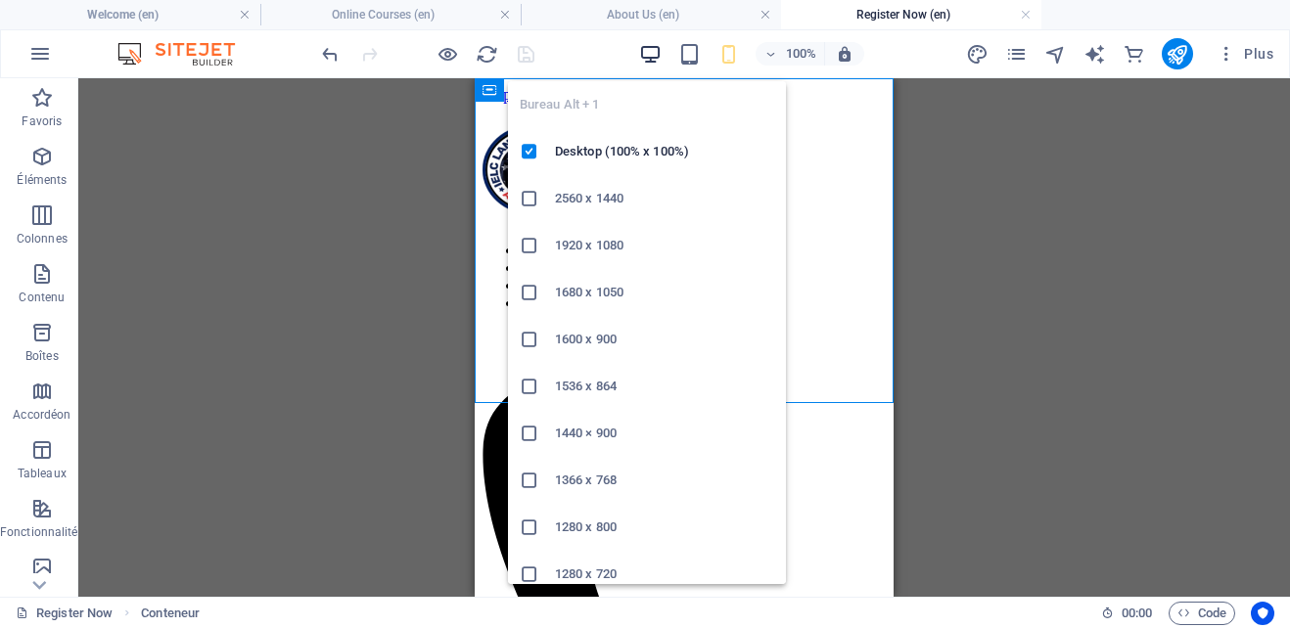
click at [648, 53] on icon "button" at bounding box center [650, 54] width 23 height 23
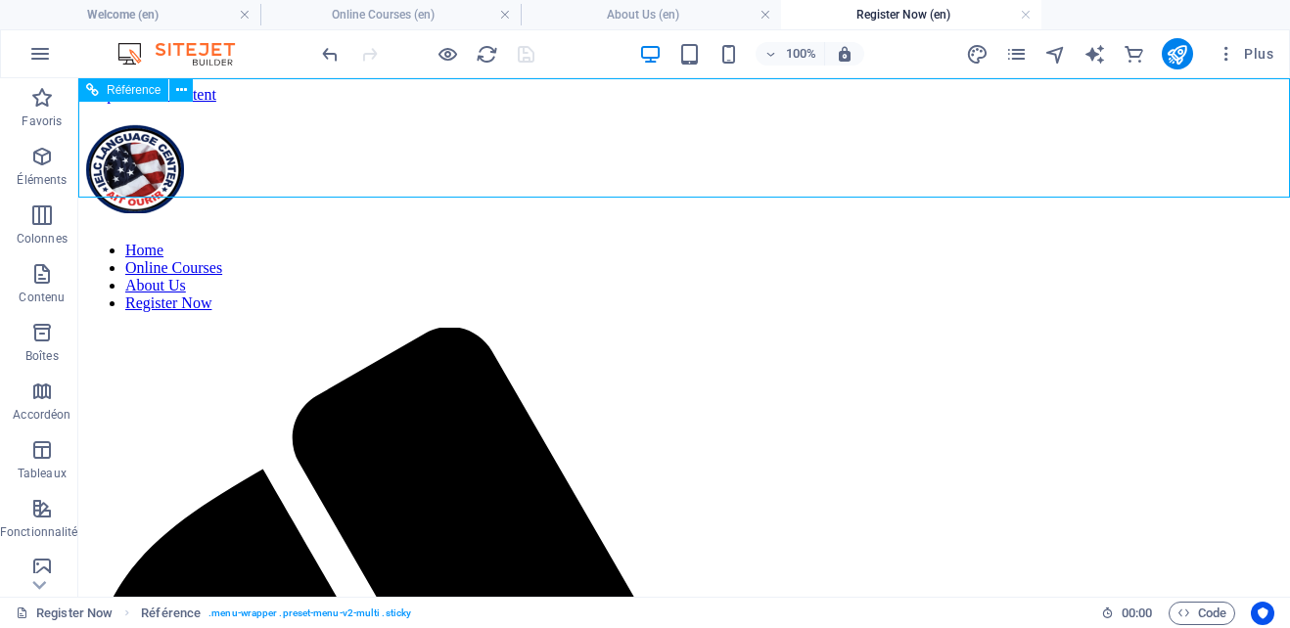
click at [1164, 242] on nav "Home Online Courses About Us Register Now" at bounding box center [684, 277] width 1196 height 70
click at [40, 281] on icon "button" at bounding box center [41, 273] width 23 height 23
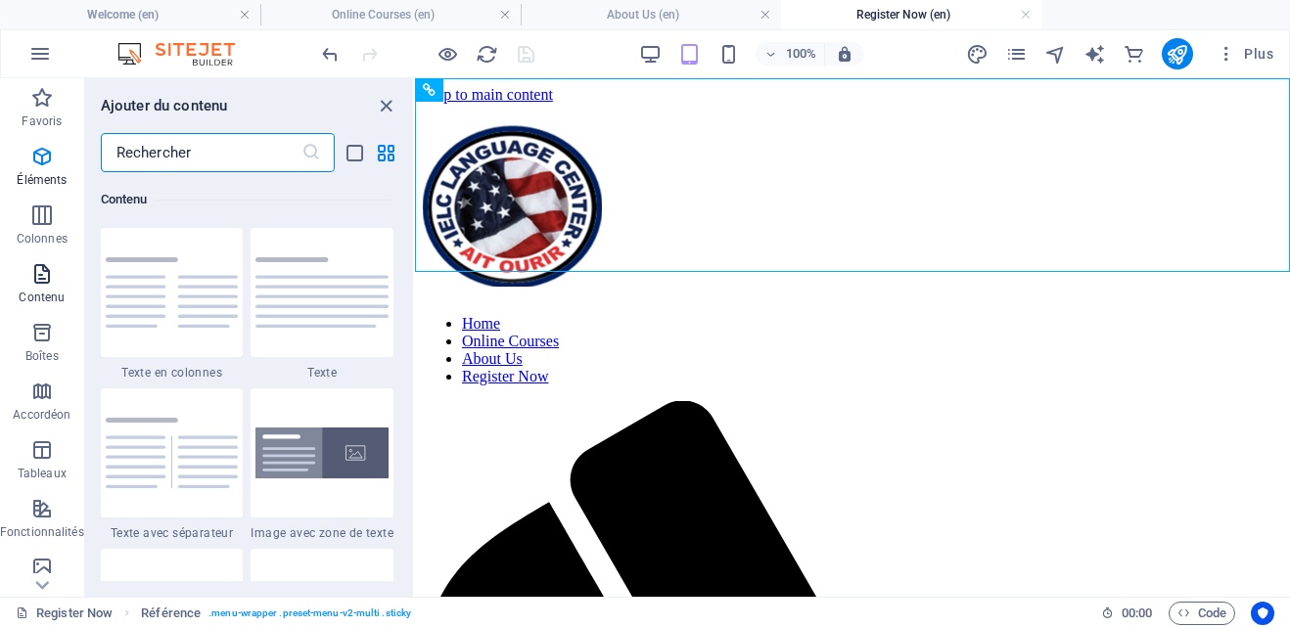
scroll to position [3425, 0]
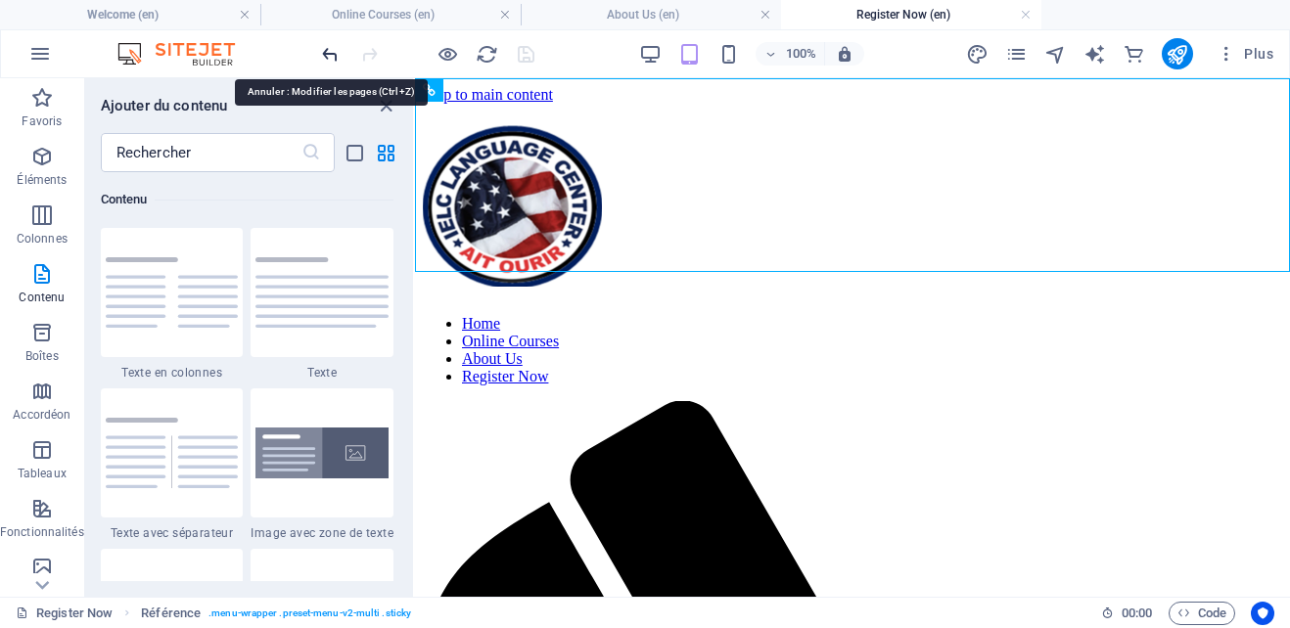
click at [337, 50] on icon "undo" at bounding box center [330, 54] width 23 height 23
click at [383, 107] on icon "close panel" at bounding box center [386, 106] width 23 height 23
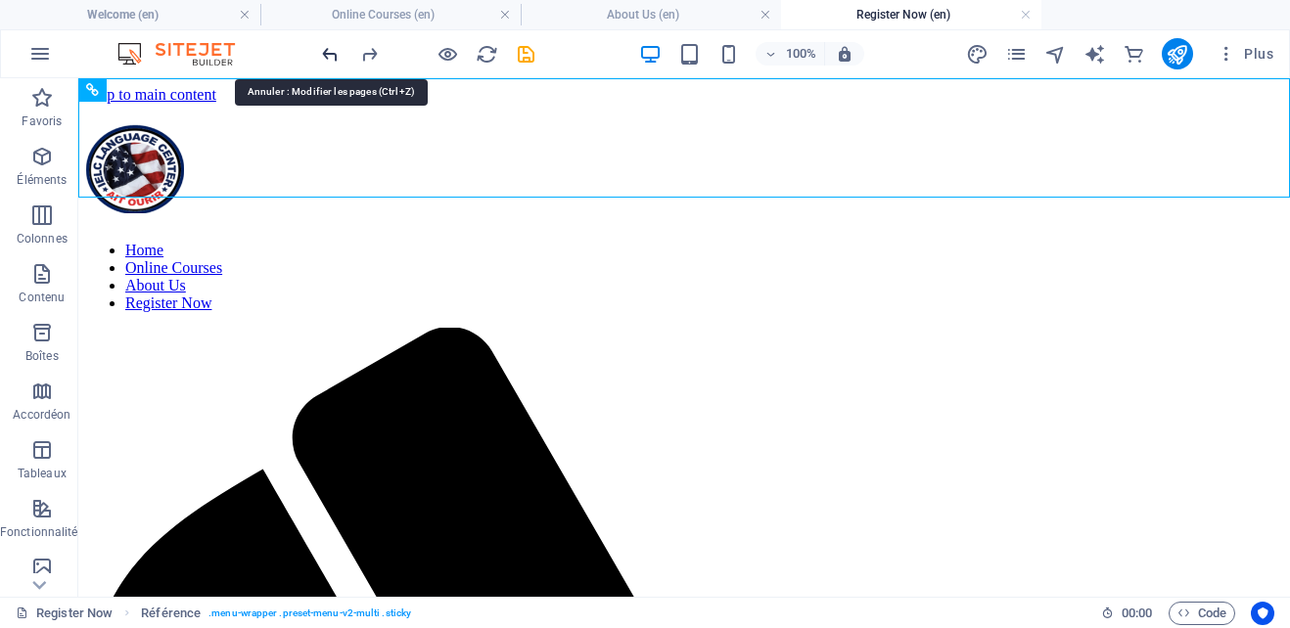
click at [331, 53] on icon "undo" at bounding box center [330, 54] width 23 height 23
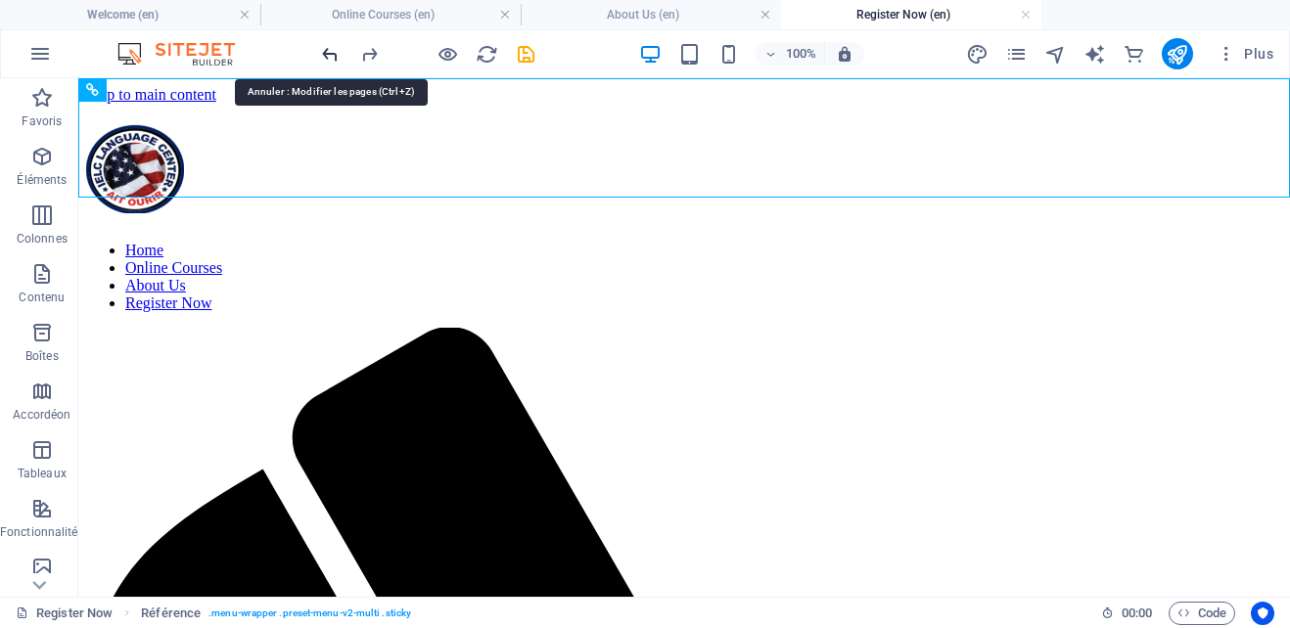
click at [338, 53] on icon "undo" at bounding box center [330, 54] width 23 height 23
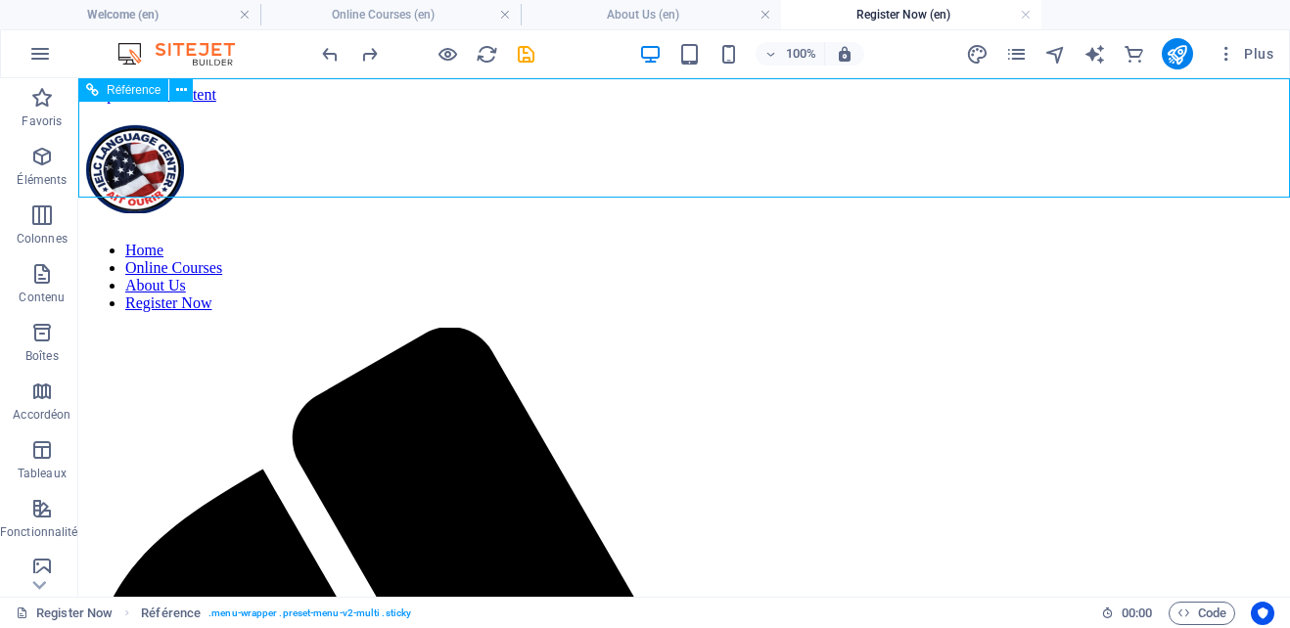
click at [1199, 242] on nav "Home Online Courses About Us Register Now" at bounding box center [684, 277] width 1196 height 70
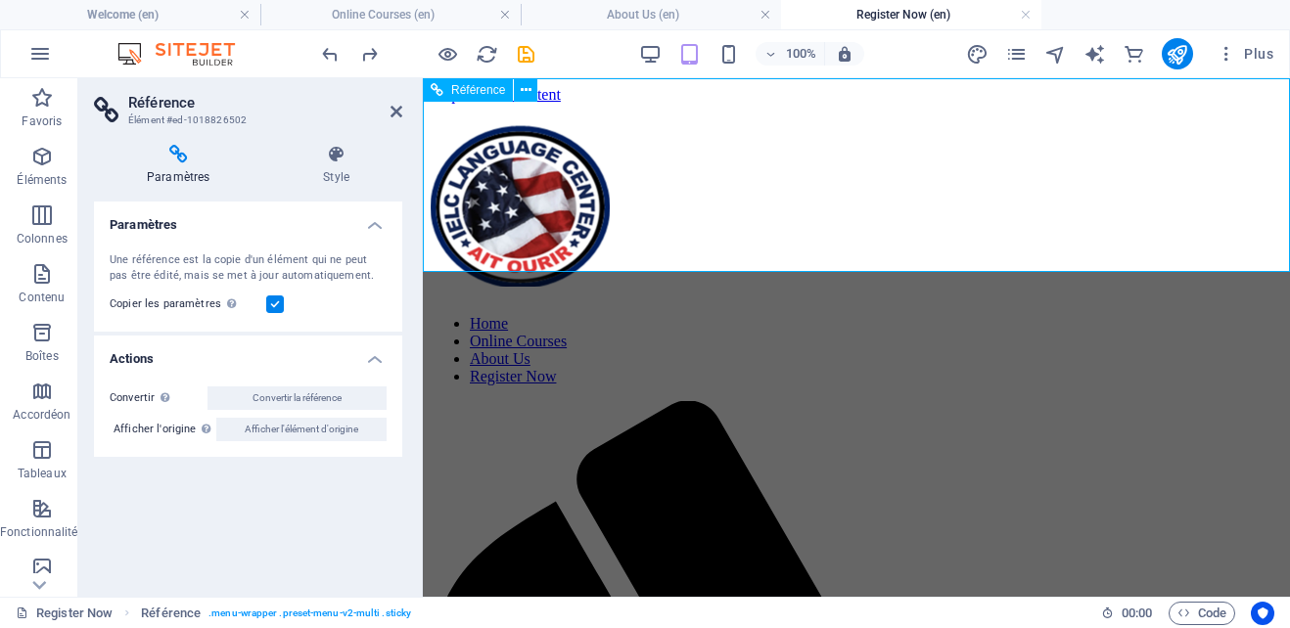
click at [1231, 374] on nav "Home Online Courses About Us Register Now" at bounding box center [857, 350] width 852 height 70
click at [389, 110] on h2 "Référence" at bounding box center [265, 103] width 274 height 18
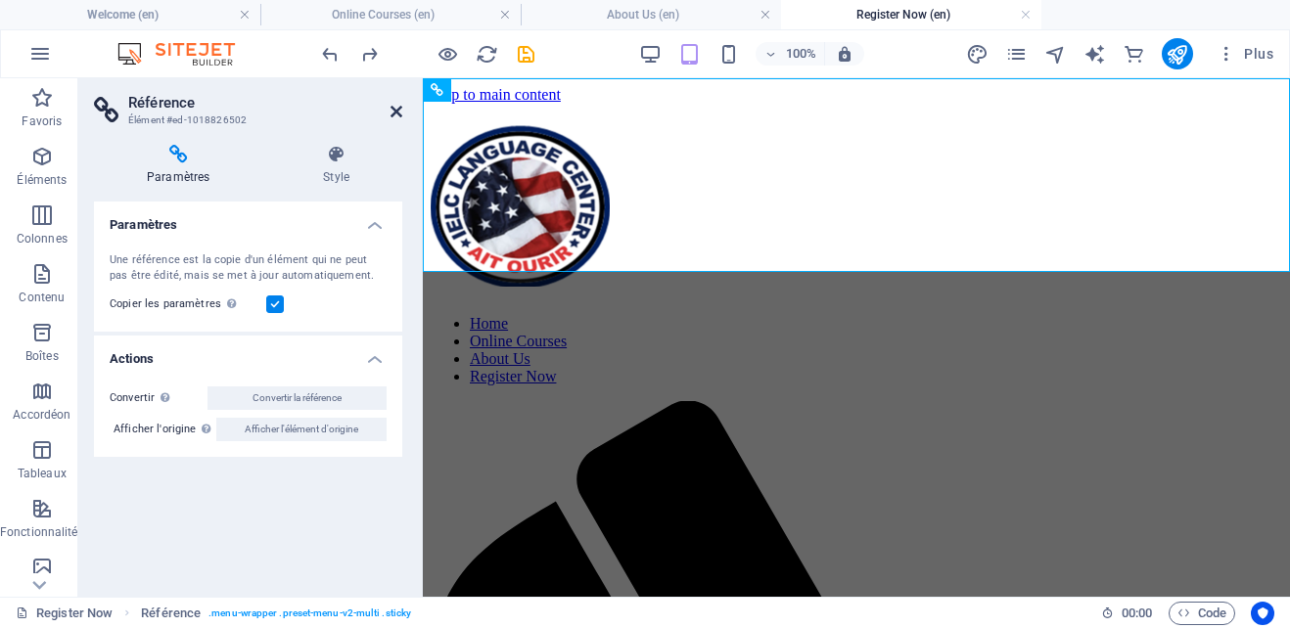
click at [397, 112] on icon at bounding box center [397, 112] width 12 height 16
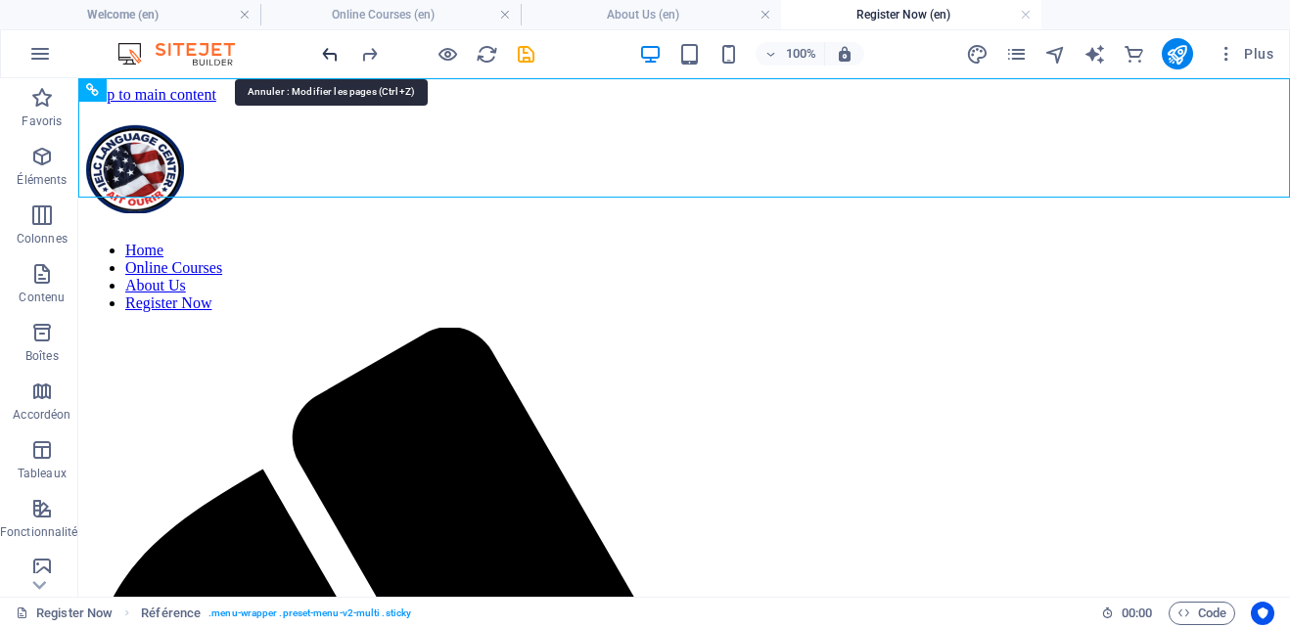
click at [329, 46] on icon "undo" at bounding box center [330, 54] width 23 height 23
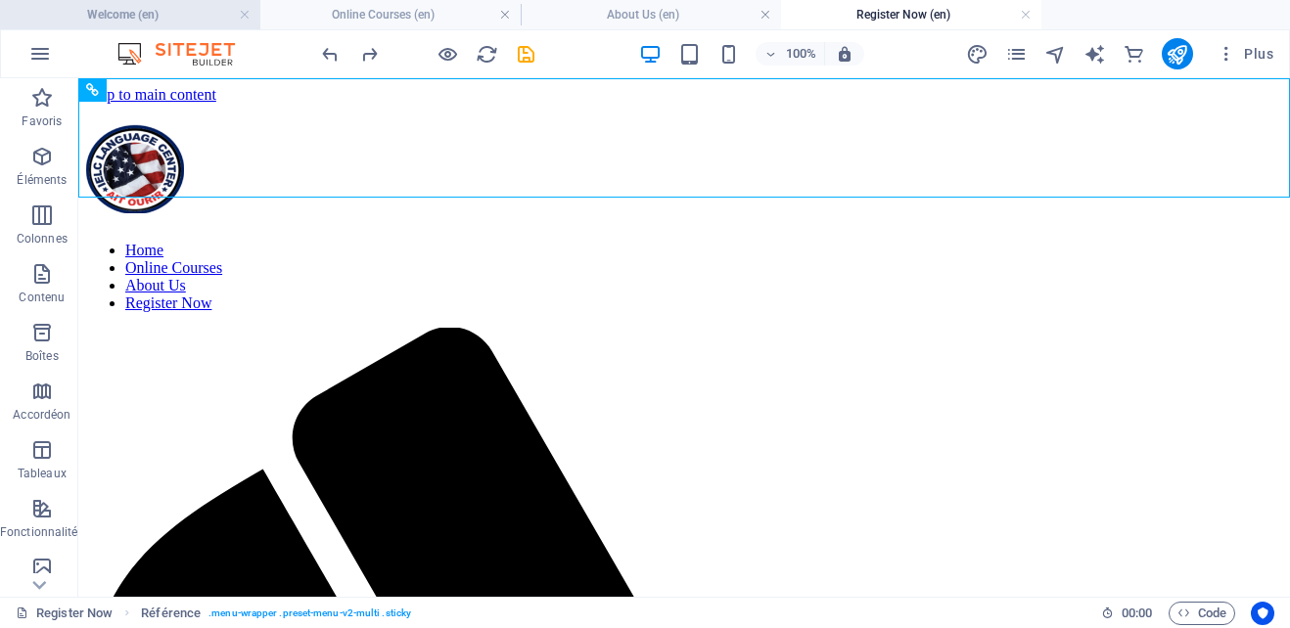
click at [155, 19] on h4 "Welcome (en)" at bounding box center [130, 15] width 260 height 22
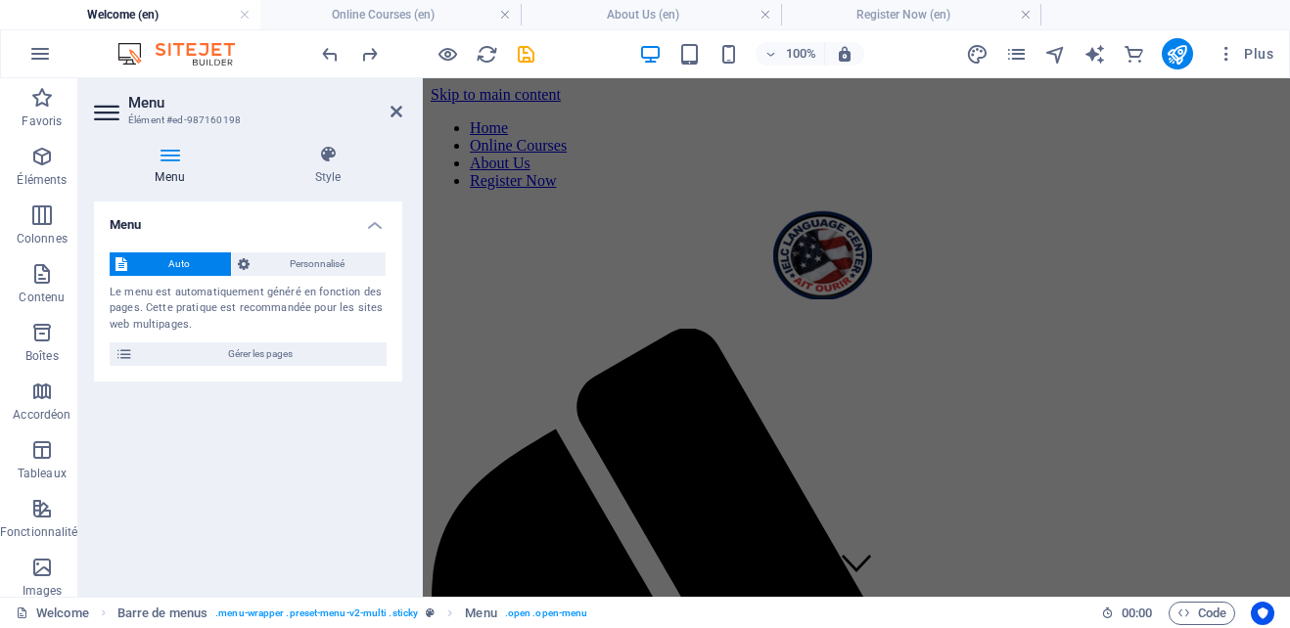
scroll to position [432, 0]
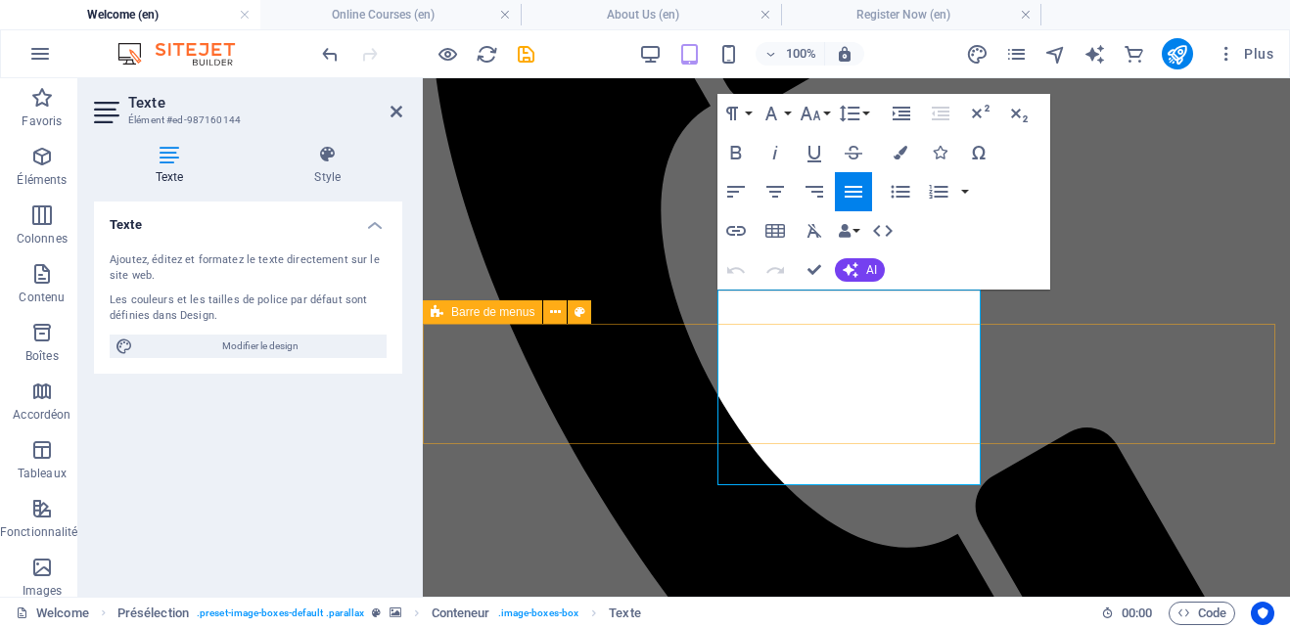
scroll to position [571, 0]
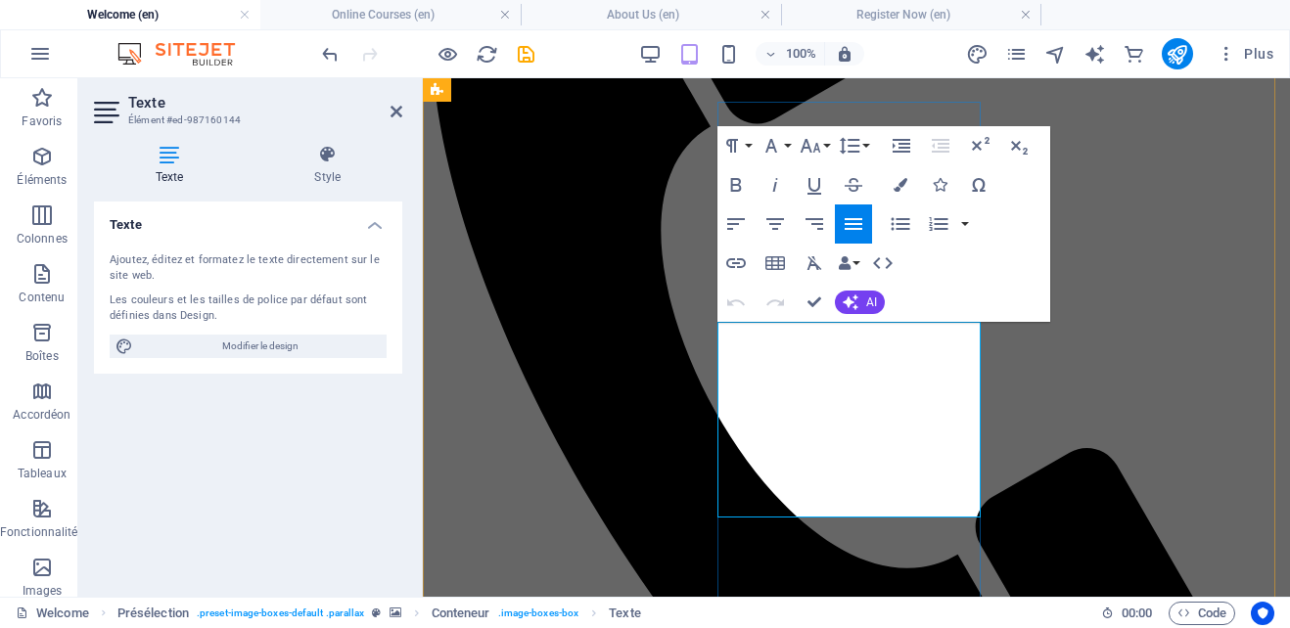
drag, startPoint x: 749, startPoint y: 490, endPoint x: 889, endPoint y: 496, distance: 140.1
copy div "Flexible, affordable, and effective online learning plans designed to help you …"
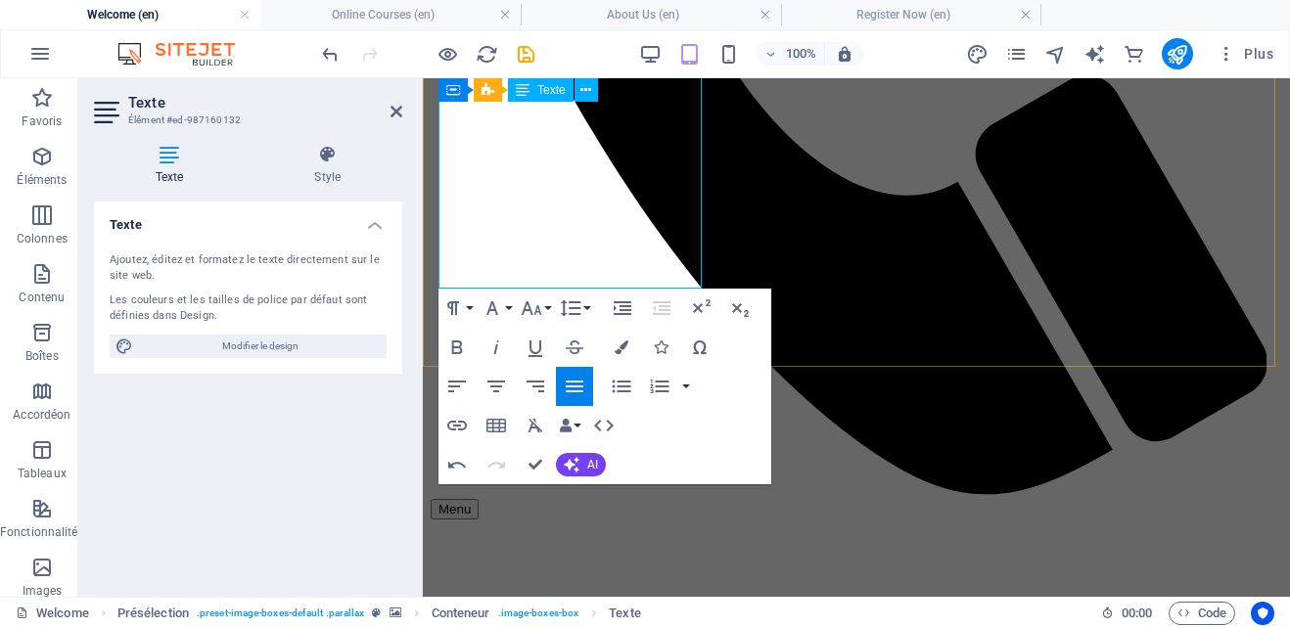
scroll to position [926, 0]
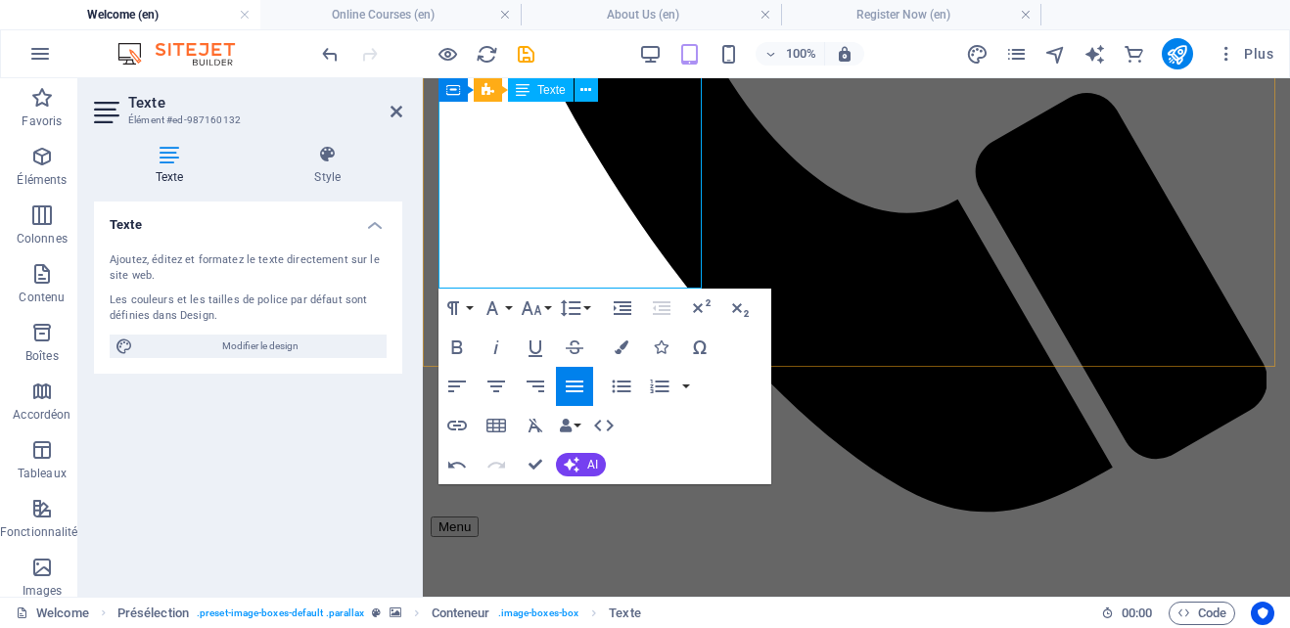
drag, startPoint x: 456, startPoint y: 512, endPoint x: 547, endPoint y: 267, distance: 261.1
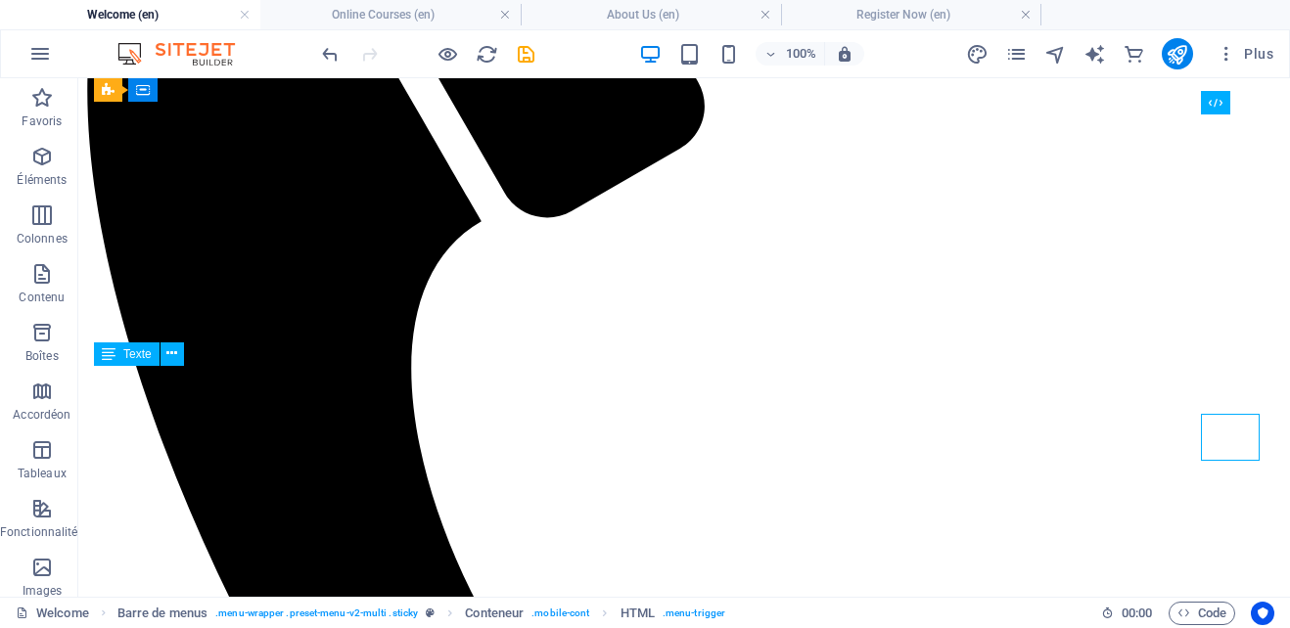
scroll to position [622, 0]
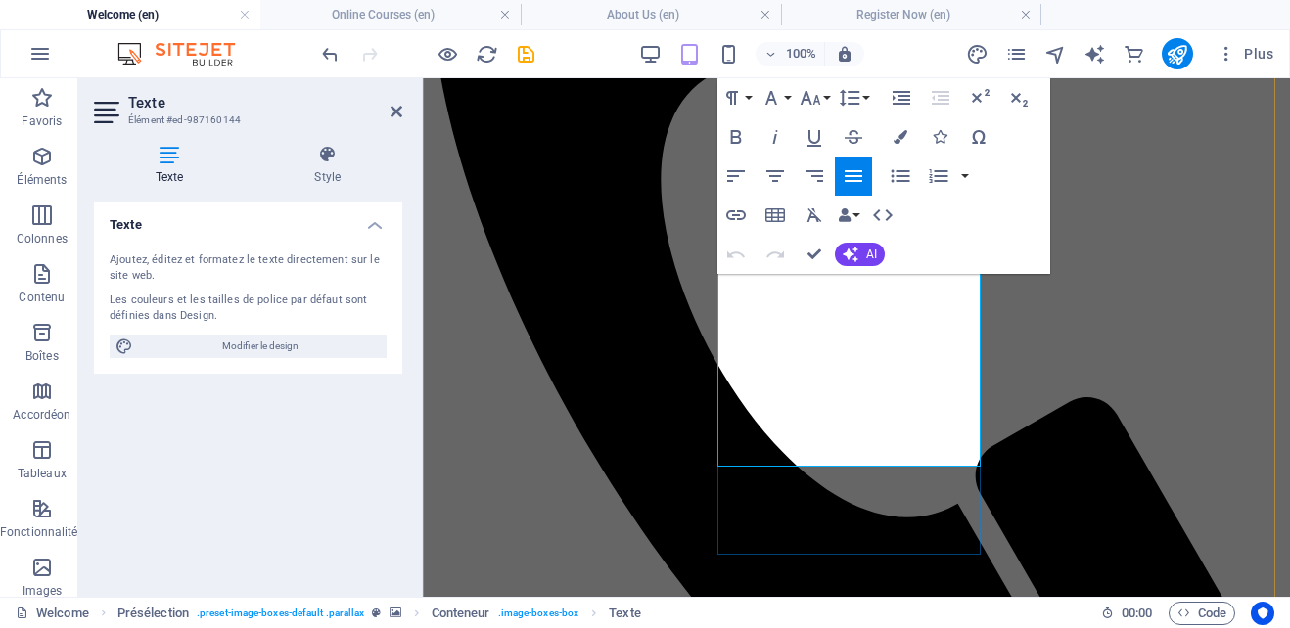
drag, startPoint x: 735, startPoint y: 299, endPoint x: 832, endPoint y: 447, distance: 177.6
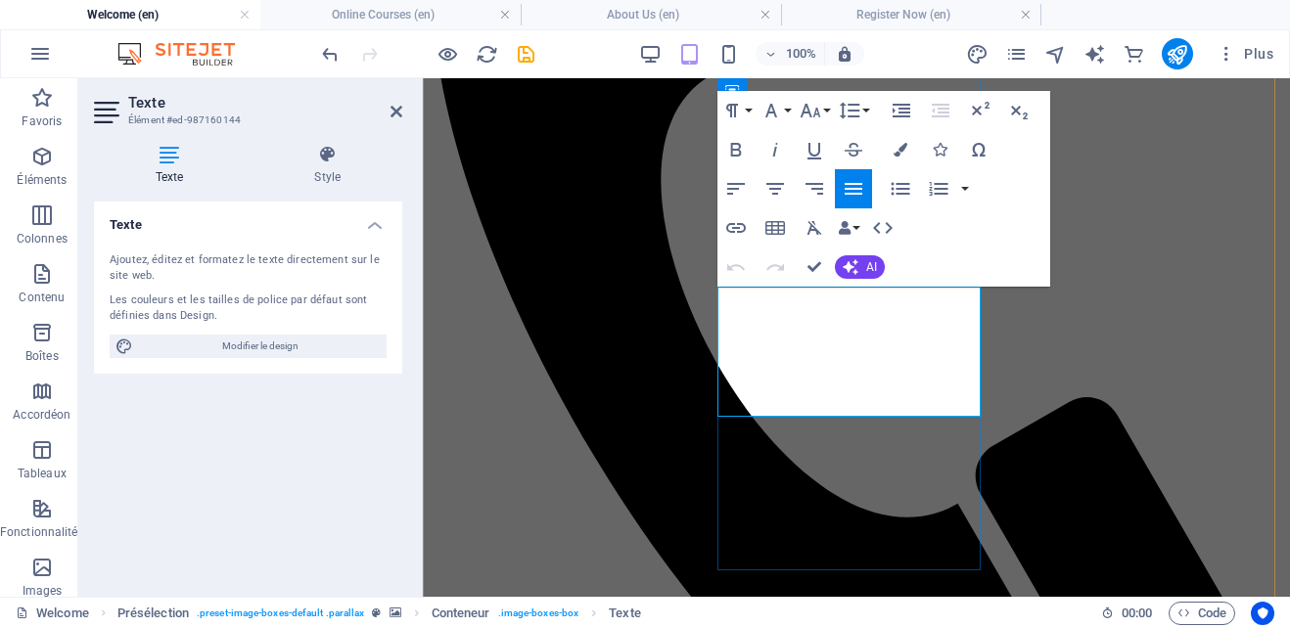
scroll to position [606, 0]
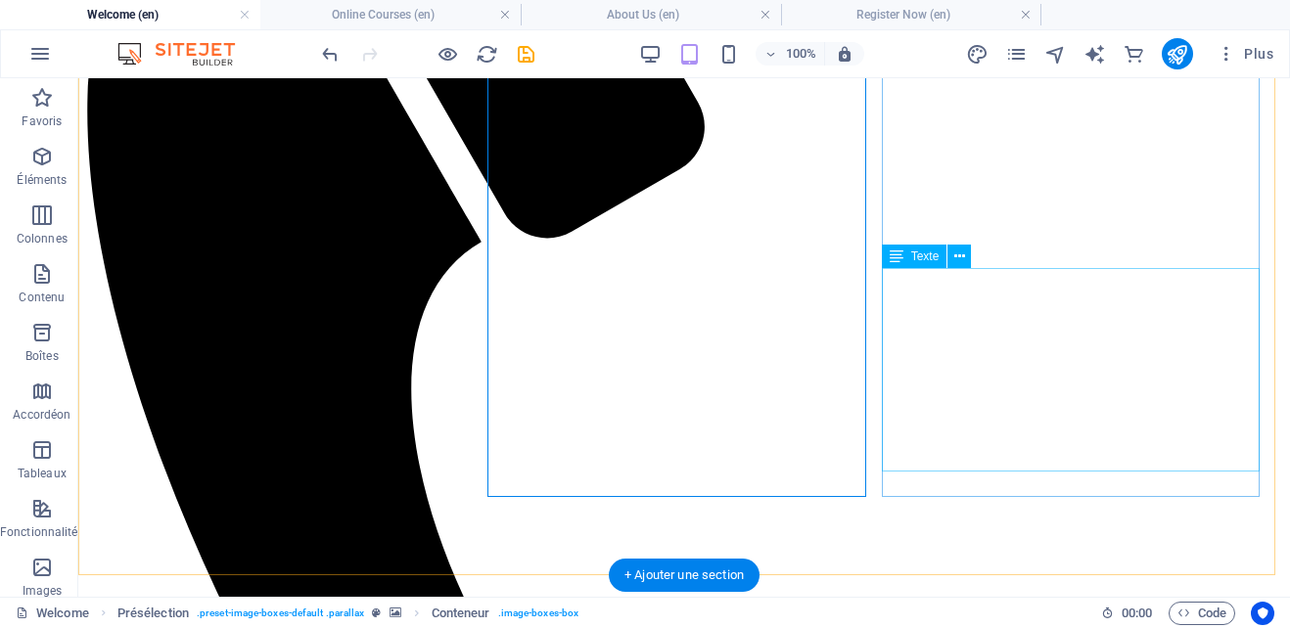
scroll to position [687, 0]
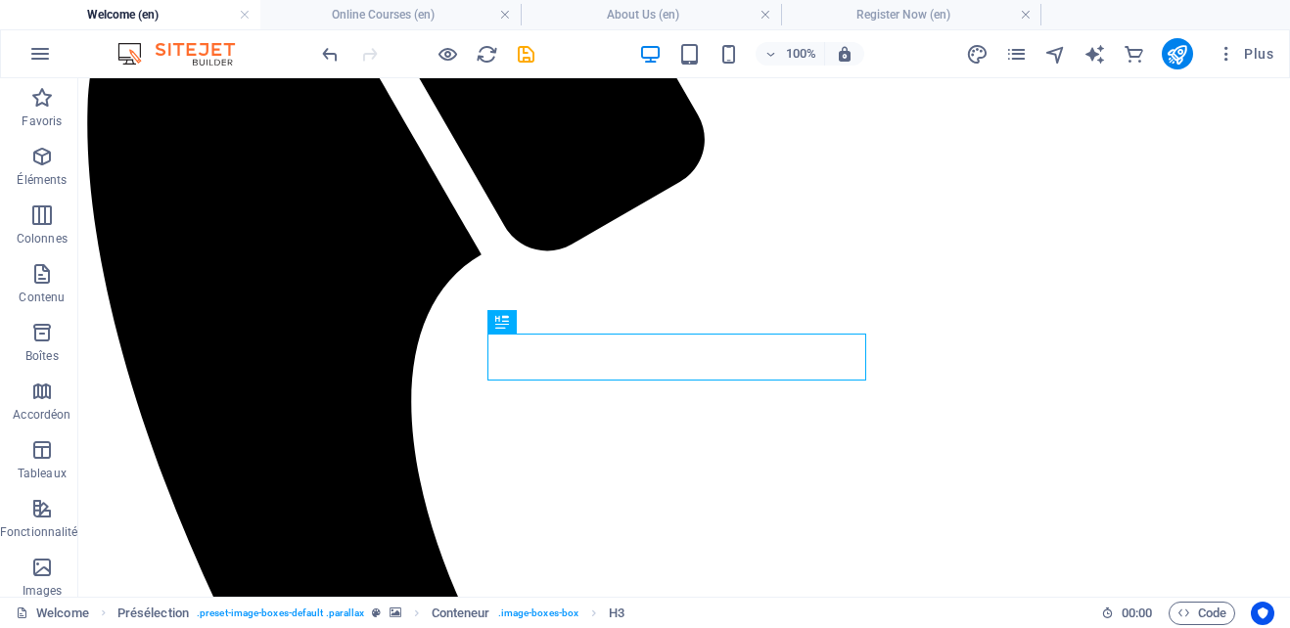
scroll to position [584, 0]
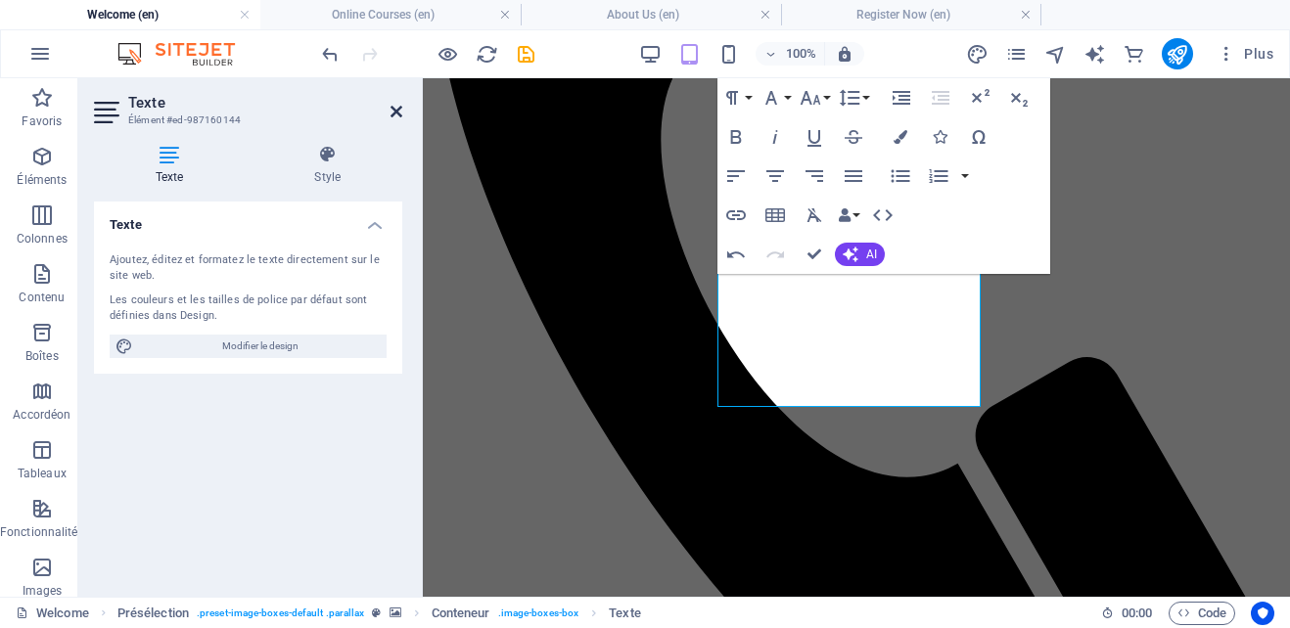
drag, startPoint x: 393, startPoint y: 111, endPoint x: 587, endPoint y: 44, distance: 204.9
click at [393, 111] on icon at bounding box center [397, 112] width 12 height 16
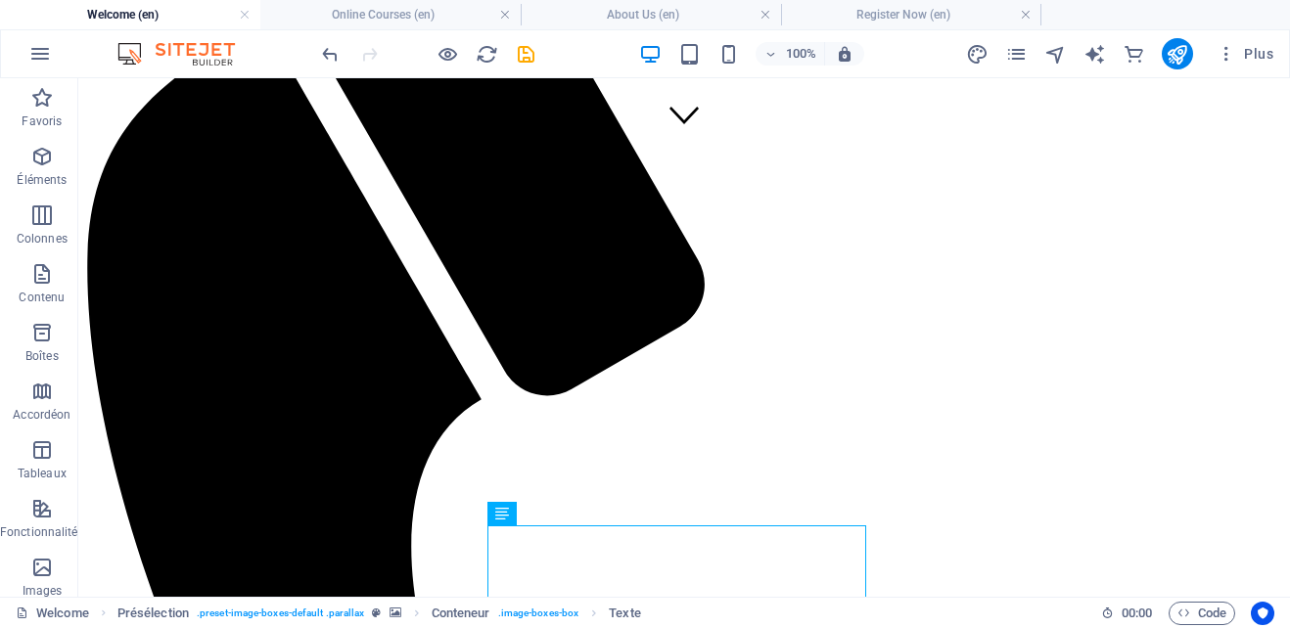
scroll to position [435, 0]
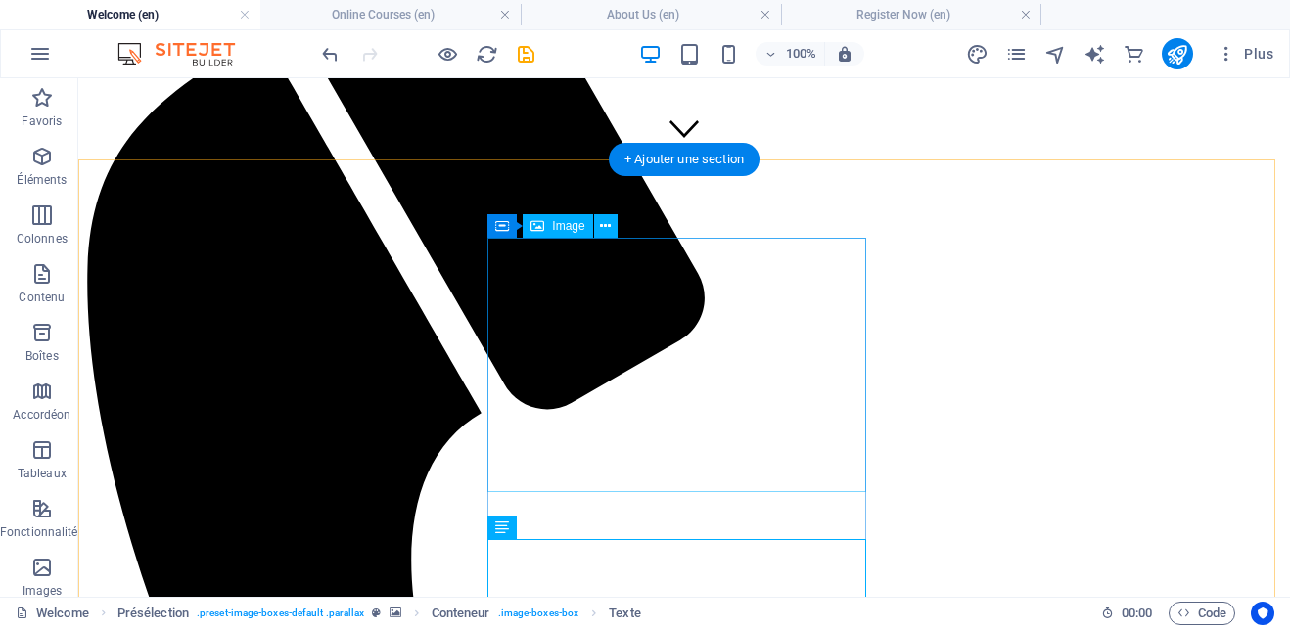
select select "px"
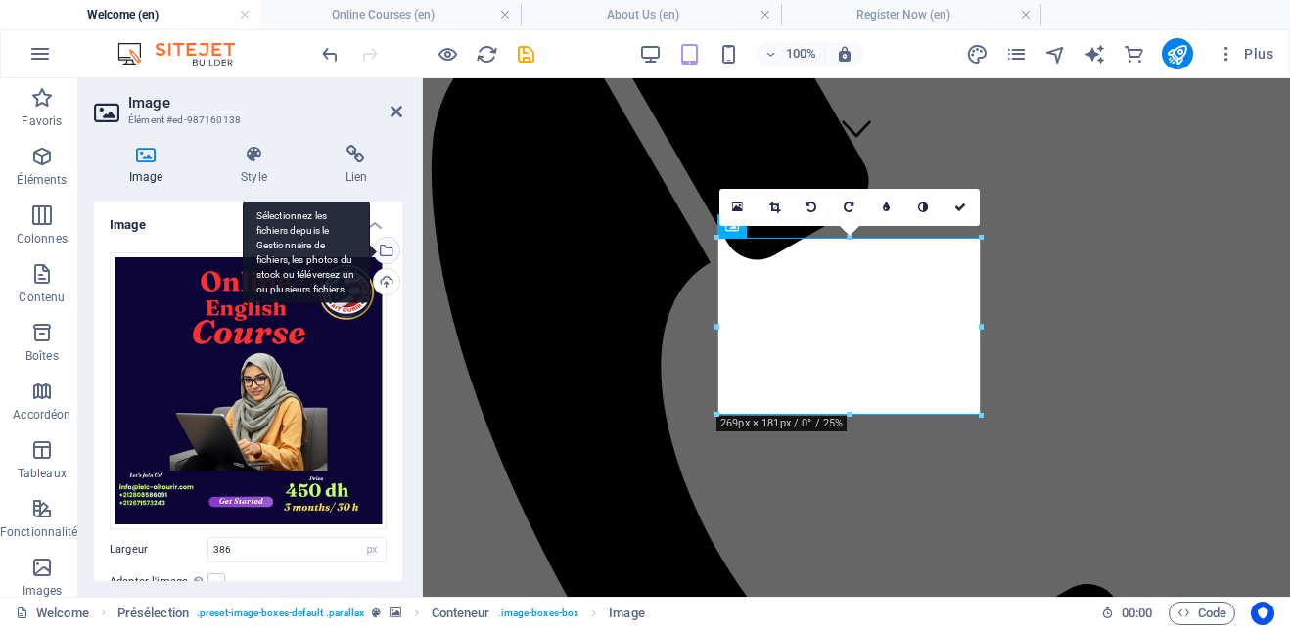
click at [370, 246] on div "Sélectionnez les fichiers depuis le Gestionnaire de fichiers, les photos du sto…" at bounding box center [306, 252] width 127 height 103
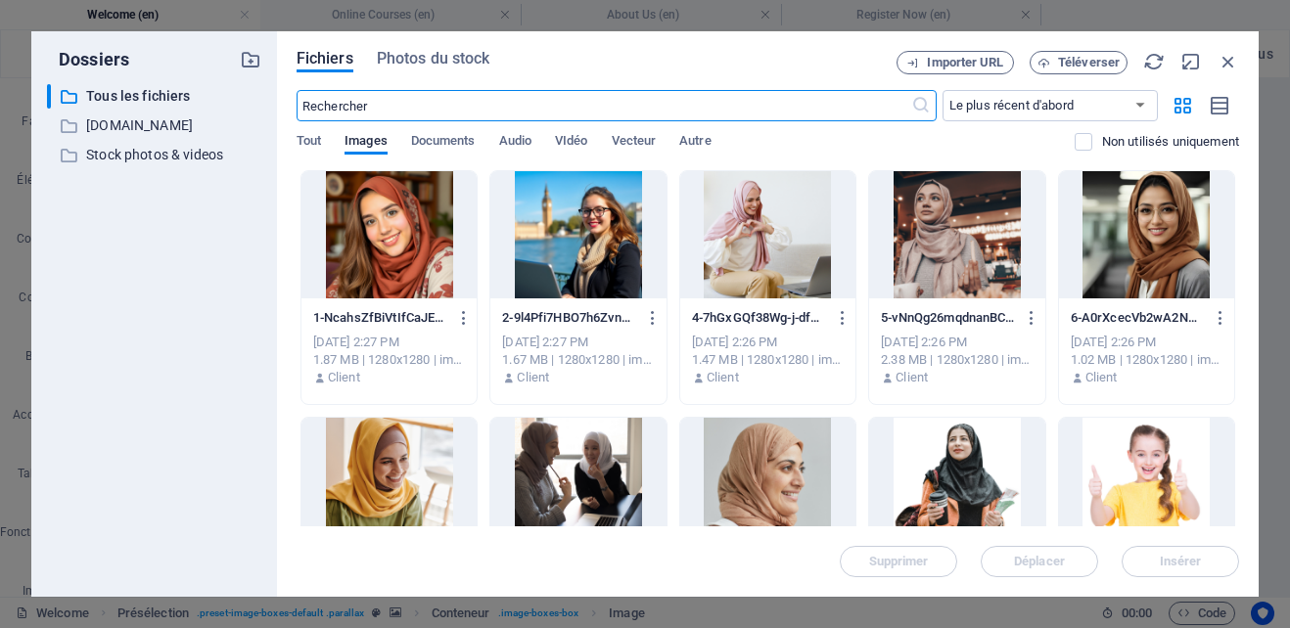
scroll to position [905, 0]
drag, startPoint x: 1233, startPoint y: 202, endPoint x: 1233, endPoint y: 241, distance: 39.2
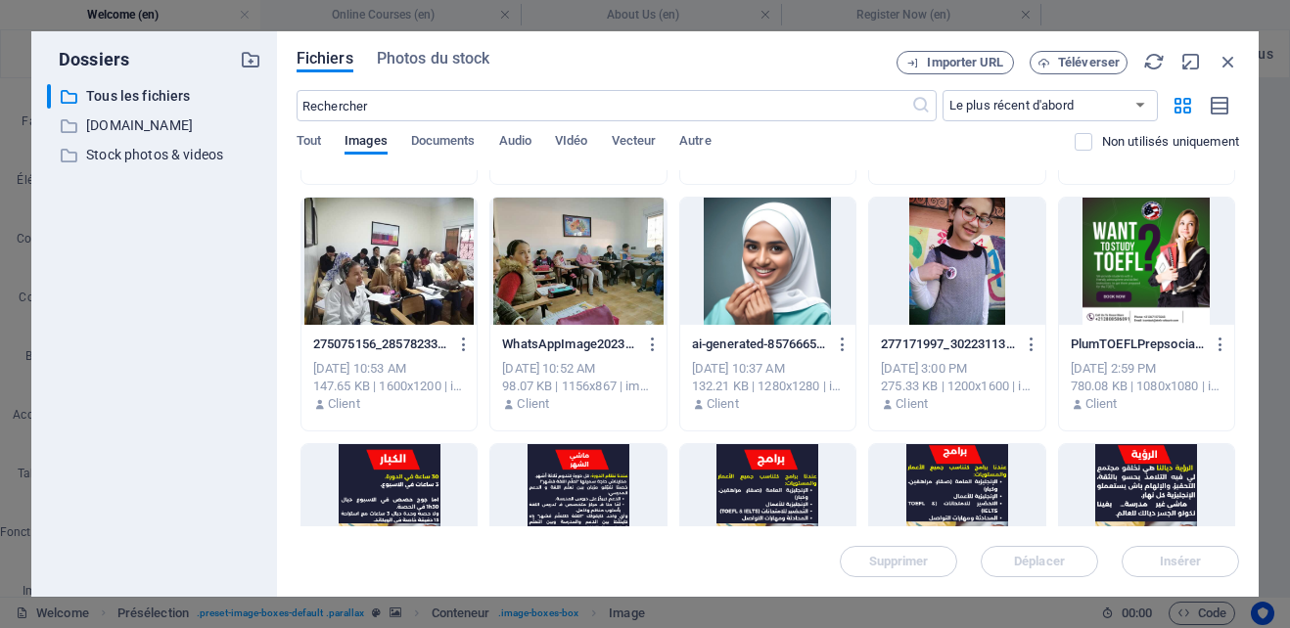
scroll to position [1676, 0]
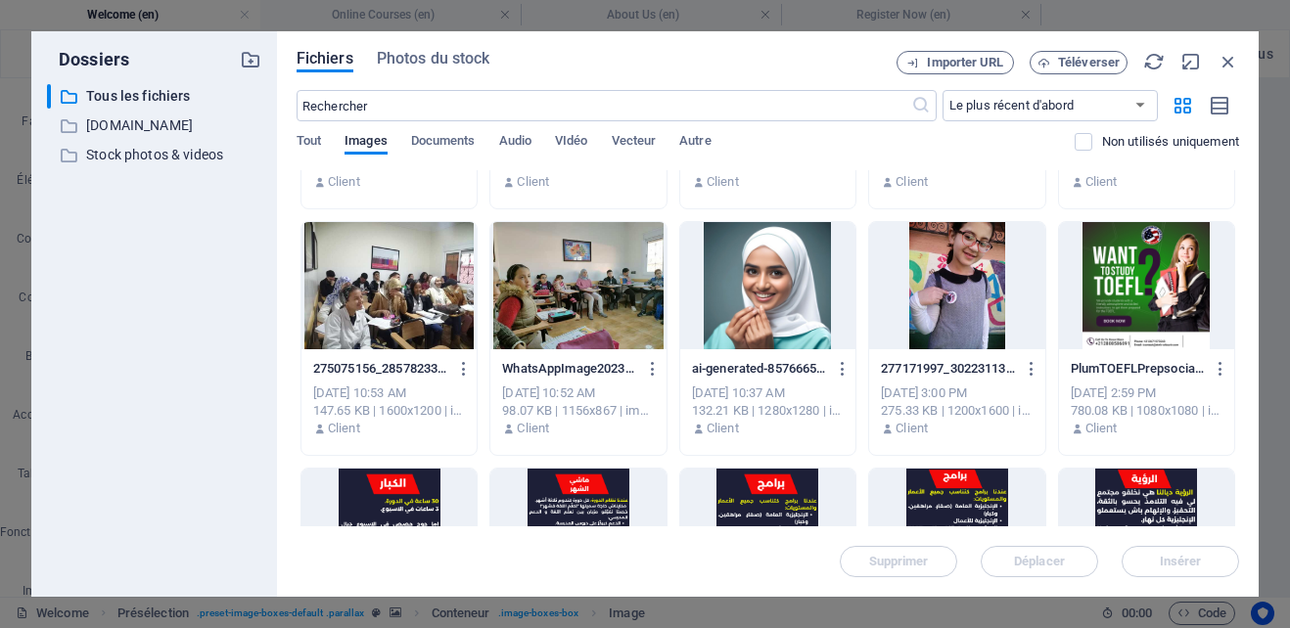
click at [1139, 308] on div at bounding box center [1146, 285] width 175 height 127
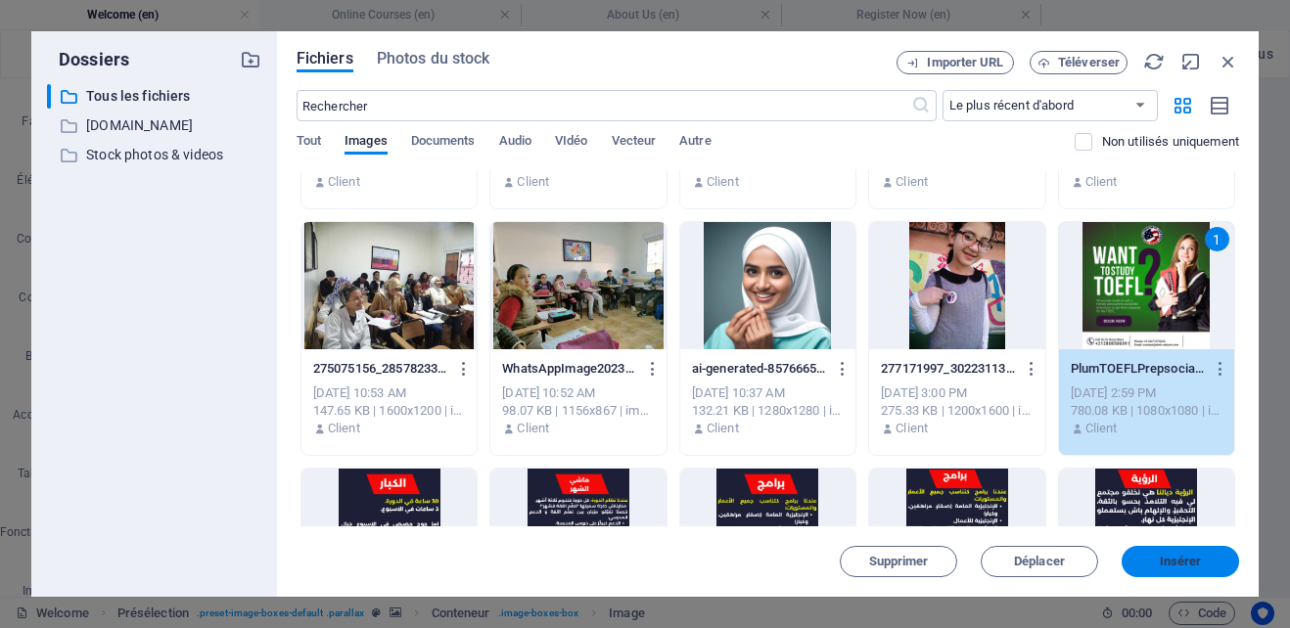
click at [1177, 559] on span "Insérer" at bounding box center [1181, 562] width 42 height 12
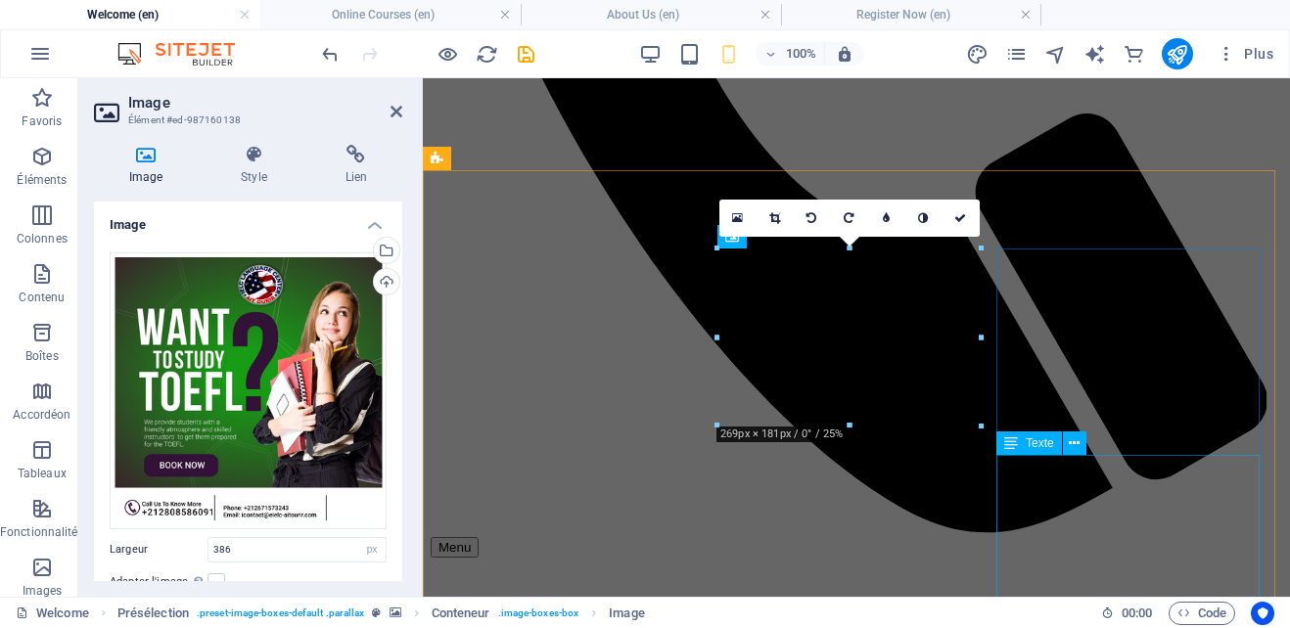
scroll to position [424, 0]
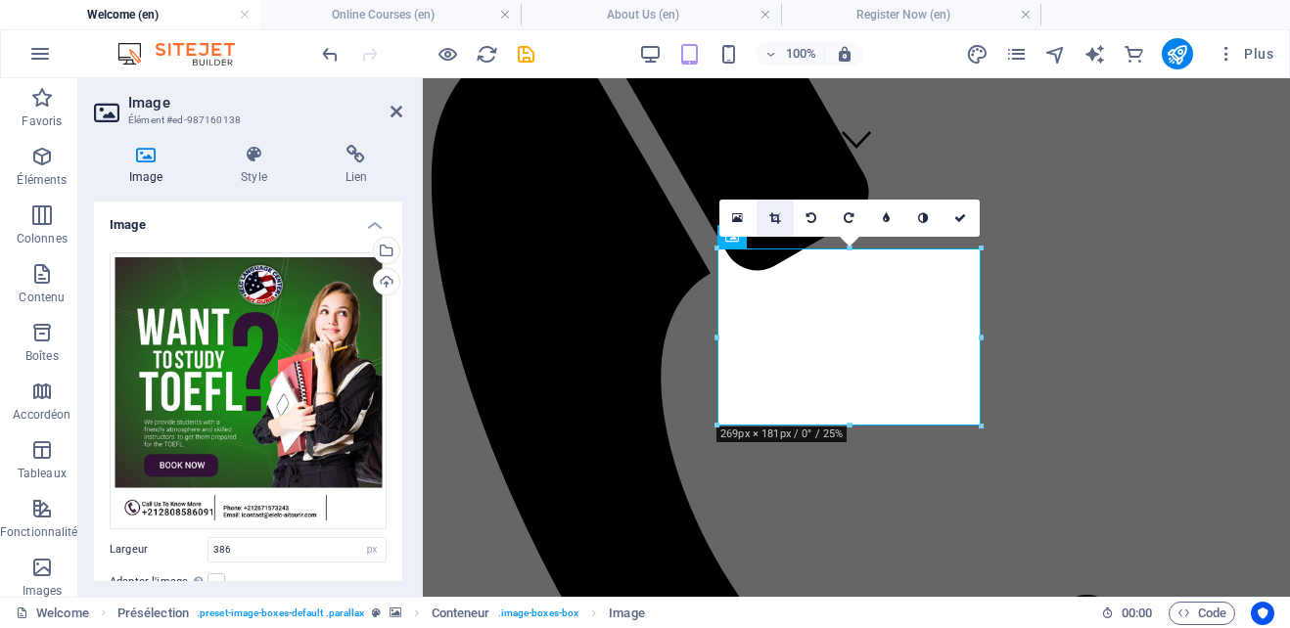
click at [776, 218] on icon at bounding box center [774, 218] width 11 height 12
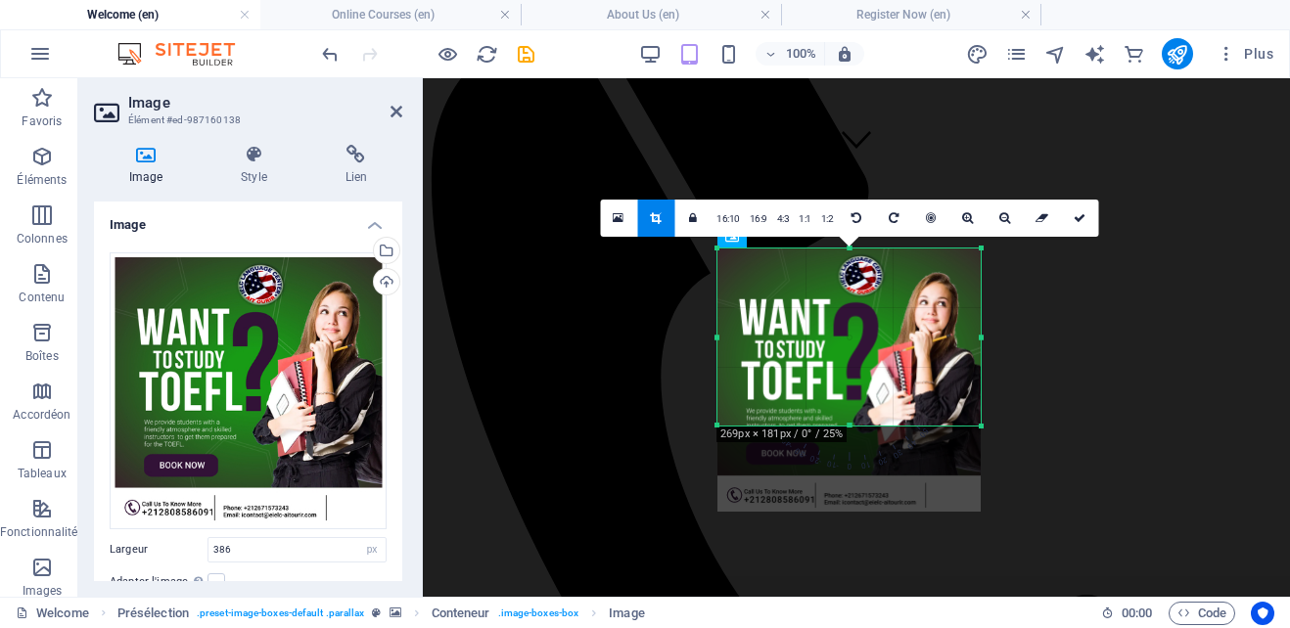
drag, startPoint x: 896, startPoint y: 328, endPoint x: 897, endPoint y: 372, distance: 44.1
click at [897, 372] on div at bounding box center [848, 380] width 263 height 263
click at [1080, 209] on link at bounding box center [1079, 218] width 37 height 37
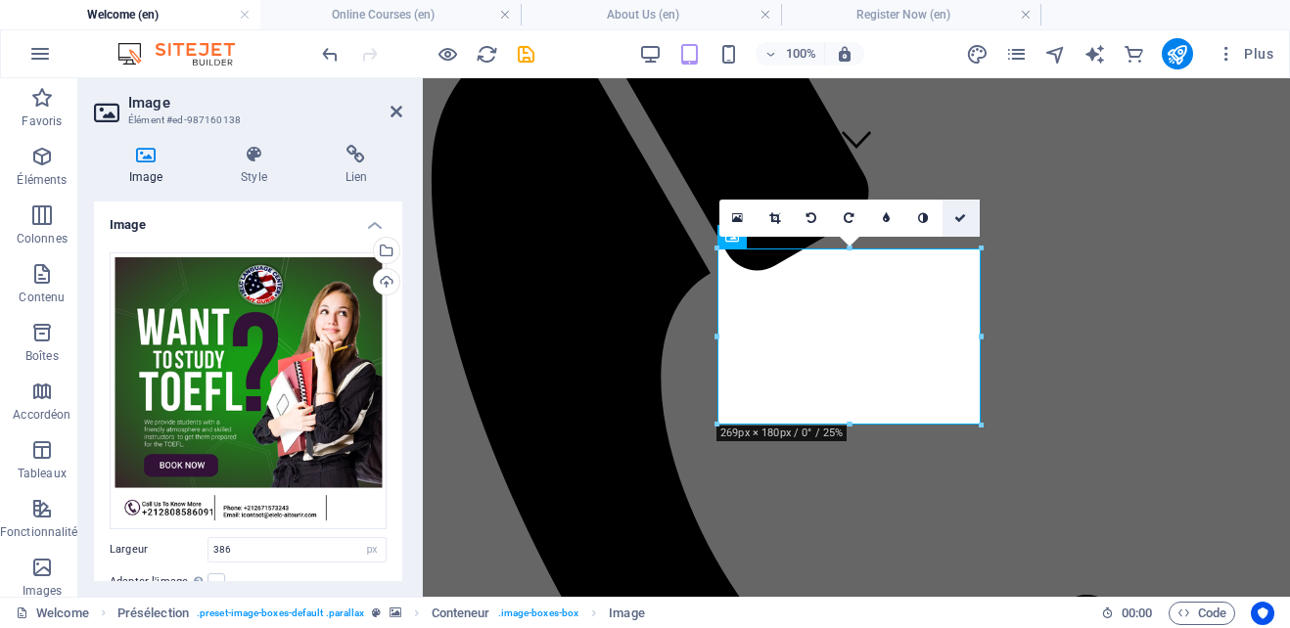
click at [955, 215] on icon at bounding box center [960, 218] width 12 height 12
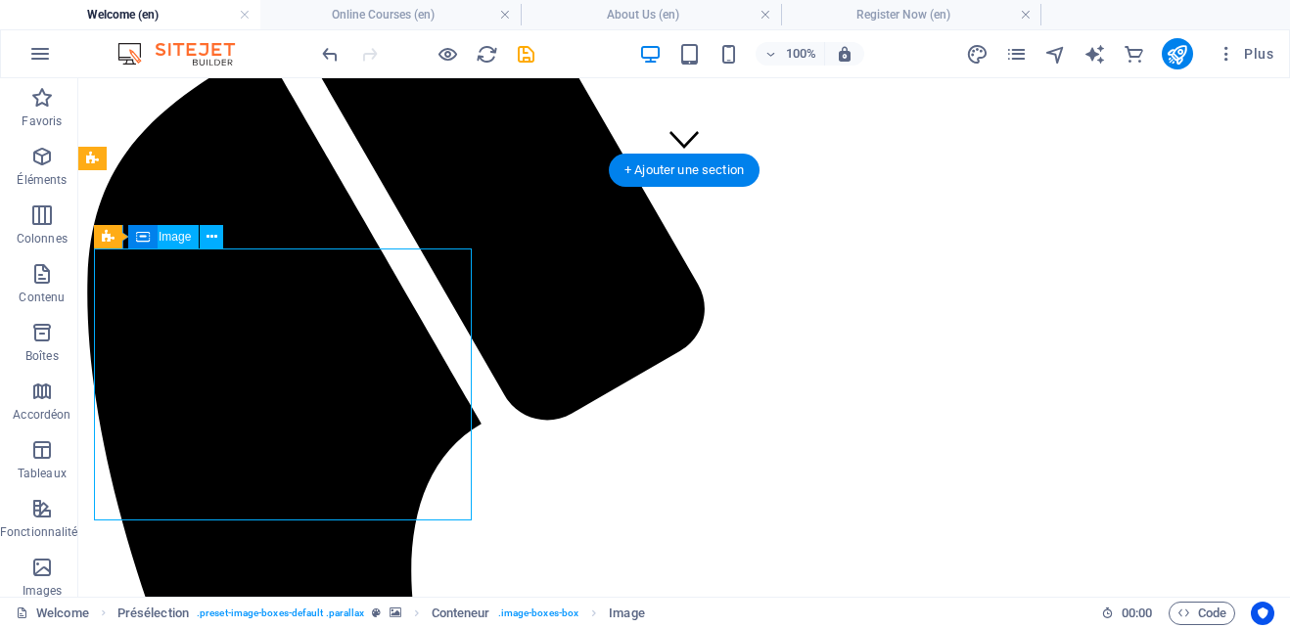
select select "px"
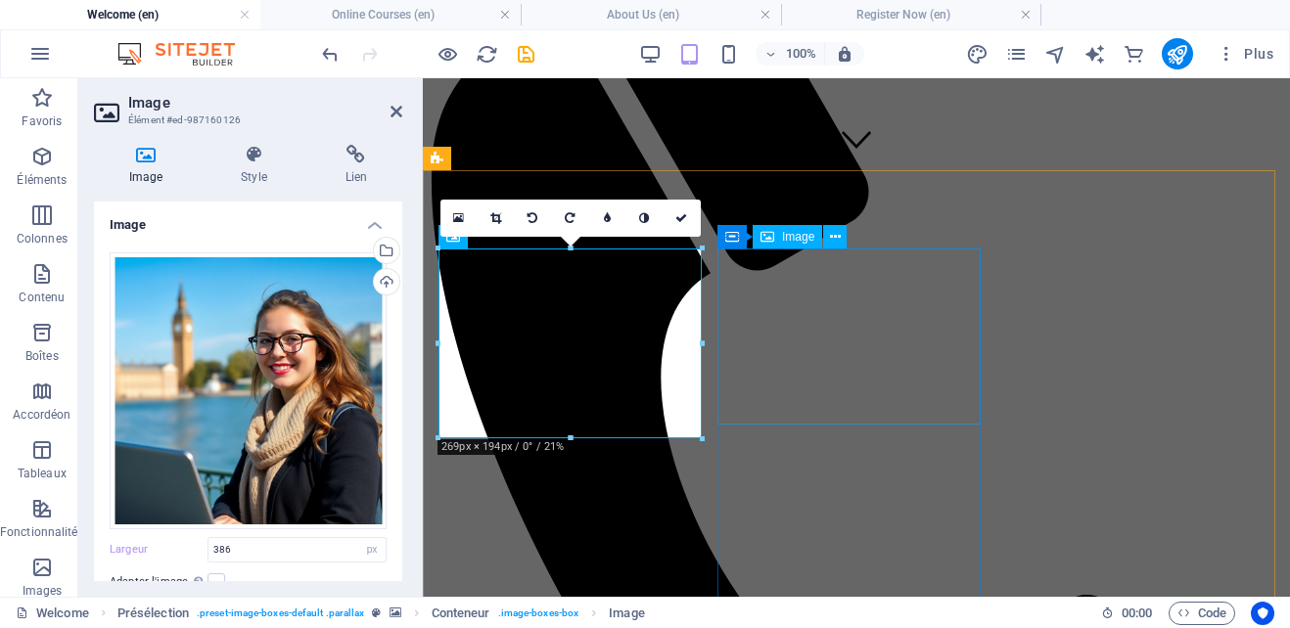
select select "px"
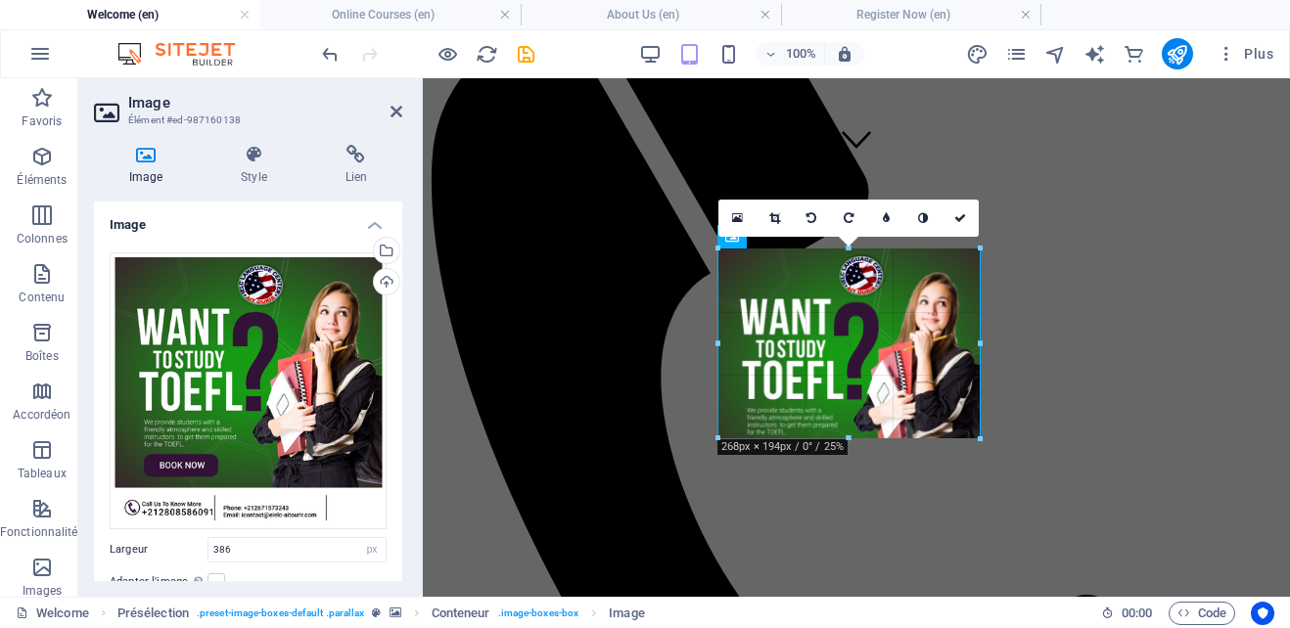
drag, startPoint x: 851, startPoint y: 423, endPoint x: 853, endPoint y: 436, distance: 12.9
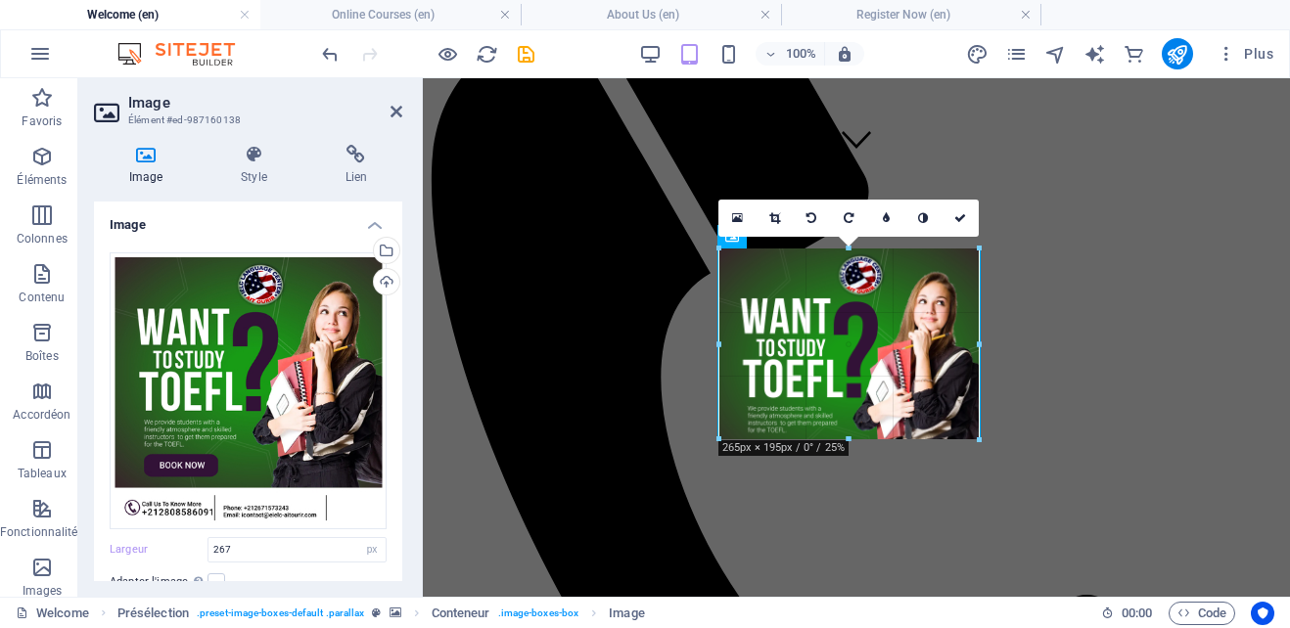
drag, startPoint x: 848, startPoint y: 423, endPoint x: 855, endPoint y: 439, distance: 17.5
type input "265"
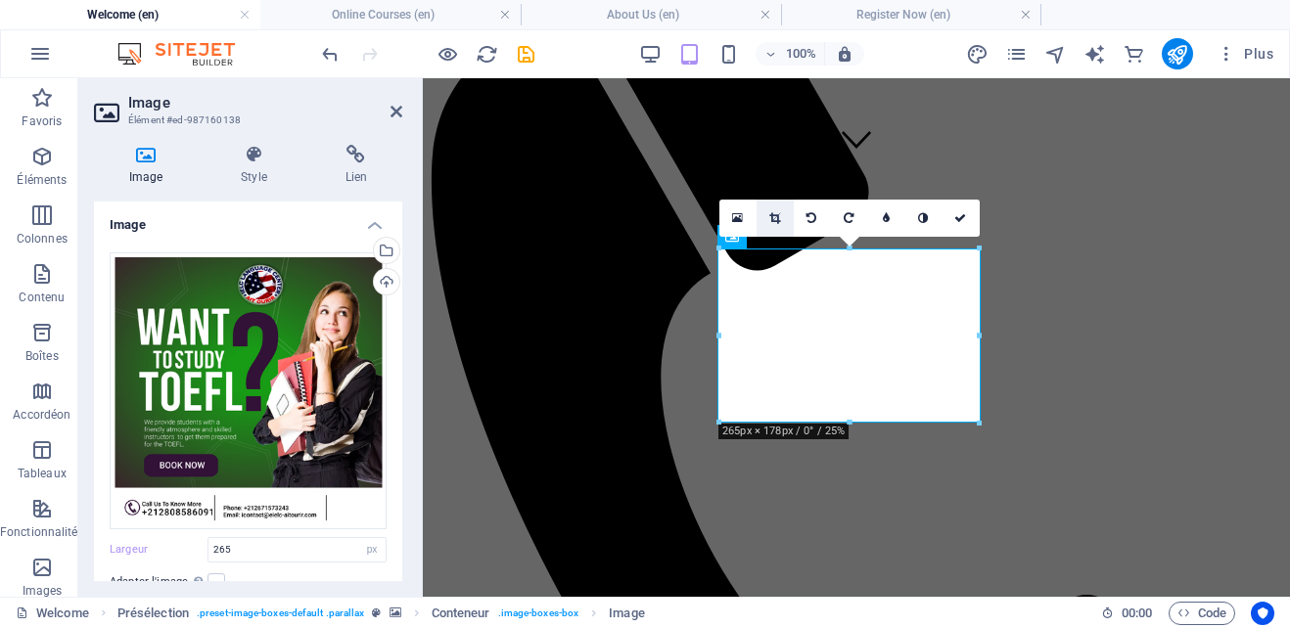
click at [769, 220] on icon at bounding box center [774, 218] width 11 height 12
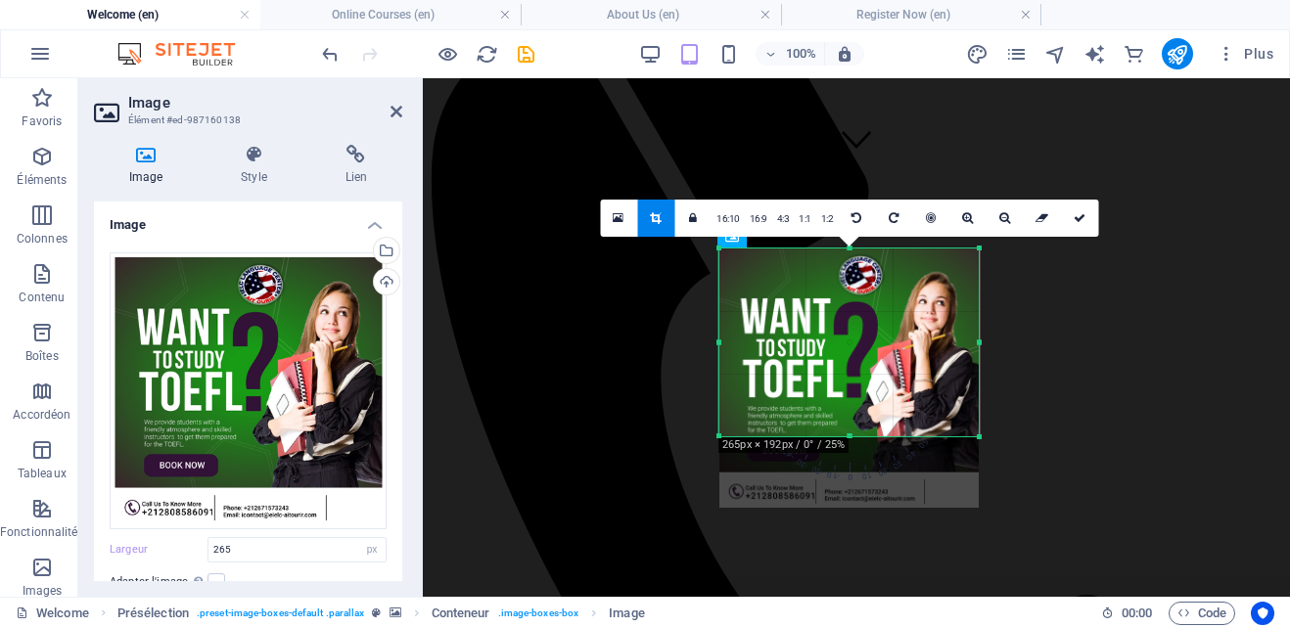
drag, startPoint x: 850, startPoint y: 420, endPoint x: 849, endPoint y: 434, distance: 13.7
click at [849, 434] on div at bounding box center [848, 437] width 259 height 7
click at [1085, 215] on link at bounding box center [1079, 218] width 37 height 37
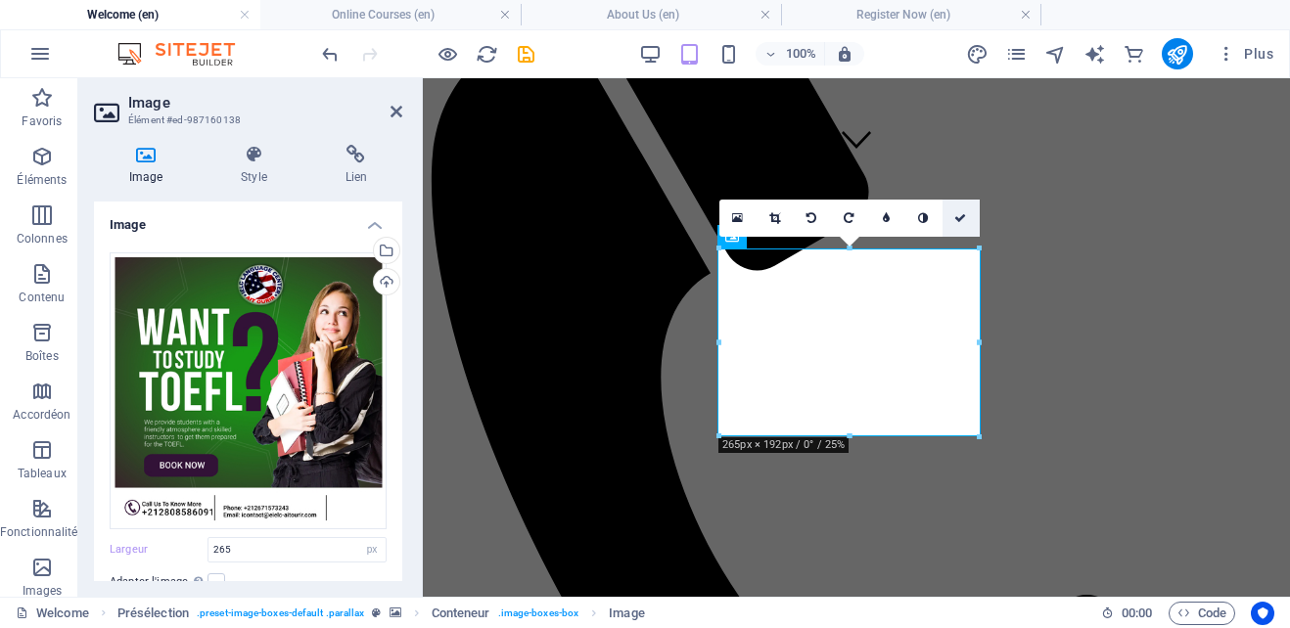
click at [956, 220] on icon at bounding box center [960, 218] width 12 height 12
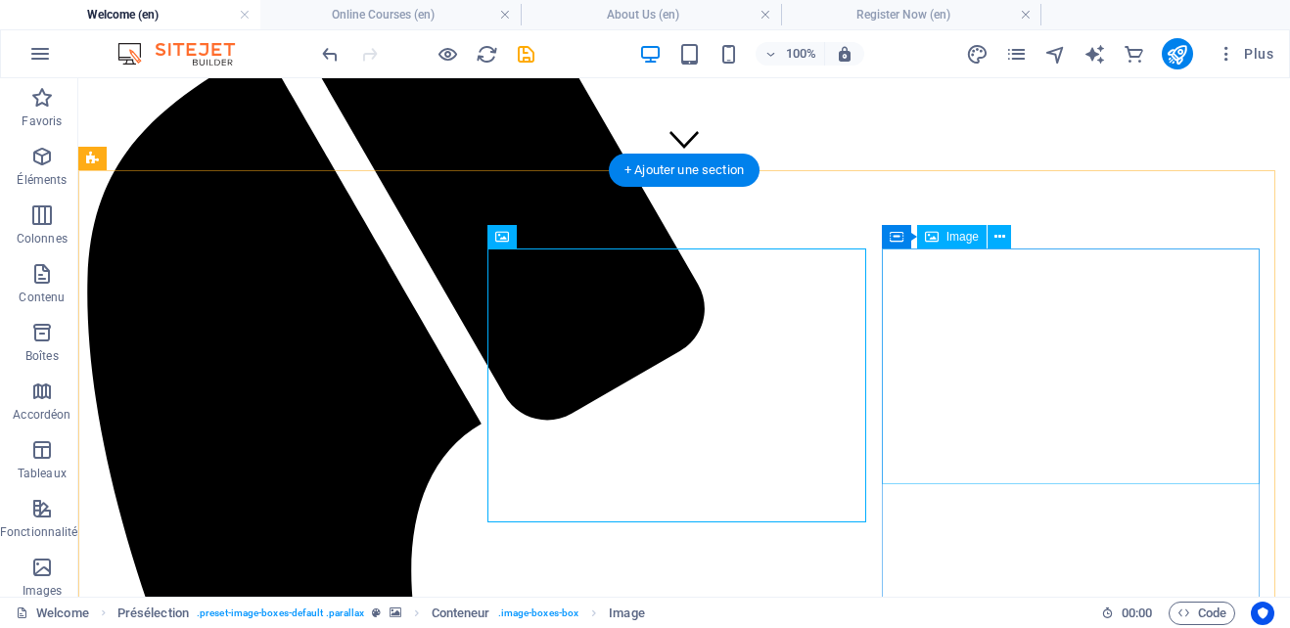
select select "px"
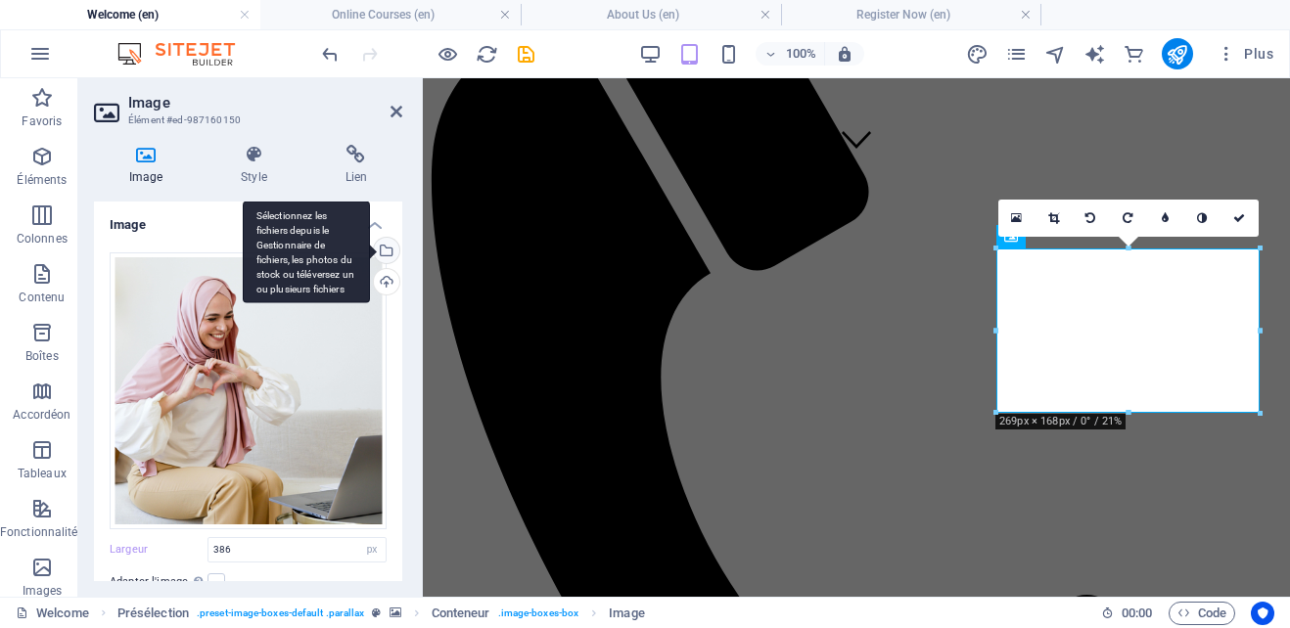
click at [382, 250] on div "Sélectionnez les fichiers depuis le Gestionnaire de fichiers, les photos du sto…" at bounding box center [384, 252] width 29 height 29
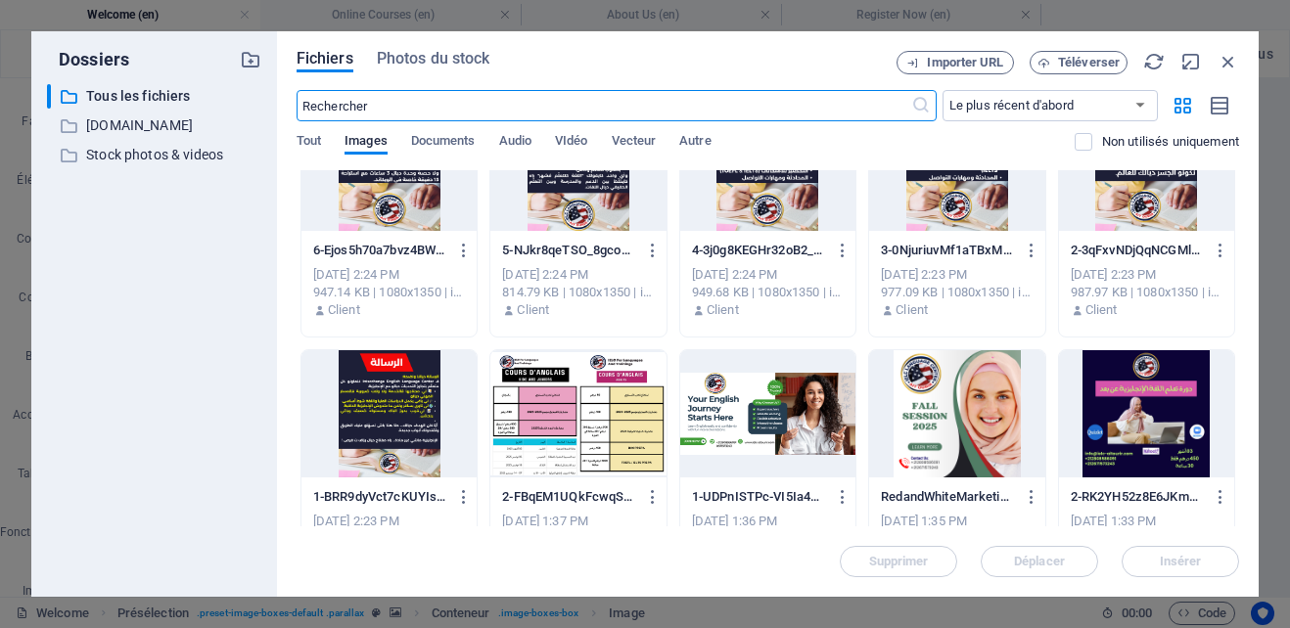
scroll to position [2090, 0]
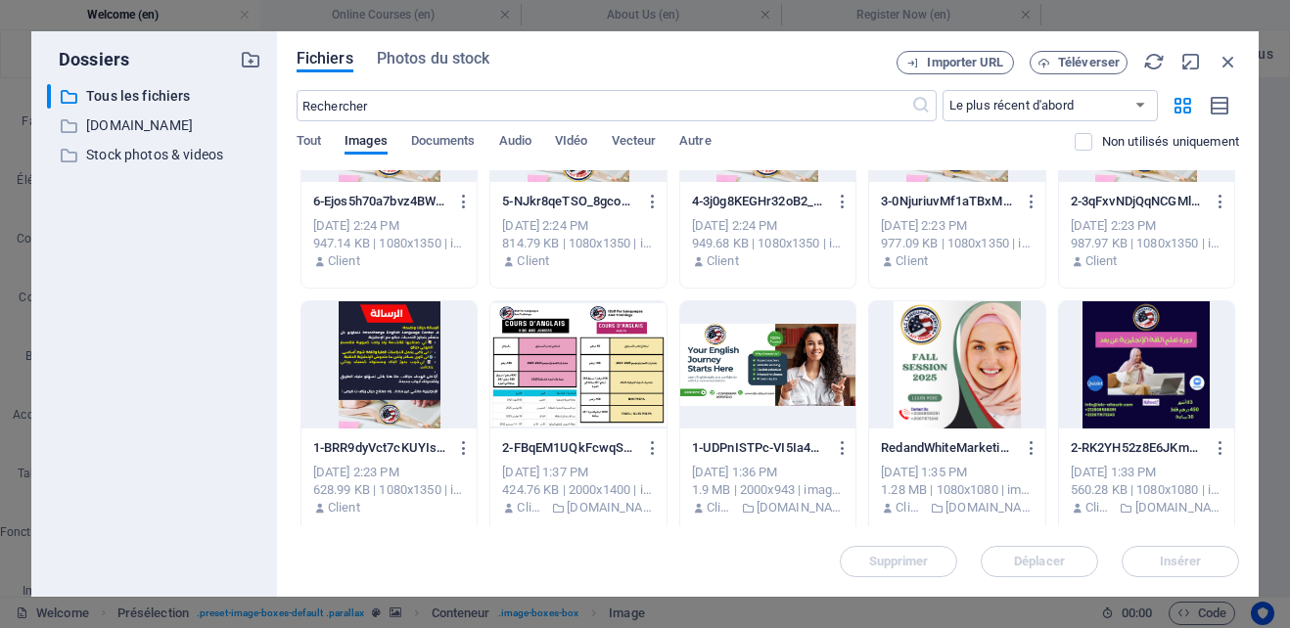
drag, startPoint x: 1240, startPoint y: 433, endPoint x: 1232, endPoint y: 454, distance: 22.9
click at [1232, 456] on div "Fichiers Photos du stock Importer URL Téléverser ​ Le plus récent d'abord Le pl…" at bounding box center [768, 314] width 982 height 566
drag, startPoint x: 1239, startPoint y: 439, endPoint x: 1239, endPoint y: 470, distance: 30.3
click at [1239, 470] on div "Fichiers Photos du stock Importer URL Téléverser ​ Le plus récent d'abord Le pl…" at bounding box center [768, 314] width 982 height 566
click at [1088, 60] on span "Téléverser" at bounding box center [1089, 63] width 62 height 12
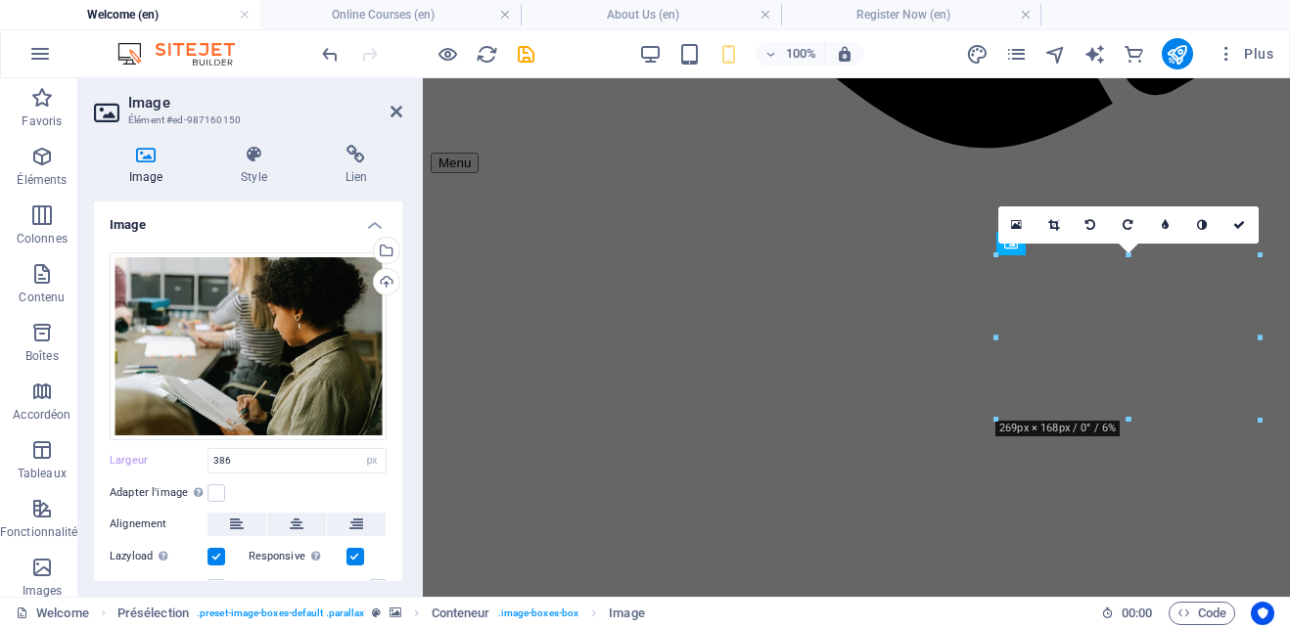
scroll to position [417, 0]
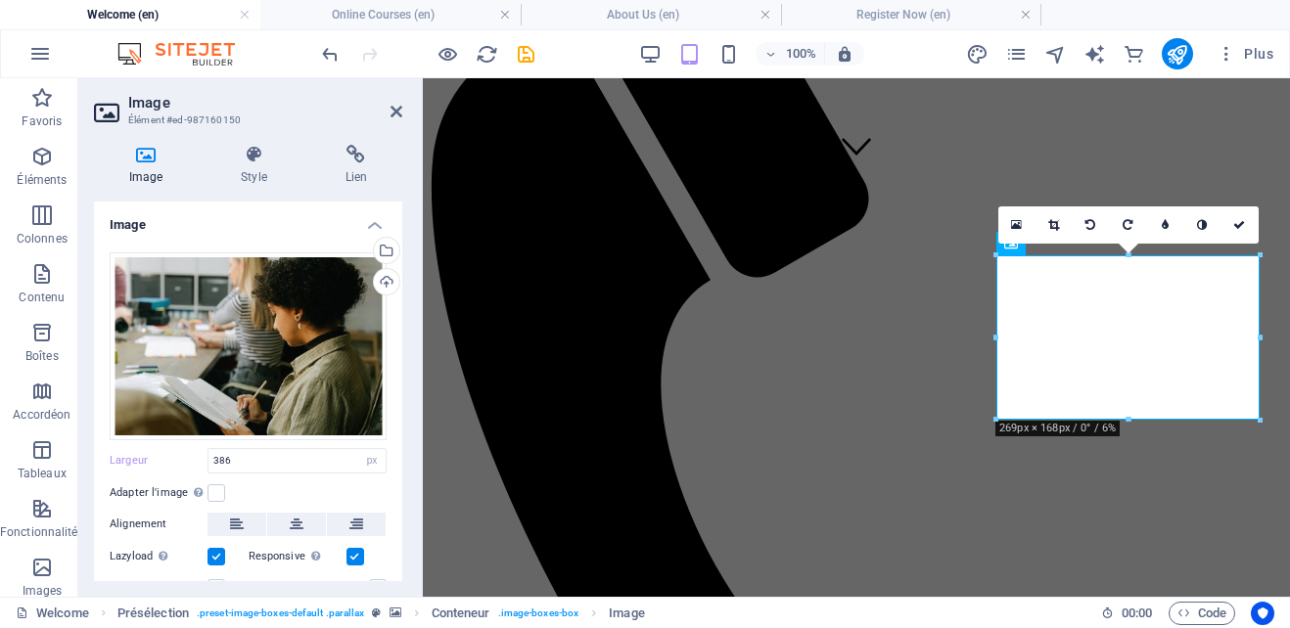
click at [1068, 66] on div "Plus" at bounding box center [1123, 53] width 315 height 31
click at [1050, 223] on icon at bounding box center [1053, 225] width 11 height 12
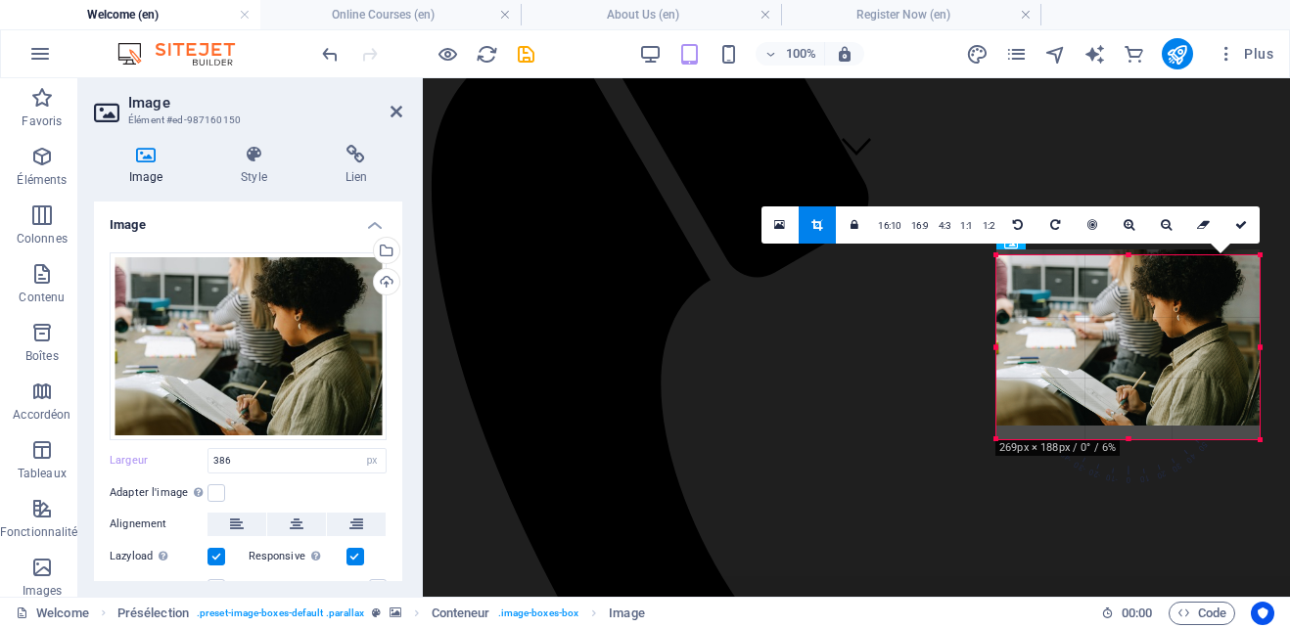
drag, startPoint x: 1129, startPoint y: 425, endPoint x: 1131, endPoint y: 439, distance: 14.0
click at [1131, 439] on div at bounding box center [1127, 440] width 263 height 7
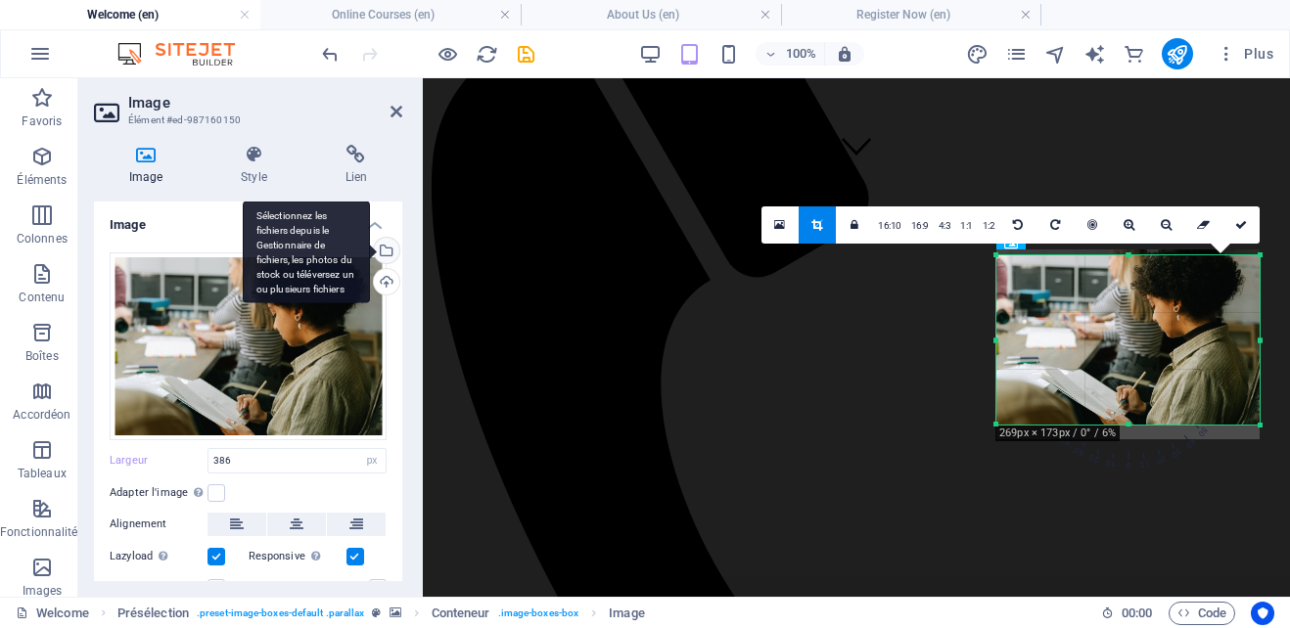
click at [383, 247] on div "Sélectionnez les fichiers depuis le Gestionnaire de fichiers, les photos du sto…" at bounding box center [384, 252] width 29 height 29
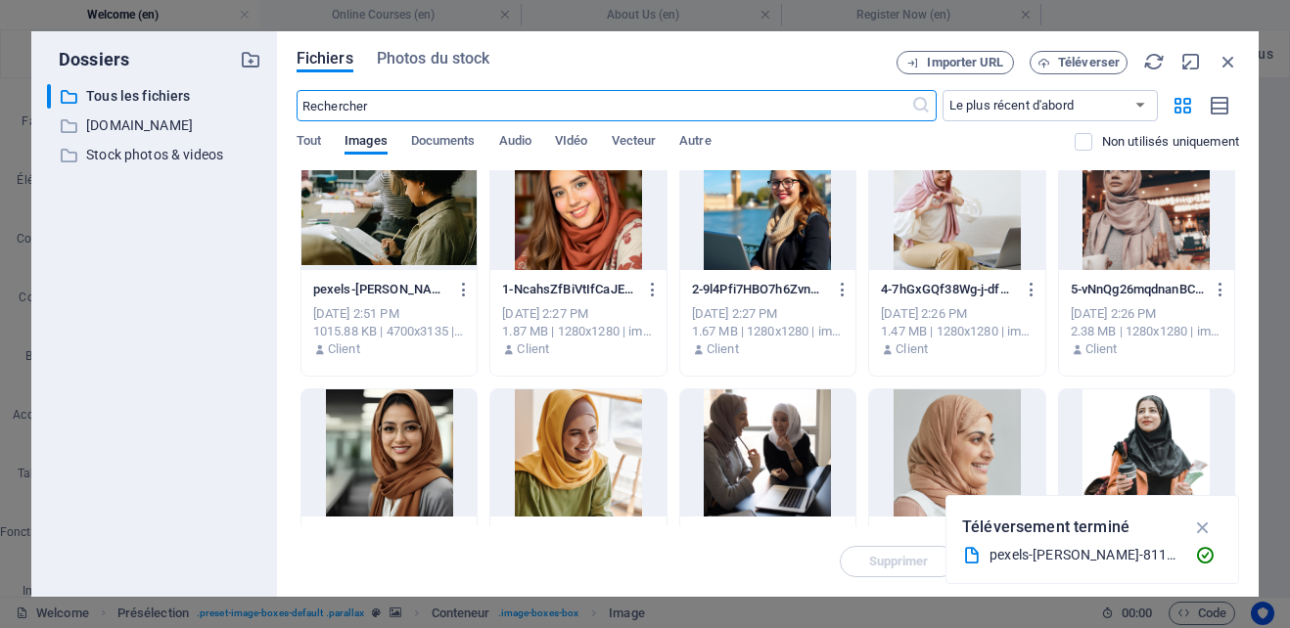
scroll to position [0, 0]
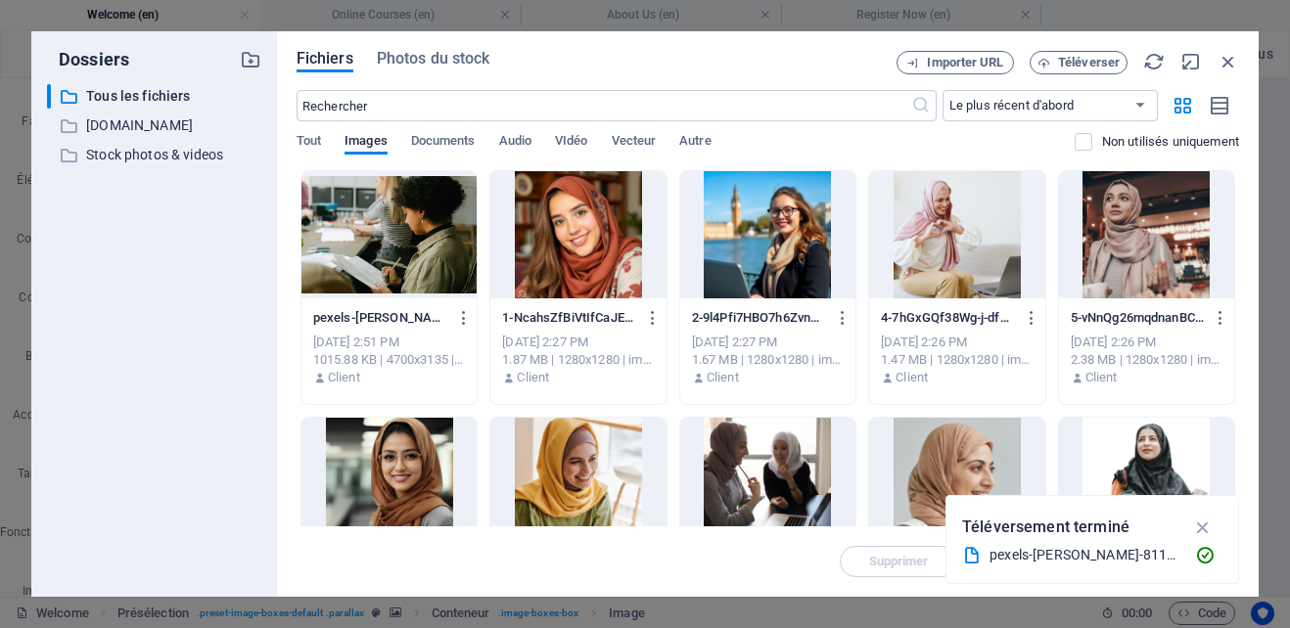
click at [1131, 241] on div at bounding box center [1146, 234] width 175 height 127
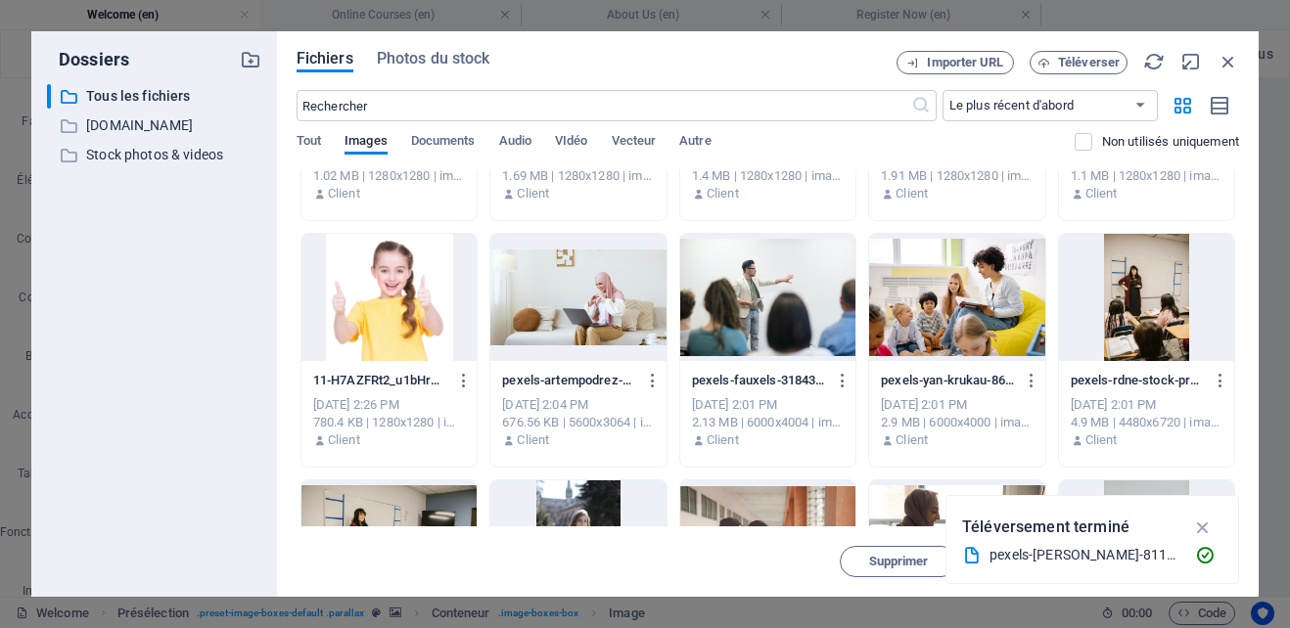
scroll to position [443, 0]
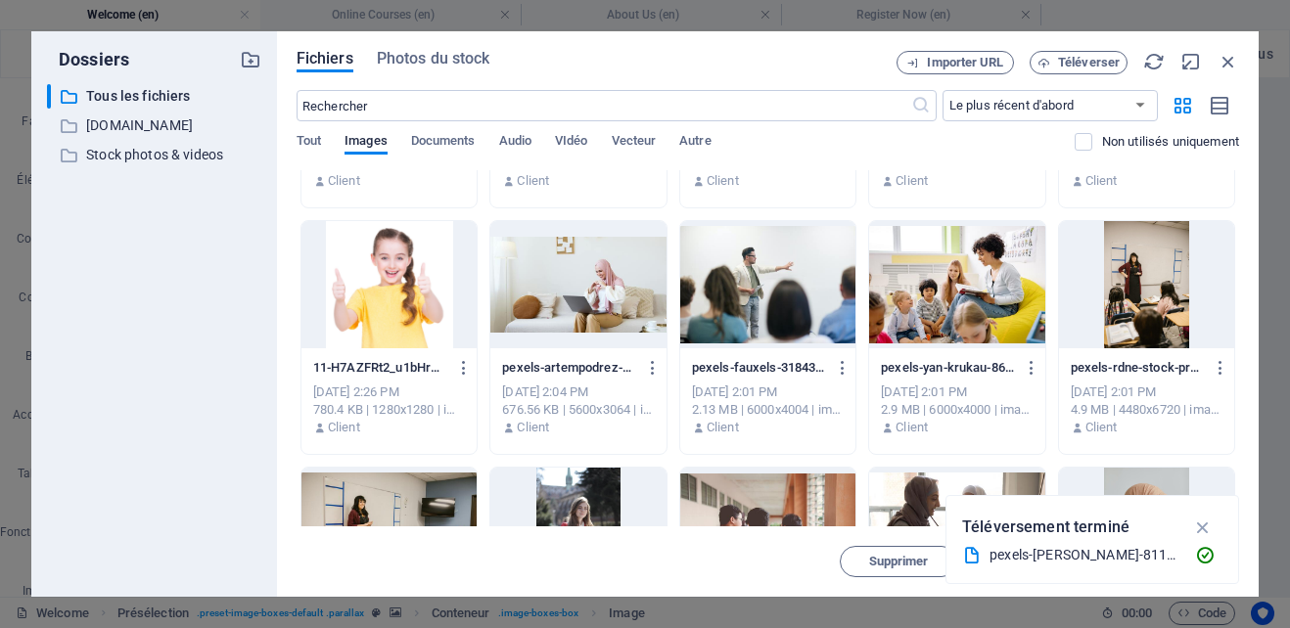
click at [737, 279] on div at bounding box center [767, 284] width 175 height 127
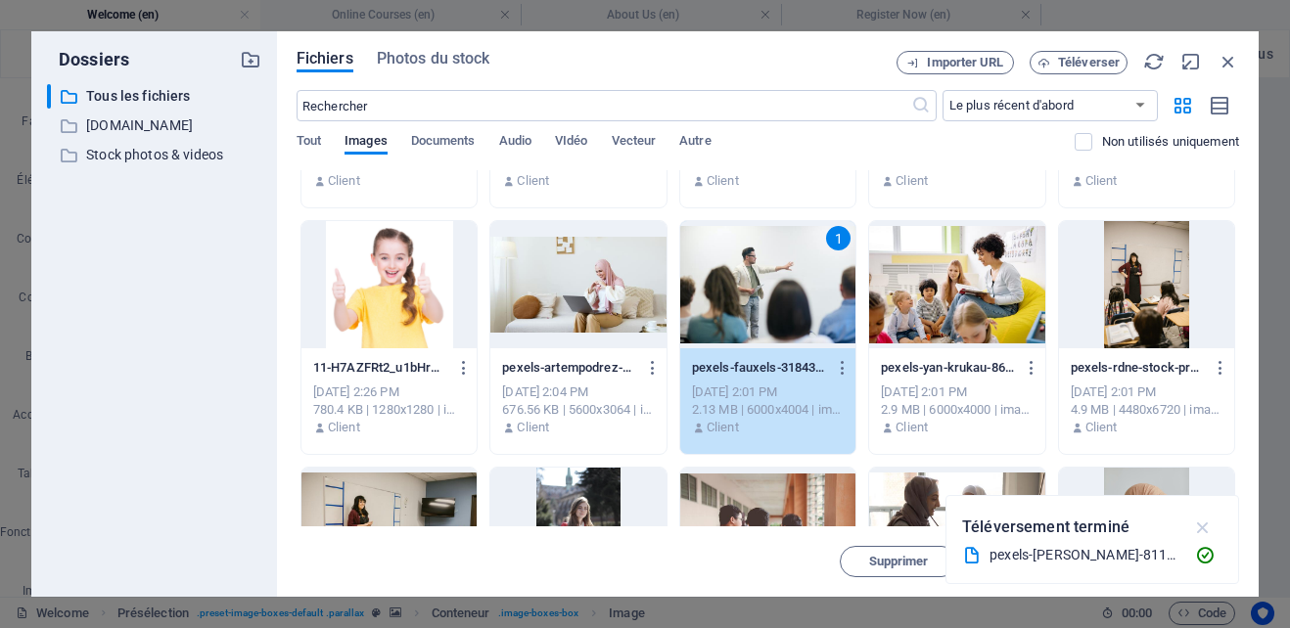
click at [1206, 528] on icon "button" at bounding box center [1203, 528] width 23 height 22
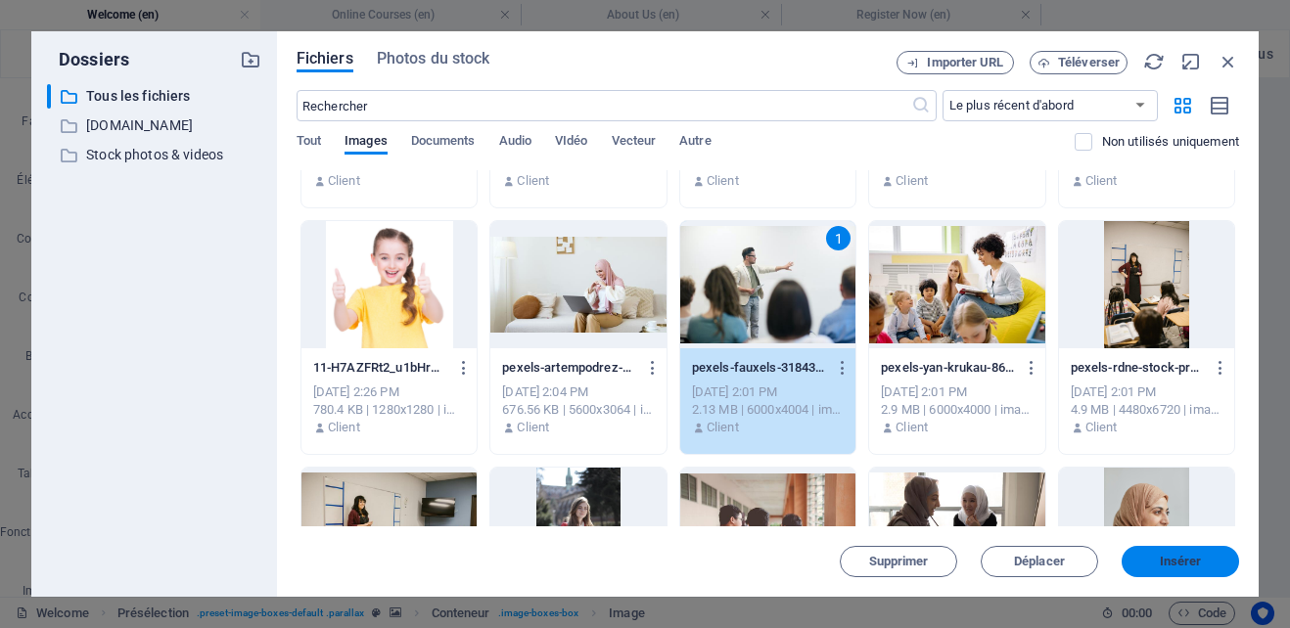
click at [1162, 556] on span "Insérer" at bounding box center [1181, 562] width 42 height 12
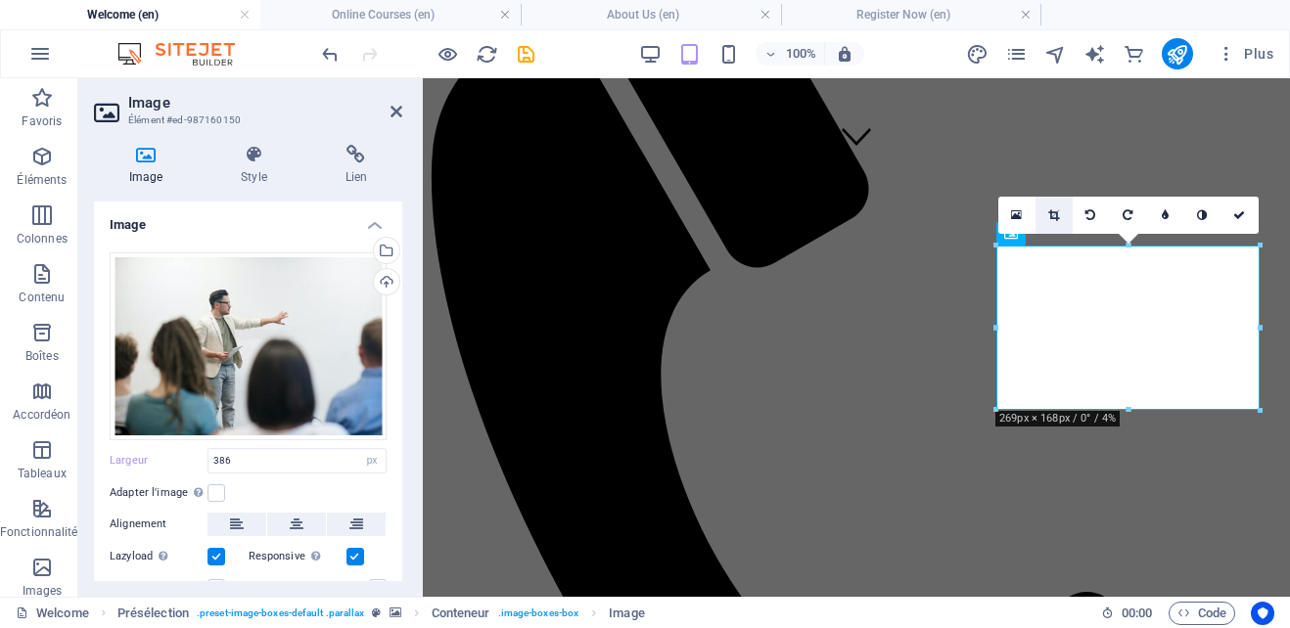
click at [1049, 211] on icon at bounding box center [1053, 215] width 11 height 12
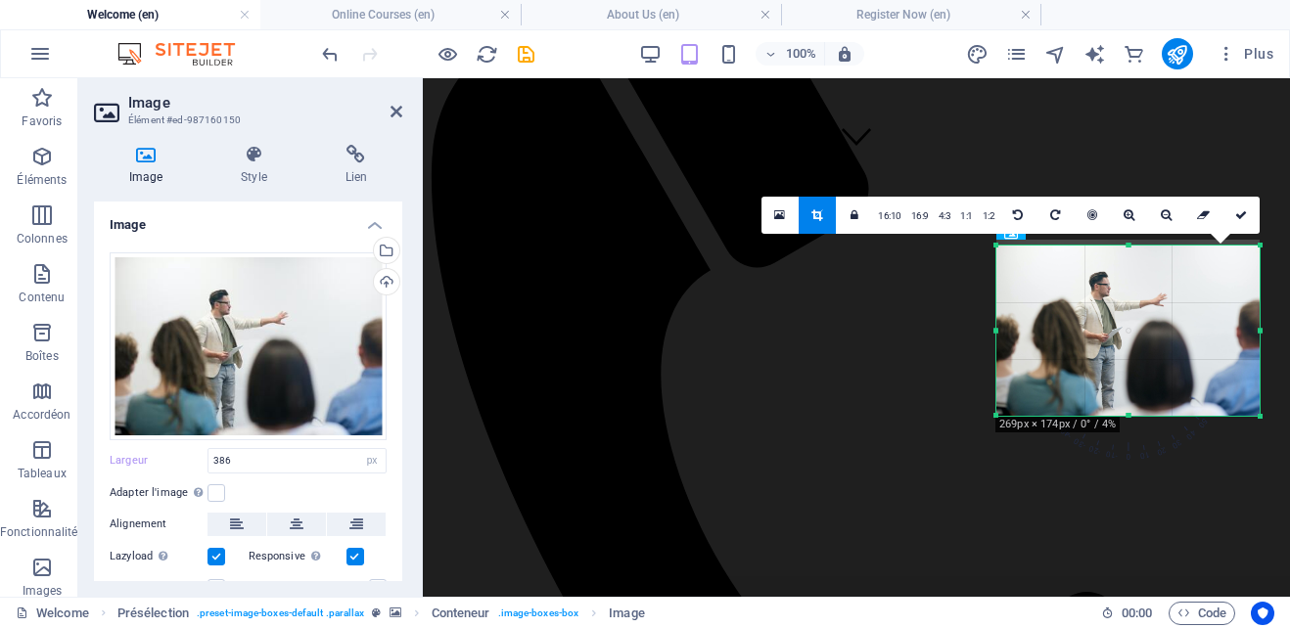
click at [1133, 418] on div at bounding box center [1127, 416] width 263 height 7
click at [1242, 220] on icon at bounding box center [1241, 215] width 12 height 12
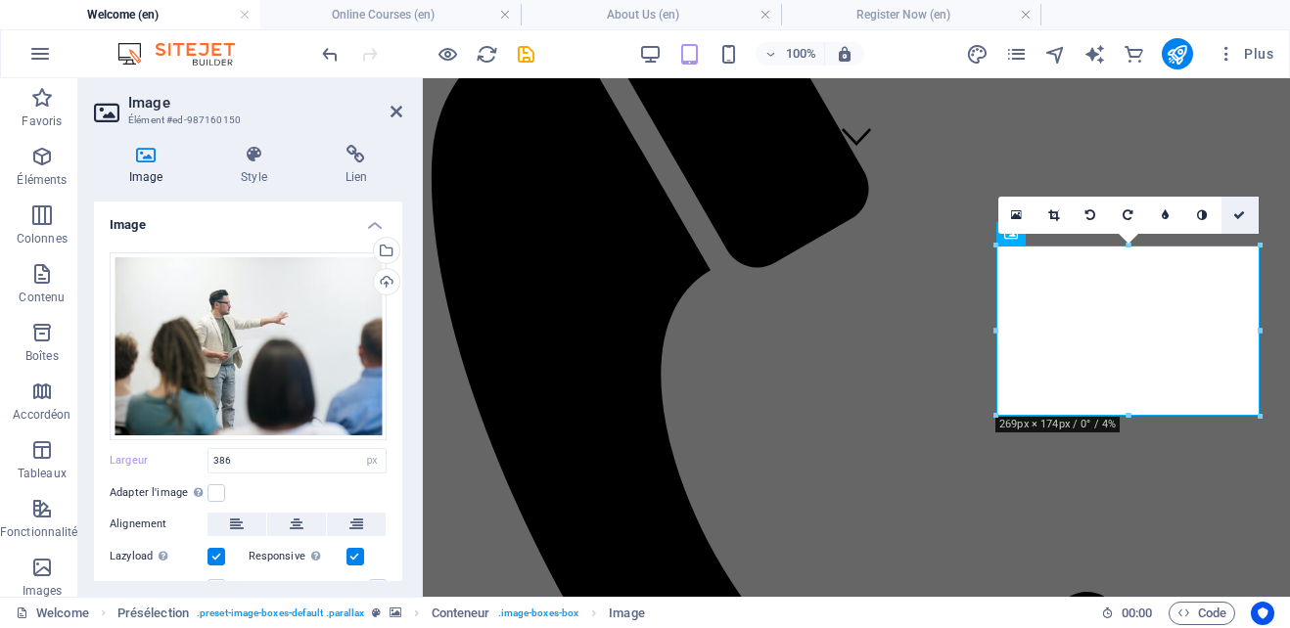
click at [1242, 206] on link at bounding box center [1240, 215] width 37 height 37
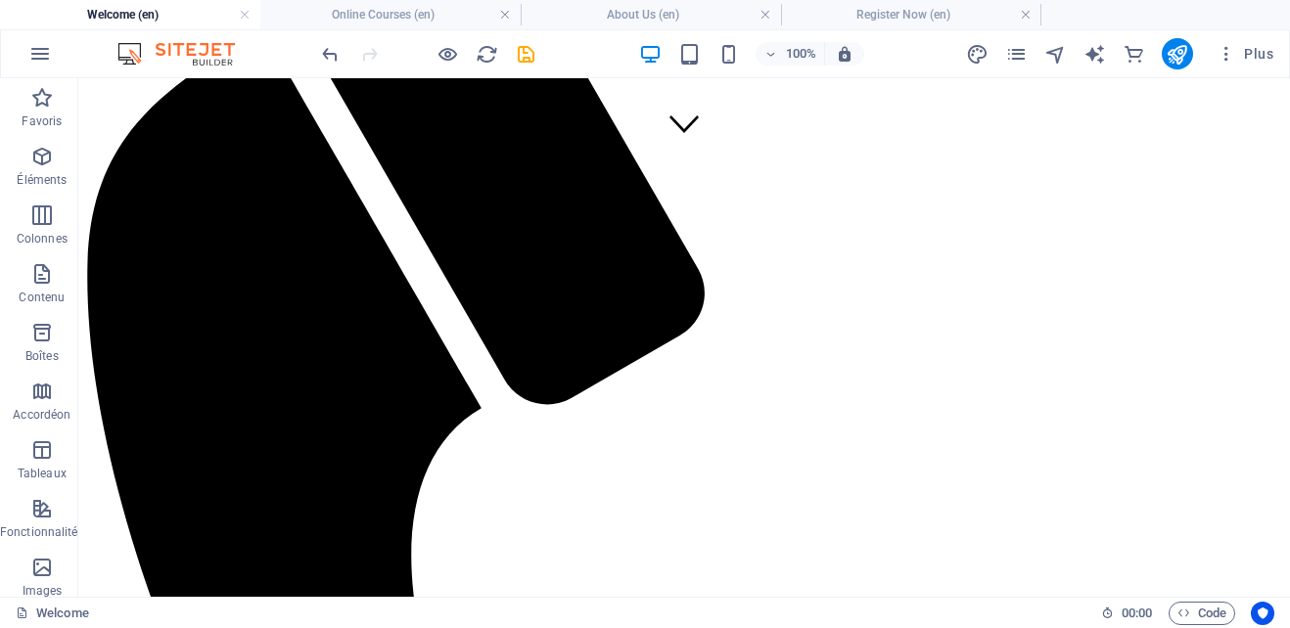
scroll to position [458, 0]
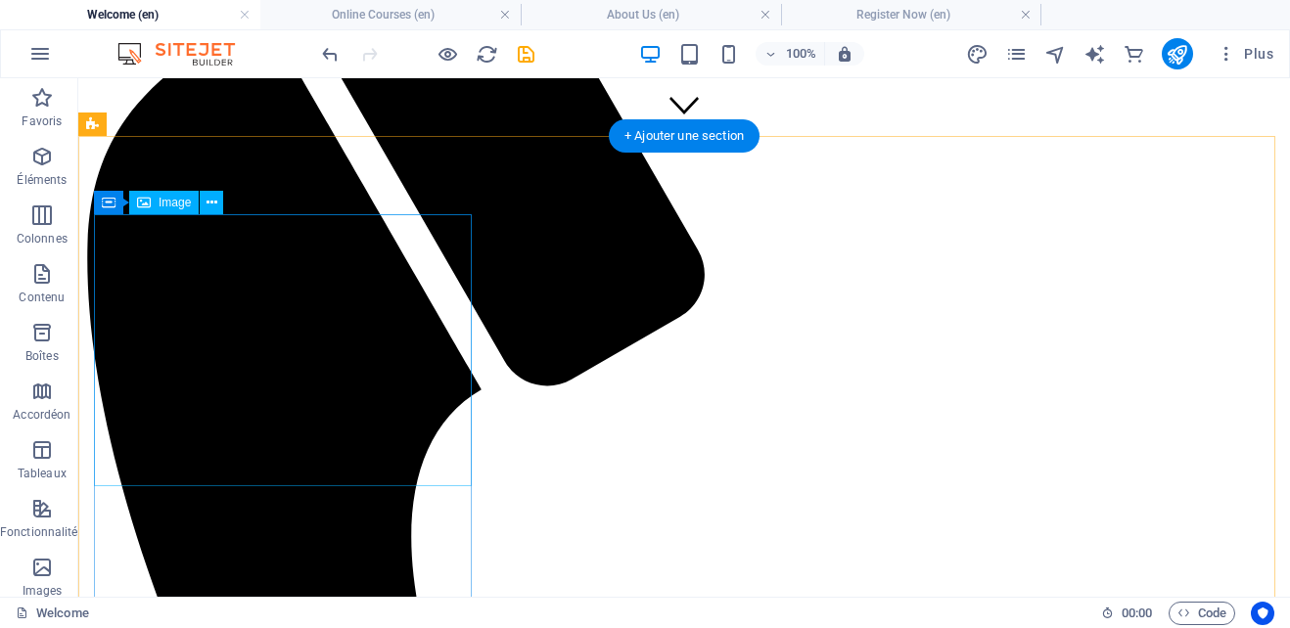
select select "px"
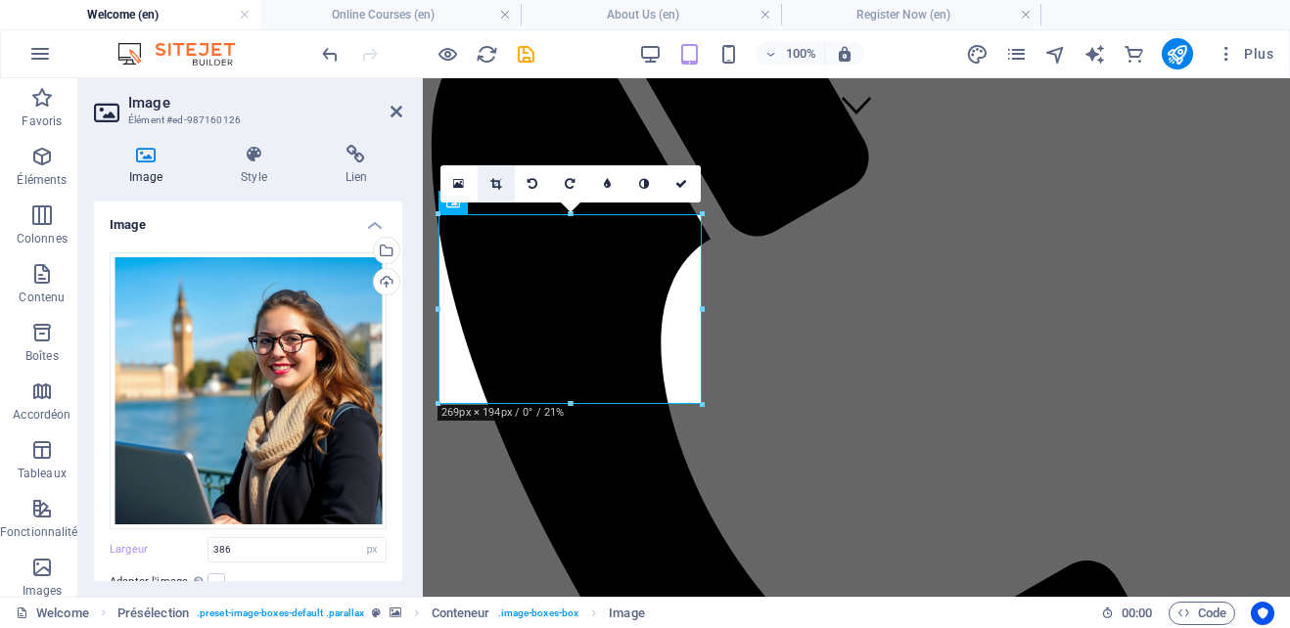
click at [490, 184] on icon at bounding box center [495, 184] width 11 height 12
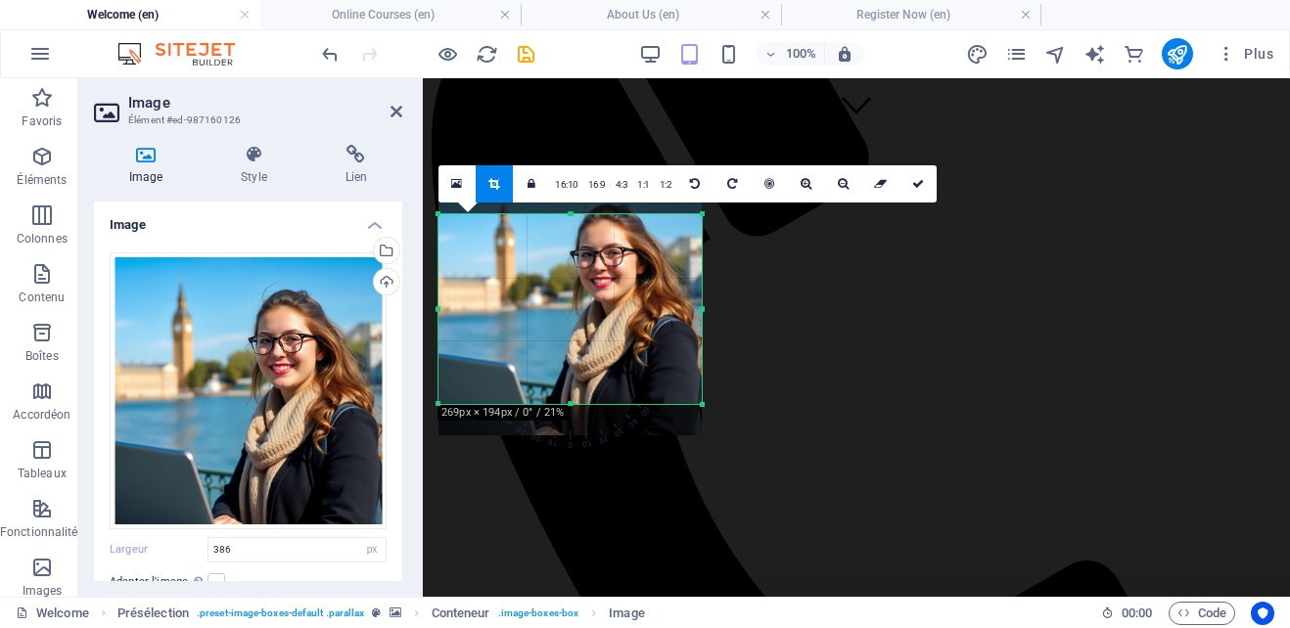
click at [570, 394] on div at bounding box center [570, 303] width 263 height 263
drag, startPoint x: 570, startPoint y: 404, endPoint x: 570, endPoint y: 388, distance: 16.6
click at [570, 388] on div at bounding box center [570, 388] width 263 height 7
click at [905, 187] on link at bounding box center [918, 183] width 37 height 37
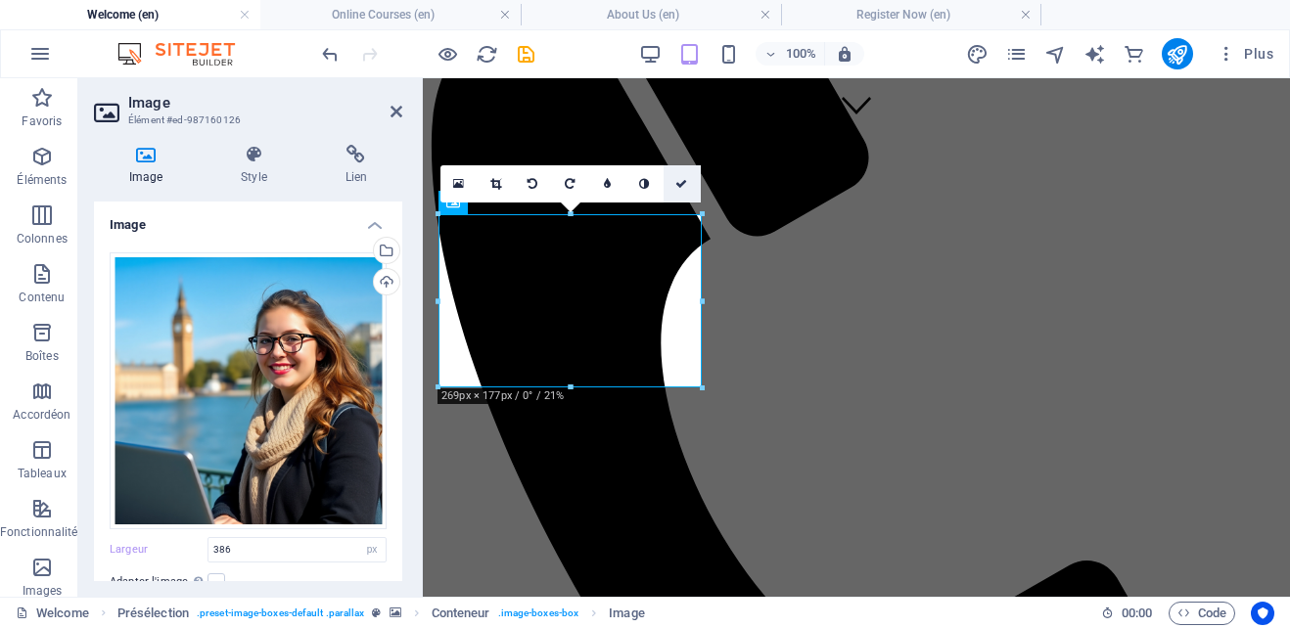
click at [684, 176] on link at bounding box center [682, 183] width 37 height 37
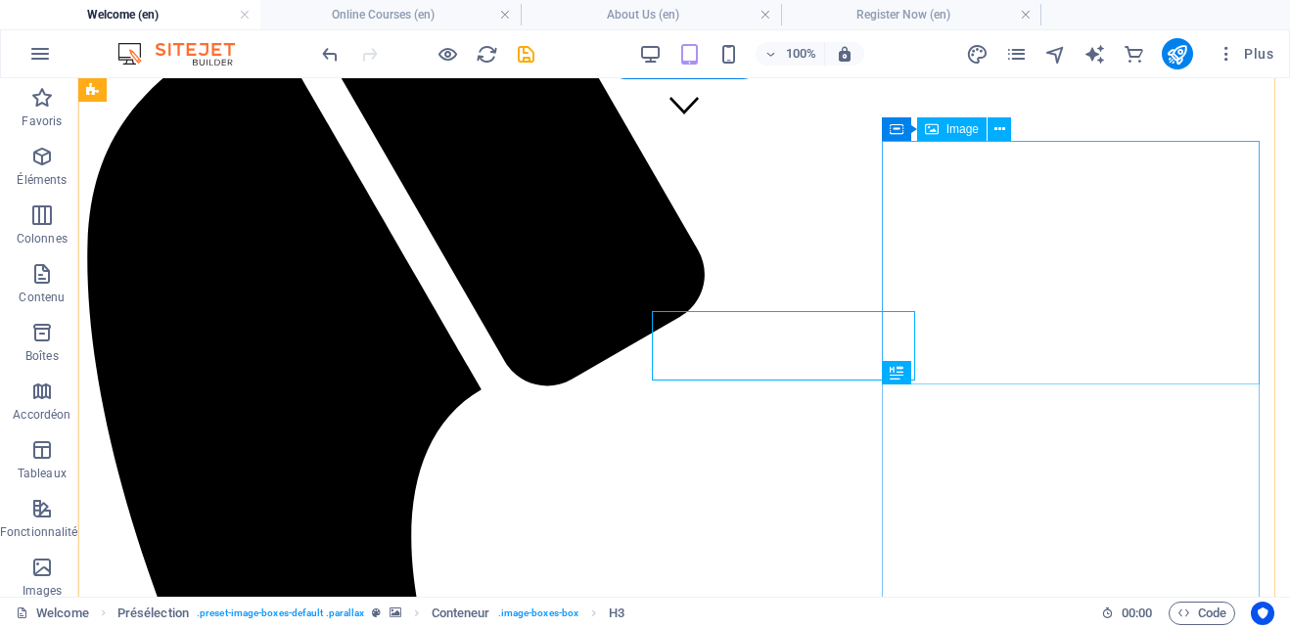
scroll to position [531, 0]
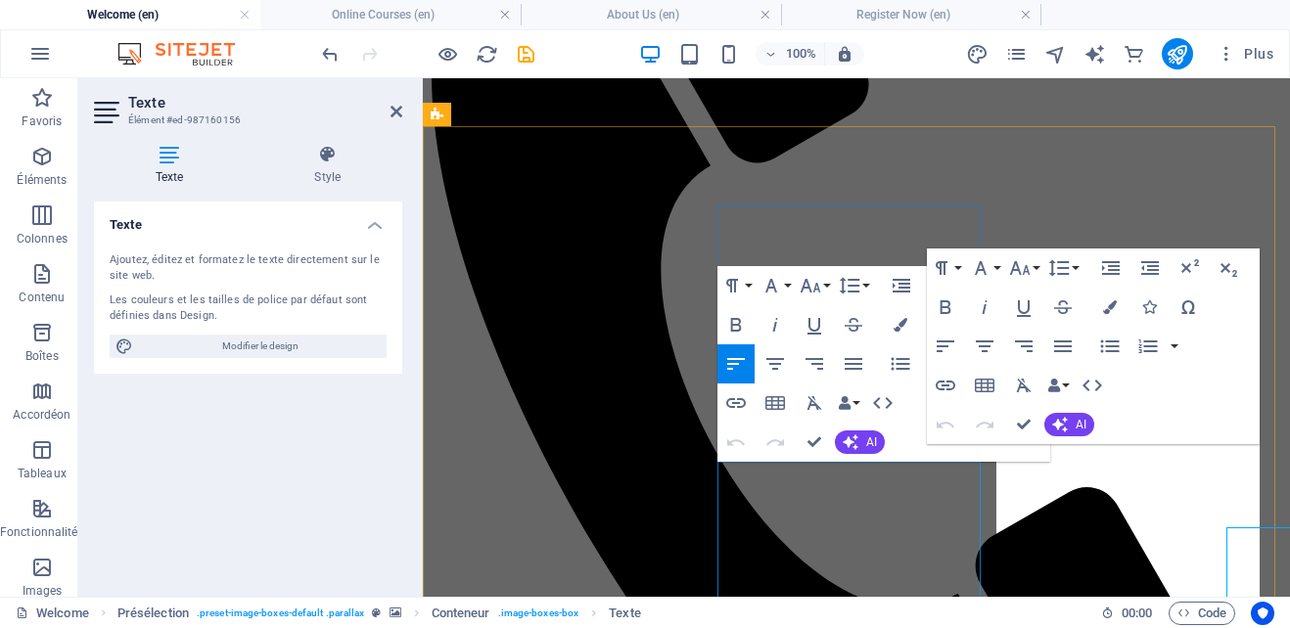
scroll to position [468, 0]
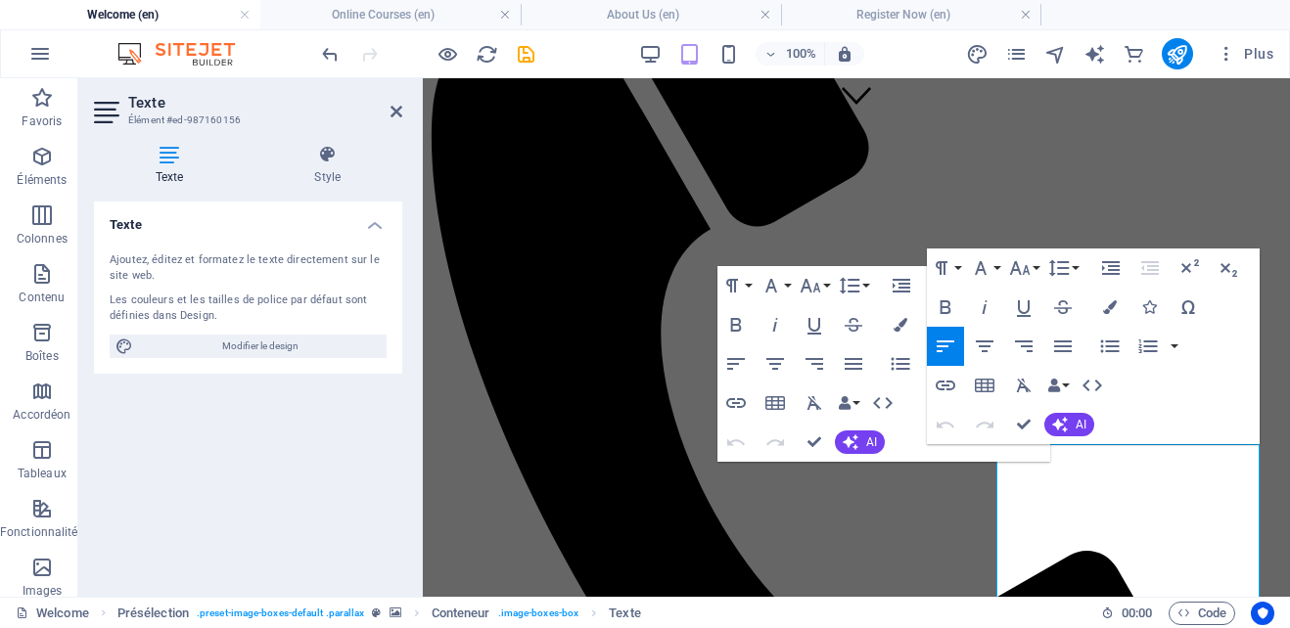
click at [264, 445] on div "Texte Ajoutez, éditez et formatez le texte directement sur le site web. Les cou…" at bounding box center [248, 392] width 308 height 380
click at [397, 115] on icon at bounding box center [397, 112] width 12 height 16
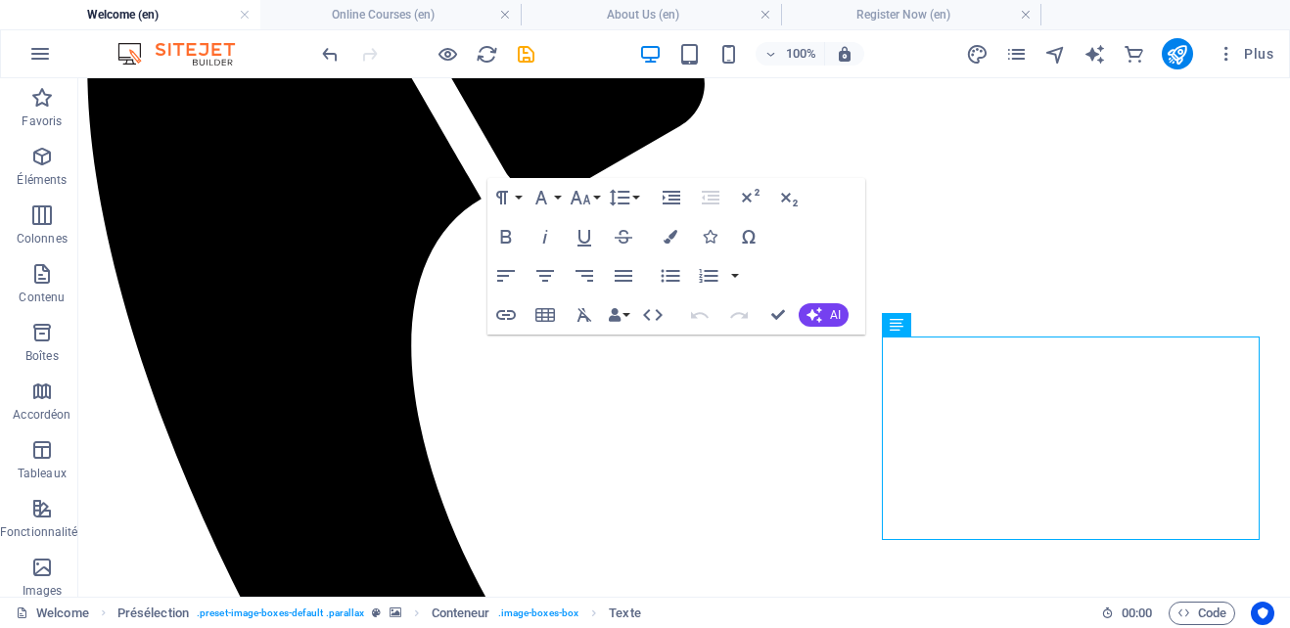
scroll to position [659, 0]
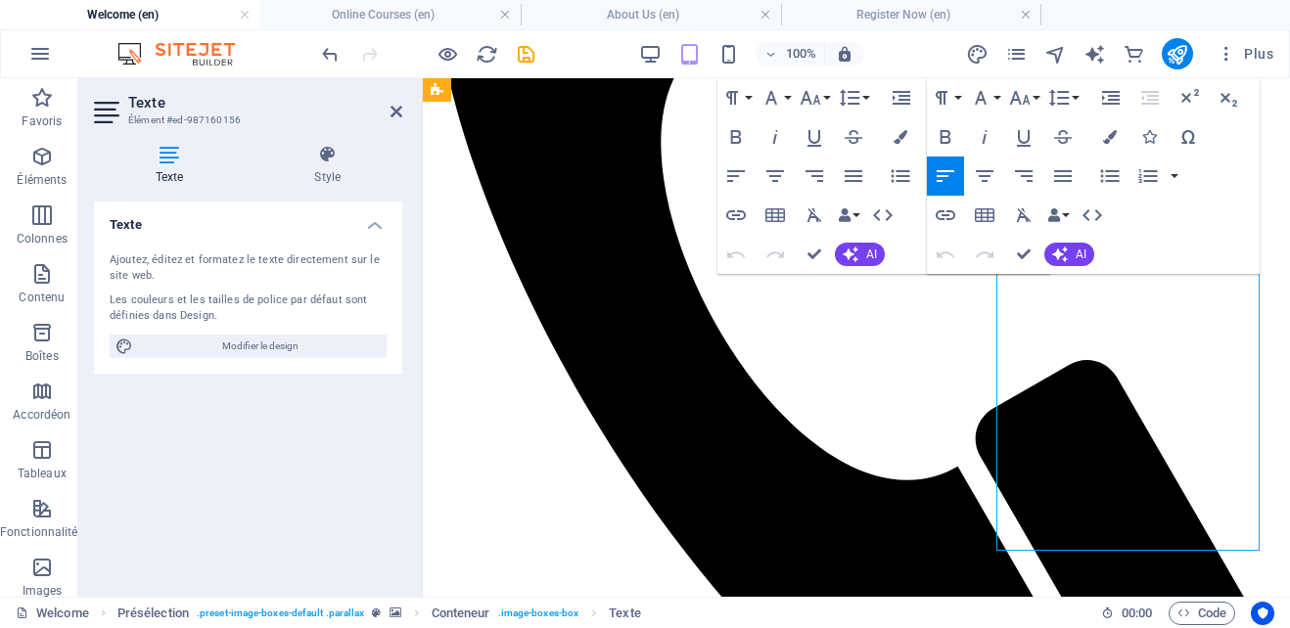
drag, startPoint x: 1009, startPoint y: 287, endPoint x: 1045, endPoint y: 290, distance: 36.3
drag, startPoint x: 1012, startPoint y: 287, endPoint x: 1063, endPoint y: 428, distance: 149.9
drag, startPoint x: 401, startPoint y: 112, endPoint x: 867, endPoint y: 237, distance: 482.5
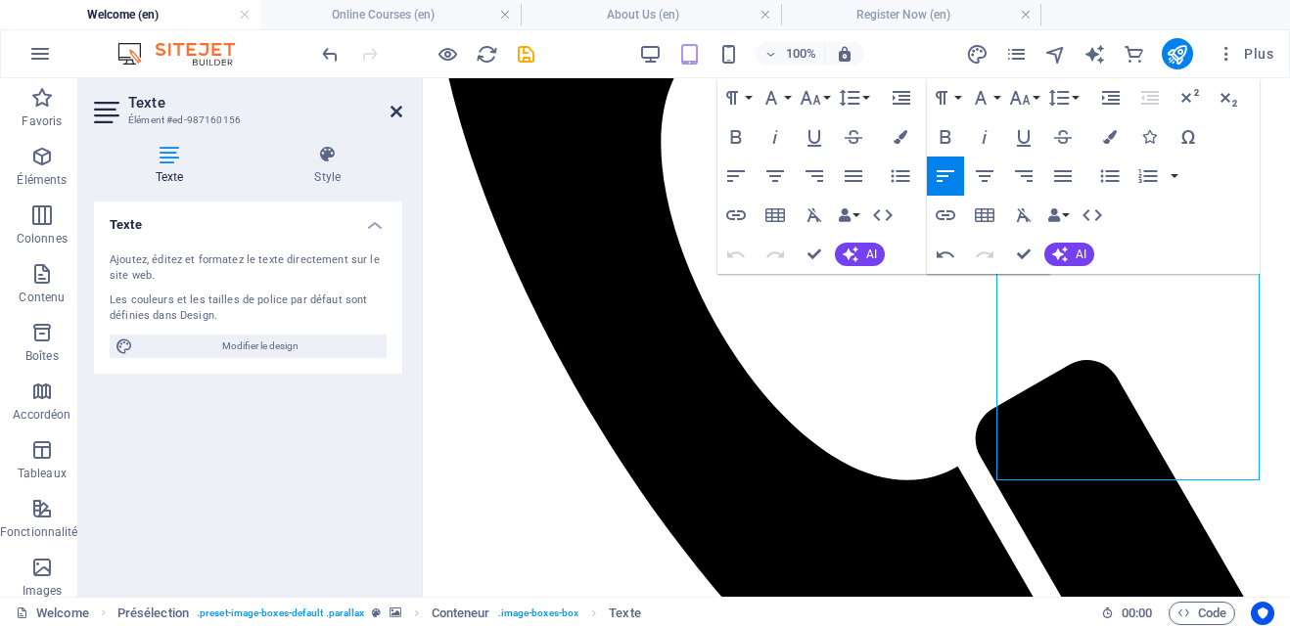
click at [401, 112] on icon at bounding box center [397, 112] width 12 height 16
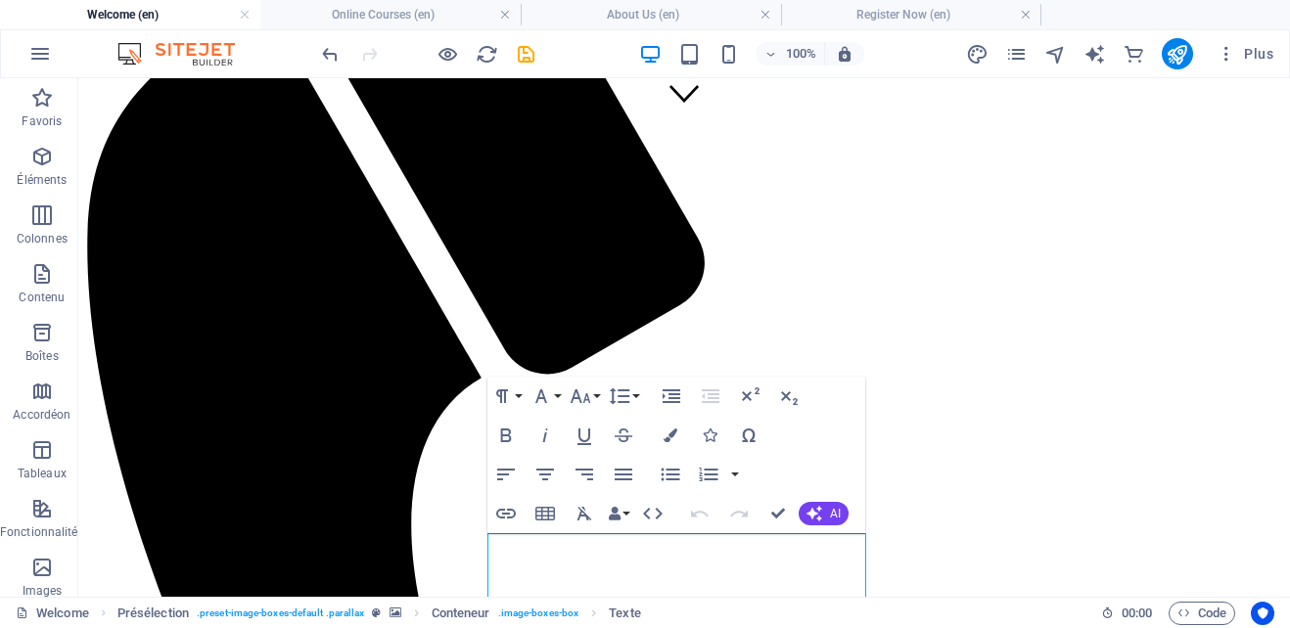
scroll to position [460, 0]
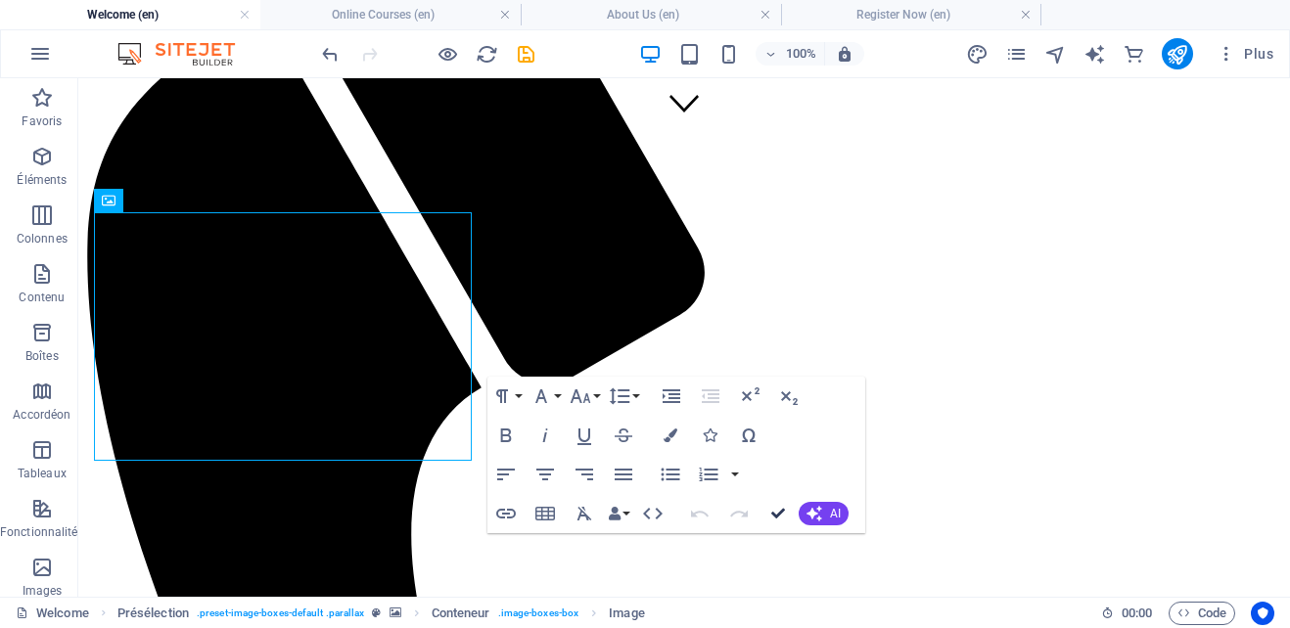
click at [778, 521] on icon "button" at bounding box center [778, 514] width 14 height 14
click at [778, 512] on icon "button" at bounding box center [778, 514] width 14 height 14
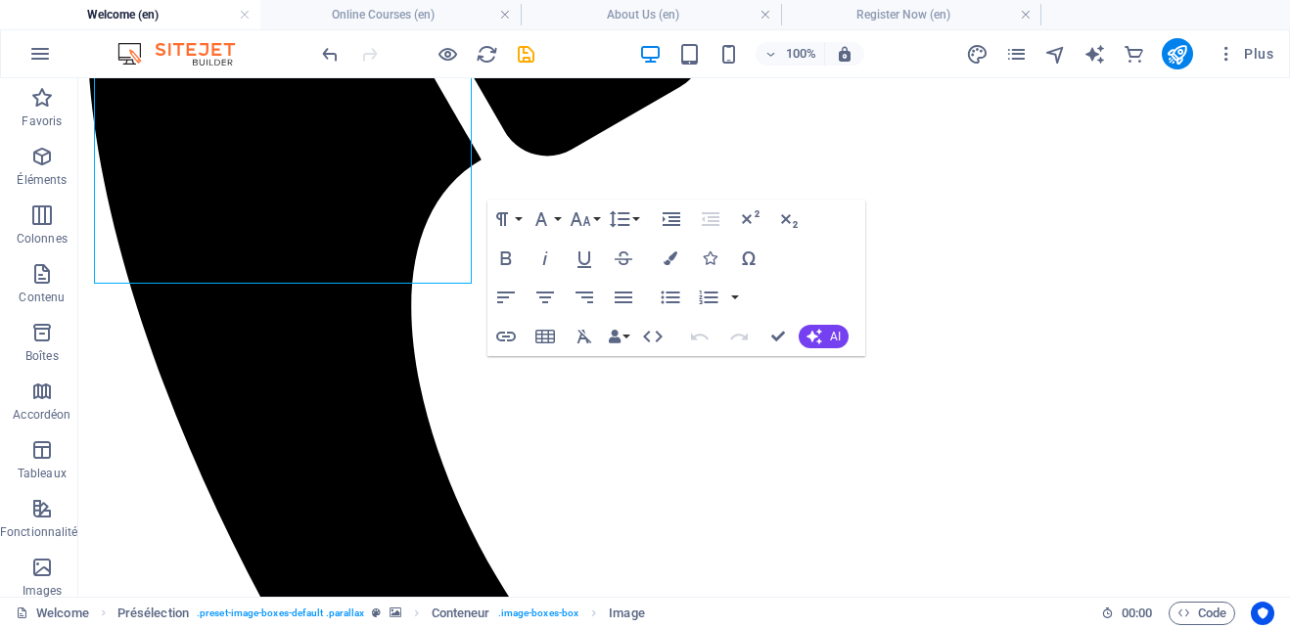
scroll to position [707, 0]
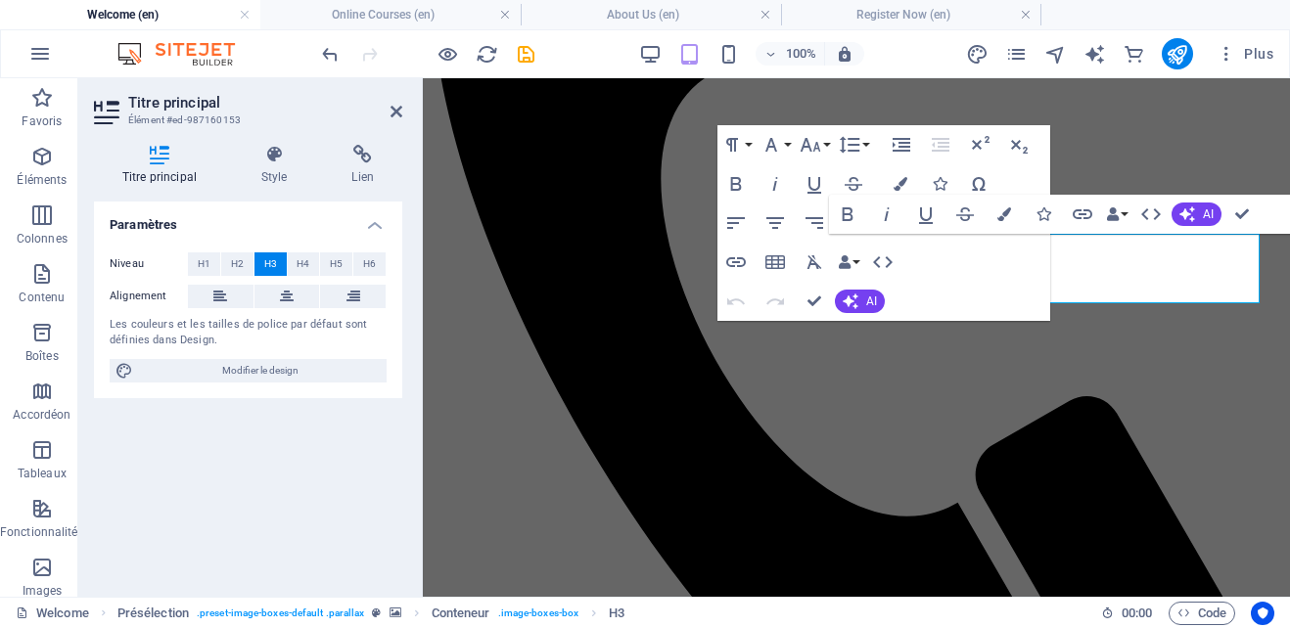
scroll to position [609, 0]
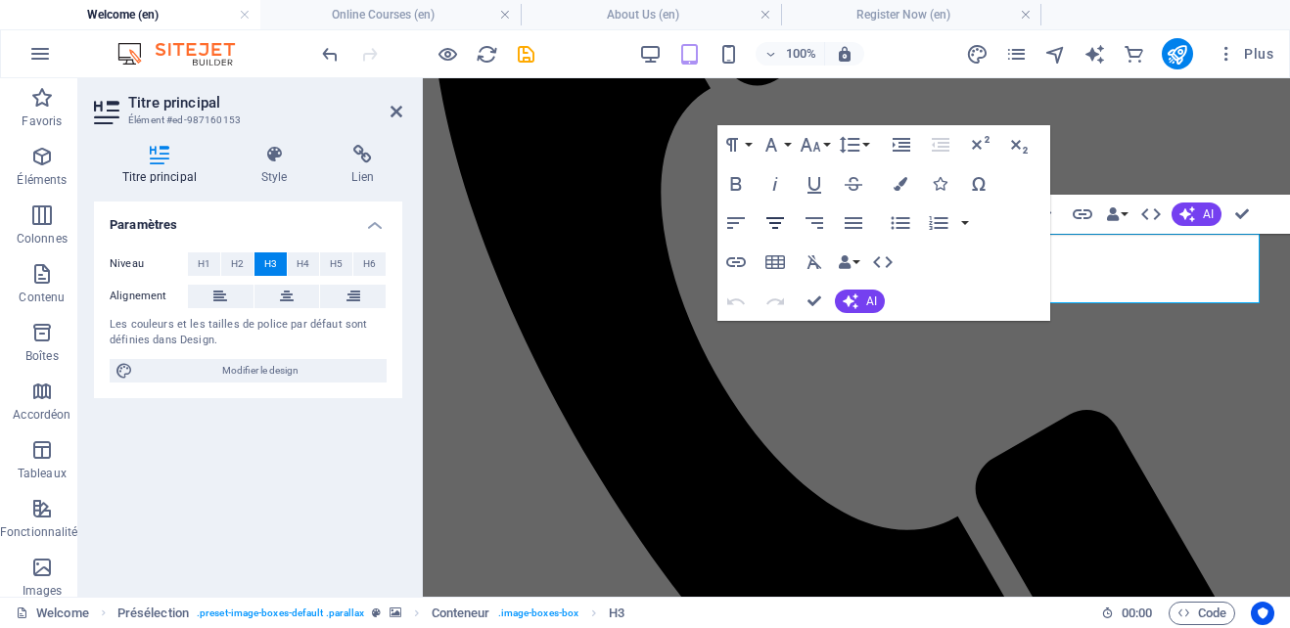
click at [776, 222] on icon "button" at bounding box center [774, 222] width 23 height 23
click at [809, 299] on icon "button" at bounding box center [815, 302] width 14 height 14
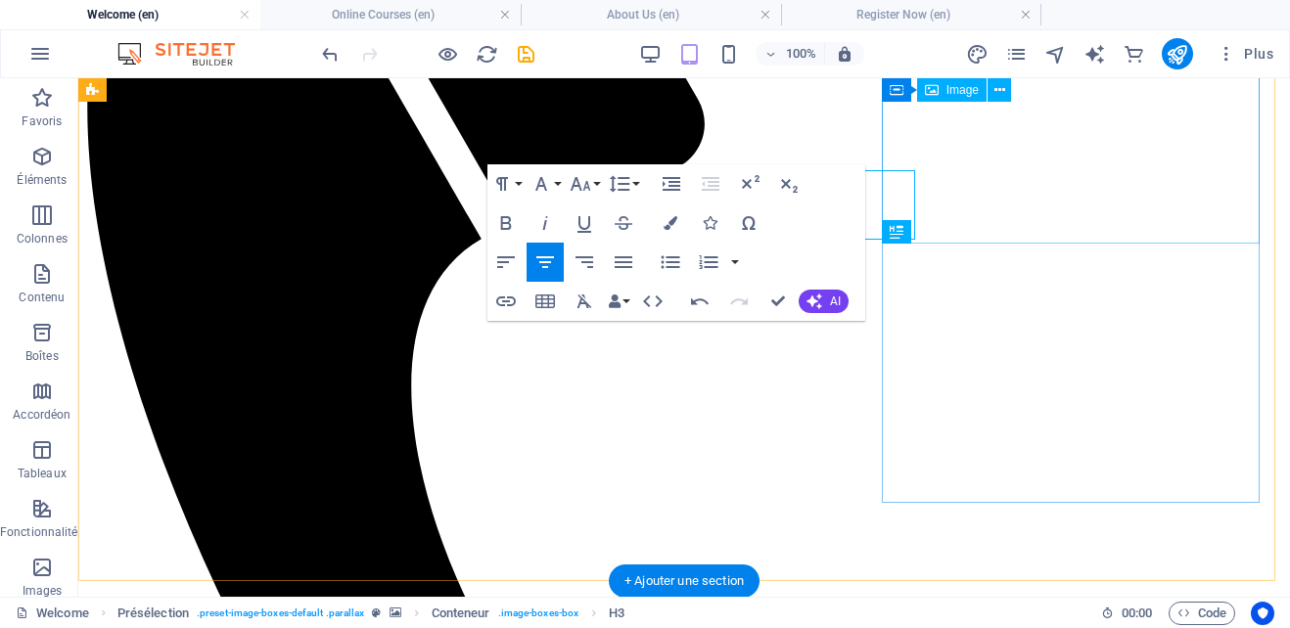
scroll to position [672, 0]
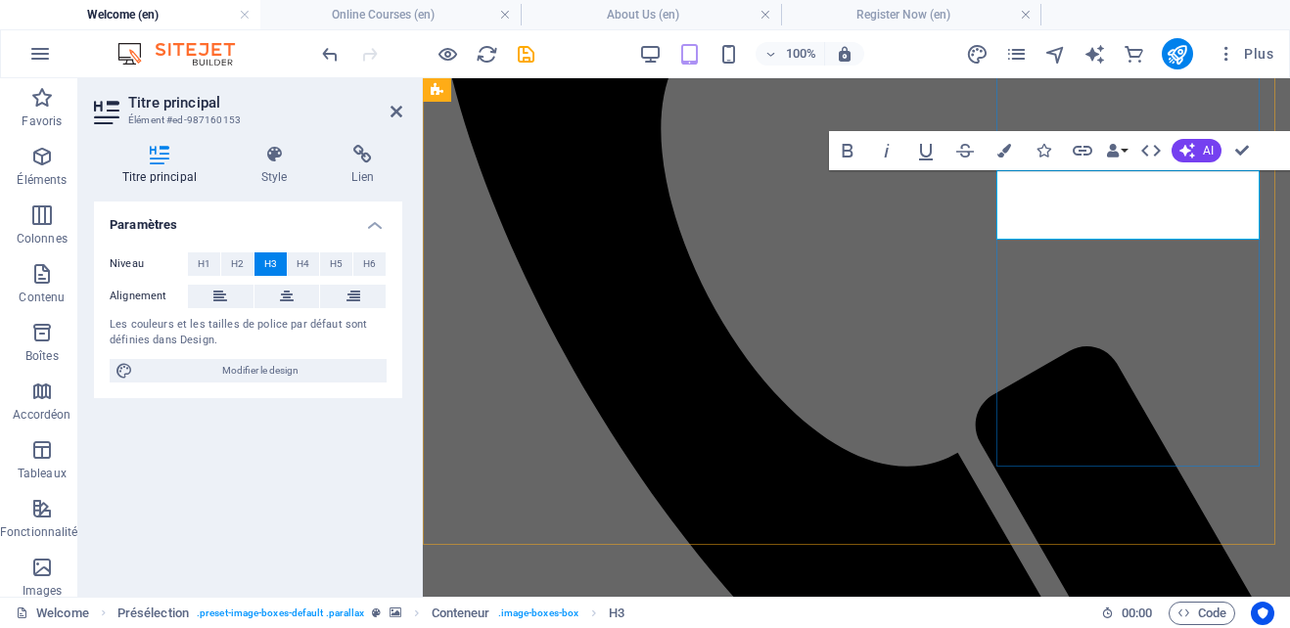
click at [239, 261] on span "H2" at bounding box center [237, 264] width 13 height 23
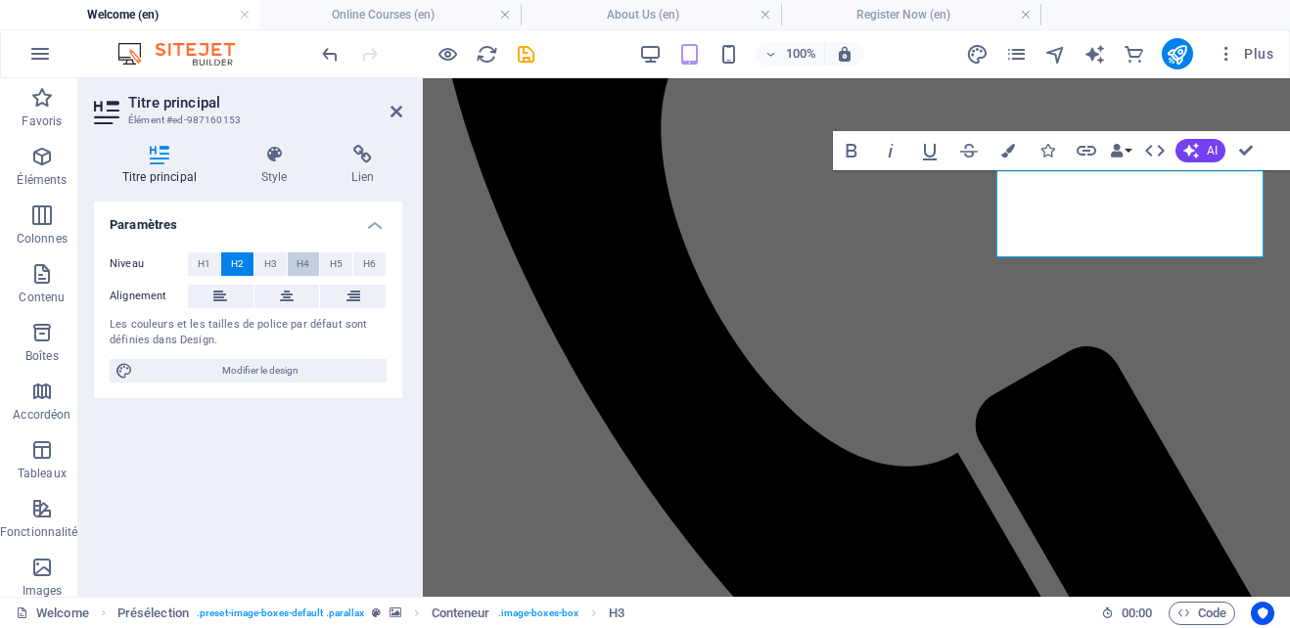
click at [310, 260] on button "H4" at bounding box center [304, 264] width 32 height 23
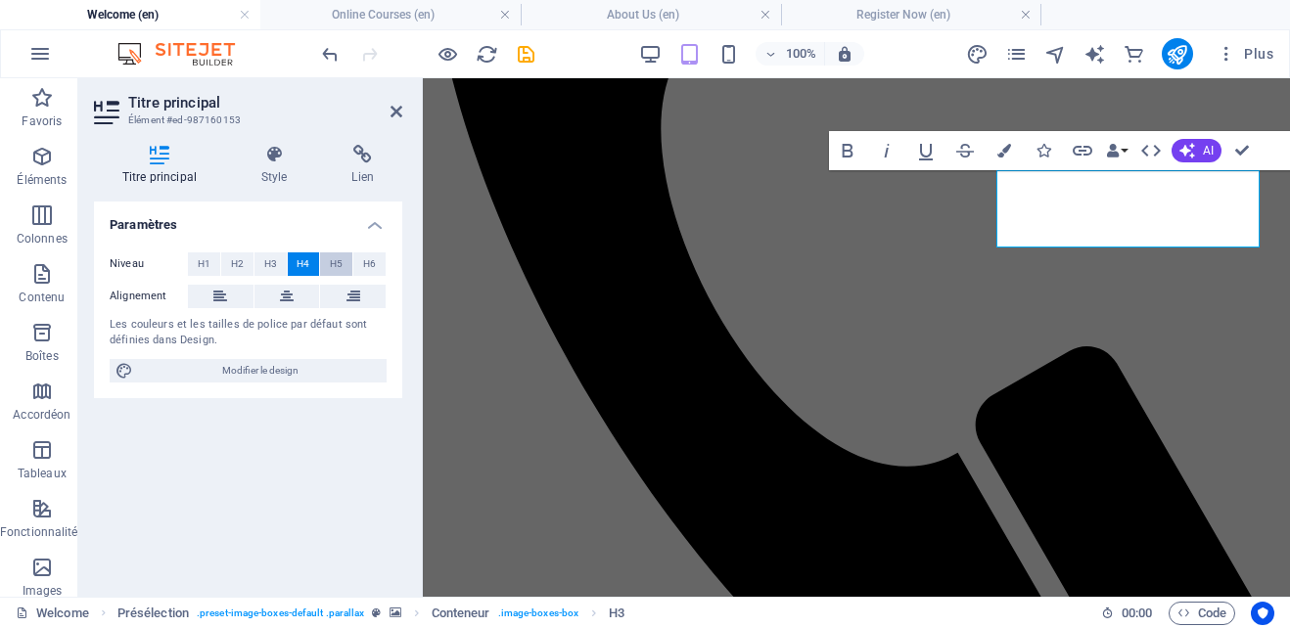
click at [332, 264] on span "H5" at bounding box center [336, 264] width 13 height 23
click at [307, 253] on span "H4" at bounding box center [303, 264] width 13 height 23
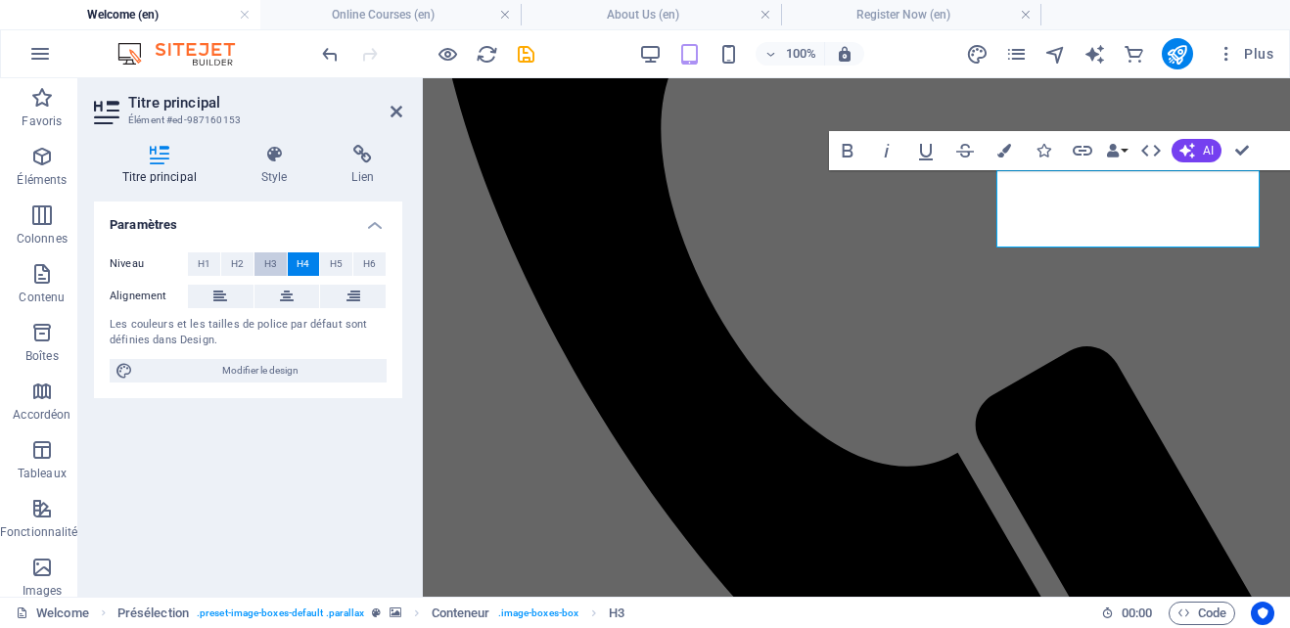
click at [272, 261] on span "H3" at bounding box center [270, 264] width 13 height 23
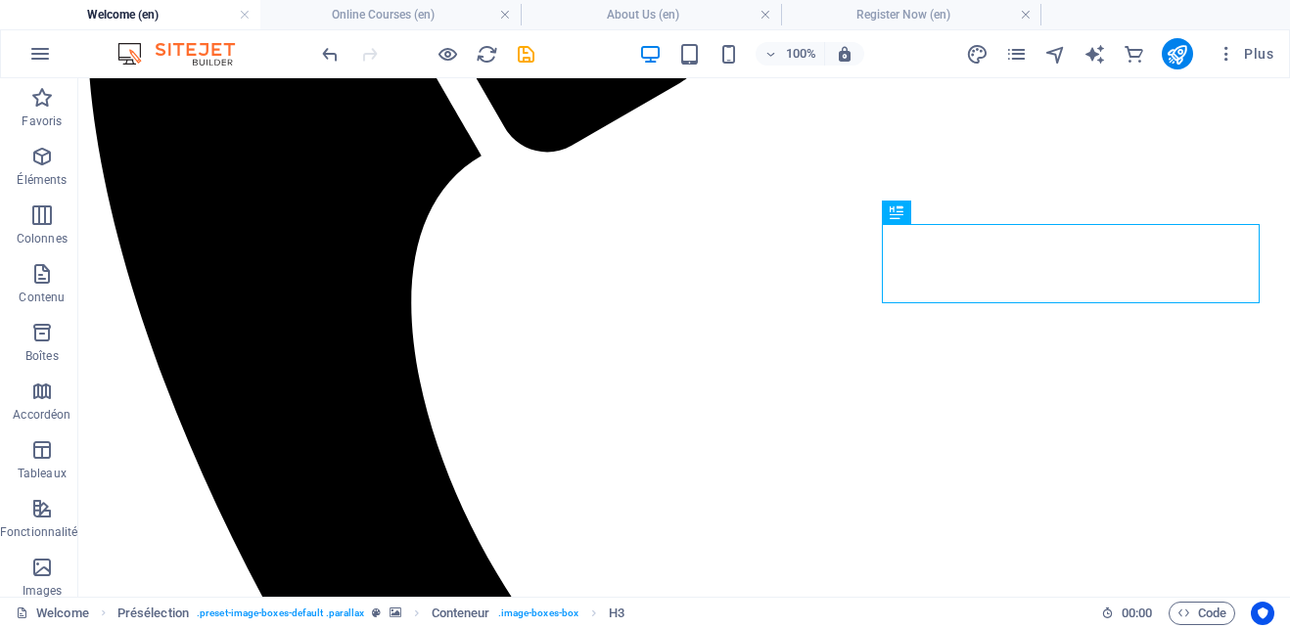
scroll to position [669, 0]
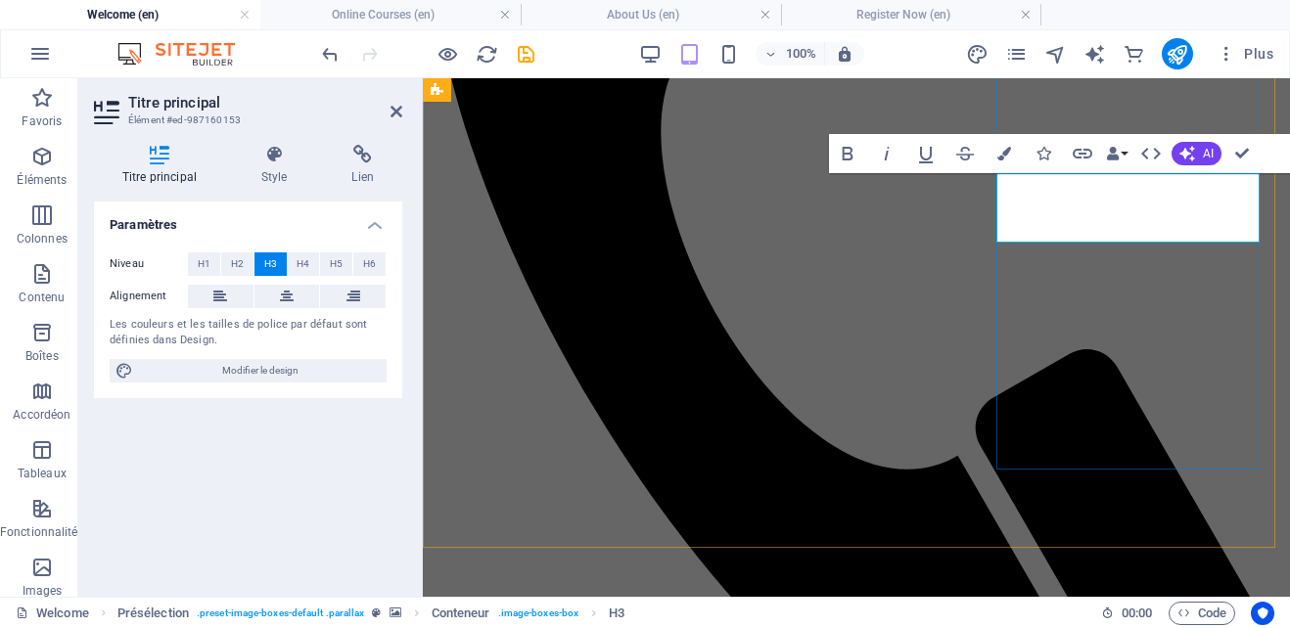
click at [292, 293] on icon at bounding box center [287, 296] width 14 height 23
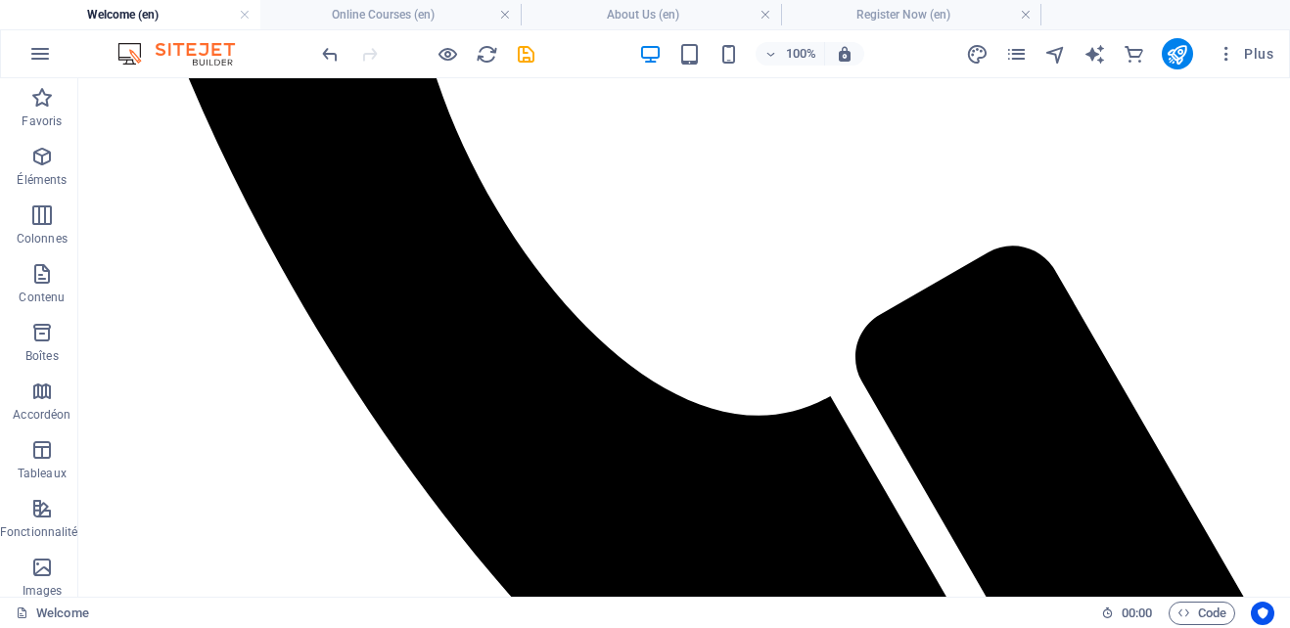
scroll to position [1050, 0]
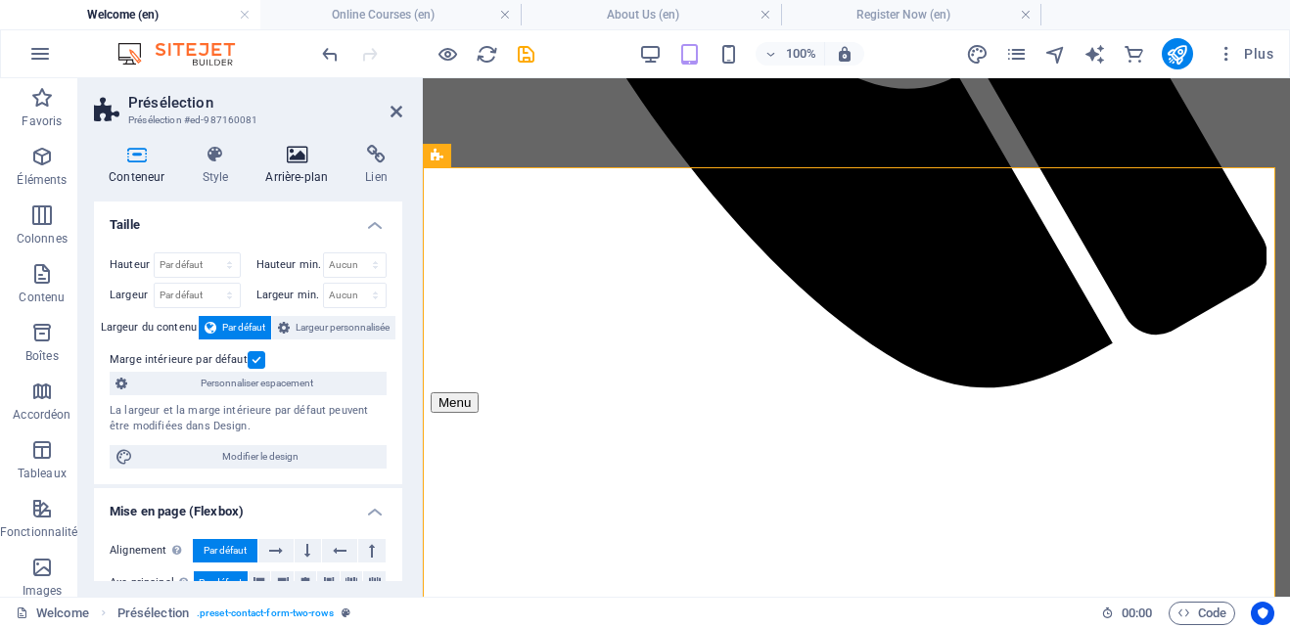
click at [296, 160] on icon at bounding box center [297, 155] width 92 height 20
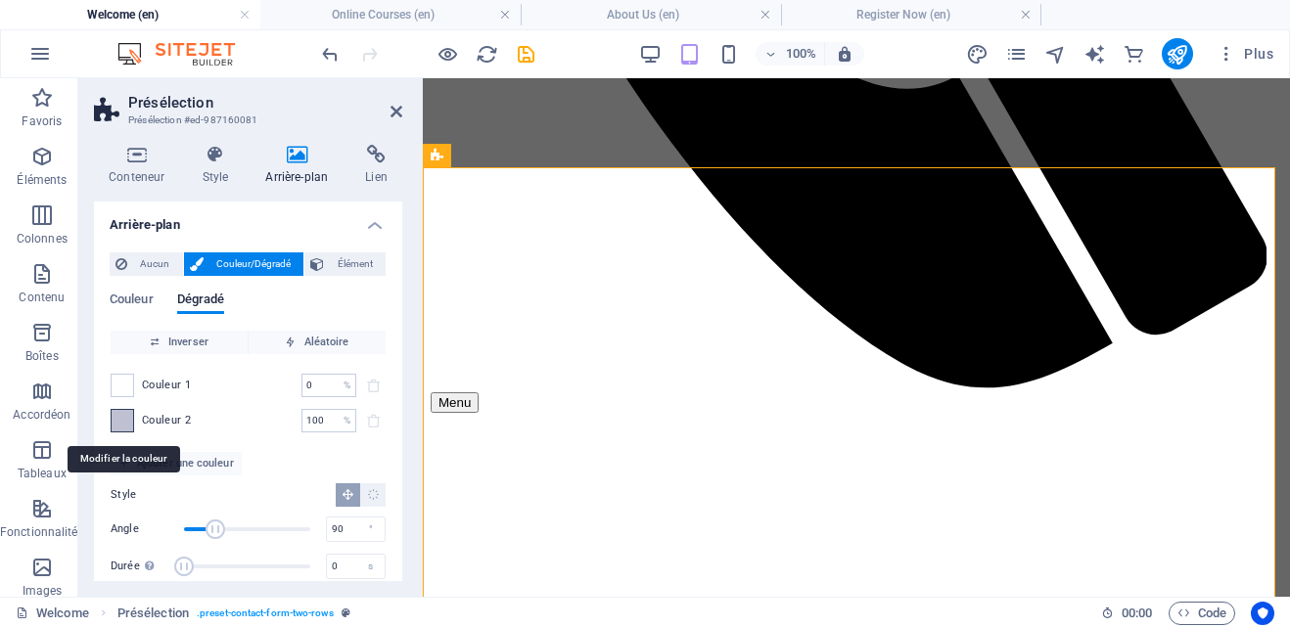
click at [128, 420] on span at bounding box center [123, 421] width 22 height 22
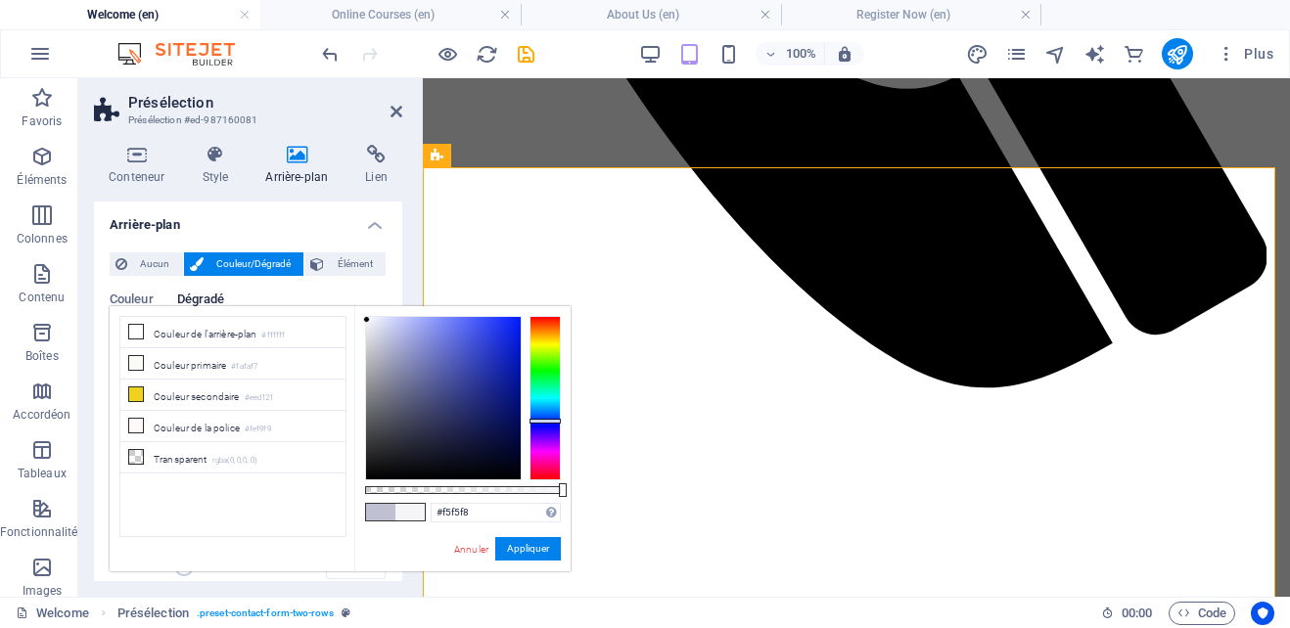
click at [367, 320] on div at bounding box center [443, 398] width 155 height 162
click at [517, 539] on button "Appliquer" at bounding box center [528, 548] width 66 height 23
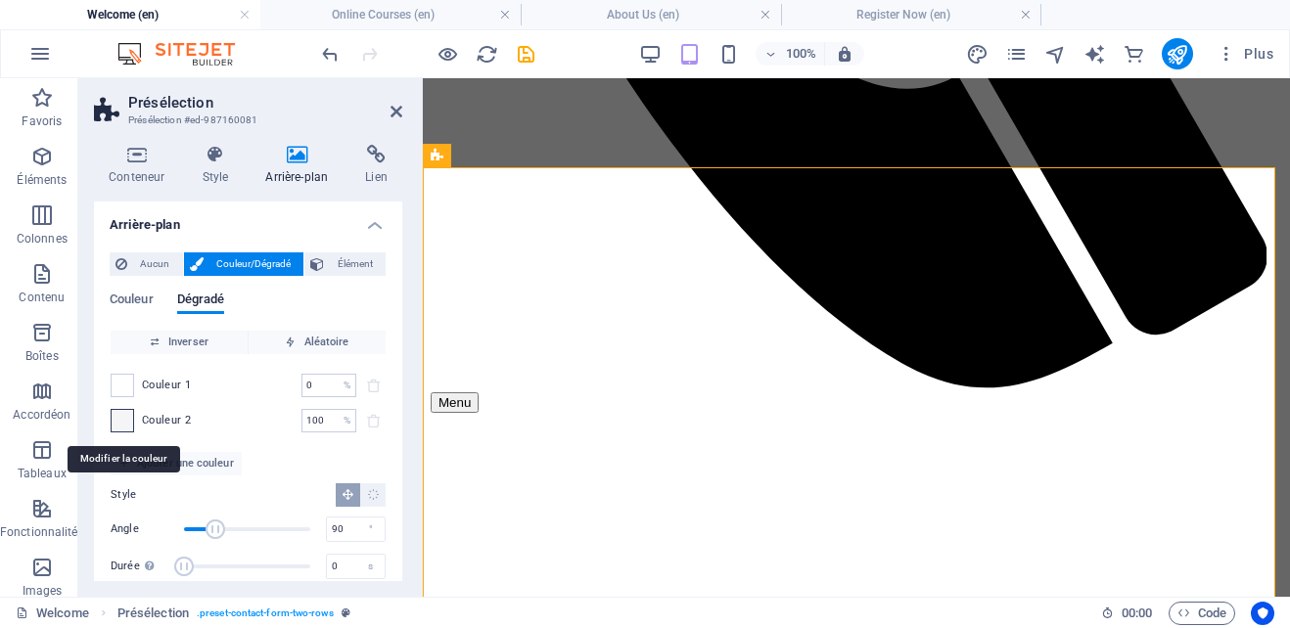
click at [120, 425] on span at bounding box center [123, 421] width 22 height 22
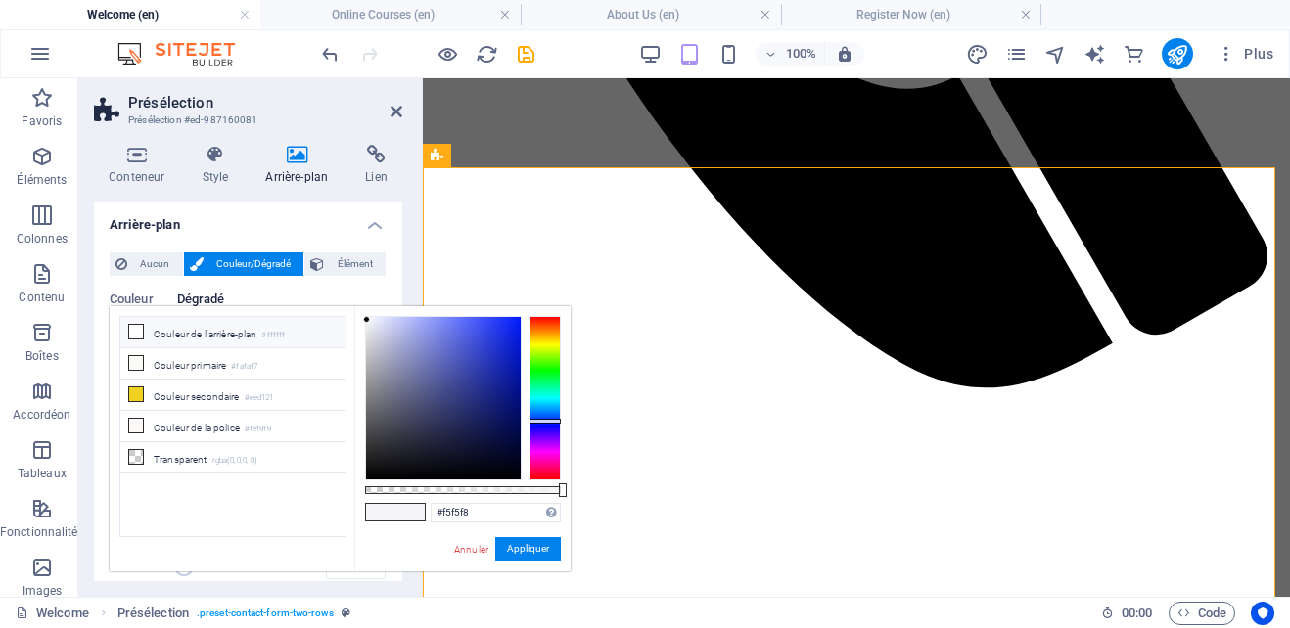
click at [138, 329] on icon at bounding box center [136, 332] width 14 height 14
type input "#ffffff"
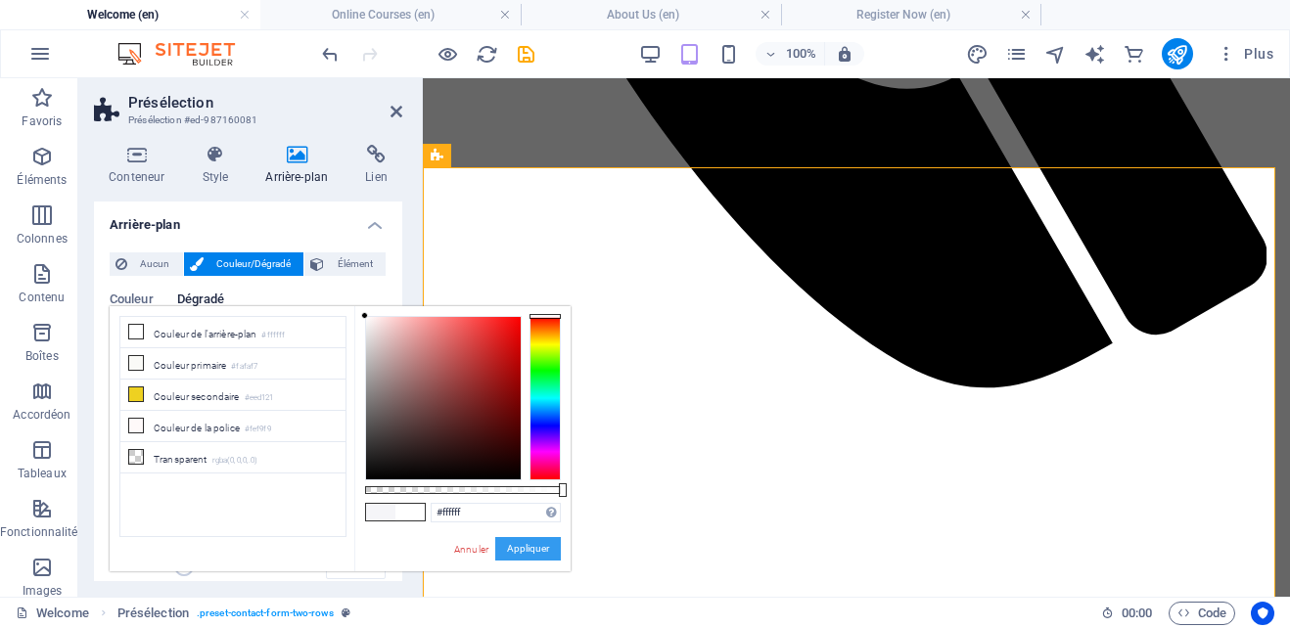
click at [505, 541] on button "Appliquer" at bounding box center [528, 548] width 66 height 23
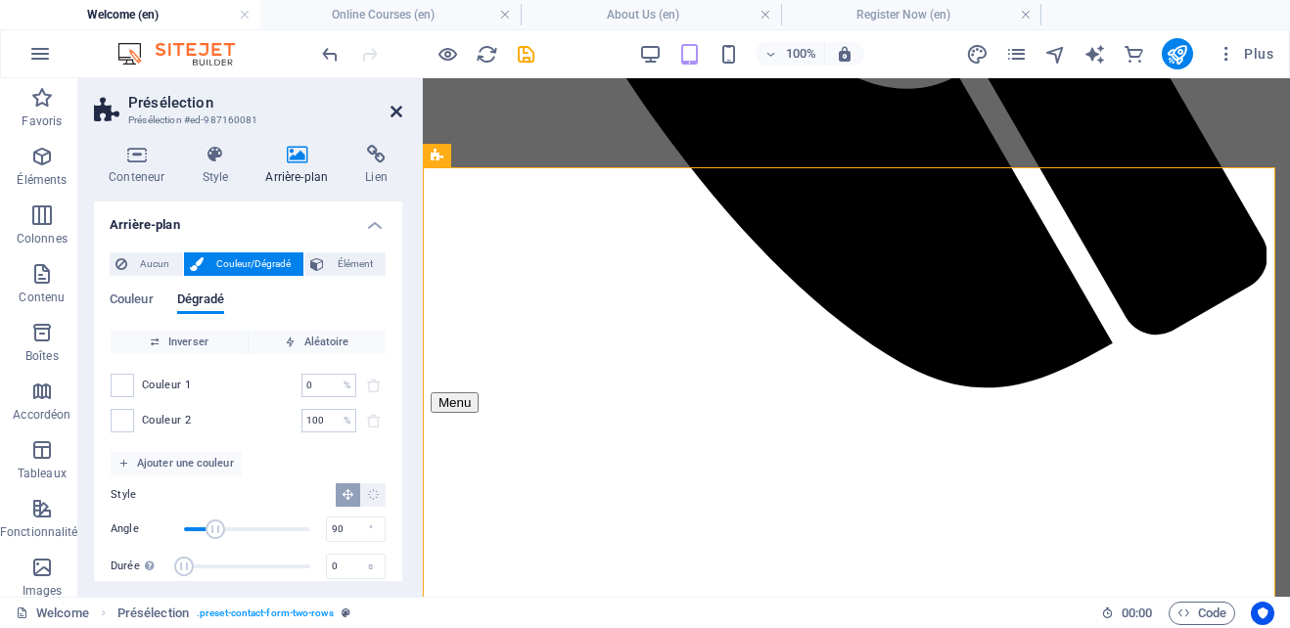
click at [397, 110] on icon at bounding box center [397, 112] width 12 height 16
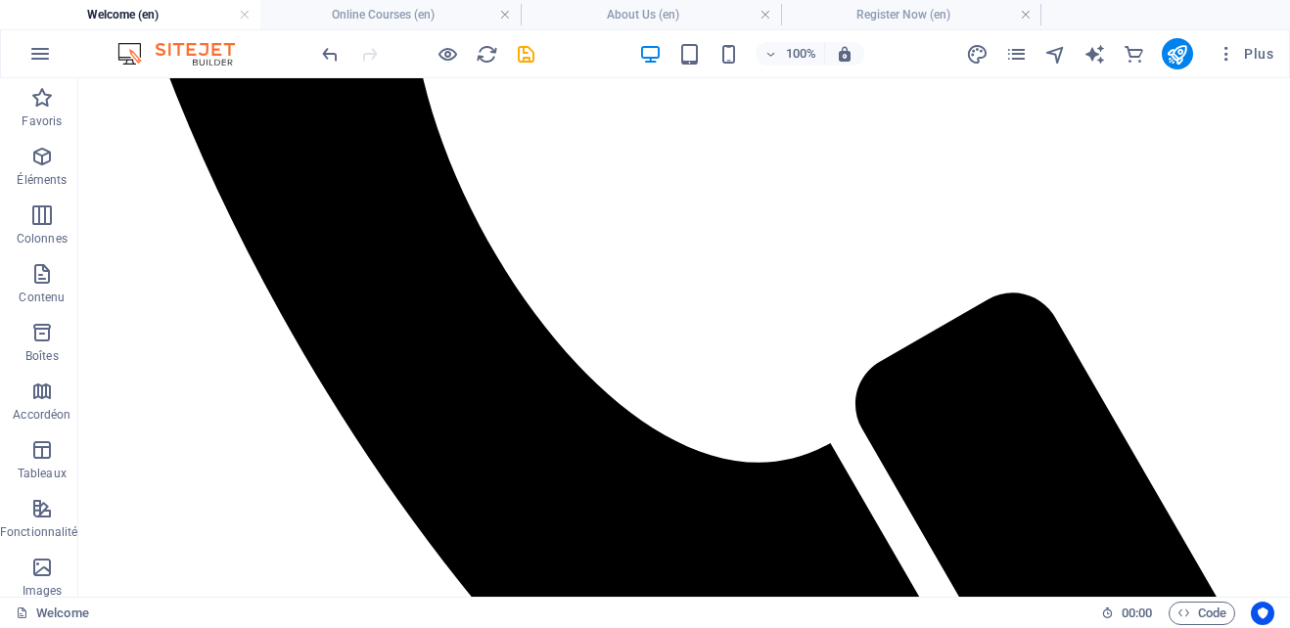
scroll to position [982, 0]
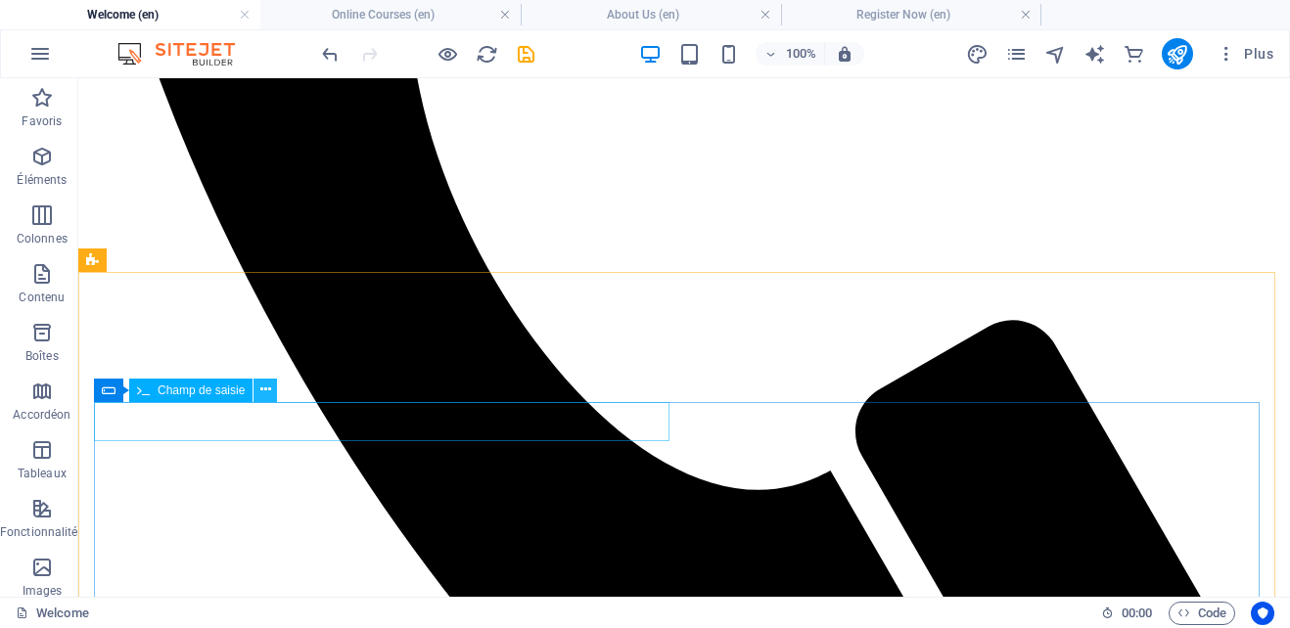
click at [269, 391] on icon at bounding box center [265, 390] width 11 height 21
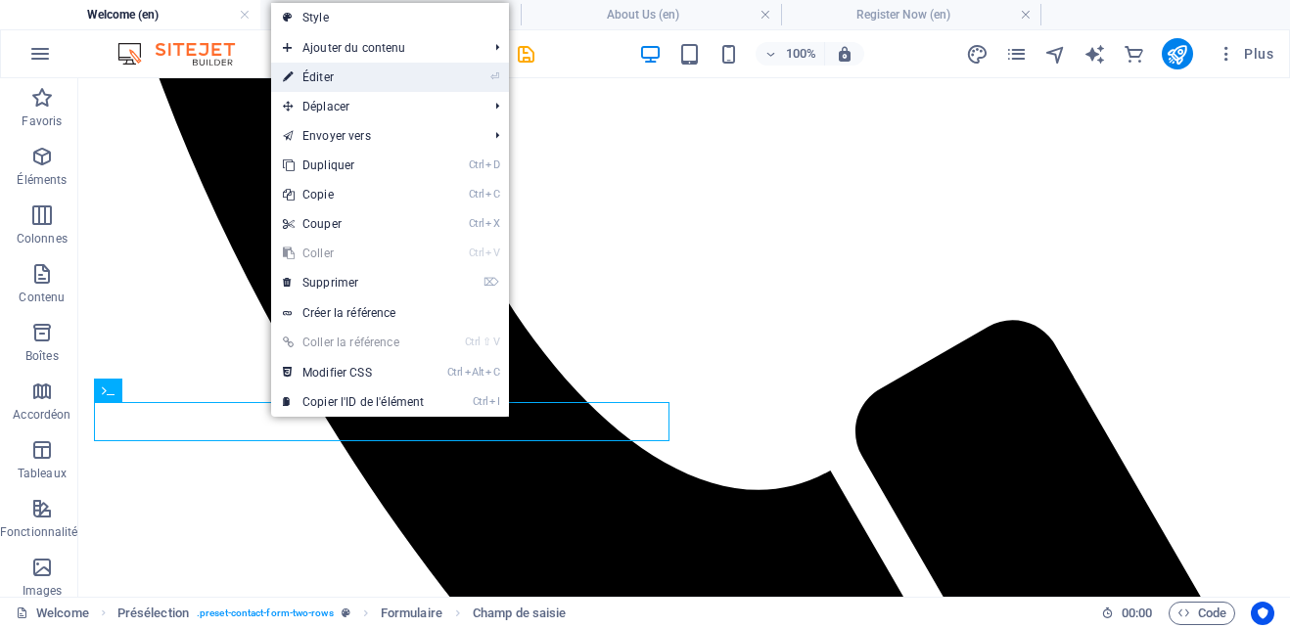
click at [354, 74] on link "⏎ Éditer" at bounding box center [353, 77] width 164 height 29
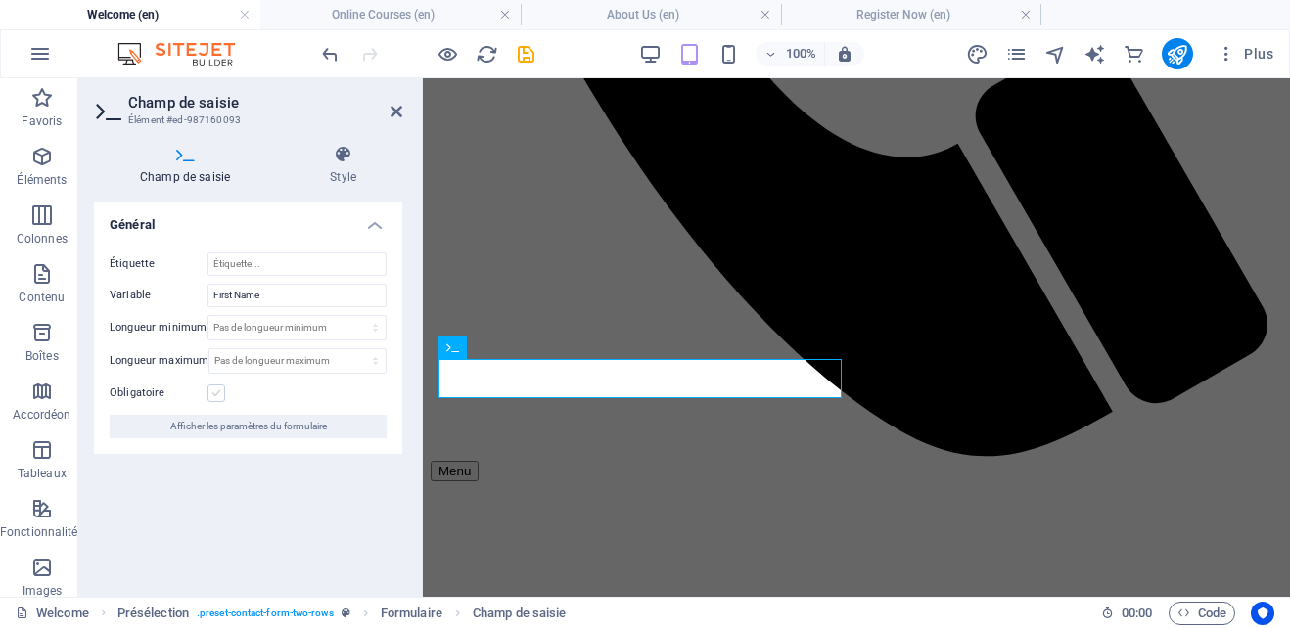
click at [220, 397] on label at bounding box center [217, 394] width 18 height 18
click at [0, 0] on input "Obligatoire" at bounding box center [0, 0] width 0 height 0
click at [258, 429] on span "Afficher les paramètres du formulaire" at bounding box center [248, 426] width 157 height 23
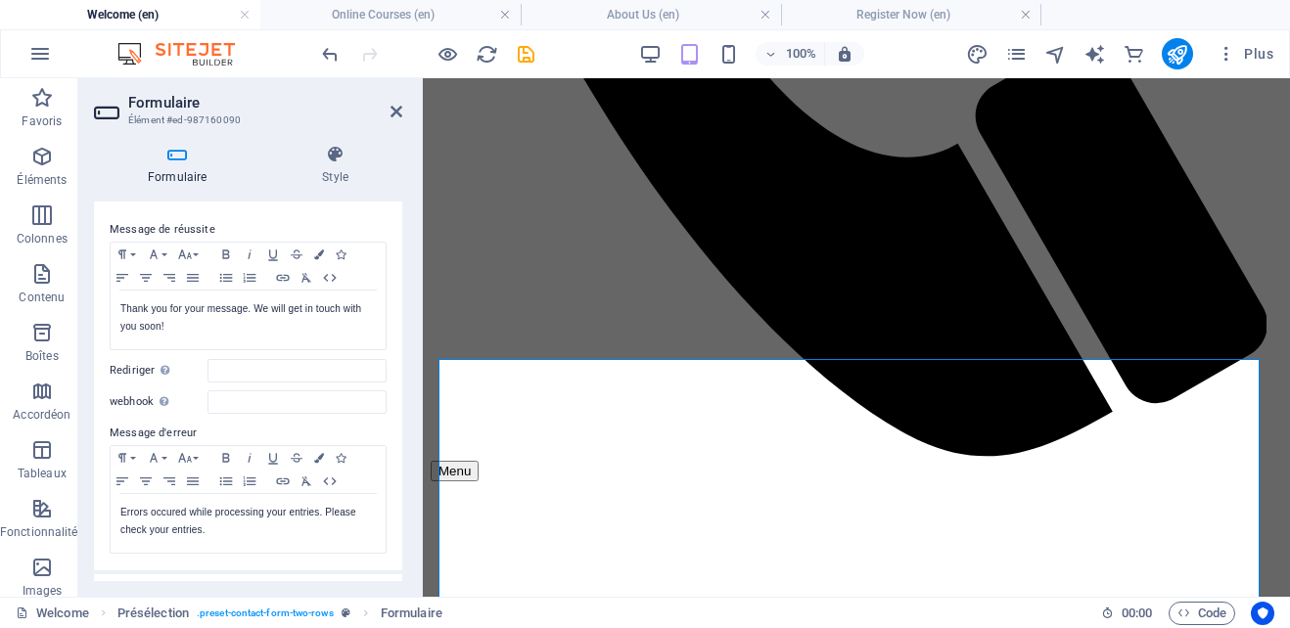
scroll to position [131, 0]
click at [254, 373] on input "Rediriger Définissez une cible pour la redirection lorsqu'un formulaire a bien …" at bounding box center [297, 367] width 179 height 23
drag, startPoint x: 394, startPoint y: 115, endPoint x: 609, endPoint y: 459, distance: 405.8
click at [394, 115] on icon at bounding box center [397, 112] width 12 height 16
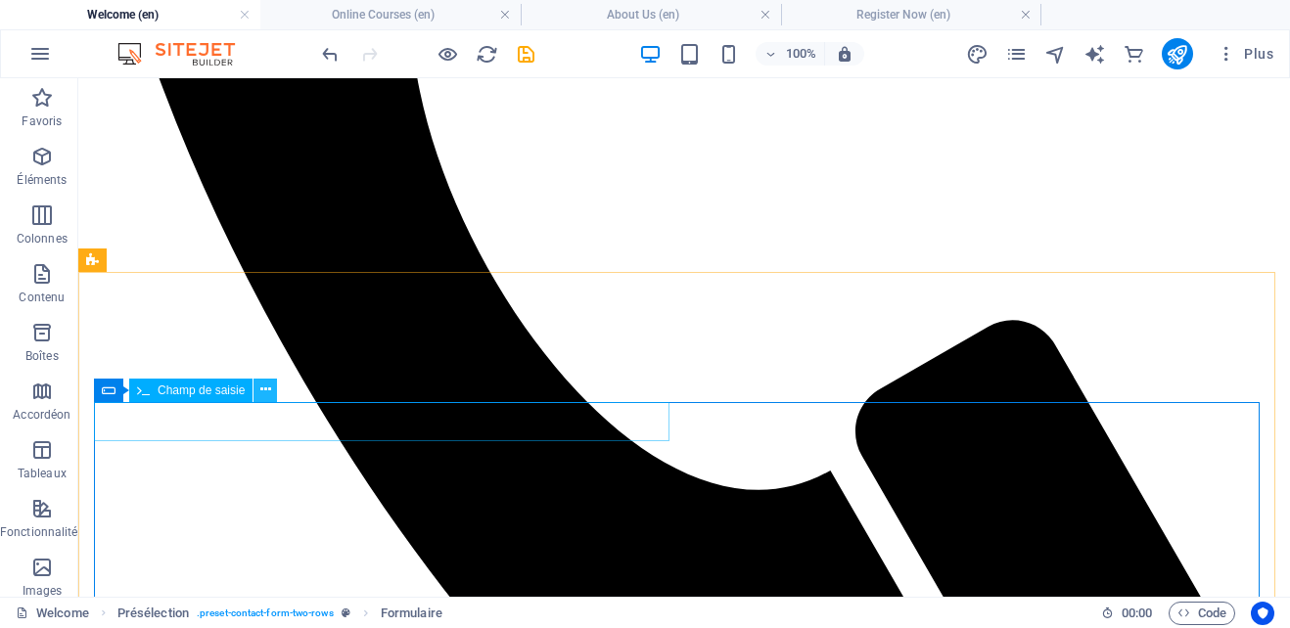
click at [260, 388] on icon at bounding box center [265, 390] width 11 height 21
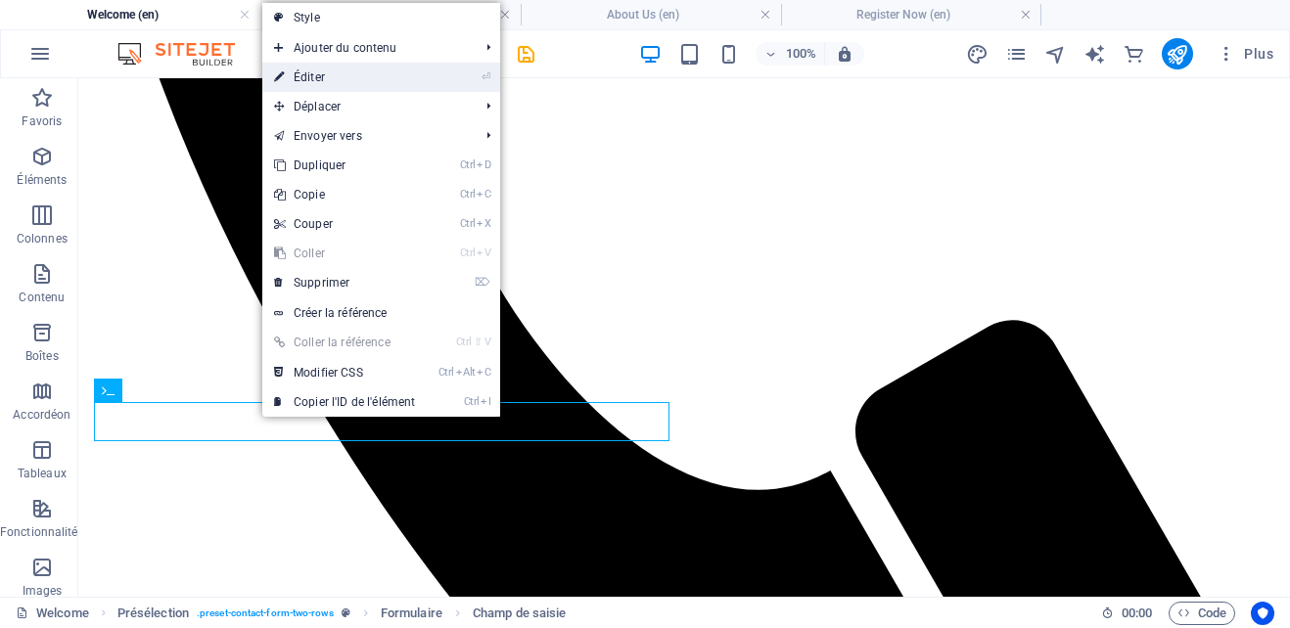
drag, startPoint x: 326, startPoint y: 76, endPoint x: 276, endPoint y: 260, distance: 190.7
click at [326, 76] on link "⏎ Éditer" at bounding box center [344, 77] width 164 height 29
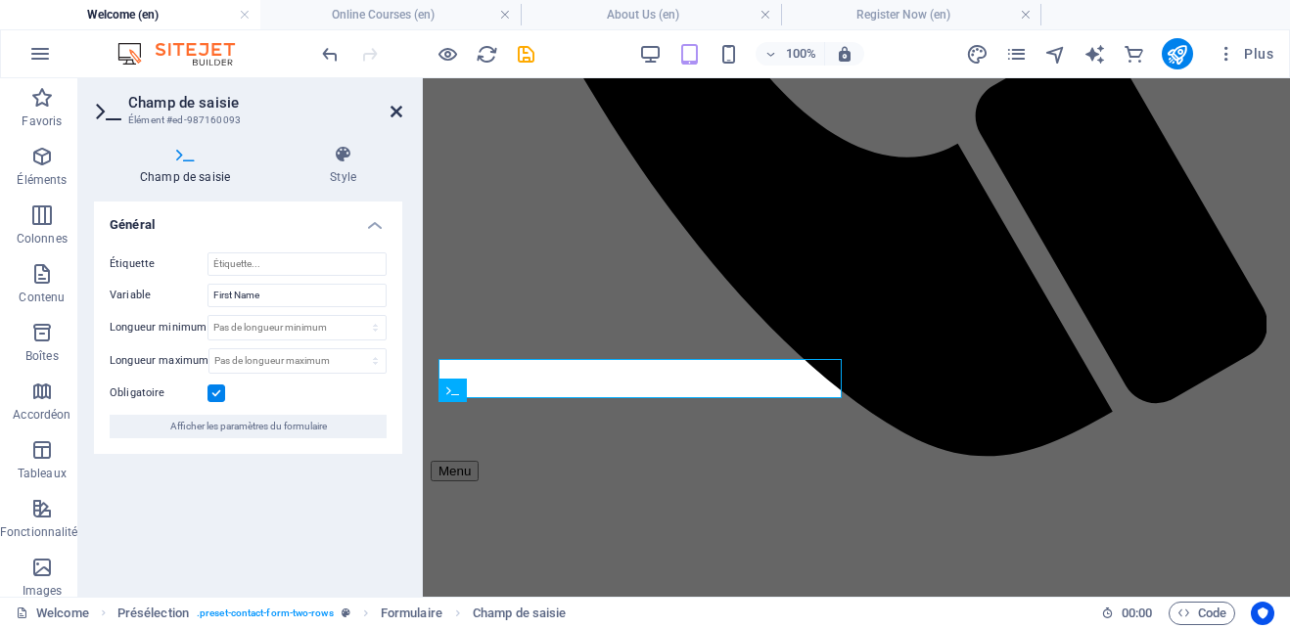
click at [393, 110] on icon at bounding box center [397, 112] width 12 height 16
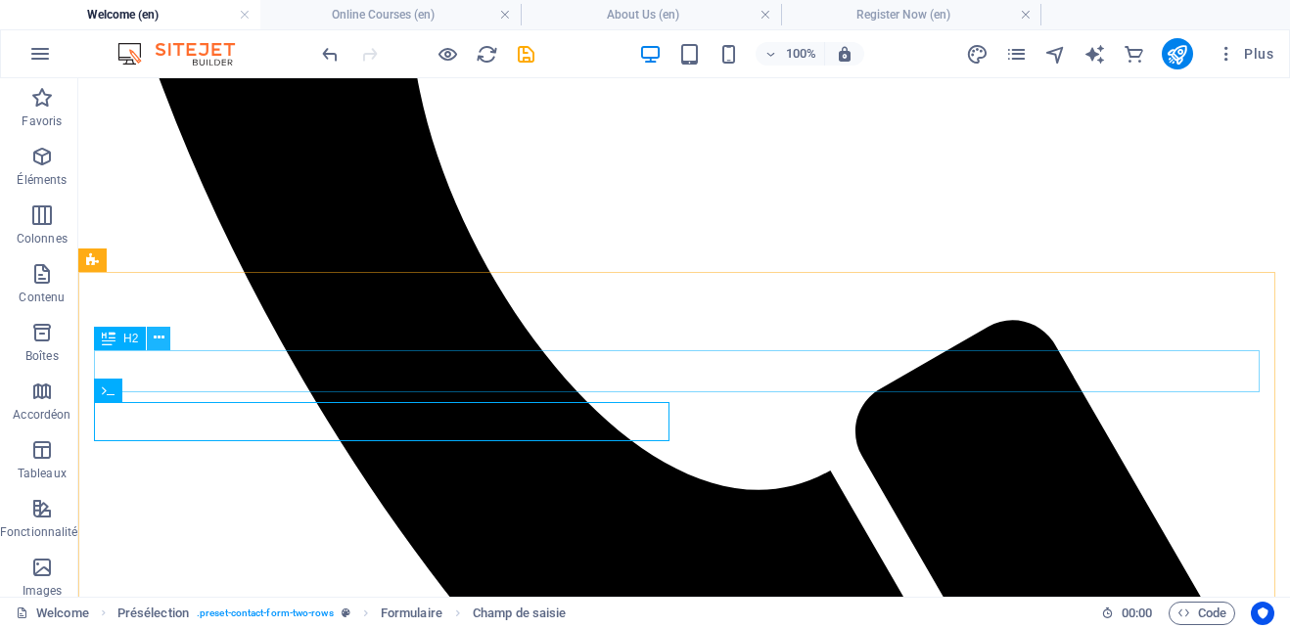
click at [161, 332] on icon at bounding box center [159, 338] width 11 height 21
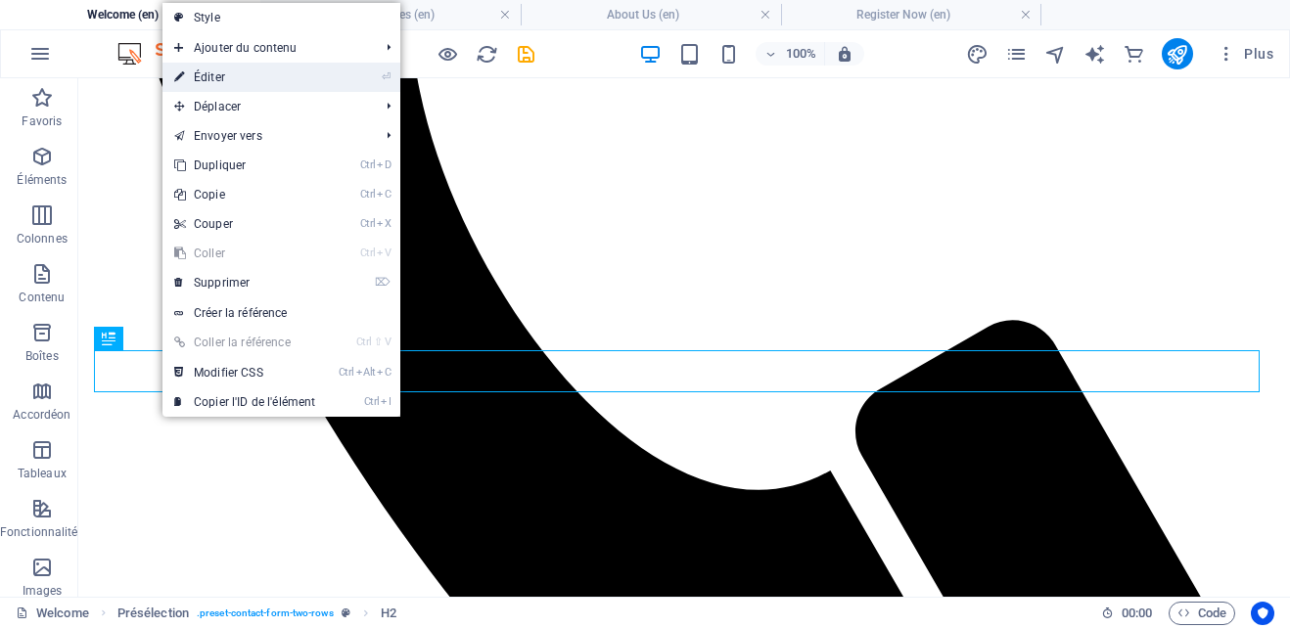
click at [236, 82] on link "⏎ Éditer" at bounding box center [244, 77] width 164 height 29
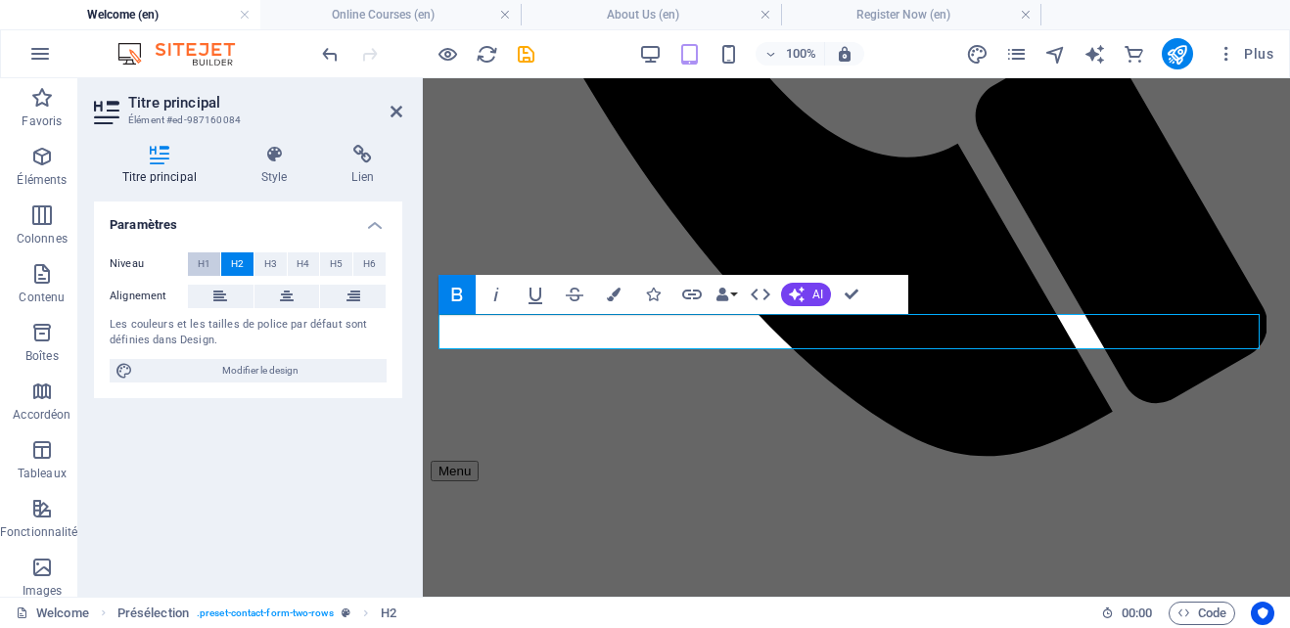
click at [200, 263] on span "H1" at bounding box center [204, 264] width 13 height 23
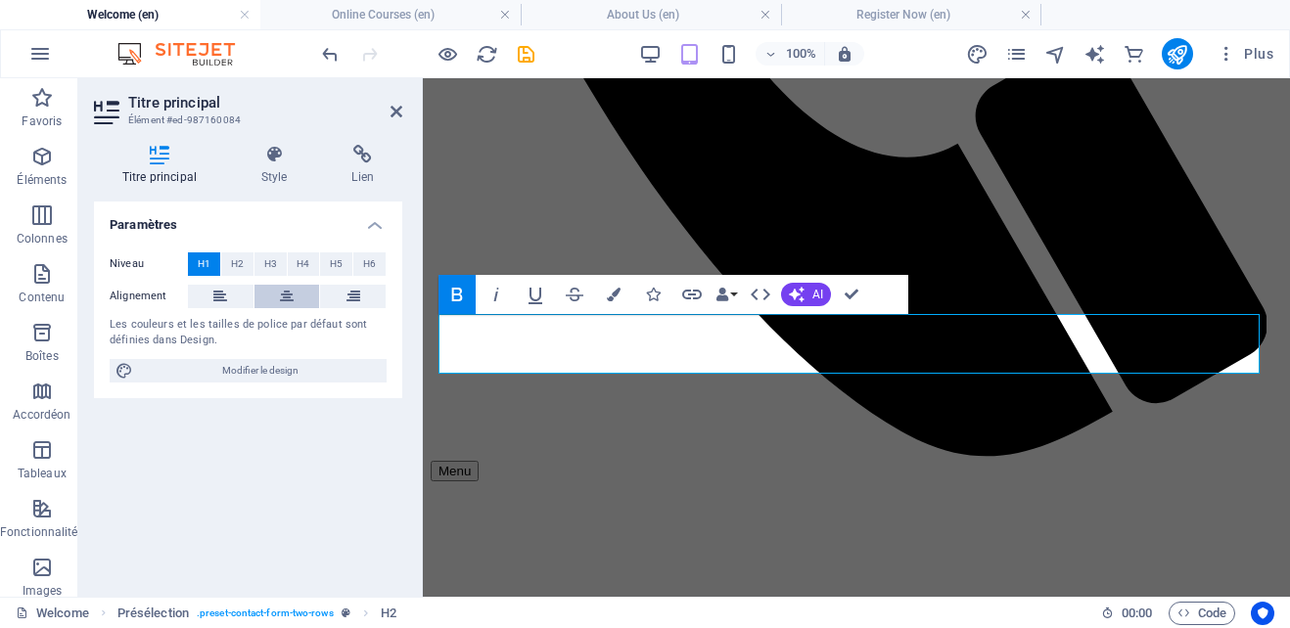
click at [293, 291] on icon at bounding box center [287, 296] width 14 height 23
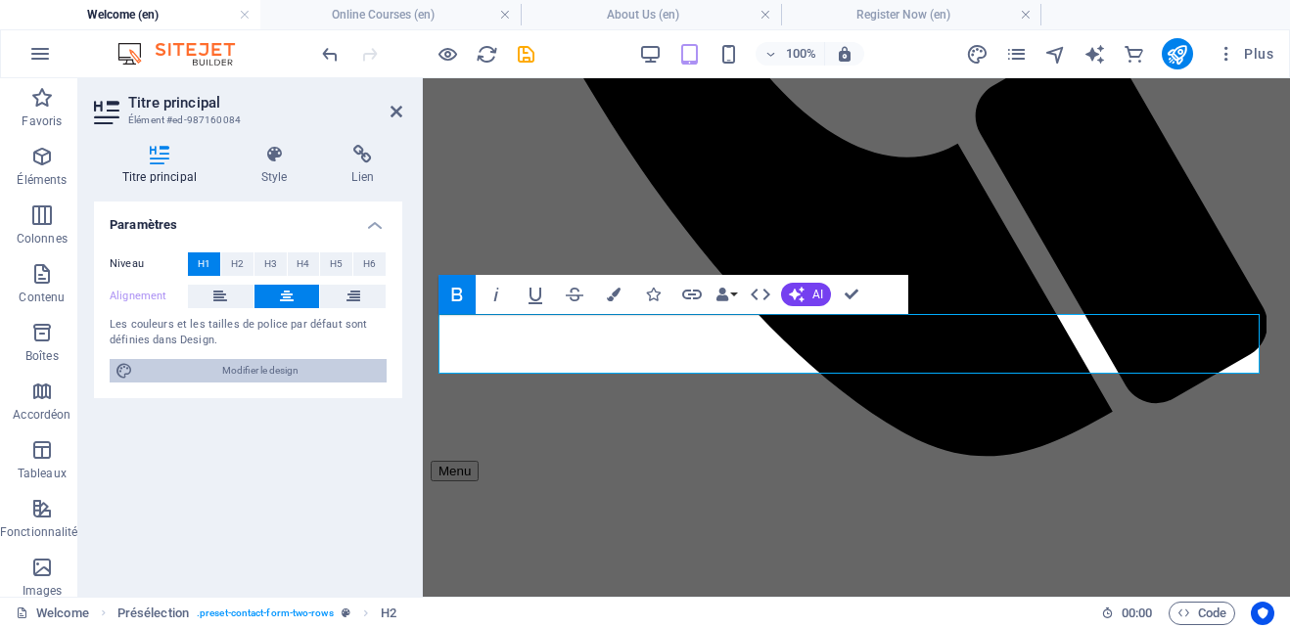
click at [261, 365] on span "Modifier le design" at bounding box center [260, 370] width 242 height 23
select select "400"
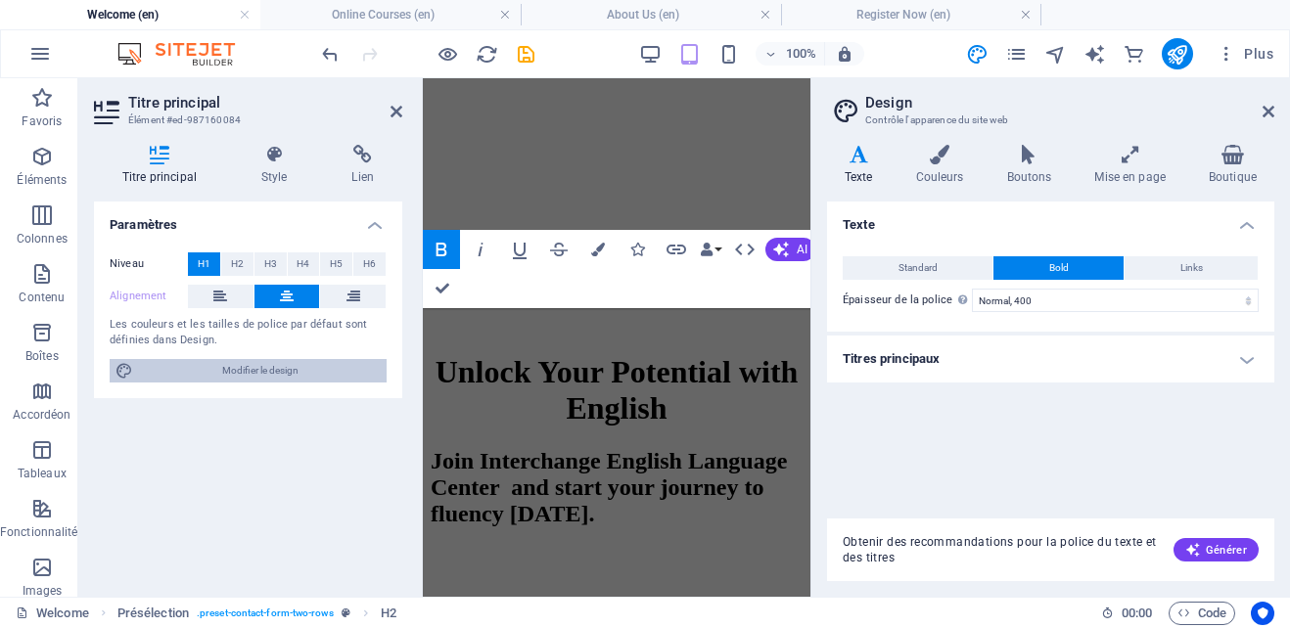
scroll to position [1922, 0]
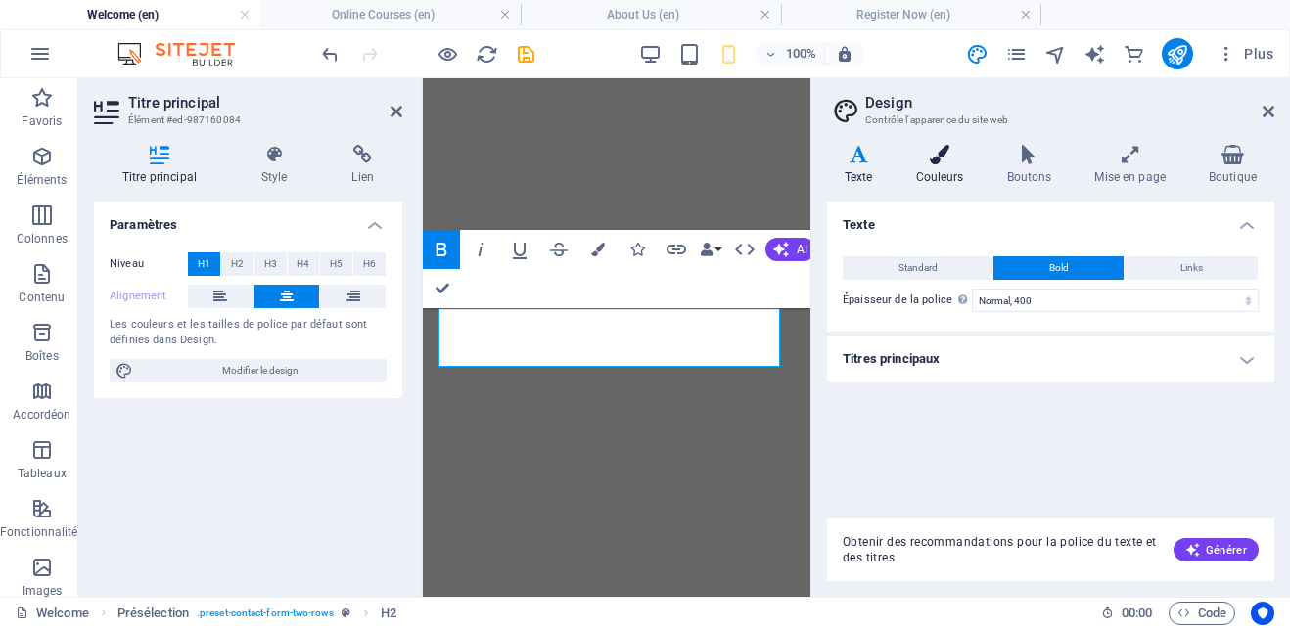
click at [945, 167] on h4 "Couleurs" at bounding box center [944, 165] width 91 height 41
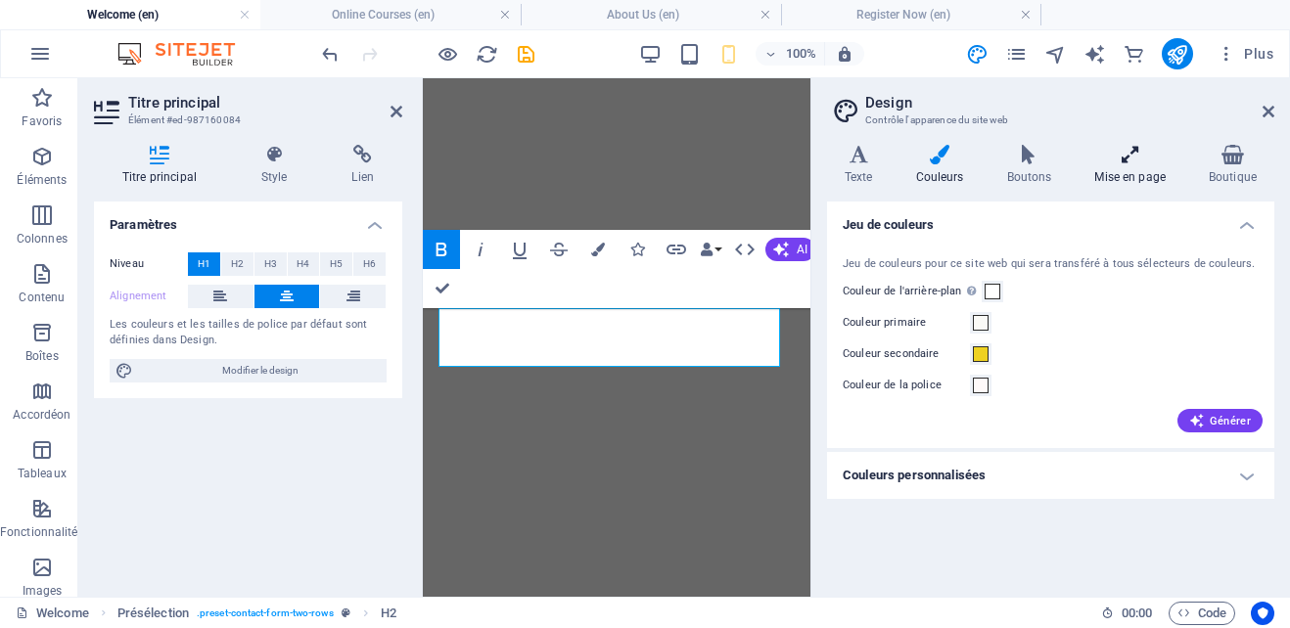
click at [1148, 158] on icon at bounding box center [1130, 155] width 107 height 20
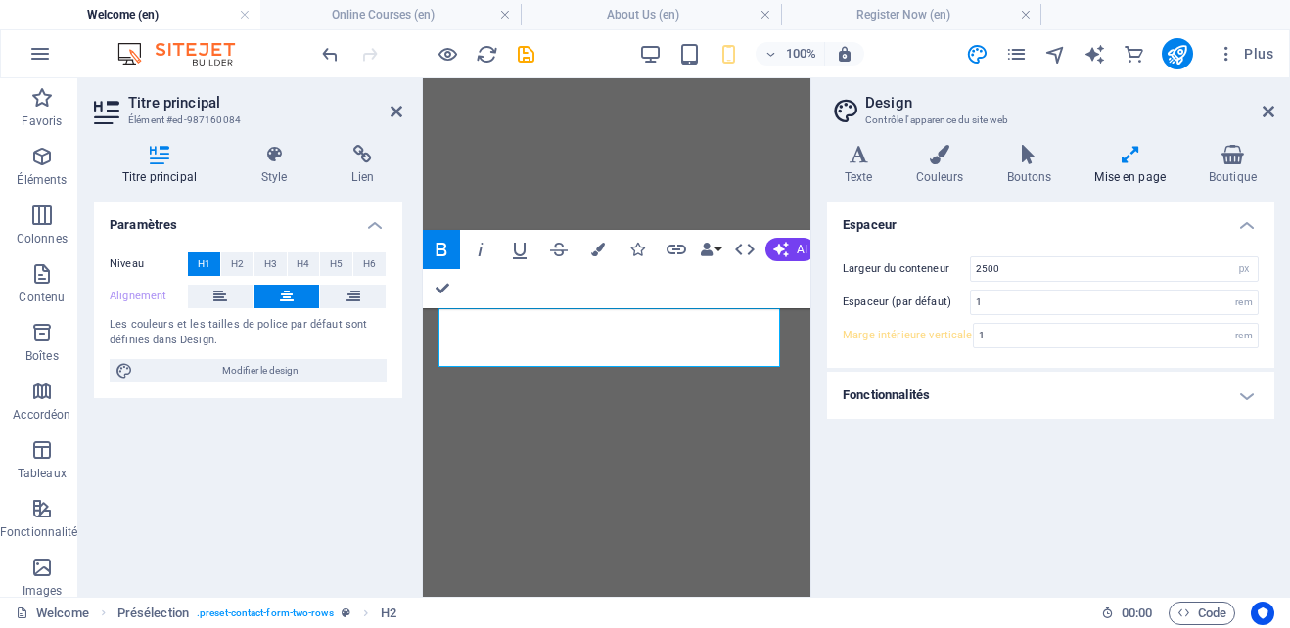
click at [1239, 398] on h4 "Fonctionnalités" at bounding box center [1050, 395] width 447 height 47
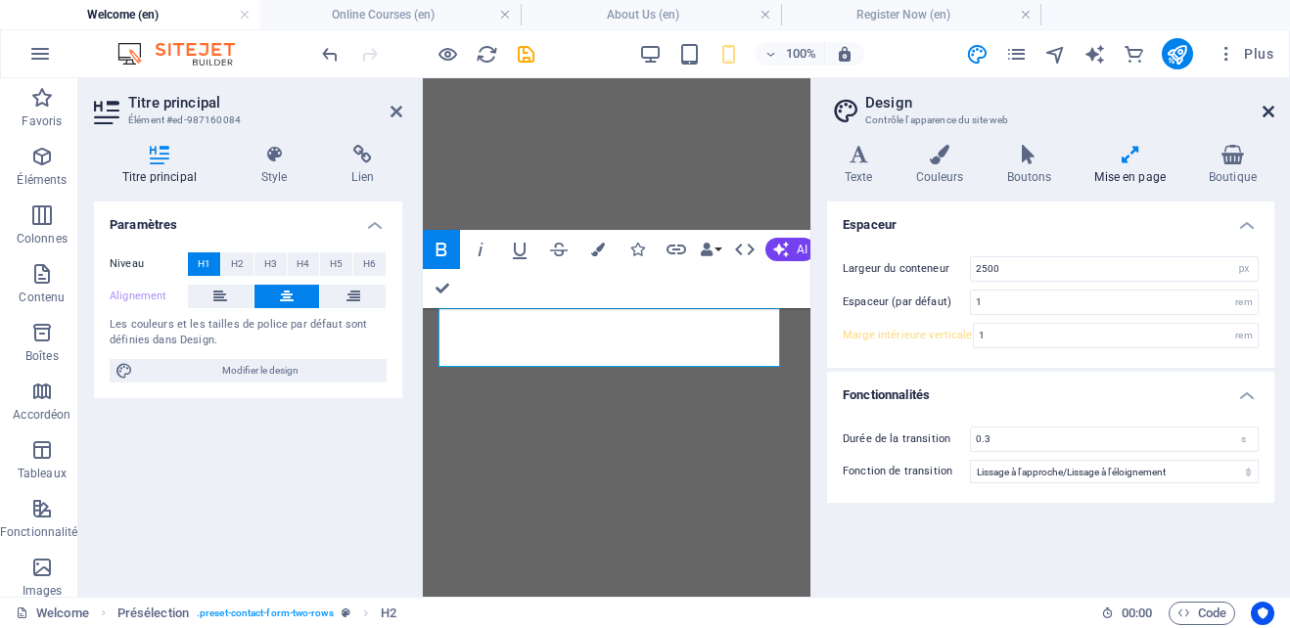
drag, startPoint x: 1267, startPoint y: 110, endPoint x: 841, endPoint y: 46, distance: 430.5
click at [1267, 110] on icon at bounding box center [1269, 112] width 12 height 16
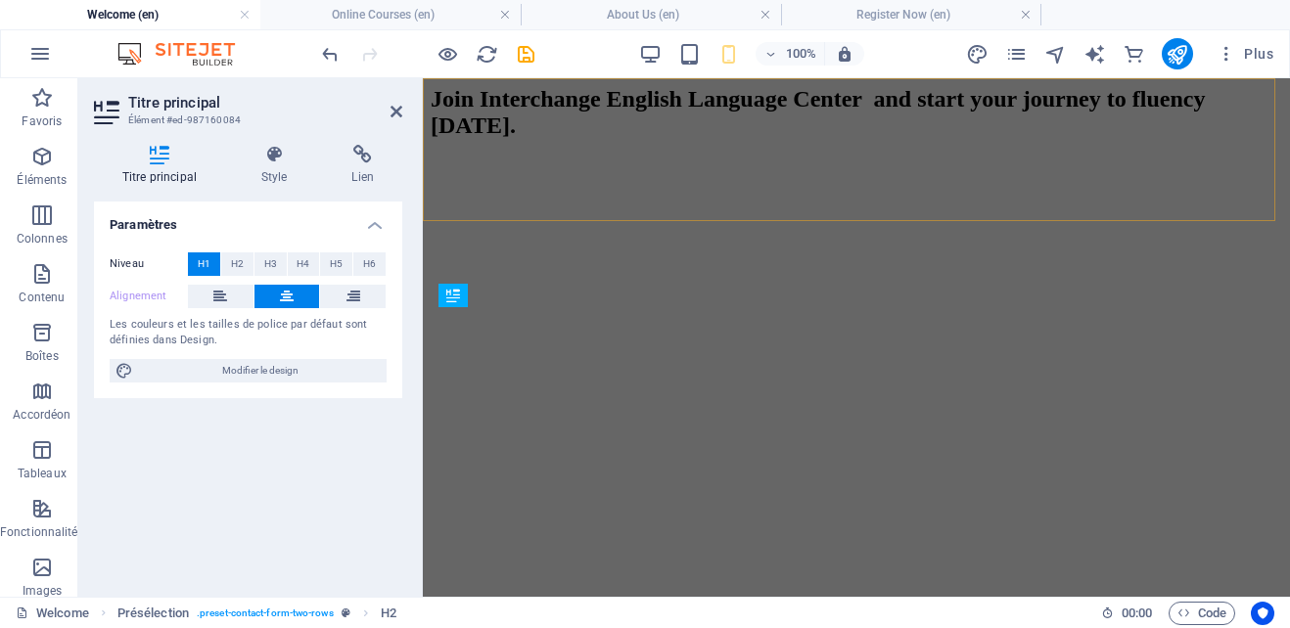
scroll to position [1001, 0]
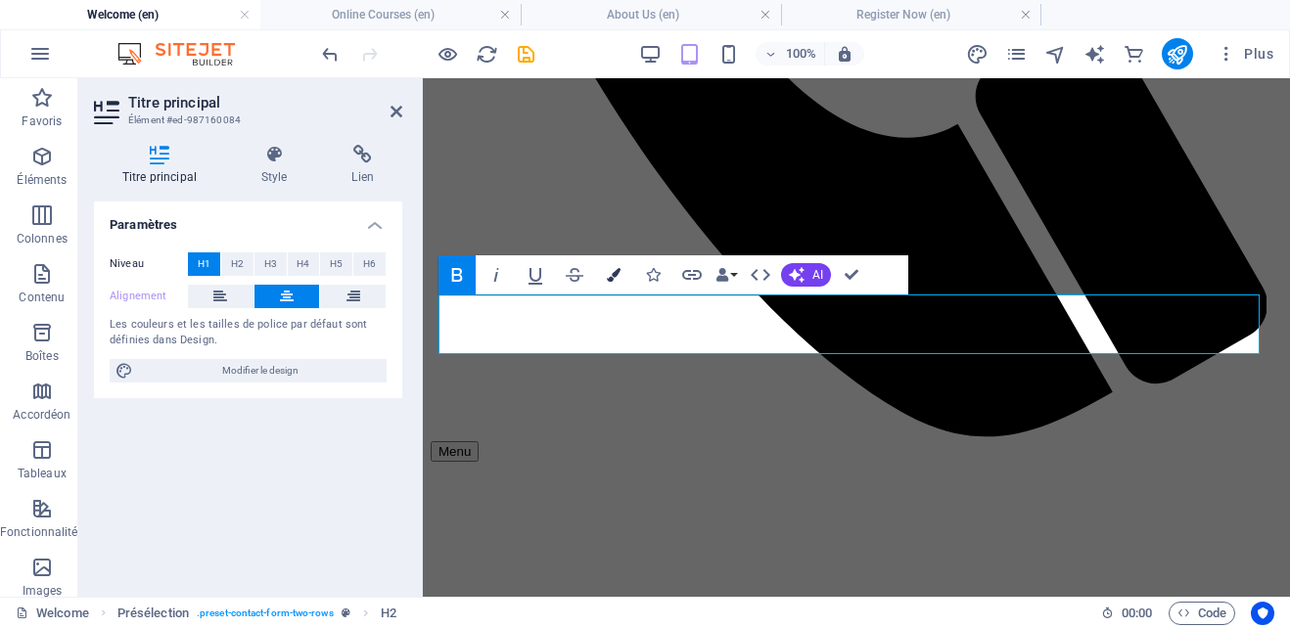
click at [609, 277] on icon "button" at bounding box center [614, 275] width 14 height 14
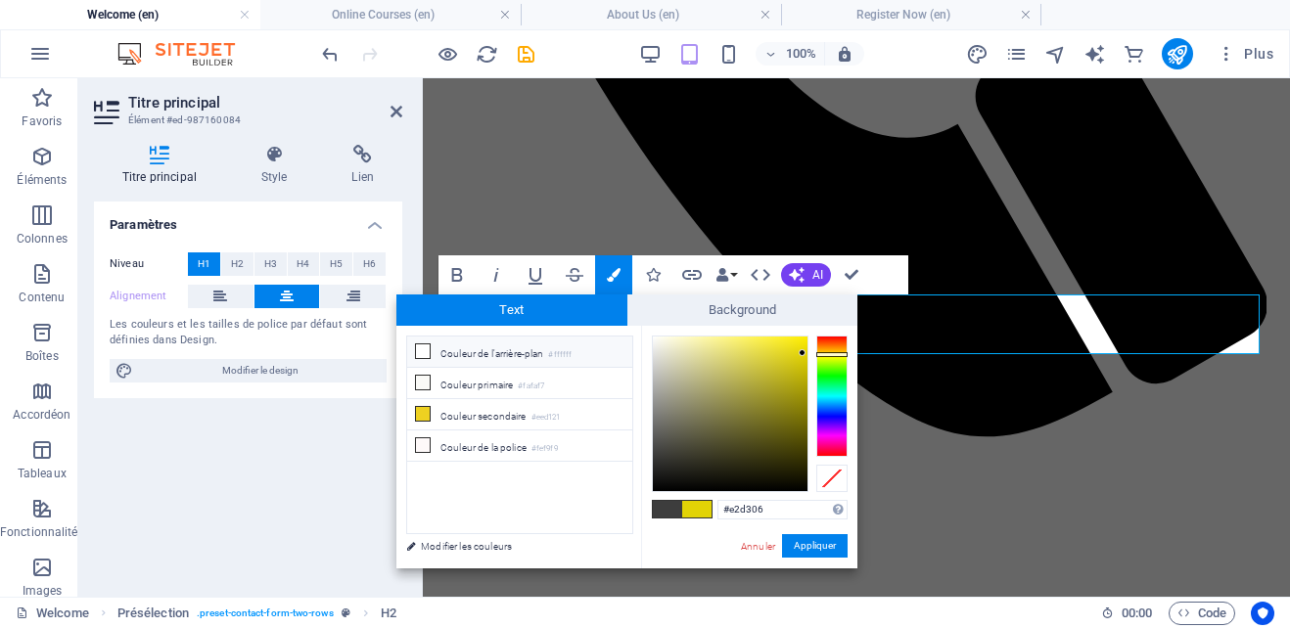
click at [490, 346] on li "Couleur de l'arrière-plan #ffffff" at bounding box center [519, 352] width 225 height 31
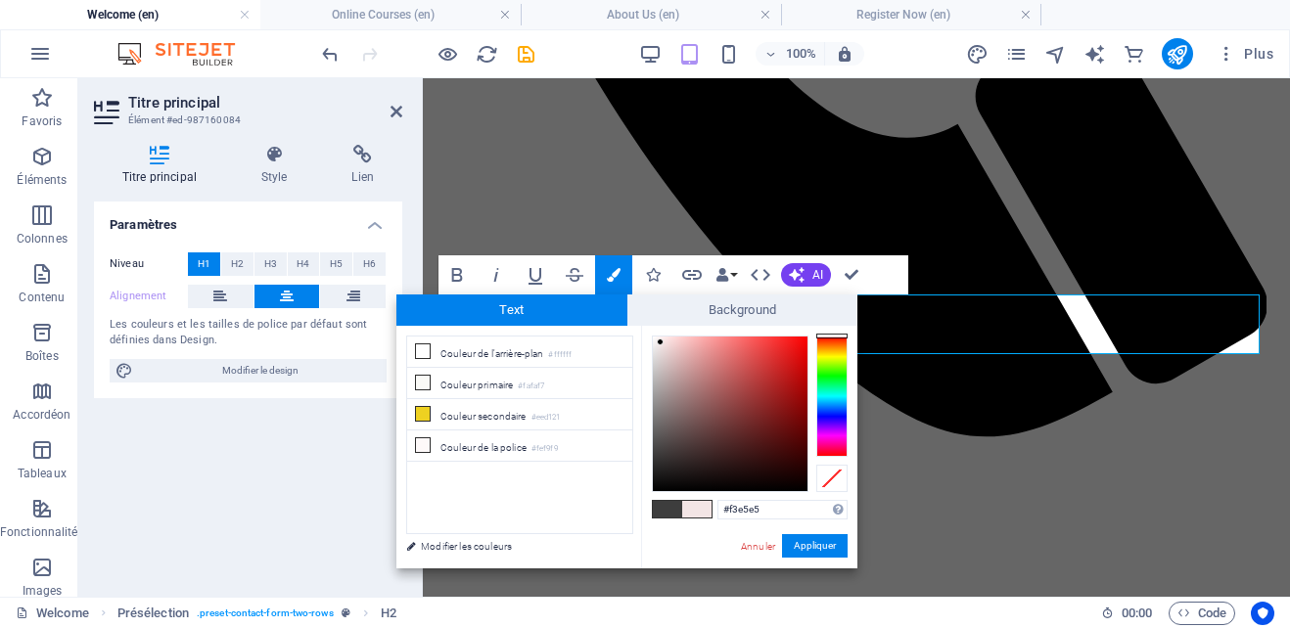
click at [661, 343] on div at bounding box center [730, 414] width 155 height 155
click at [675, 348] on div at bounding box center [730, 414] width 155 height 155
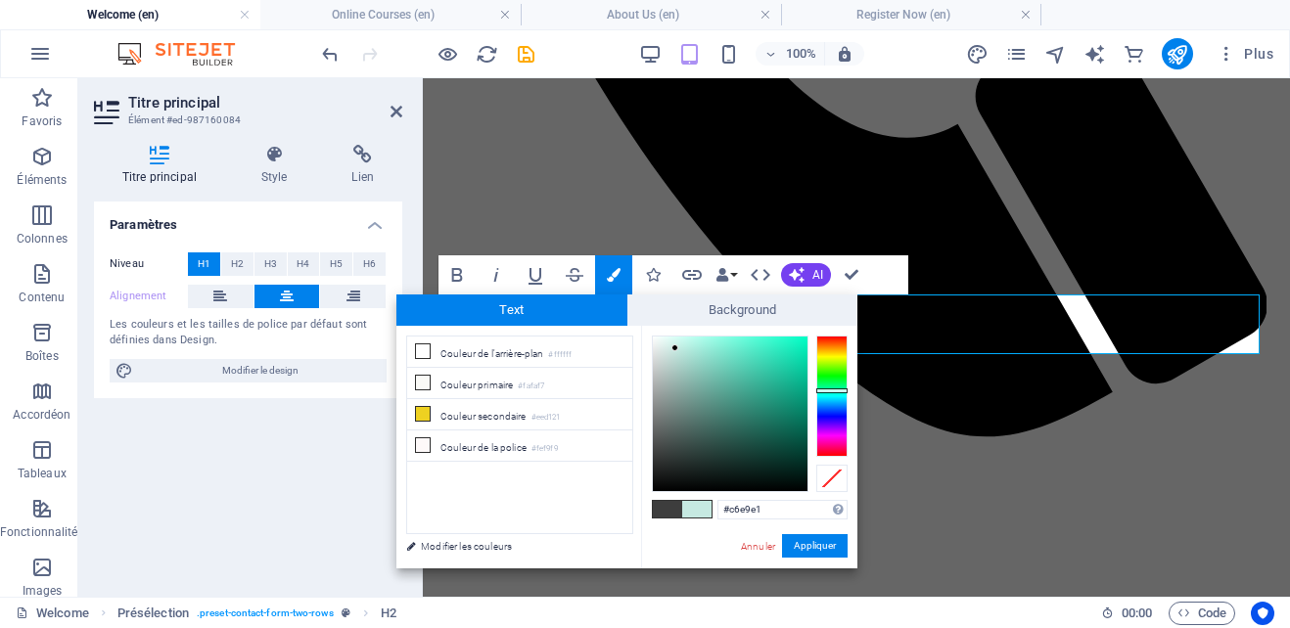
click at [837, 391] on div at bounding box center [831, 396] width 31 height 121
type input "#0fe9b8"
click at [797, 348] on div at bounding box center [730, 414] width 155 height 155
click at [810, 540] on button "Appliquer" at bounding box center [815, 545] width 66 height 23
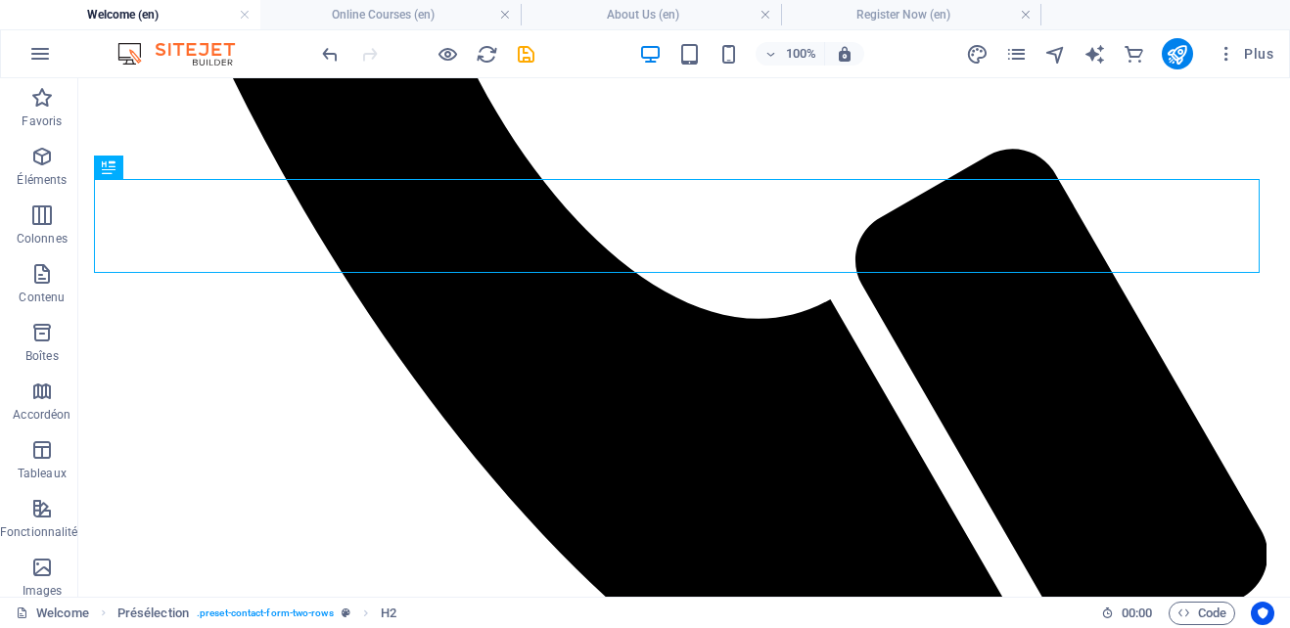
scroll to position [1143, 0]
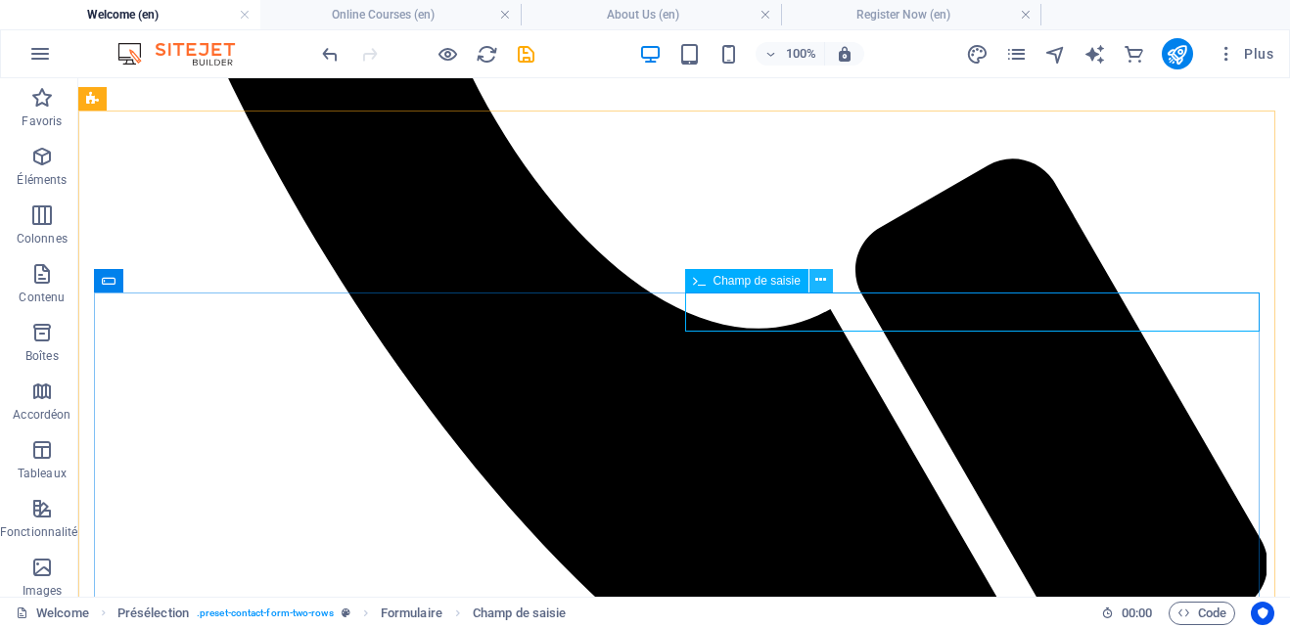
click at [819, 277] on icon at bounding box center [820, 280] width 11 height 21
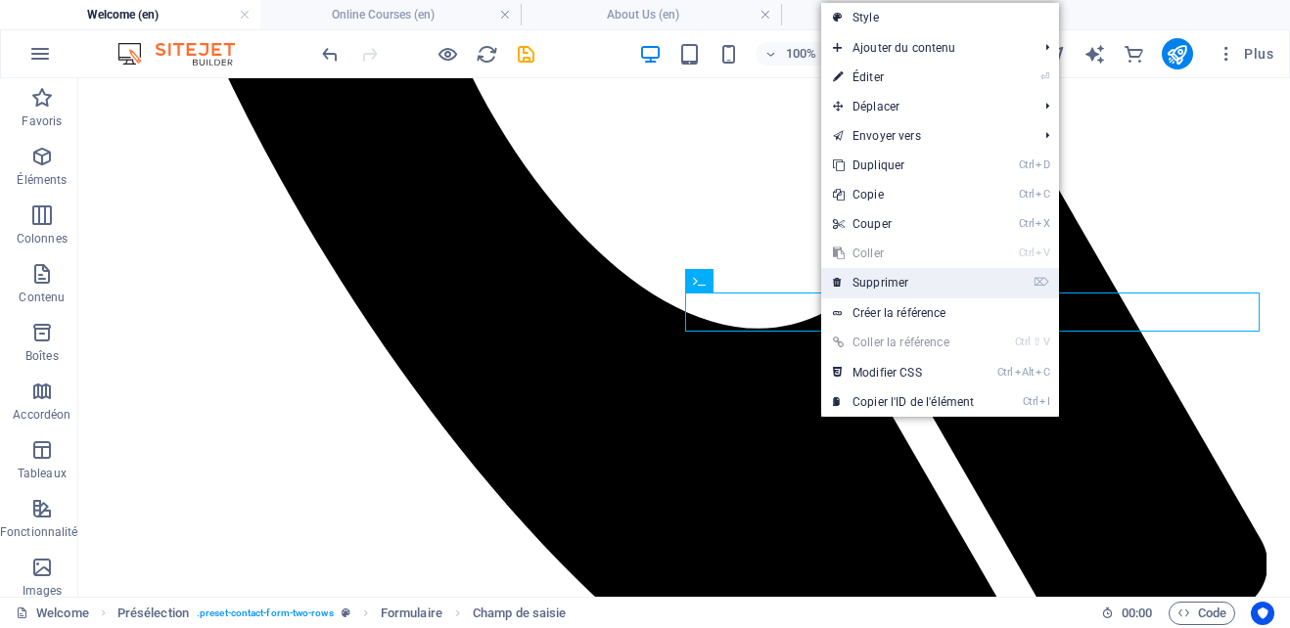
click at [888, 280] on link "⌦ Supprimer" at bounding box center [903, 282] width 164 height 29
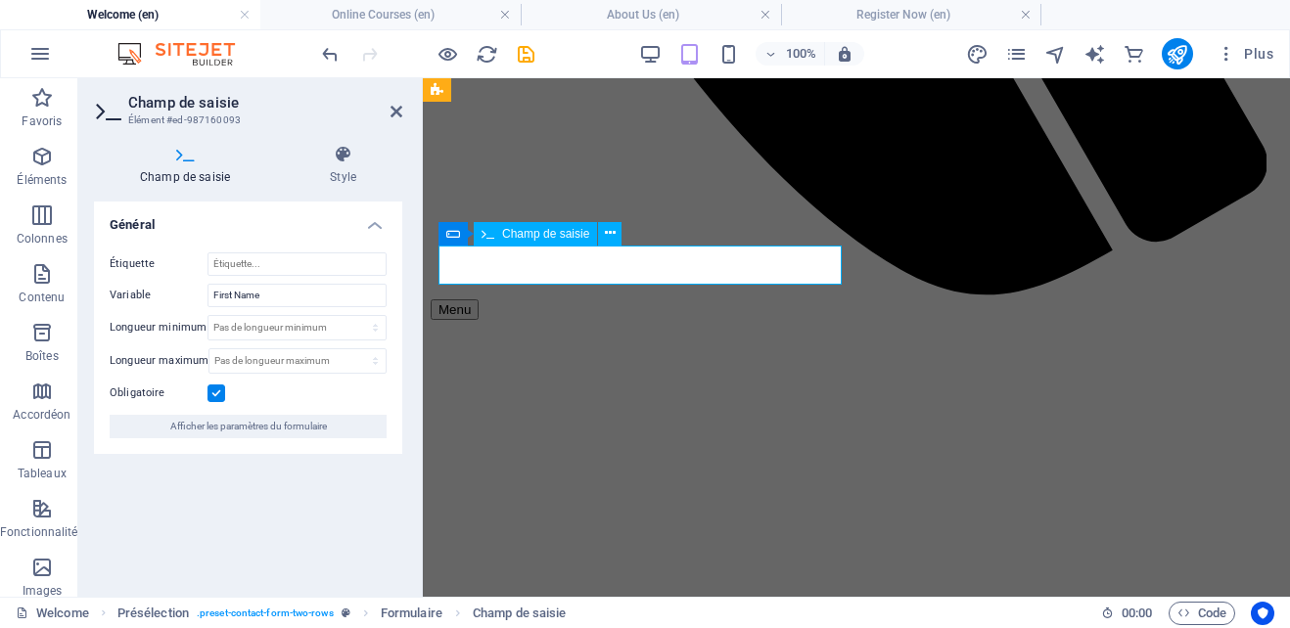
drag, startPoint x: 538, startPoint y: 267, endPoint x: 459, endPoint y: 263, distance: 79.4
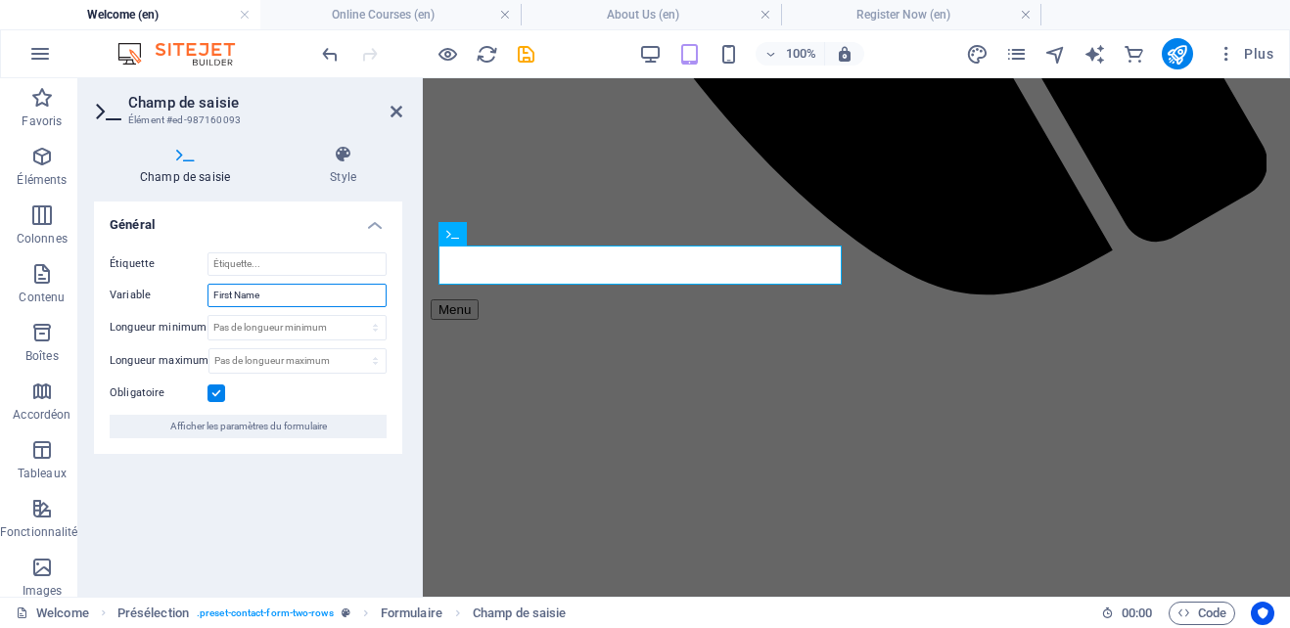
drag, startPoint x: 277, startPoint y: 297, endPoint x: 202, endPoint y: 295, distance: 75.4
click at [202, 295] on div "Variable First Name" at bounding box center [248, 295] width 277 height 23
type input "Name:"
click at [315, 261] on input "Étiquette" at bounding box center [297, 264] width 179 height 23
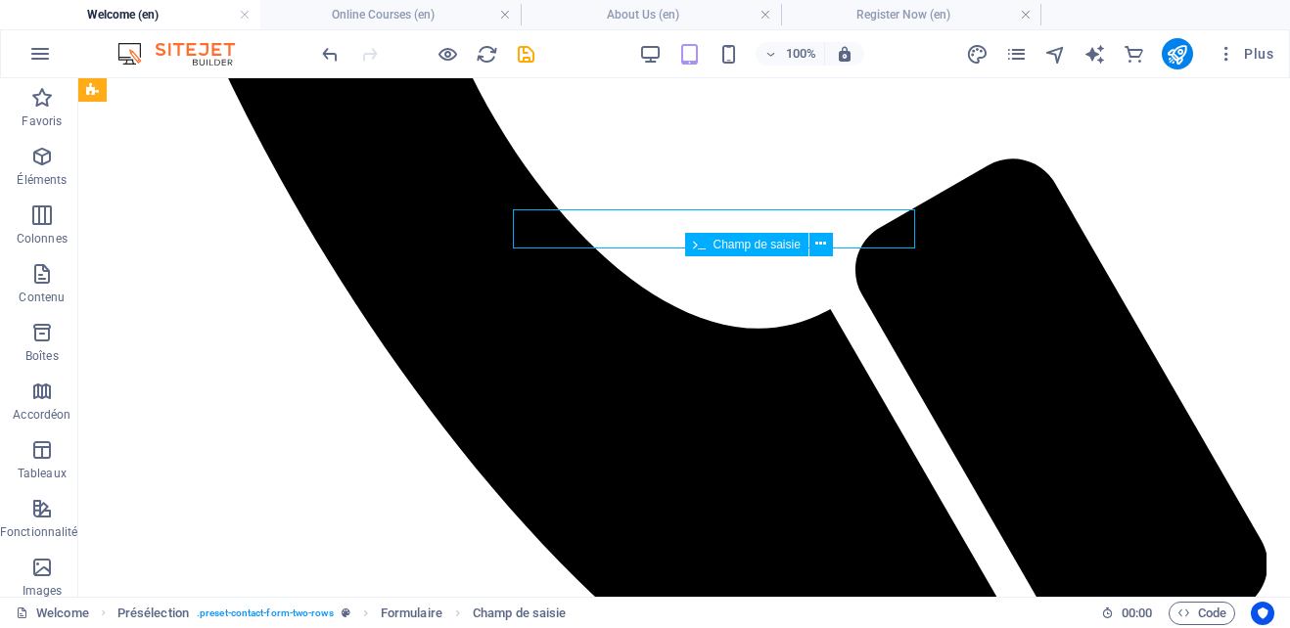
scroll to position [1179, 0]
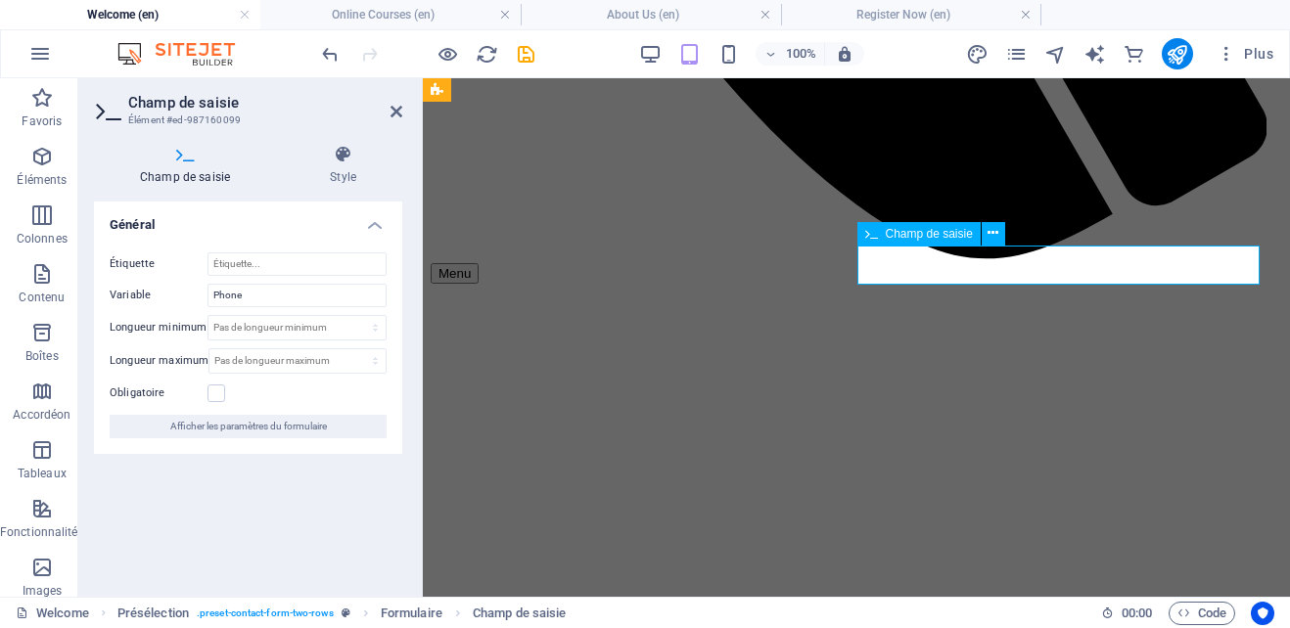
scroll to position [1143, 0]
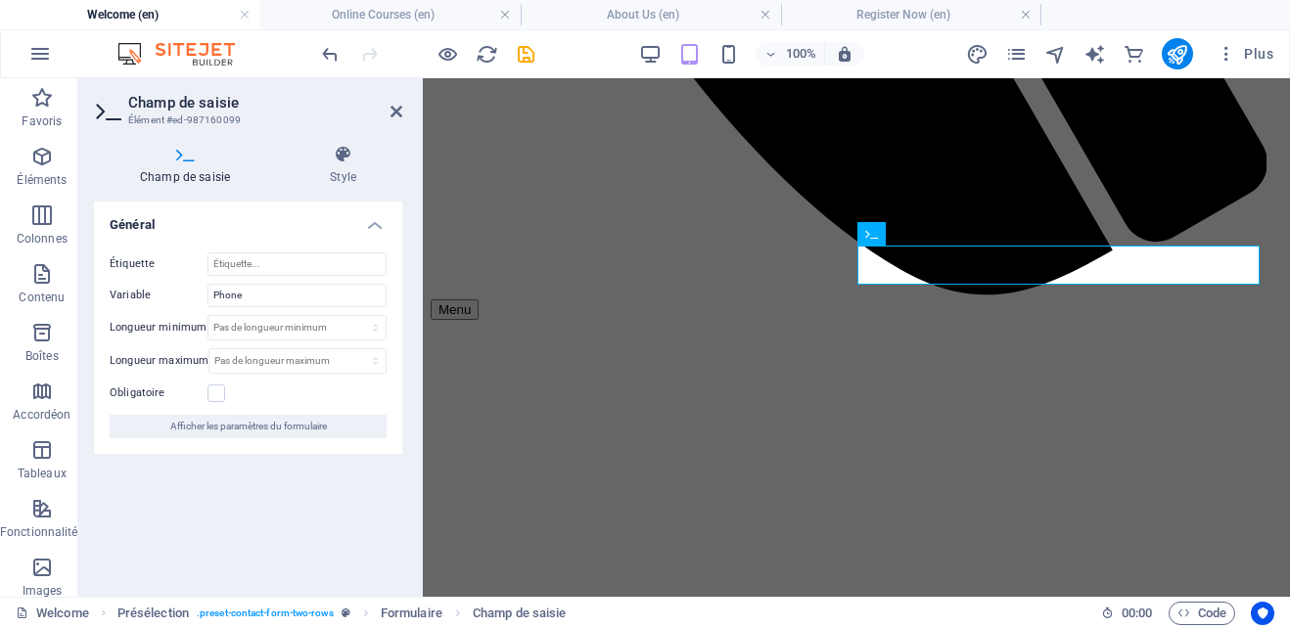
click at [202, 172] on h4 "Champ de saisie" at bounding box center [189, 165] width 190 height 41
click at [250, 427] on span "Afficher les paramètres du formulaire" at bounding box center [248, 426] width 157 height 23
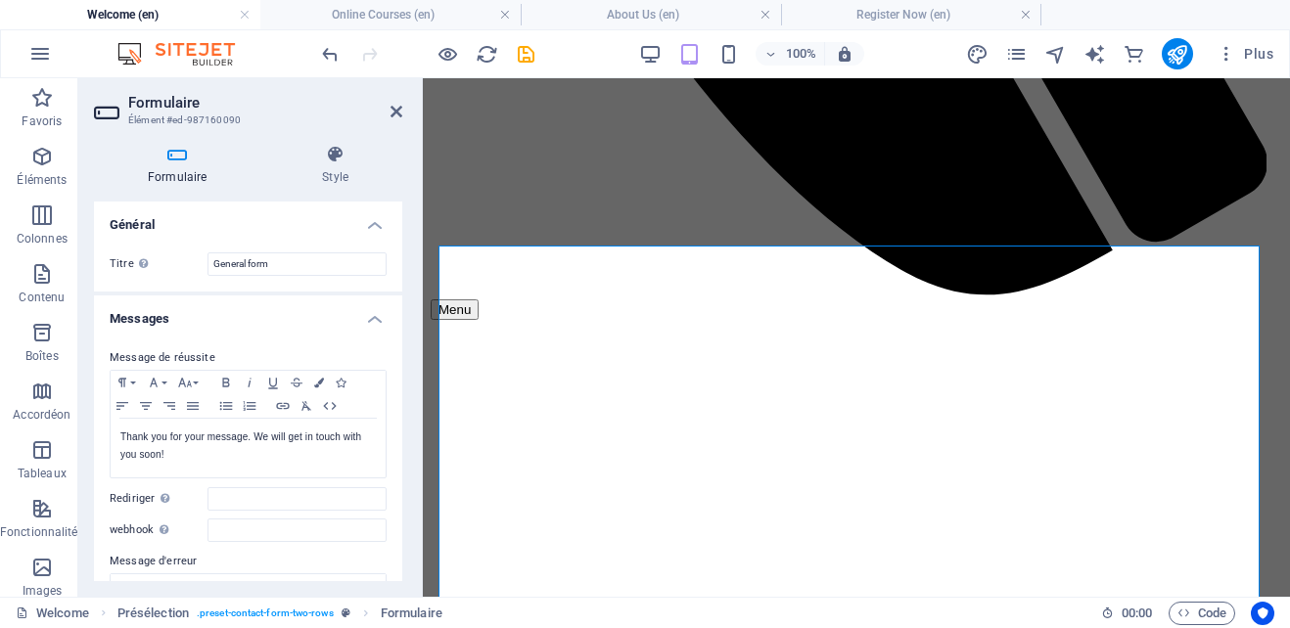
drag, startPoint x: 396, startPoint y: 271, endPoint x: 396, endPoint y: 307, distance: 36.2
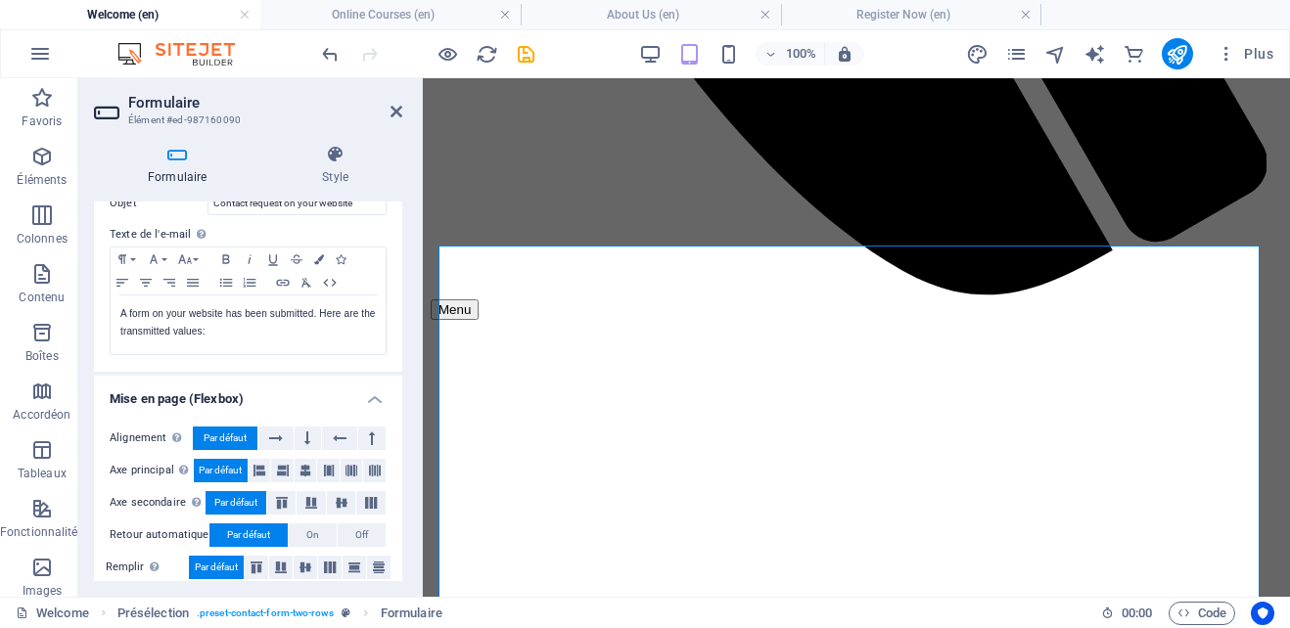
scroll to position [702, 0]
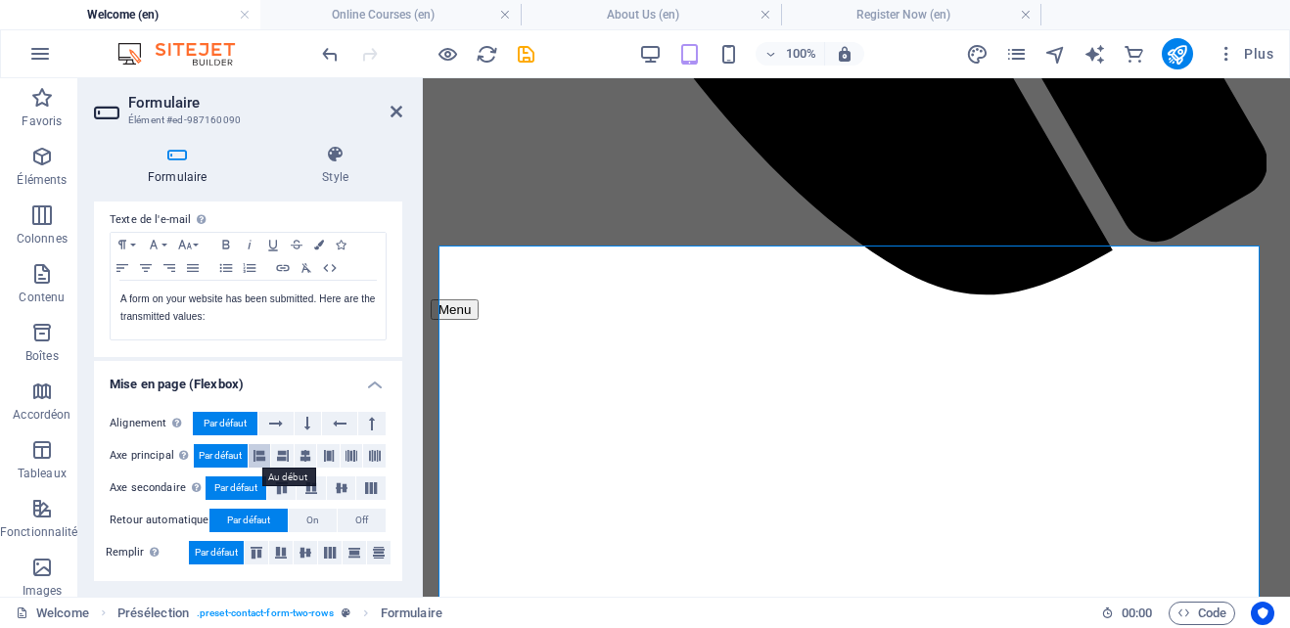
click at [257, 459] on icon at bounding box center [260, 455] width 12 height 23
click at [225, 452] on span "Par défaut" at bounding box center [220, 455] width 43 height 23
drag, startPoint x: 399, startPoint y: 112, endPoint x: 586, endPoint y: 365, distance: 315.0
click at [399, 112] on icon at bounding box center [397, 112] width 12 height 16
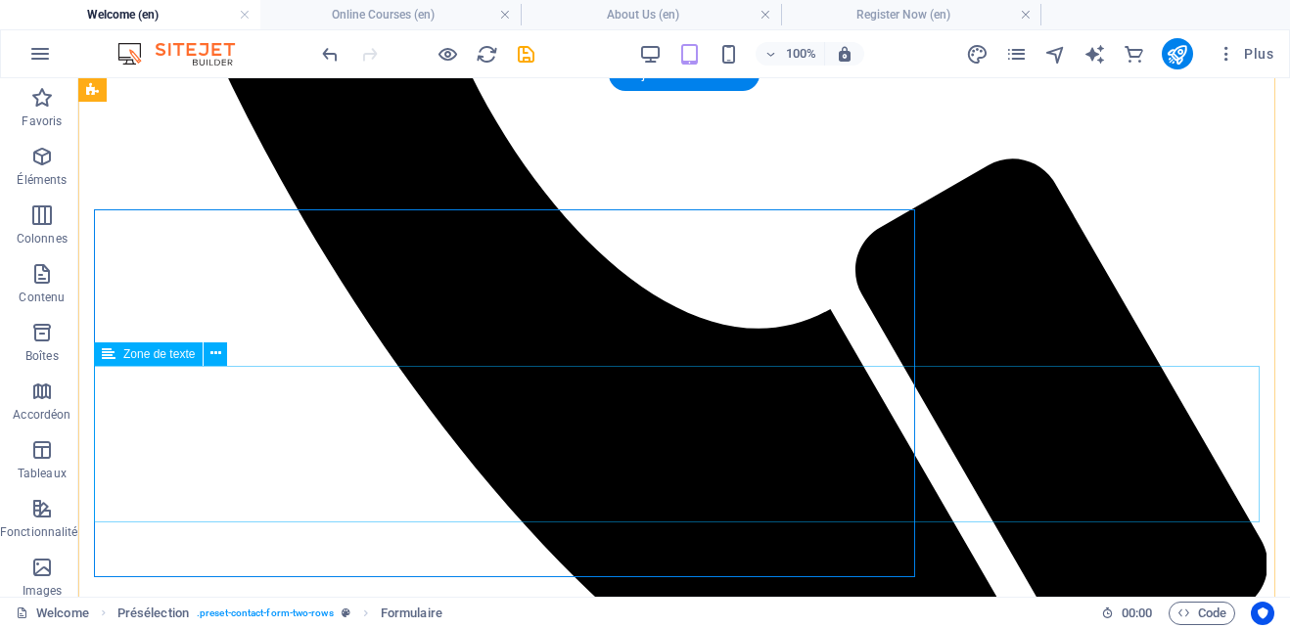
scroll to position [1179, 0]
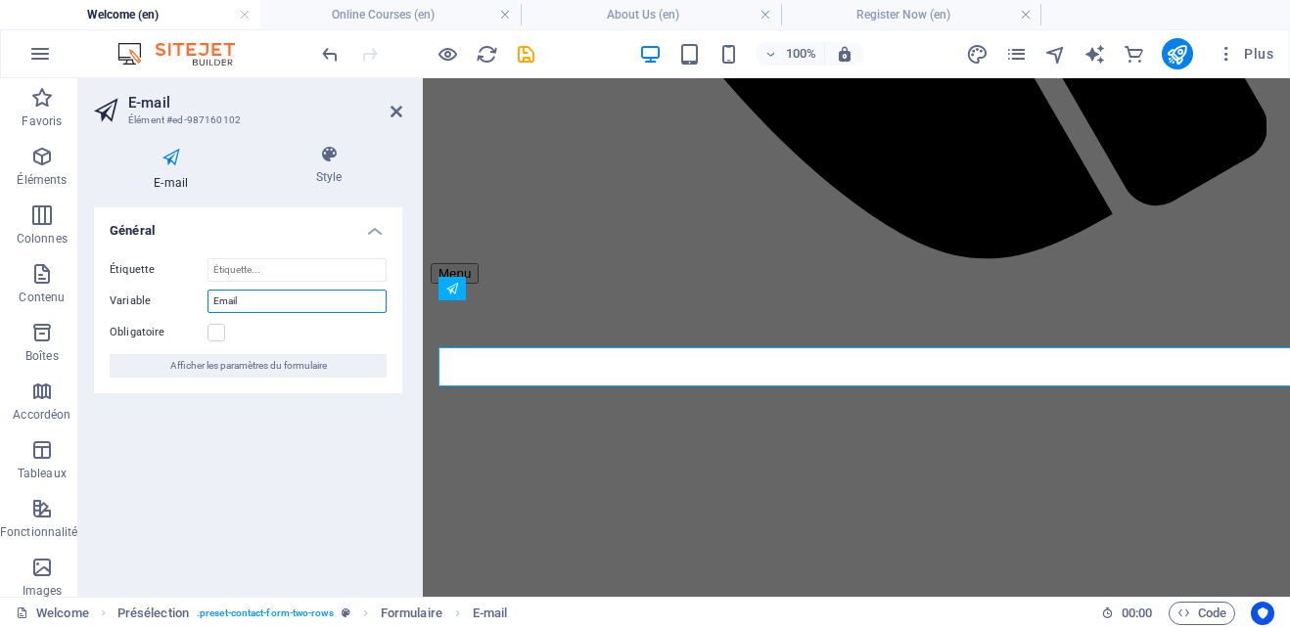
click at [244, 299] on input "Email" at bounding box center [297, 301] width 179 height 23
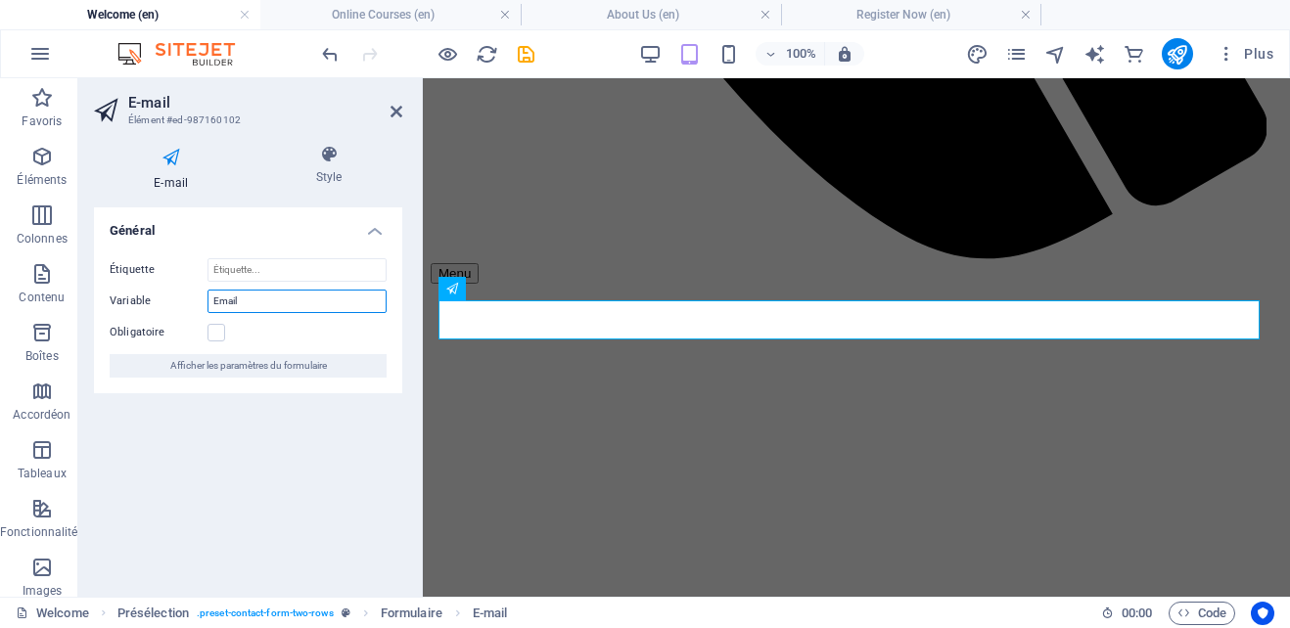
scroll to position [1143, 0]
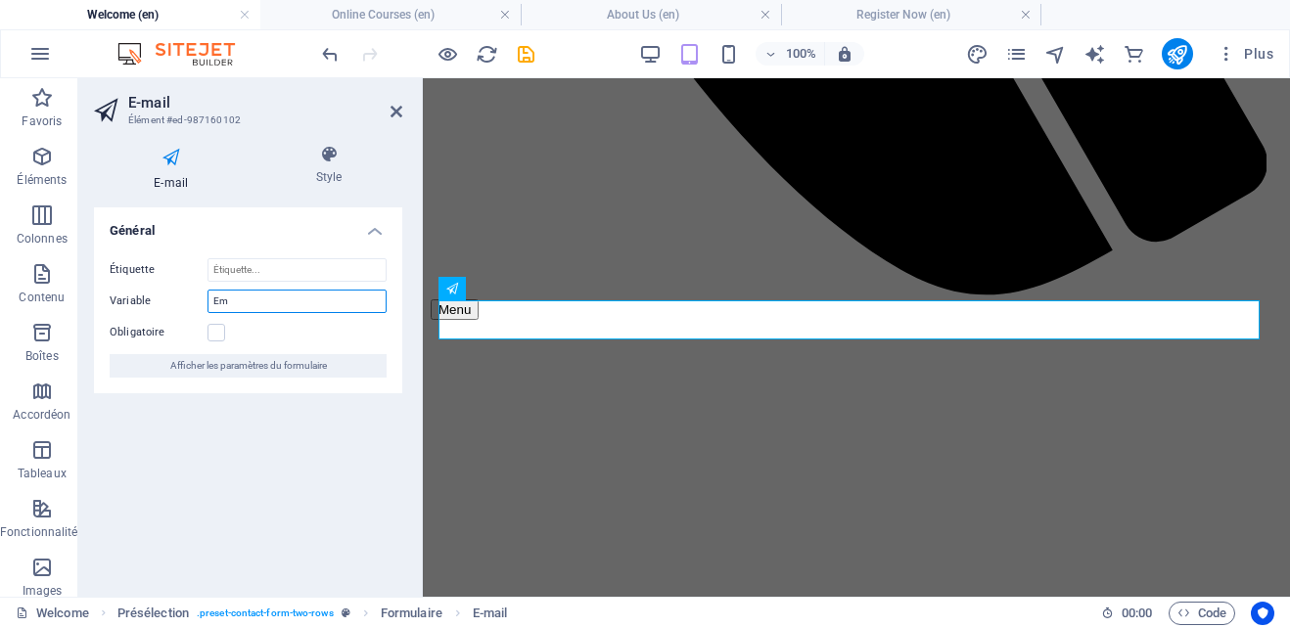
type input "E"
type input "Age:"
click at [215, 336] on label at bounding box center [217, 333] width 18 height 18
click at [0, 0] on input "Obligatoire" at bounding box center [0, 0] width 0 height 0
click at [395, 112] on icon at bounding box center [397, 112] width 12 height 16
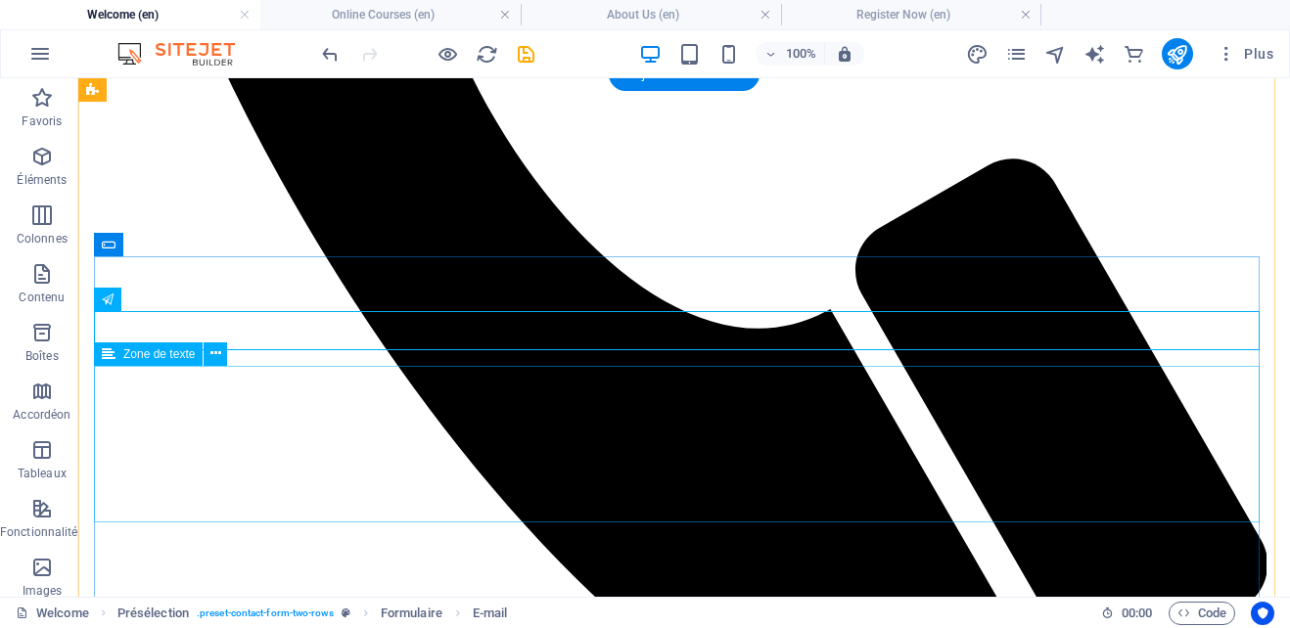
scroll to position [1179, 0]
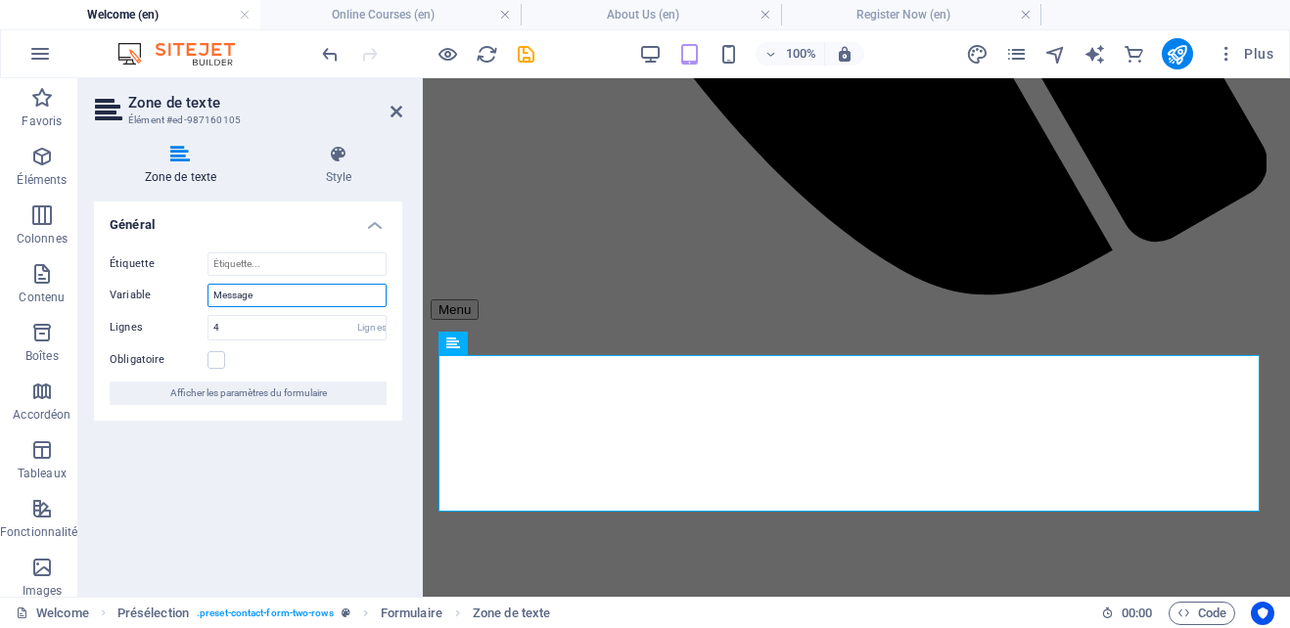
click at [284, 297] on input "Message" at bounding box center [297, 295] width 179 height 23
type input "Message (why do you need to study English)"
click at [394, 113] on icon at bounding box center [397, 112] width 12 height 16
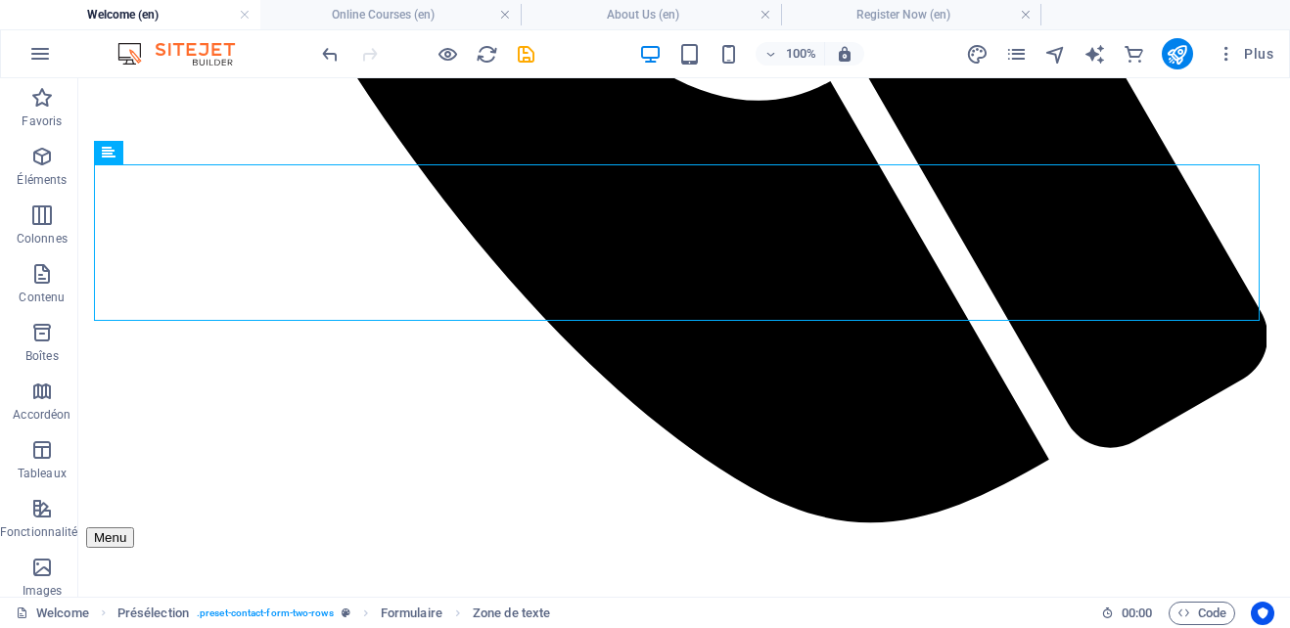
scroll to position [1381, 0]
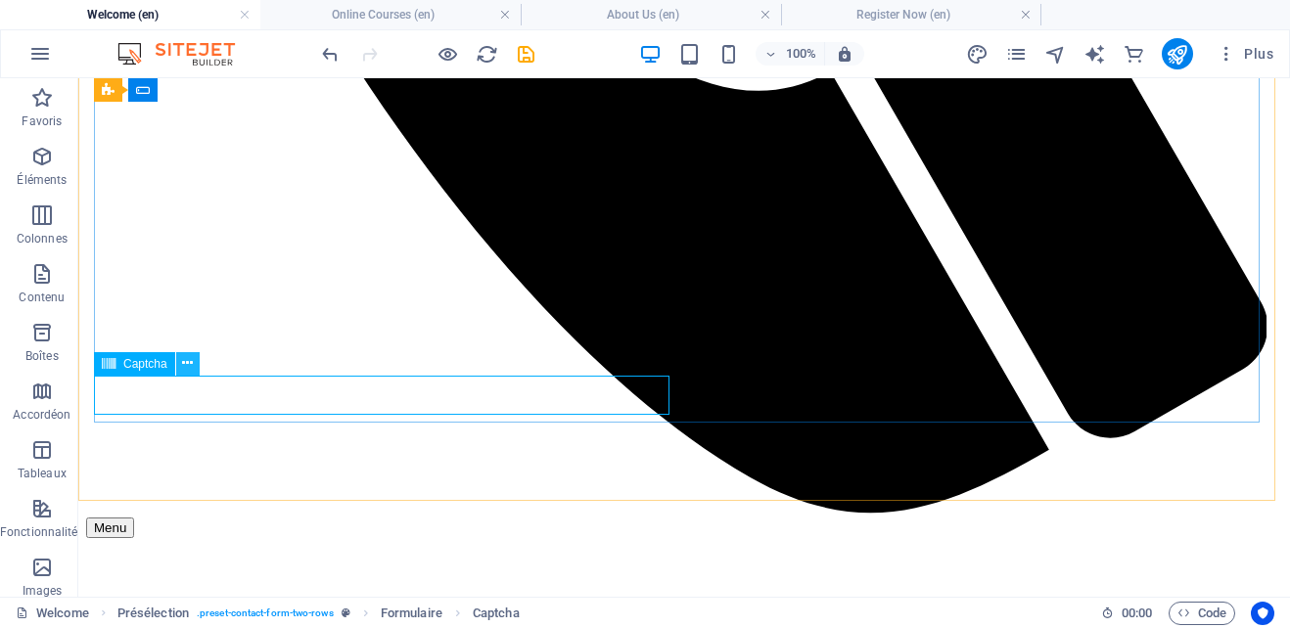
click at [189, 356] on icon at bounding box center [187, 363] width 11 height 21
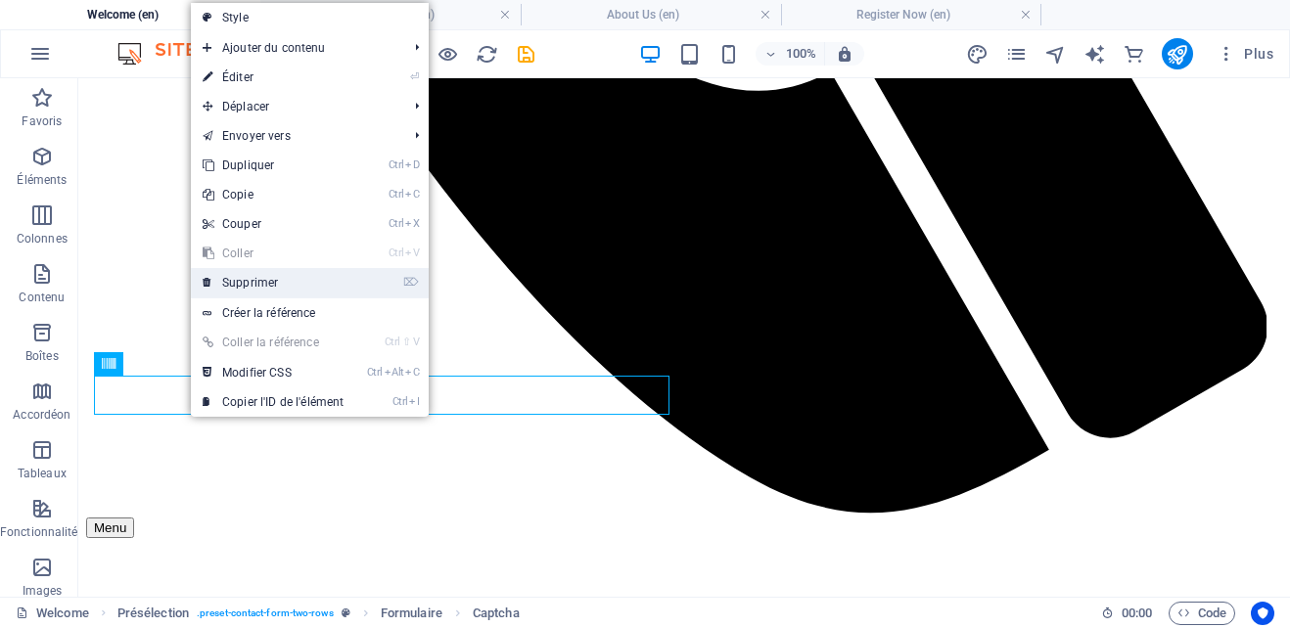
click at [260, 280] on link "⌦ Supprimer" at bounding box center [273, 282] width 164 height 29
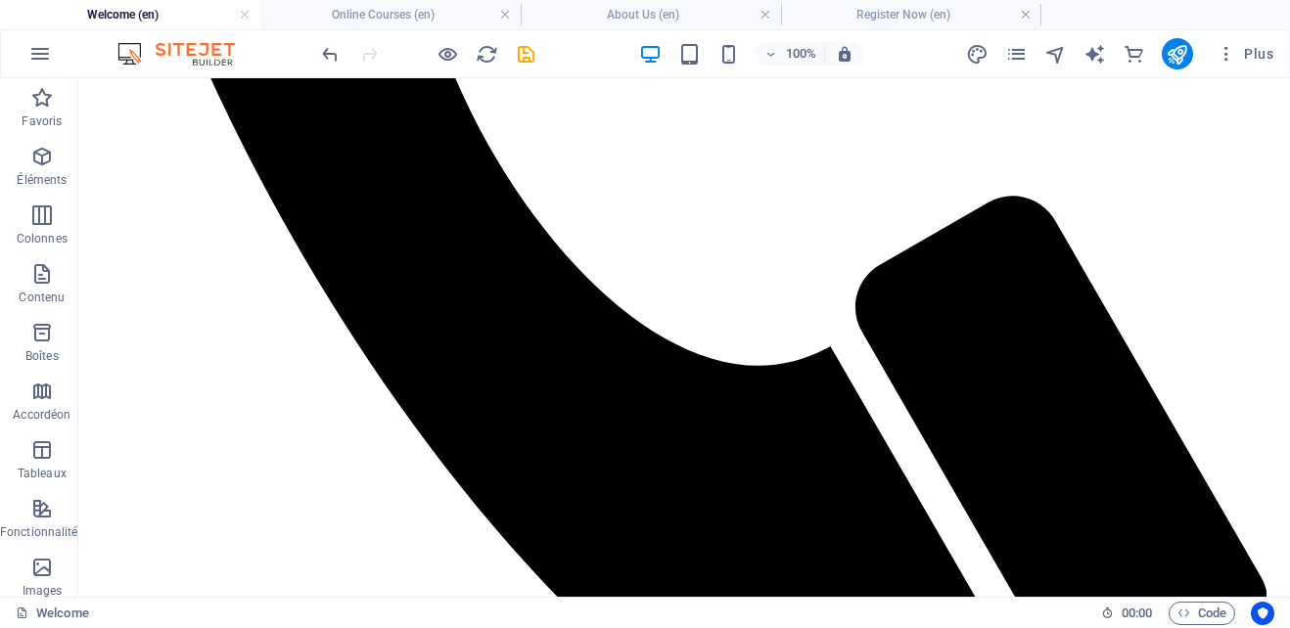
scroll to position [1101, 0]
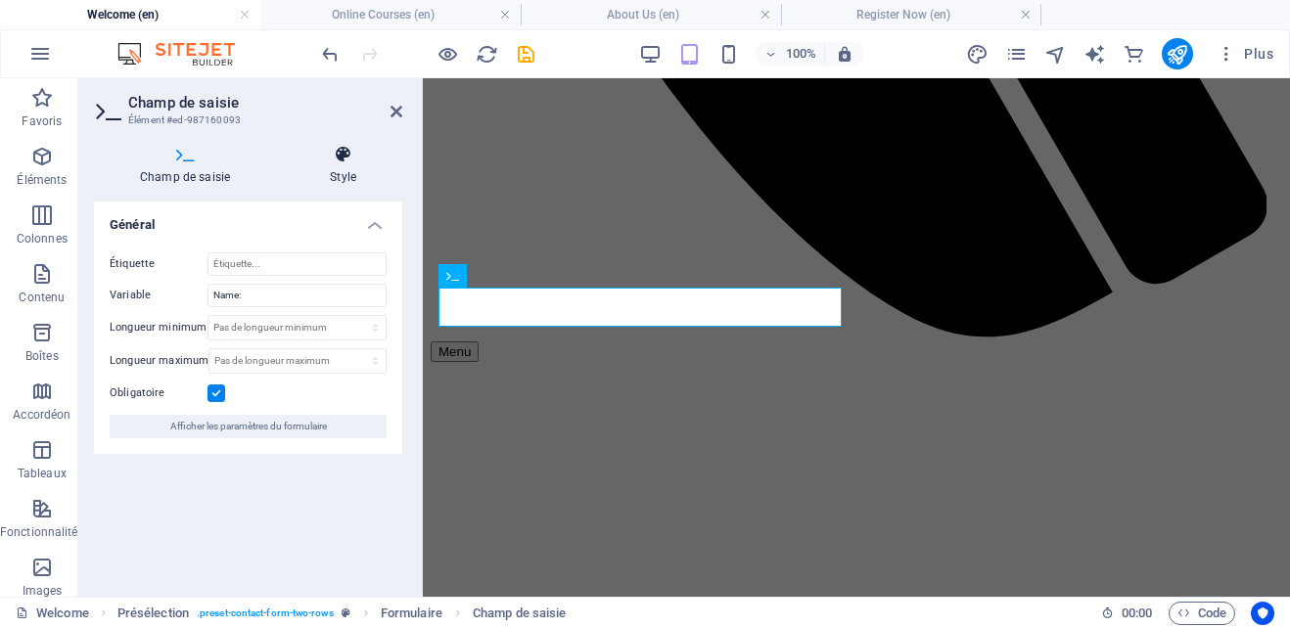
click at [338, 161] on icon at bounding box center [343, 155] width 118 height 20
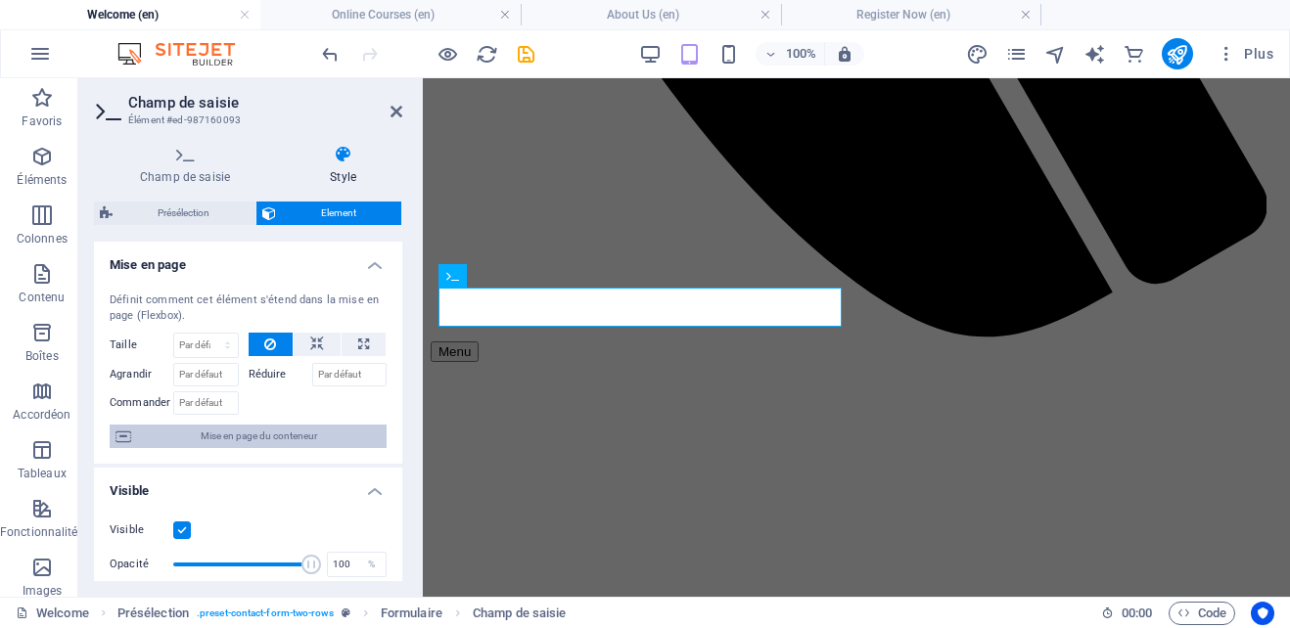
click at [256, 438] on span "Mise en page du conteneur" at bounding box center [259, 436] width 244 height 23
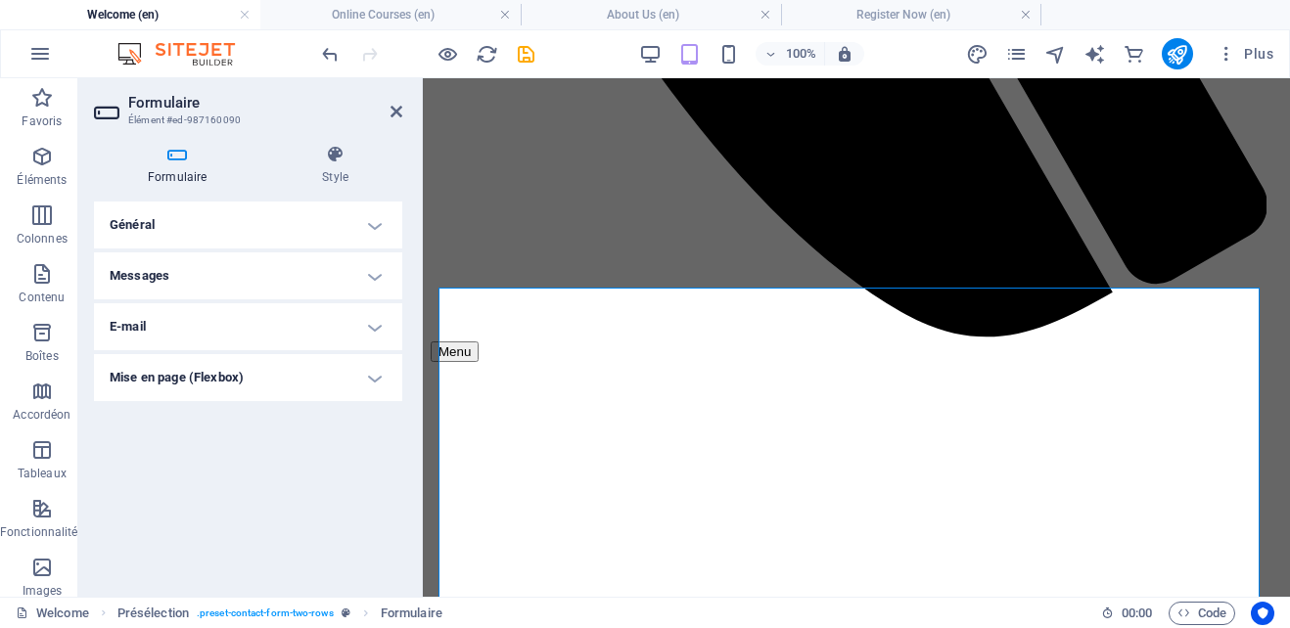
click at [379, 219] on h4 "Général" at bounding box center [248, 225] width 308 height 47
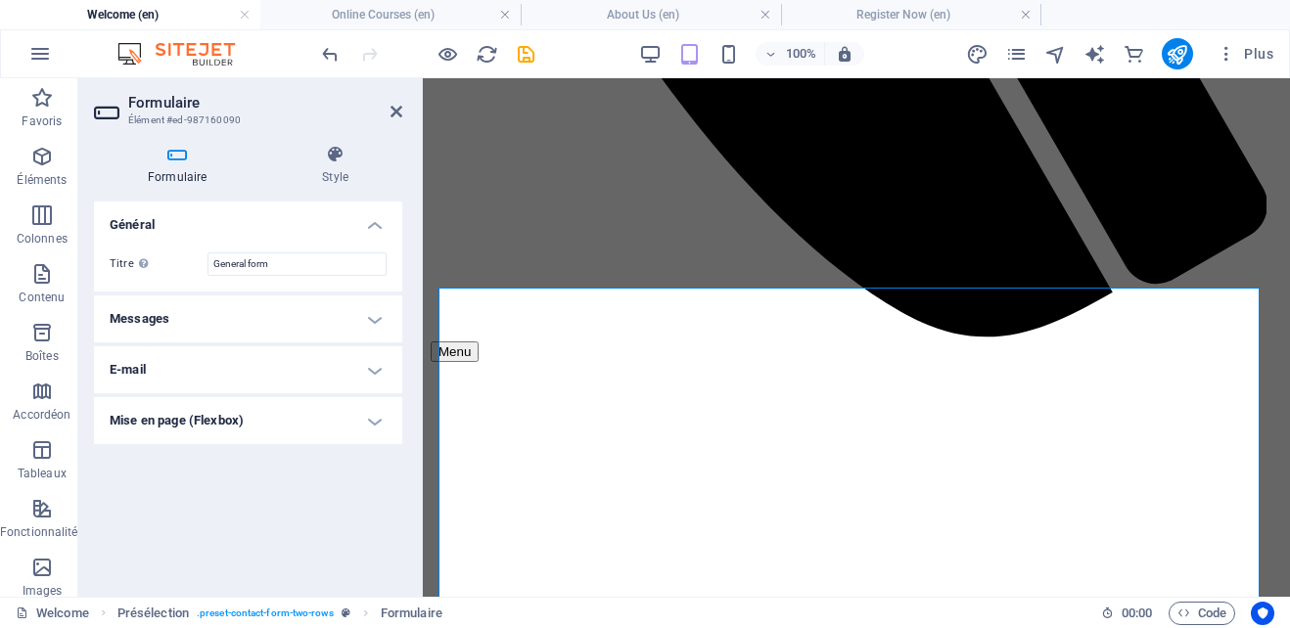
click at [377, 369] on h4 "E-mail" at bounding box center [248, 369] width 308 height 47
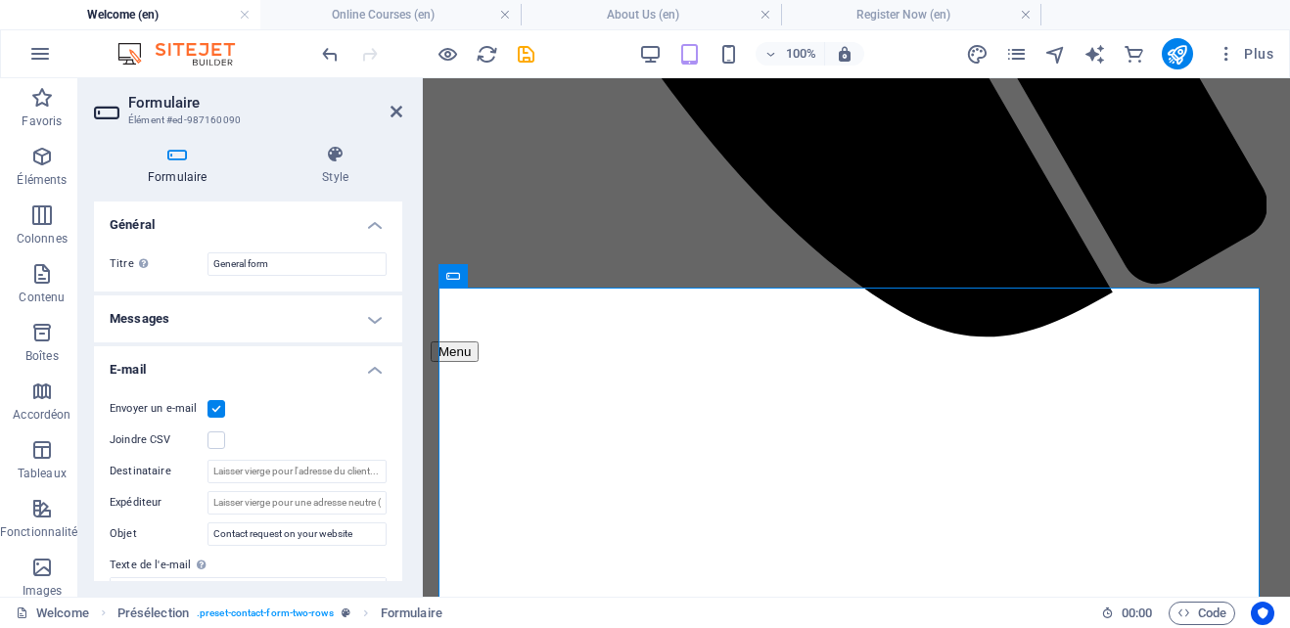
click at [369, 312] on h4 "Messages" at bounding box center [248, 319] width 308 height 47
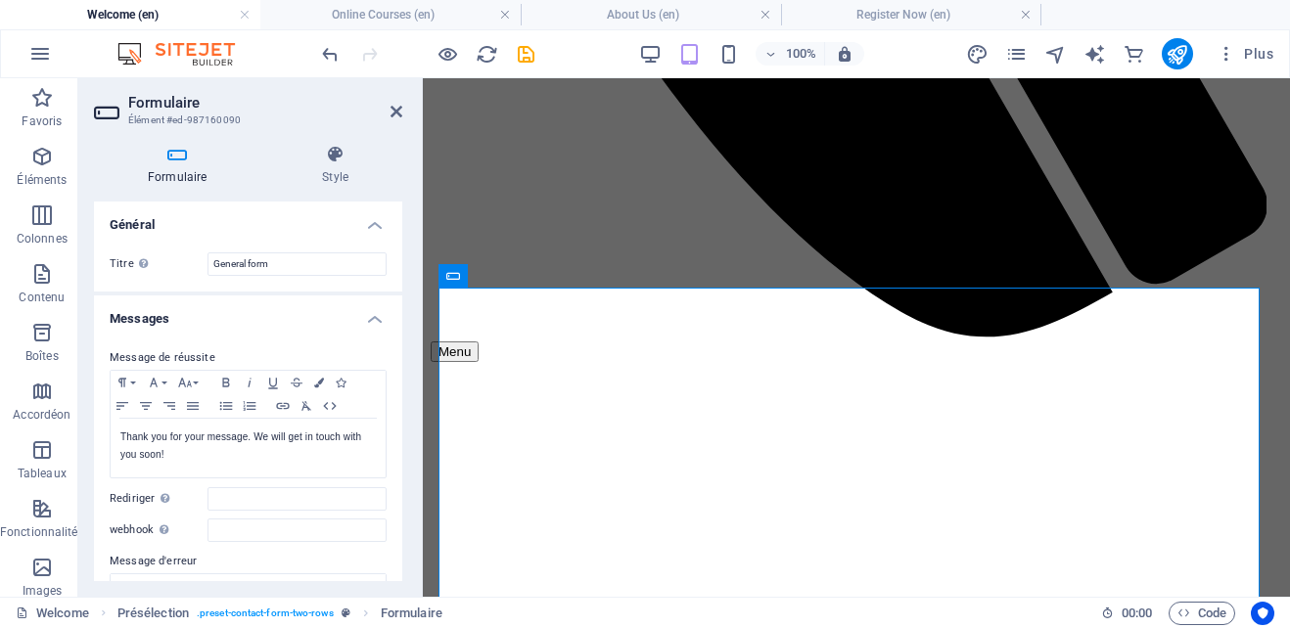
drag, startPoint x: 397, startPoint y: 303, endPoint x: 397, endPoint y: 362, distance: 58.7
click at [397, 363] on li "Messages Message de réussite Paragraph Format Normal Heading 1 Heading 2 Headin…" at bounding box center [248, 497] width 308 height 403
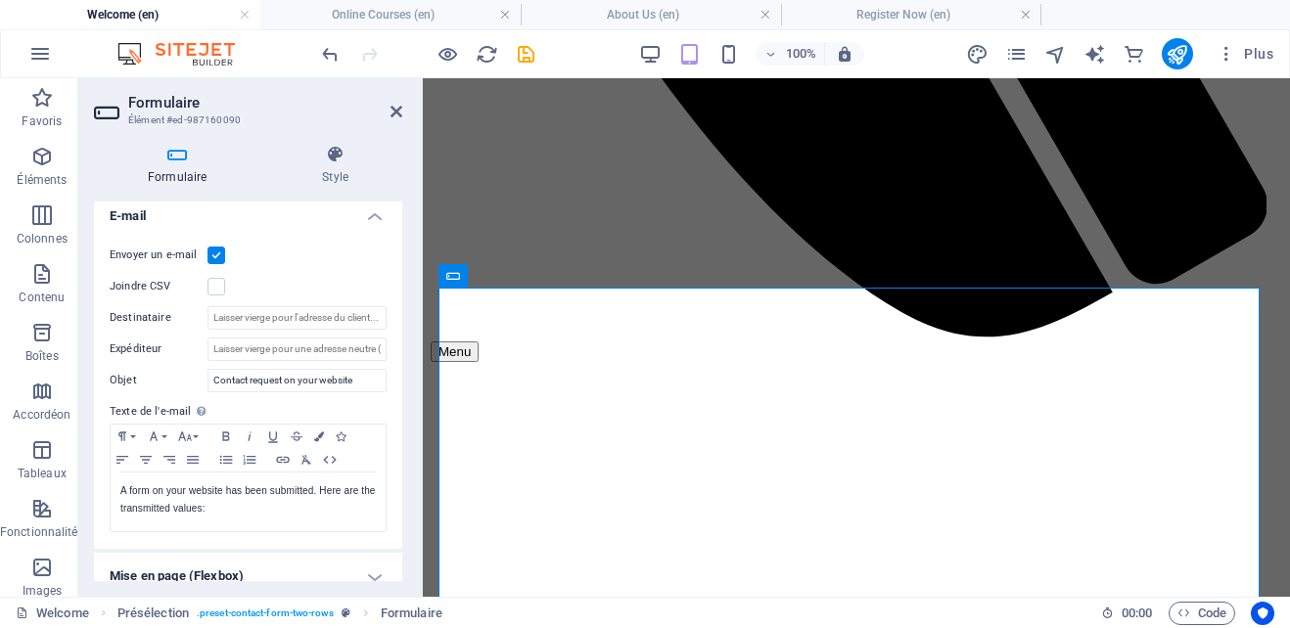
scroll to position [529, 0]
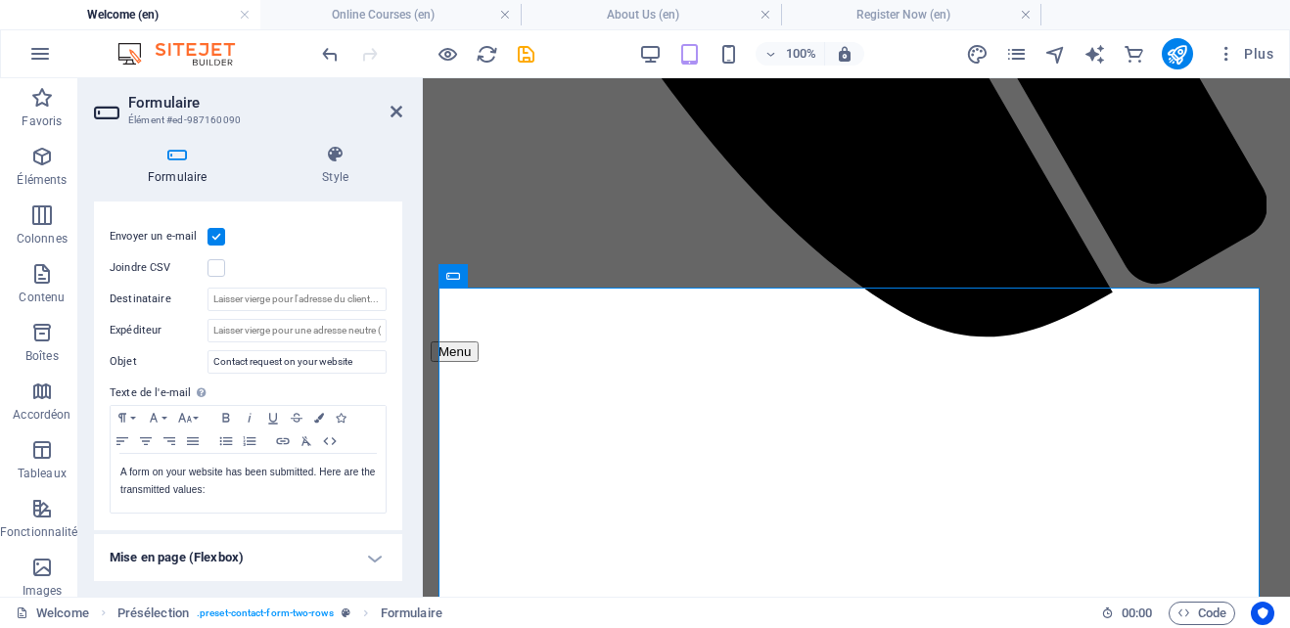
click at [365, 549] on h4 "Mise en page (Flexbox)" at bounding box center [248, 557] width 308 height 47
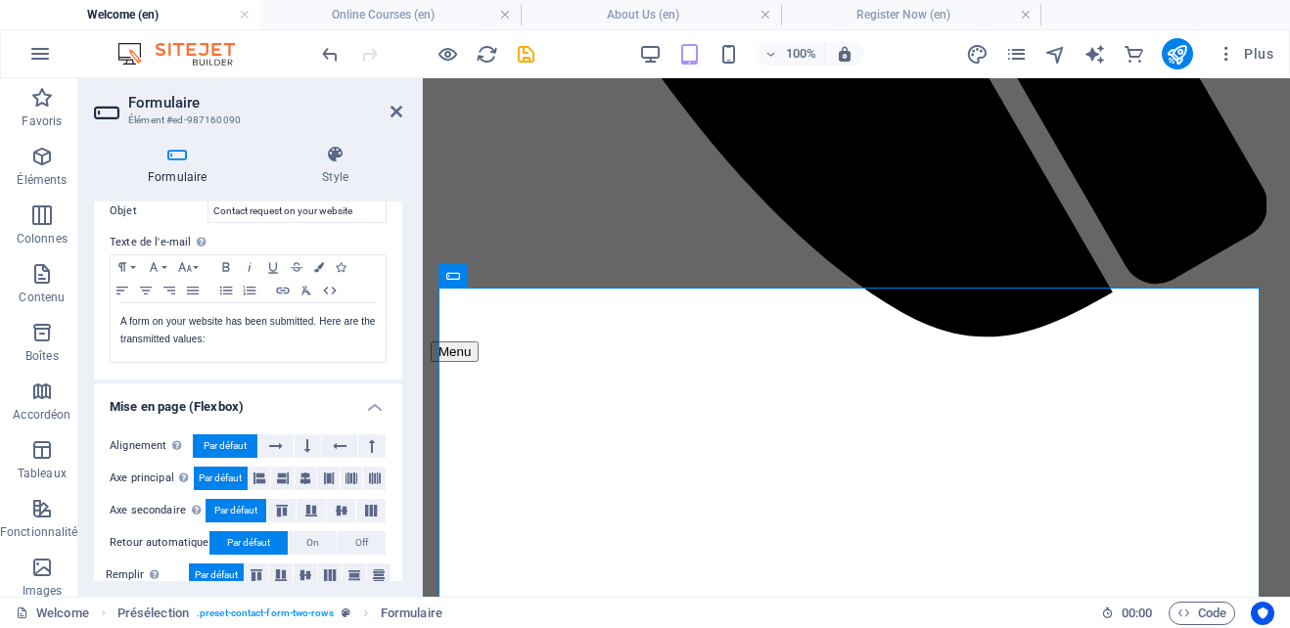
scroll to position [702, 0]
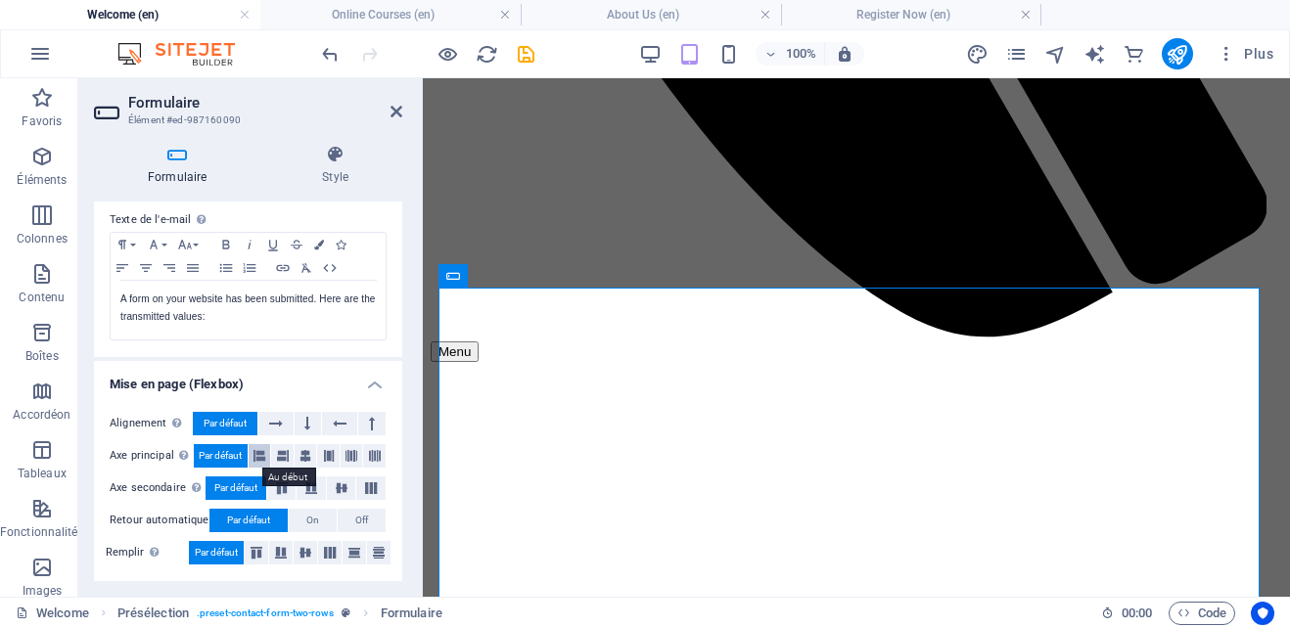
click at [265, 452] on icon at bounding box center [260, 455] width 12 height 23
click at [389, 114] on header "Formulaire Élément #ed-987160090" at bounding box center [248, 103] width 308 height 51
click at [395, 112] on icon at bounding box center [397, 112] width 12 height 16
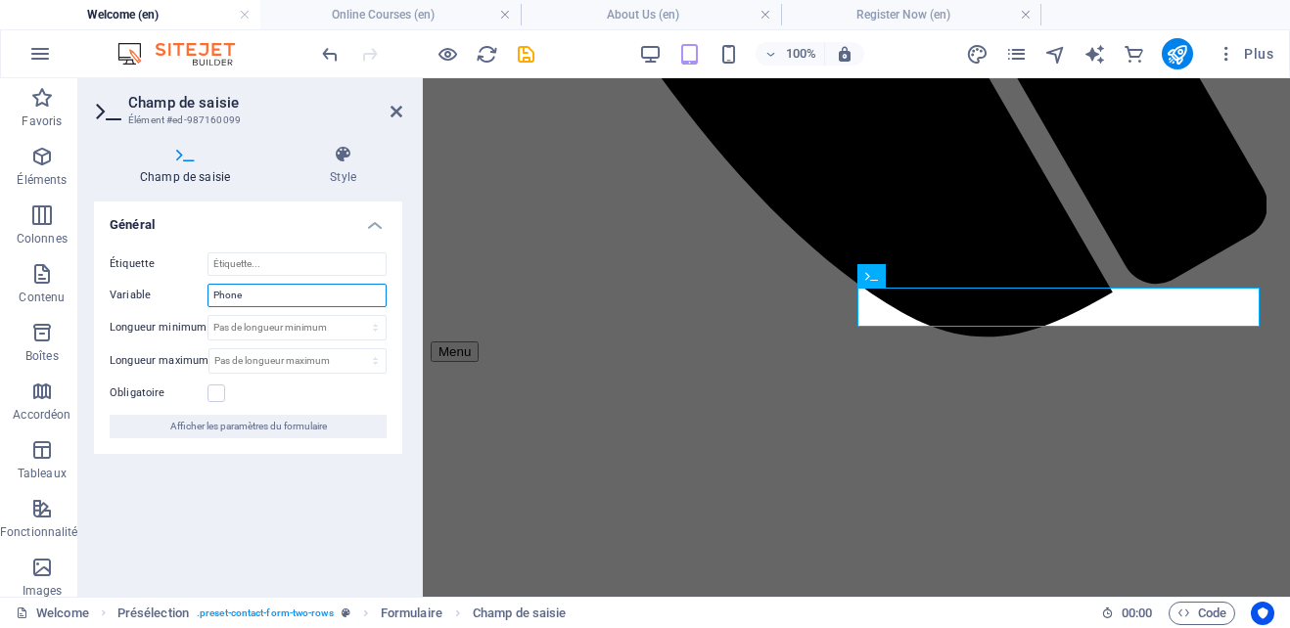
click at [253, 293] on input "Phone" at bounding box center [297, 295] width 179 height 23
type input "Phone:"
click at [223, 392] on label at bounding box center [217, 394] width 18 height 18
click at [0, 0] on input "Obligatoire" at bounding box center [0, 0] width 0 height 0
click at [394, 110] on icon at bounding box center [397, 112] width 12 height 16
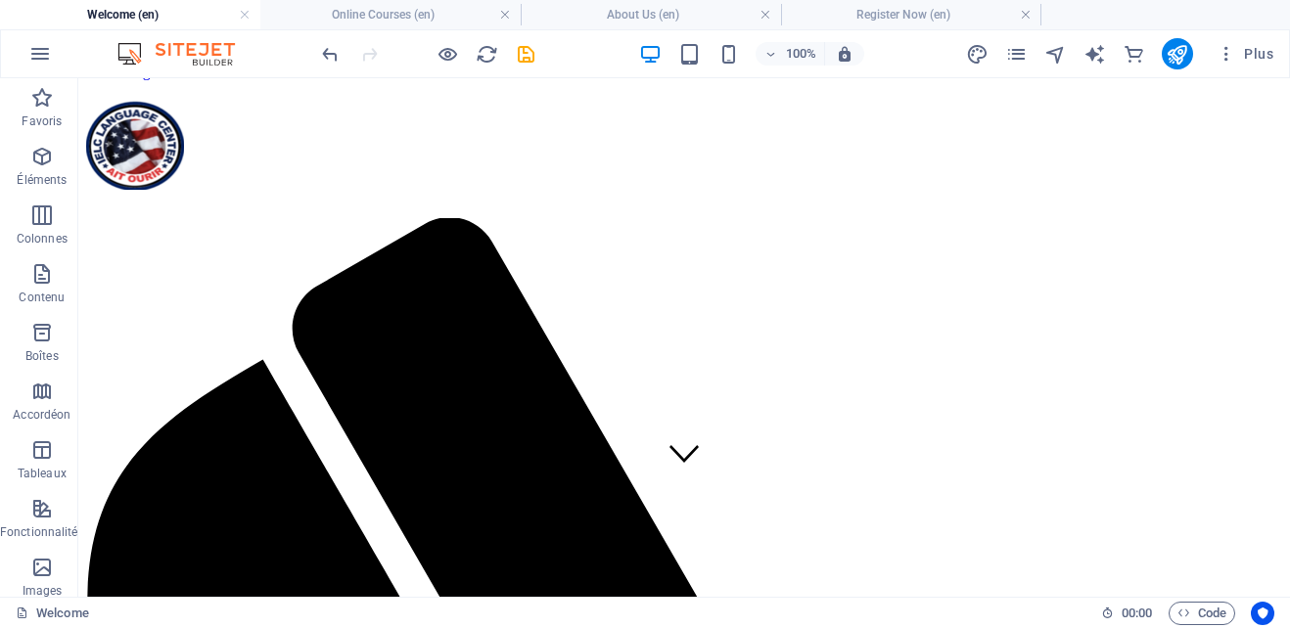
scroll to position [0, 0]
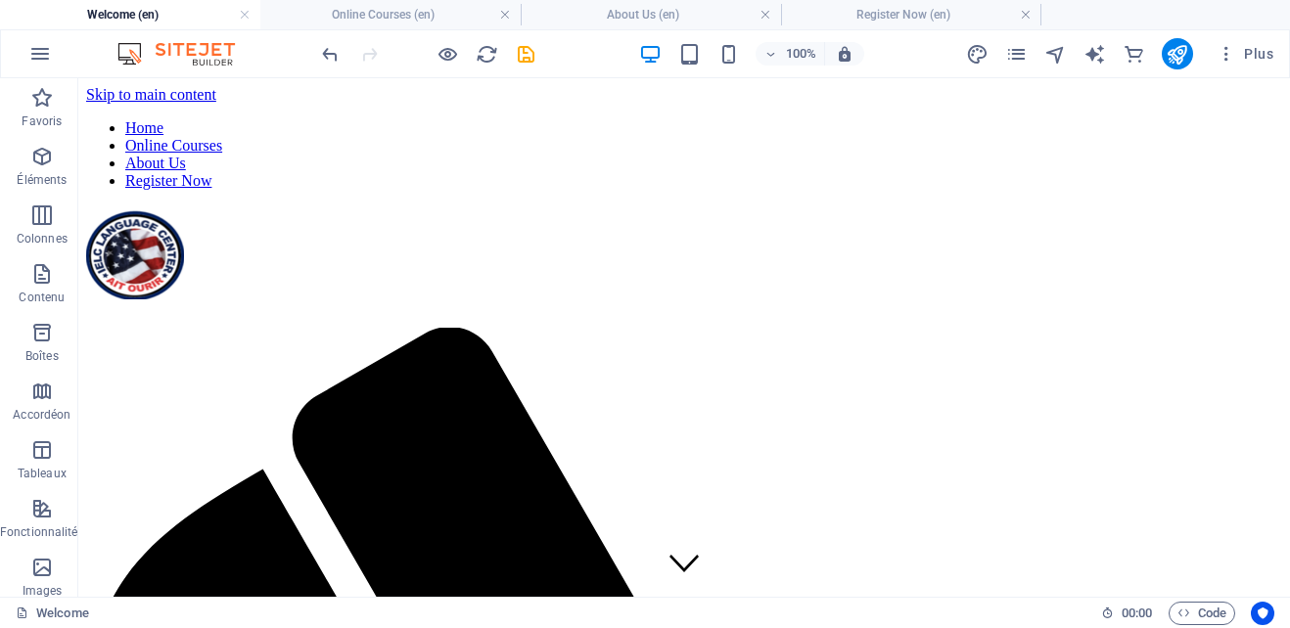
drag, startPoint x: 1286, startPoint y: 371, endPoint x: 724, endPoint y: 143, distance: 606.4
click at [530, 57] on icon "save" at bounding box center [526, 54] width 23 height 23
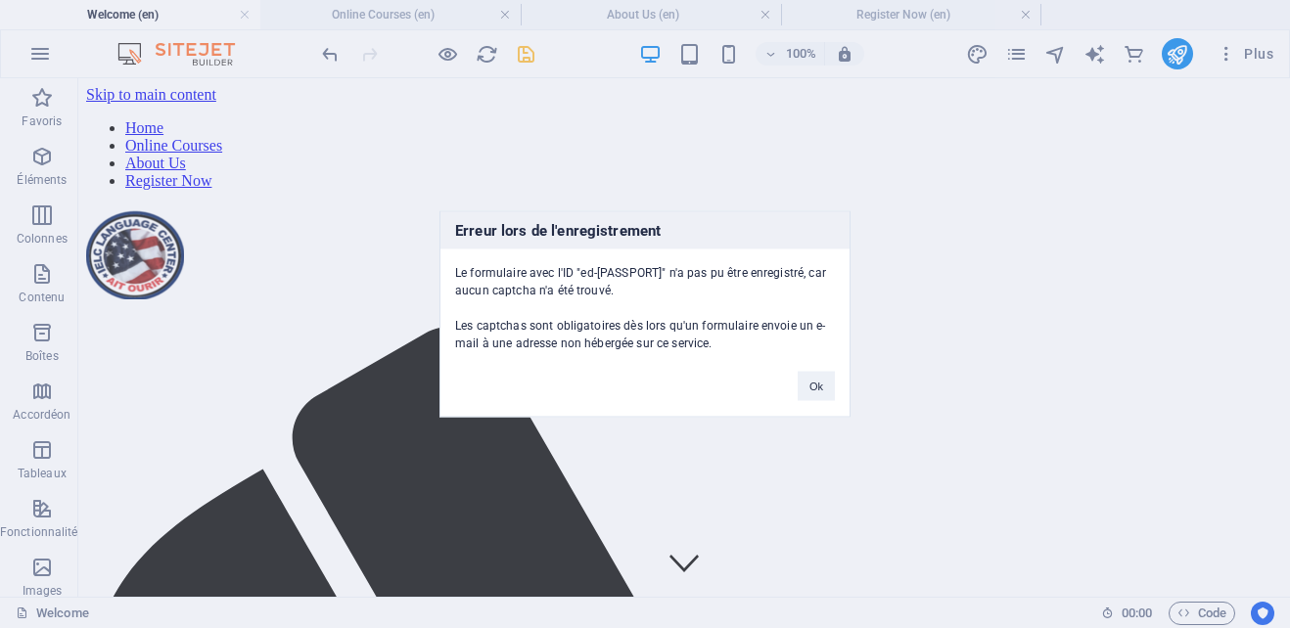
scroll to position [1350, 0]
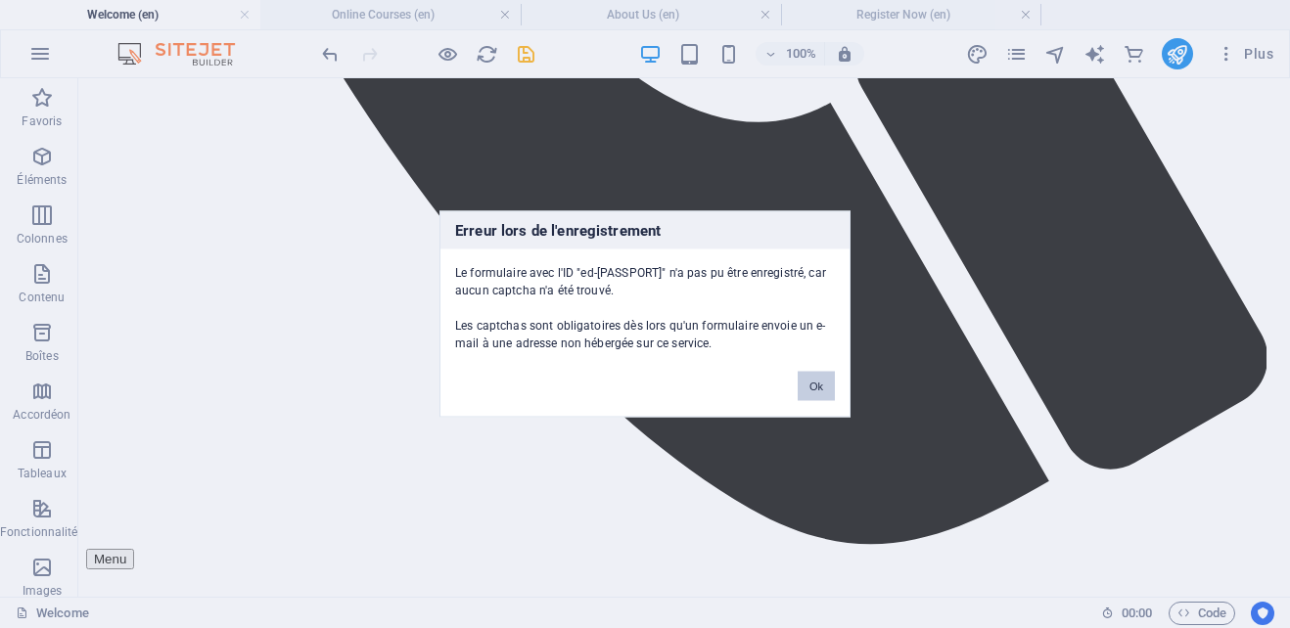
click at [811, 384] on button "Ok" at bounding box center [816, 386] width 37 height 29
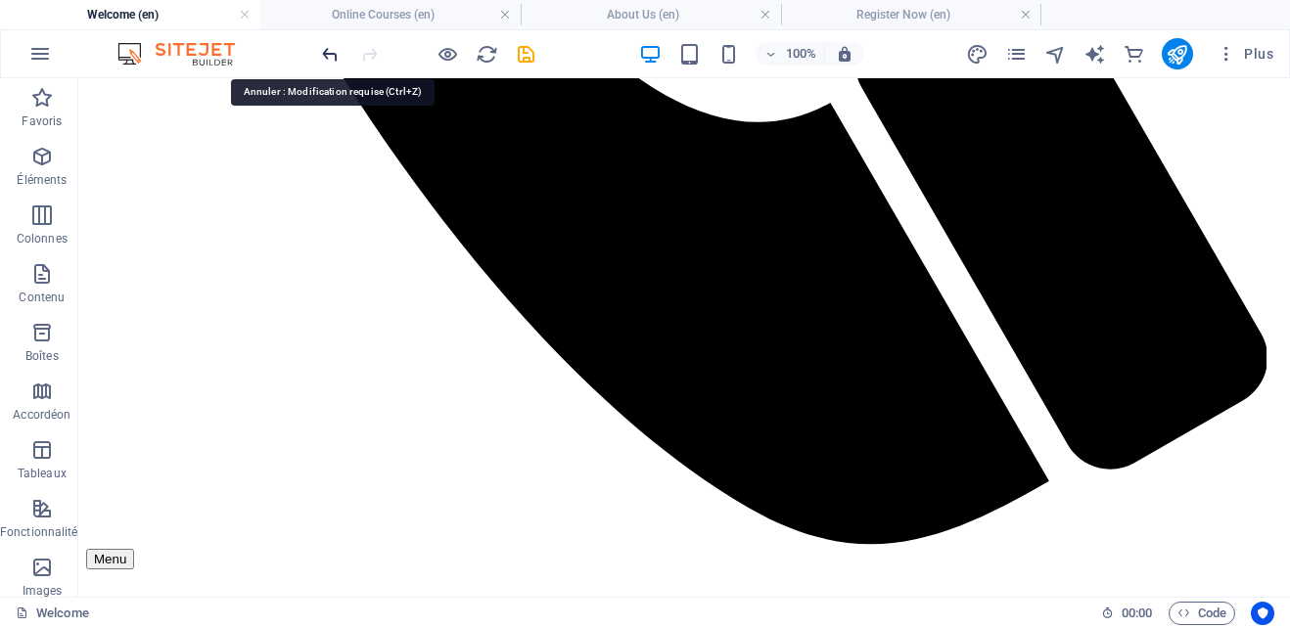
click at [331, 56] on icon "undo" at bounding box center [330, 54] width 23 height 23
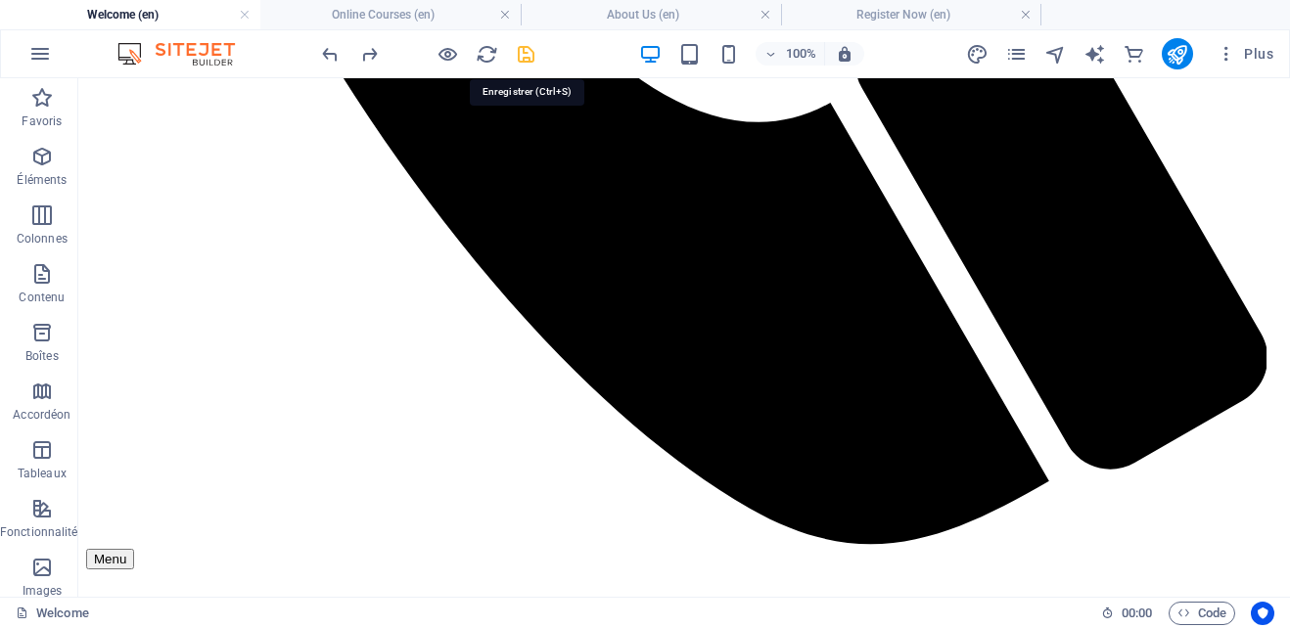
click at [530, 59] on icon "save" at bounding box center [526, 54] width 23 height 23
checkbox input "false"
